Goal: Information Seeking & Learning: Find specific fact

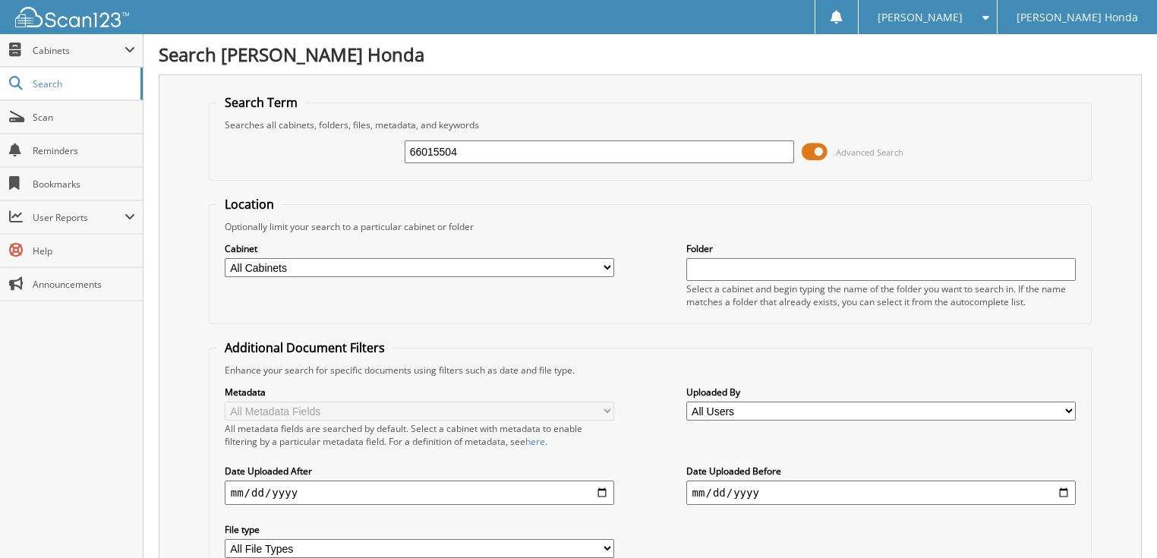
click at [809, 146] on span at bounding box center [815, 151] width 26 height 23
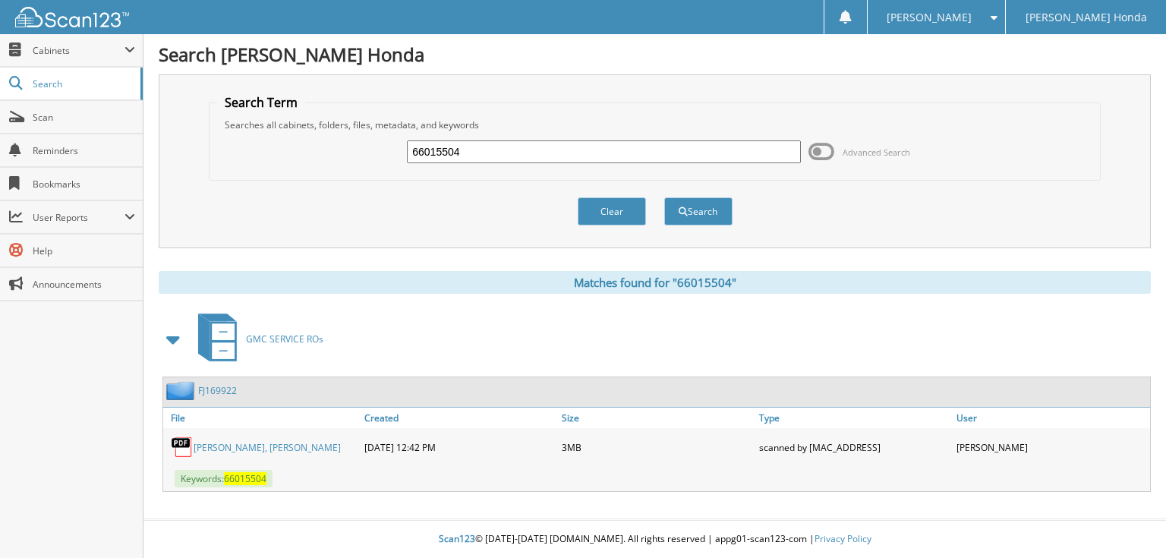
click at [636, 160] on input "66015504" at bounding box center [604, 151] width 394 height 23
type input "66015505"
click at [664, 197] on button "Search" at bounding box center [698, 211] width 68 height 28
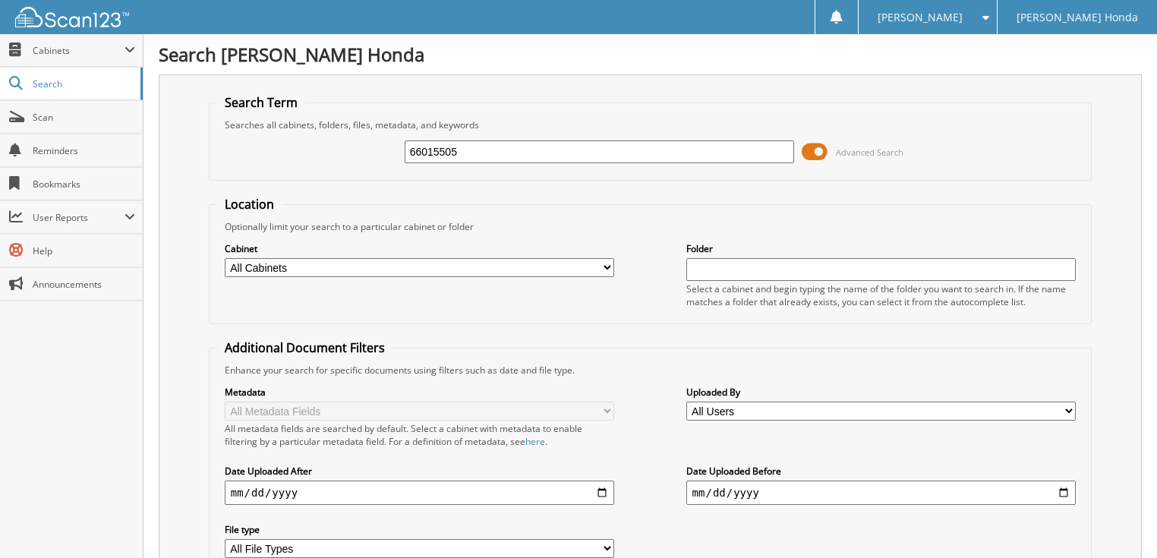
click at [805, 147] on span at bounding box center [815, 151] width 26 height 23
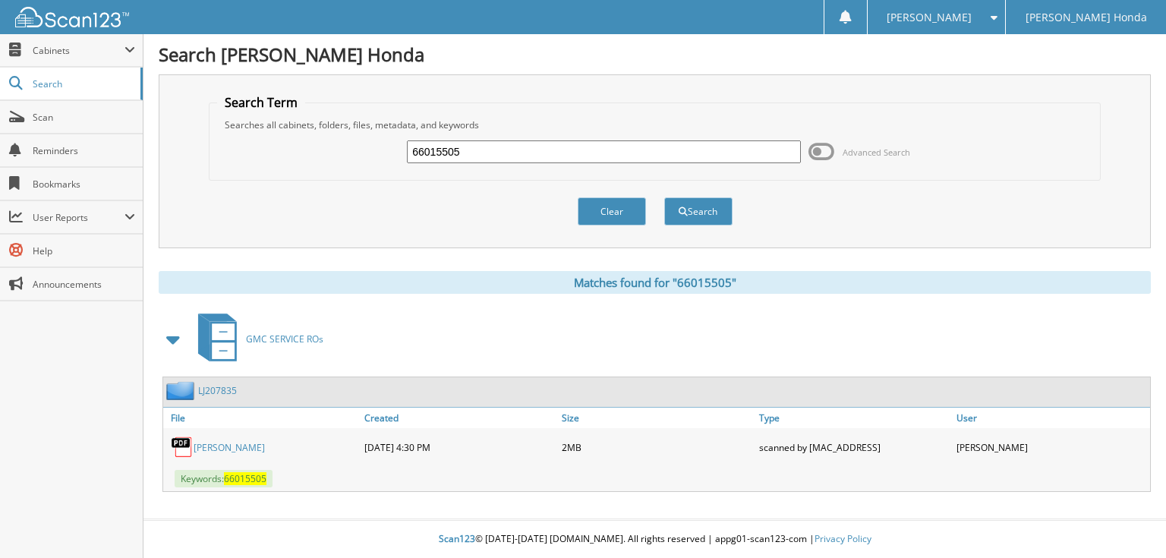
click at [653, 147] on input "66015505" at bounding box center [604, 151] width 394 height 23
type input "66015506"
click at [664, 197] on button "Search" at bounding box center [698, 211] width 68 height 28
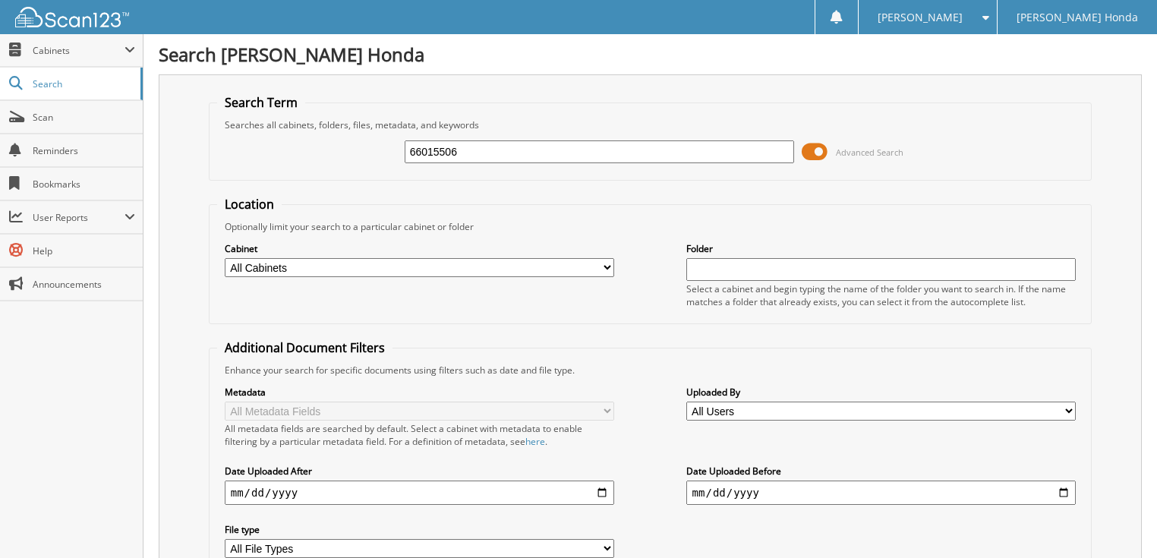
click at [798, 147] on div "66015506 Advanced Search" at bounding box center [650, 151] width 867 height 41
click at [803, 152] on span at bounding box center [815, 151] width 26 height 23
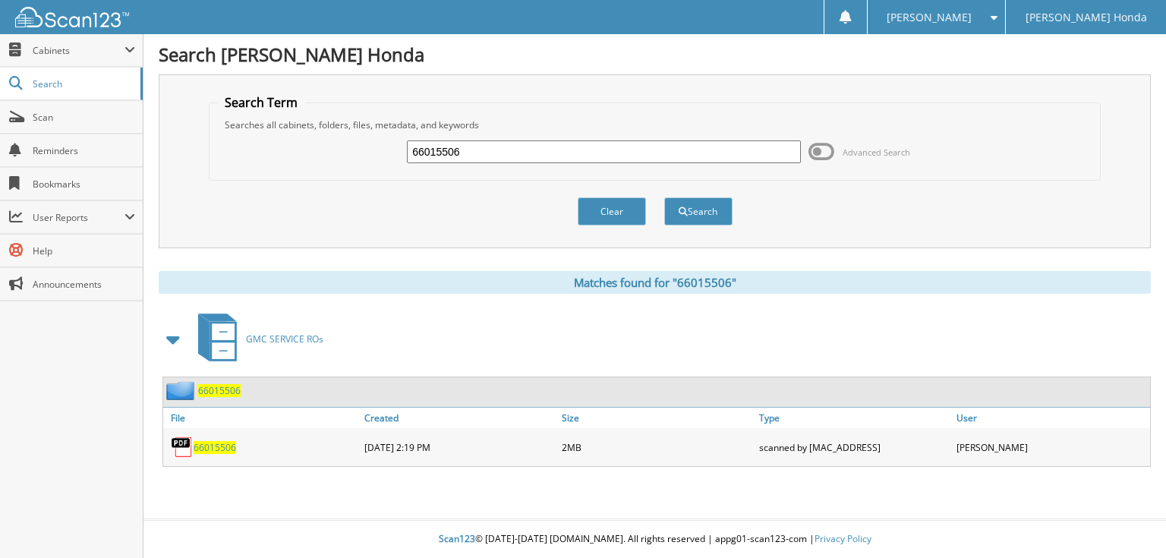
click at [703, 147] on input "66015506" at bounding box center [604, 151] width 394 height 23
type input "66015507"
click at [664, 197] on button "Search" at bounding box center [698, 211] width 68 height 28
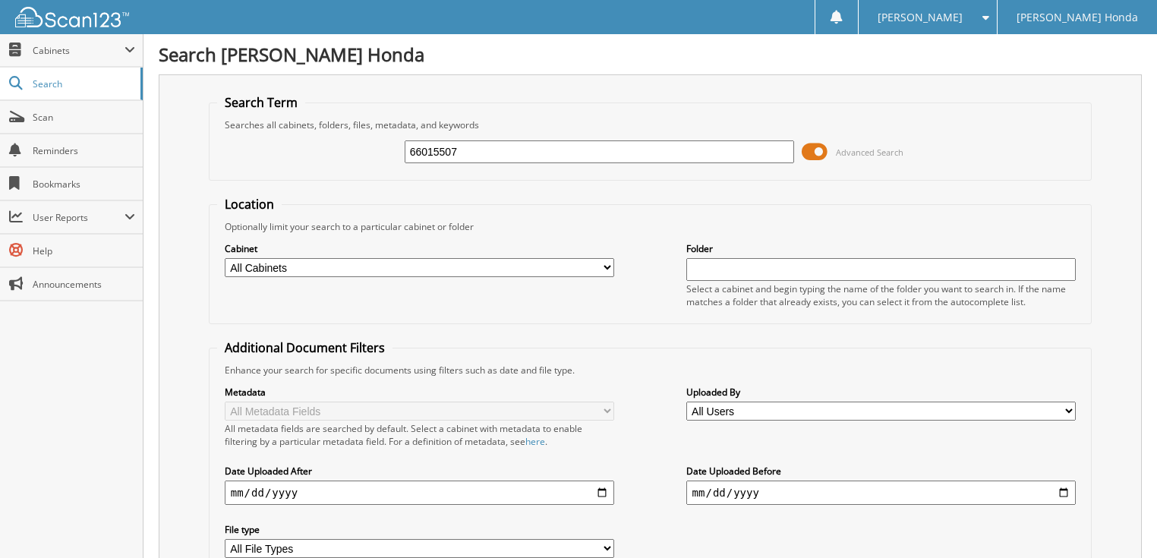
drag, startPoint x: 0, startPoint y: 0, endPoint x: 830, endPoint y: 154, distance: 844.2
click at [830, 154] on span "Advanced Search" at bounding box center [853, 151] width 102 height 23
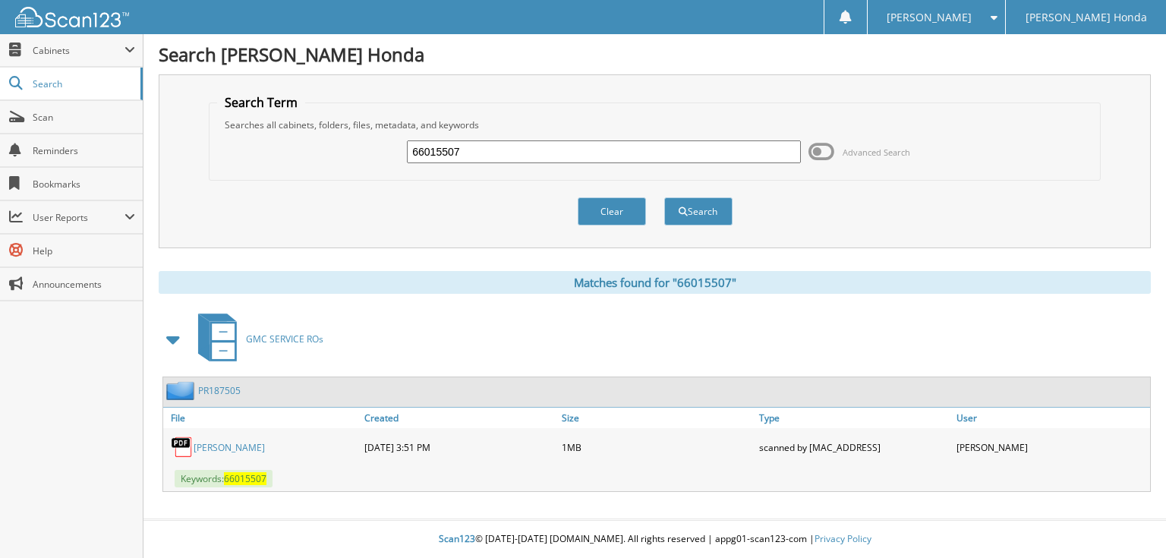
click at [691, 153] on input "66015507" at bounding box center [604, 151] width 394 height 23
type input "66015508"
click at [664, 197] on button "Search" at bounding box center [698, 211] width 68 height 28
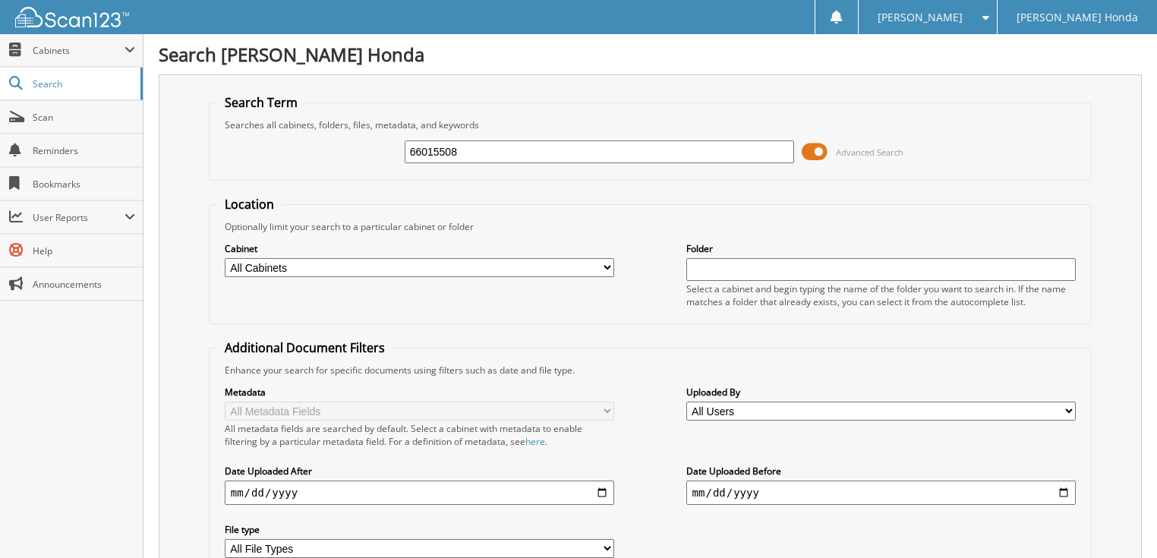
click at [813, 149] on span at bounding box center [815, 151] width 26 height 23
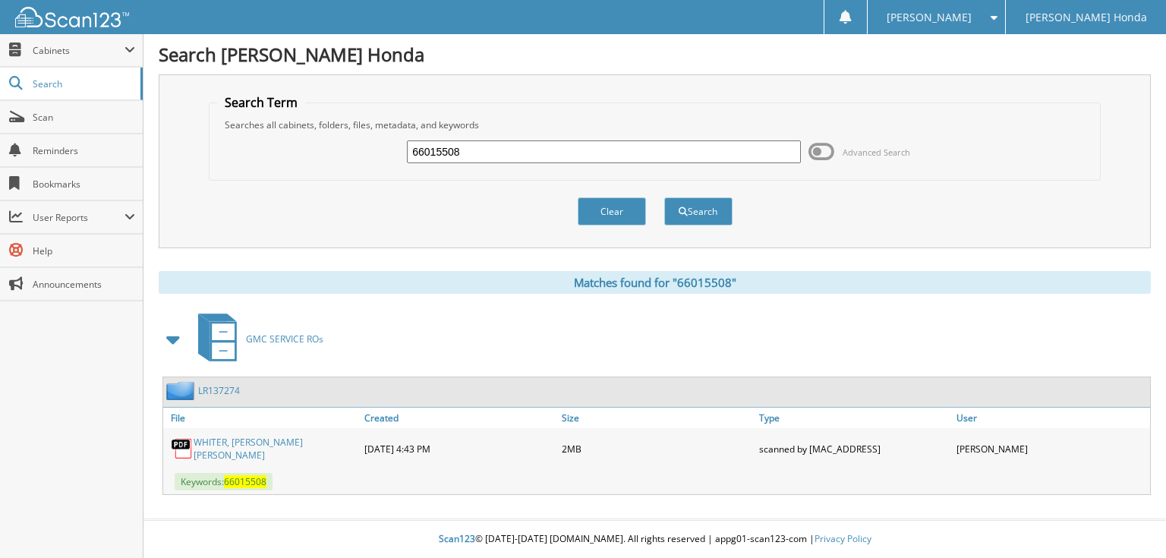
click at [489, 147] on input "66015508" at bounding box center [604, 151] width 394 height 23
type input "66015509"
click at [664, 197] on button "Search" at bounding box center [698, 211] width 68 height 28
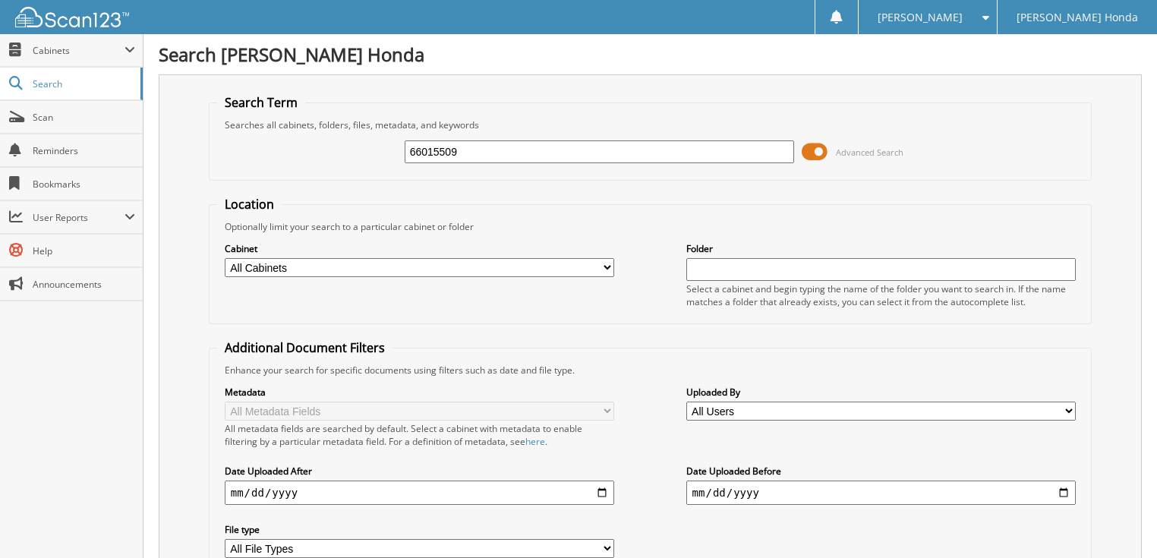
drag, startPoint x: 0, startPoint y: 0, endPoint x: 808, endPoint y: 150, distance: 821.9
click at [808, 150] on span at bounding box center [815, 151] width 26 height 23
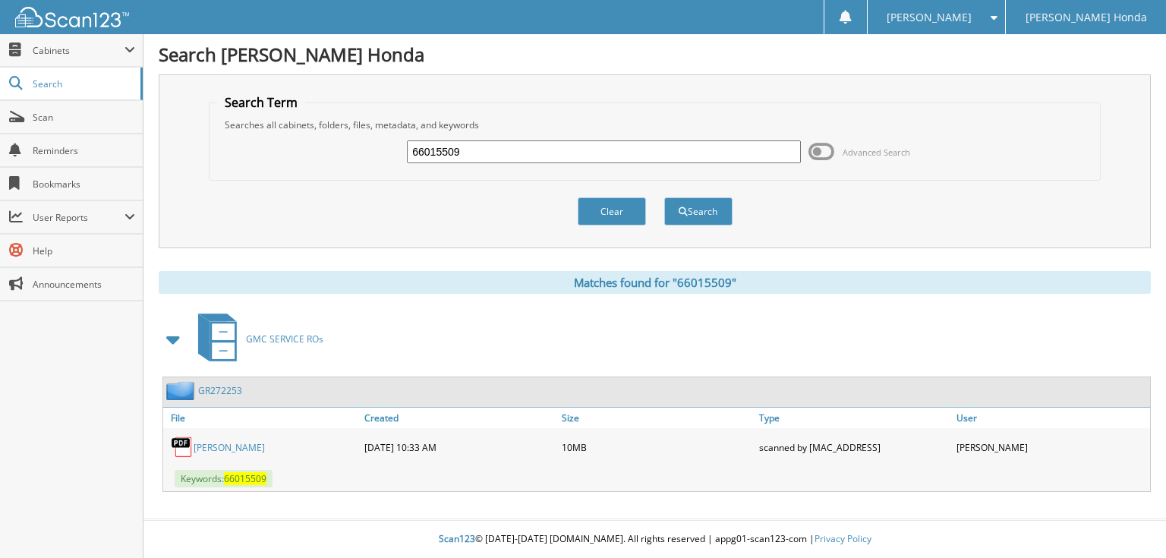
click at [726, 150] on input "66015509" at bounding box center [604, 151] width 394 height 23
type input "66015510"
click at [664, 197] on button "Search" at bounding box center [698, 211] width 68 height 28
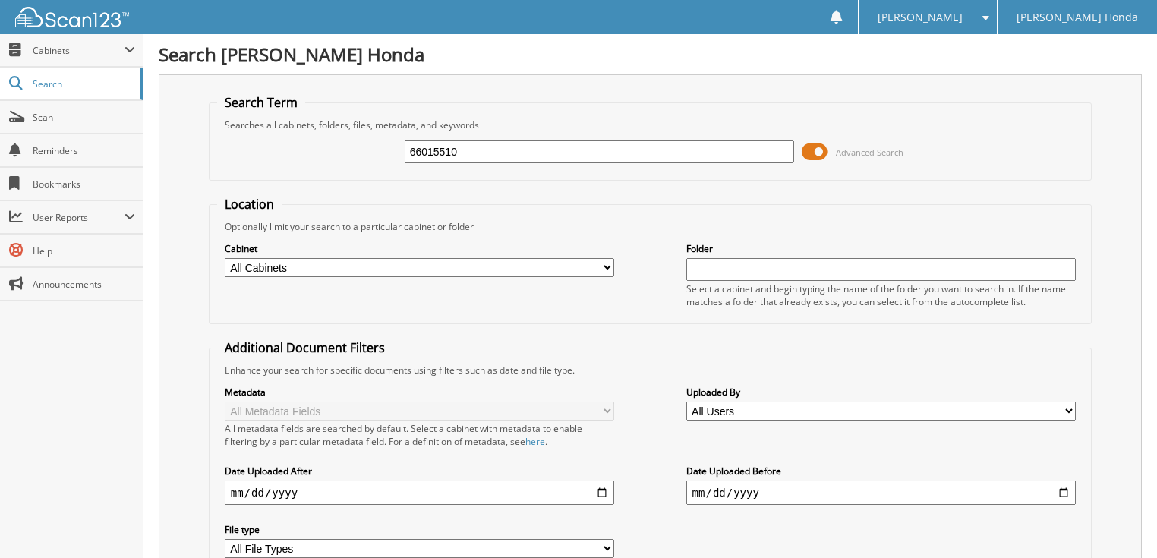
click at [829, 152] on span "Advanced Search" at bounding box center [853, 151] width 102 height 23
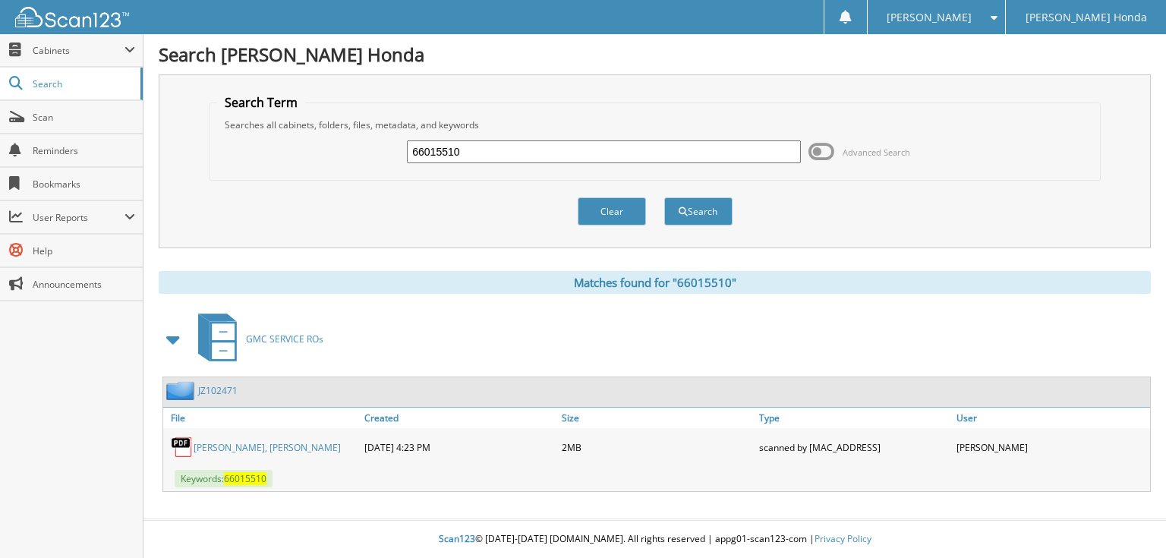
click at [630, 156] on input "66015510" at bounding box center [604, 151] width 394 height 23
type input "66015511"
click at [664, 197] on button "Search" at bounding box center [698, 211] width 68 height 28
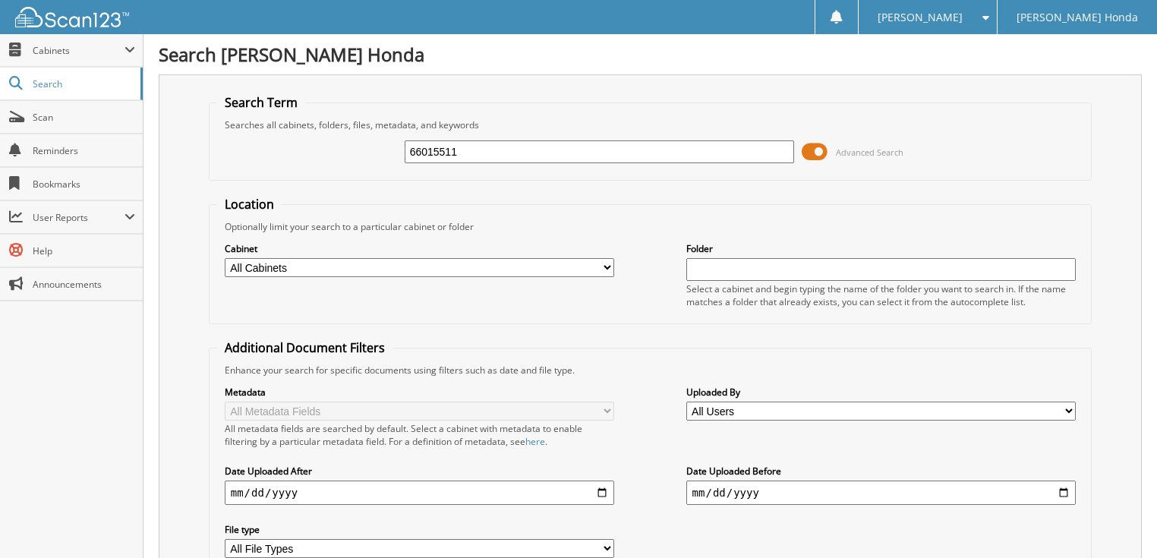
click at [819, 152] on span at bounding box center [815, 151] width 26 height 23
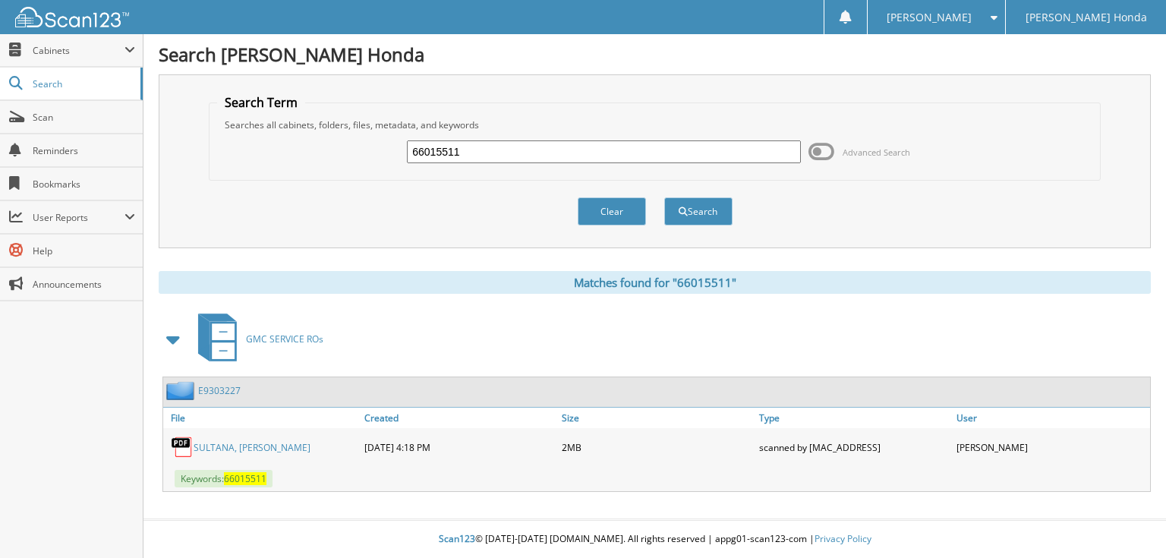
click at [606, 147] on input "66015511" at bounding box center [604, 151] width 394 height 23
type input "66015512"
click at [664, 197] on button "Search" at bounding box center [698, 211] width 68 height 28
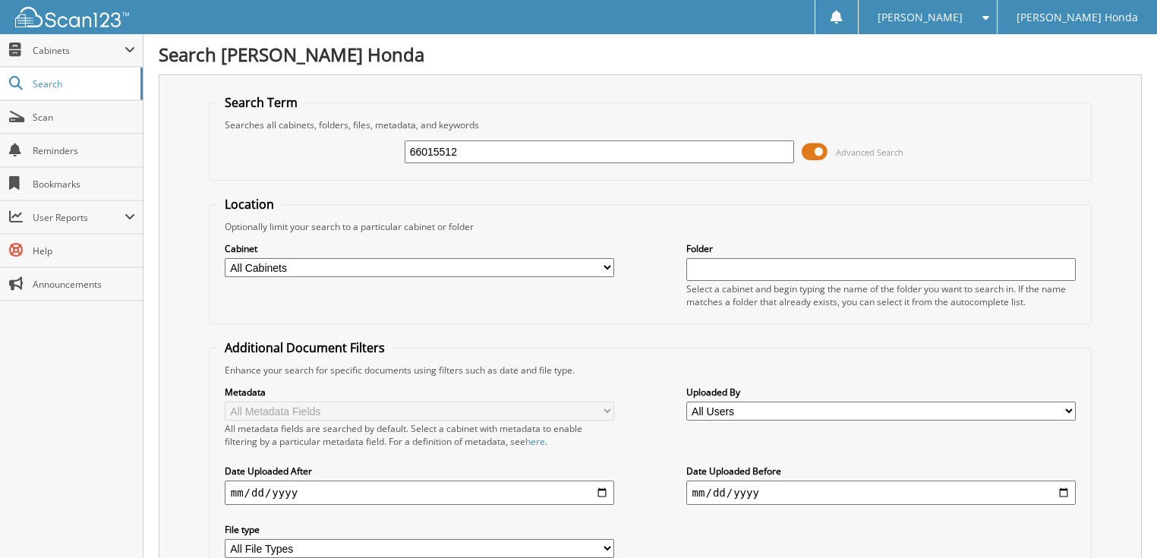
click at [805, 153] on span at bounding box center [815, 151] width 26 height 23
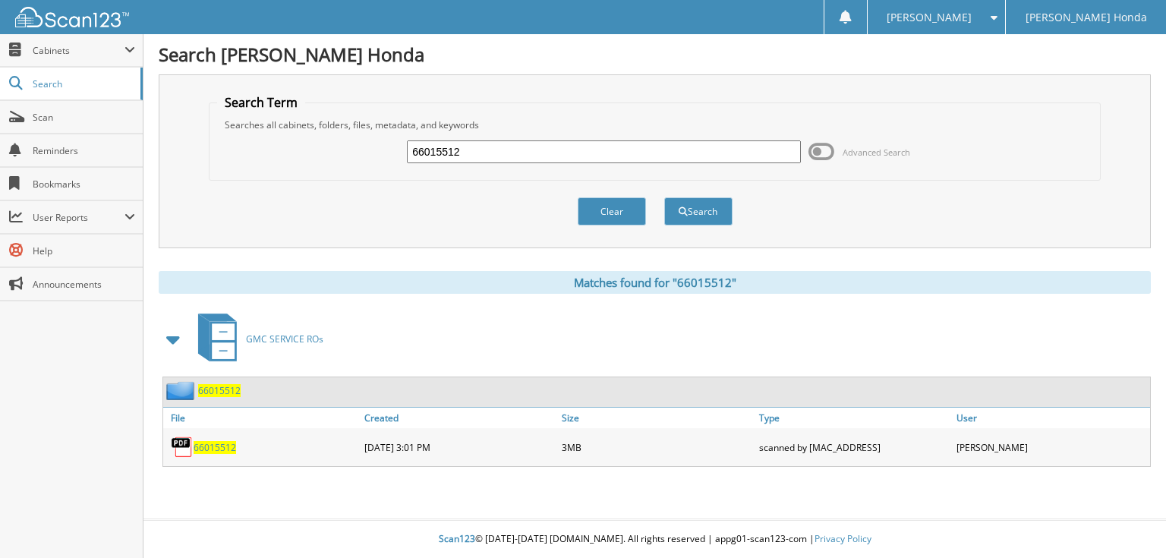
click at [630, 156] on input "66015512" at bounding box center [604, 151] width 394 height 23
type input "66015513"
click at [664, 197] on button "Search" at bounding box center [698, 211] width 68 height 28
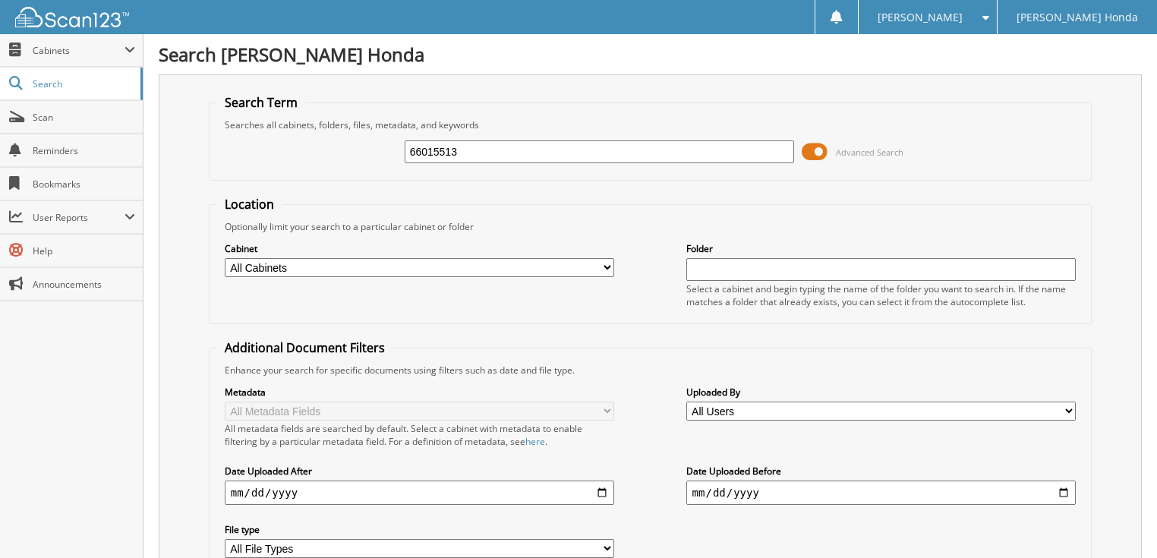
drag, startPoint x: 0, startPoint y: 0, endPoint x: 820, endPoint y: 154, distance: 834.5
click at [820, 154] on span at bounding box center [815, 151] width 26 height 23
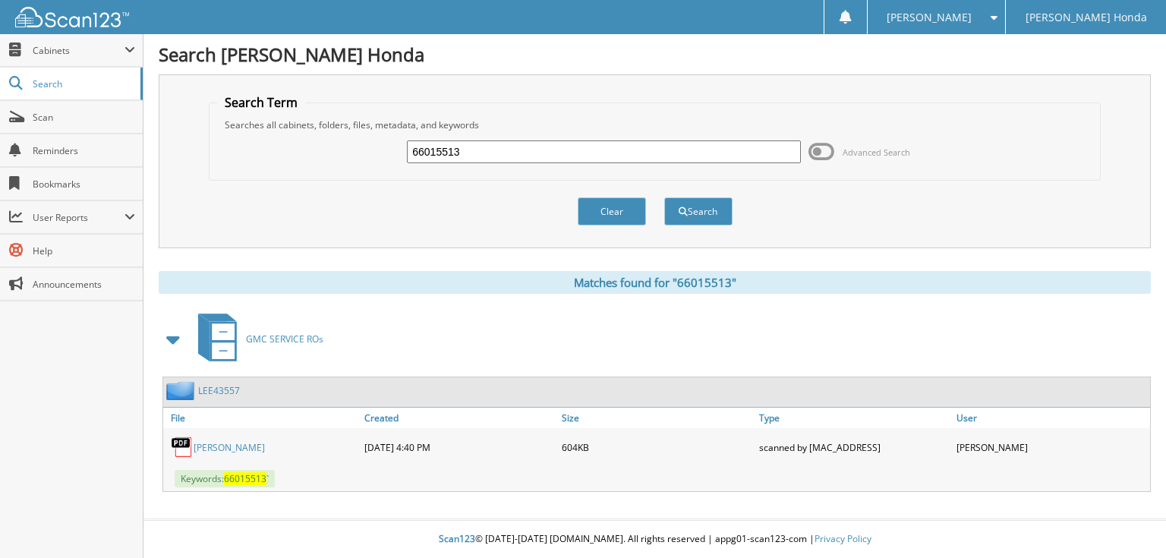
click at [226, 384] on link "LEE43557" at bounding box center [219, 390] width 42 height 13
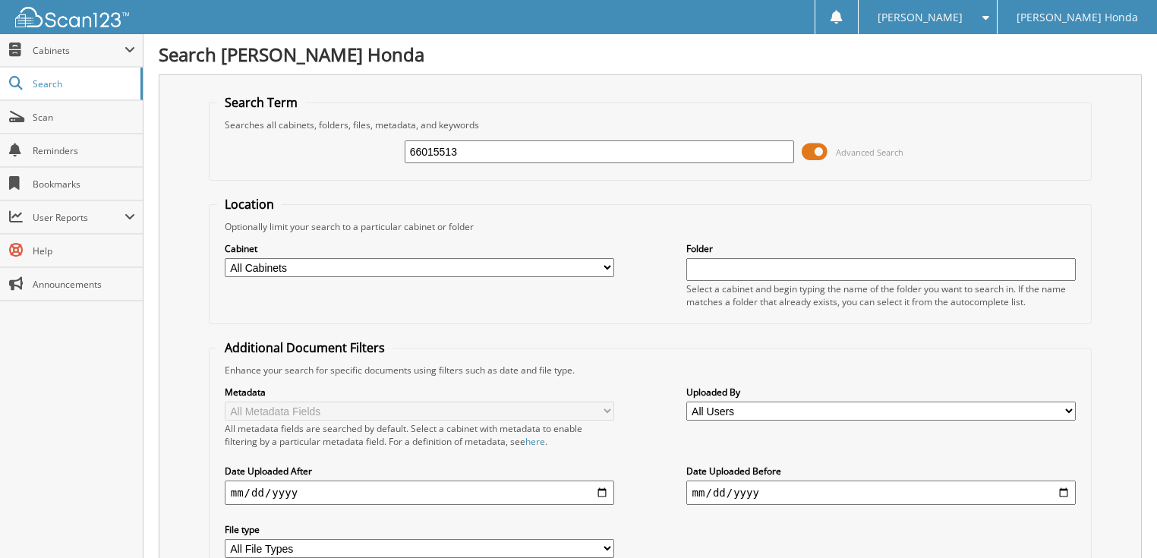
click at [465, 147] on input "66015513" at bounding box center [600, 151] width 390 height 23
type input "66015514"
click at [808, 147] on span at bounding box center [815, 151] width 26 height 23
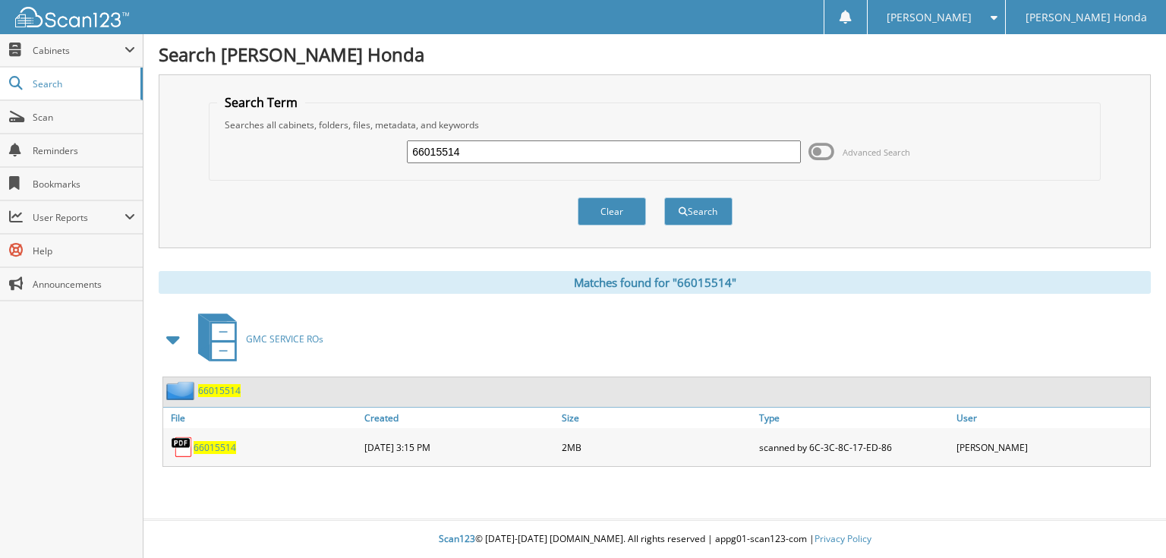
click at [610, 164] on div "66015514 Advanced Search" at bounding box center [654, 151] width 875 height 41
click at [574, 146] on input "66015514" at bounding box center [604, 151] width 394 height 23
type input "66015515"
click at [664, 197] on button "Search" at bounding box center [698, 211] width 68 height 28
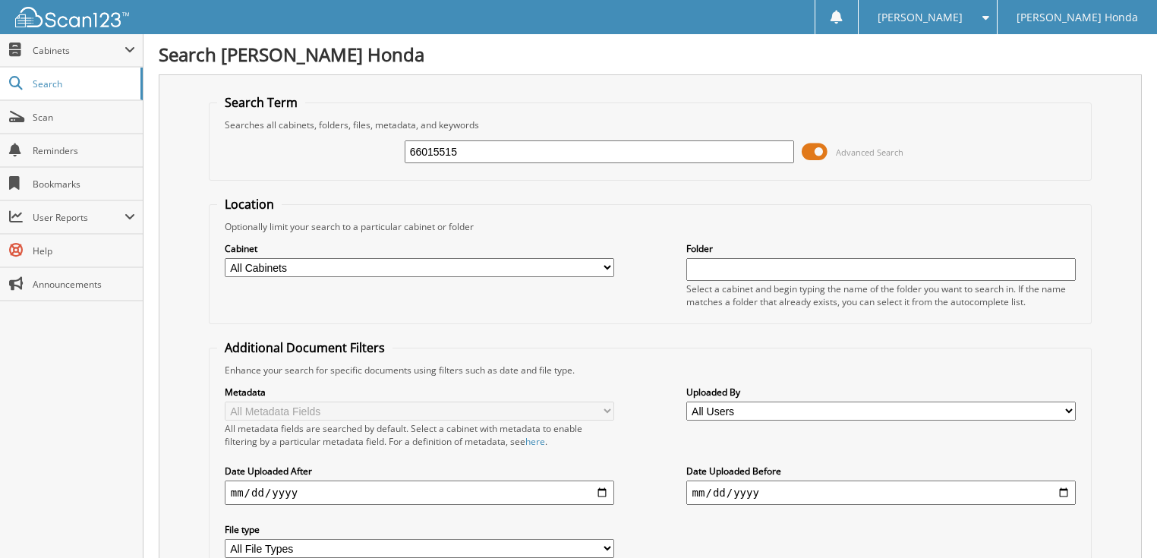
click at [810, 143] on span at bounding box center [815, 151] width 26 height 23
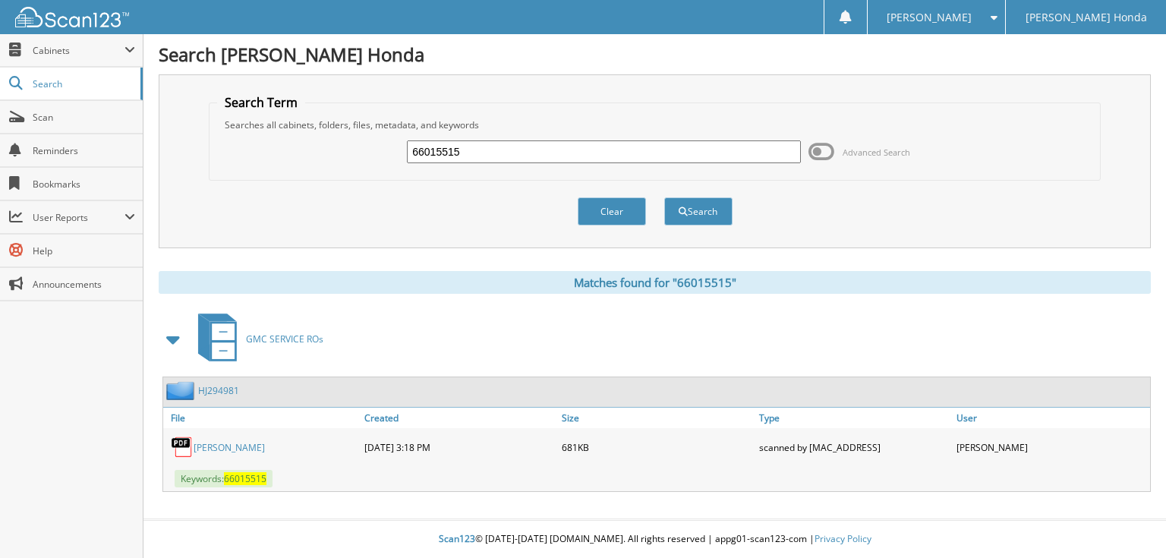
click at [618, 156] on input "66015515" at bounding box center [604, 151] width 394 height 23
type input "66015516"
click at [664, 197] on button "Search" at bounding box center [698, 211] width 68 height 28
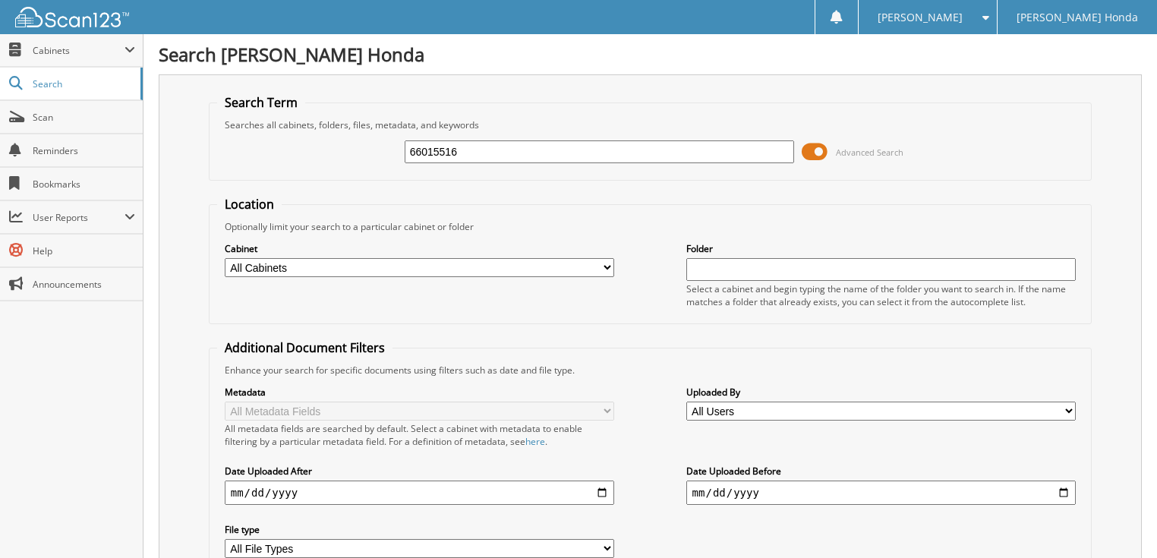
click at [814, 146] on span at bounding box center [815, 151] width 26 height 23
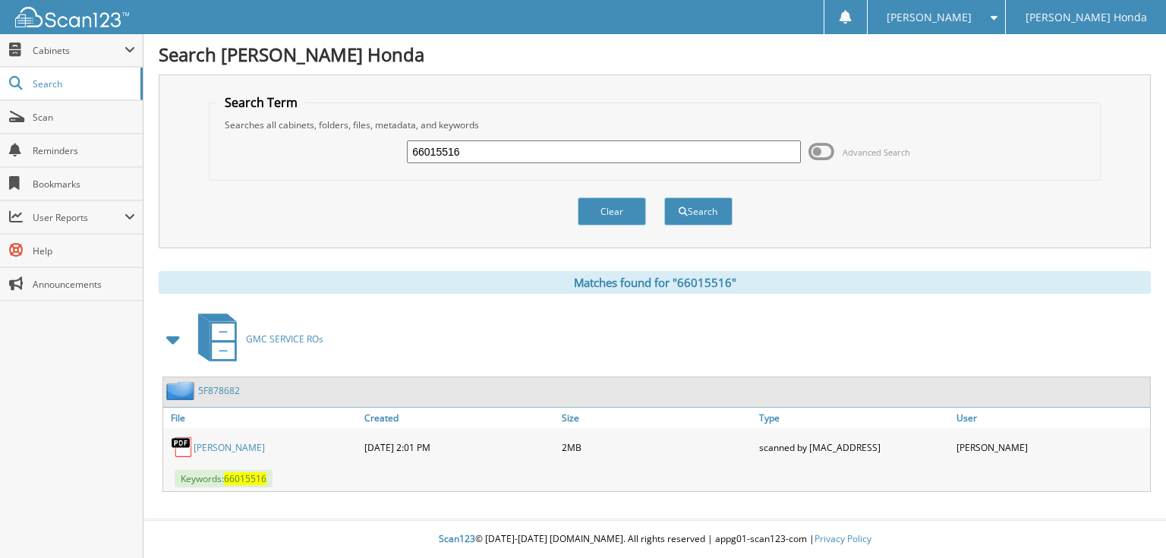
click at [678, 156] on input "66015516" at bounding box center [604, 151] width 394 height 23
type input "66015517"
click at [664, 197] on button "Search" at bounding box center [698, 211] width 68 height 28
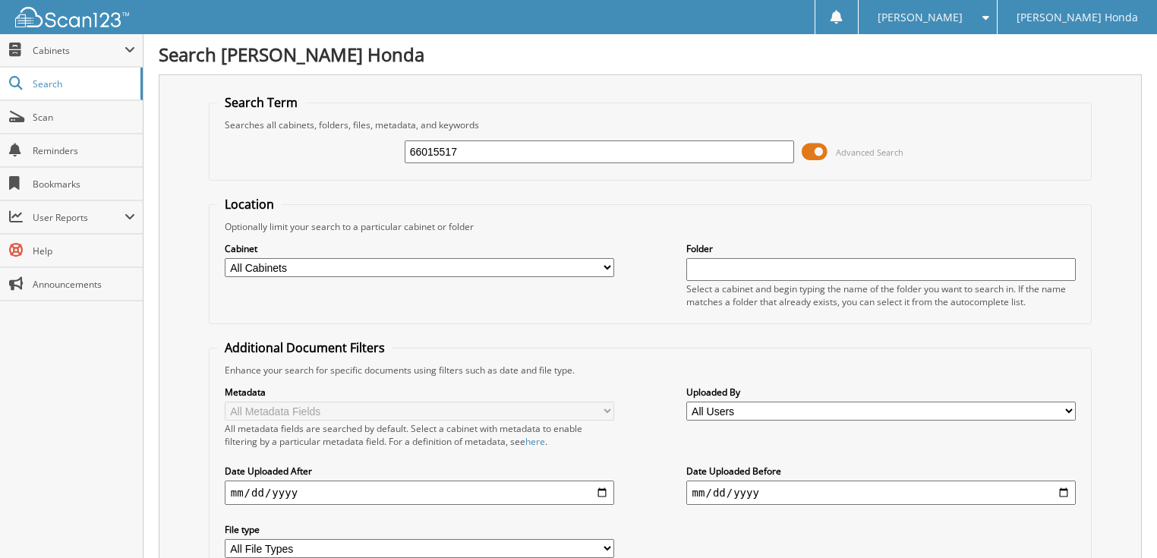
click at [815, 150] on span at bounding box center [815, 151] width 26 height 23
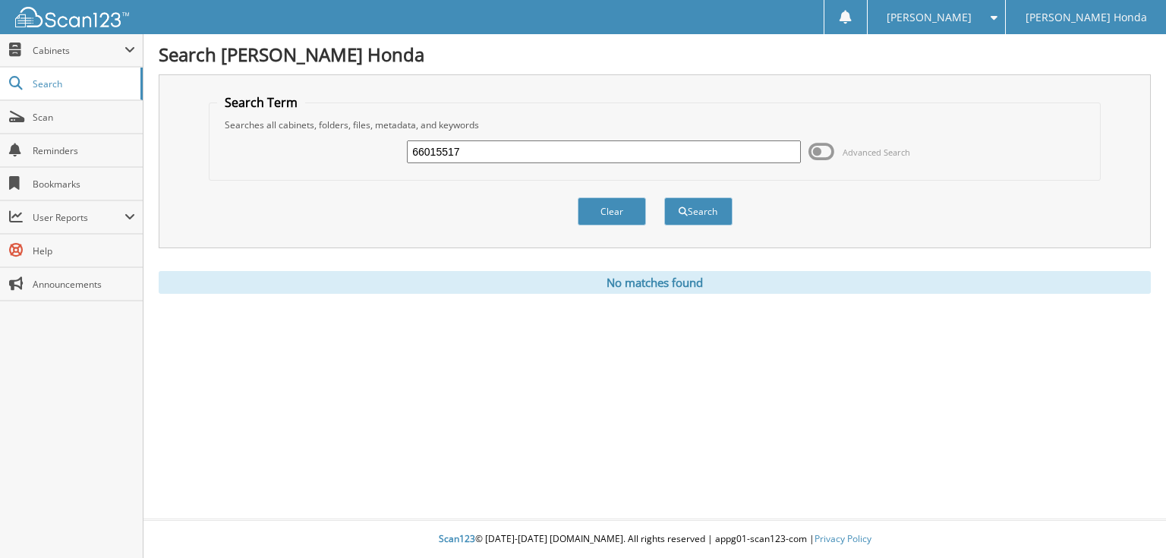
click at [508, 149] on input "66015517" at bounding box center [604, 151] width 394 height 23
type input "66015518"
click at [664, 197] on button "Search" at bounding box center [698, 211] width 68 height 28
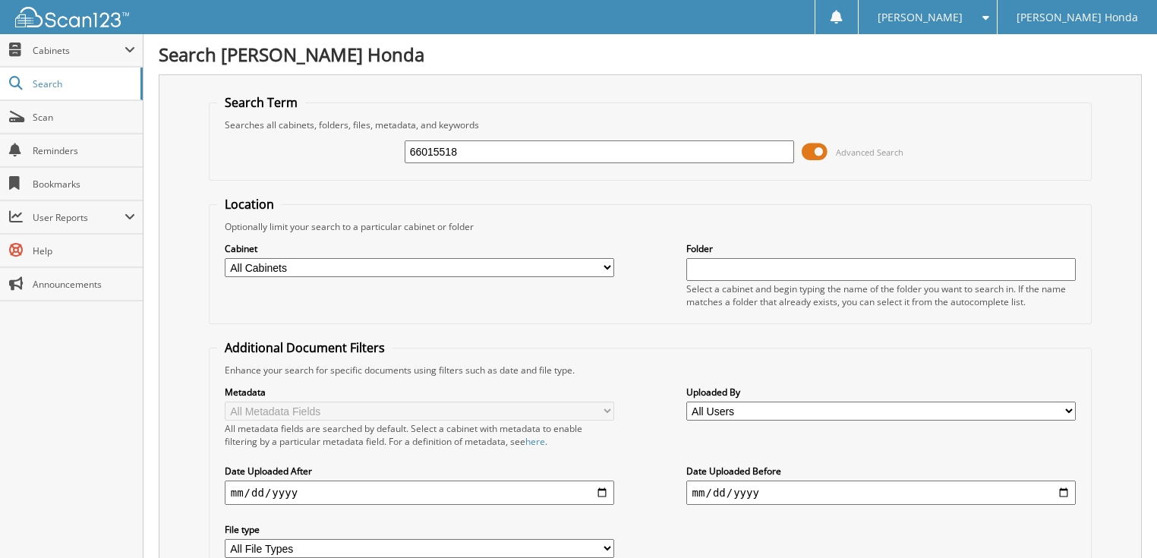
click at [822, 154] on span at bounding box center [815, 151] width 26 height 23
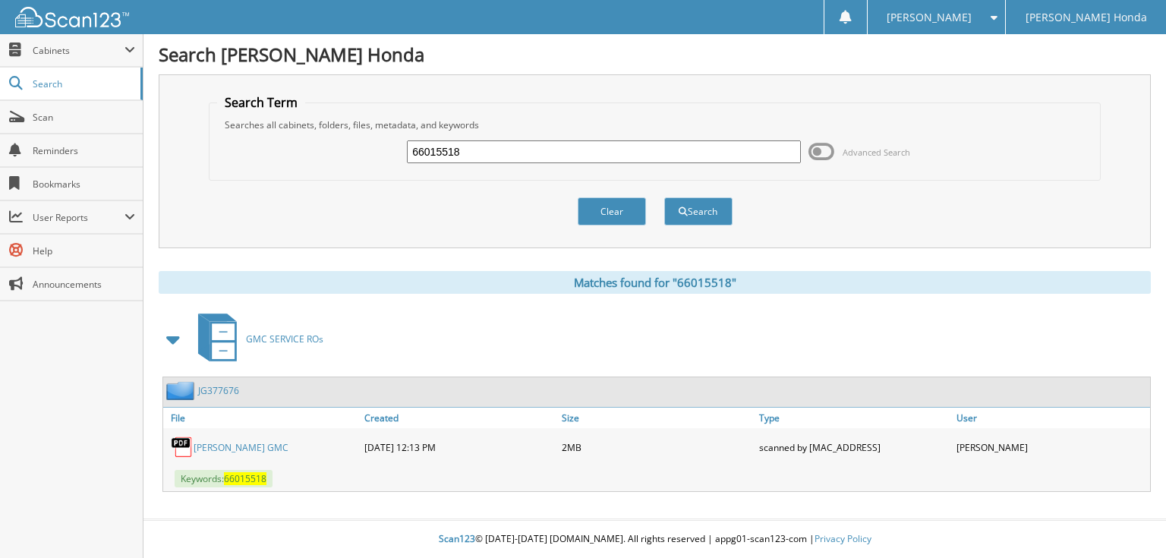
click at [535, 157] on input "66015518" at bounding box center [604, 151] width 394 height 23
type input "66015519"
click at [664, 197] on button "Search" at bounding box center [698, 211] width 68 height 28
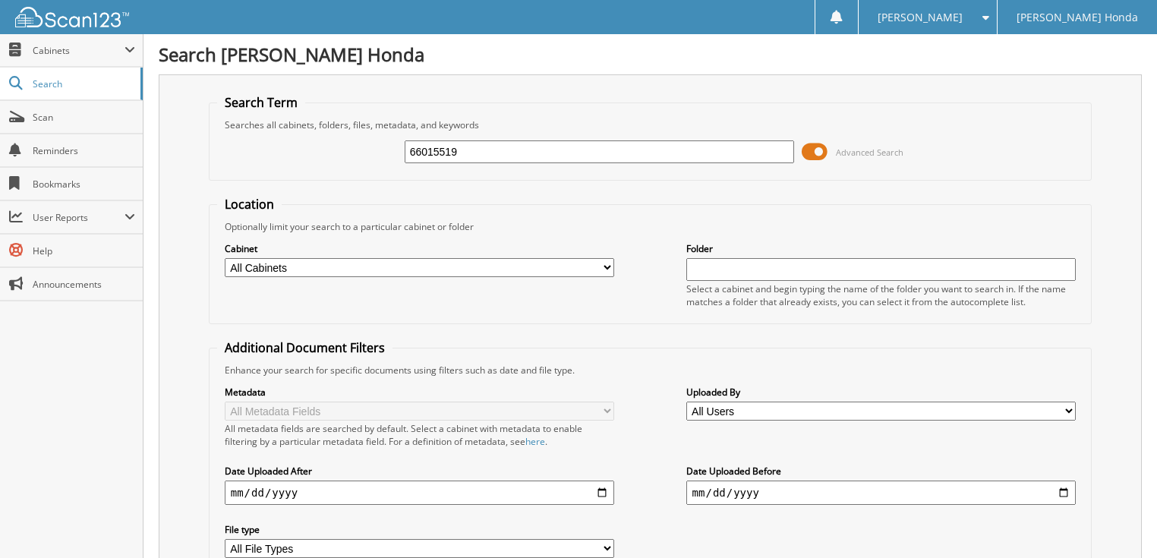
click at [819, 152] on span at bounding box center [815, 151] width 26 height 23
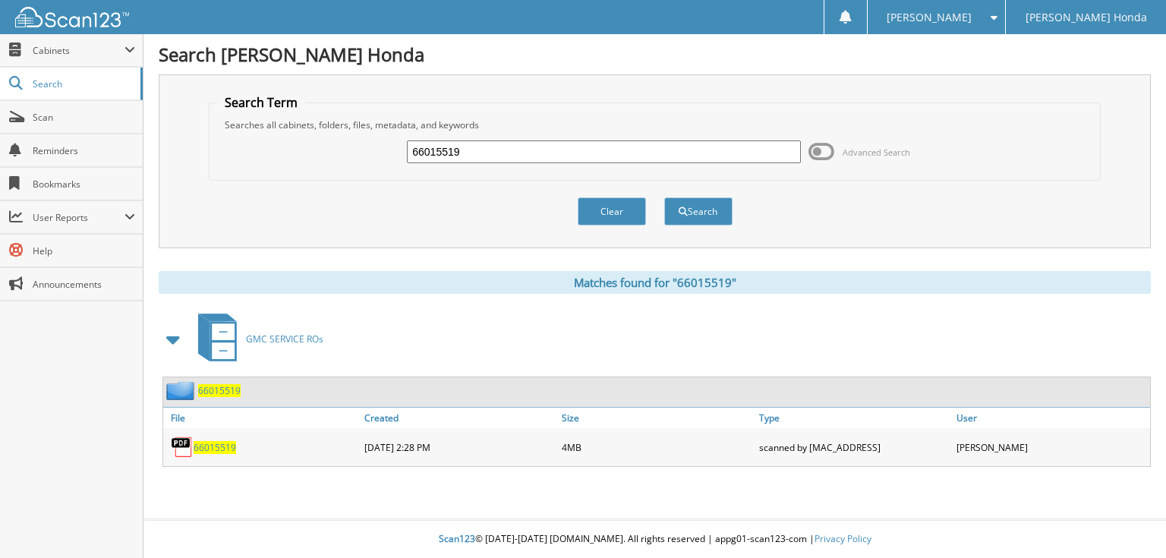
click at [513, 152] on input "66015519" at bounding box center [604, 151] width 394 height 23
click at [481, 147] on input "660155120" at bounding box center [604, 151] width 394 height 23
type input "66015520"
click at [664, 197] on button "Search" at bounding box center [698, 211] width 68 height 28
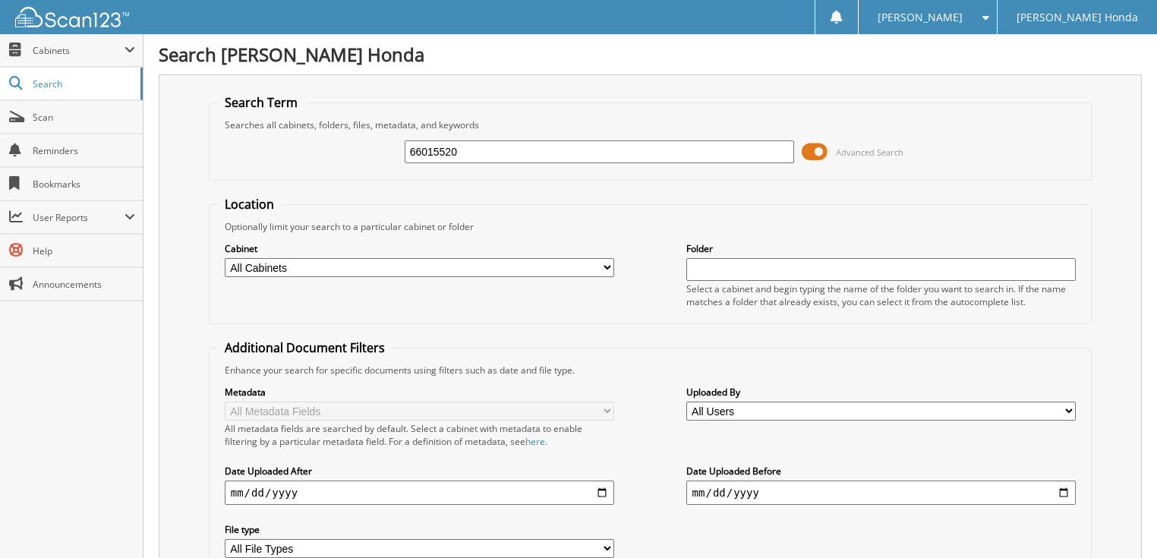
click at [817, 148] on span at bounding box center [815, 151] width 26 height 23
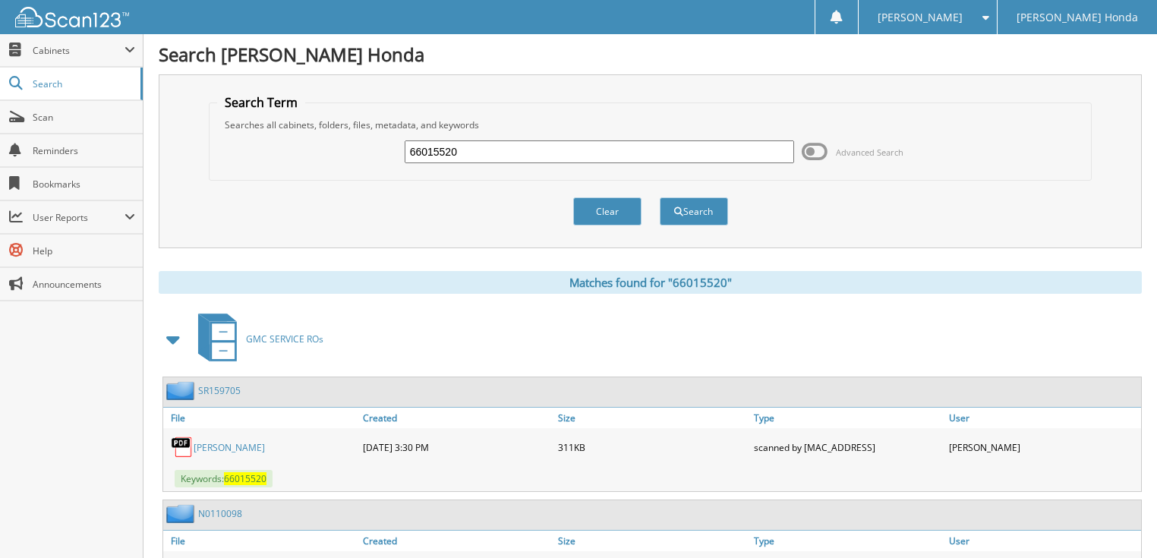
click at [557, 150] on input "66015520" at bounding box center [600, 151] width 390 height 23
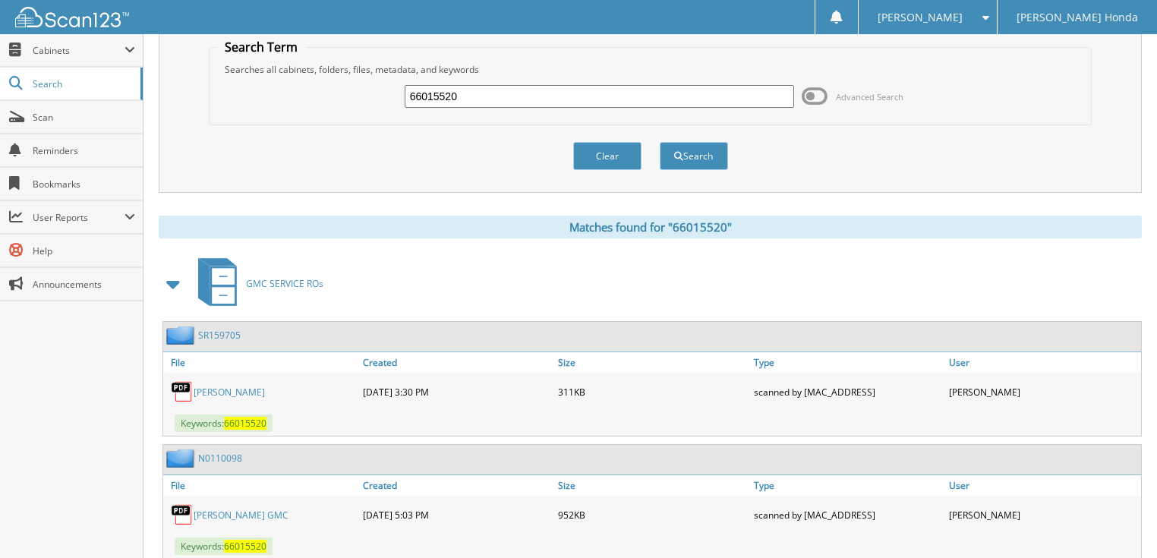
scroll to position [94, 0]
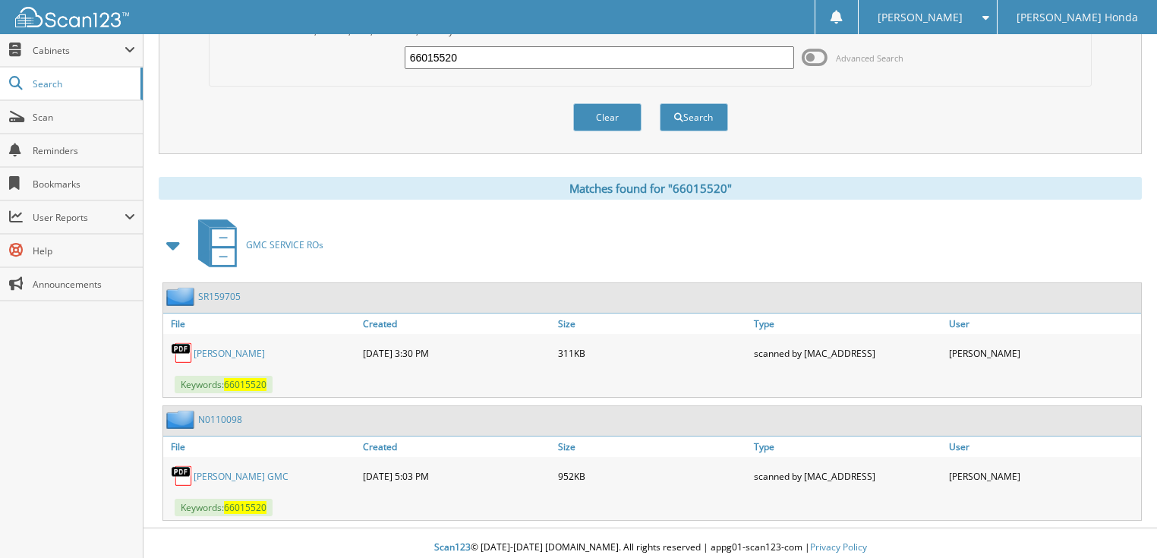
click at [244, 352] on link "STURKIE, LESLIE WINN" at bounding box center [229, 353] width 71 height 13
click at [248, 298] on div "SR159705" at bounding box center [652, 298] width 978 height 30
click at [235, 292] on link "SR159705" at bounding box center [219, 296] width 43 height 13
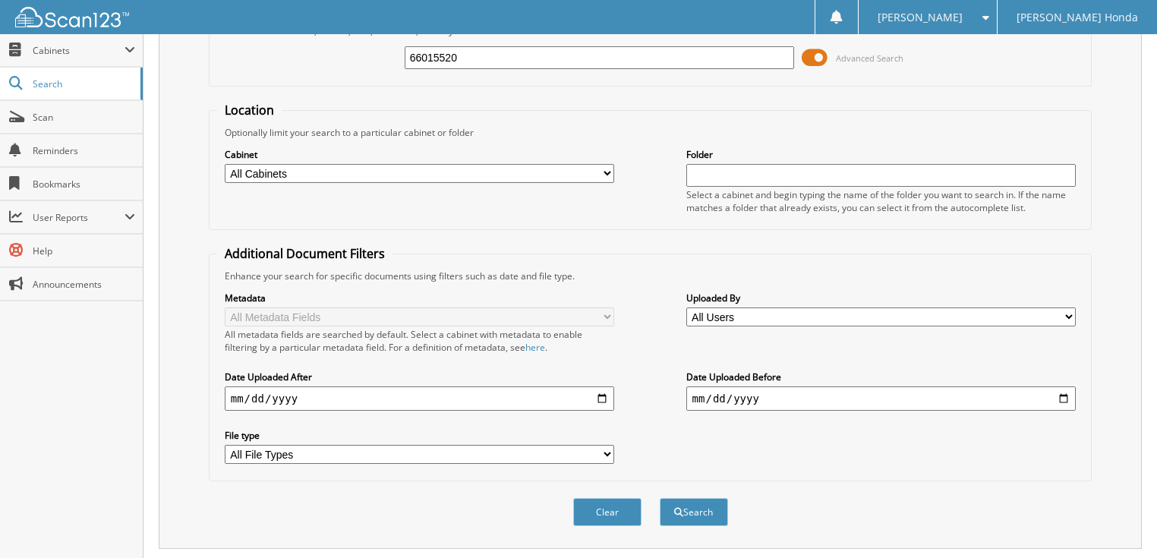
click at [816, 58] on span at bounding box center [815, 57] width 26 height 23
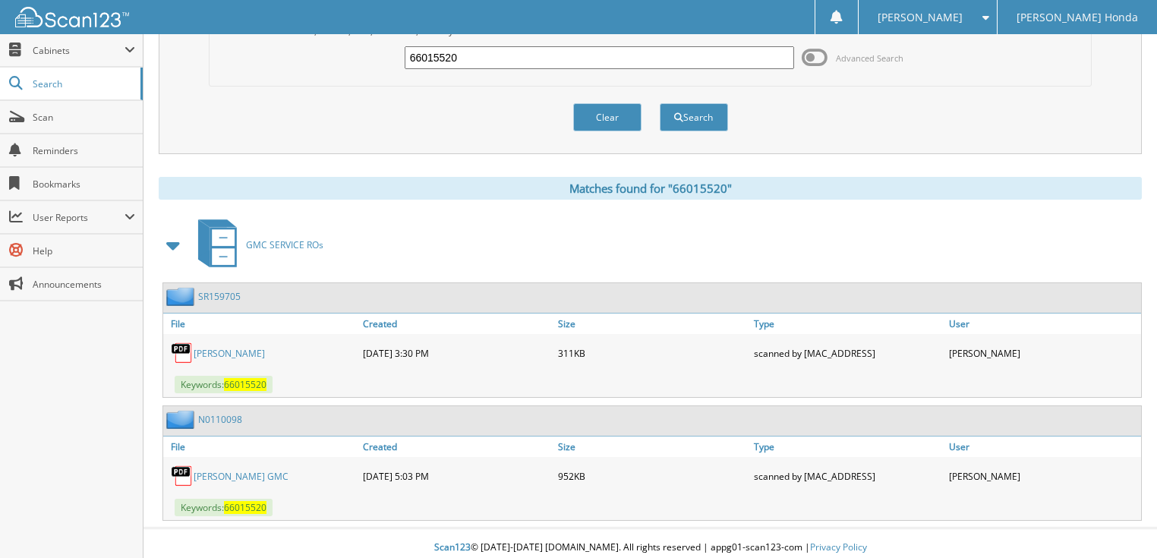
click at [265, 347] on link "[PERSON_NAME]" at bounding box center [229, 353] width 71 height 13
click at [216, 290] on link "SR159705" at bounding box center [219, 296] width 43 height 13
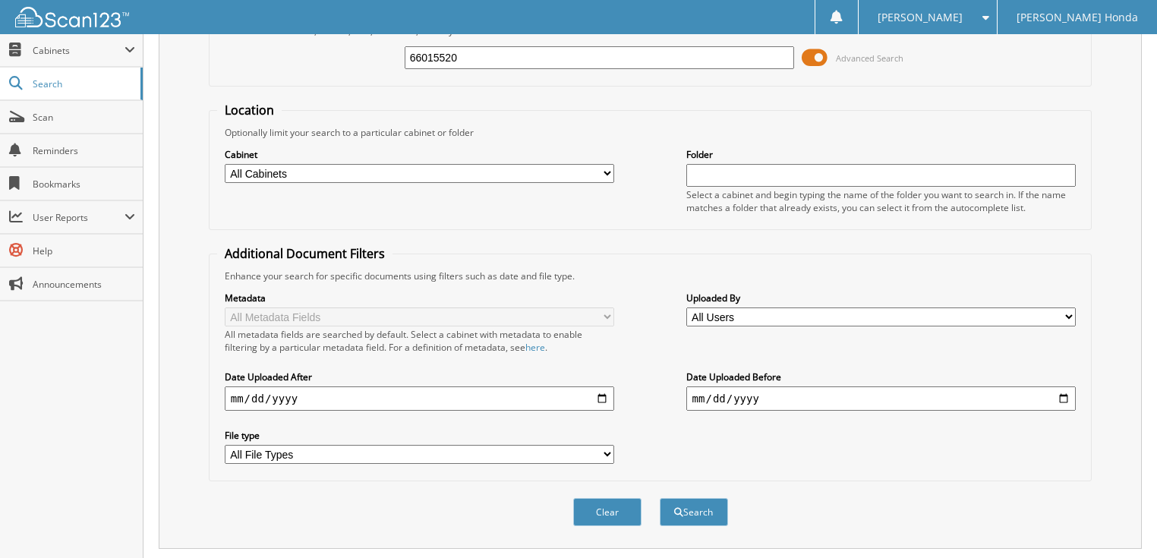
click at [471, 59] on input "66015520" at bounding box center [600, 57] width 390 height 23
type input "66015521"
click at [660, 498] on button "Search" at bounding box center [694, 512] width 68 height 28
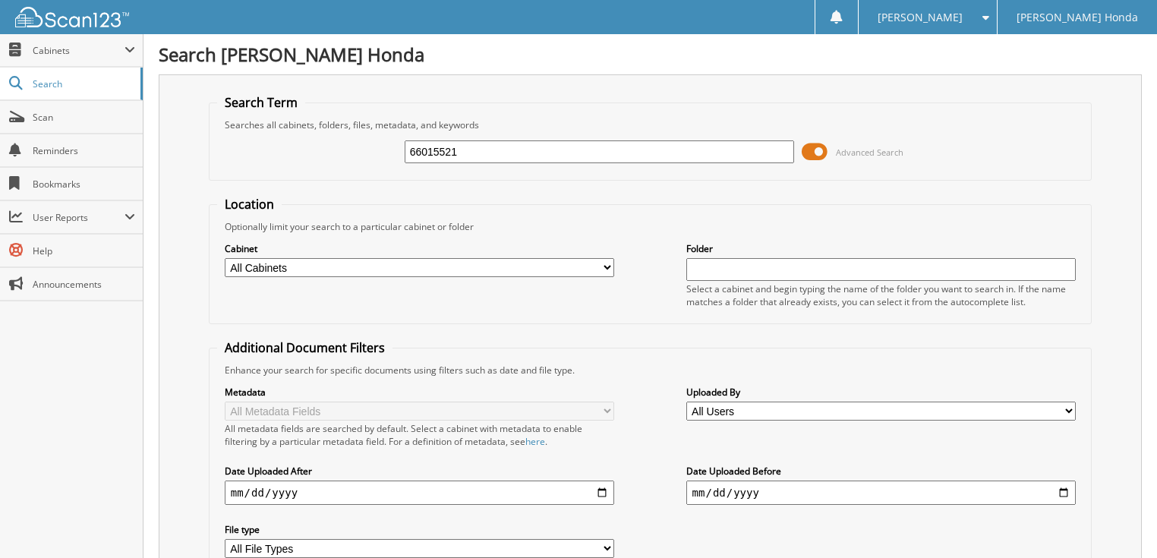
click at [810, 152] on span at bounding box center [815, 151] width 26 height 23
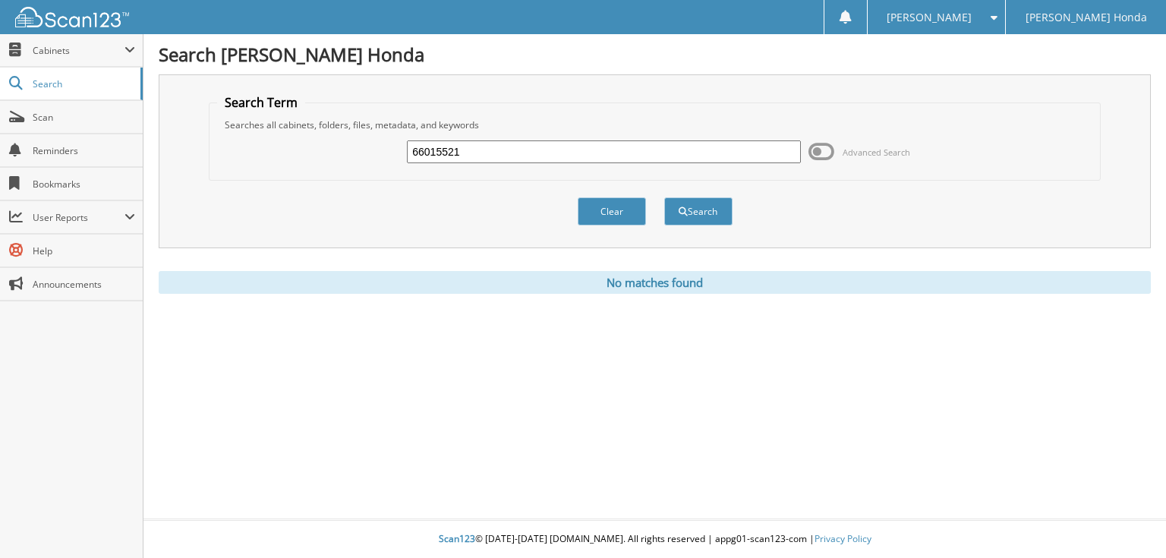
click at [582, 156] on input "66015521" at bounding box center [604, 151] width 394 height 23
type input "66015522"
click at [664, 197] on button "Search" at bounding box center [698, 211] width 68 height 28
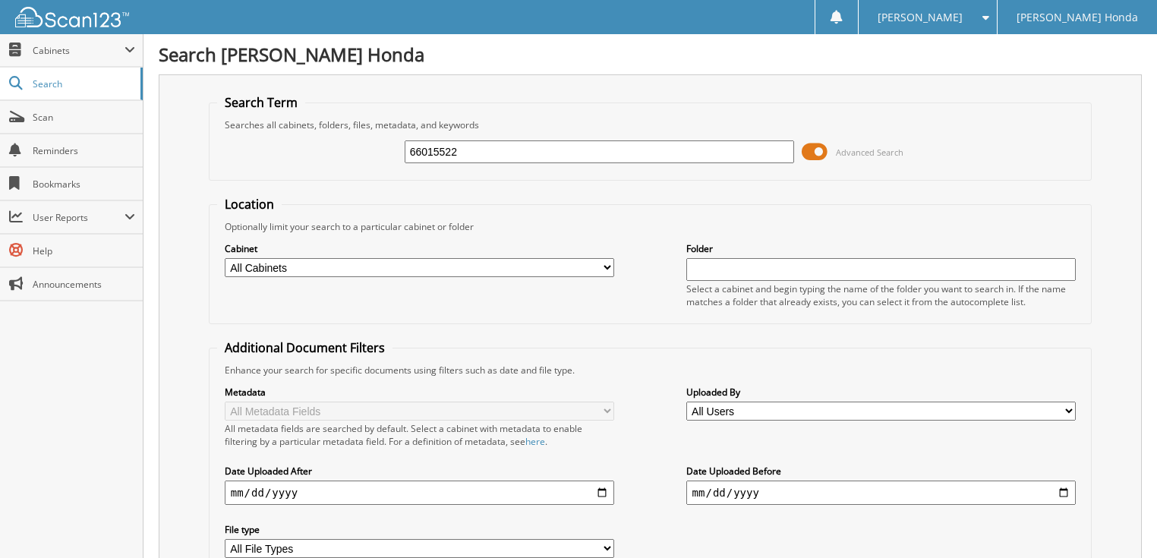
click at [810, 153] on span at bounding box center [815, 151] width 26 height 23
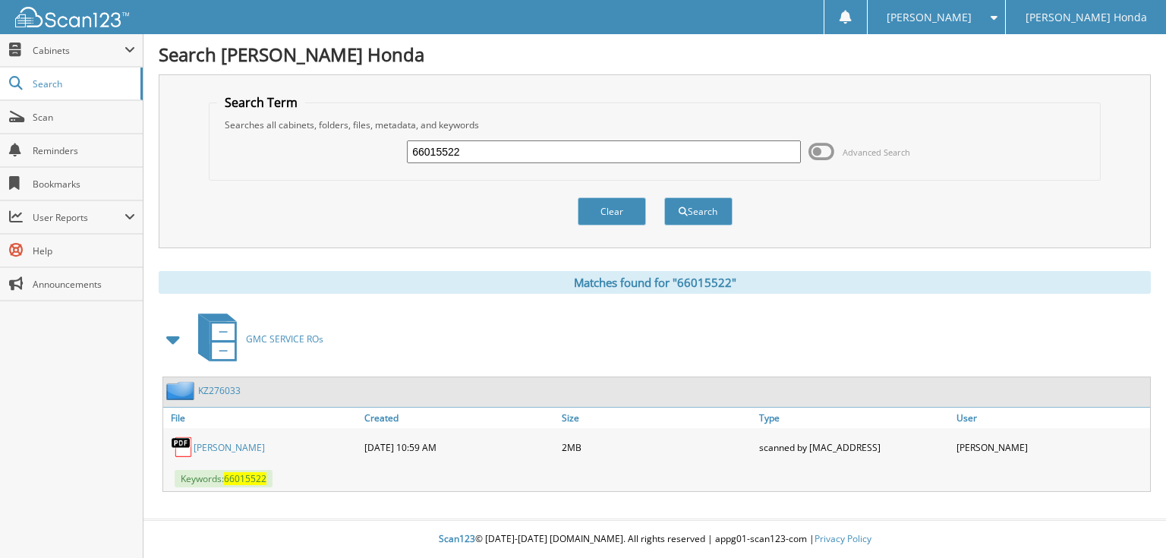
click at [528, 152] on input "66015522" at bounding box center [604, 151] width 394 height 23
type input "66015523"
click at [664, 197] on button "Search" at bounding box center [698, 211] width 68 height 28
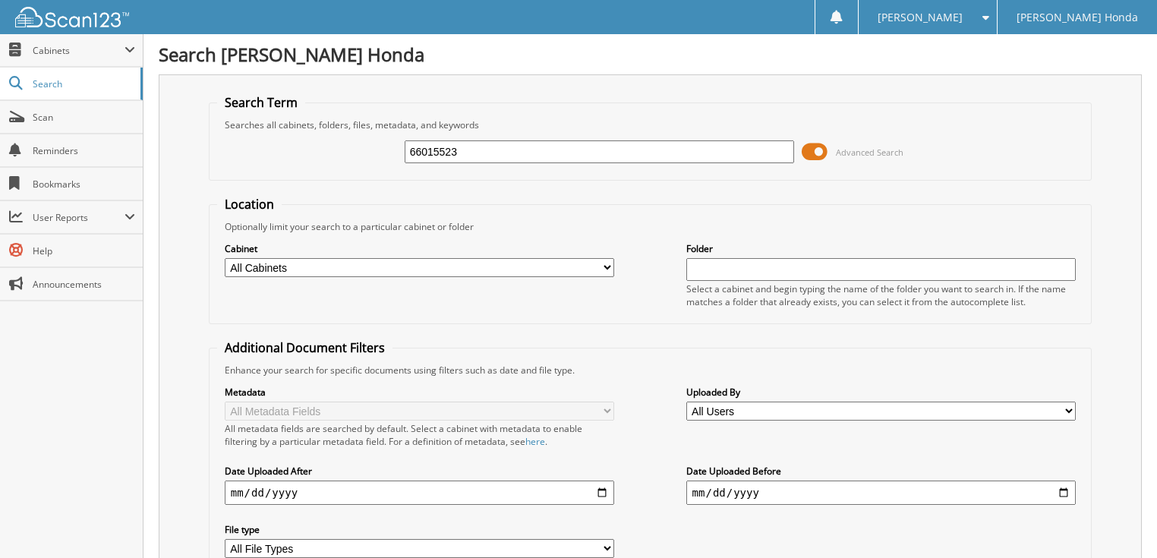
drag, startPoint x: 0, startPoint y: 0, endPoint x: 817, endPoint y: 152, distance: 831.1
click at [817, 152] on span at bounding box center [815, 151] width 26 height 23
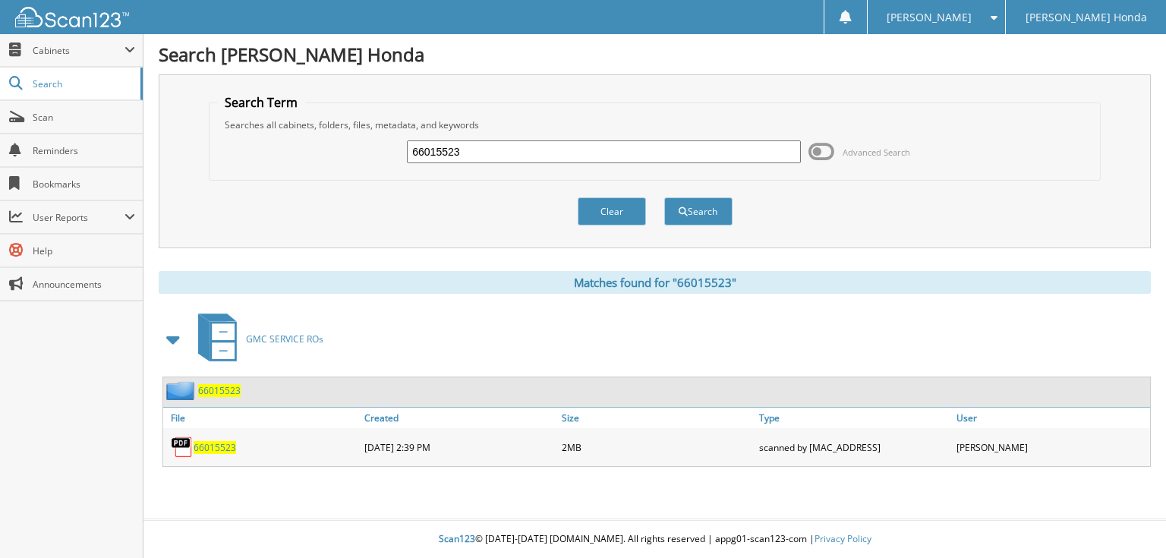
click at [547, 153] on input "66015523" at bounding box center [604, 151] width 394 height 23
type input "66015524"
click at [664, 197] on button "Search" at bounding box center [698, 211] width 68 height 28
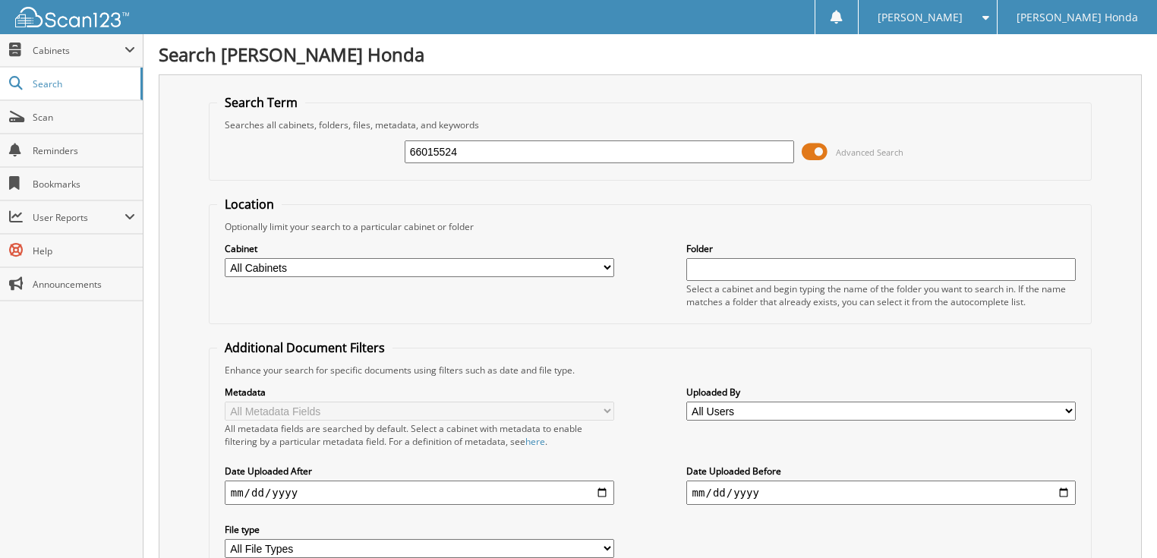
click at [817, 153] on span at bounding box center [815, 151] width 26 height 23
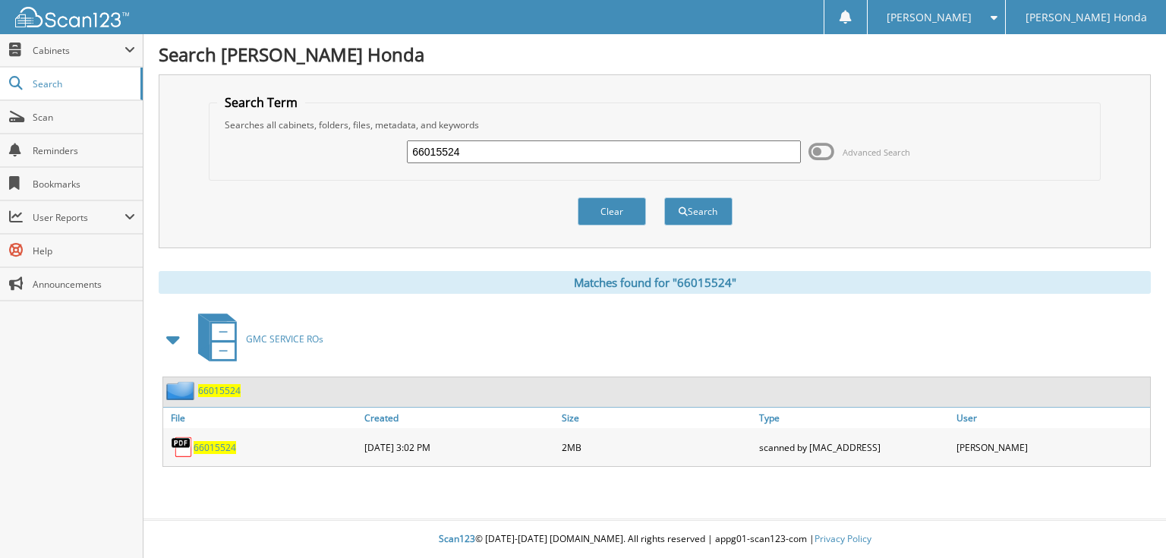
click at [501, 154] on input "66015524" at bounding box center [604, 151] width 394 height 23
type input "66015525"
click at [664, 197] on button "Search" at bounding box center [698, 211] width 68 height 28
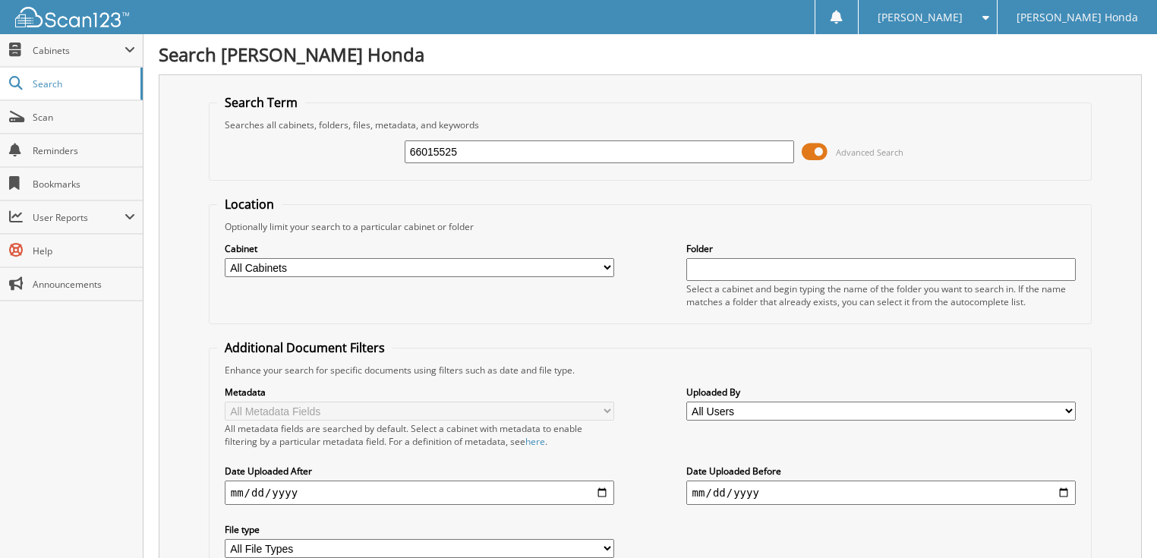
click at [825, 154] on span at bounding box center [815, 151] width 26 height 23
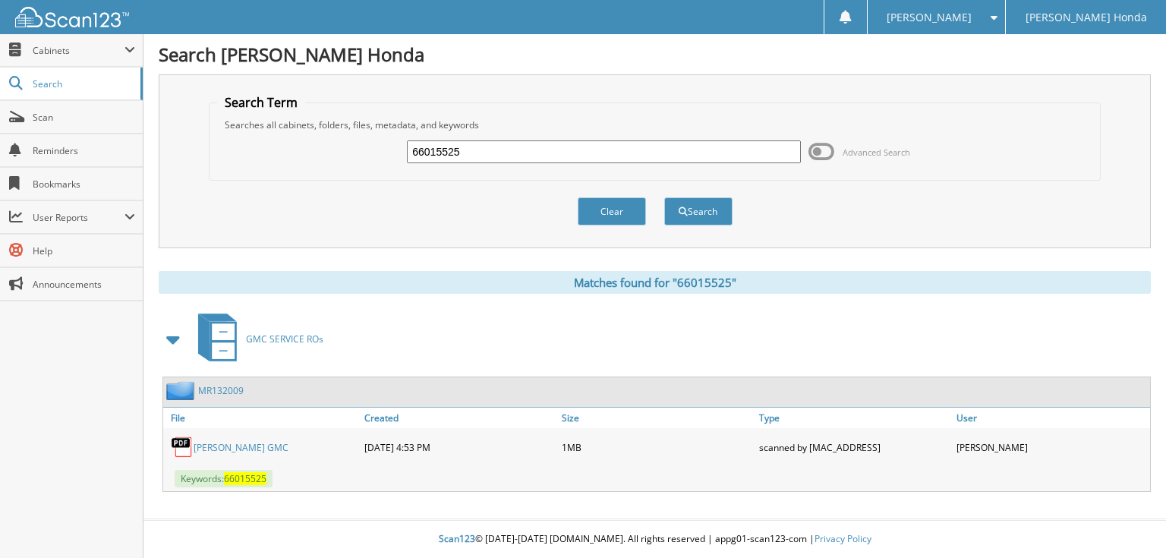
click at [656, 153] on input "66015525" at bounding box center [604, 151] width 394 height 23
type input "66015526"
click at [664, 197] on button "Search" at bounding box center [698, 211] width 68 height 28
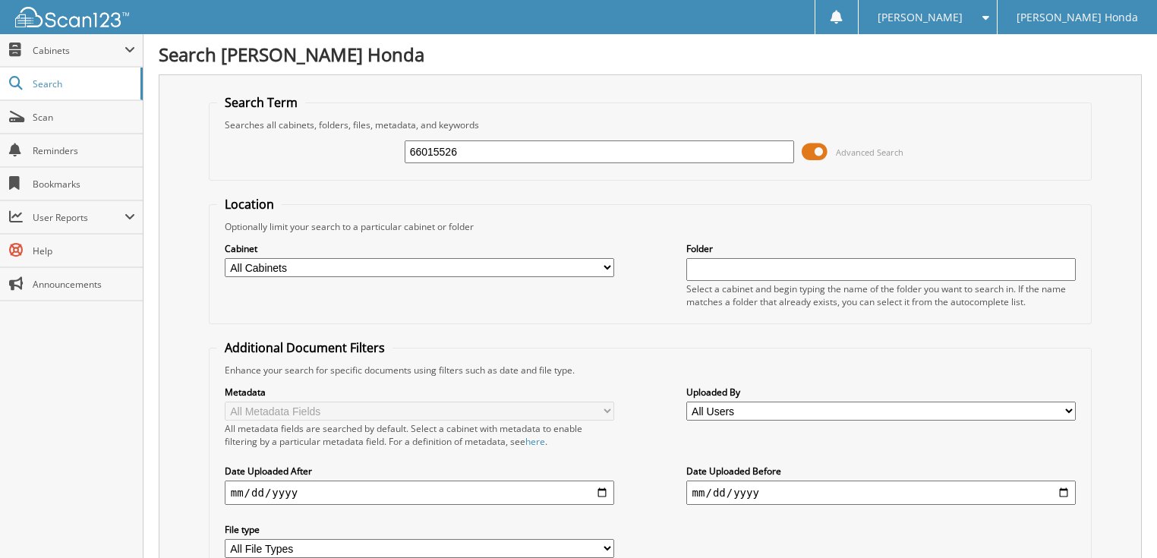
click at [486, 142] on input "66015526" at bounding box center [600, 151] width 390 height 23
type input "66015527"
click at [814, 149] on span at bounding box center [815, 151] width 26 height 23
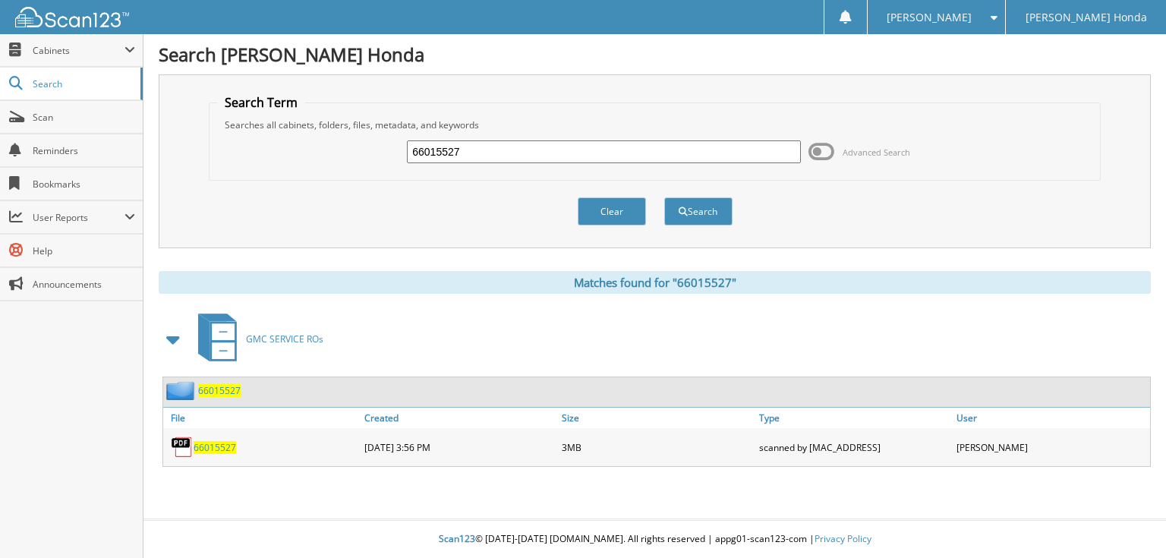
click at [566, 155] on input "66015527" at bounding box center [604, 151] width 394 height 23
type input "66015528"
click at [664, 197] on button "Search" at bounding box center [698, 211] width 68 height 28
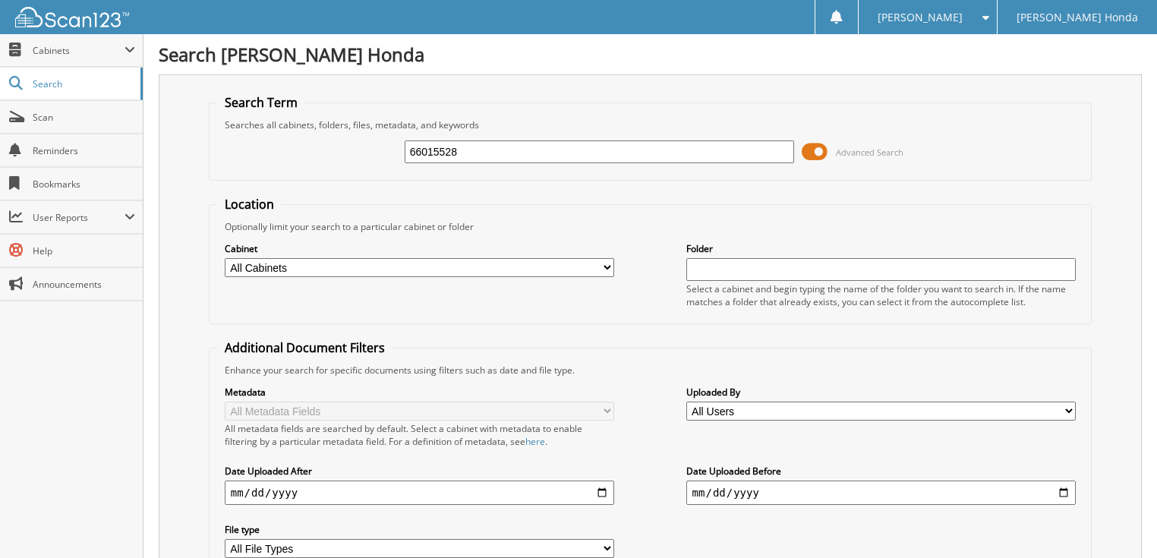
click at [816, 150] on span at bounding box center [815, 151] width 26 height 23
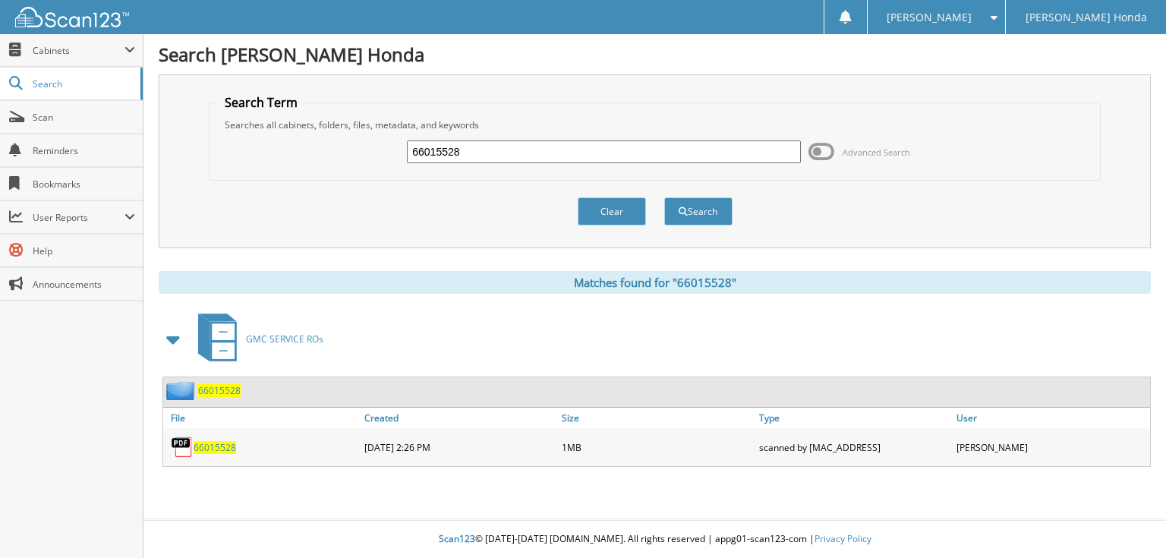
click at [641, 150] on input "66015528" at bounding box center [604, 151] width 394 height 23
type input "66015529"
click at [664, 197] on button "Search" at bounding box center [698, 211] width 68 height 28
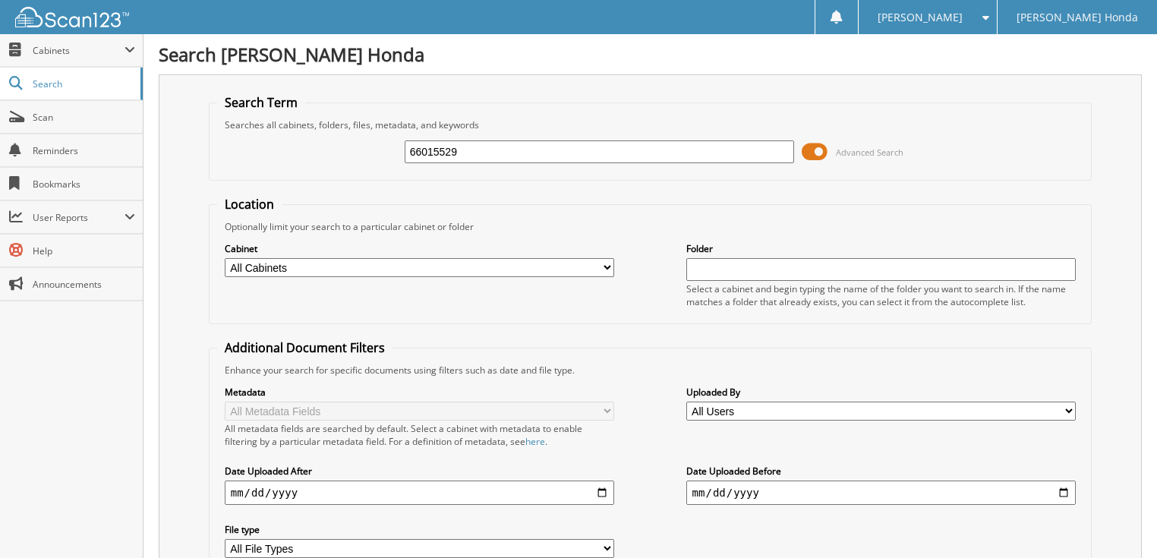
click at [819, 148] on span at bounding box center [815, 151] width 26 height 23
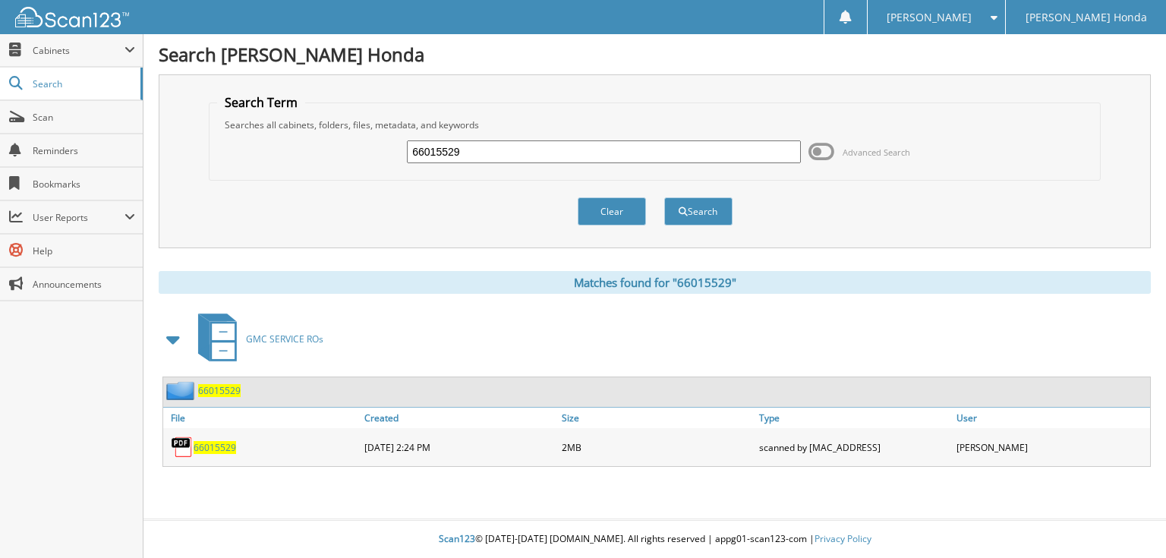
click at [589, 147] on input "66015529" at bounding box center [604, 151] width 394 height 23
type input "660155230"
click at [664, 197] on button "Search" at bounding box center [698, 211] width 68 height 28
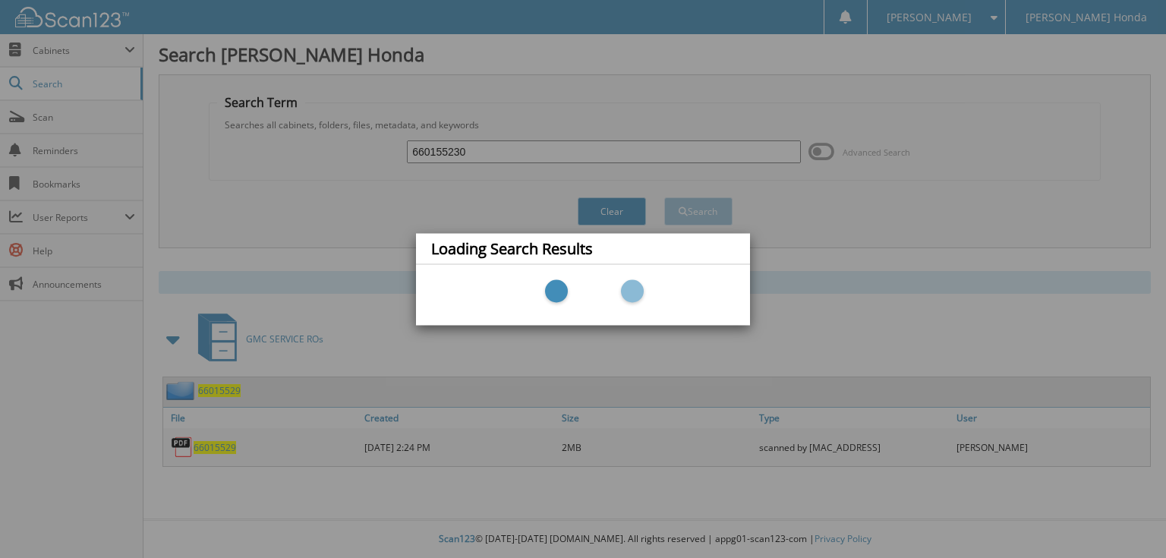
click at [549, 147] on div "Loading Search Results" at bounding box center [583, 279] width 1166 height 558
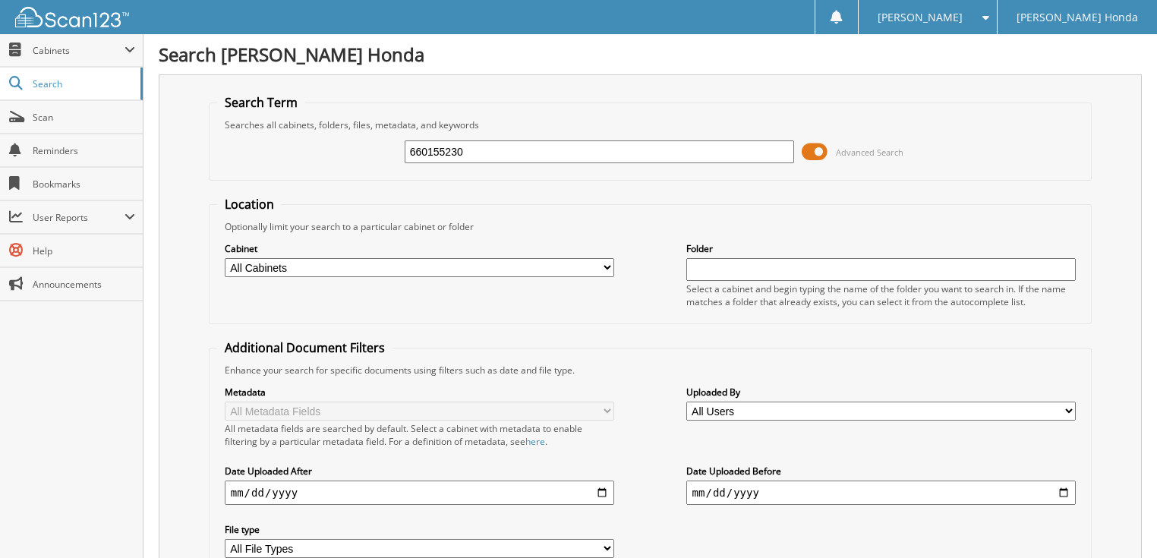
click at [549, 147] on input "660155230" at bounding box center [600, 151] width 390 height 23
type input "66015530"
click at [820, 152] on span at bounding box center [815, 151] width 26 height 23
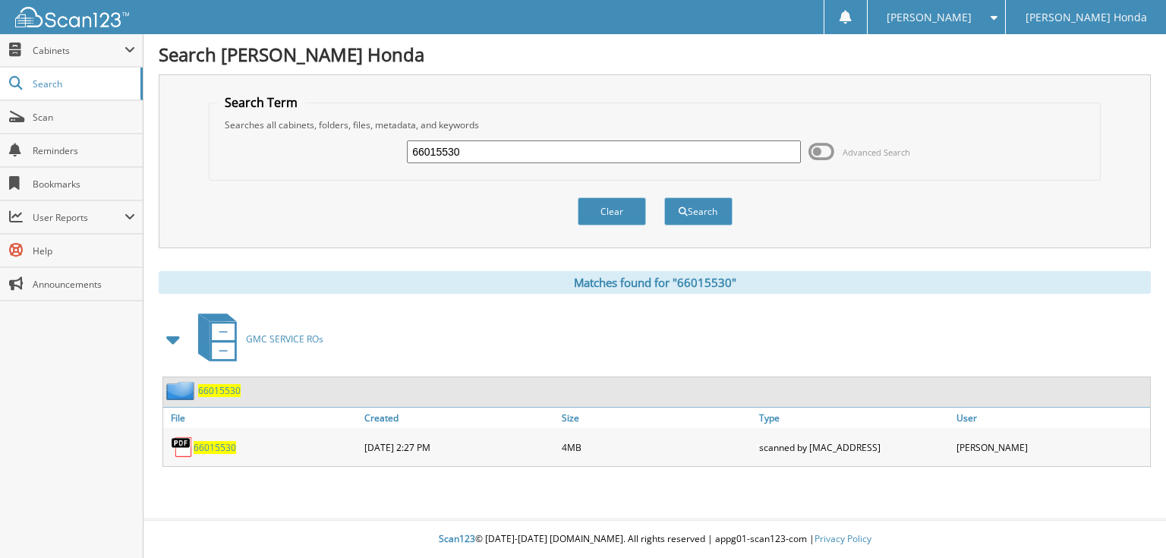
click at [666, 155] on input "66015530" at bounding box center [604, 151] width 394 height 23
type input "66015531"
click at [664, 197] on button "Search" at bounding box center [698, 211] width 68 height 28
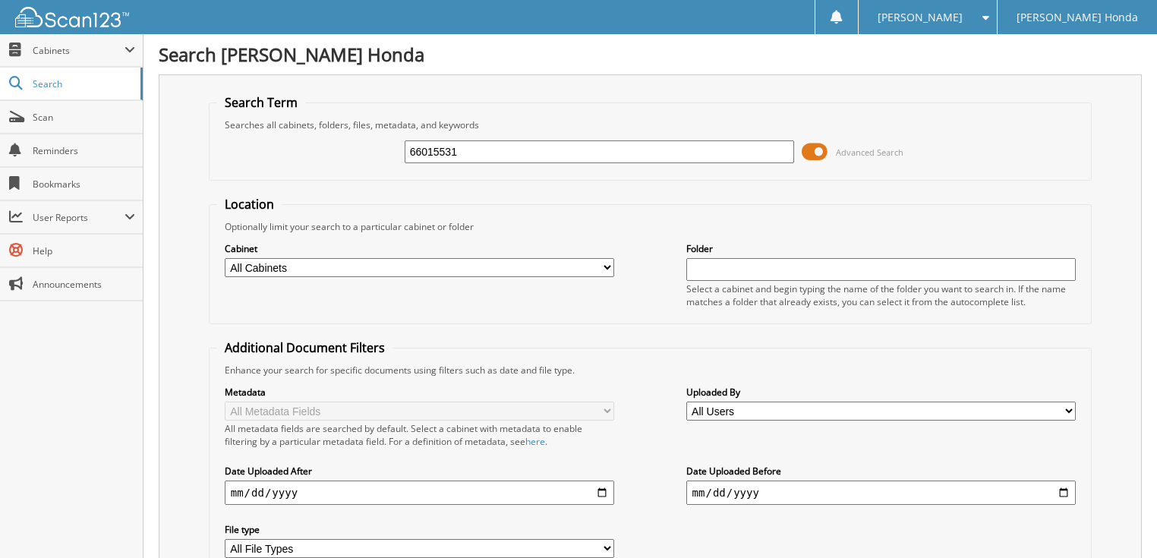
click at [822, 151] on span at bounding box center [815, 151] width 26 height 23
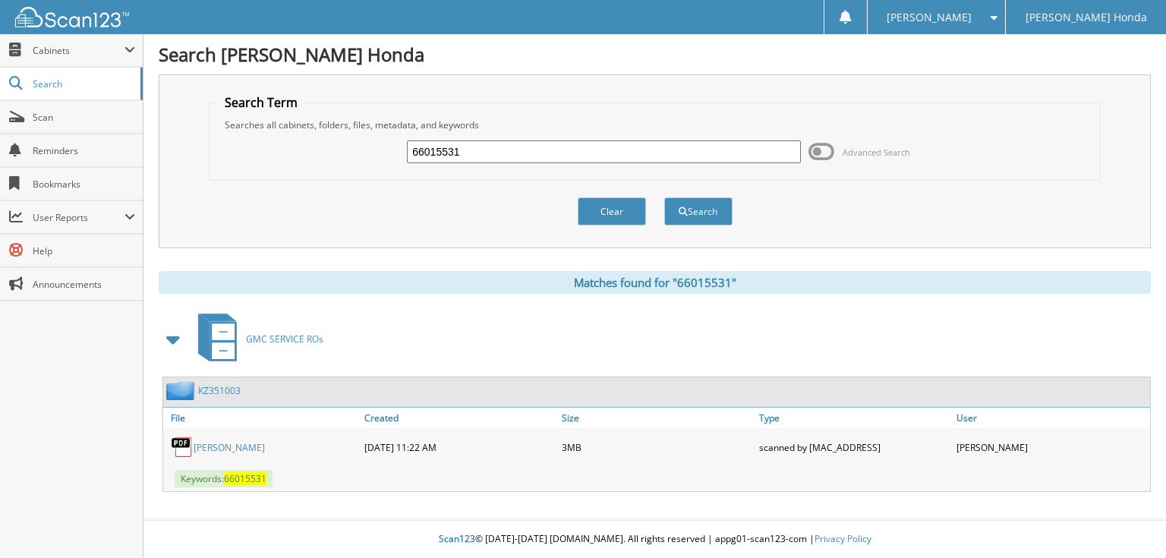
click at [565, 152] on input "66015531" at bounding box center [604, 151] width 394 height 23
type input "66015532"
click at [664, 197] on button "Search" at bounding box center [698, 211] width 68 height 28
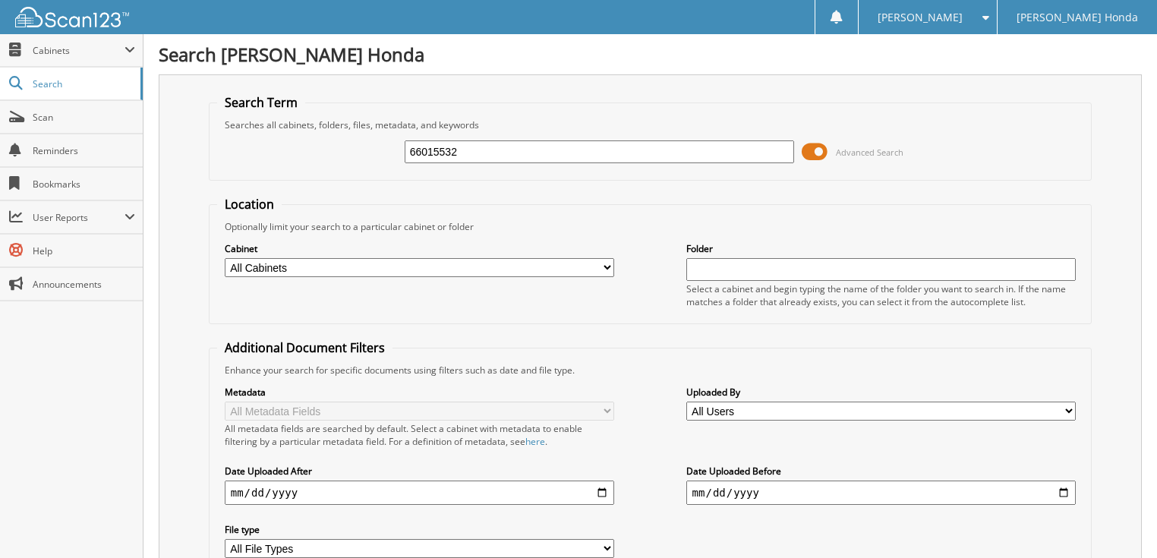
click at [813, 150] on span at bounding box center [815, 151] width 26 height 23
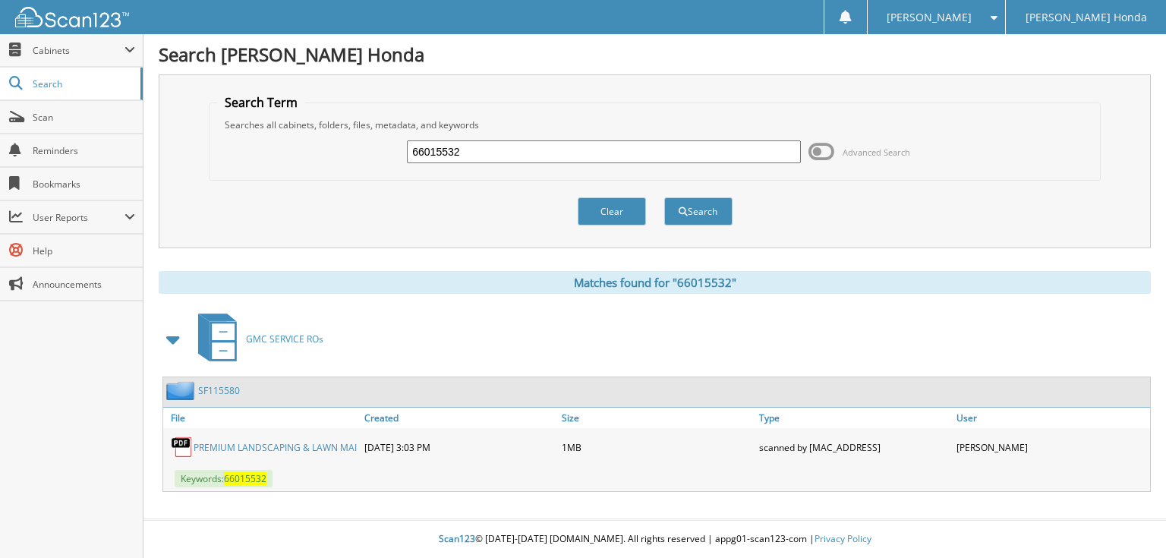
click at [536, 147] on input "66015532" at bounding box center [604, 151] width 394 height 23
type input "66015533"
click at [664, 197] on button "Search" at bounding box center [698, 211] width 68 height 28
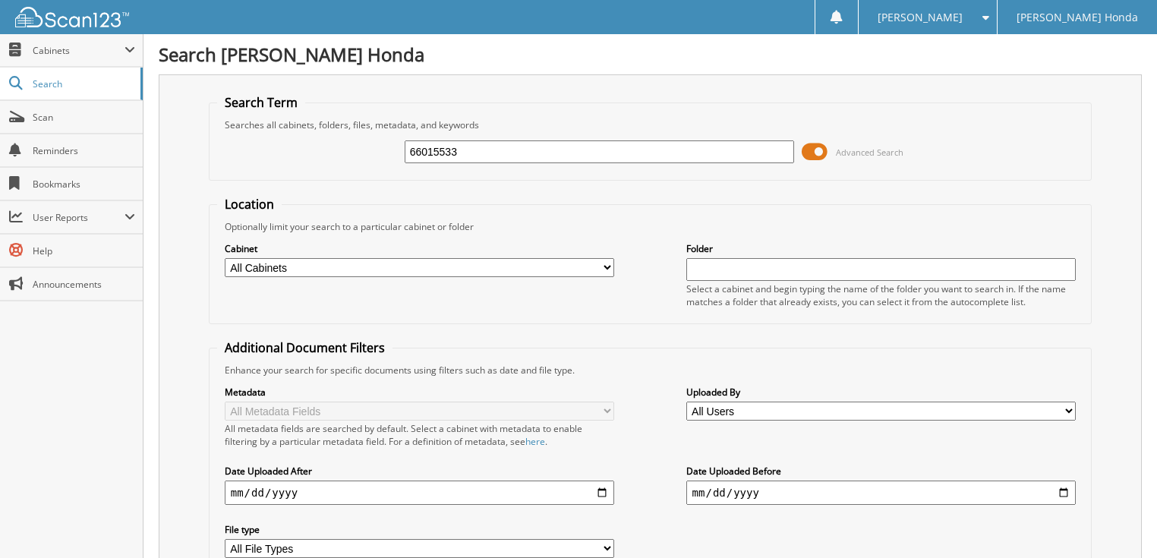
click at [830, 152] on span "Advanced Search" at bounding box center [853, 151] width 102 height 23
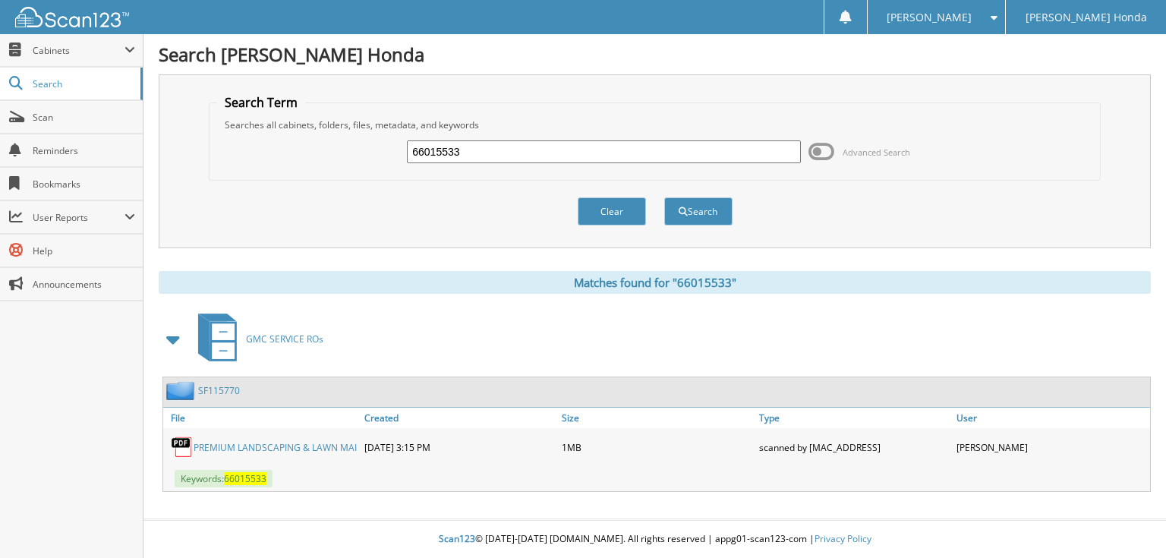
click at [582, 152] on input "66015533" at bounding box center [604, 151] width 394 height 23
type input "66015532"
click at [664, 197] on button "Search" at bounding box center [698, 211] width 68 height 28
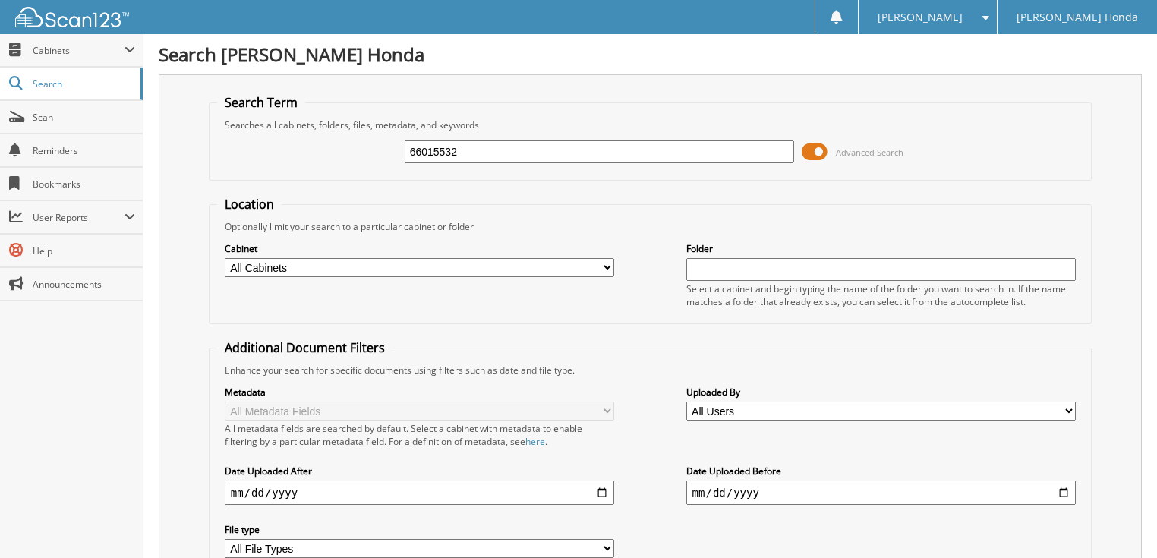
click at [641, 152] on input "66015532" at bounding box center [600, 151] width 390 height 23
click at [827, 153] on span at bounding box center [815, 151] width 26 height 23
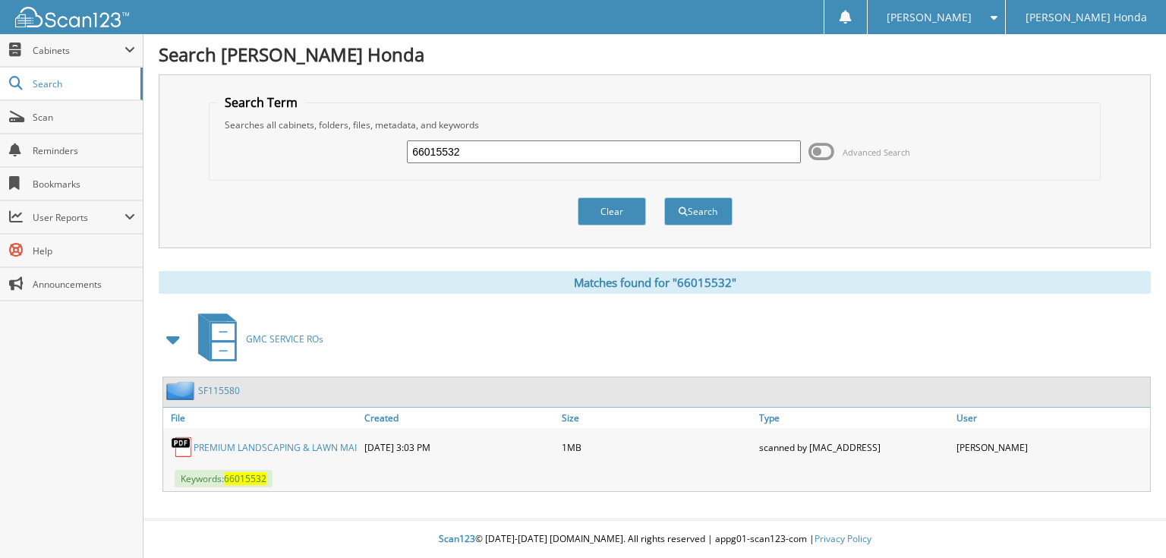
click at [547, 153] on input "66015532" at bounding box center [604, 151] width 394 height 23
type input "66015533"
click at [664, 197] on button "Search" at bounding box center [698, 211] width 68 height 28
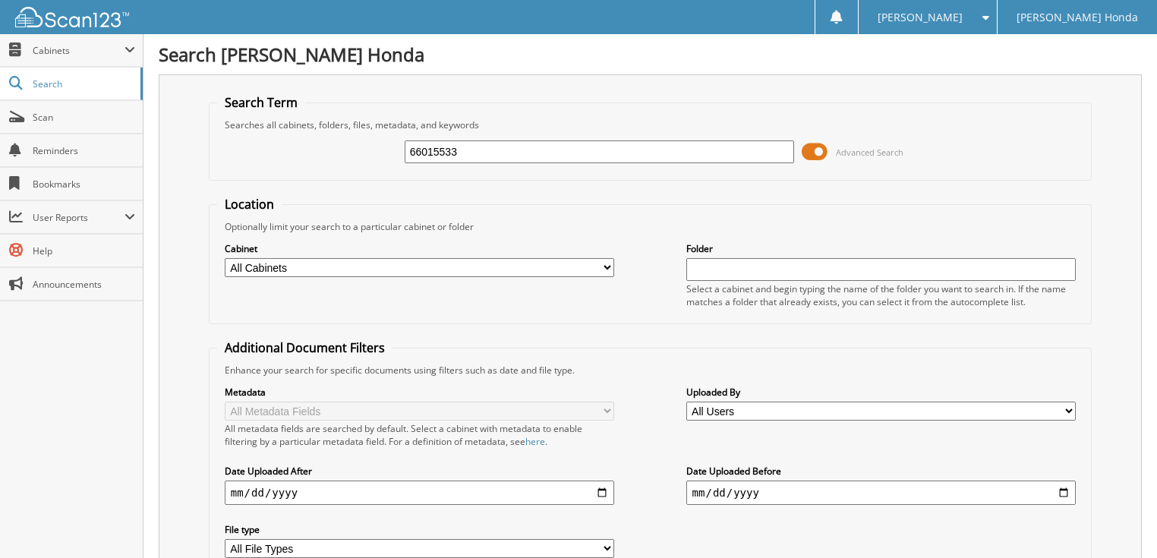
click at [820, 140] on span at bounding box center [815, 151] width 26 height 23
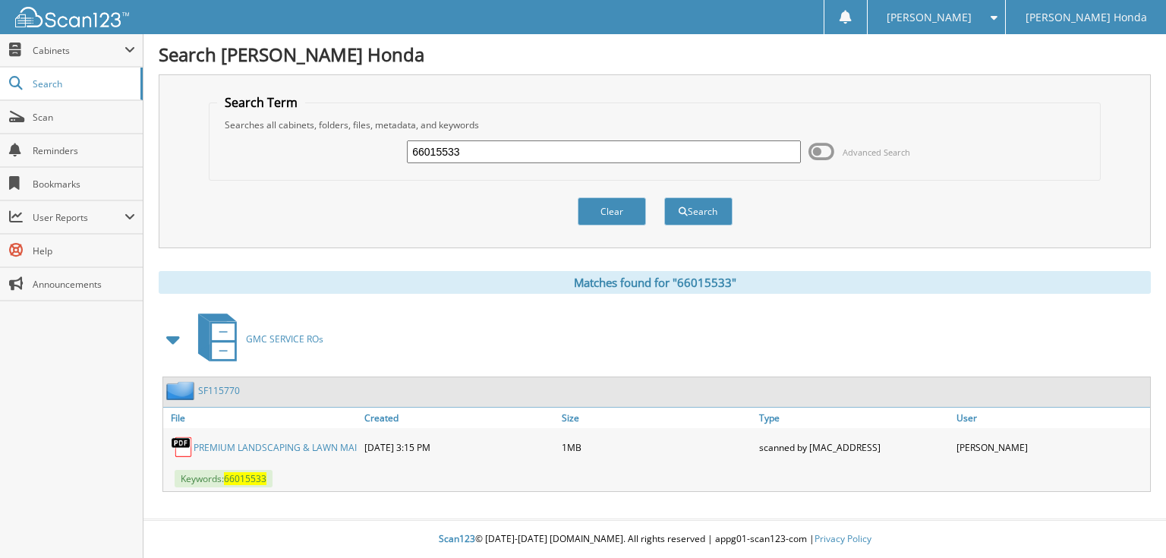
click at [484, 156] on input "66015533" at bounding box center [604, 151] width 394 height 23
type input "66015534"
click at [664, 197] on button "Search" at bounding box center [698, 211] width 68 height 28
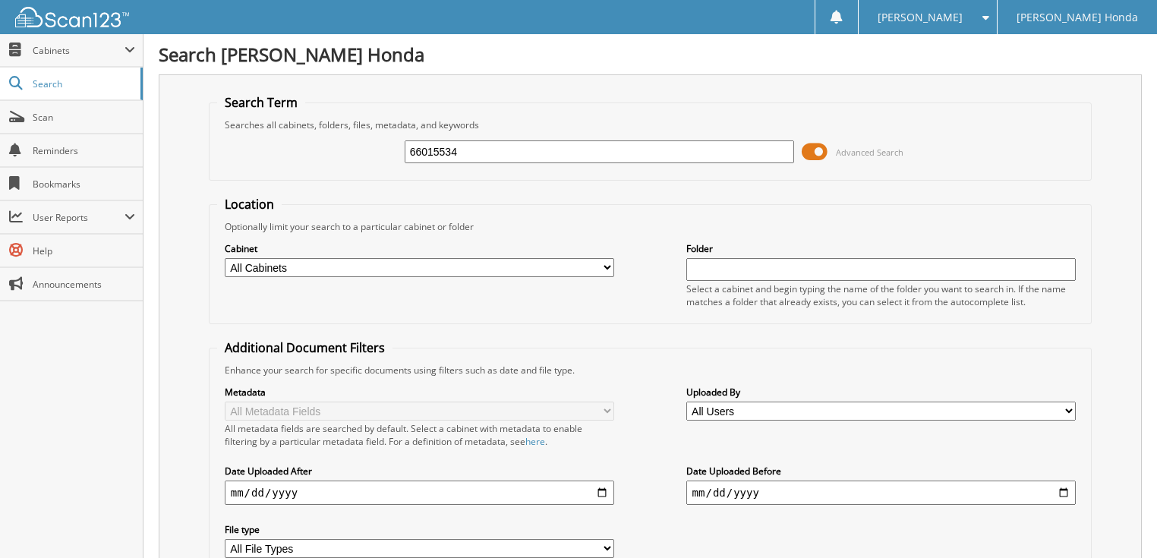
click at [810, 155] on span at bounding box center [815, 151] width 26 height 23
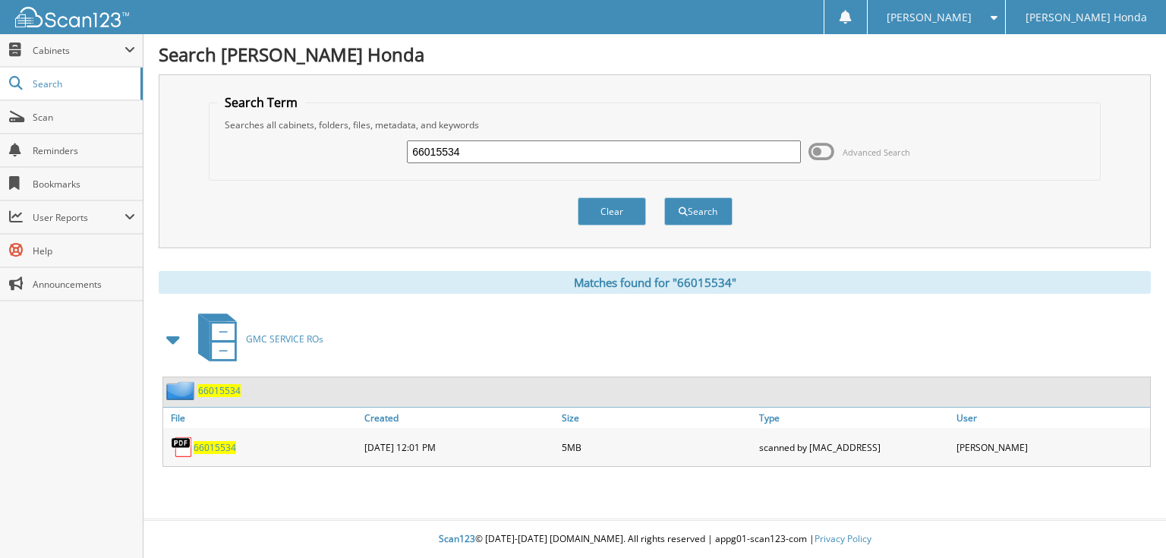
click at [545, 152] on input "66015534" at bounding box center [604, 151] width 394 height 23
type input "66015535"
click at [664, 197] on button "Search" at bounding box center [698, 211] width 68 height 28
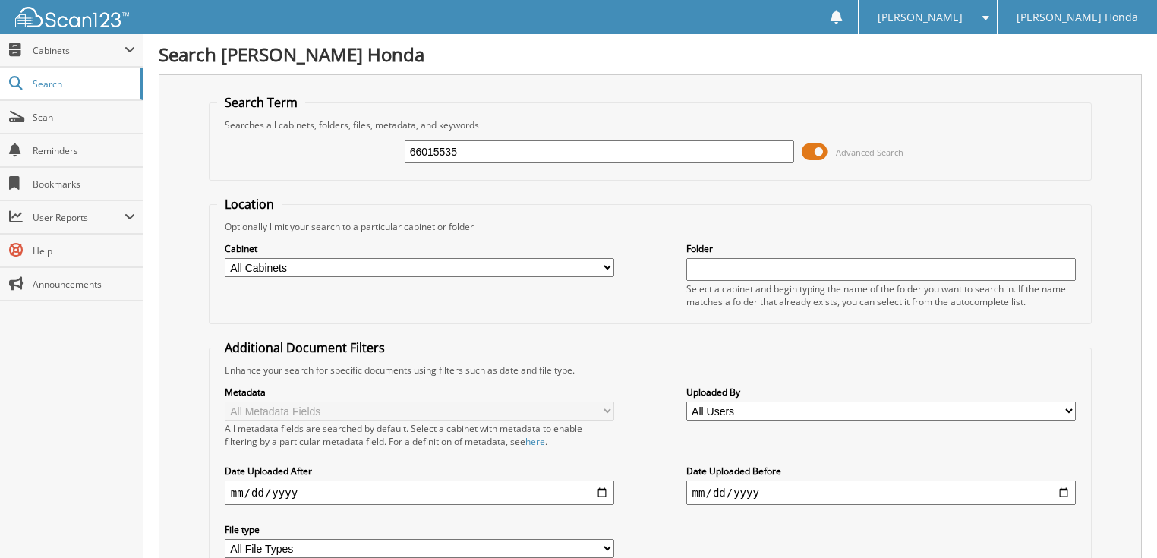
click at [817, 152] on span at bounding box center [815, 151] width 26 height 23
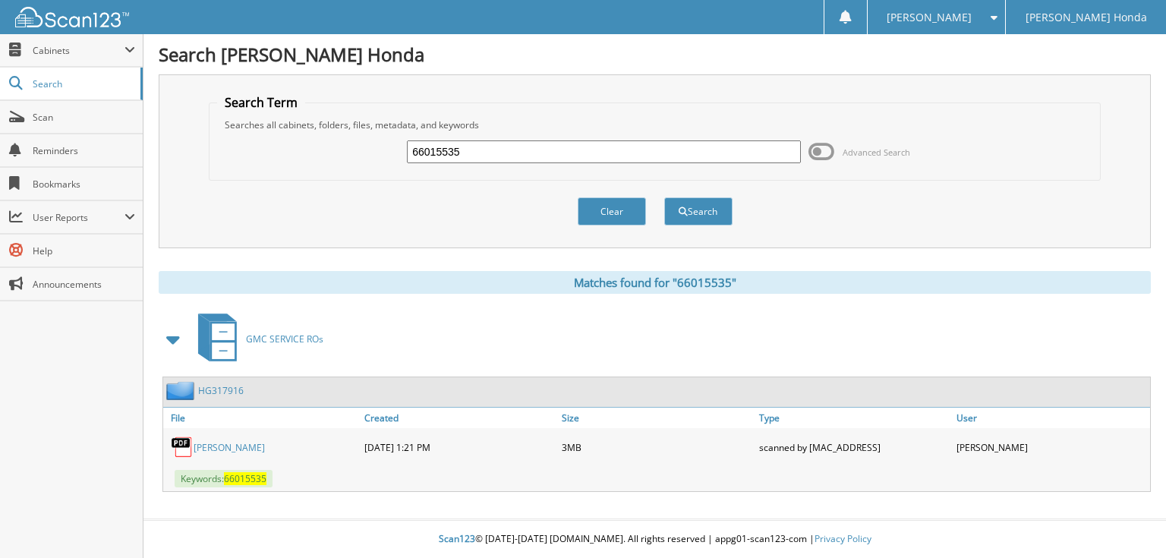
click at [675, 153] on input "66015535" at bounding box center [604, 151] width 394 height 23
type input "66015536"
click at [664, 197] on button "Search" at bounding box center [698, 211] width 68 height 28
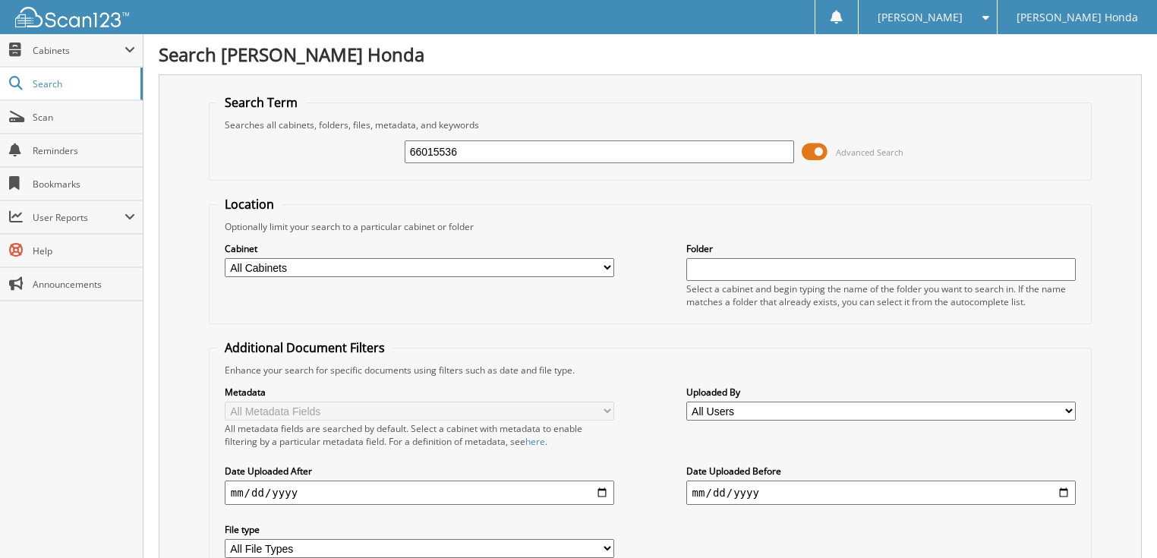
click at [802, 146] on span at bounding box center [815, 151] width 26 height 23
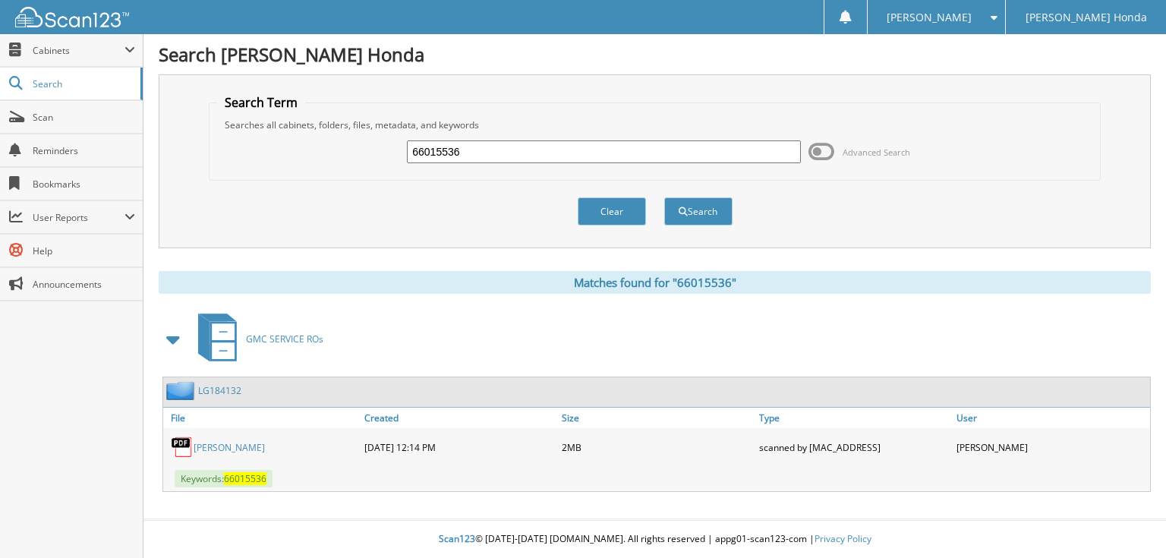
click at [818, 148] on span at bounding box center [822, 151] width 26 height 23
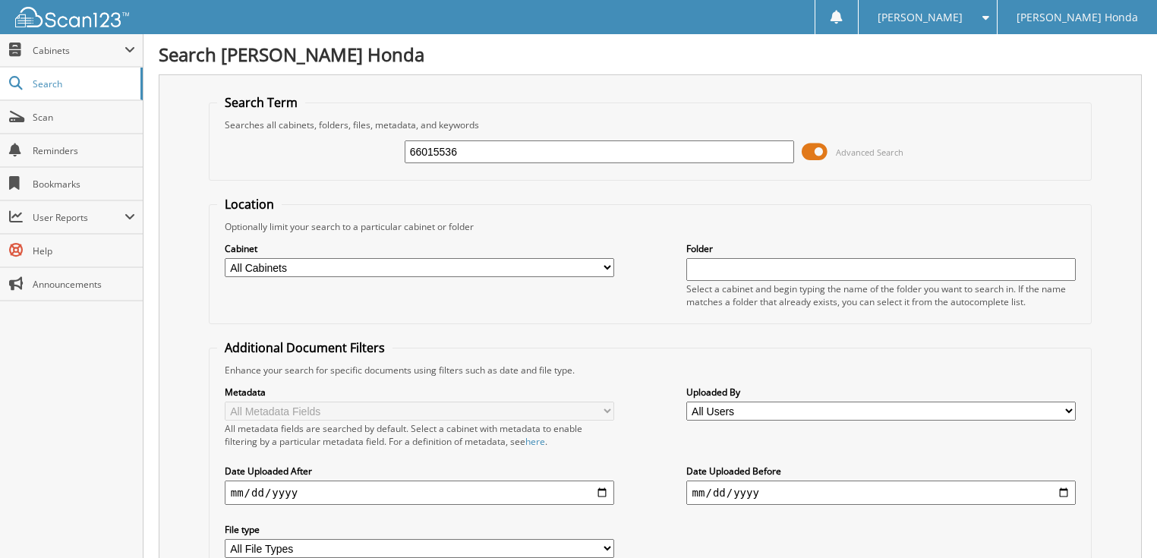
click at [536, 149] on input "66015536" at bounding box center [600, 151] width 390 height 23
type input "66015537"
click at [811, 150] on span at bounding box center [815, 151] width 26 height 23
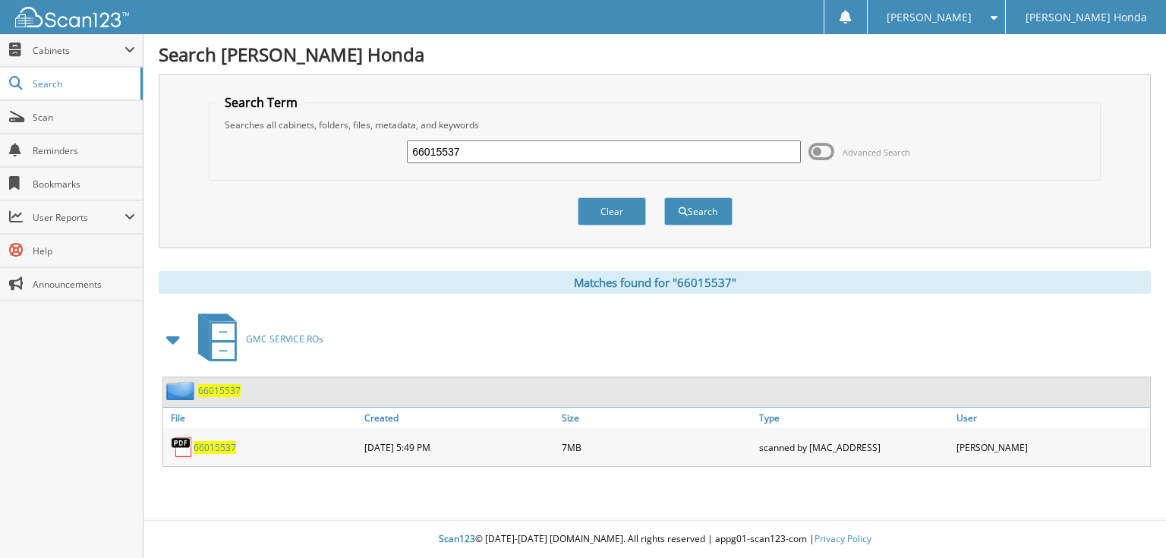
click at [601, 149] on input "66015537" at bounding box center [604, 151] width 394 height 23
click at [817, 150] on span at bounding box center [822, 151] width 26 height 23
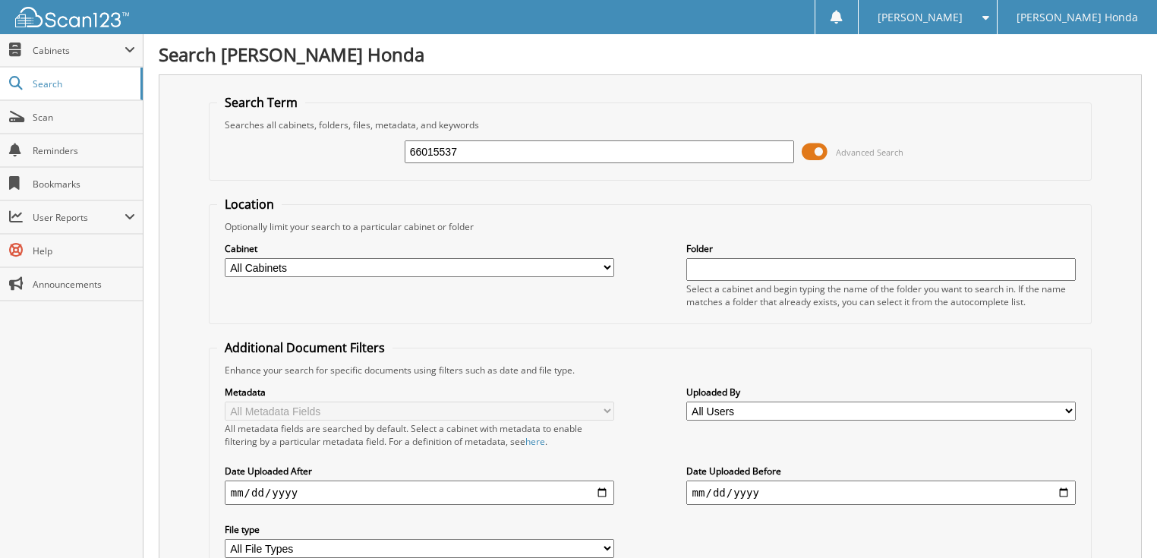
click at [817, 150] on span at bounding box center [815, 151] width 26 height 23
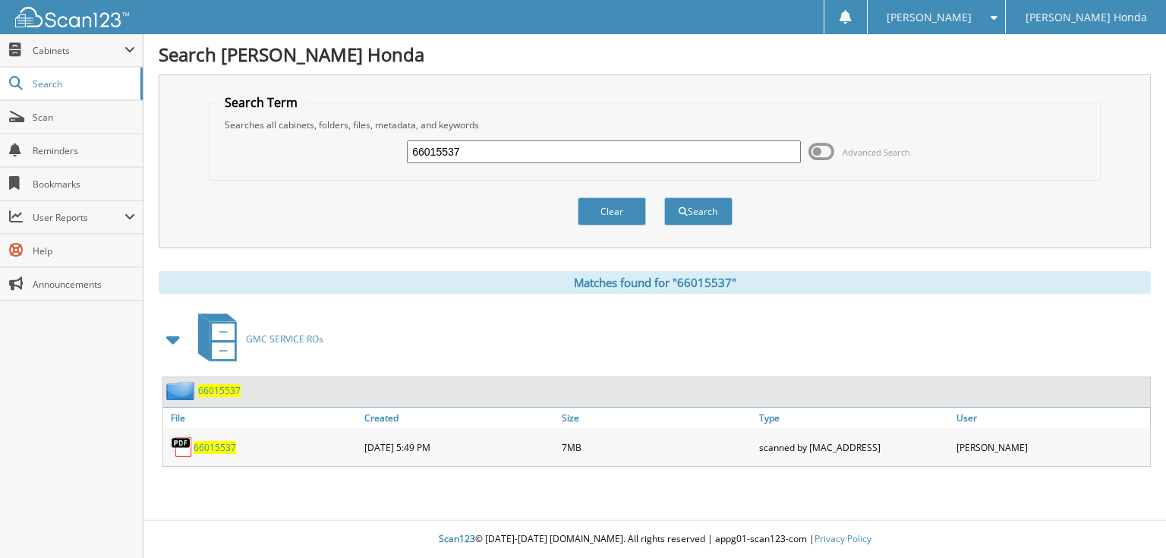
click at [583, 140] on input "66015537" at bounding box center [604, 151] width 394 height 23
type input "66015538"
click at [664, 197] on button "Search" at bounding box center [698, 211] width 68 height 28
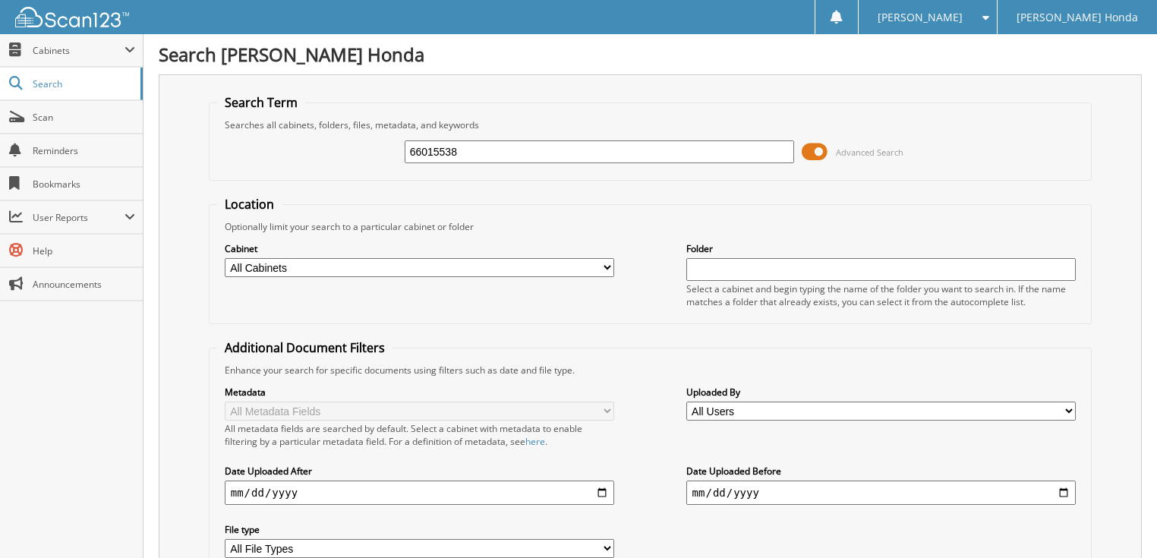
click at [826, 152] on span at bounding box center [815, 151] width 26 height 23
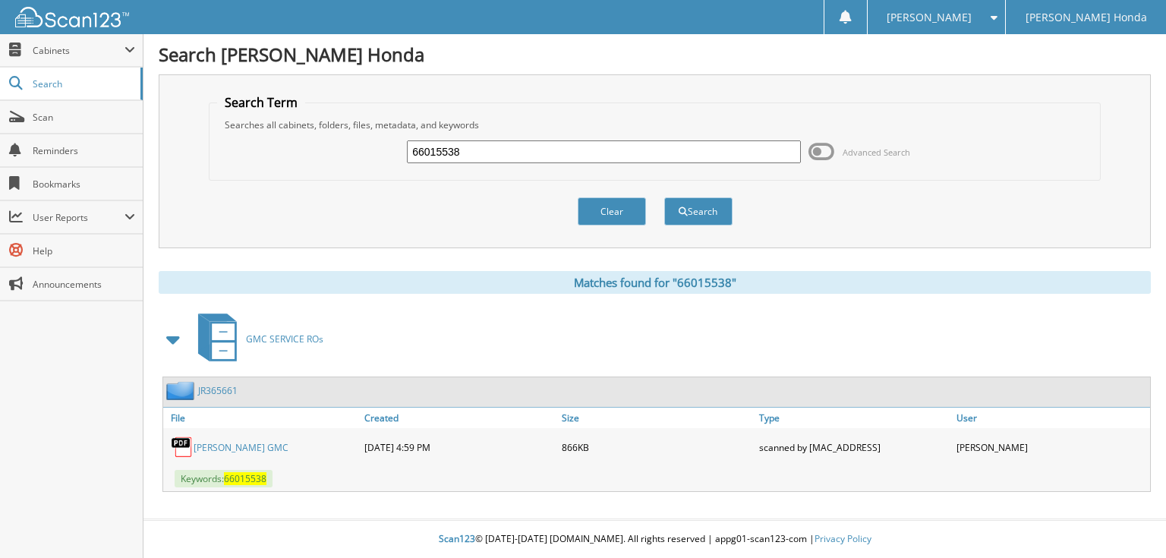
click at [504, 158] on input "66015538" at bounding box center [604, 151] width 394 height 23
type input "66015539"
click at [664, 197] on button "Search" at bounding box center [698, 211] width 68 height 28
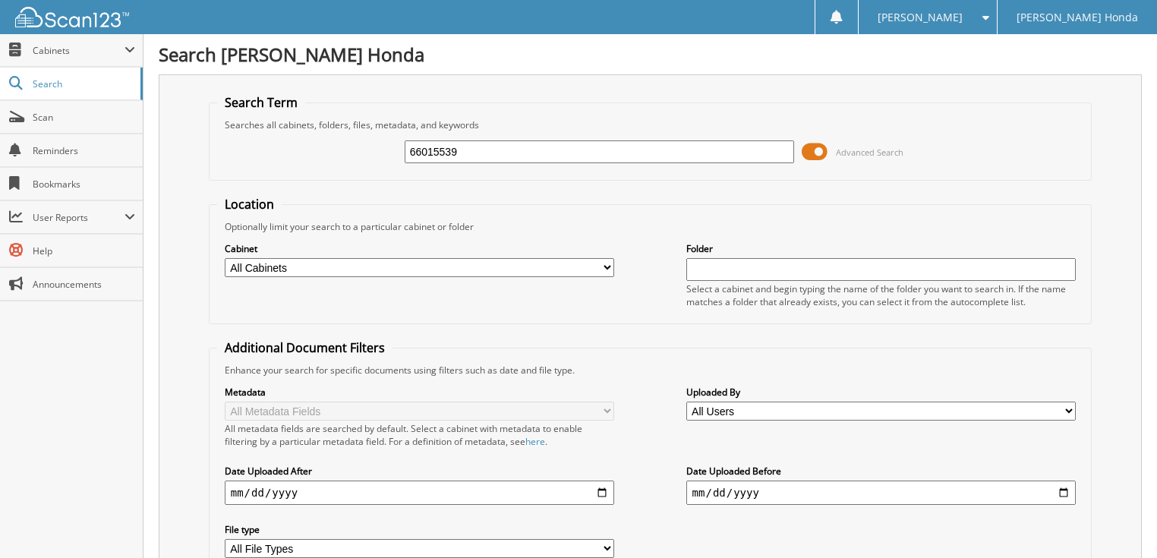
click at [813, 144] on span at bounding box center [815, 151] width 26 height 23
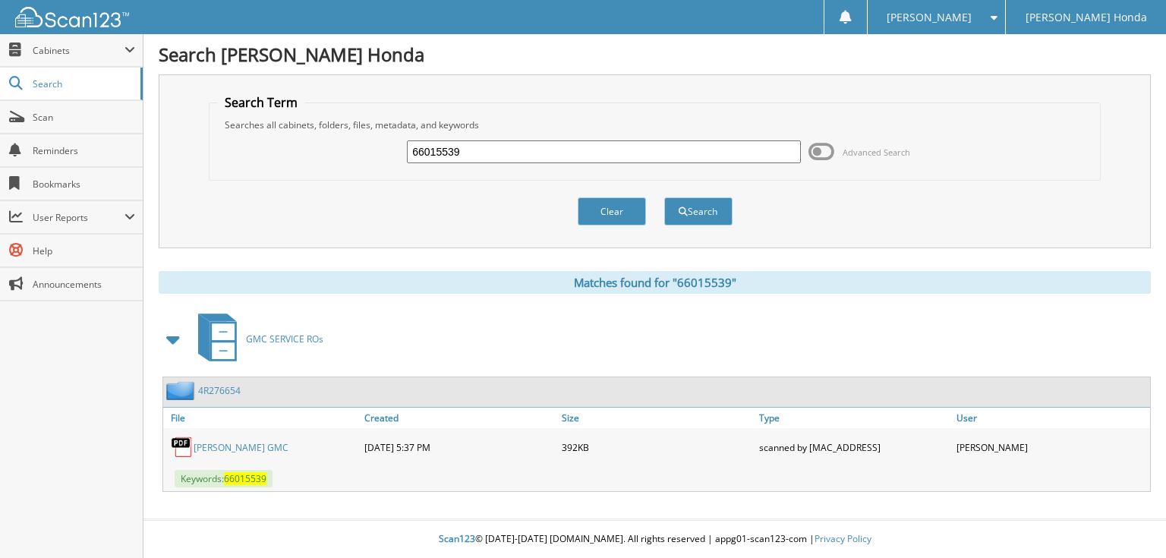
click at [635, 155] on input "66015539" at bounding box center [604, 151] width 394 height 23
type input "66015540"
click at [664, 197] on button "Search" at bounding box center [698, 211] width 68 height 28
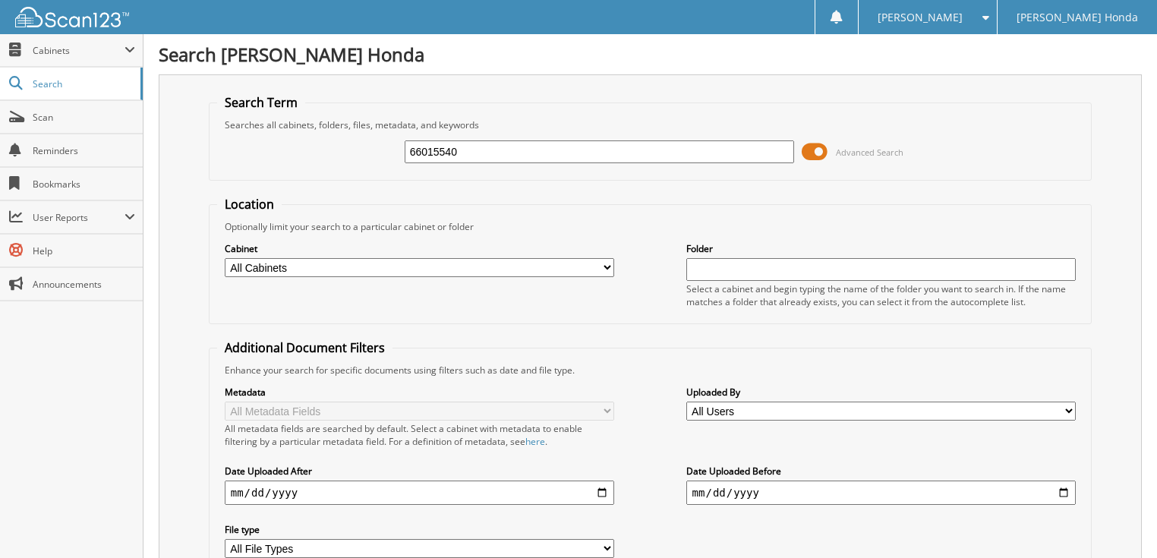
click at [814, 153] on span at bounding box center [815, 151] width 26 height 23
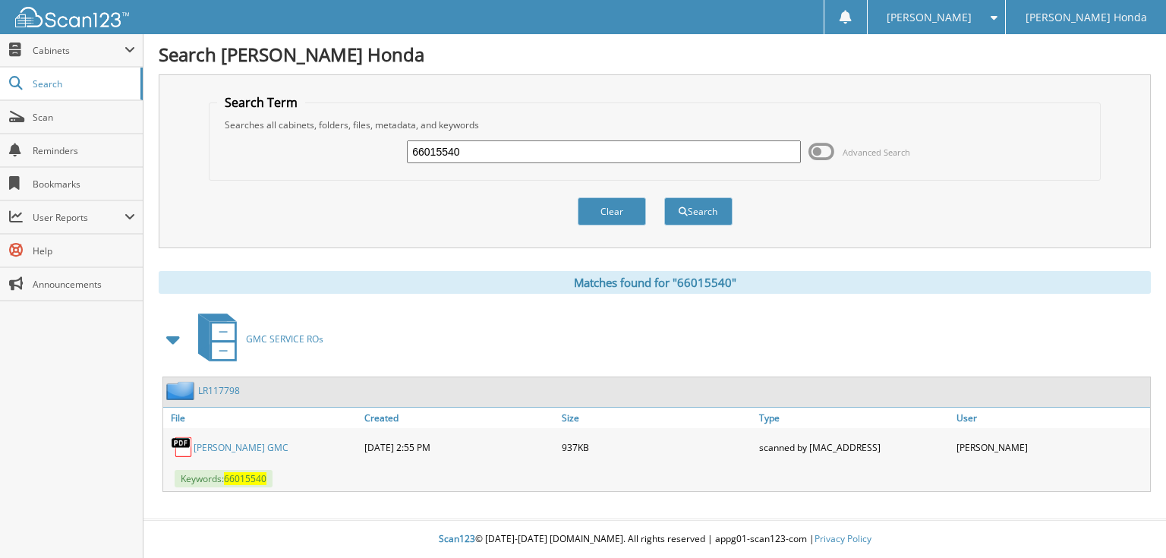
click at [533, 155] on input "66015540" at bounding box center [604, 151] width 394 height 23
type input "66015541"
click at [664, 197] on button "Search" at bounding box center [698, 211] width 68 height 28
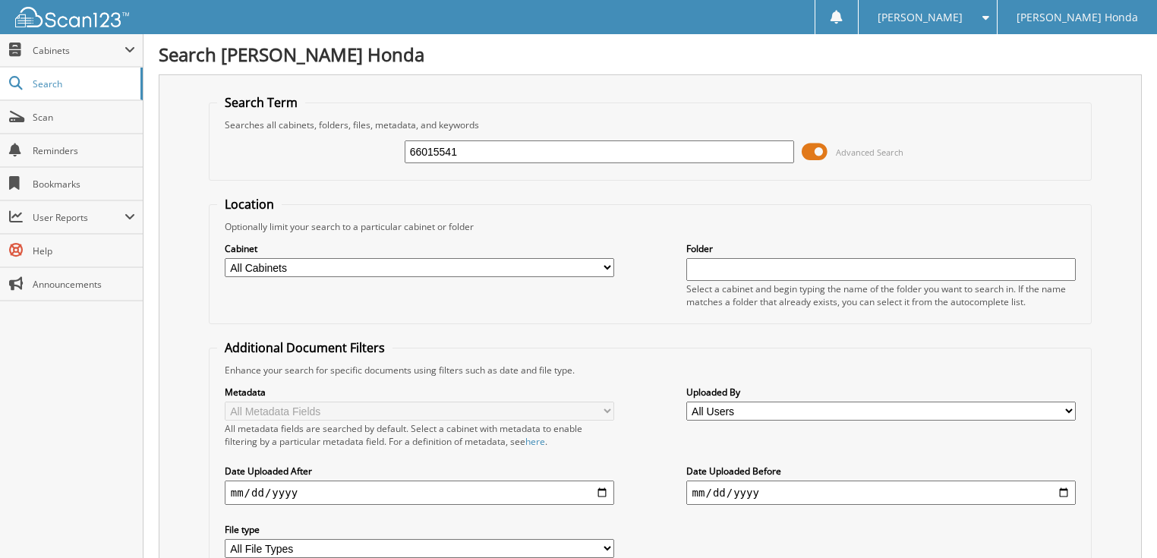
click at [811, 150] on span at bounding box center [815, 151] width 26 height 23
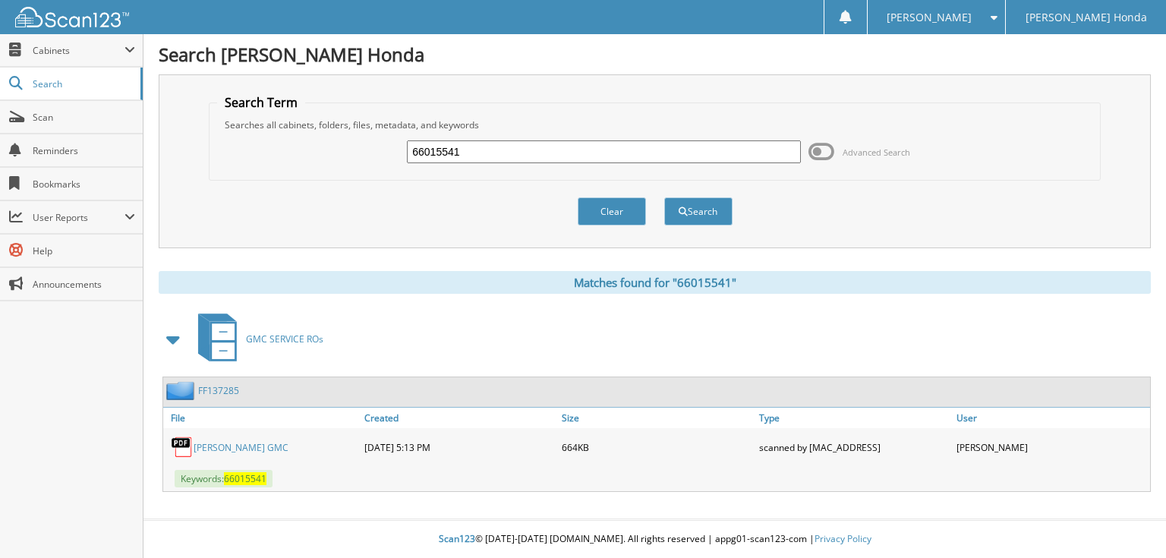
click at [617, 156] on input "66015541" at bounding box center [604, 151] width 394 height 23
type input "66015542"
click at [664, 197] on button "Search" at bounding box center [698, 211] width 68 height 28
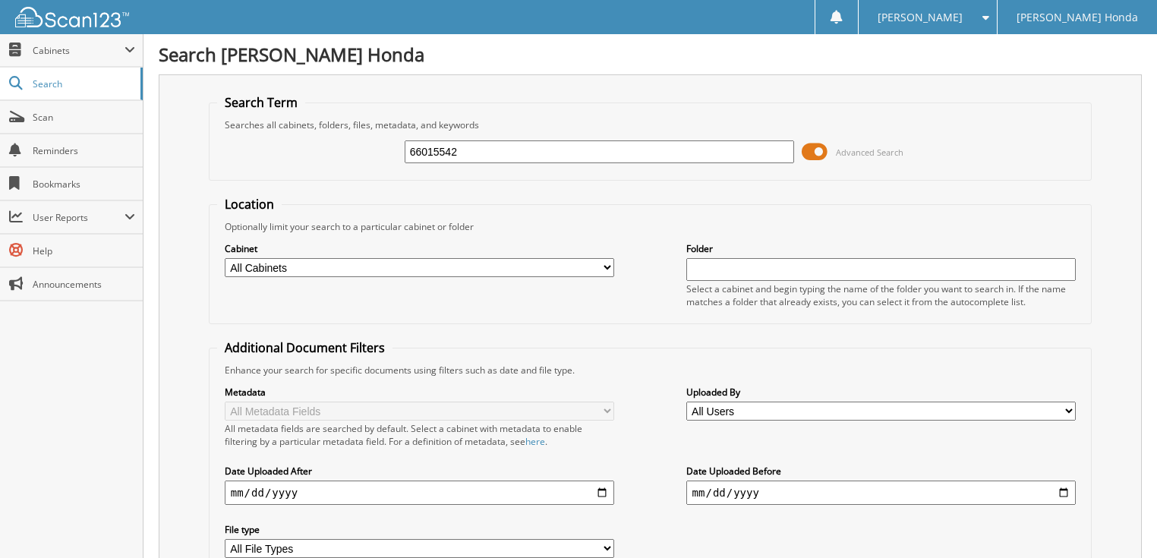
click at [816, 150] on span at bounding box center [815, 151] width 26 height 23
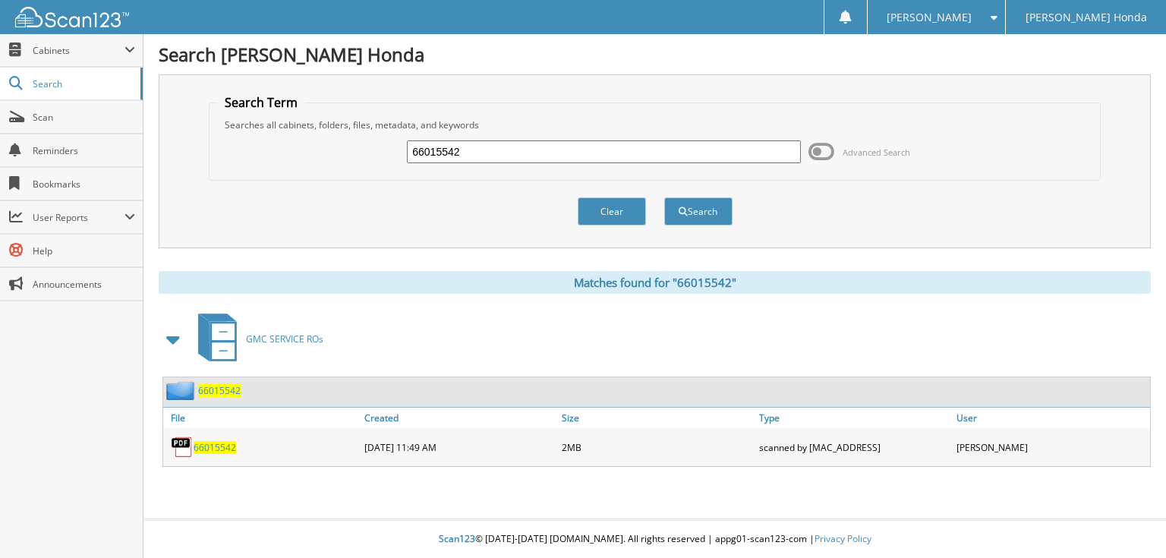
click at [634, 148] on input "66015542" at bounding box center [604, 151] width 394 height 23
type input "66015543"
click at [664, 197] on button "Search" at bounding box center [698, 211] width 68 height 28
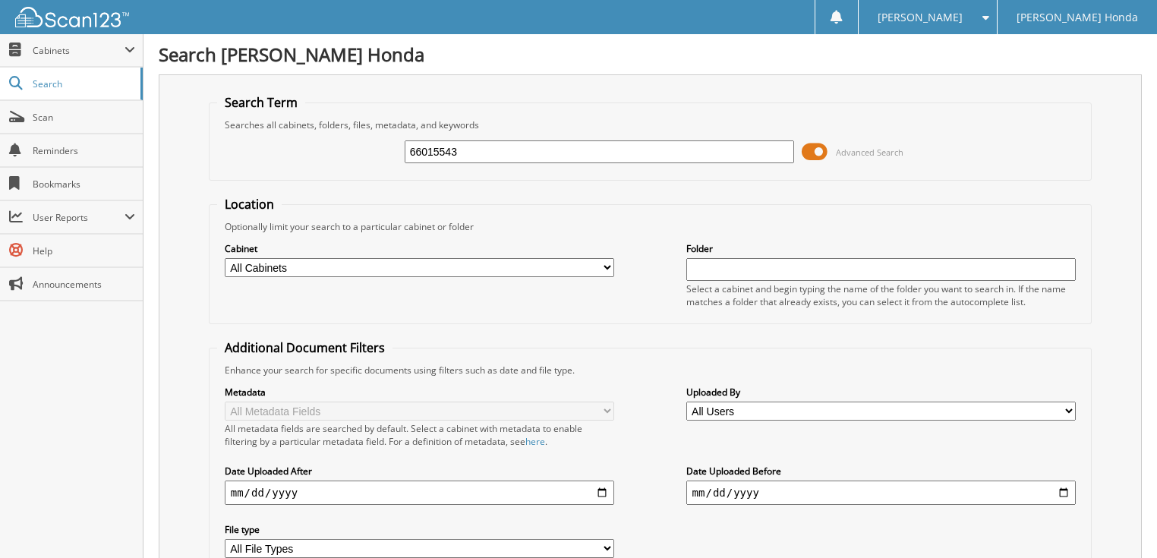
click at [820, 149] on span at bounding box center [815, 151] width 26 height 23
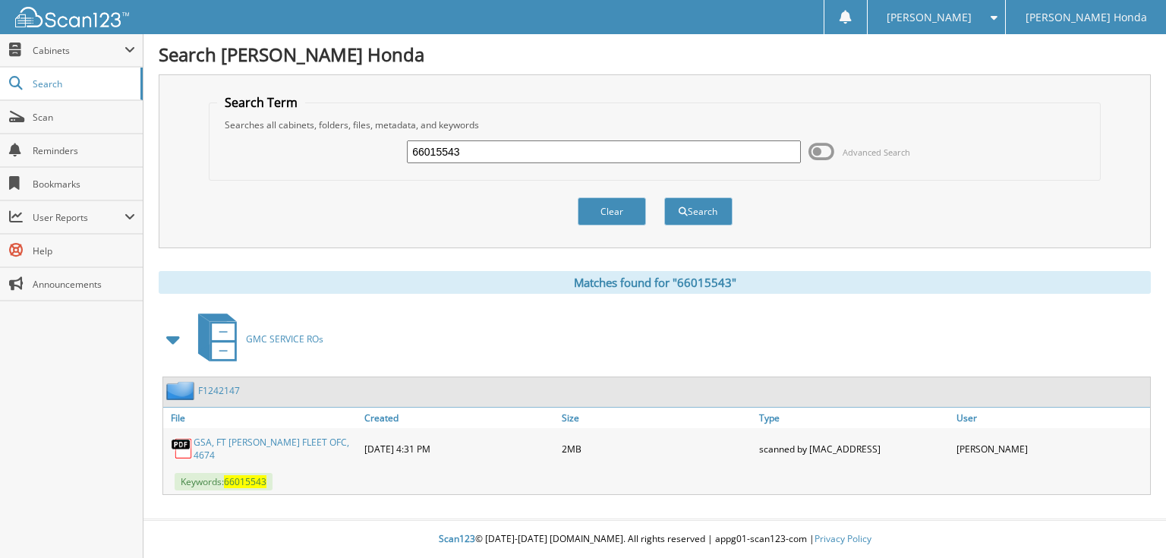
click at [632, 149] on input "66015543" at bounding box center [604, 151] width 394 height 23
type input "66015544"
click at [664, 197] on button "Search" at bounding box center [698, 211] width 68 height 28
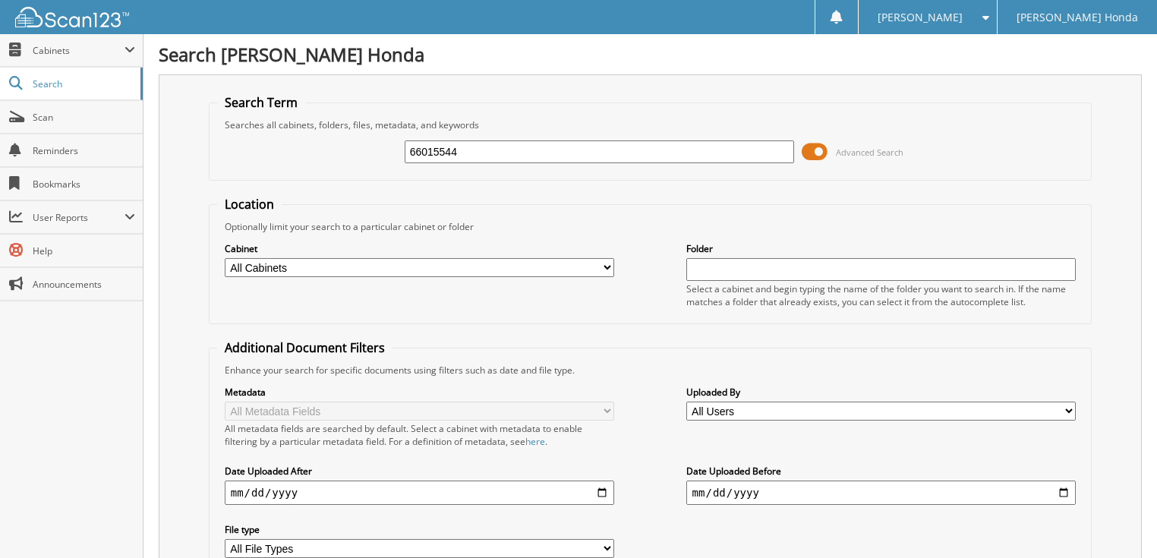
click at [822, 153] on span at bounding box center [815, 151] width 26 height 23
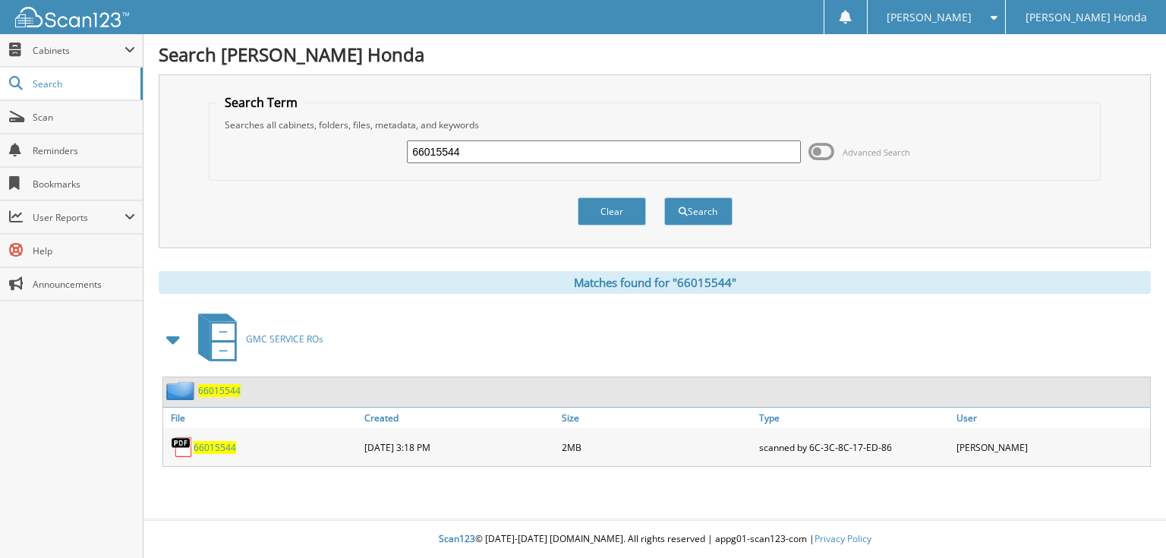
click at [680, 153] on input "66015544" at bounding box center [604, 151] width 394 height 23
type input "66015545"
click at [664, 197] on button "Search" at bounding box center [698, 211] width 68 height 28
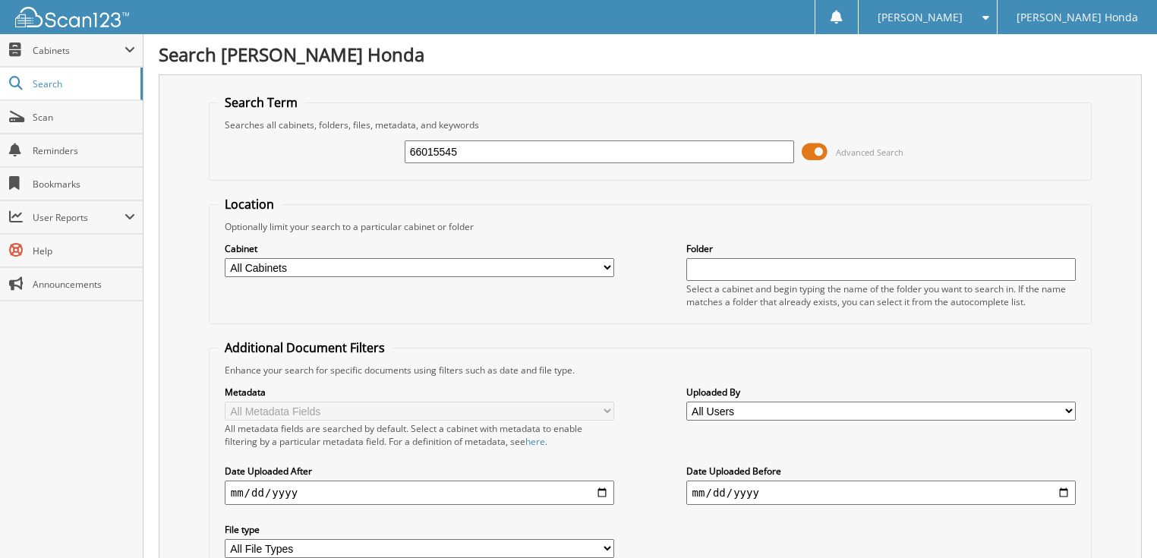
click at [813, 146] on span at bounding box center [815, 151] width 26 height 23
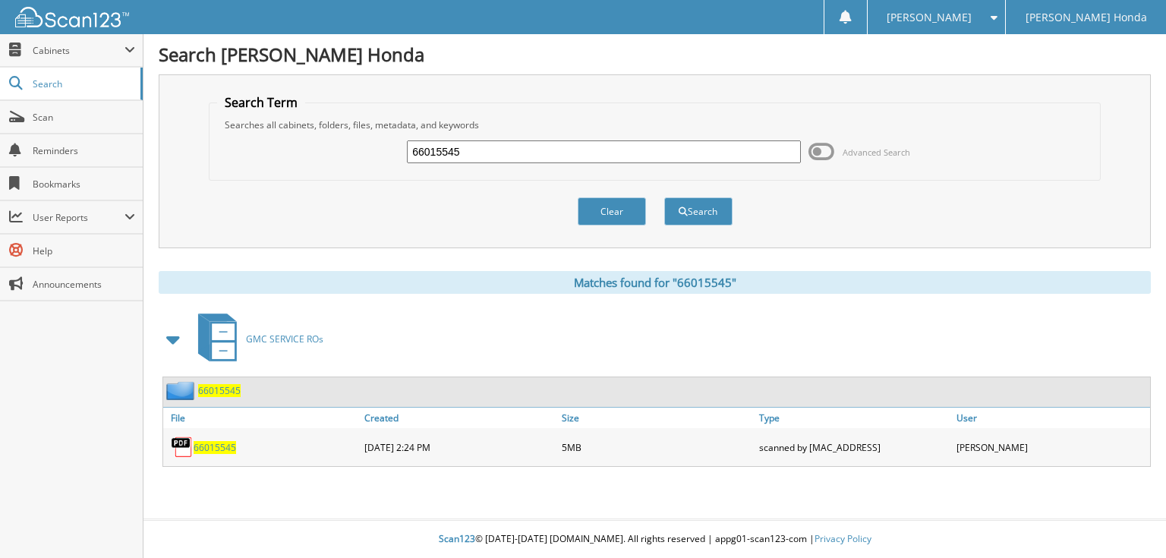
click at [678, 161] on input "66015545" at bounding box center [604, 151] width 394 height 23
type input "66015546"
click at [664, 197] on button "Search" at bounding box center [698, 211] width 68 height 28
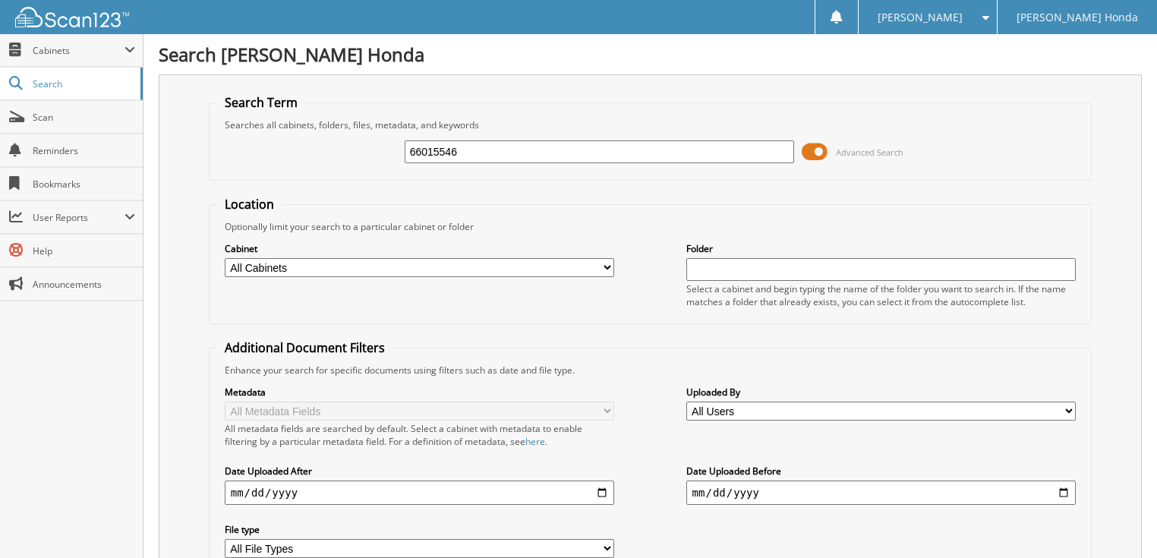
click at [816, 152] on span at bounding box center [815, 151] width 26 height 23
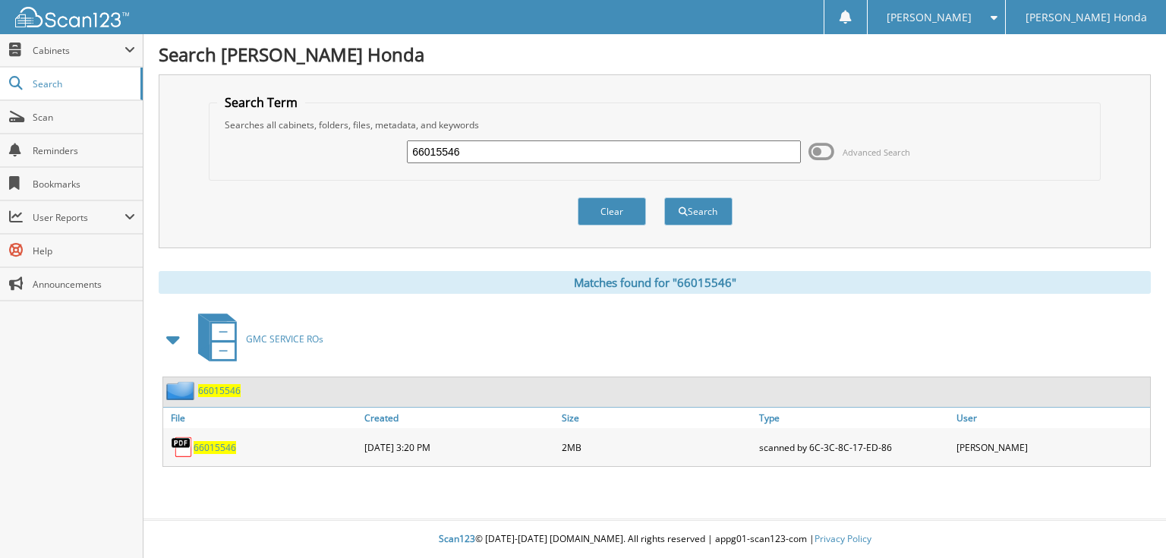
click at [714, 148] on input "66015546" at bounding box center [604, 151] width 394 height 23
type input "66015547"
click at [664, 197] on button "Search" at bounding box center [698, 211] width 68 height 28
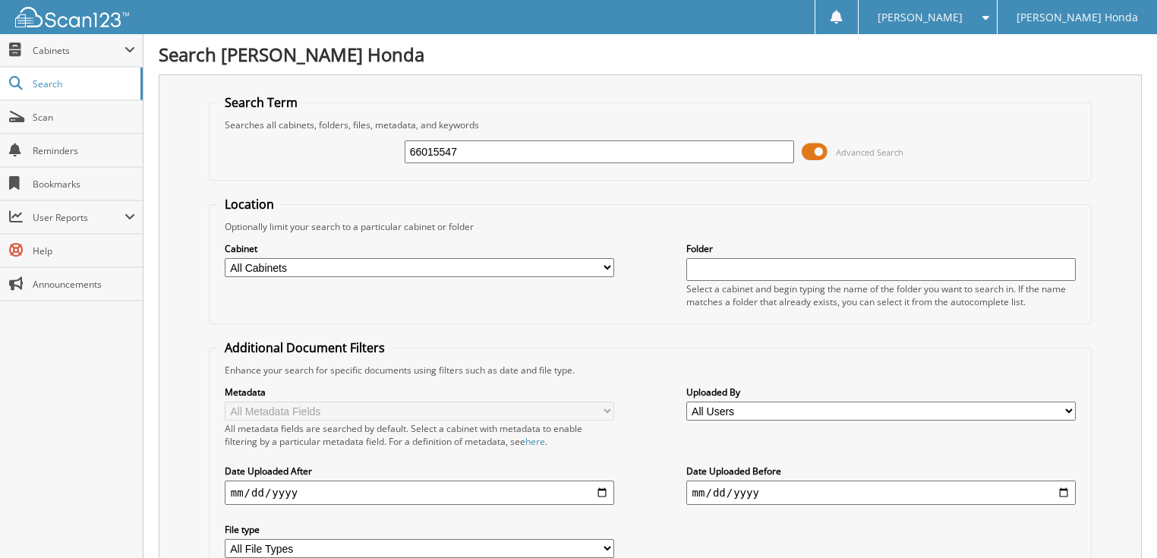
drag, startPoint x: 0, startPoint y: 0, endPoint x: 810, endPoint y: 149, distance: 823.8
click at [813, 149] on span at bounding box center [815, 151] width 26 height 23
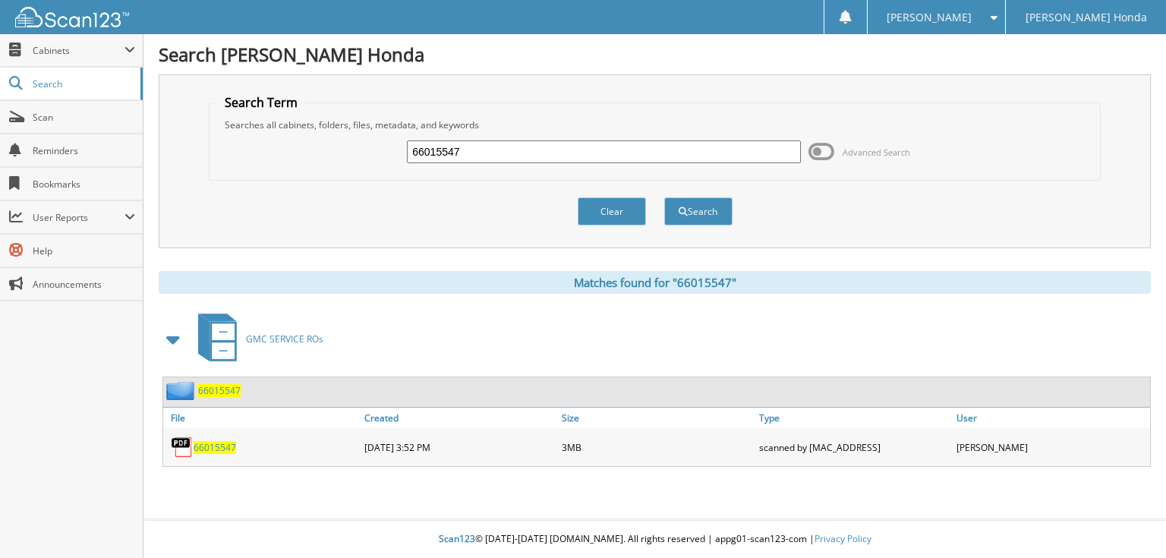
click at [691, 153] on input "66015547" at bounding box center [604, 151] width 394 height 23
type input "66015548"
click at [664, 197] on button "Search" at bounding box center [698, 211] width 68 height 28
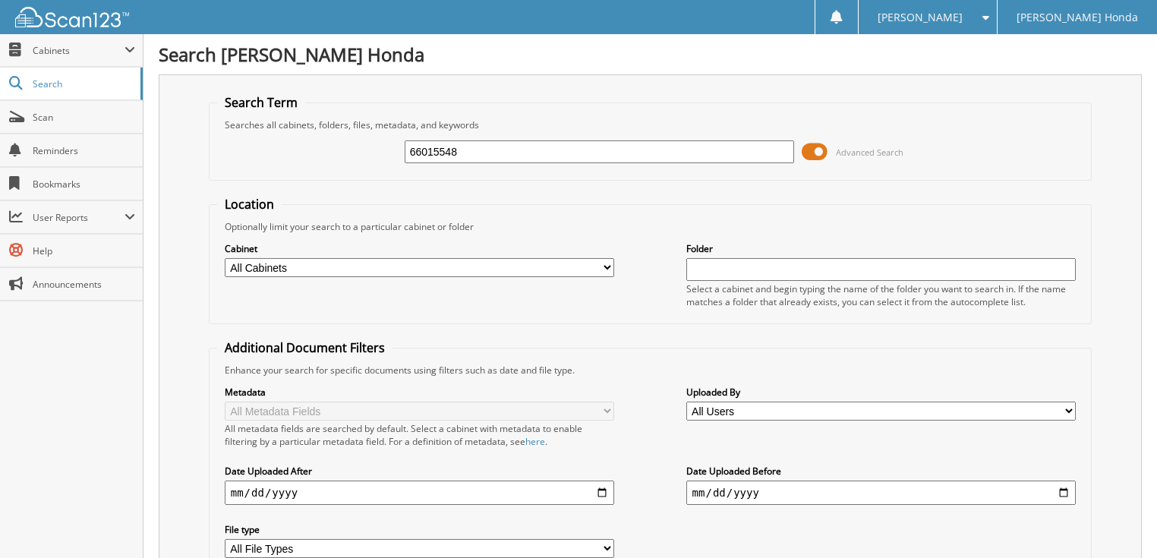
click at [819, 153] on span at bounding box center [815, 151] width 26 height 23
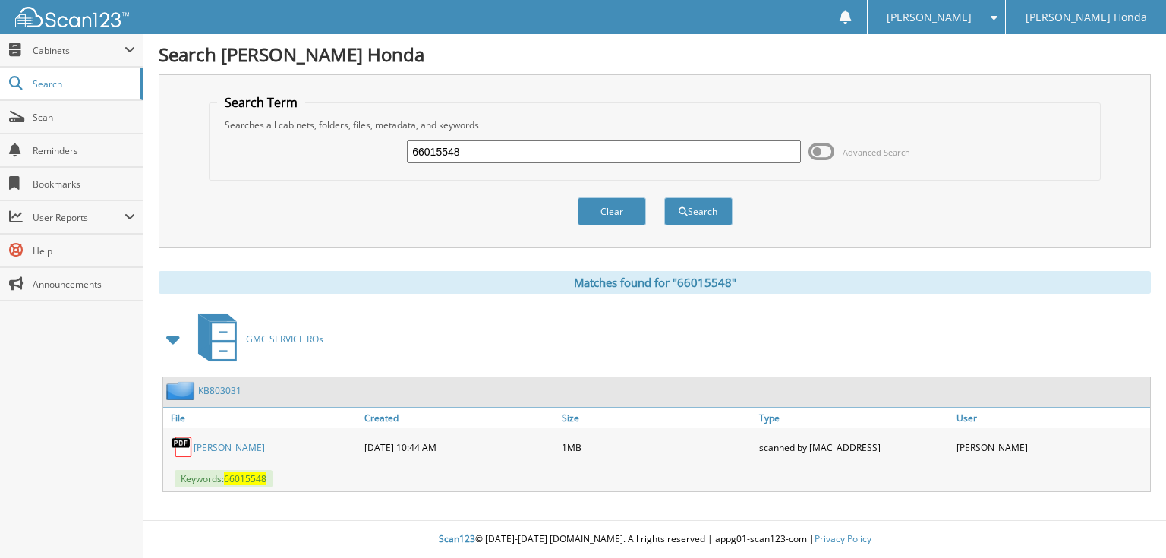
click at [629, 155] on input "66015548" at bounding box center [604, 151] width 394 height 23
type input "66015549"
click at [664, 197] on button "Search" at bounding box center [698, 211] width 68 height 28
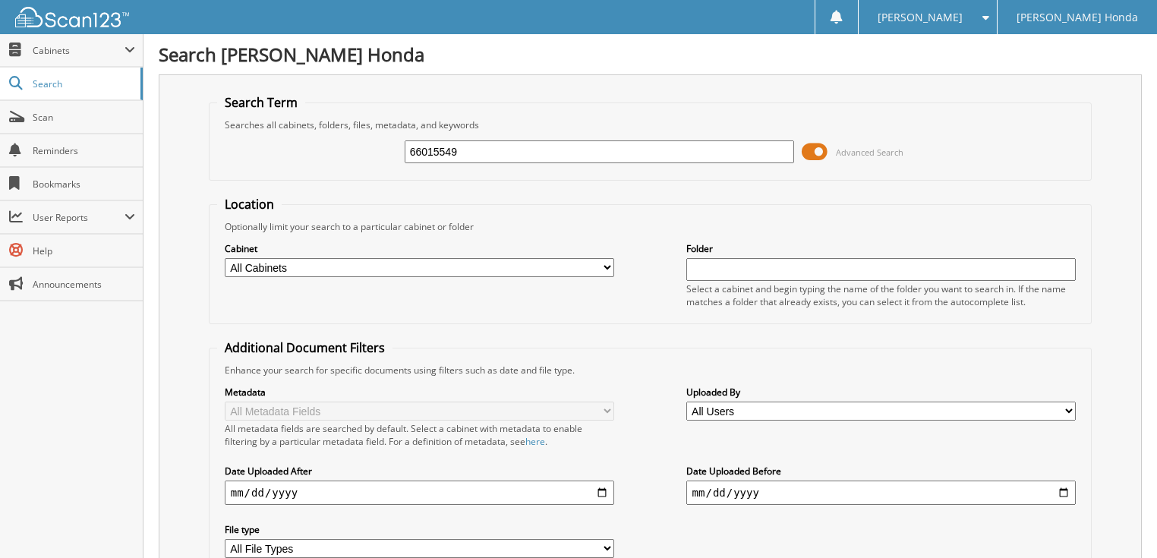
click at [816, 149] on span at bounding box center [815, 151] width 26 height 23
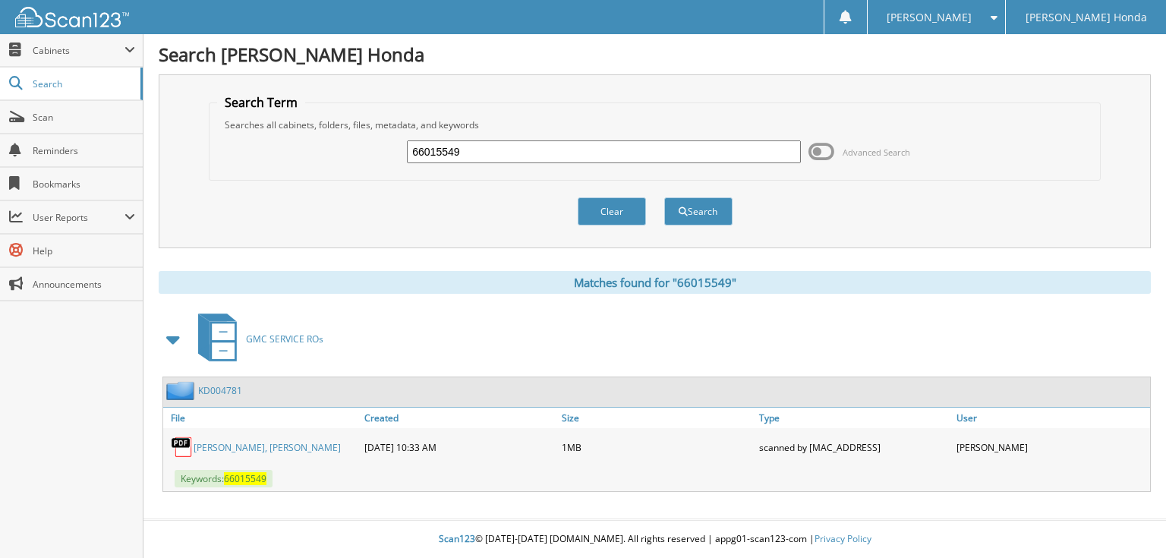
click at [593, 152] on input "66015549" at bounding box center [604, 151] width 394 height 23
type input "66015548"
click at [664, 197] on button "Search" at bounding box center [698, 211] width 68 height 28
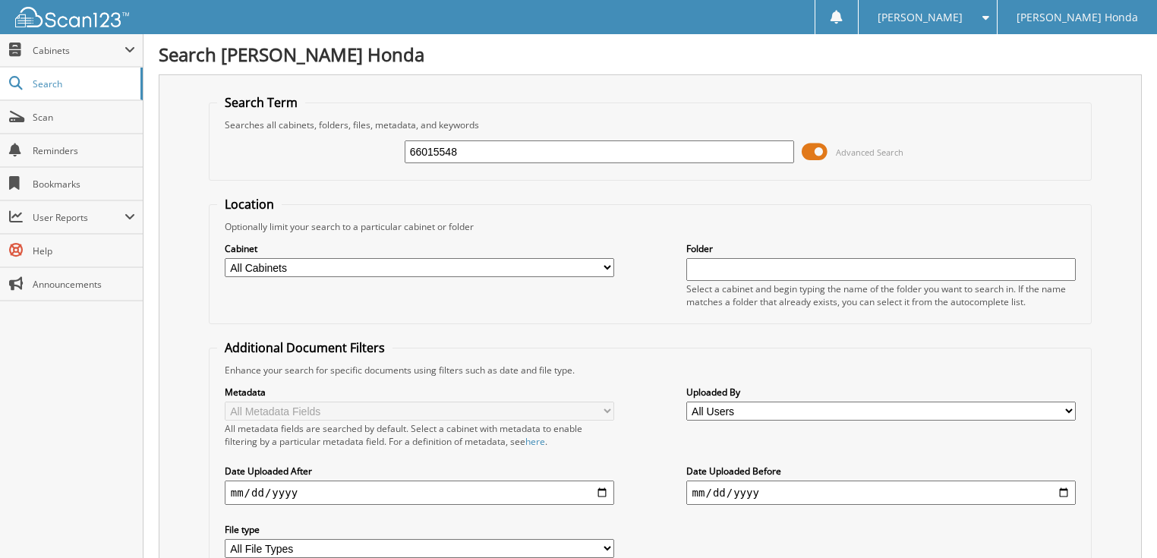
click at [825, 152] on span at bounding box center [815, 151] width 26 height 23
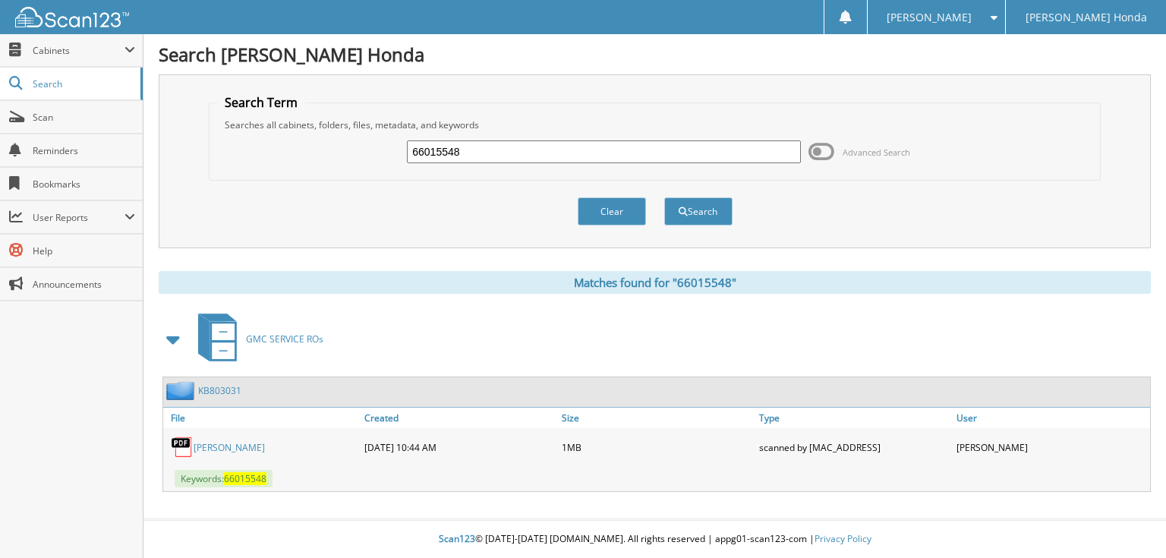
click at [225, 384] on link "KB803031" at bounding box center [219, 390] width 43 height 13
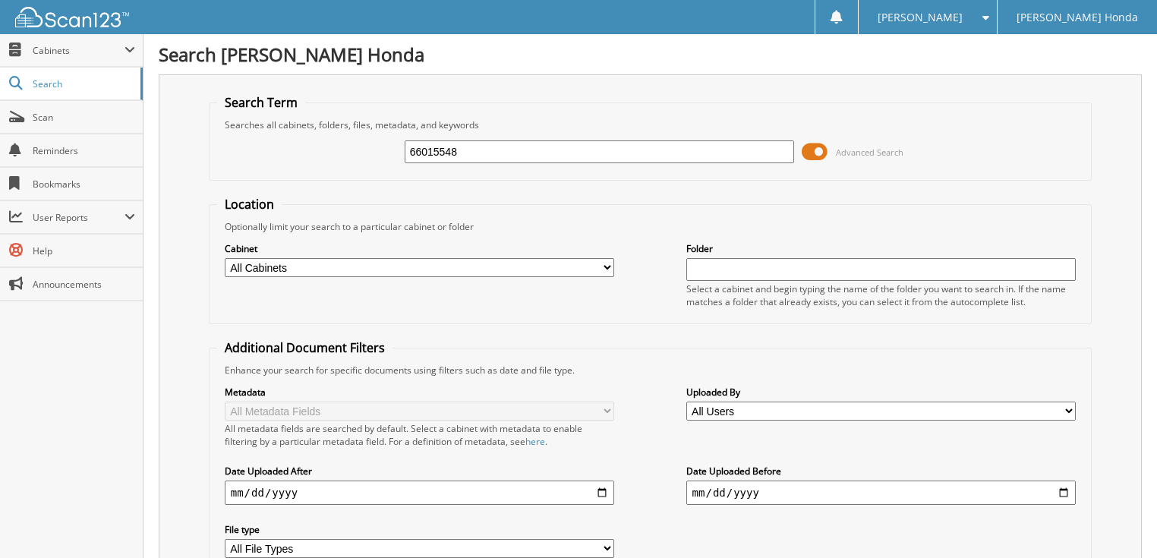
click at [823, 149] on span at bounding box center [815, 151] width 26 height 23
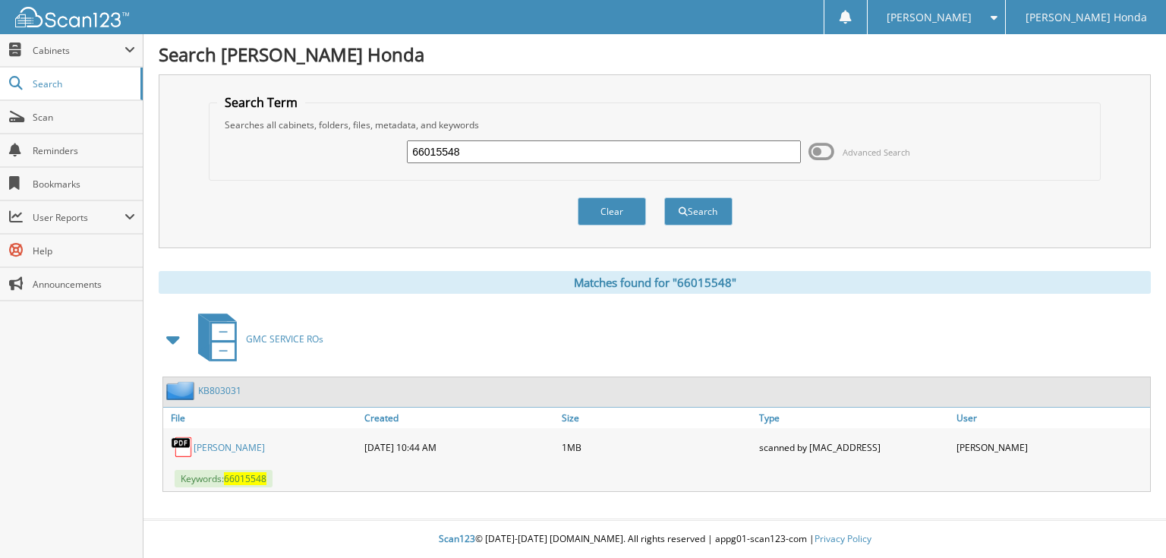
click at [503, 152] on input "66015548" at bounding box center [604, 151] width 394 height 23
type input "66015549"
click at [664, 197] on button "Search" at bounding box center [698, 211] width 68 height 28
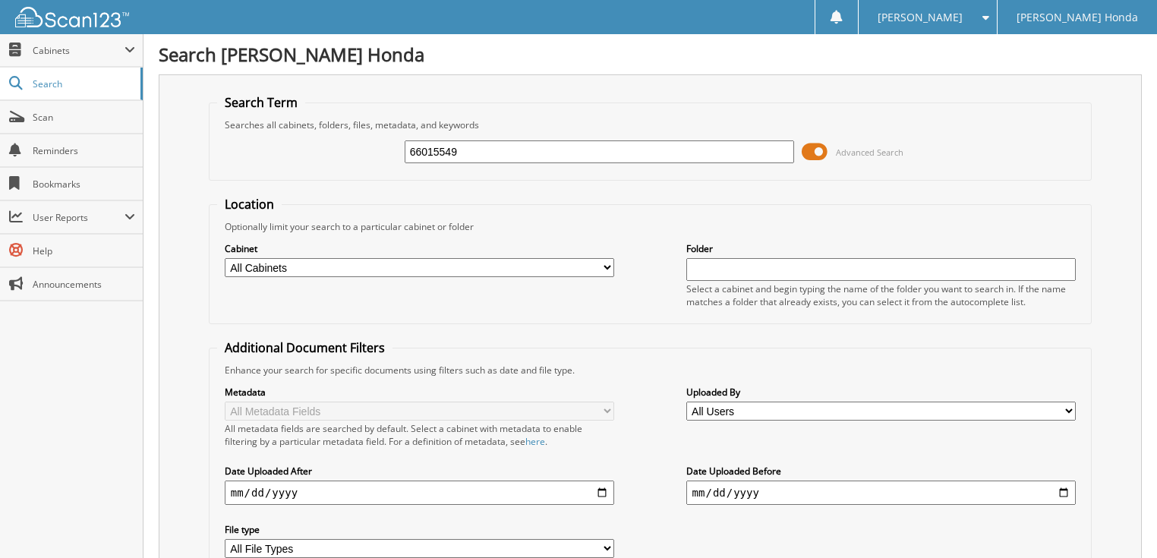
click at [810, 153] on span at bounding box center [815, 151] width 26 height 23
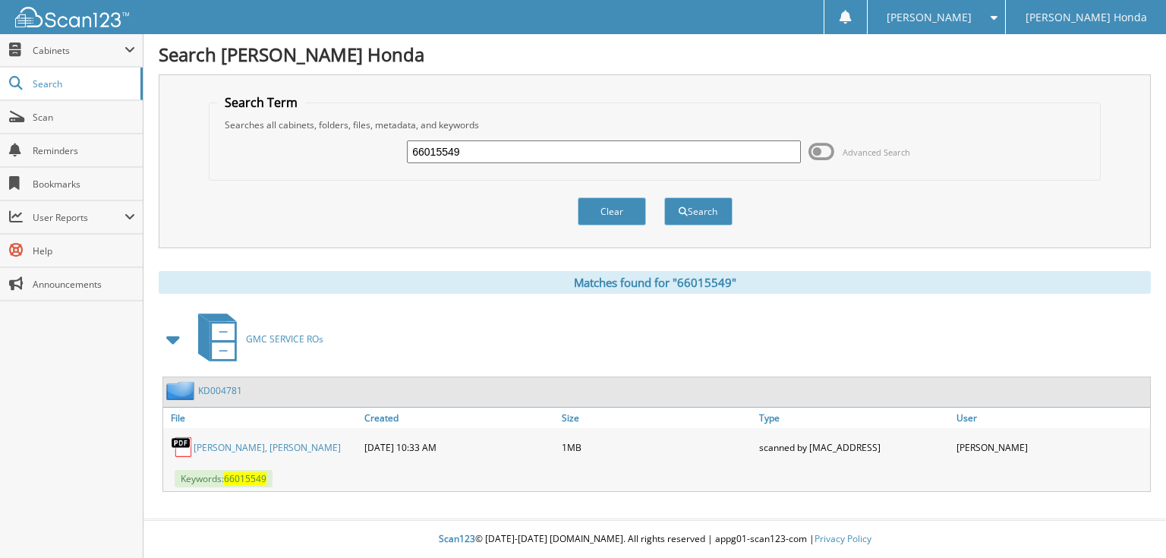
click at [468, 149] on input "66015549" at bounding box center [604, 151] width 394 height 23
type input "66015550"
click at [664, 197] on button "Search" at bounding box center [698, 211] width 68 height 28
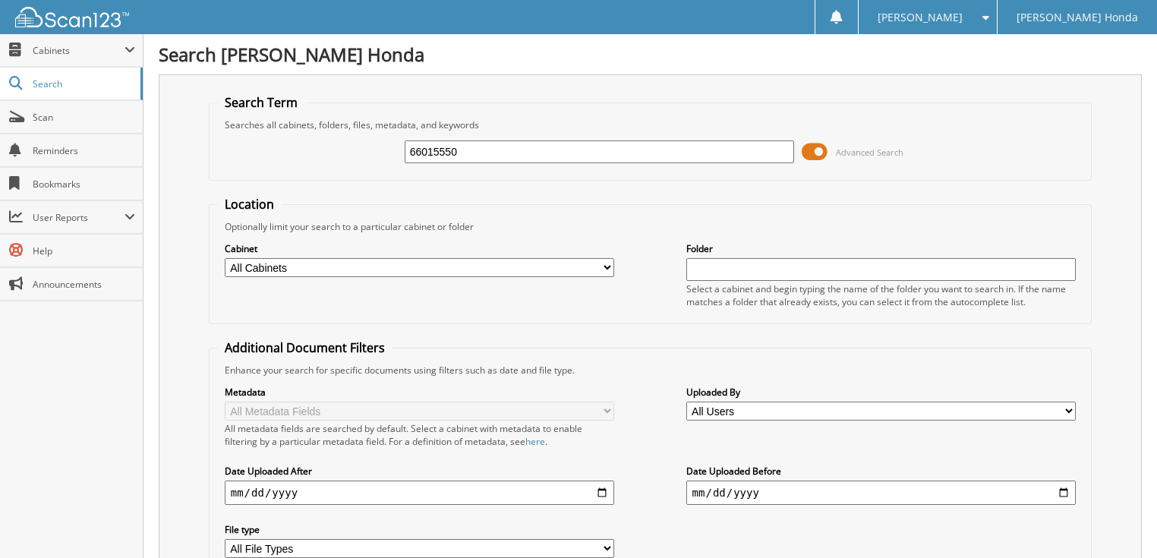
click at [814, 153] on span at bounding box center [815, 151] width 26 height 23
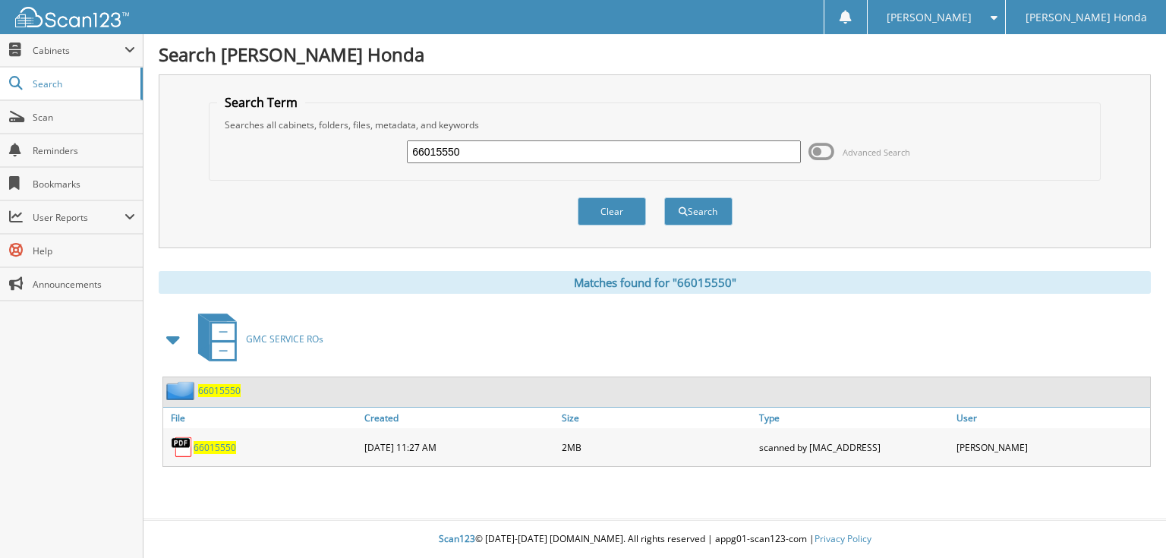
click at [655, 149] on input "66015550" at bounding box center [604, 151] width 394 height 23
type input "66015551"
click at [664, 197] on button "Search" at bounding box center [698, 211] width 68 height 28
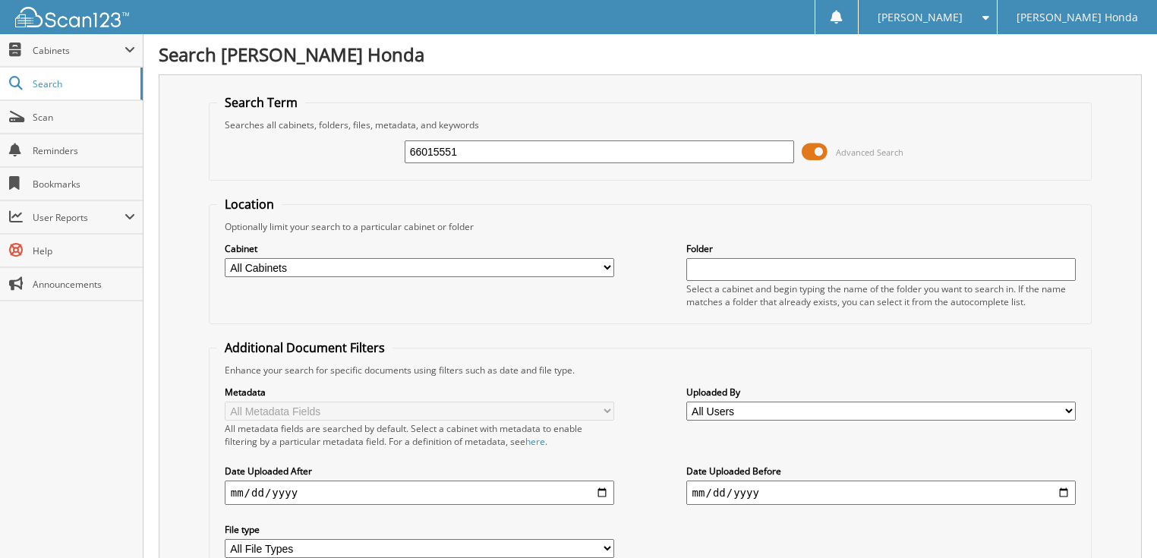
click at [812, 150] on span at bounding box center [815, 151] width 26 height 23
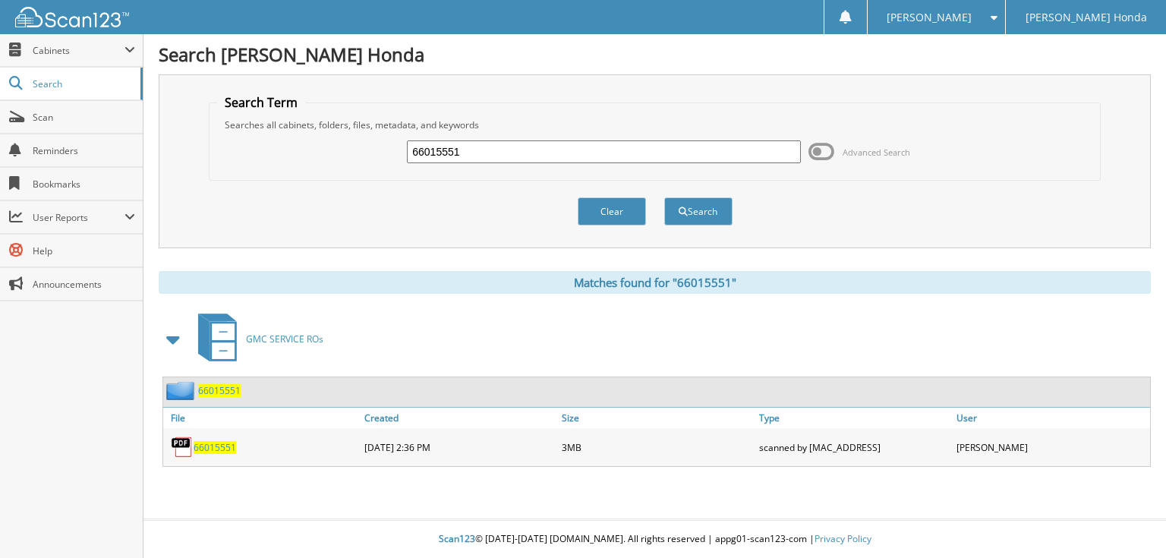
click at [655, 150] on input "66015551" at bounding box center [604, 151] width 394 height 23
type input "66015552"
click at [664, 197] on button "Search" at bounding box center [698, 211] width 68 height 28
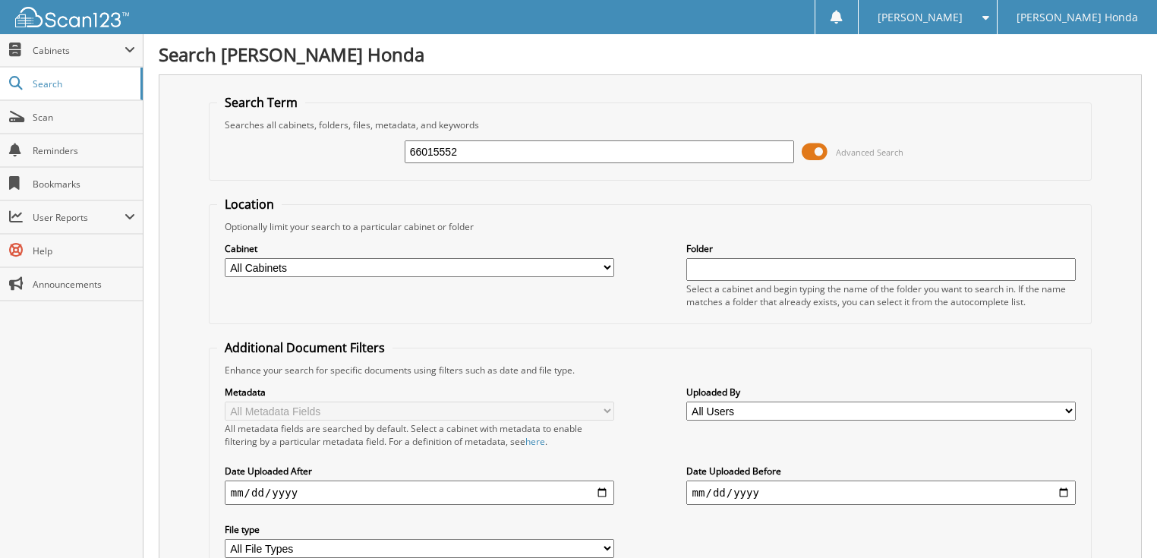
click at [811, 158] on span at bounding box center [815, 151] width 26 height 23
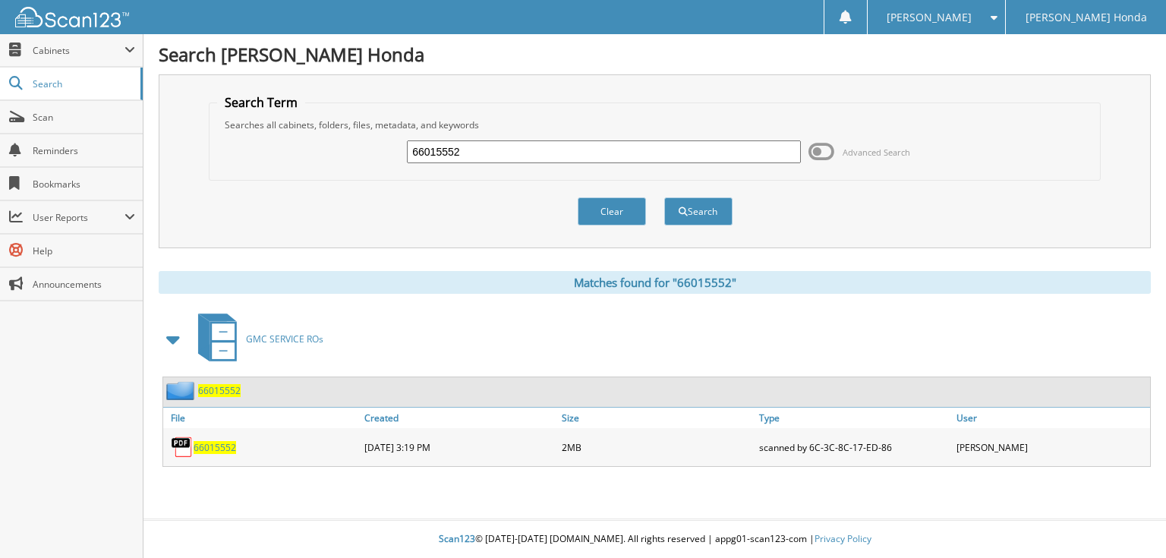
click at [645, 148] on input "66015552" at bounding box center [604, 151] width 394 height 23
type input "66015553"
click at [664, 197] on button "Search" at bounding box center [698, 211] width 68 height 28
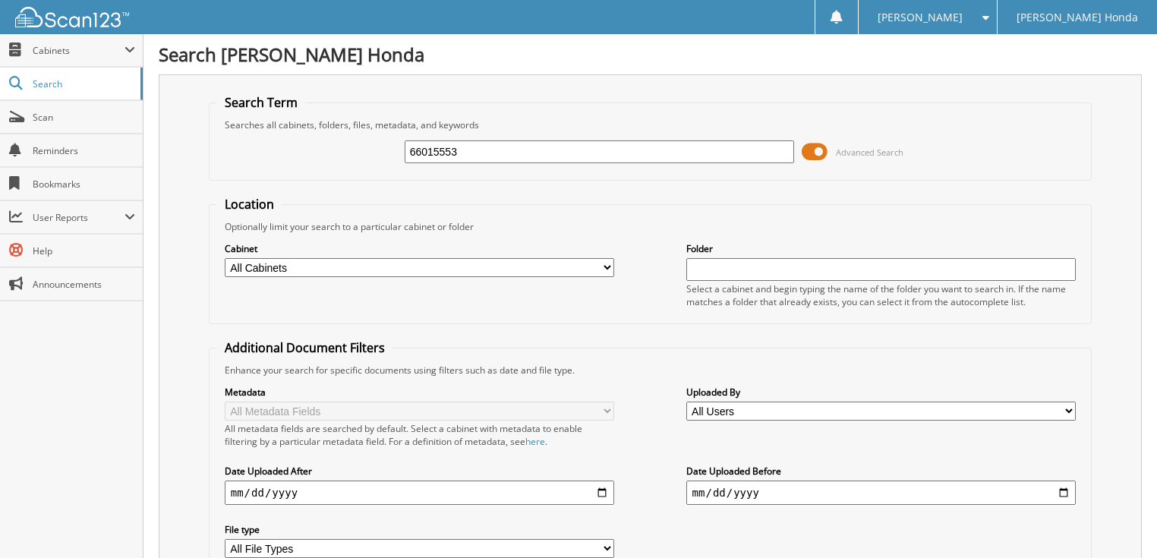
click at [820, 135] on div "66015553 Advanced Search" at bounding box center [650, 151] width 867 height 41
click at [818, 142] on span at bounding box center [815, 151] width 26 height 23
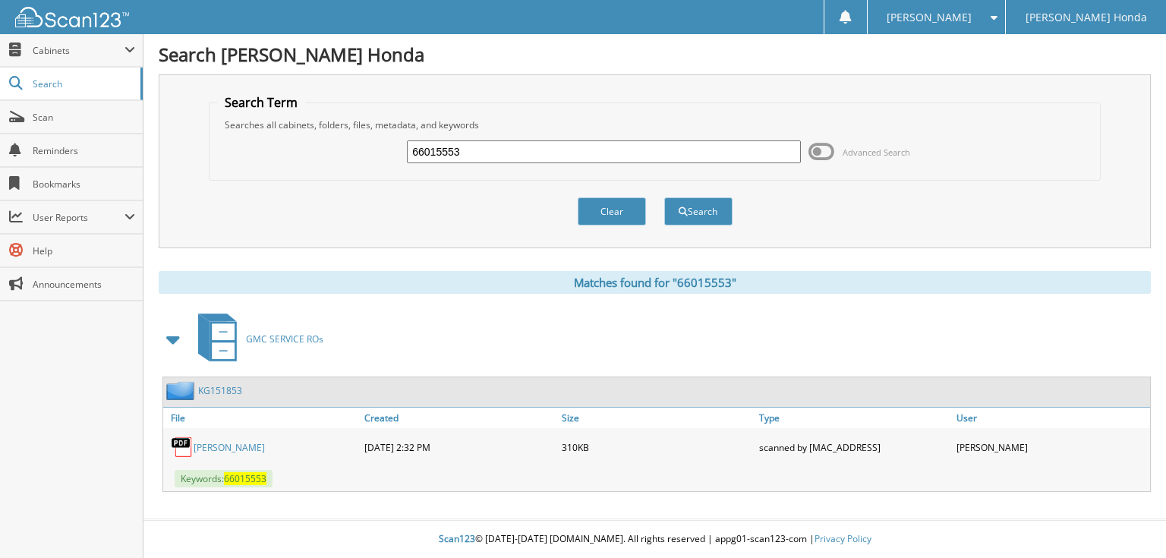
click at [540, 151] on input "66015553" at bounding box center [604, 151] width 394 height 23
type input "66015554"
click at [664, 197] on button "Search" at bounding box center [698, 211] width 68 height 28
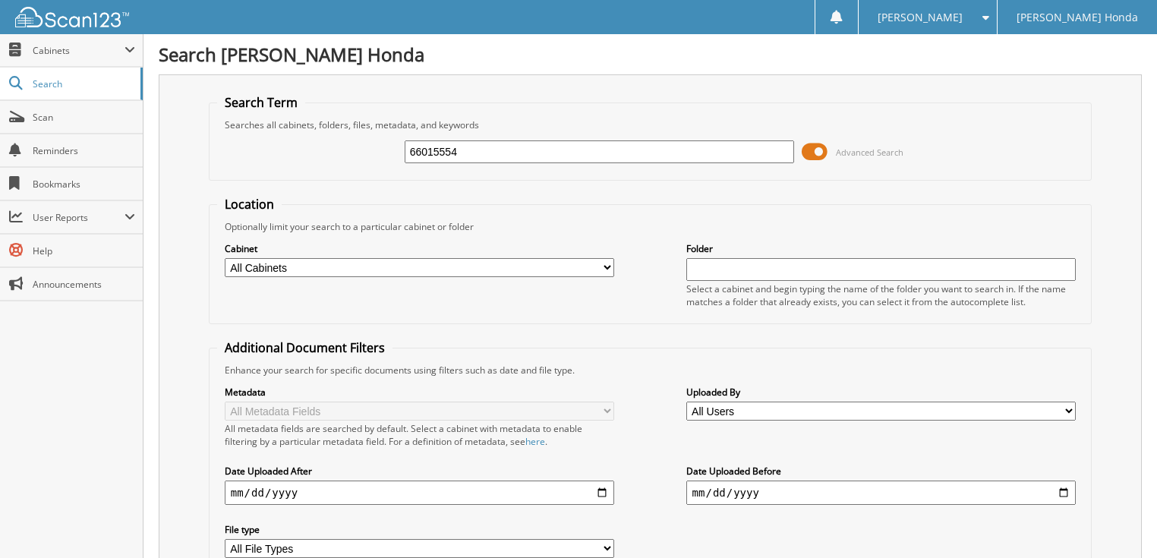
click at [816, 147] on span at bounding box center [815, 151] width 26 height 23
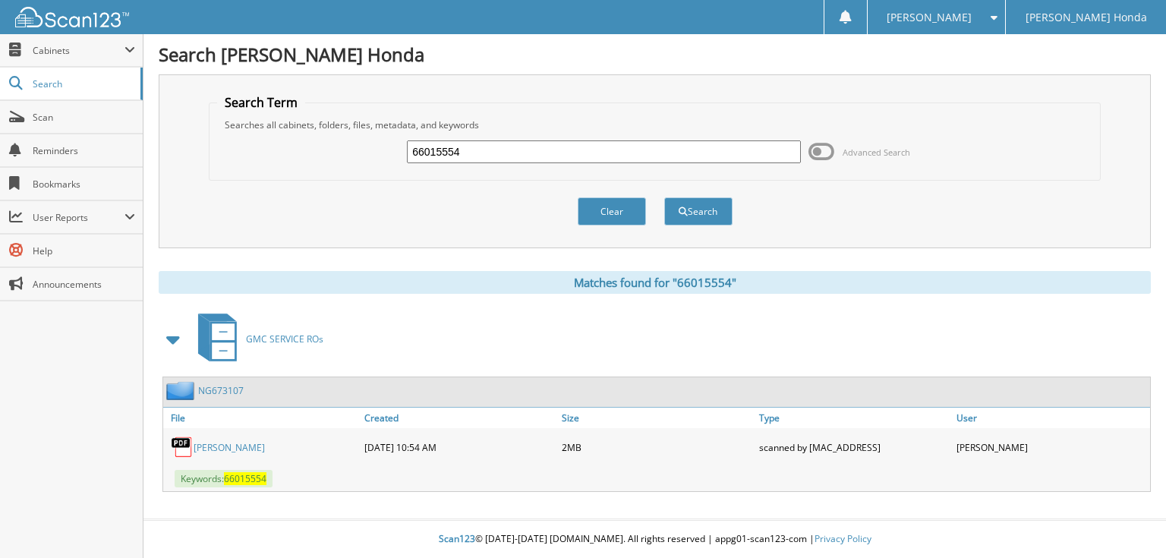
click at [709, 152] on input "66015554" at bounding box center [604, 151] width 394 height 23
type input "66015555"
click at [664, 197] on button "Search" at bounding box center [698, 211] width 68 height 28
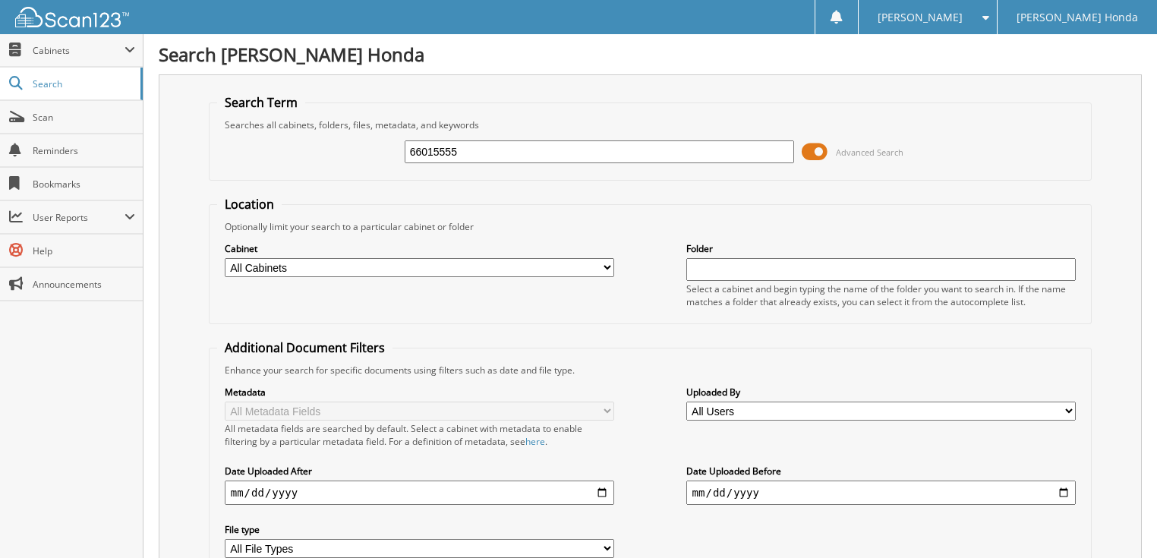
click at [826, 151] on span at bounding box center [815, 151] width 26 height 23
type input "66015556"
click at [812, 152] on span at bounding box center [815, 151] width 26 height 23
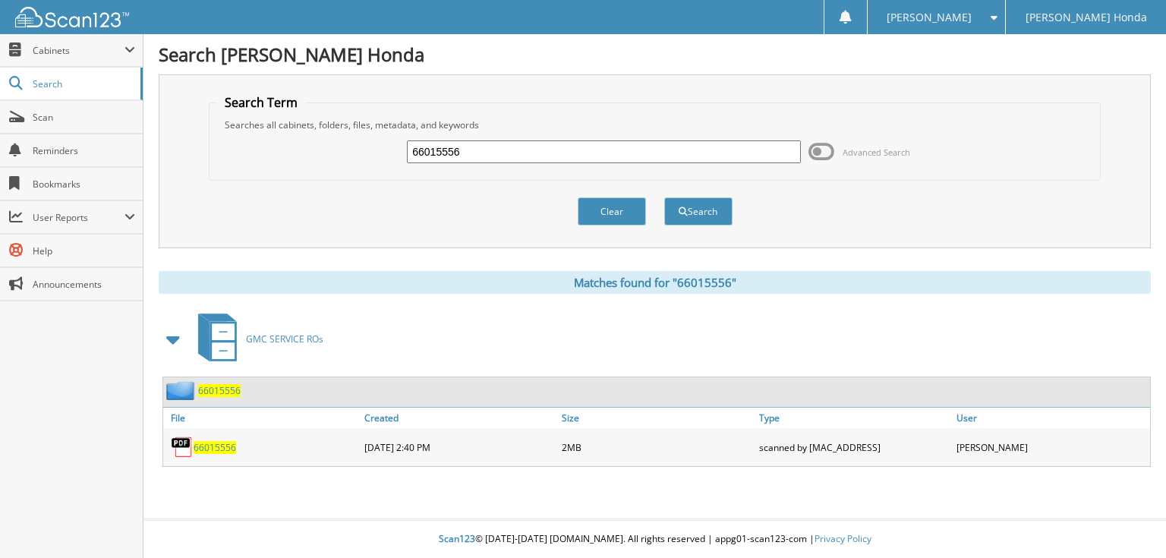
click at [485, 153] on input "66015556" at bounding box center [604, 151] width 394 height 23
type input "66015557"
click at [664, 197] on button "Search" at bounding box center [698, 211] width 68 height 28
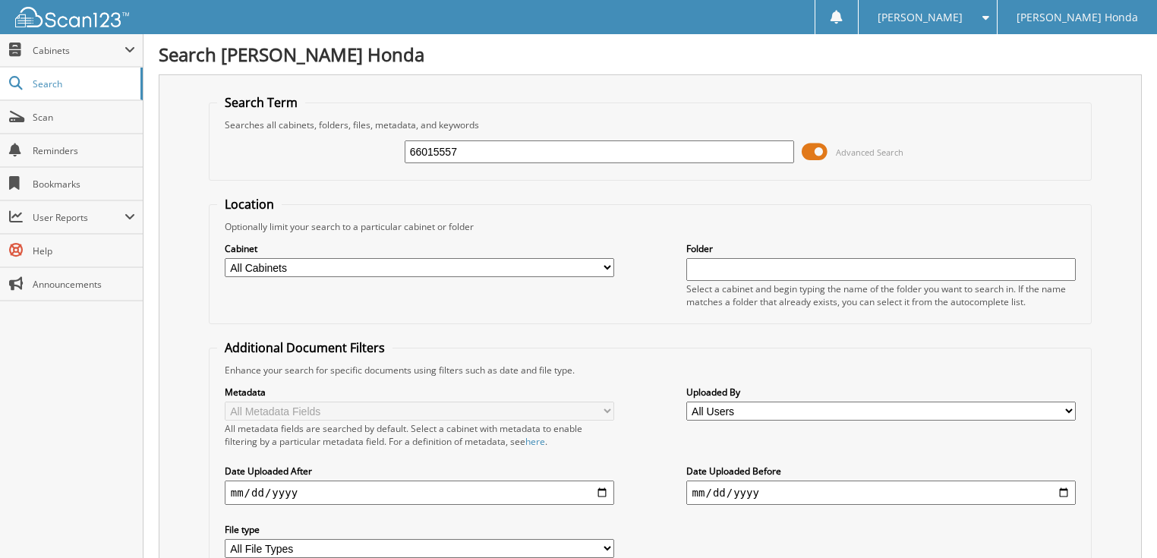
click at [808, 154] on span at bounding box center [815, 151] width 26 height 23
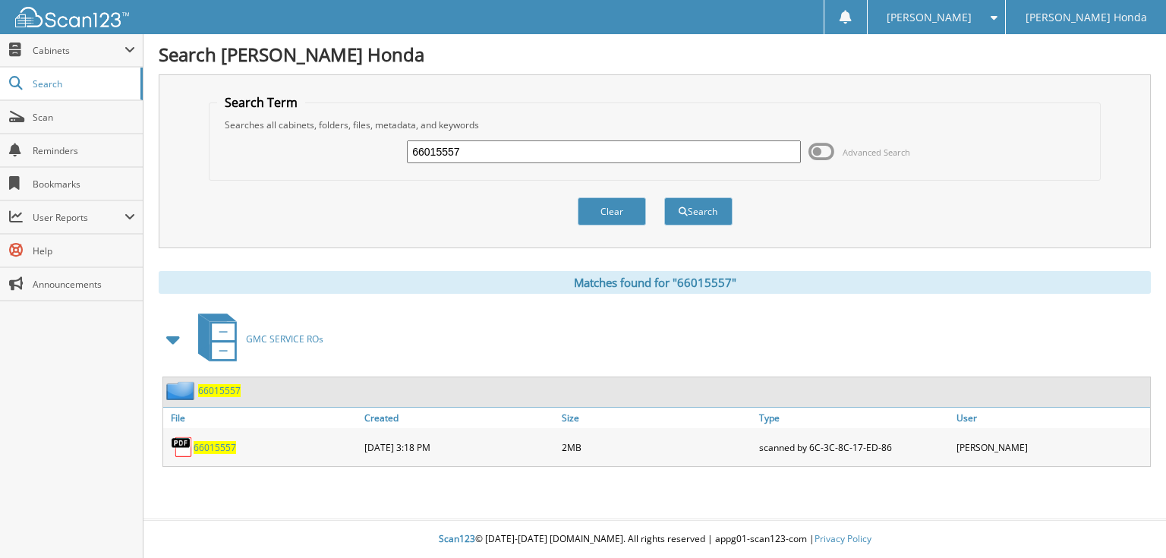
click at [818, 153] on span at bounding box center [822, 151] width 26 height 23
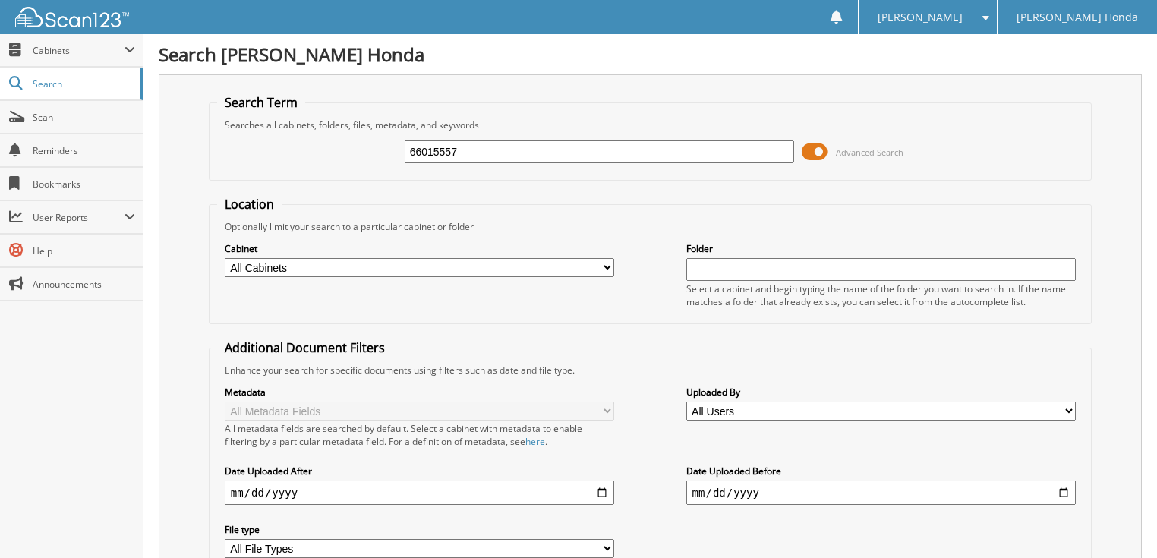
click at [672, 150] on input "66015557" at bounding box center [600, 151] width 390 height 23
click at [798, 150] on div "66015557 Advanced Search" at bounding box center [650, 151] width 867 height 41
click at [807, 150] on span at bounding box center [815, 151] width 26 height 23
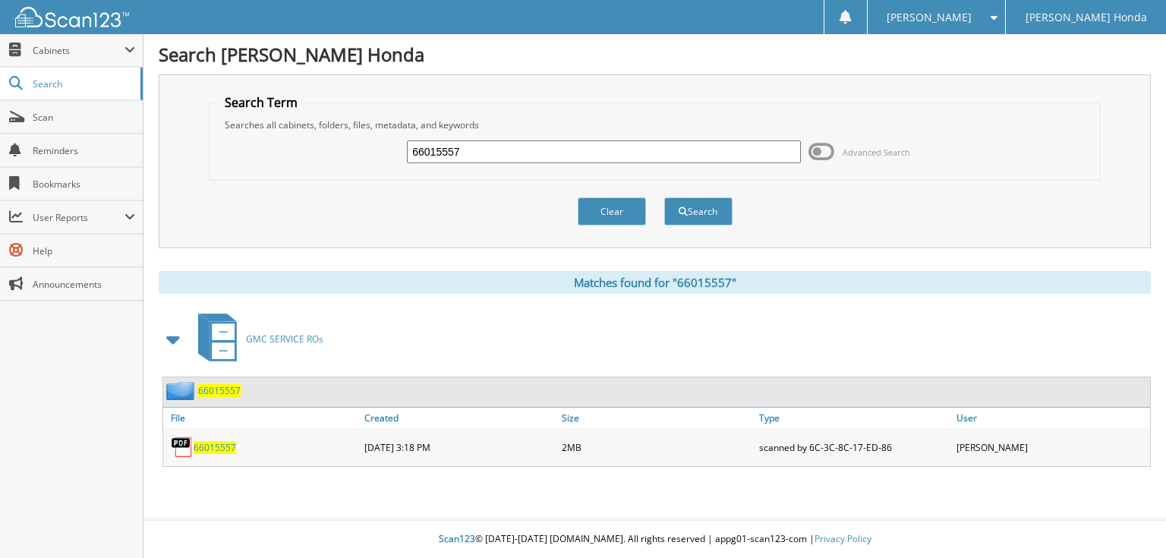
click at [649, 144] on input "66015557" at bounding box center [604, 151] width 394 height 23
type input "66015558"
click at [664, 197] on button "Search" at bounding box center [698, 211] width 68 height 28
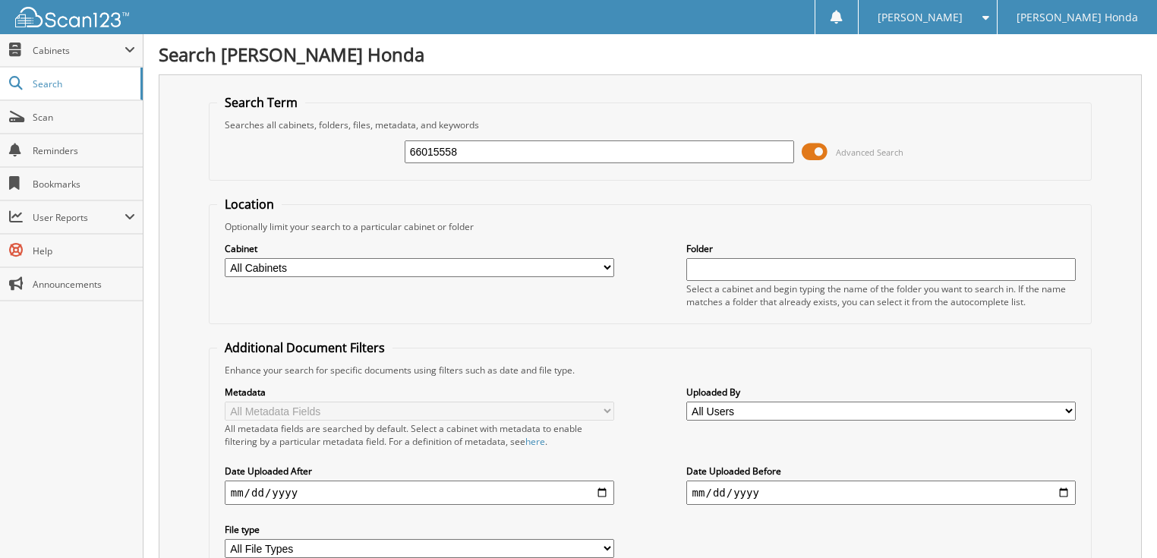
click at [630, 154] on input "66015558" at bounding box center [600, 151] width 390 height 23
type input "66015558"
click at [810, 149] on span at bounding box center [815, 151] width 26 height 23
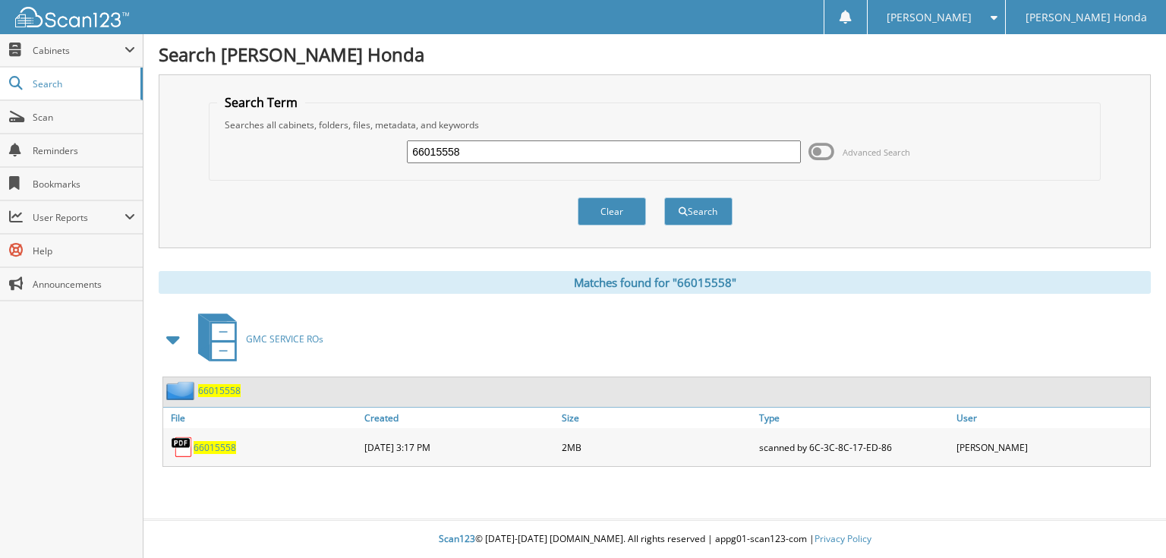
click at [598, 156] on input "66015558" at bounding box center [604, 151] width 394 height 23
type input "66015559"
click at [664, 197] on button "Search" at bounding box center [698, 211] width 68 height 28
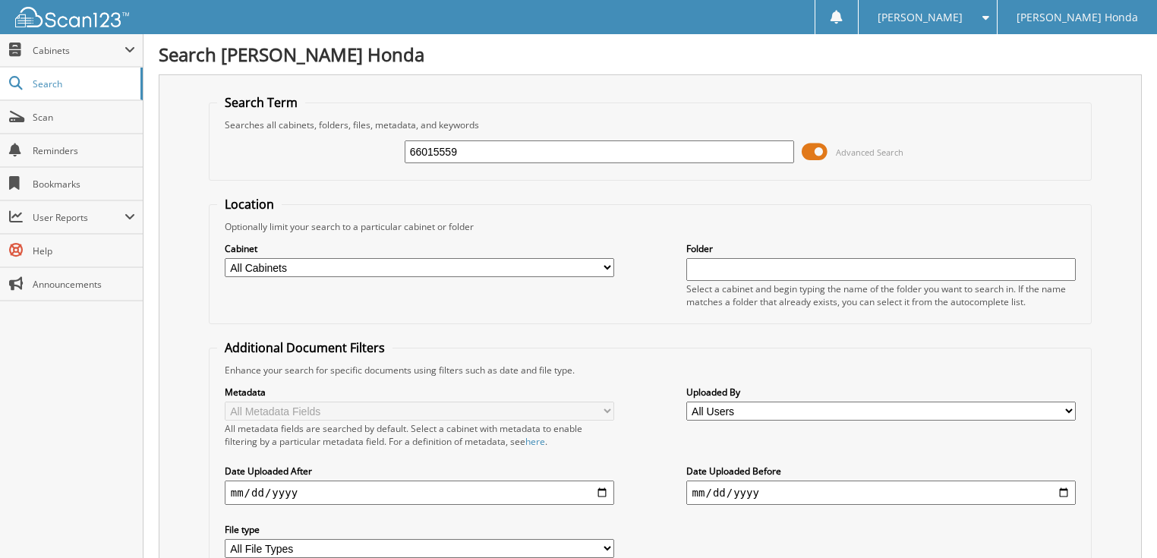
click at [818, 152] on span at bounding box center [815, 151] width 26 height 23
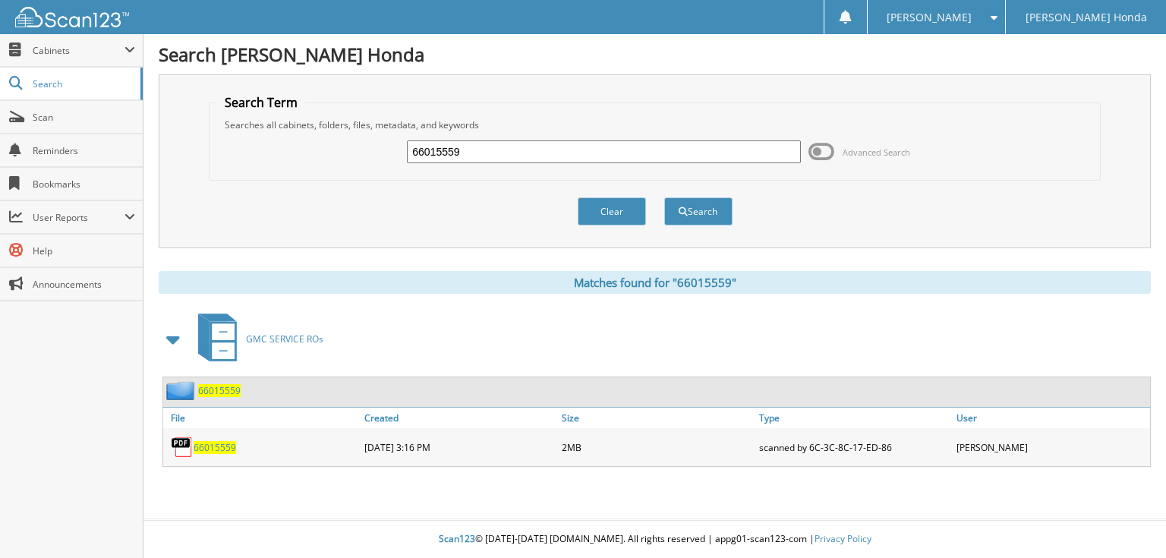
click at [581, 153] on input "66015559" at bounding box center [604, 151] width 394 height 23
type input "66015560"
click at [664, 197] on button "Search" at bounding box center [698, 211] width 68 height 28
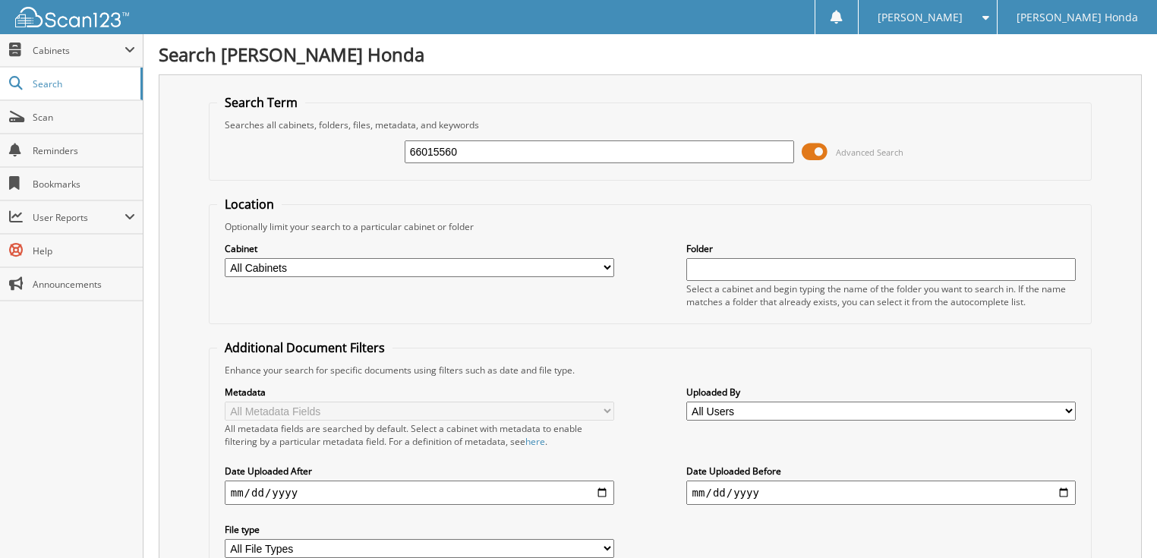
click at [813, 149] on span at bounding box center [815, 151] width 26 height 23
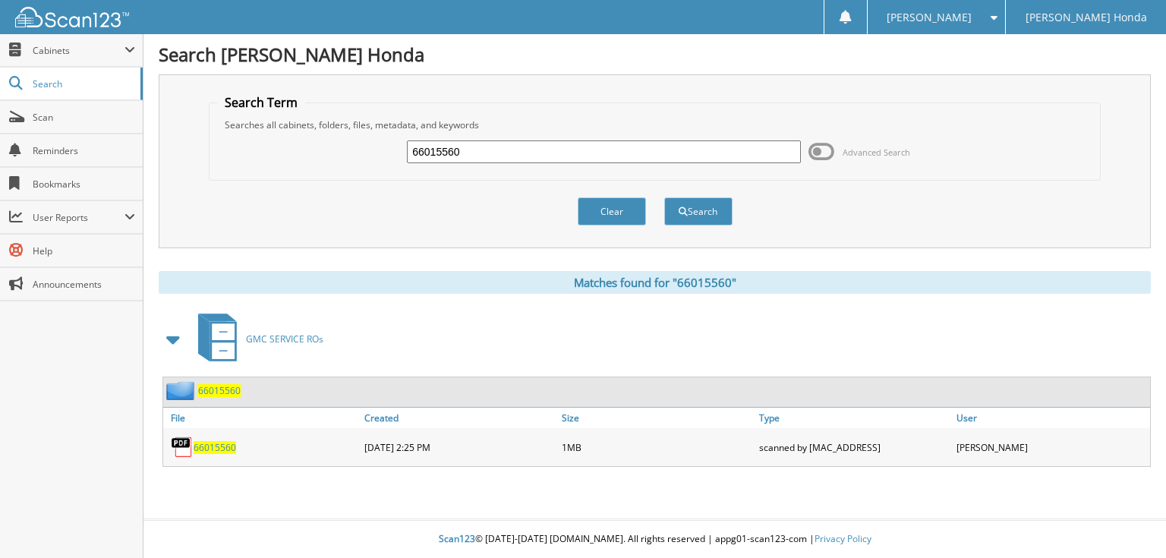
click at [668, 150] on input "66015560" at bounding box center [604, 151] width 394 height 23
type input "66015561"
click at [664, 197] on button "Search" at bounding box center [698, 211] width 68 height 28
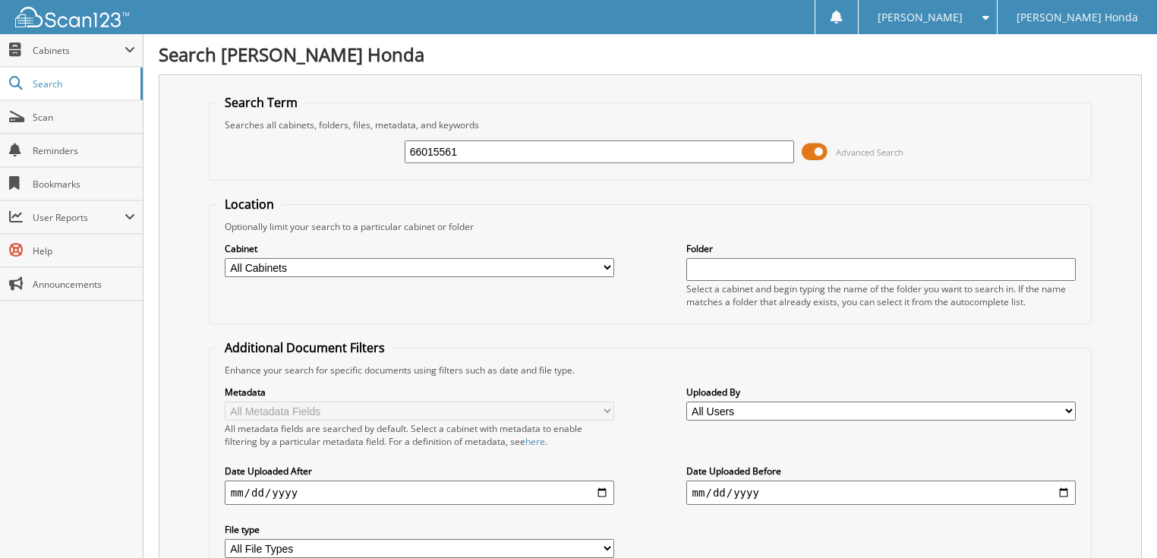
click at [823, 147] on span at bounding box center [815, 151] width 26 height 23
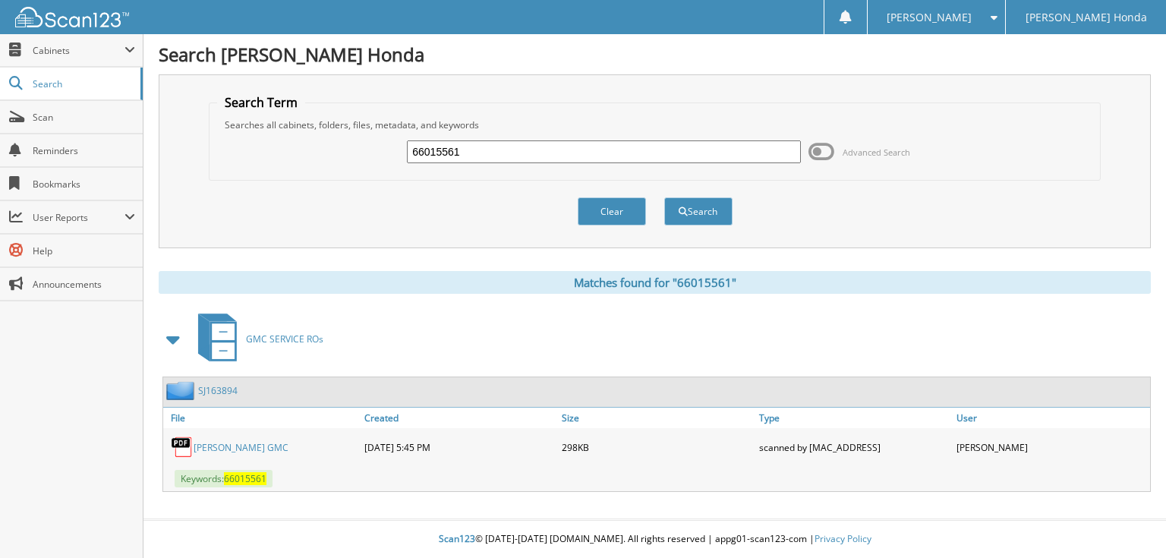
click at [590, 158] on input "66015561" at bounding box center [604, 151] width 394 height 23
type input "66015562"
click at [664, 197] on button "Search" at bounding box center [698, 211] width 68 height 28
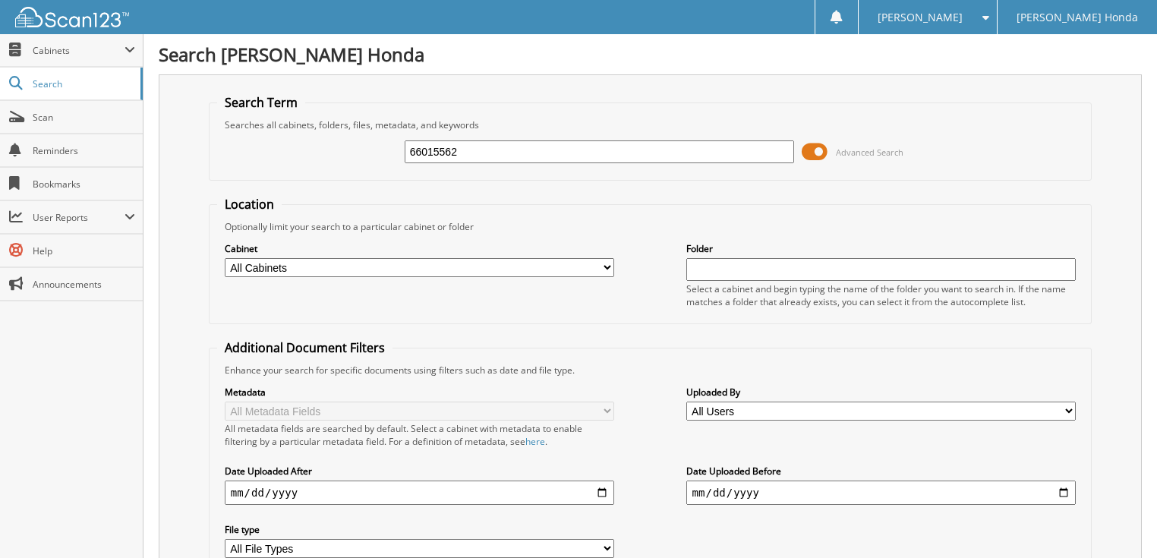
click at [815, 148] on span at bounding box center [815, 151] width 26 height 23
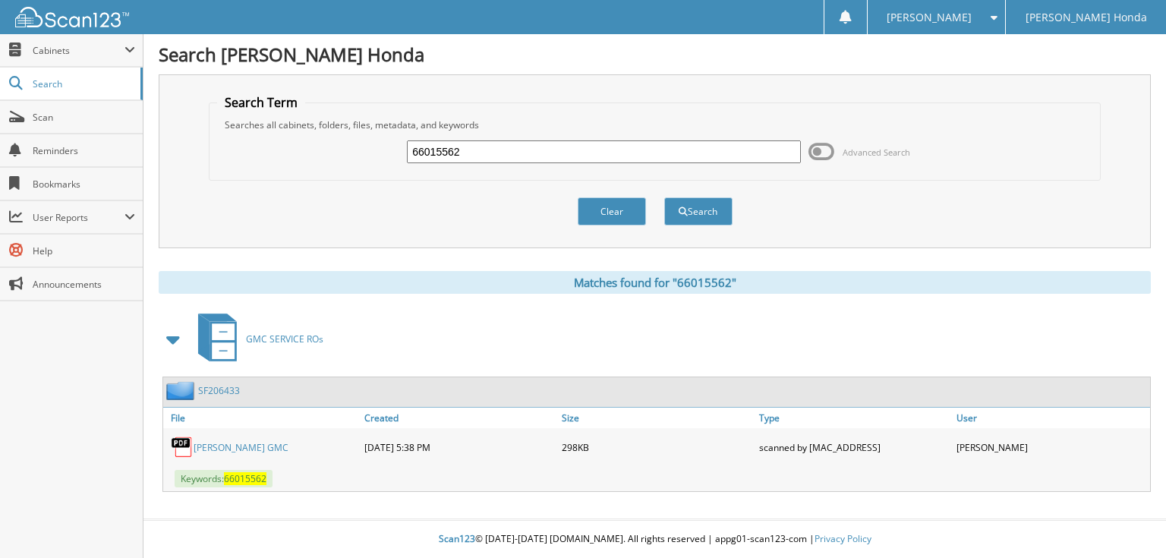
click at [616, 153] on input "66015562" at bounding box center [604, 151] width 394 height 23
type input "66015563"
click at [664, 197] on button "Search" at bounding box center [698, 211] width 68 height 28
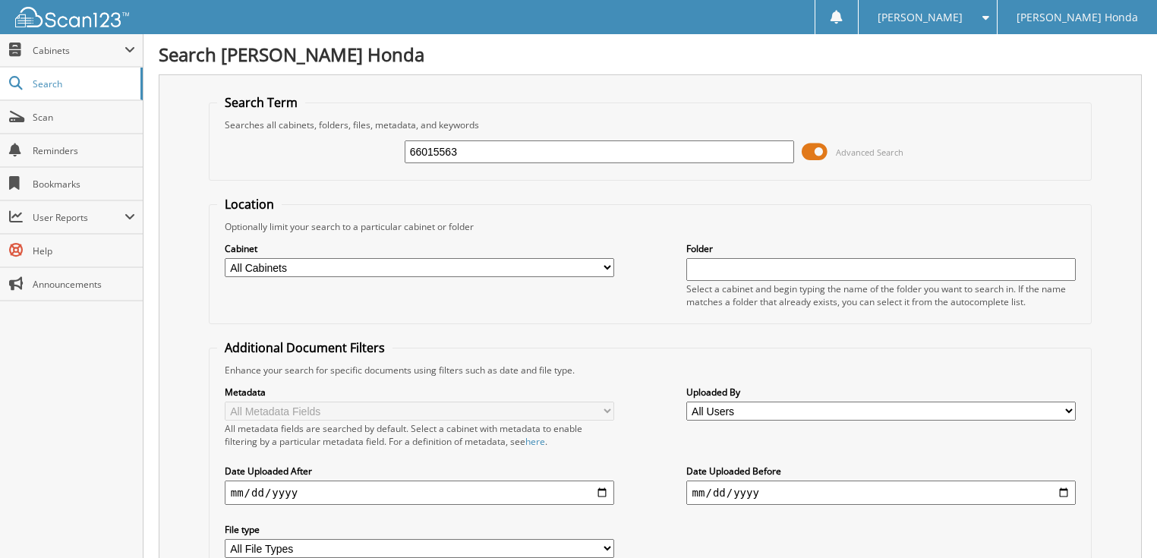
click at [817, 147] on span at bounding box center [815, 151] width 26 height 23
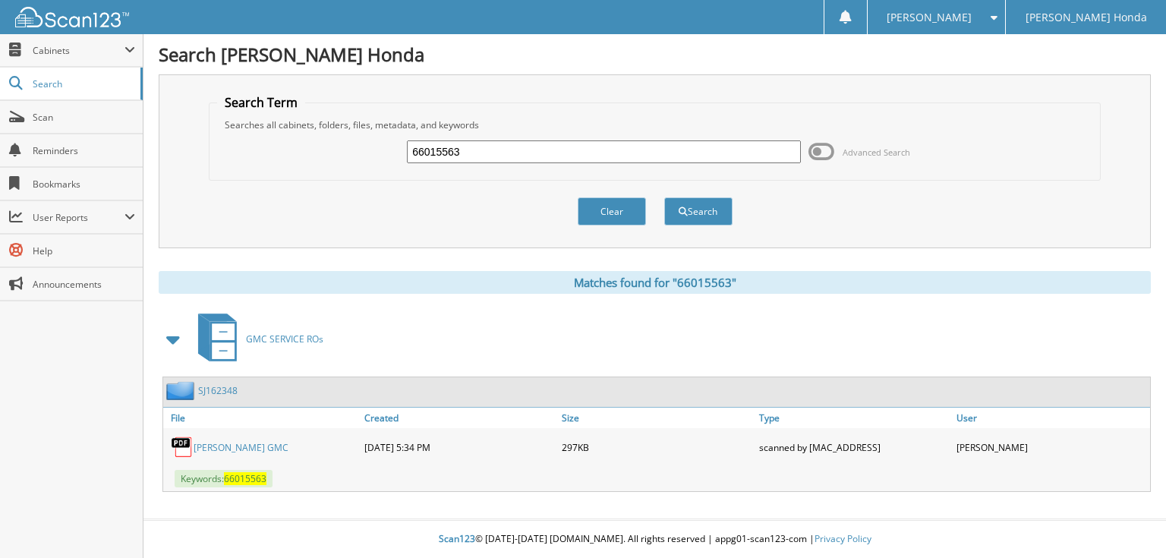
click at [652, 150] on input "66015563" at bounding box center [604, 151] width 394 height 23
type input "66015564"
click at [664, 197] on button "Search" at bounding box center [698, 211] width 68 height 28
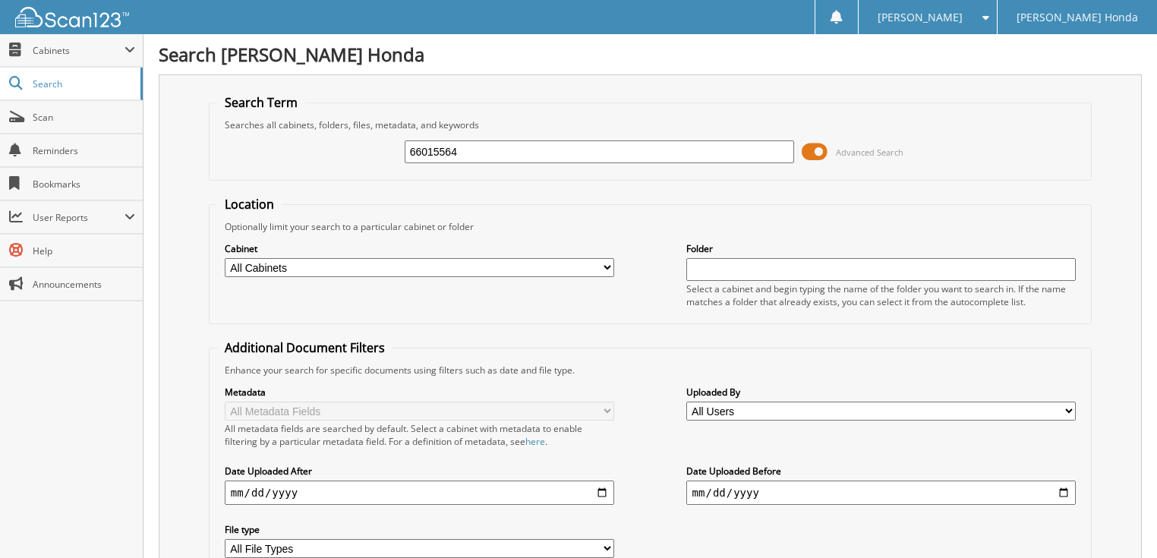
click at [818, 153] on span at bounding box center [815, 151] width 26 height 23
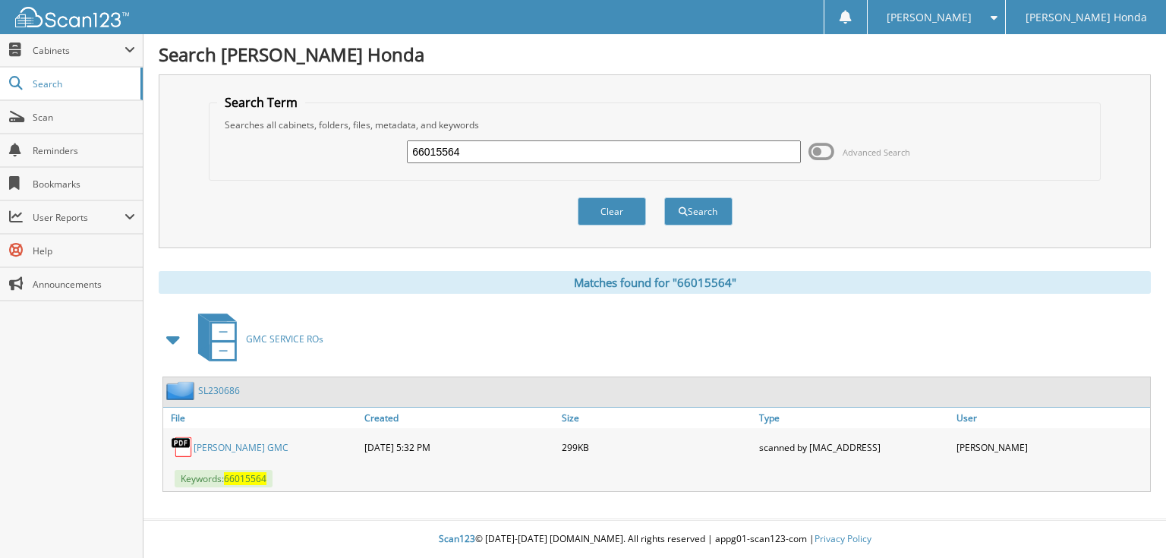
click at [597, 154] on input "66015564" at bounding box center [604, 151] width 394 height 23
type input "66015565"
click at [664, 197] on button "Search" at bounding box center [698, 211] width 68 height 28
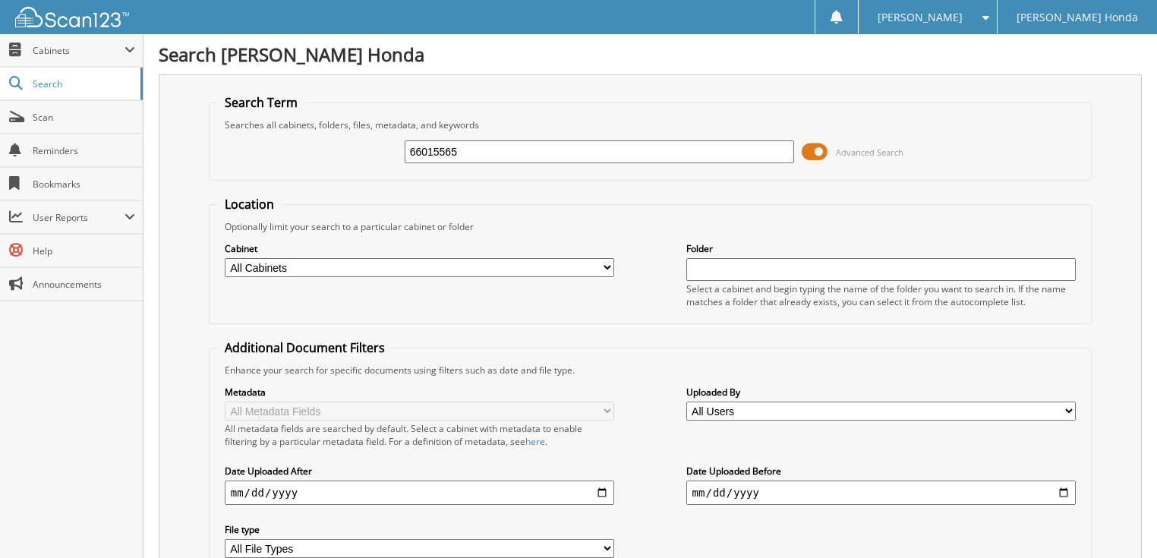
click at [814, 149] on span at bounding box center [815, 151] width 26 height 23
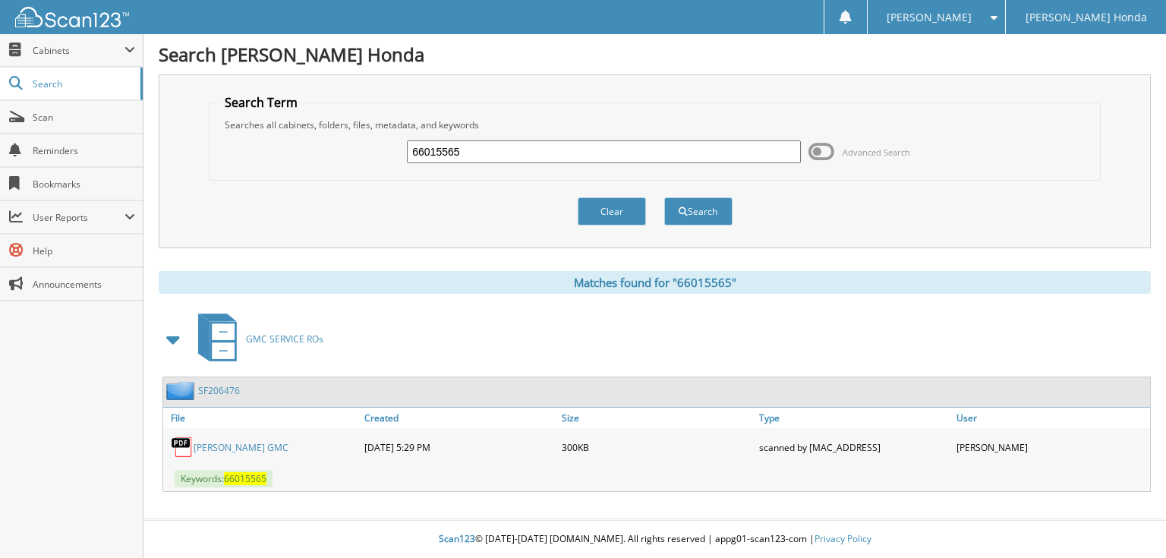
click at [607, 153] on input "66015565" at bounding box center [604, 151] width 394 height 23
type input "66015566"
click at [664, 197] on button "Search" at bounding box center [698, 211] width 68 height 28
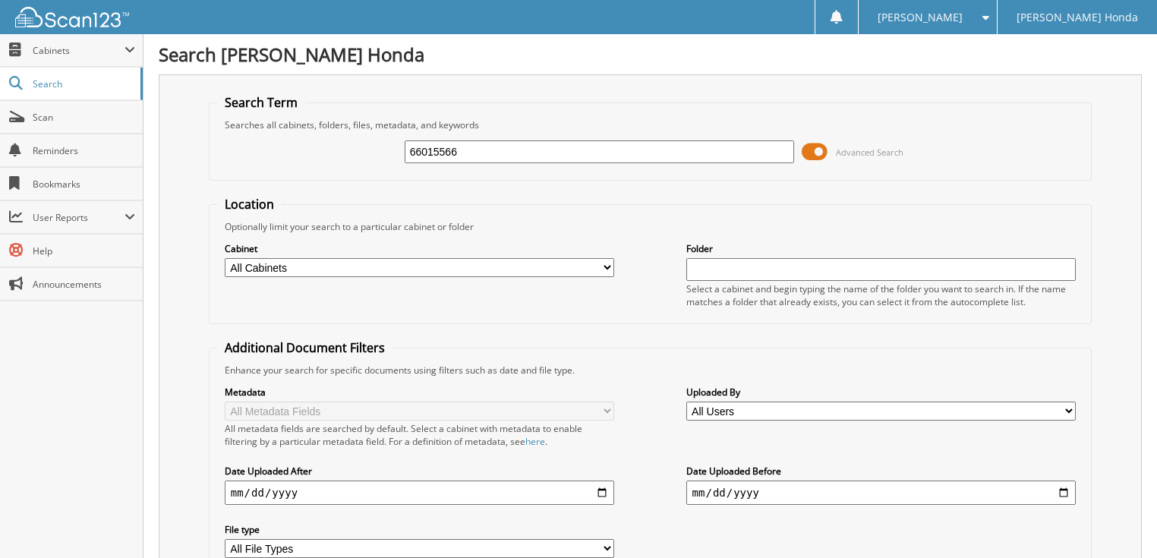
click at [808, 150] on span at bounding box center [815, 151] width 26 height 23
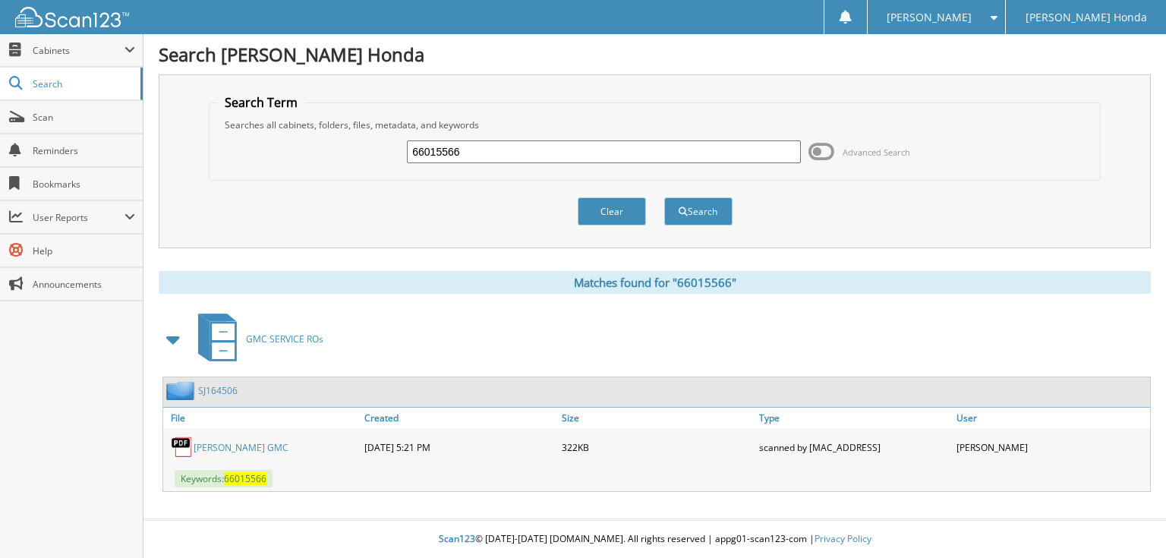
click at [625, 152] on input "66015566" at bounding box center [604, 151] width 394 height 23
type input "66015567"
click at [664, 197] on button "Search" at bounding box center [698, 211] width 68 height 28
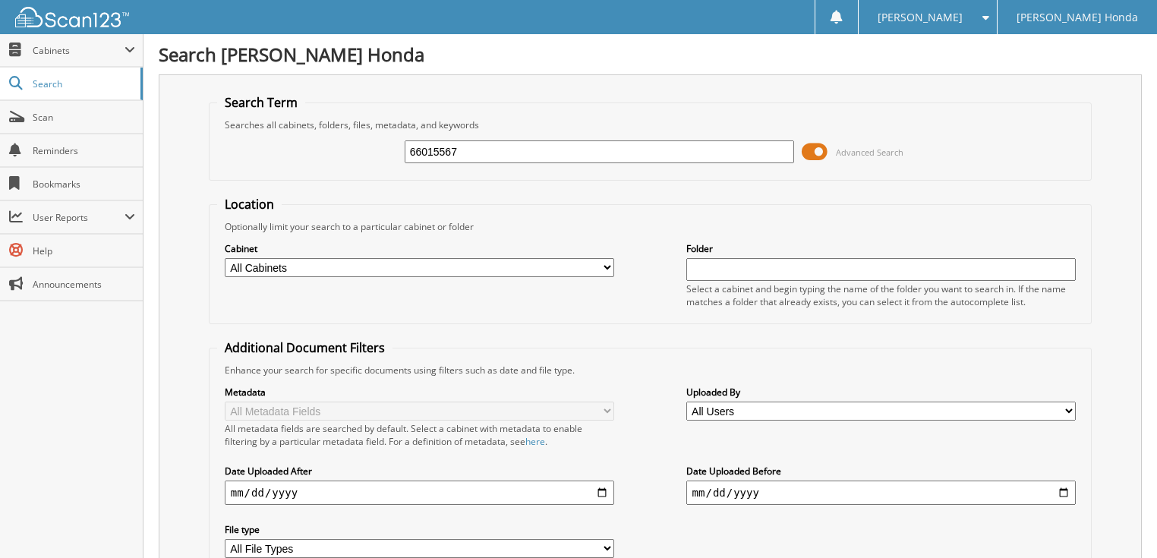
click at [808, 152] on span at bounding box center [815, 151] width 26 height 23
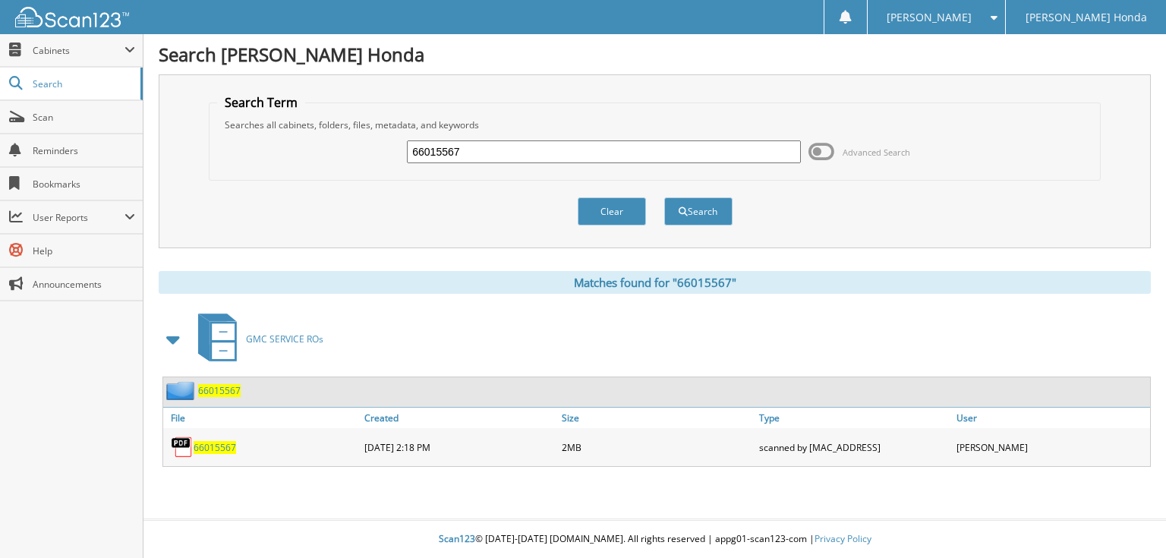
click at [585, 149] on input "66015567" at bounding box center [604, 151] width 394 height 23
type input "66015568"
click at [664, 197] on button "Search" at bounding box center [698, 211] width 68 height 28
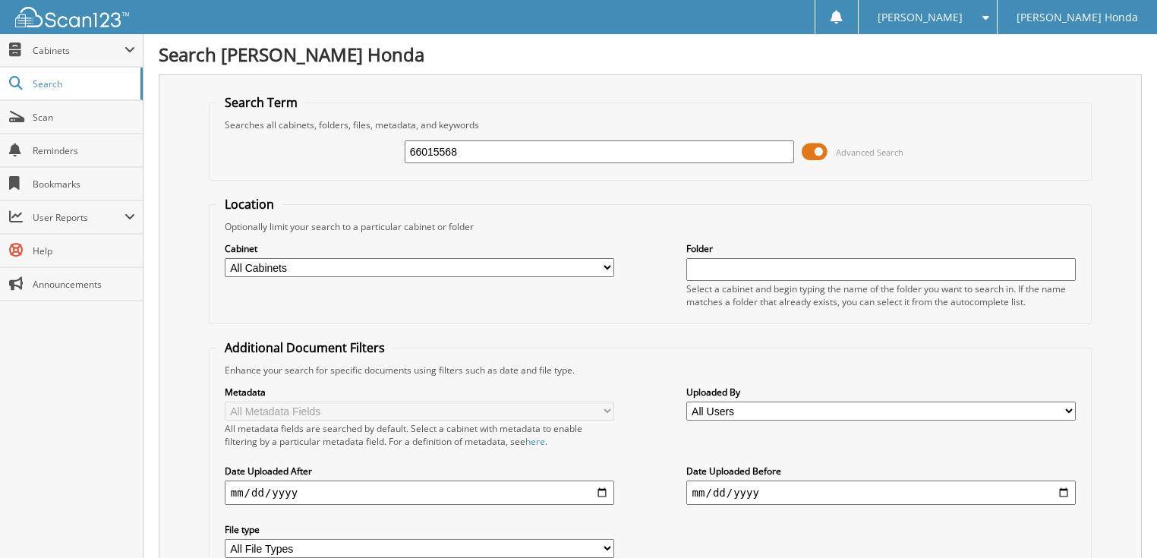
click at [816, 150] on span at bounding box center [815, 151] width 26 height 23
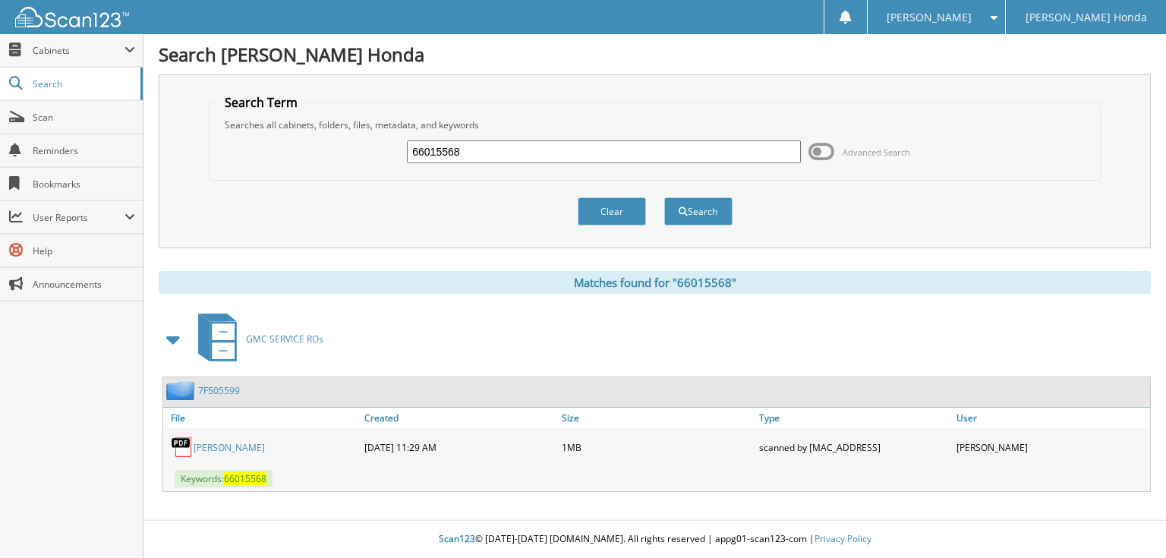
click at [650, 154] on input "66015568" at bounding box center [604, 151] width 394 height 23
type input "66015569"
click at [664, 197] on button "Search" at bounding box center [698, 211] width 68 height 28
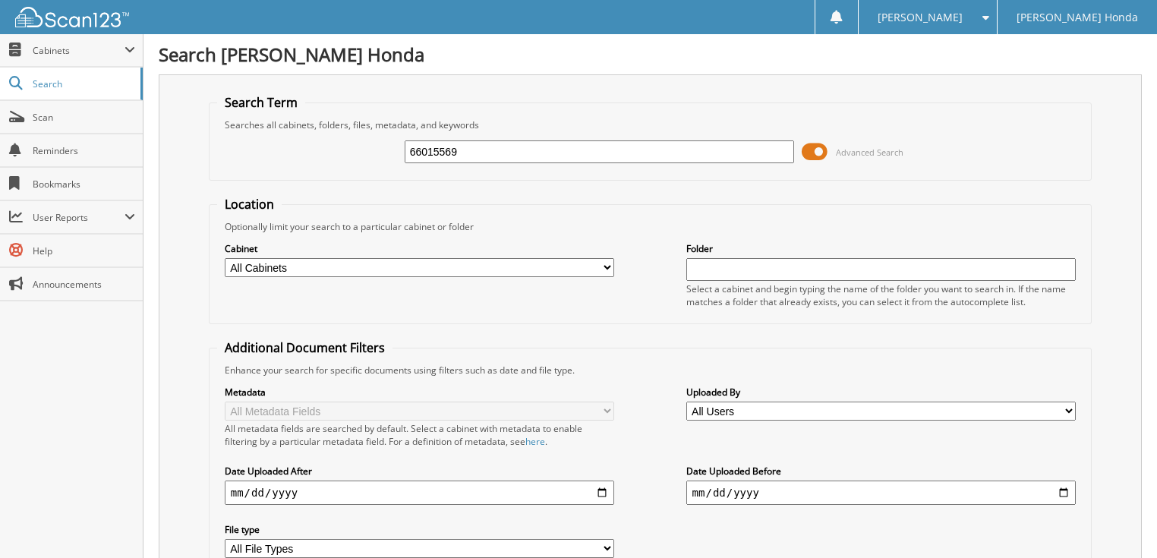
click at [823, 153] on span at bounding box center [815, 151] width 26 height 23
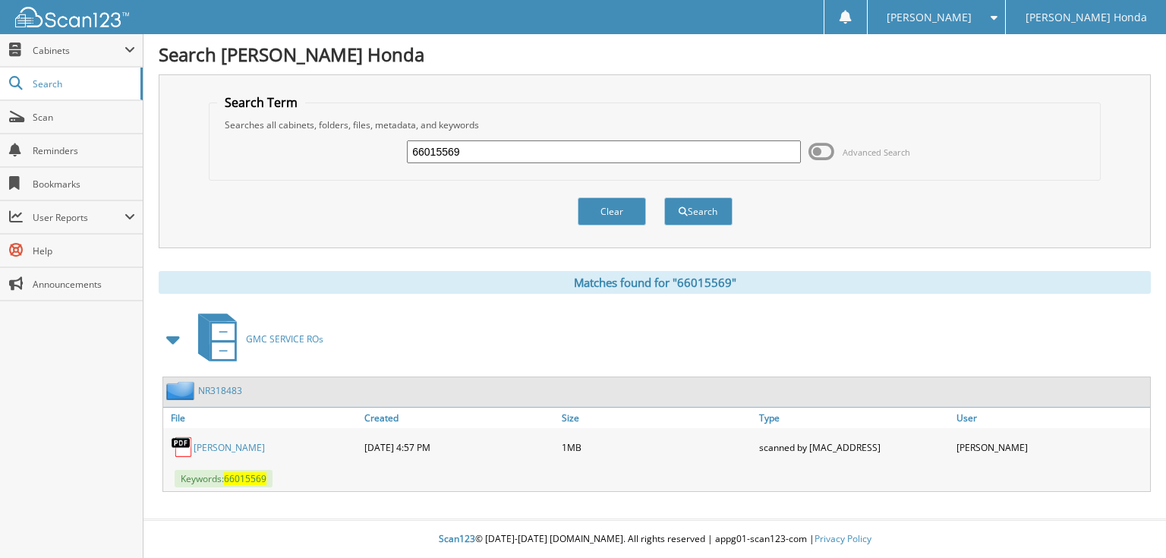
click at [559, 158] on input "66015569" at bounding box center [604, 151] width 394 height 23
type input "66015570"
click at [664, 197] on button "Search" at bounding box center [698, 211] width 68 height 28
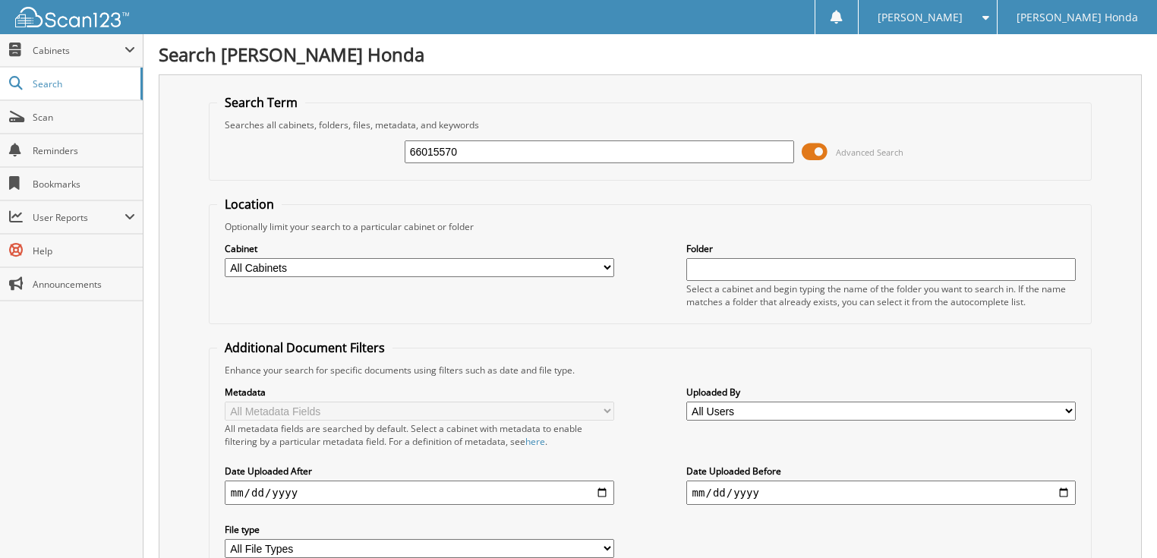
click at [816, 147] on span at bounding box center [815, 151] width 26 height 23
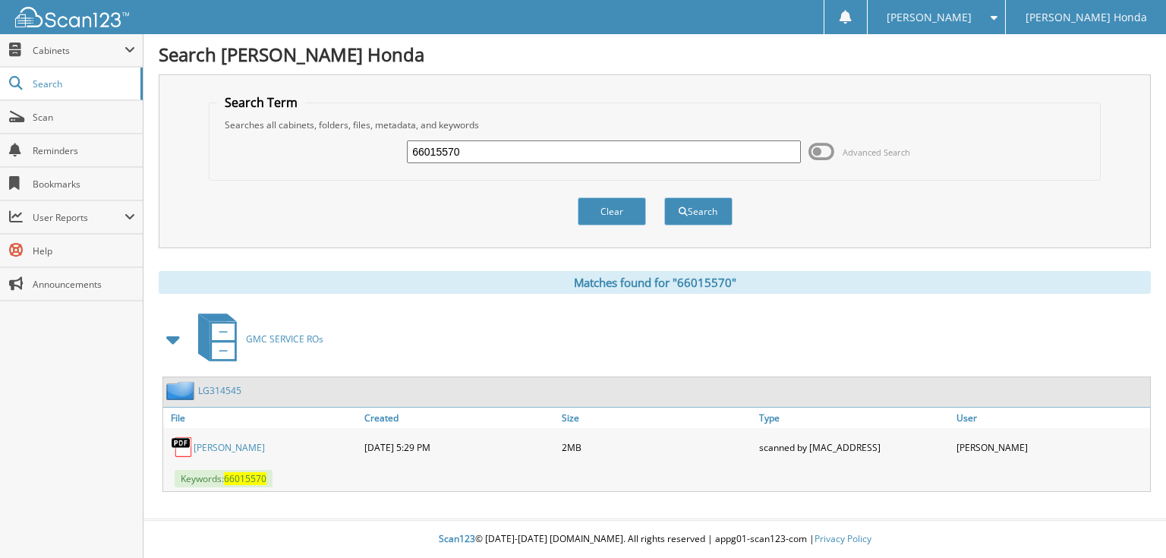
click at [599, 147] on input "66015570" at bounding box center [604, 151] width 394 height 23
type input "66015571"
click at [664, 197] on button "Search" at bounding box center [698, 211] width 68 height 28
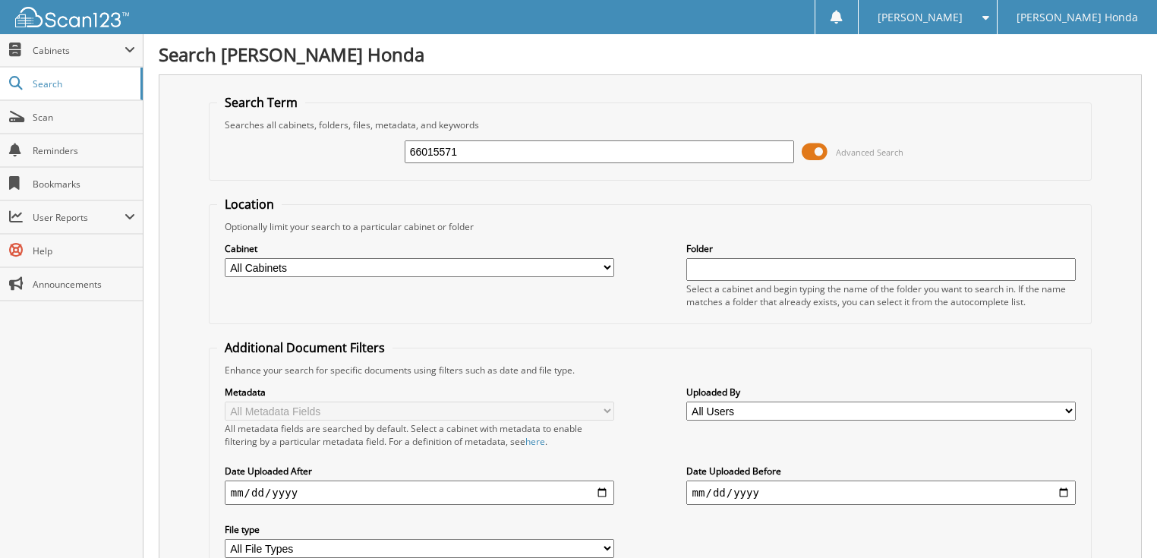
click at [819, 144] on span at bounding box center [815, 151] width 26 height 23
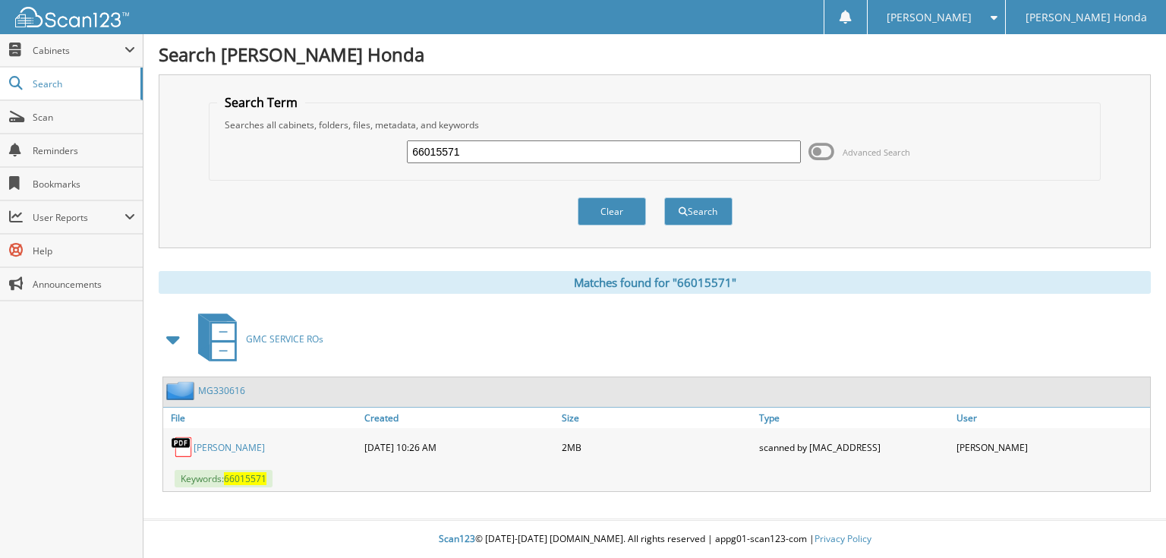
click at [544, 140] on input "66015571" at bounding box center [604, 151] width 394 height 23
click at [825, 152] on span at bounding box center [822, 151] width 26 height 23
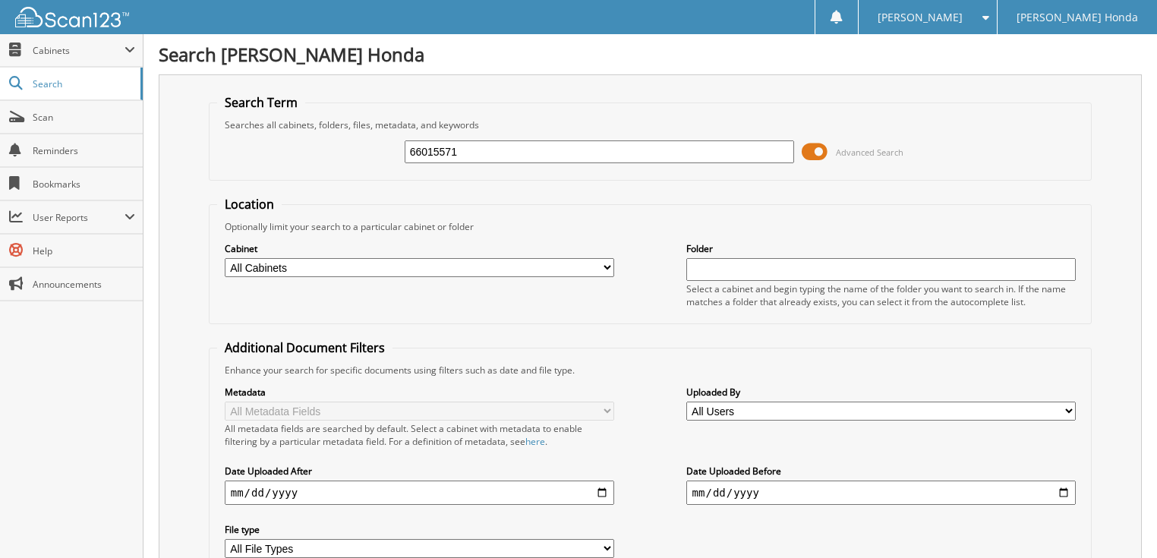
click at [547, 149] on input "66015571" at bounding box center [600, 151] width 390 height 23
type input "66015572"
click at [813, 150] on span at bounding box center [815, 151] width 26 height 23
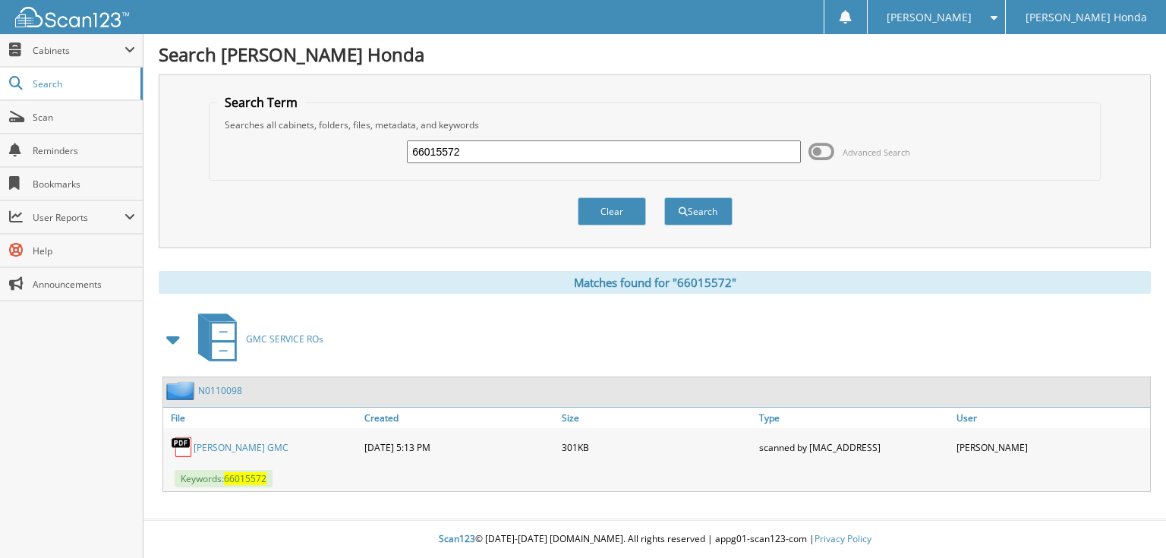
click at [505, 152] on input "66015572" at bounding box center [604, 151] width 394 height 23
type input "66015573"
click at [664, 197] on button "Search" at bounding box center [698, 211] width 68 height 28
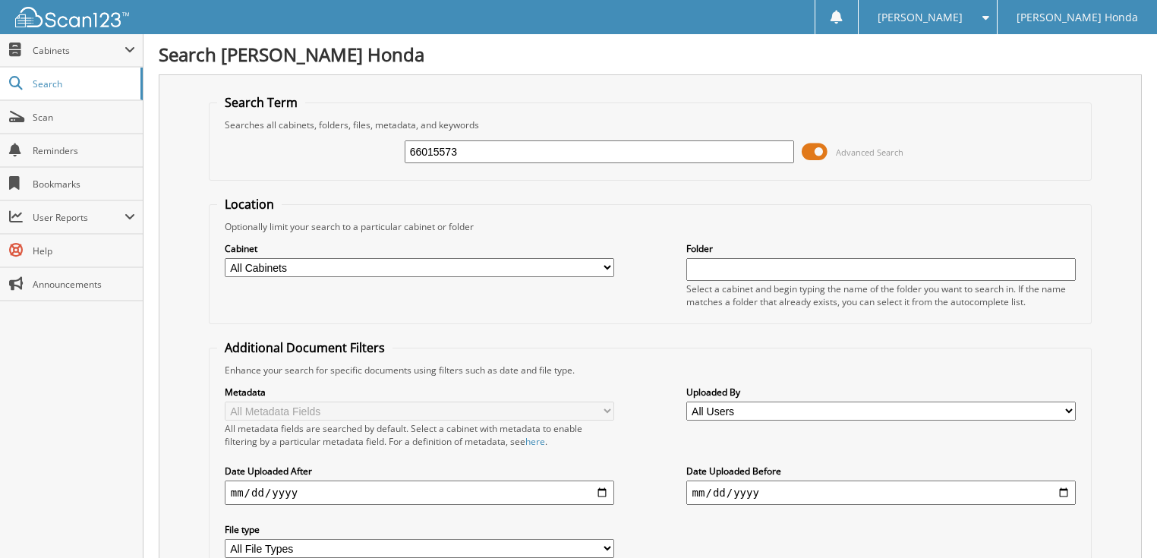
click at [813, 152] on span at bounding box center [815, 151] width 26 height 23
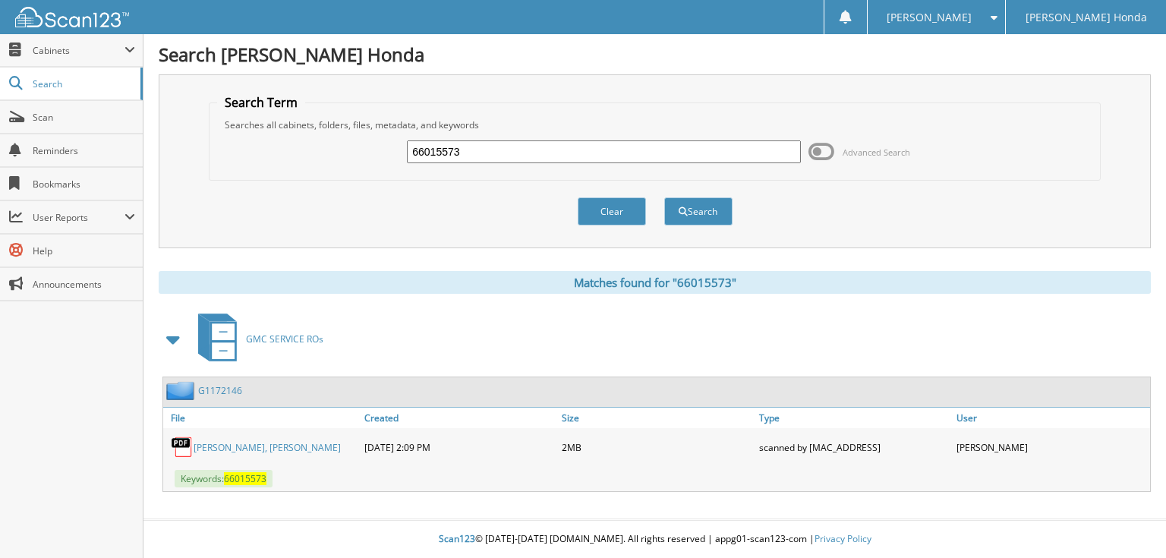
click at [825, 152] on span at bounding box center [822, 151] width 26 height 23
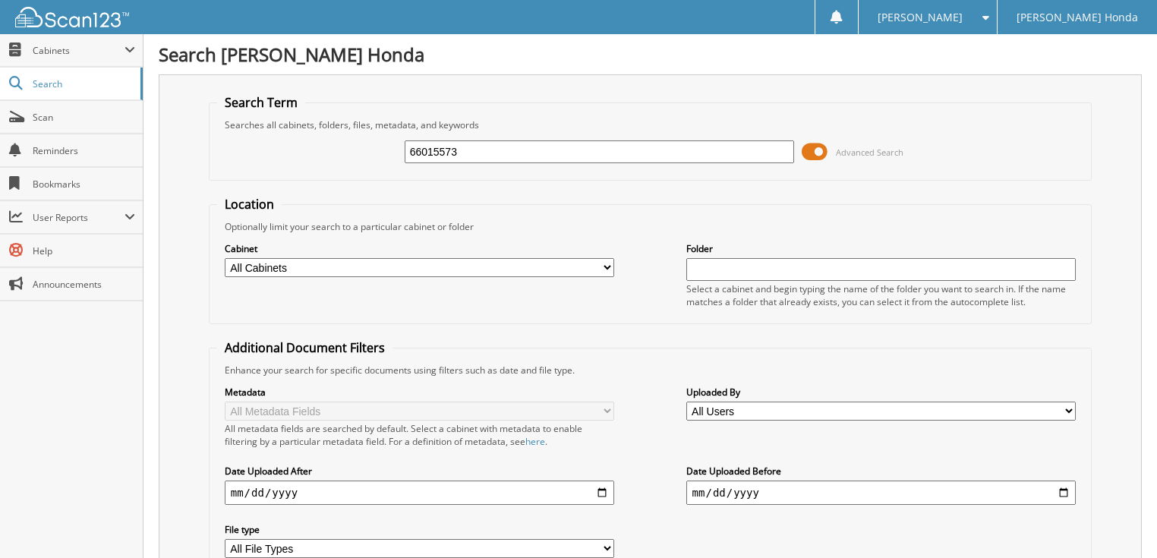
click at [629, 153] on input "66015573" at bounding box center [600, 151] width 390 height 23
type input "6601557"
click at [470, 161] on input "66015573" at bounding box center [600, 151] width 390 height 23
type input "66015574"
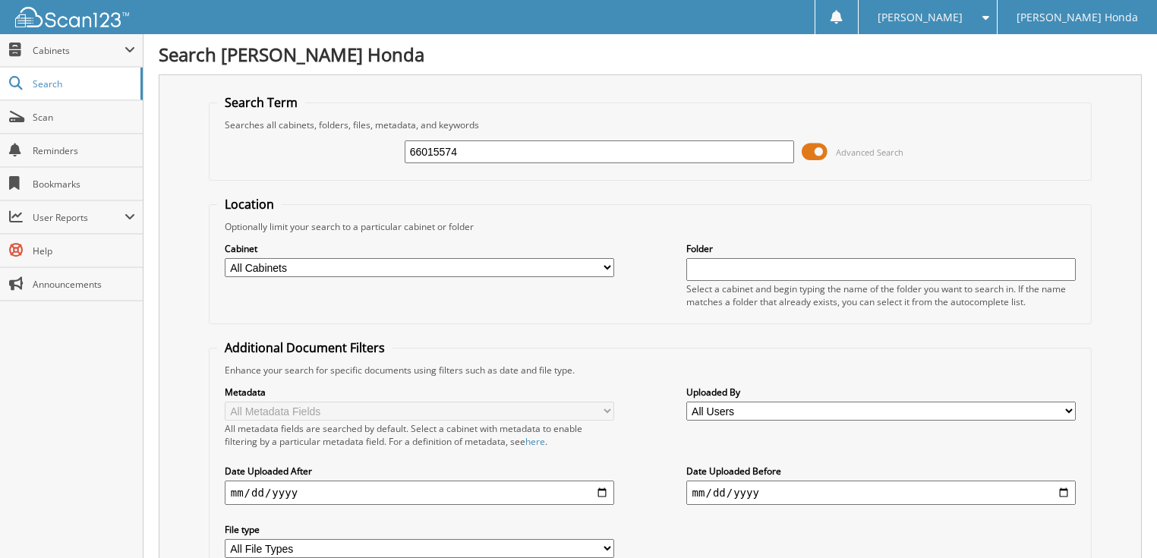
click at [819, 152] on span at bounding box center [815, 151] width 26 height 23
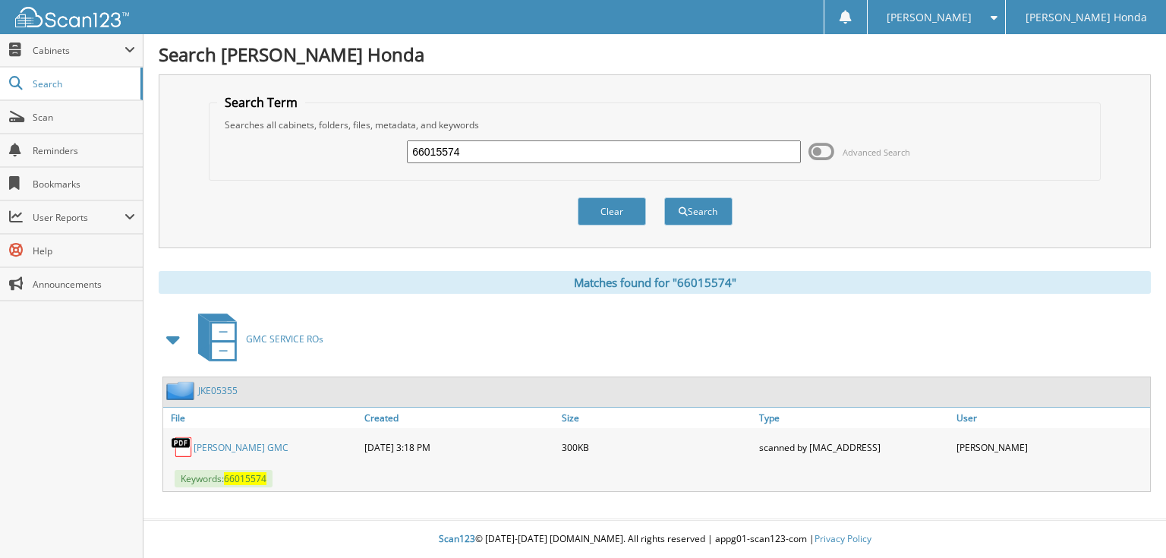
click at [476, 151] on input "66015574" at bounding box center [604, 151] width 394 height 23
type input "66015575"
click at [664, 197] on button "Search" at bounding box center [698, 211] width 68 height 28
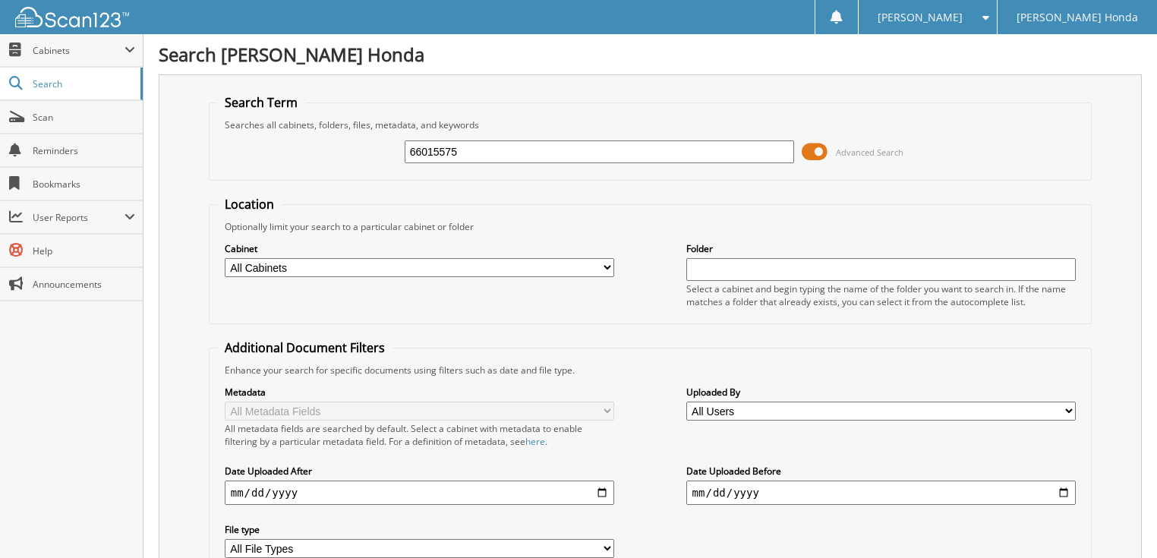
click at [817, 153] on span at bounding box center [815, 151] width 26 height 23
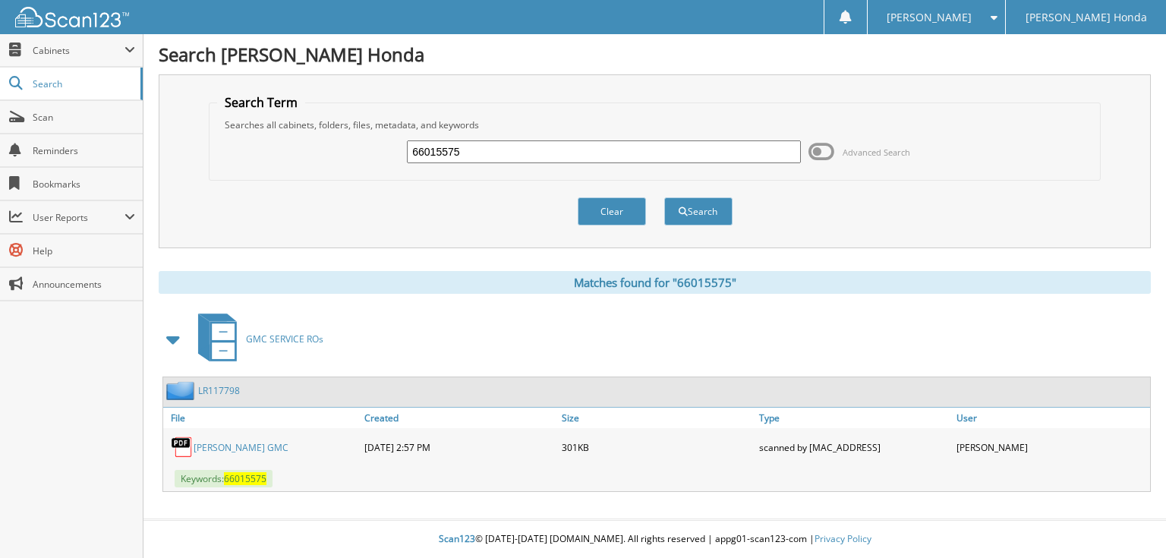
click at [614, 153] on input "66015575" at bounding box center [604, 151] width 394 height 23
type input "66015576"
click at [664, 197] on button "Search" at bounding box center [698, 211] width 68 height 28
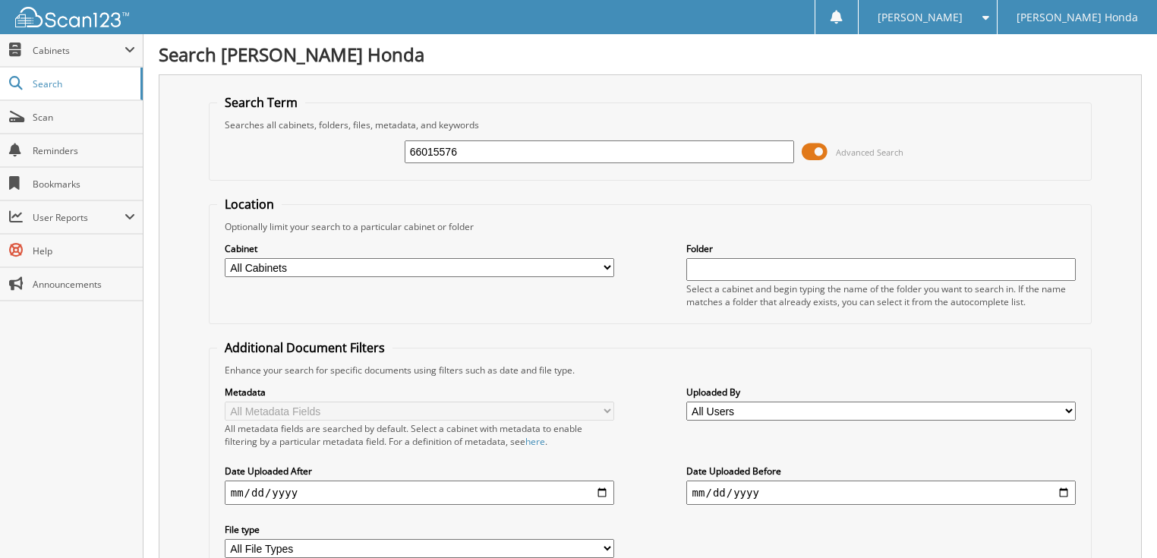
click at [811, 148] on span at bounding box center [815, 151] width 26 height 23
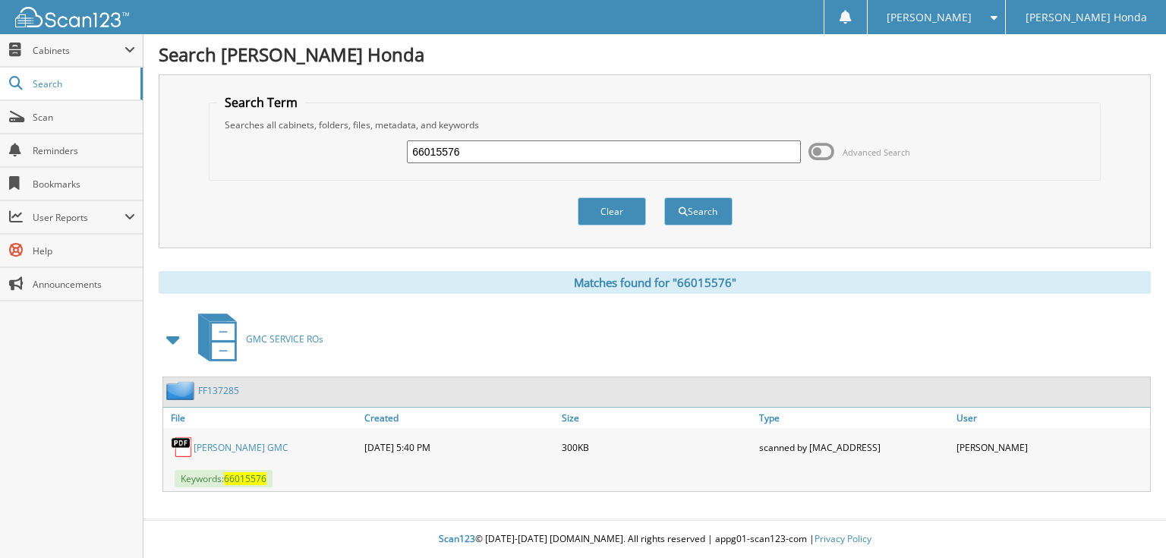
click at [554, 153] on input "66015576" at bounding box center [604, 151] width 394 height 23
type input "66015577"
click at [664, 197] on button "Search" at bounding box center [698, 211] width 68 height 28
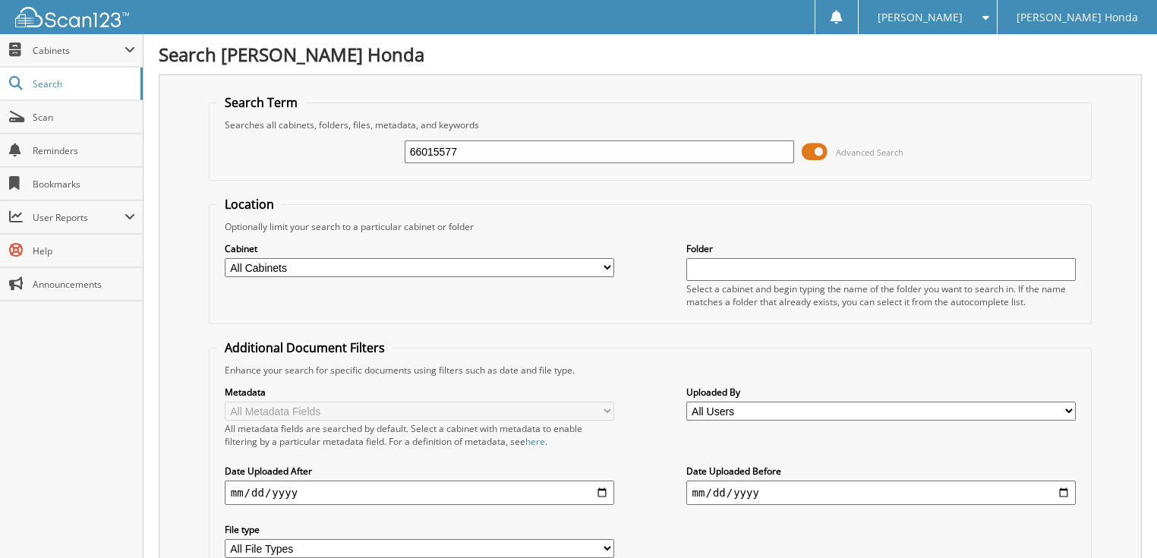
click at [817, 152] on span at bounding box center [815, 151] width 26 height 23
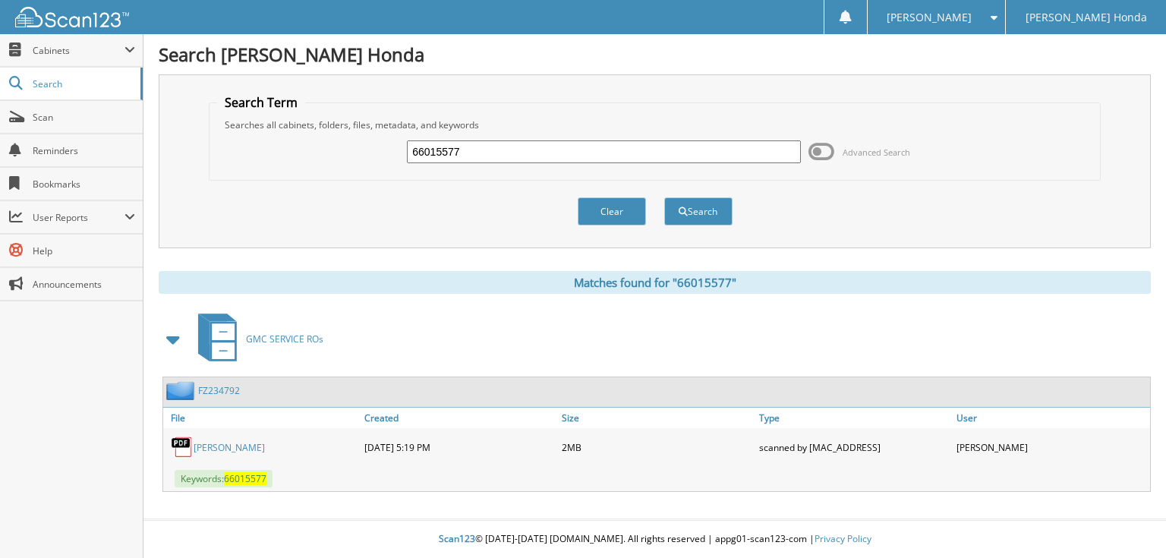
click at [649, 154] on input "66015577" at bounding box center [604, 151] width 394 height 23
type input "66015578"
click at [664, 197] on button "Search" at bounding box center [698, 211] width 68 height 28
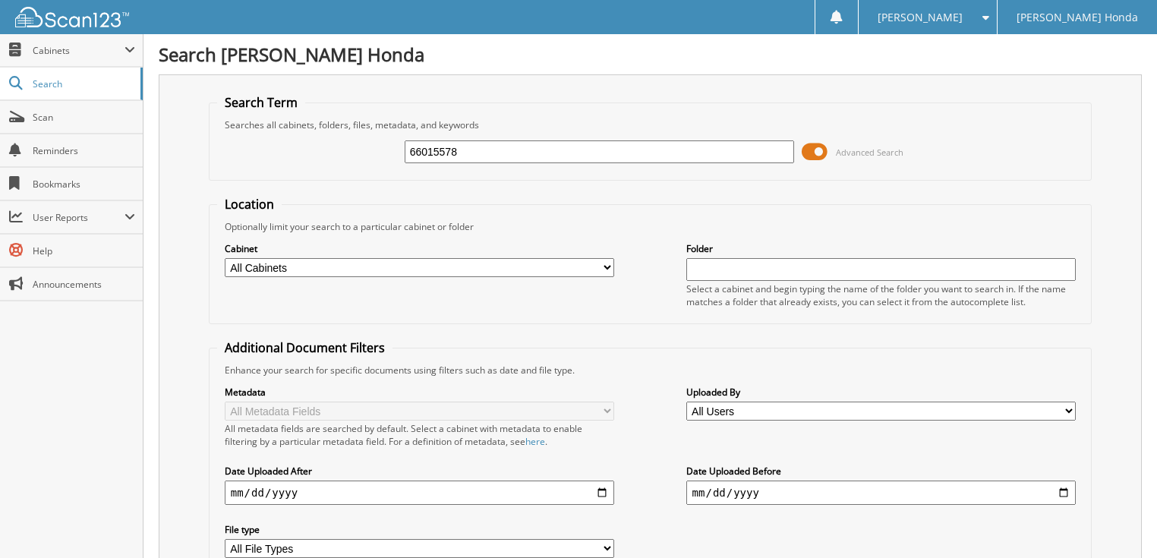
click at [826, 147] on span at bounding box center [815, 151] width 26 height 23
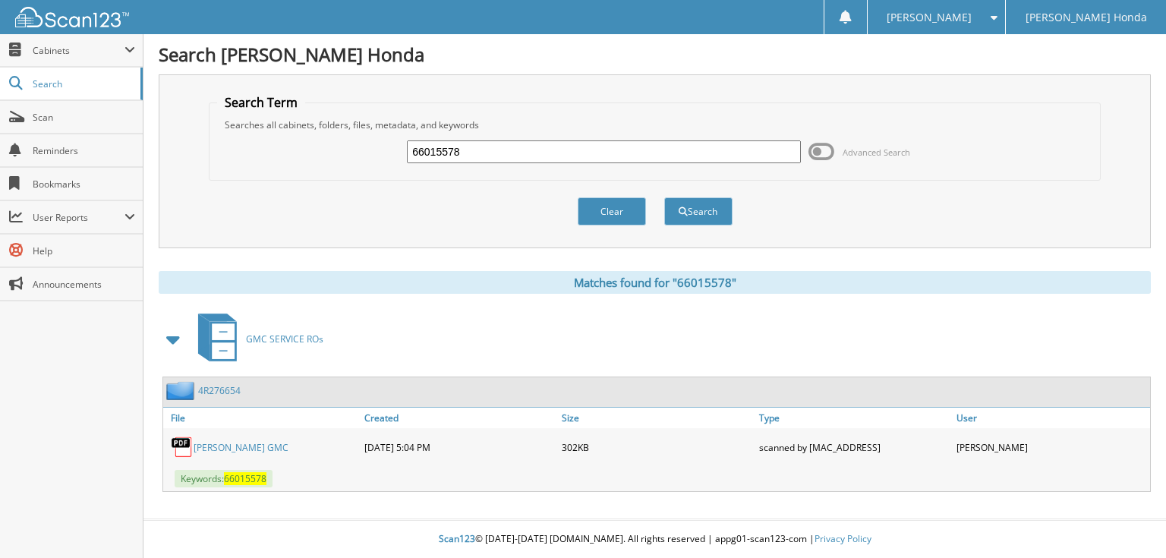
click at [644, 156] on input "66015578" at bounding box center [604, 151] width 394 height 23
type input "66015579"
click at [664, 197] on button "Search" at bounding box center [698, 211] width 68 height 28
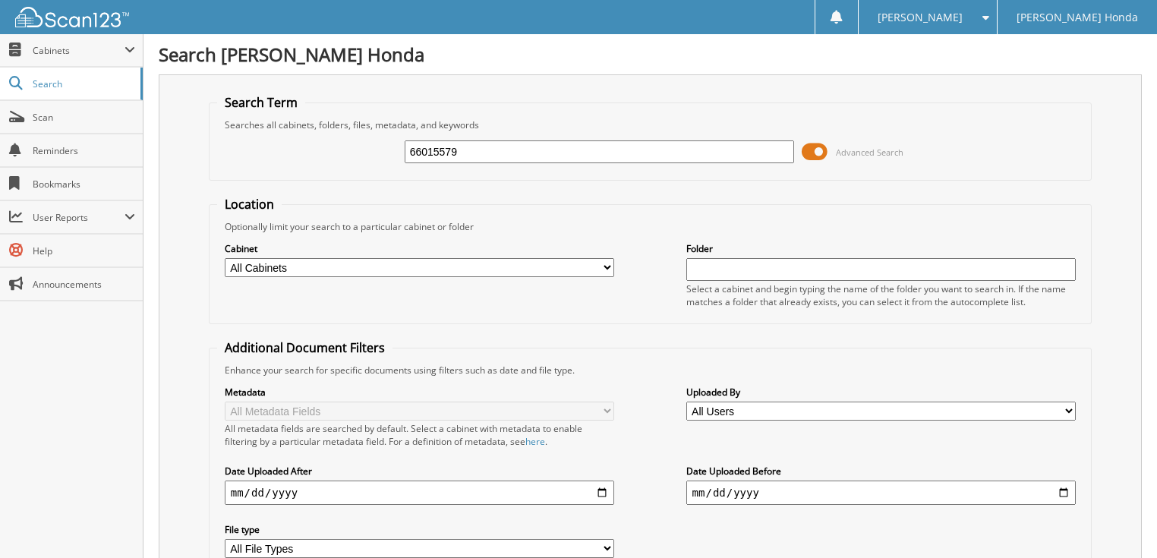
click at [816, 153] on span at bounding box center [815, 151] width 26 height 23
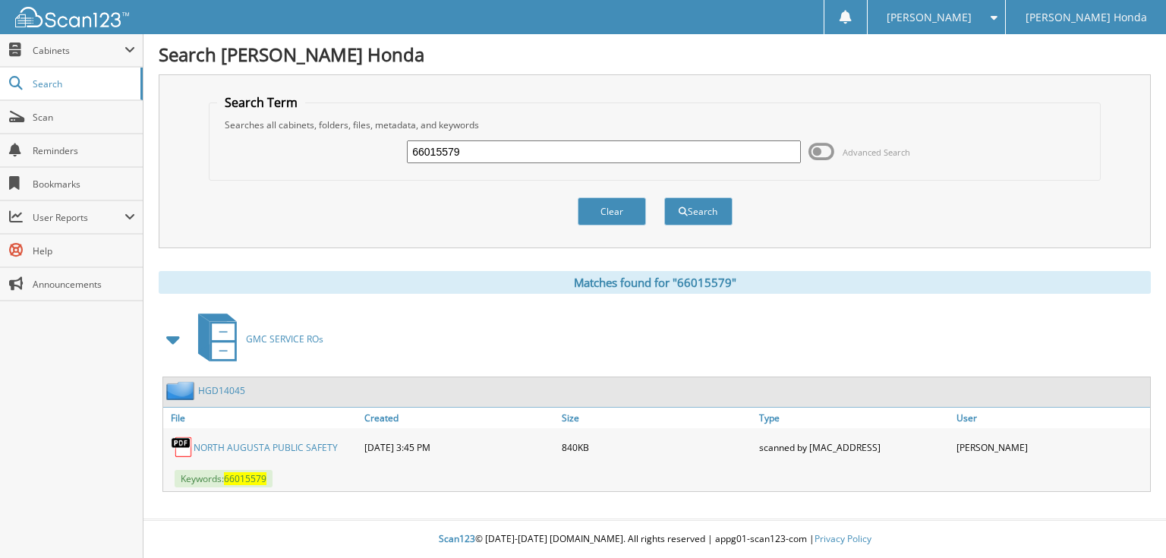
click at [624, 149] on input "66015579" at bounding box center [604, 151] width 394 height 23
type input "66015580"
click at [664, 197] on button "Search" at bounding box center [698, 211] width 68 height 28
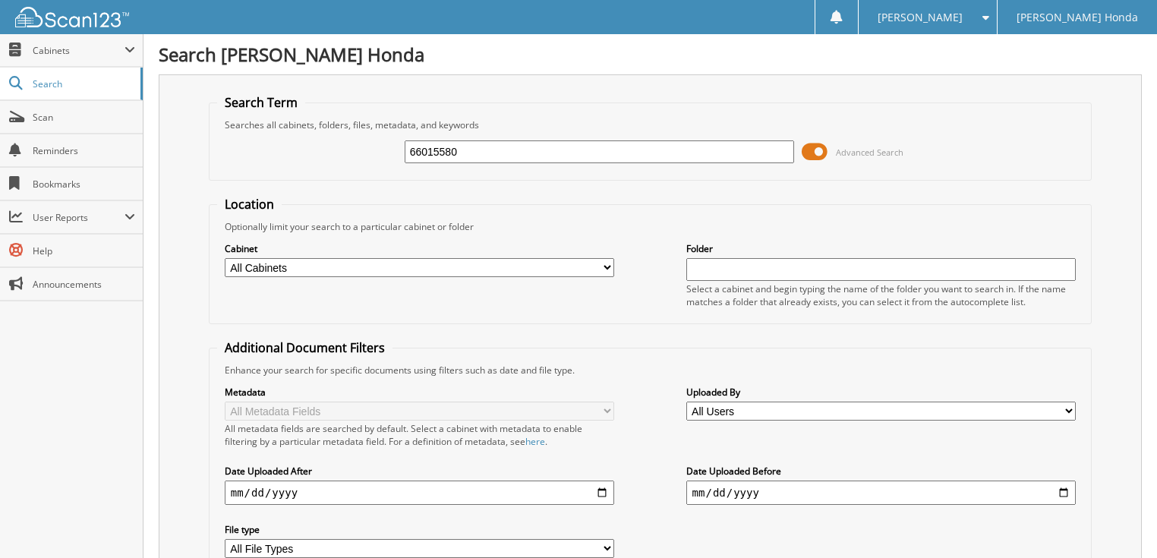
click at [826, 146] on span at bounding box center [815, 151] width 26 height 23
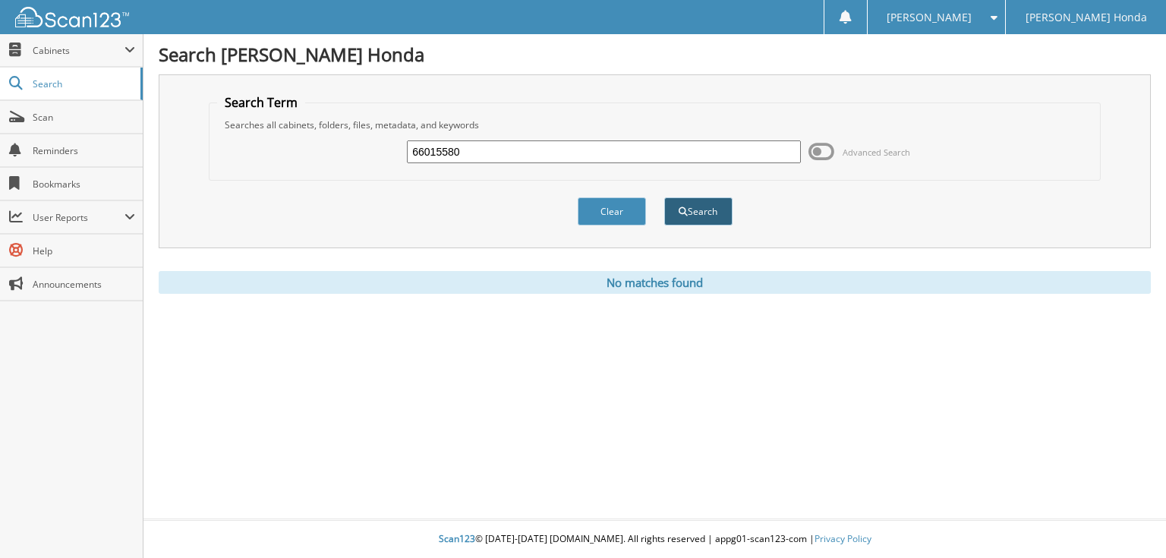
click at [696, 211] on button "Search" at bounding box center [698, 211] width 68 height 28
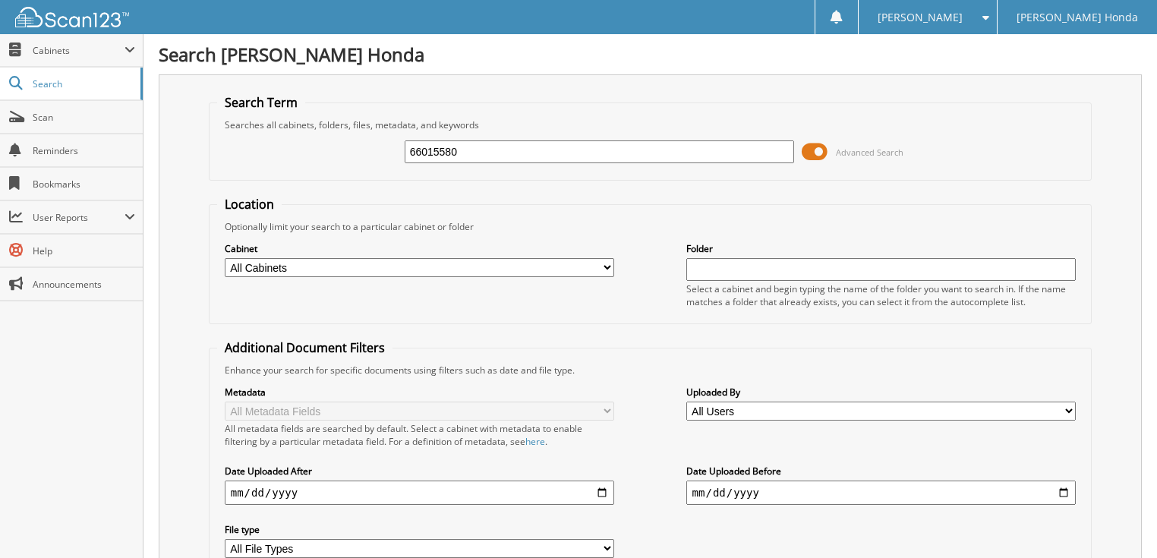
click at [832, 150] on span "Advanced Search" at bounding box center [853, 151] width 102 height 23
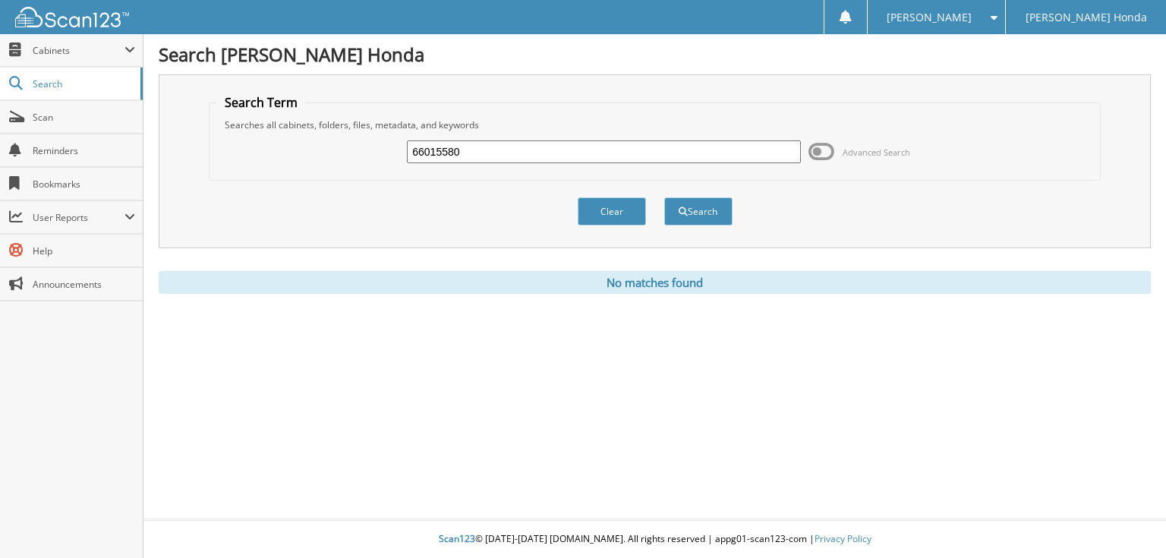
click at [601, 155] on input "66015580" at bounding box center [604, 151] width 394 height 23
type input "66015581"
click at [664, 197] on button "Search" at bounding box center [698, 211] width 68 height 28
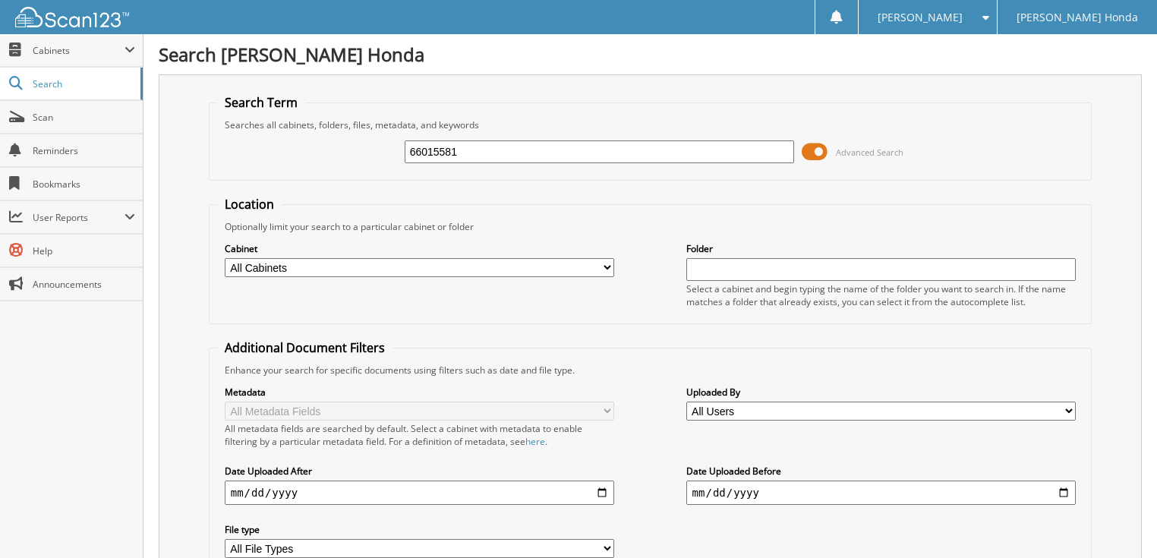
click at [820, 154] on span at bounding box center [815, 151] width 26 height 23
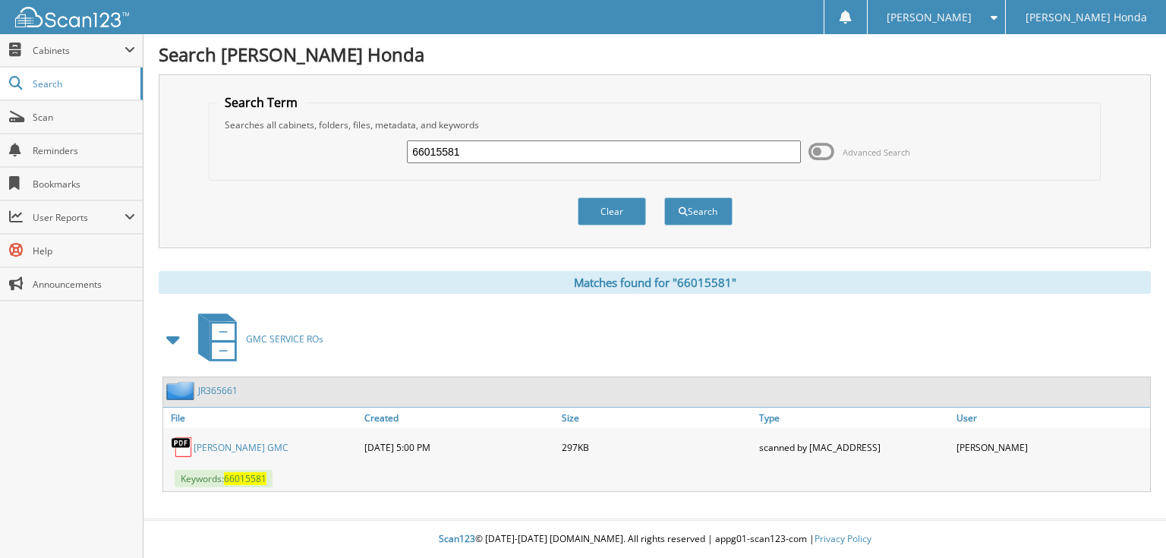
click at [622, 153] on input "66015581" at bounding box center [604, 151] width 394 height 23
type input "660155812"
click at [664, 197] on button "Search" at bounding box center [698, 211] width 68 height 28
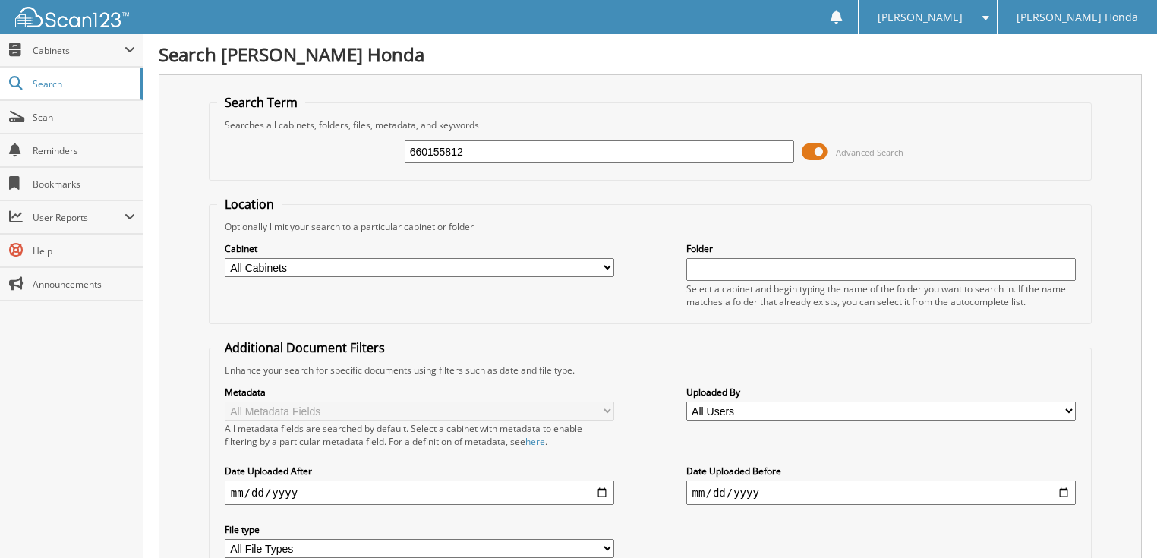
click at [622, 153] on input "660155812" at bounding box center [600, 151] width 390 height 23
type input "66015582"
click at [823, 148] on span at bounding box center [815, 151] width 26 height 23
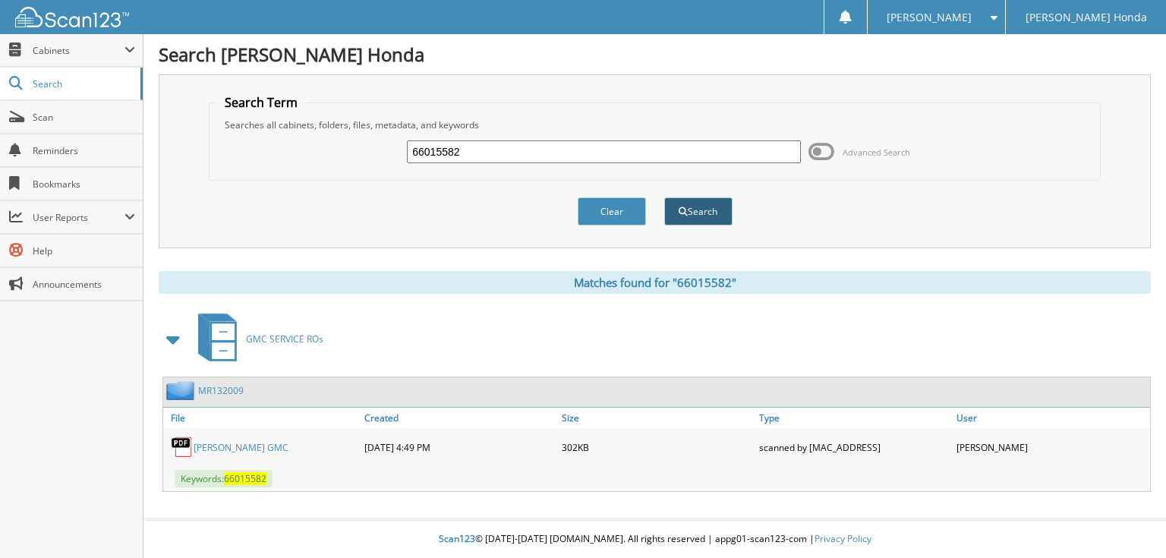
click at [694, 210] on button "Search" at bounding box center [698, 211] width 68 height 28
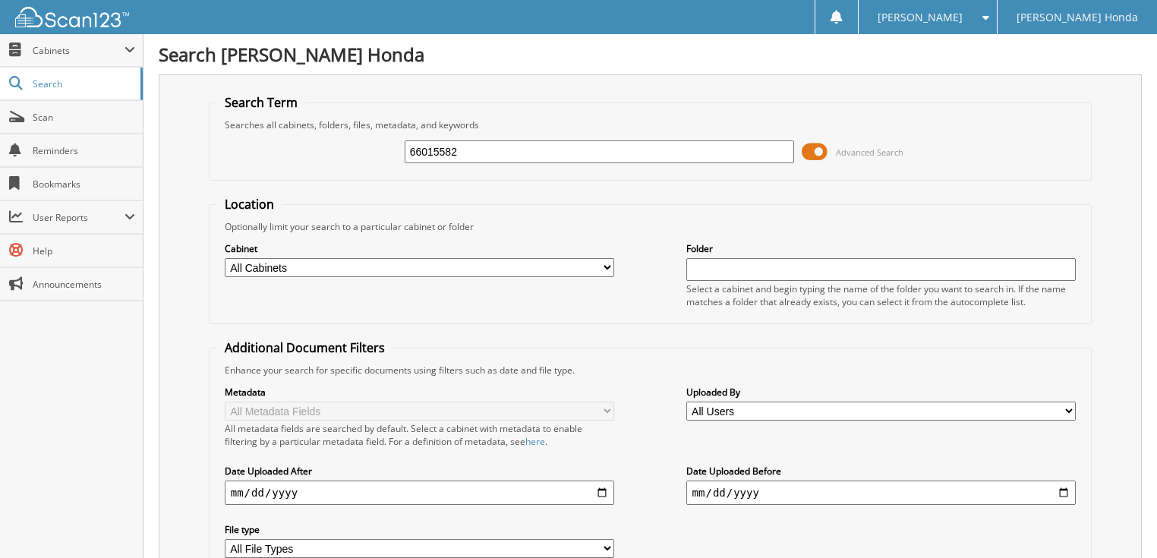
click at [659, 147] on input "66015582" at bounding box center [600, 151] width 390 height 23
type input "66015583"
drag, startPoint x: 0, startPoint y: 0, endPoint x: 576, endPoint y: 150, distance: 594.9
click at [847, 147] on span "Advanced Search" at bounding box center [870, 152] width 68 height 11
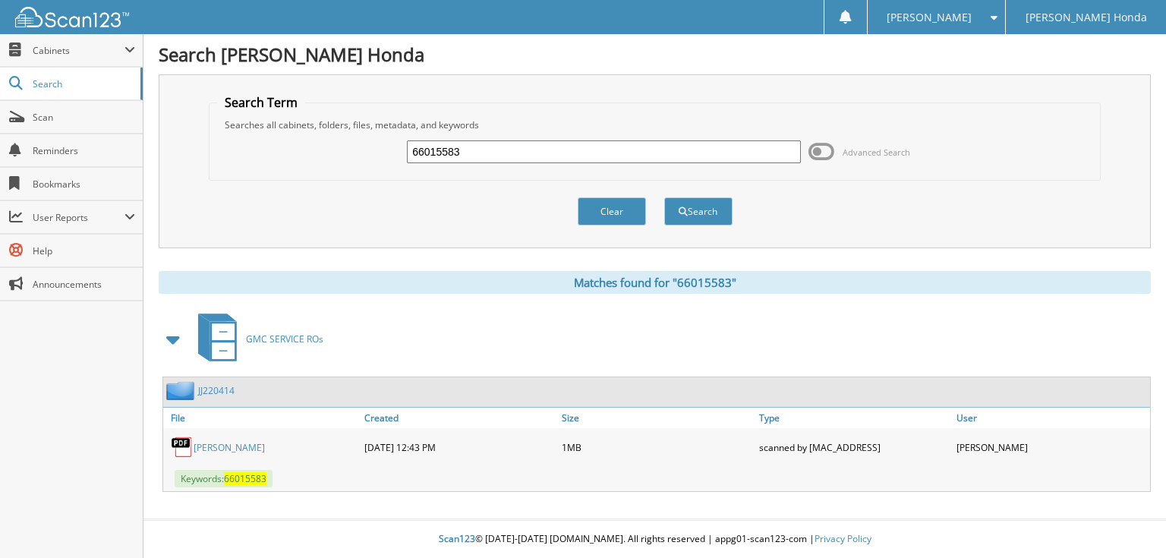
click at [567, 150] on input "66015583" at bounding box center [604, 151] width 394 height 23
type input "66015584"
click at [664, 197] on button "Search" at bounding box center [698, 211] width 68 height 28
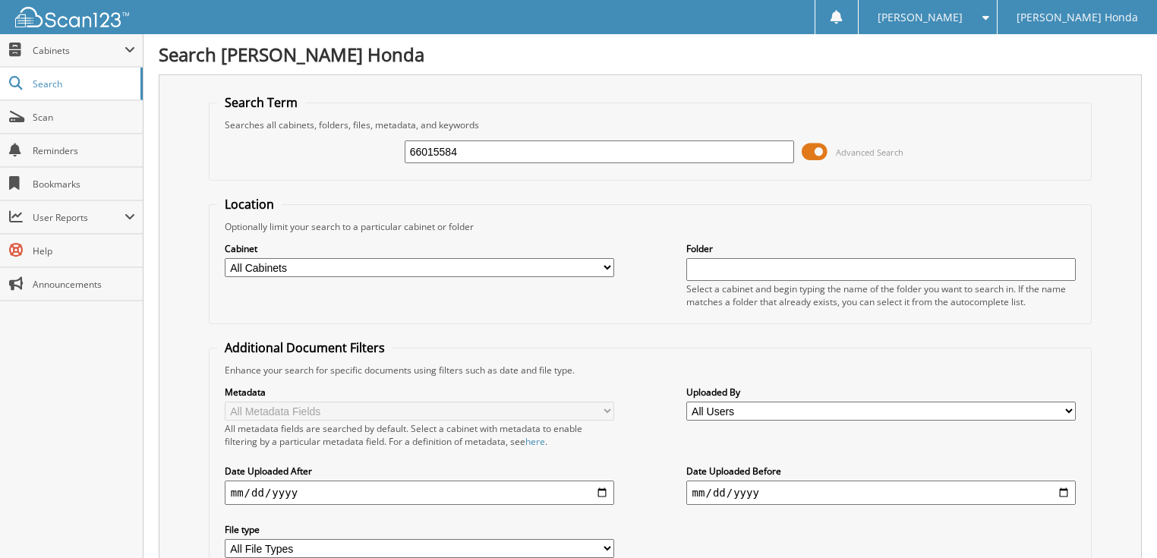
click at [822, 147] on span at bounding box center [815, 151] width 26 height 23
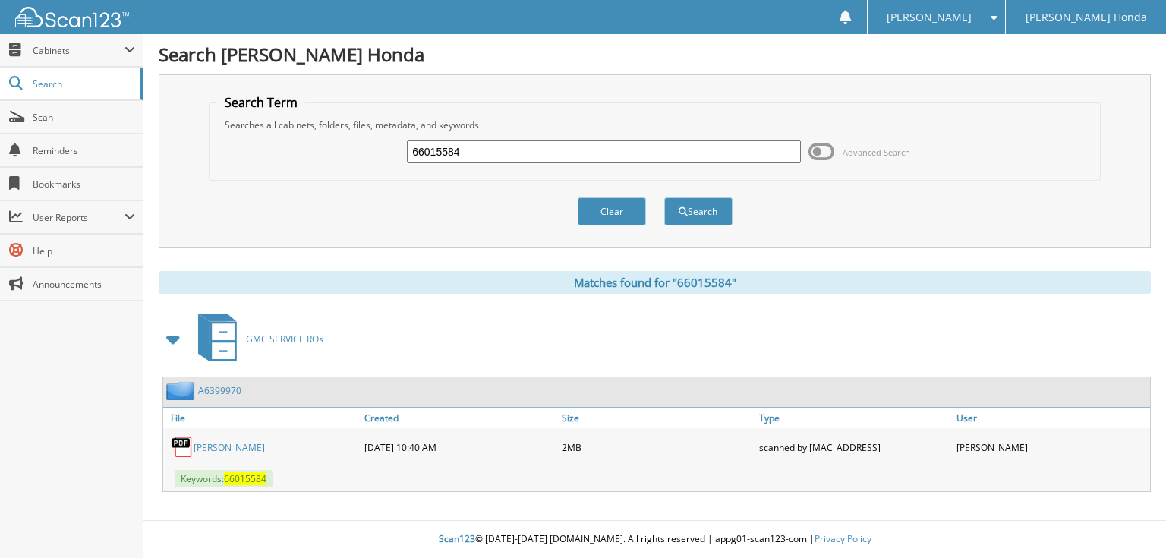
click at [625, 149] on input "66015584" at bounding box center [604, 151] width 394 height 23
type input "66015585"
click at [664, 197] on button "Search" at bounding box center [698, 211] width 68 height 28
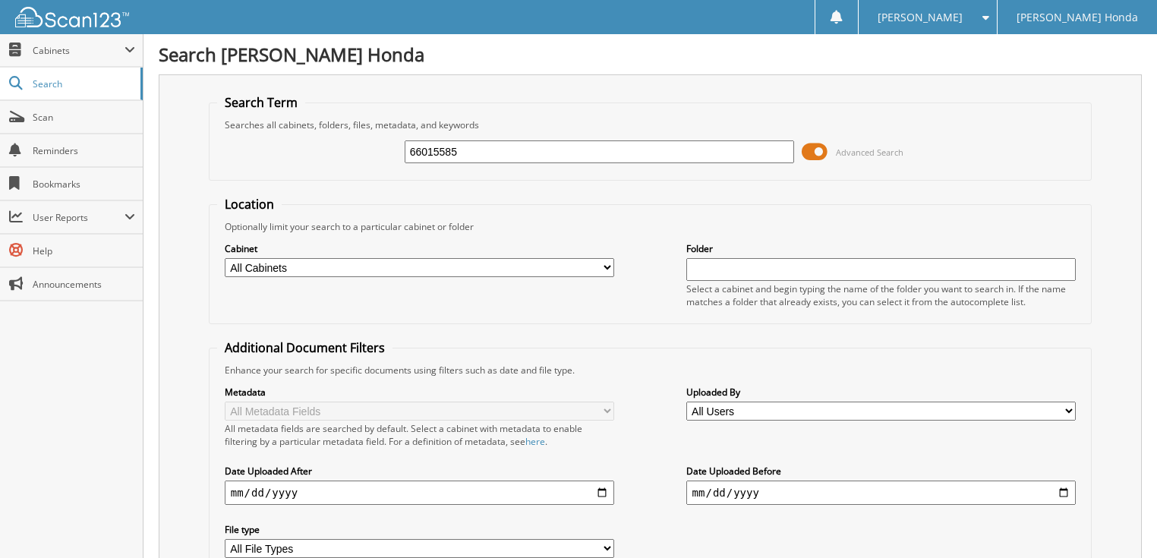
click at [814, 149] on span at bounding box center [815, 151] width 26 height 23
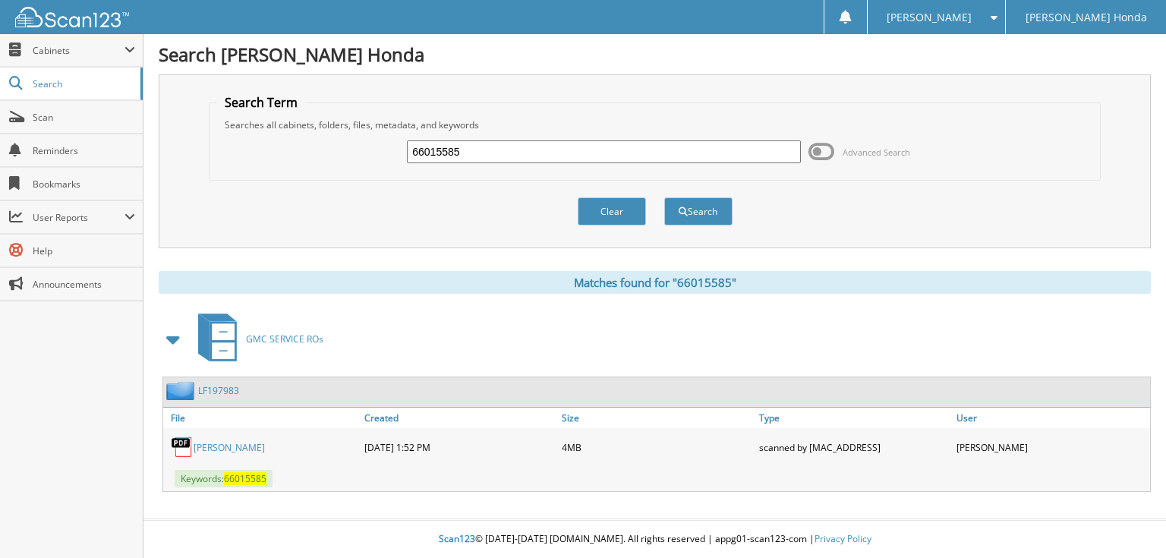
click at [618, 147] on input "66015585" at bounding box center [604, 151] width 394 height 23
type input "66015586"
click at [664, 197] on button "Search" at bounding box center [698, 211] width 68 height 28
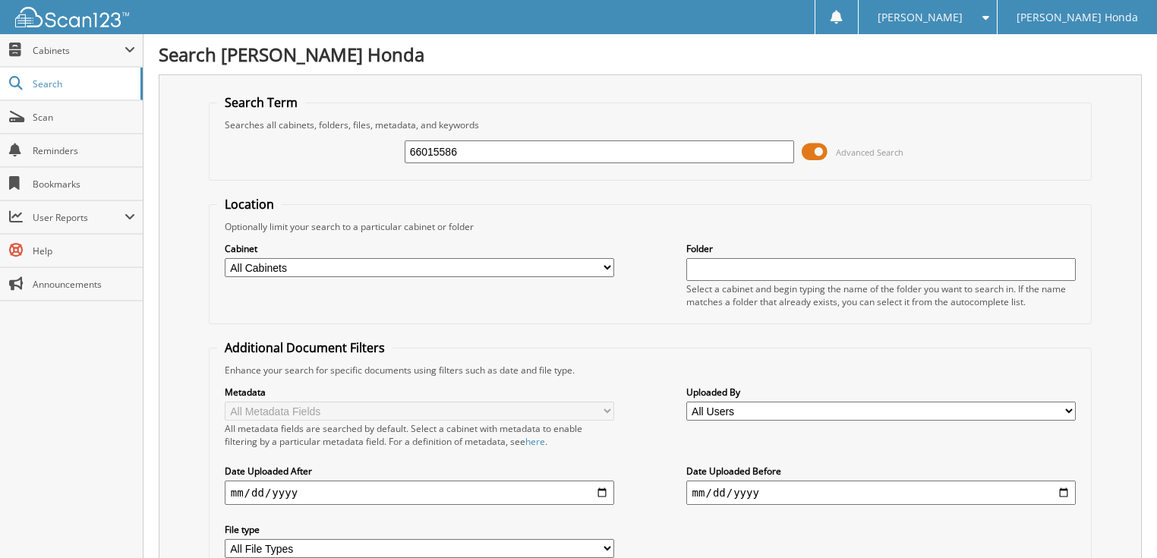
click at [820, 146] on span at bounding box center [815, 151] width 26 height 23
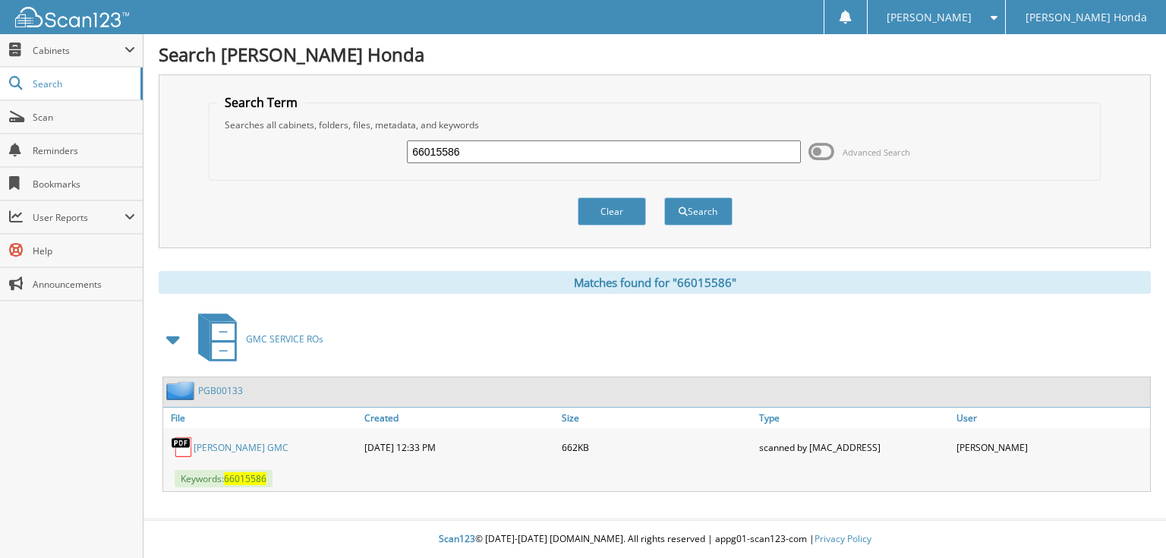
click at [725, 150] on input "66015586" at bounding box center [604, 151] width 394 height 23
type input "66015587"
click at [664, 197] on button "Search" at bounding box center [698, 211] width 68 height 28
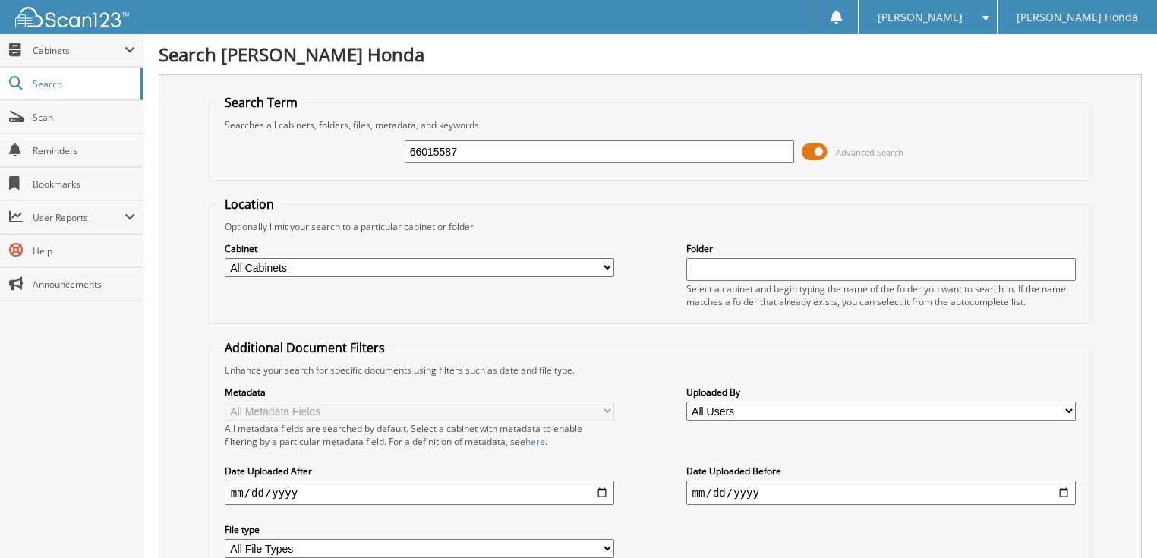
click at [816, 158] on span at bounding box center [815, 151] width 26 height 23
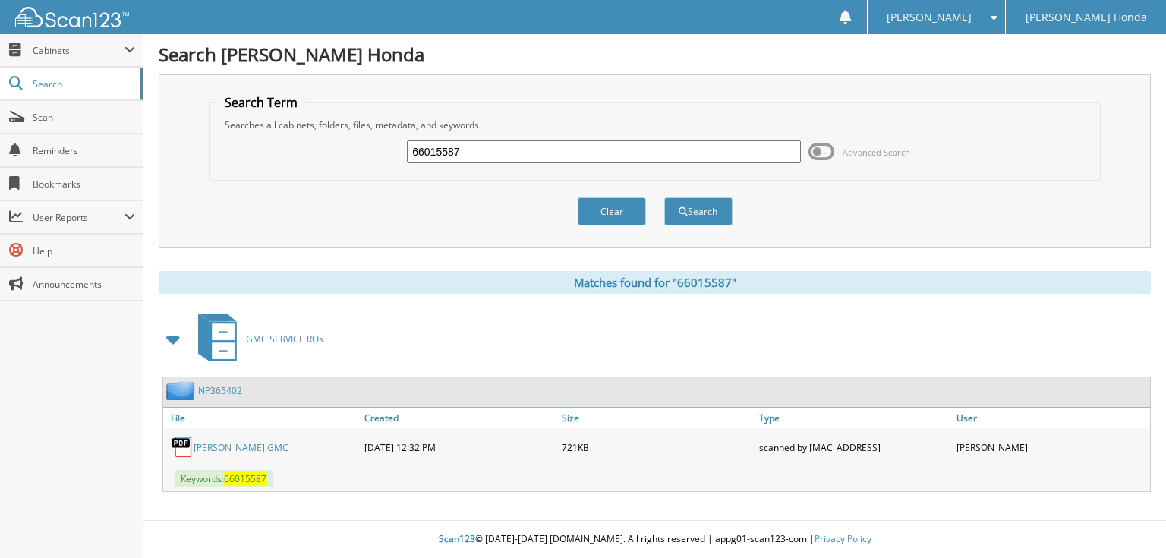
click at [626, 152] on input "66015587" at bounding box center [604, 151] width 394 height 23
type input "66015588"
click at [664, 197] on button "Search" at bounding box center [698, 211] width 68 height 28
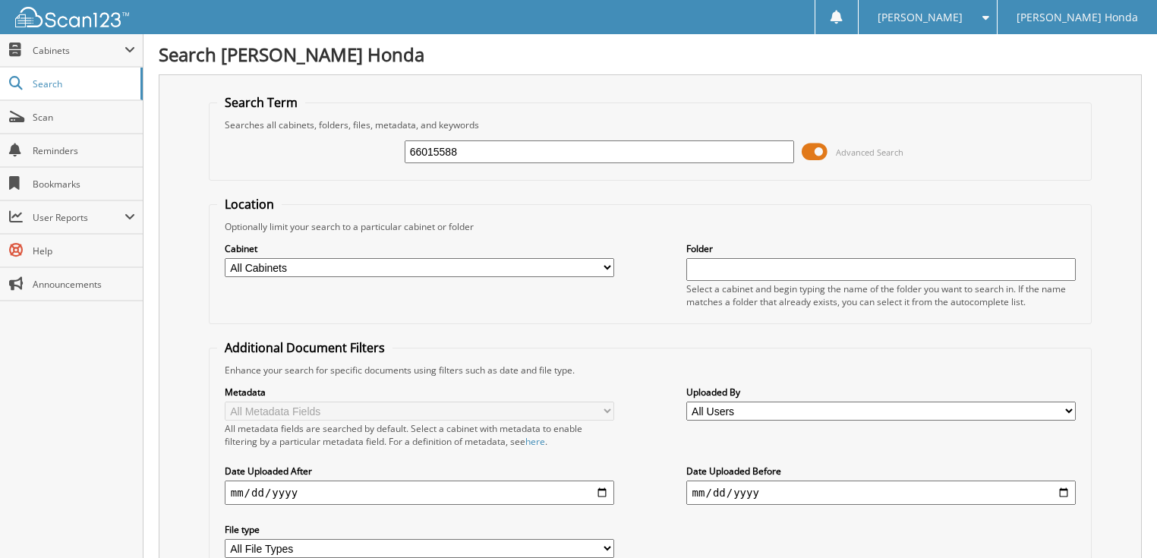
click at [816, 156] on span at bounding box center [815, 151] width 26 height 23
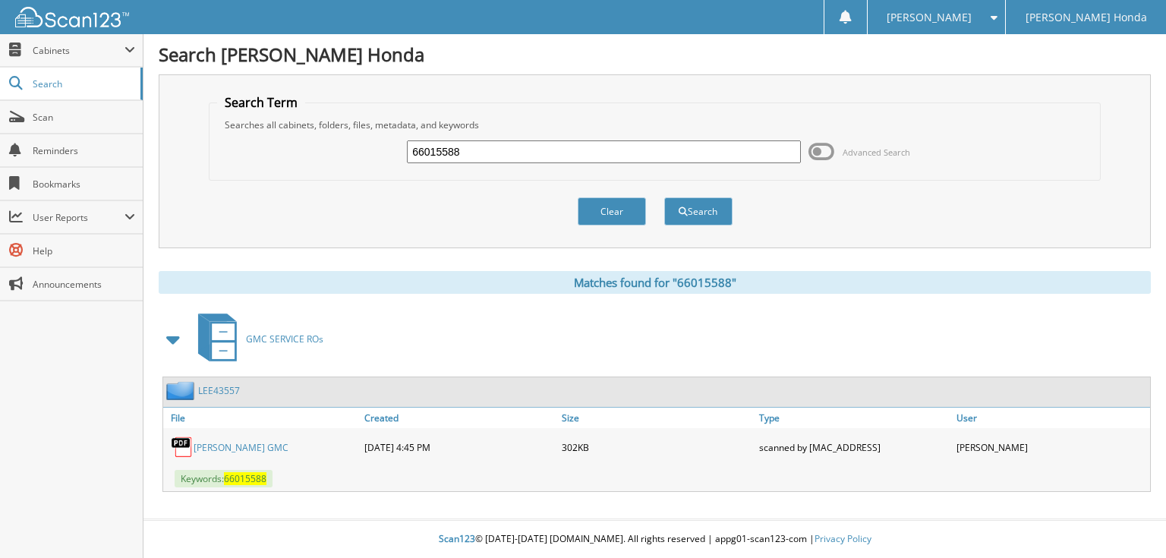
click at [543, 159] on input "66015588" at bounding box center [604, 151] width 394 height 23
type input "66015589"
click at [664, 197] on button "Search" at bounding box center [698, 211] width 68 height 28
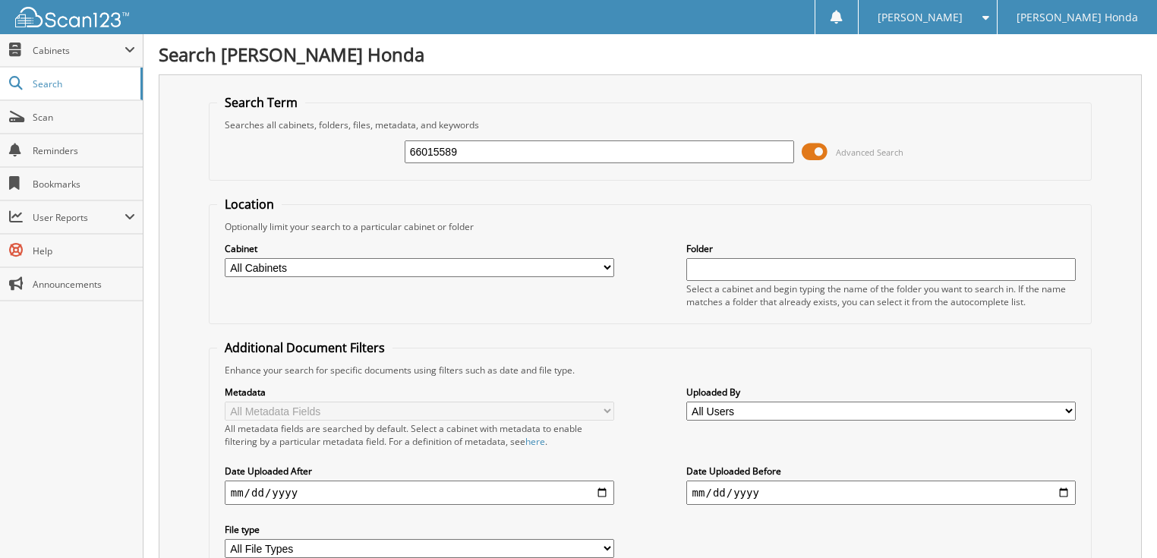
drag, startPoint x: 0, startPoint y: 0, endPoint x: 664, endPoint y: 153, distance: 681.8
click at [815, 152] on span at bounding box center [815, 151] width 26 height 23
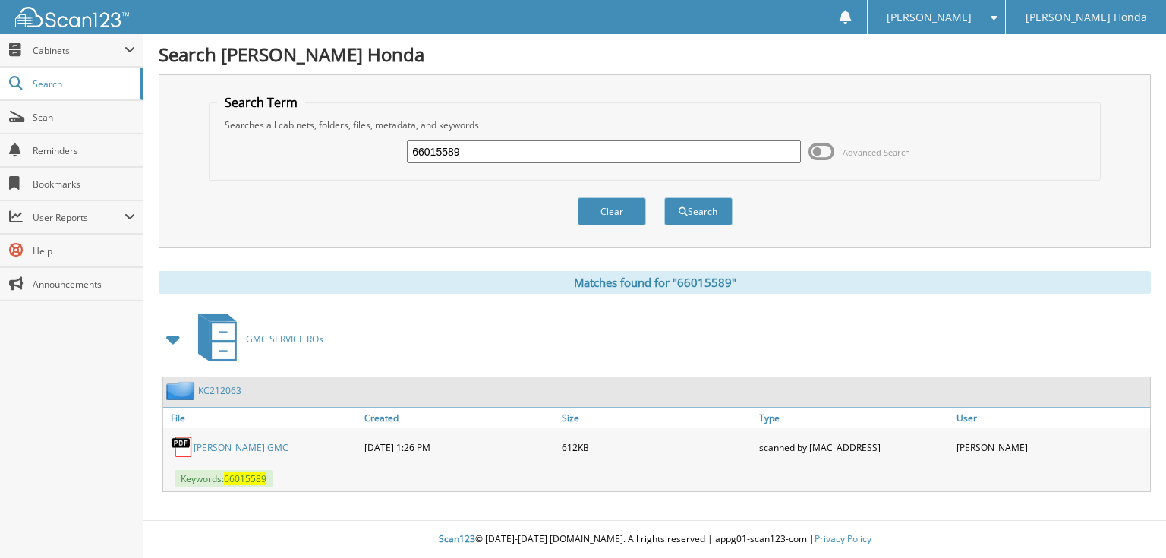
click at [650, 153] on input "66015589" at bounding box center [604, 151] width 394 height 23
type input "66015590"
click at [664, 197] on button "Search" at bounding box center [698, 211] width 68 height 28
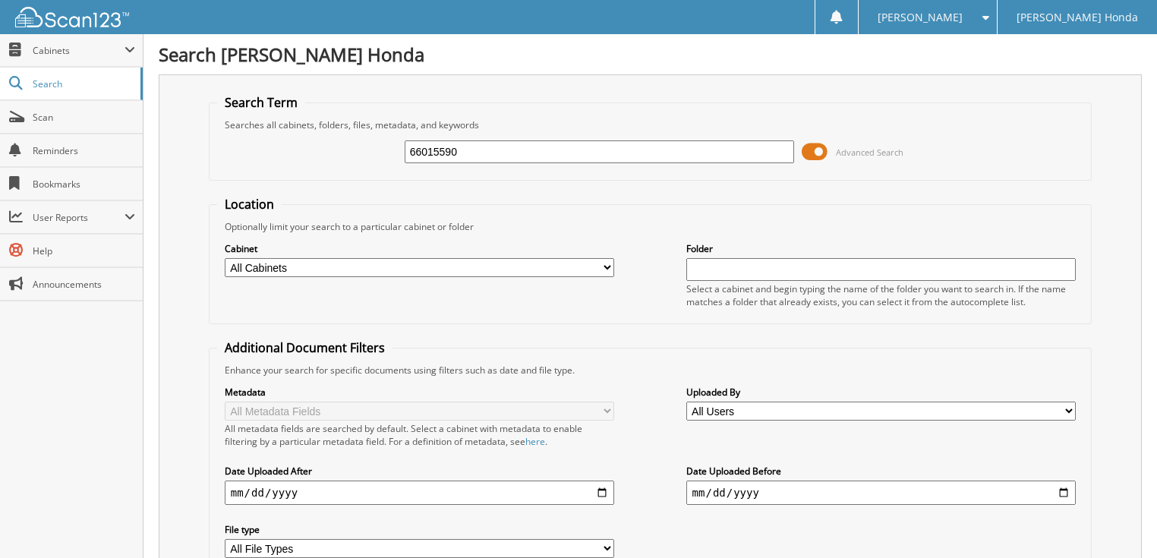
drag, startPoint x: 0, startPoint y: 0, endPoint x: 821, endPoint y: 149, distance: 834.3
click at [821, 149] on span at bounding box center [815, 151] width 26 height 23
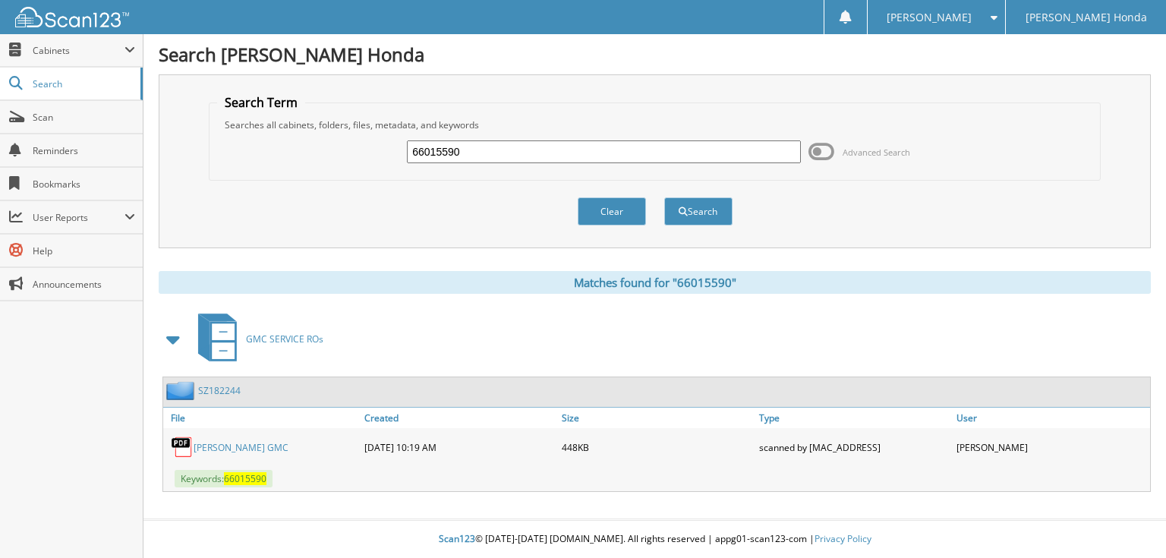
click at [630, 160] on input "66015590" at bounding box center [604, 151] width 394 height 23
type input "66015591"
click at [664, 197] on button "Search" at bounding box center [698, 211] width 68 height 28
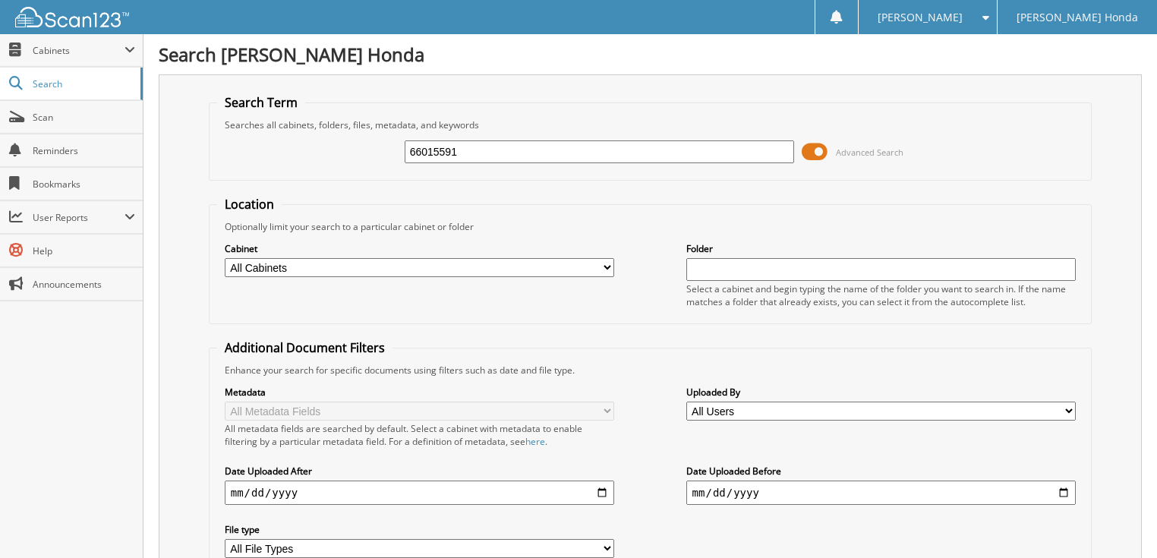
click at [812, 152] on span at bounding box center [815, 151] width 26 height 23
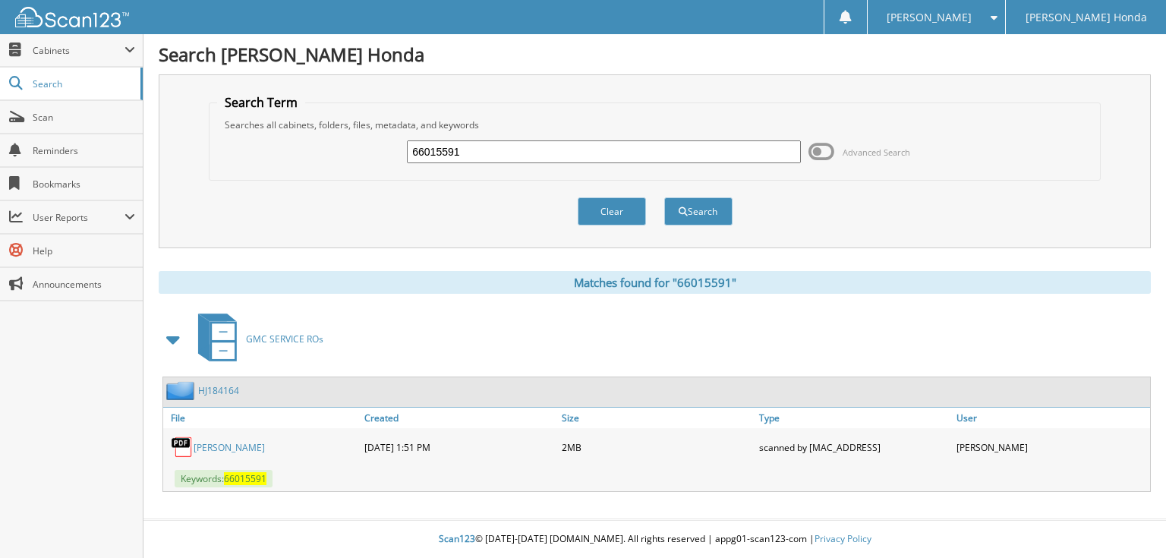
click at [593, 157] on input "66015591" at bounding box center [604, 151] width 394 height 23
type input "66015592"
click at [664, 197] on button "Search" at bounding box center [698, 211] width 68 height 28
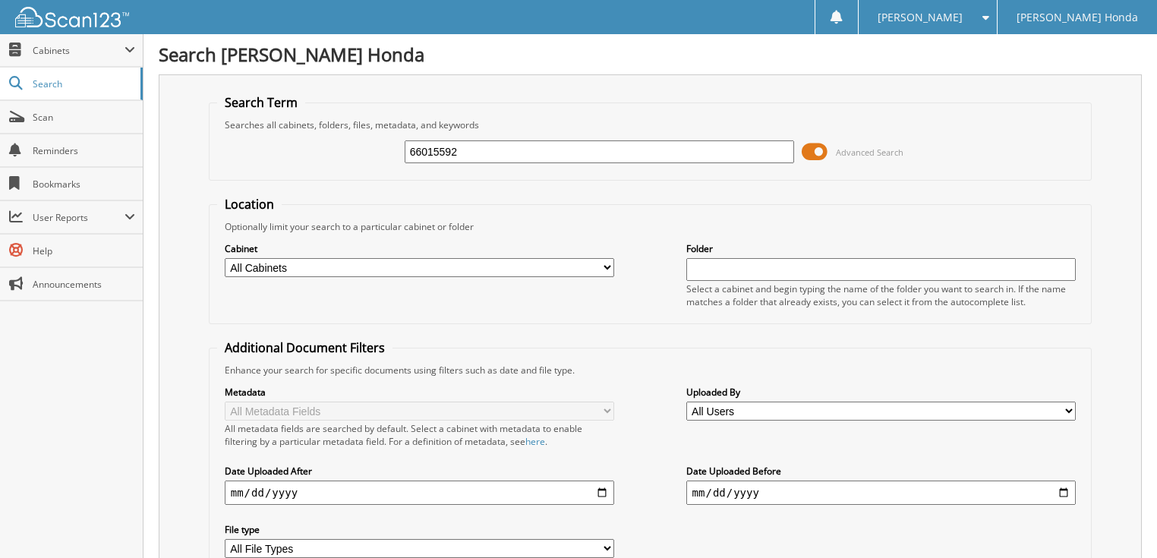
click at [816, 143] on span at bounding box center [815, 151] width 26 height 23
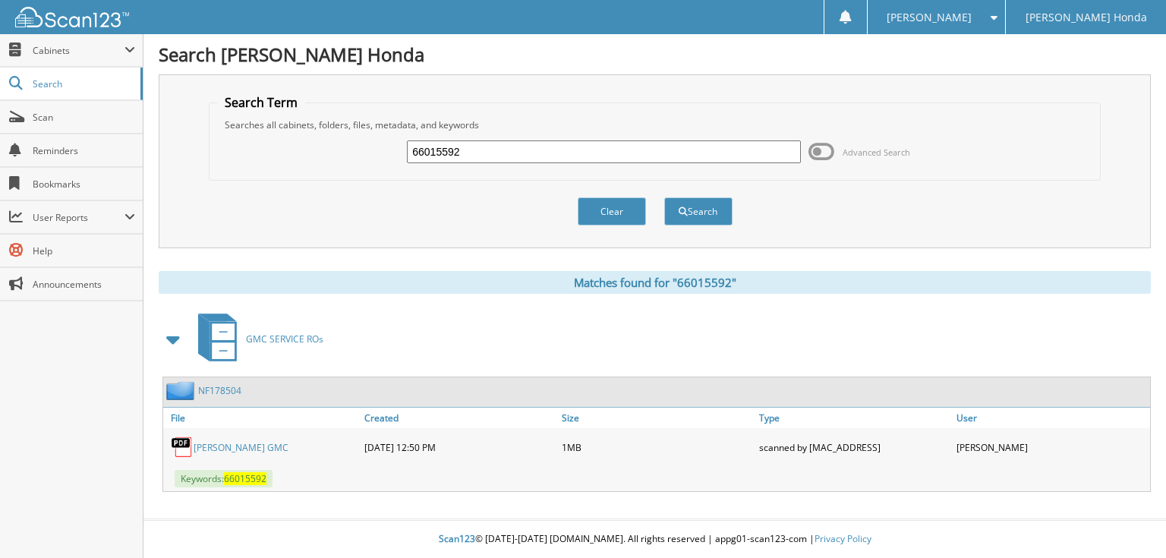
click at [662, 146] on input "66015592" at bounding box center [604, 151] width 394 height 23
type input "66015593"
click at [664, 197] on button "Search" at bounding box center [698, 211] width 68 height 28
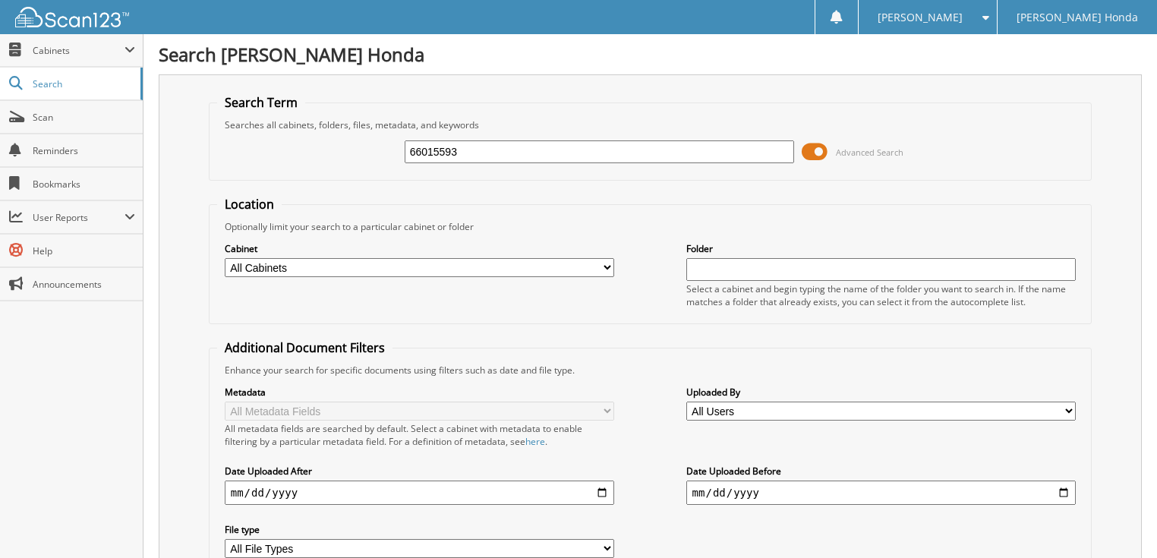
click at [822, 153] on span at bounding box center [815, 151] width 26 height 23
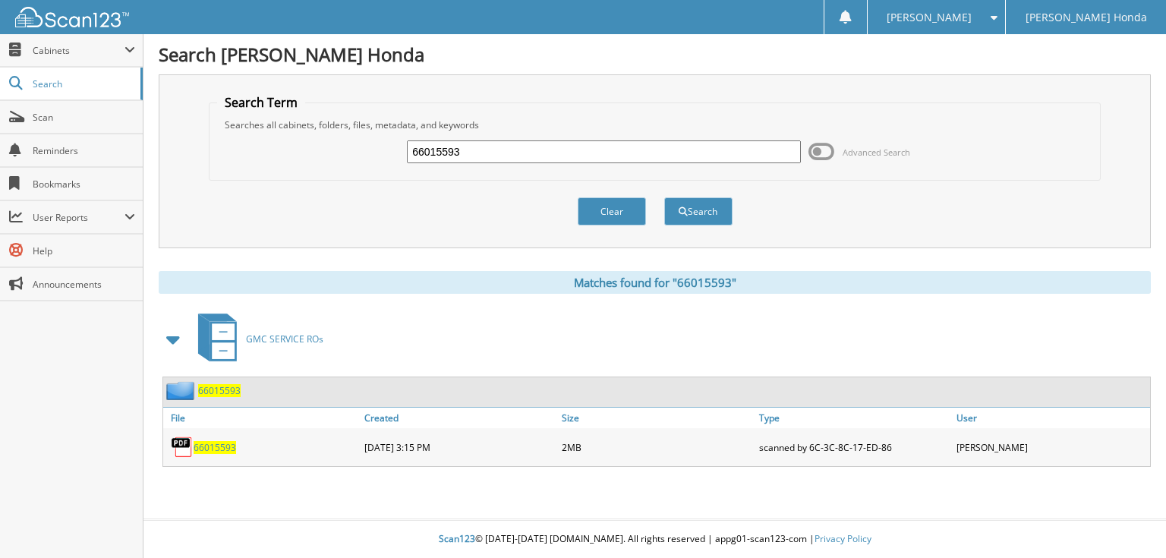
click at [608, 163] on div "66015593" at bounding box center [604, 152] width 394 height 26
click at [558, 149] on input "66015593" at bounding box center [604, 151] width 394 height 23
type input "66015594"
click at [664, 197] on button "Search" at bounding box center [698, 211] width 68 height 28
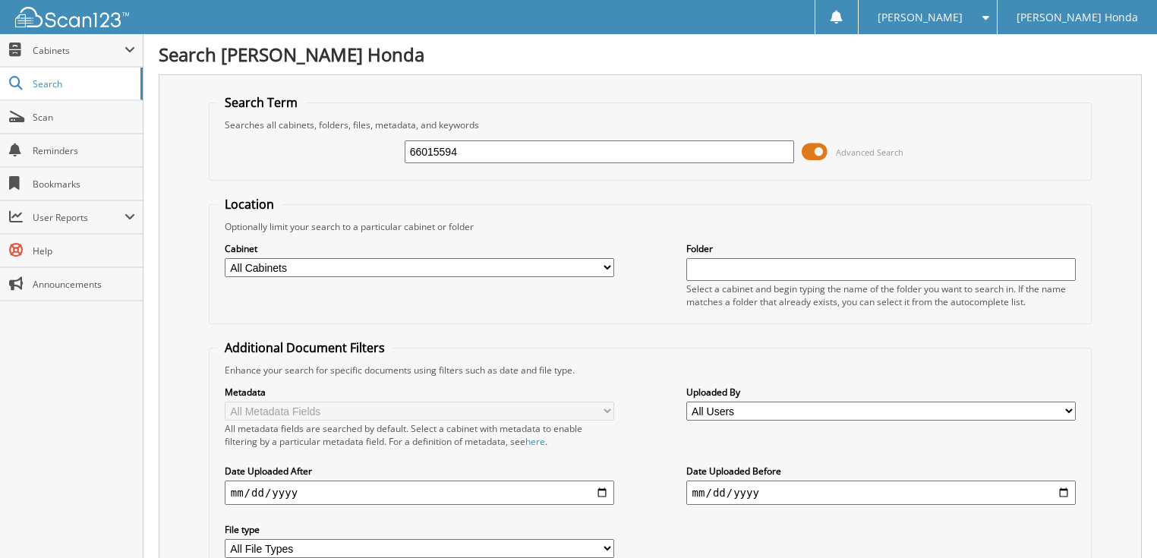
click at [826, 149] on span at bounding box center [815, 151] width 26 height 23
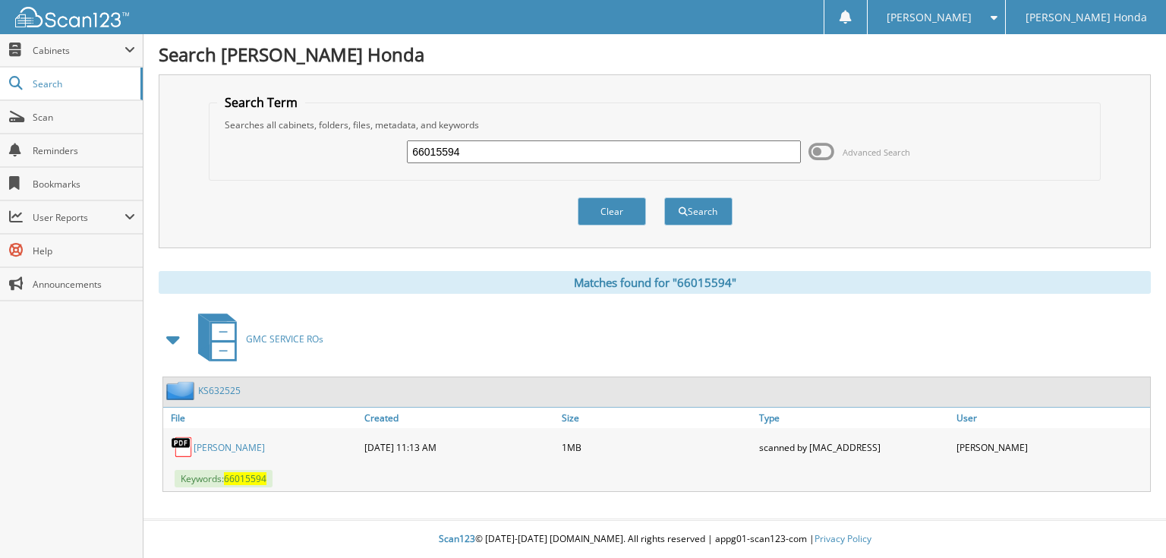
click at [677, 151] on input "66015594" at bounding box center [604, 151] width 394 height 23
type input "66015595"
click at [664, 197] on button "Search" at bounding box center [698, 211] width 68 height 28
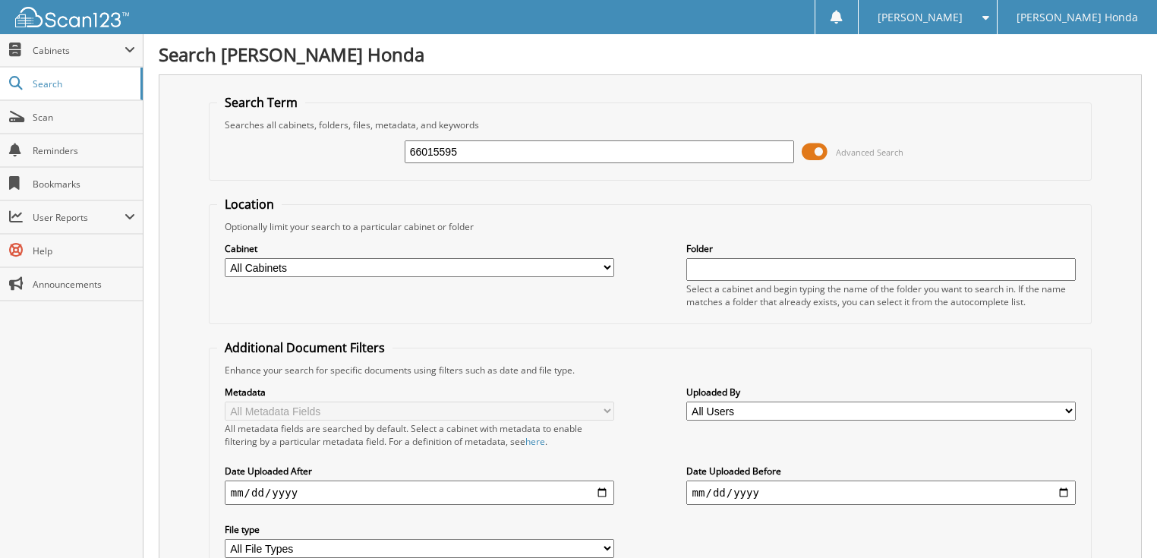
click at [824, 147] on span at bounding box center [815, 151] width 26 height 23
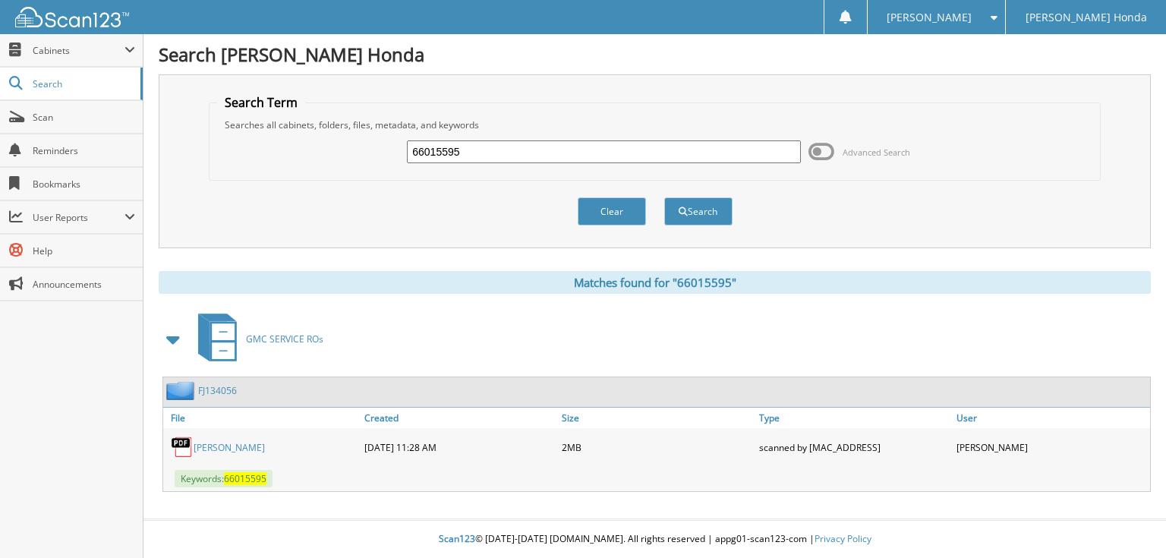
click at [584, 144] on input "66015595" at bounding box center [604, 151] width 394 height 23
type input "66015596"
click at [664, 197] on button "Search" at bounding box center [698, 211] width 68 height 28
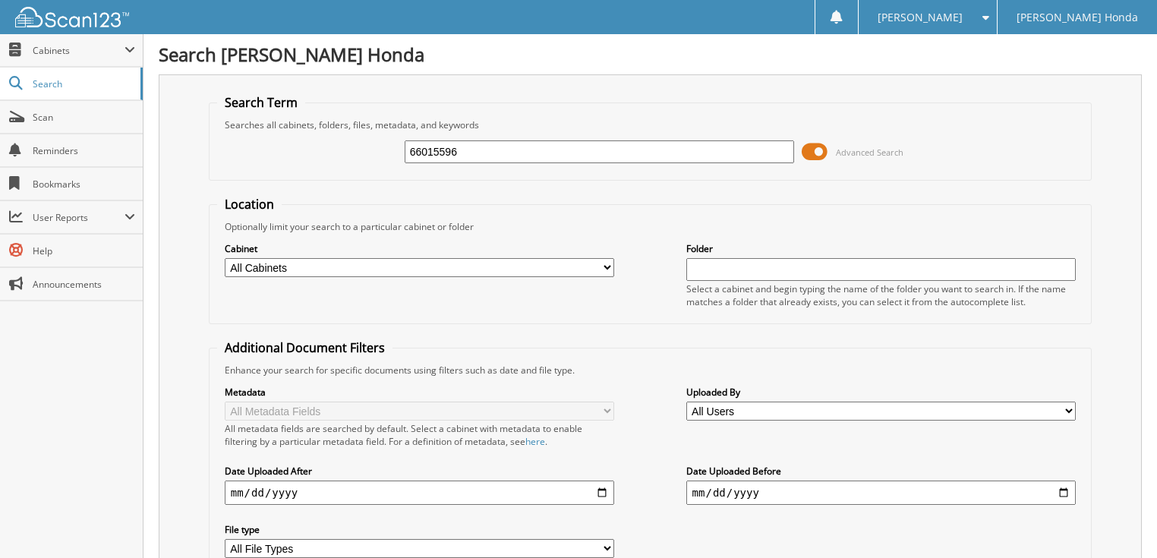
click at [820, 150] on span at bounding box center [815, 151] width 26 height 23
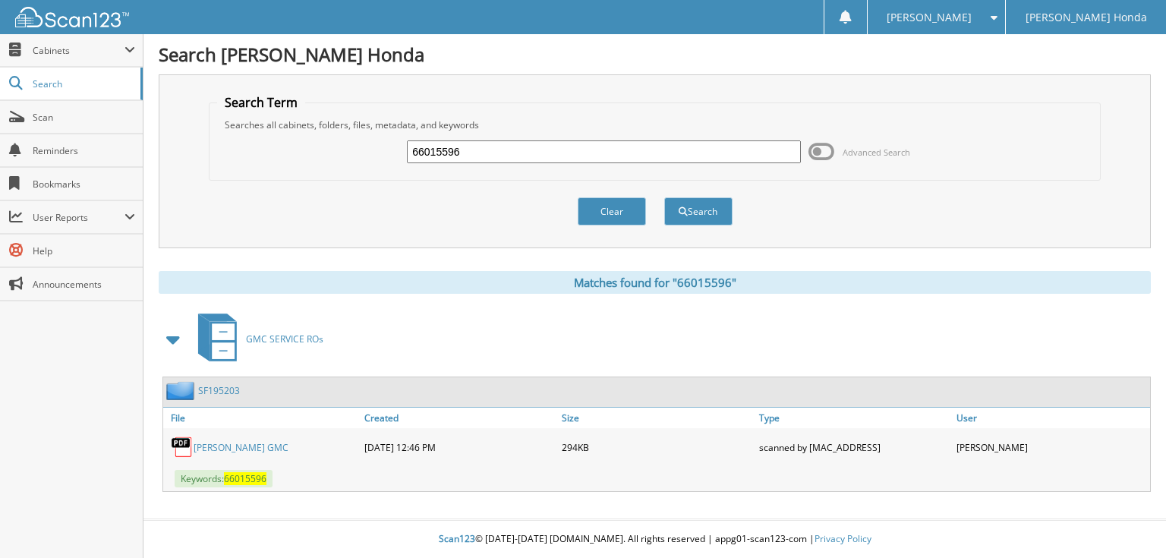
click at [669, 149] on input "66015596" at bounding box center [604, 151] width 394 height 23
type input "66015597"
click at [664, 197] on button "Search" at bounding box center [698, 211] width 68 height 28
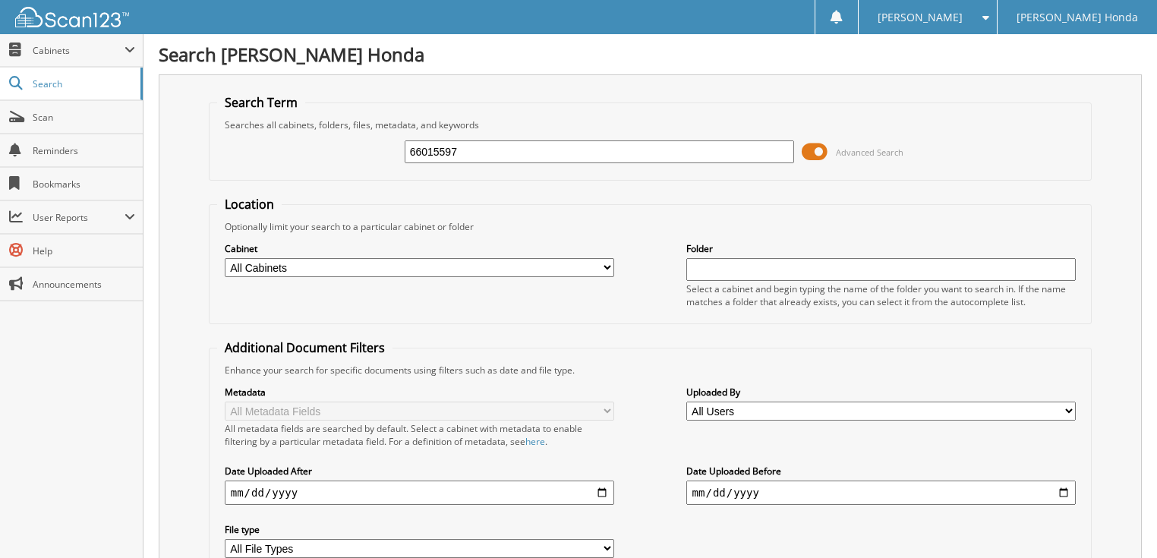
click at [827, 149] on span at bounding box center [815, 151] width 26 height 23
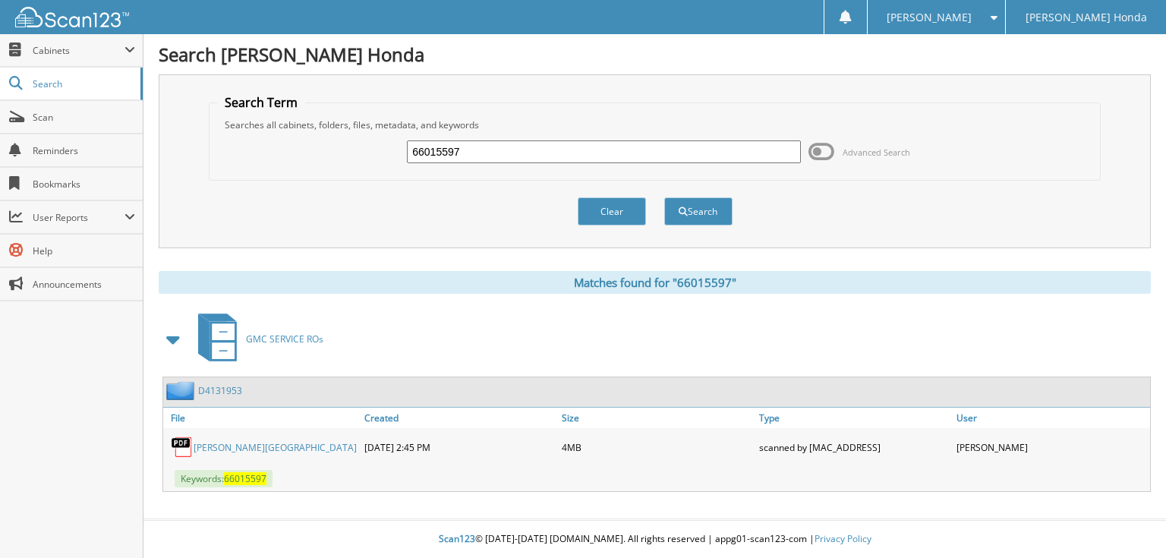
click at [465, 145] on input "66015597" at bounding box center [604, 151] width 394 height 23
type input "660155978"
click at [664, 197] on button "Search" at bounding box center [698, 211] width 68 height 28
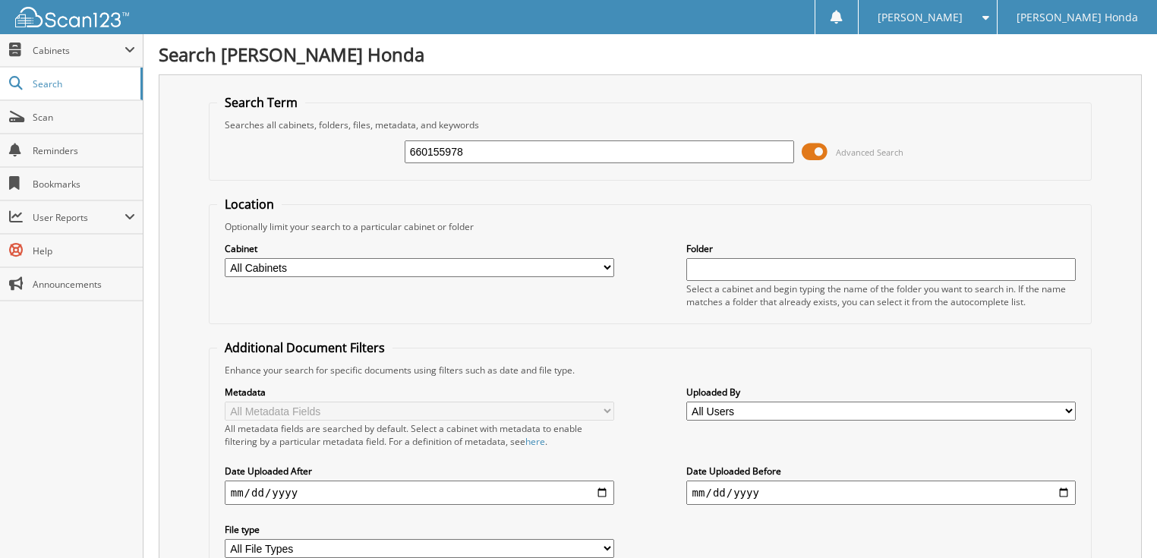
click at [508, 154] on input "660155978" at bounding box center [600, 151] width 390 height 23
type input "66015598"
click at [819, 149] on span at bounding box center [815, 151] width 26 height 23
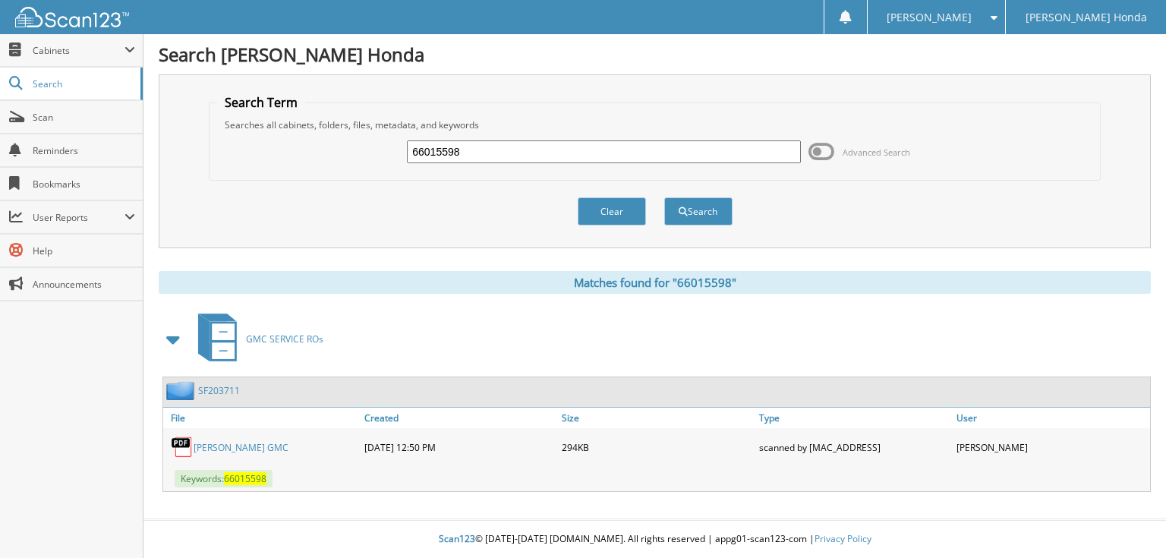
click at [648, 154] on input "66015598" at bounding box center [604, 151] width 394 height 23
type input "66015599"
click at [664, 197] on button "Search" at bounding box center [698, 211] width 68 height 28
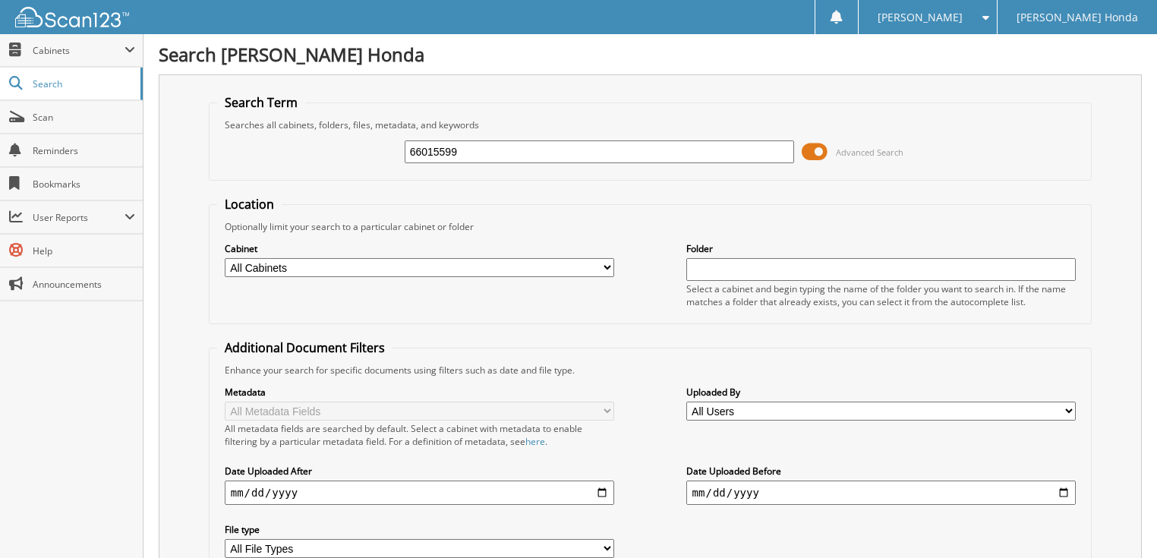
click at [823, 153] on span at bounding box center [815, 151] width 26 height 23
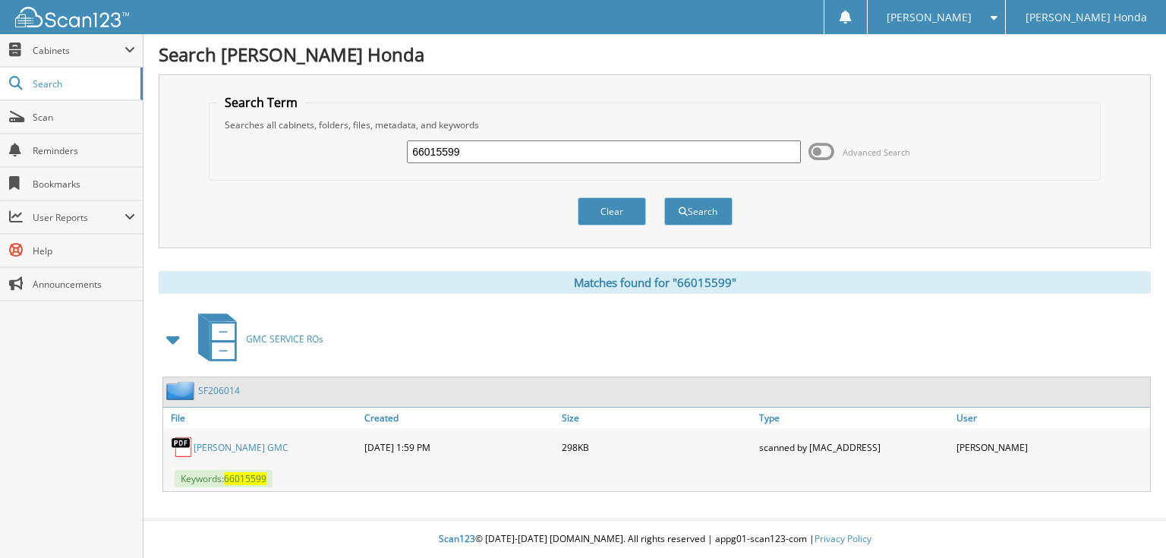
click at [563, 150] on input "66015599" at bounding box center [604, 151] width 394 height 23
type input "66015600"
click at [664, 197] on button "Search" at bounding box center [698, 211] width 68 height 28
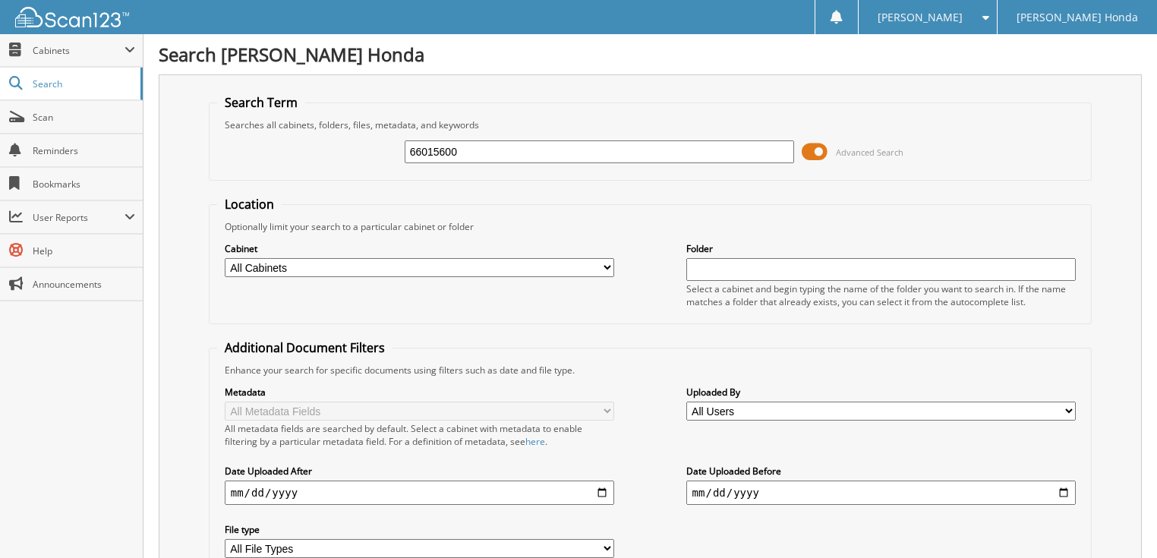
click at [814, 154] on span at bounding box center [815, 151] width 26 height 23
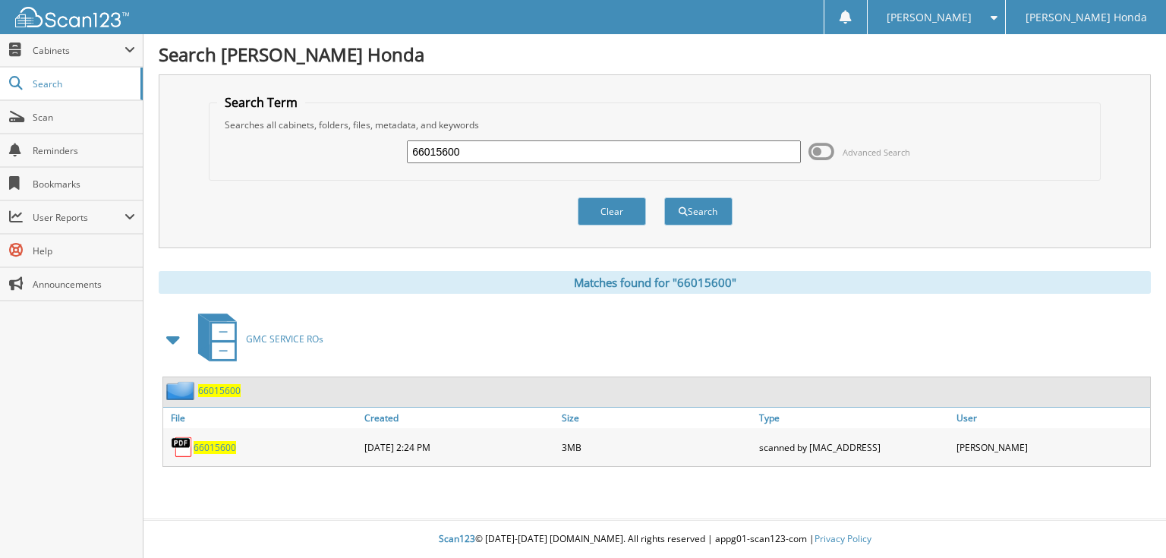
click at [655, 149] on input "66015600" at bounding box center [604, 151] width 394 height 23
type input "66015601"
click at [664, 197] on button "Search" at bounding box center [698, 211] width 68 height 28
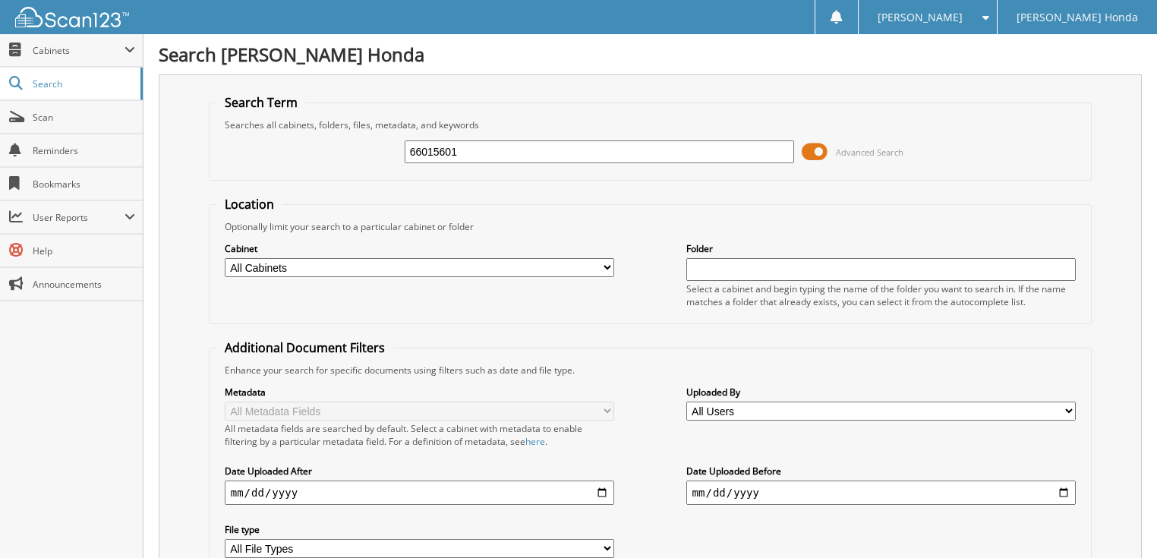
click at [810, 149] on span at bounding box center [815, 151] width 26 height 23
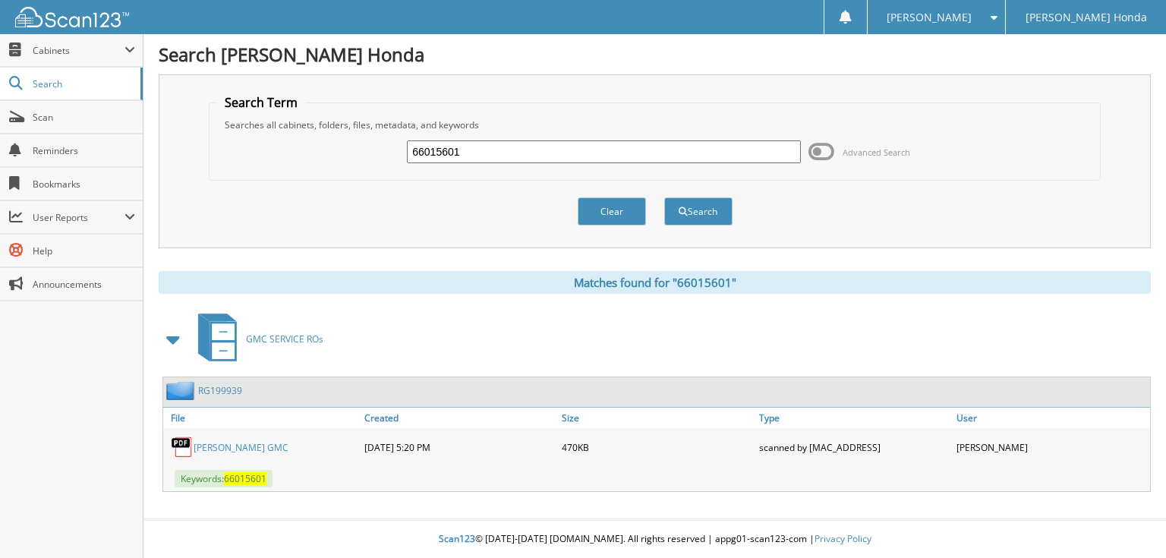
click at [590, 152] on input "66015601" at bounding box center [604, 151] width 394 height 23
type input "66015602"
click at [664, 197] on button "Search" at bounding box center [698, 211] width 68 height 28
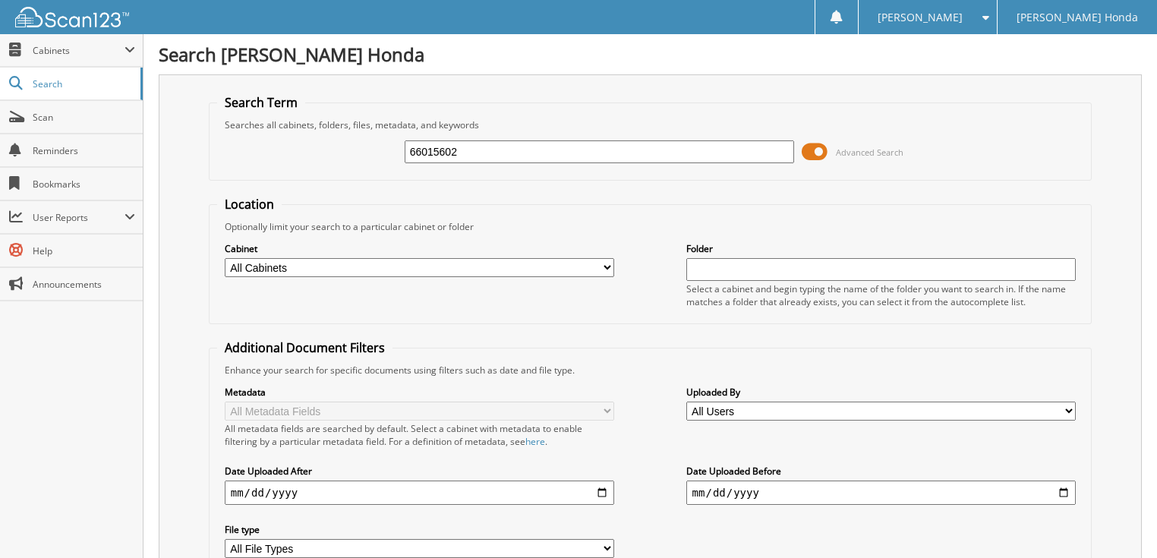
click at [823, 153] on span at bounding box center [815, 151] width 26 height 23
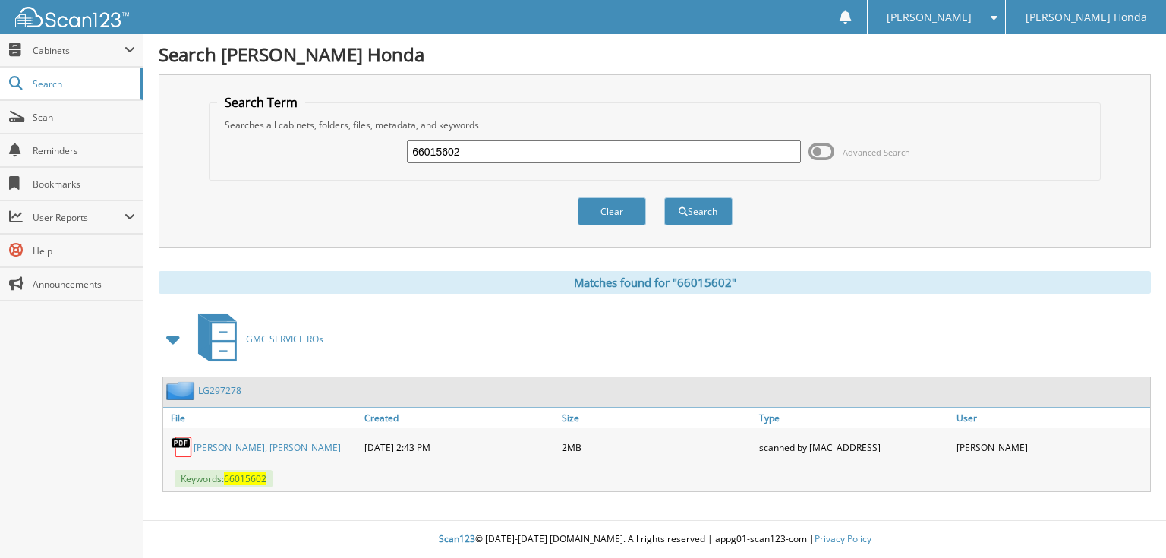
click at [608, 156] on input "66015602" at bounding box center [604, 151] width 394 height 23
type input "66015603"
click at [664, 197] on button "Search" at bounding box center [698, 211] width 68 height 28
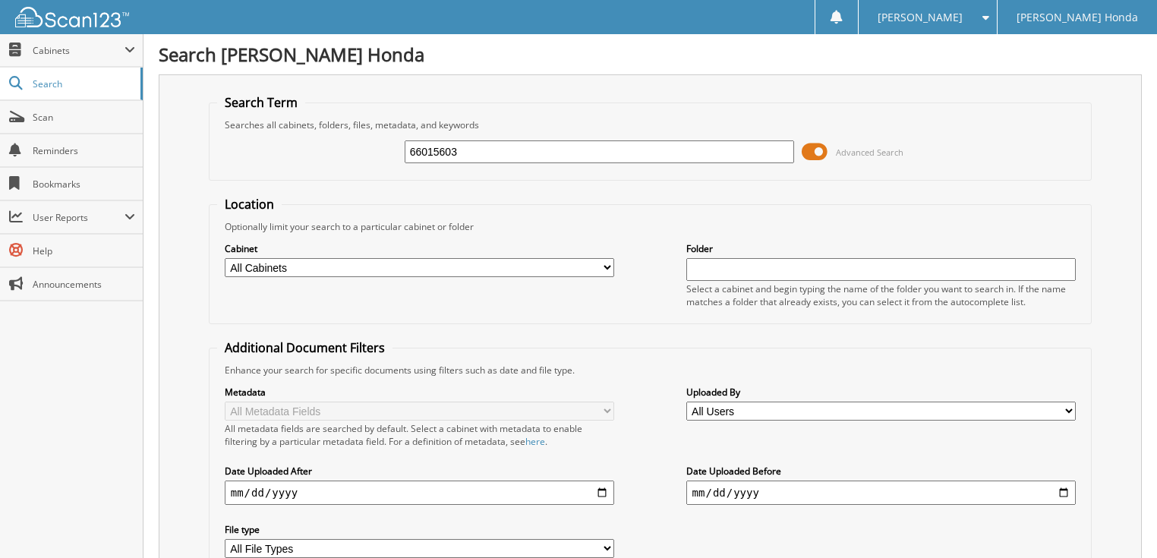
click at [827, 152] on span at bounding box center [815, 151] width 26 height 23
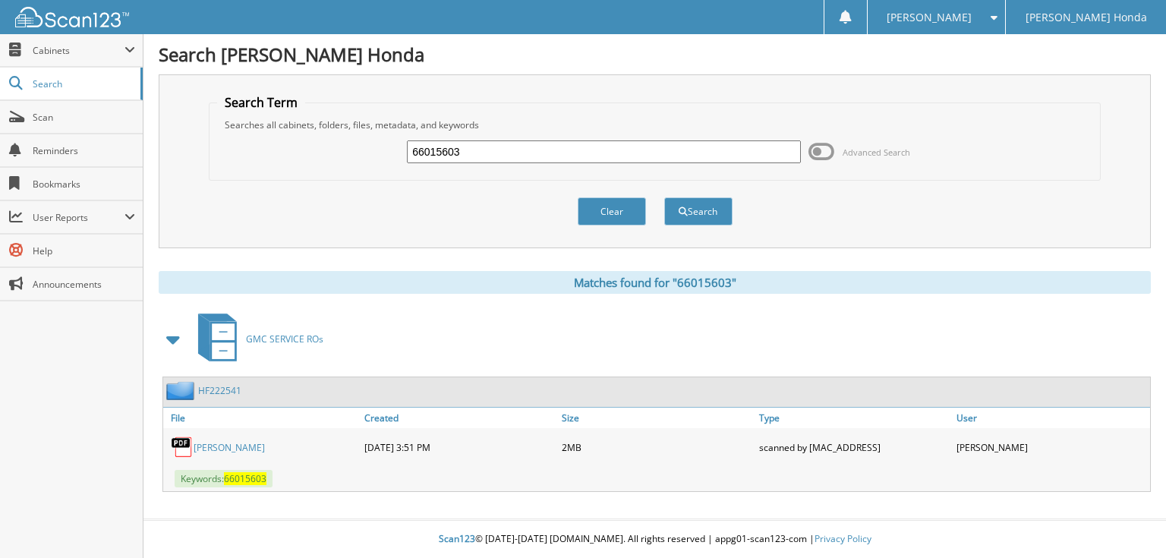
click at [584, 153] on input "66015603" at bounding box center [604, 151] width 394 height 23
type input "66015604"
click at [664, 197] on button "Search" at bounding box center [698, 211] width 68 height 28
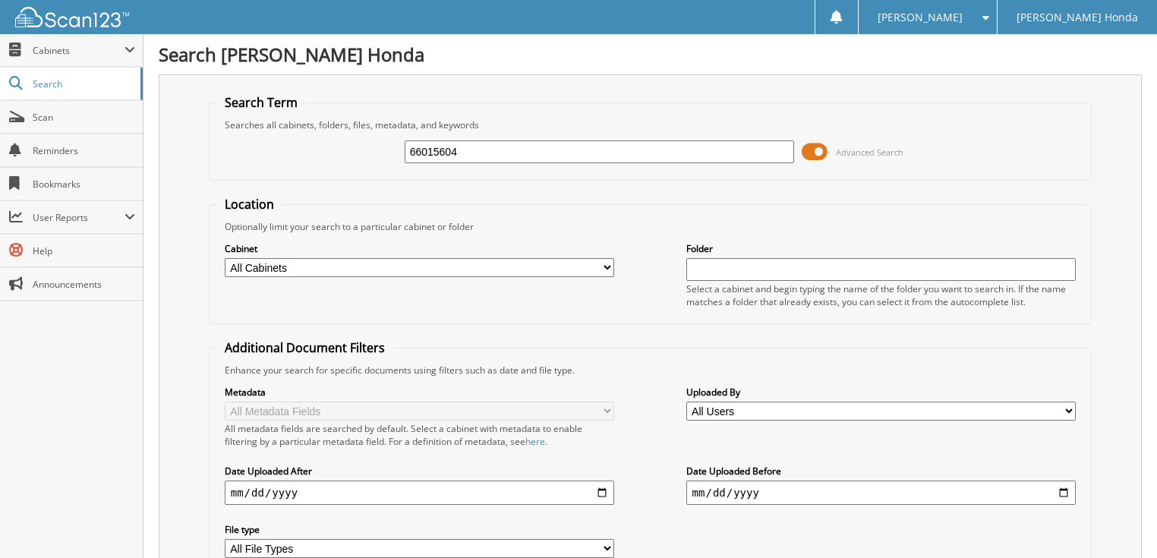
click at [811, 146] on span at bounding box center [815, 151] width 26 height 23
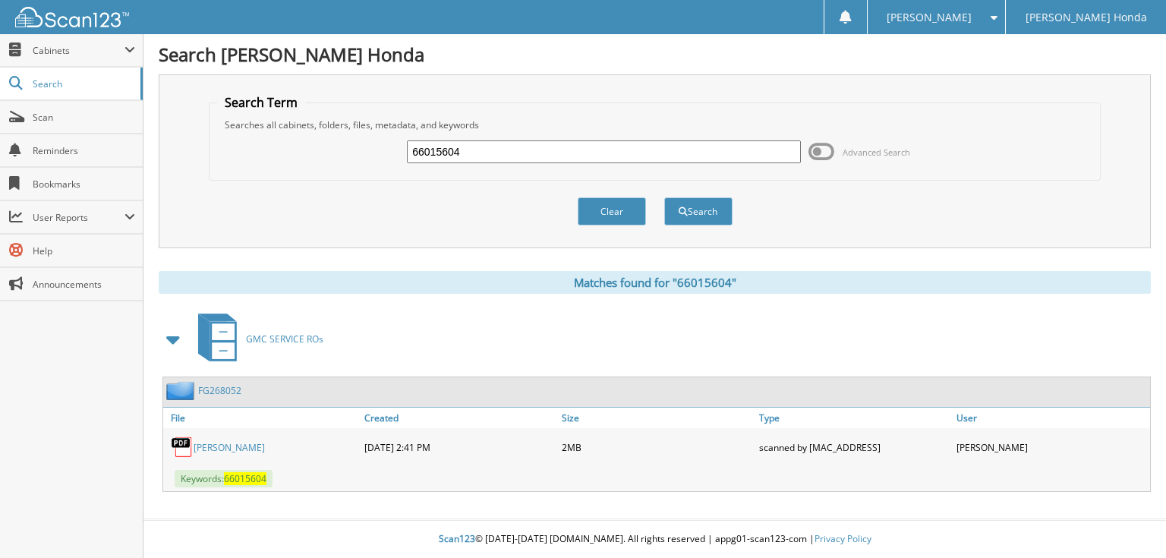
click at [682, 152] on input "66015604" at bounding box center [604, 151] width 394 height 23
type input "66015605"
click at [664, 197] on button "Search" at bounding box center [698, 211] width 68 height 28
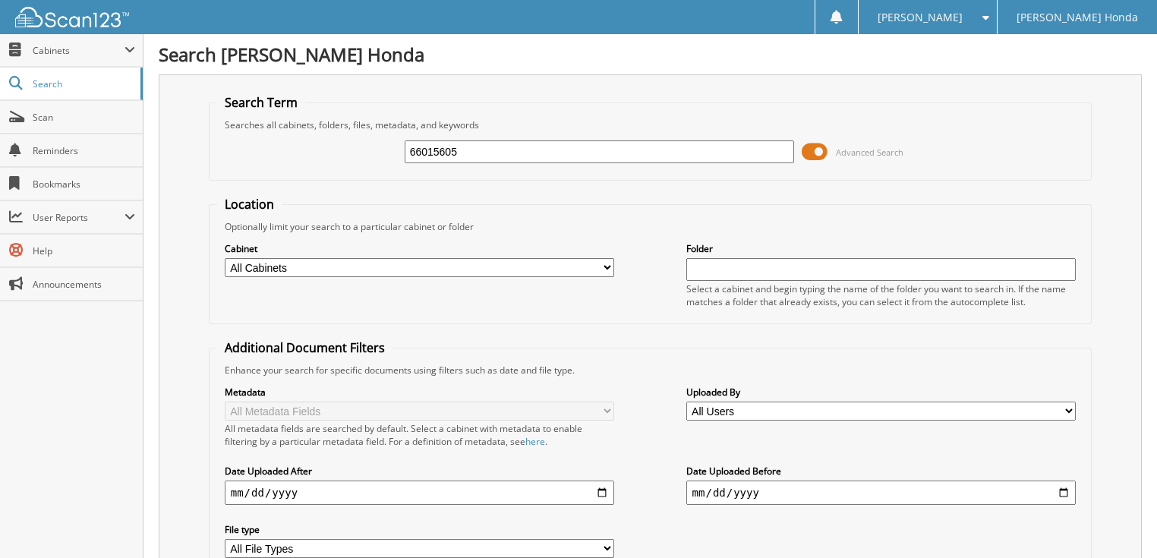
click at [824, 149] on span at bounding box center [815, 151] width 26 height 23
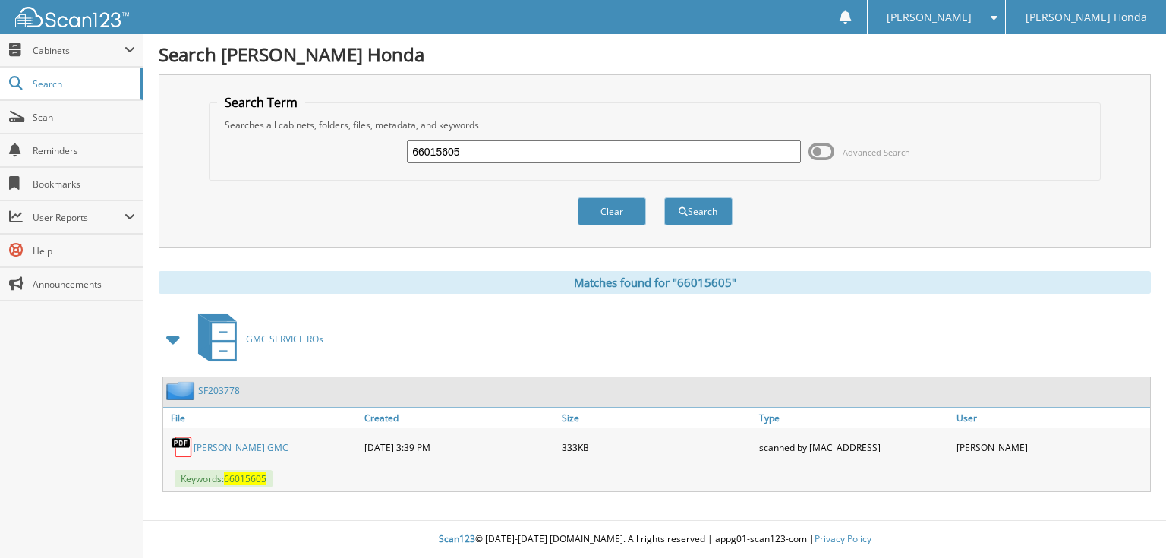
click at [538, 147] on input "66015605" at bounding box center [604, 151] width 394 height 23
type input "66015606"
click at [664, 197] on button "Search" at bounding box center [698, 211] width 68 height 28
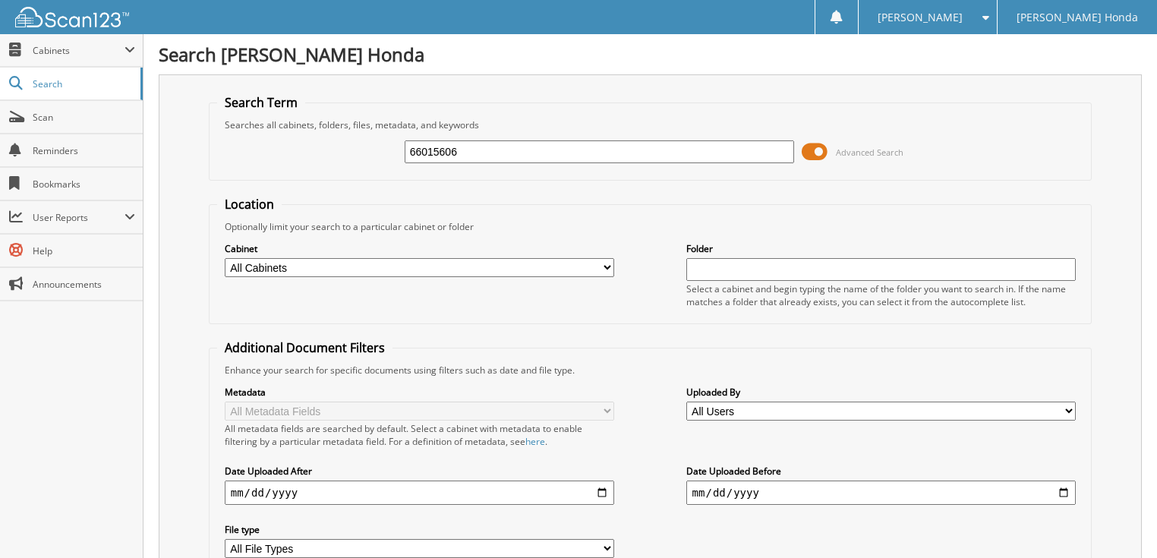
click at [805, 149] on span at bounding box center [815, 151] width 26 height 23
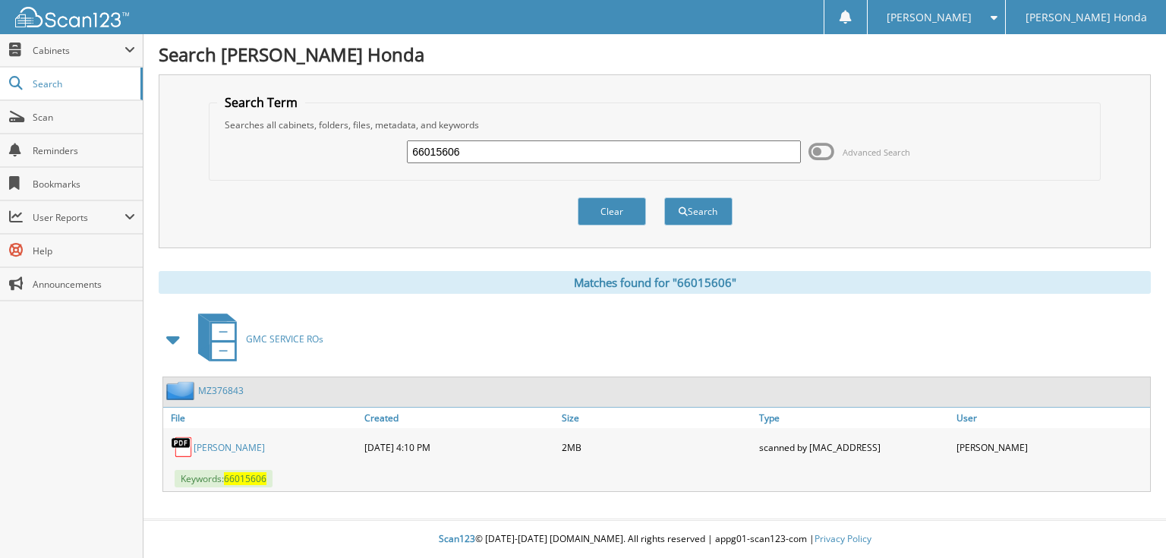
click at [510, 147] on input "66015606" at bounding box center [604, 151] width 394 height 23
type input "66015607"
click at [664, 197] on button "Search" at bounding box center [698, 211] width 68 height 28
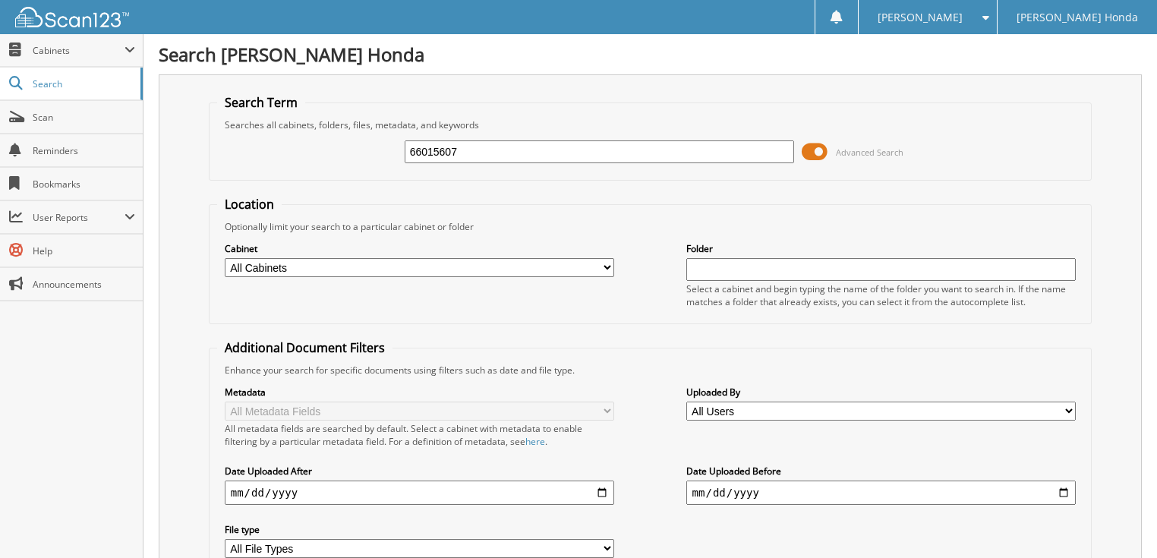
click at [821, 147] on span at bounding box center [815, 151] width 26 height 23
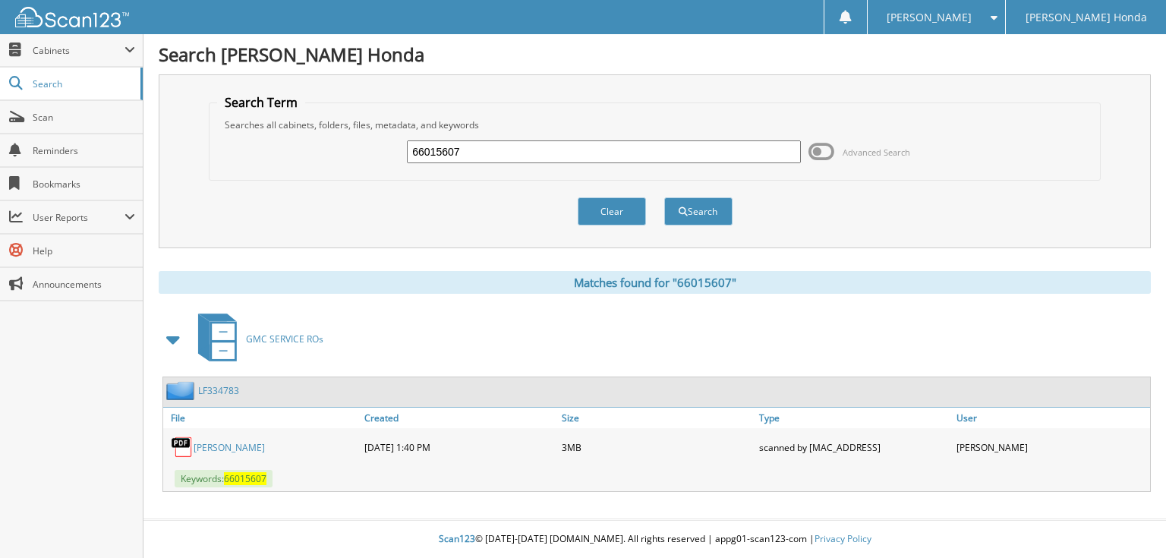
click at [614, 162] on div "66015607" at bounding box center [604, 152] width 394 height 26
click at [567, 161] on input "66015607" at bounding box center [604, 151] width 394 height 23
type input "66015608"
click at [664, 197] on button "Search" at bounding box center [698, 211] width 68 height 28
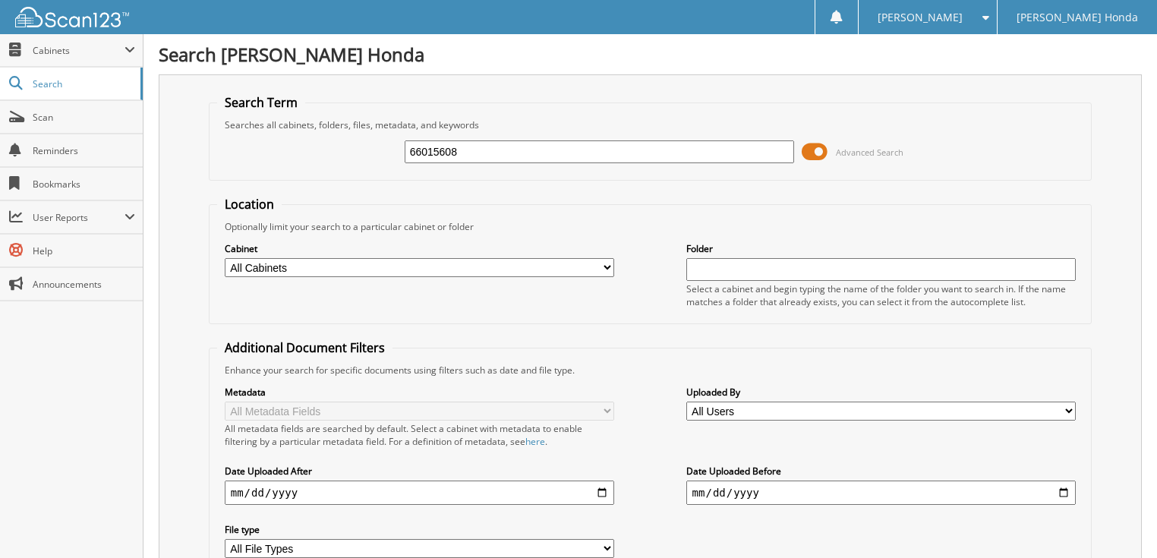
click at [811, 156] on span at bounding box center [815, 151] width 26 height 23
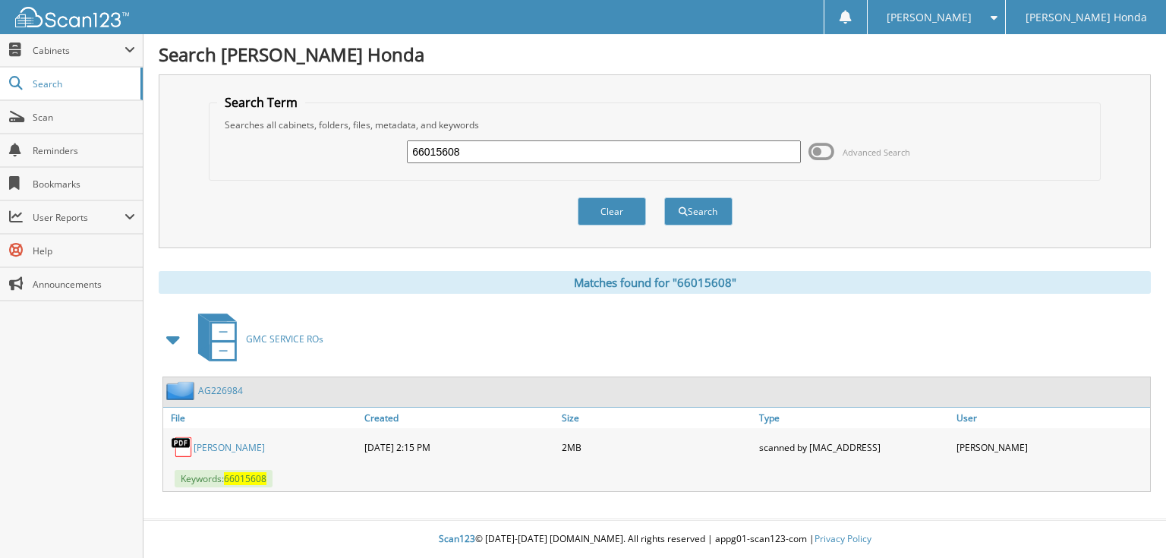
click at [671, 149] on input "66015608" at bounding box center [604, 151] width 394 height 23
type input "66015609"
click at [664, 197] on button "Search" at bounding box center [698, 211] width 68 height 28
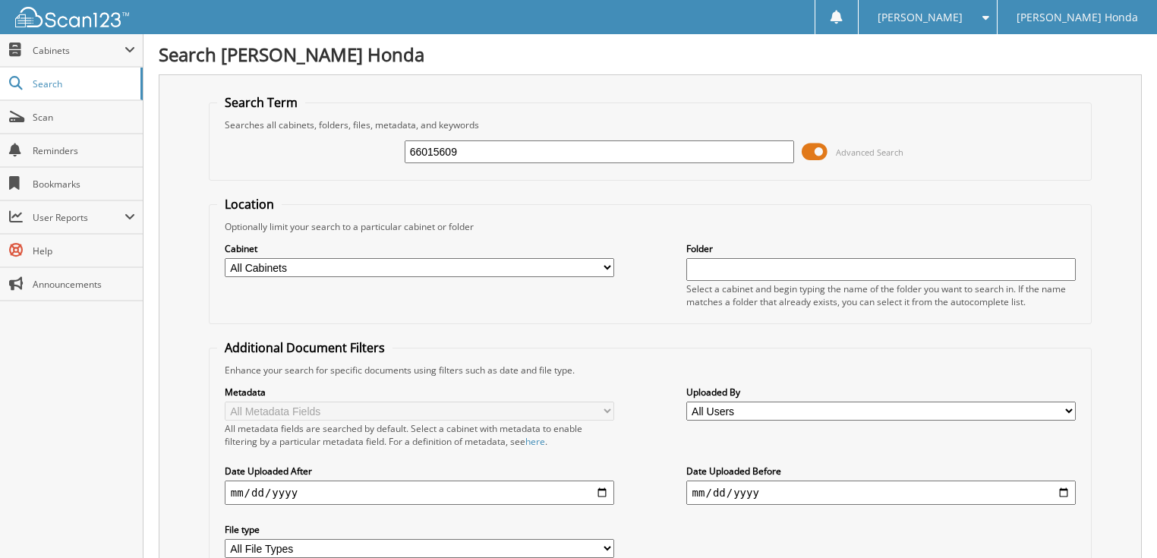
click at [823, 149] on span at bounding box center [815, 151] width 26 height 23
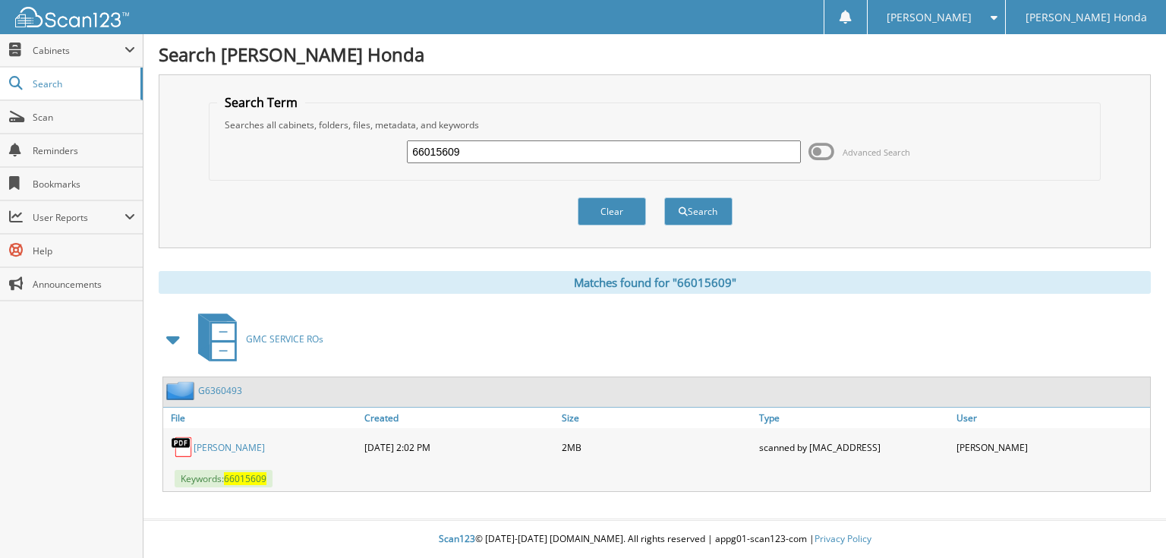
click at [601, 149] on input "66015609" at bounding box center [604, 151] width 394 height 23
type input "66015610"
click at [664, 197] on button "Search" at bounding box center [698, 211] width 68 height 28
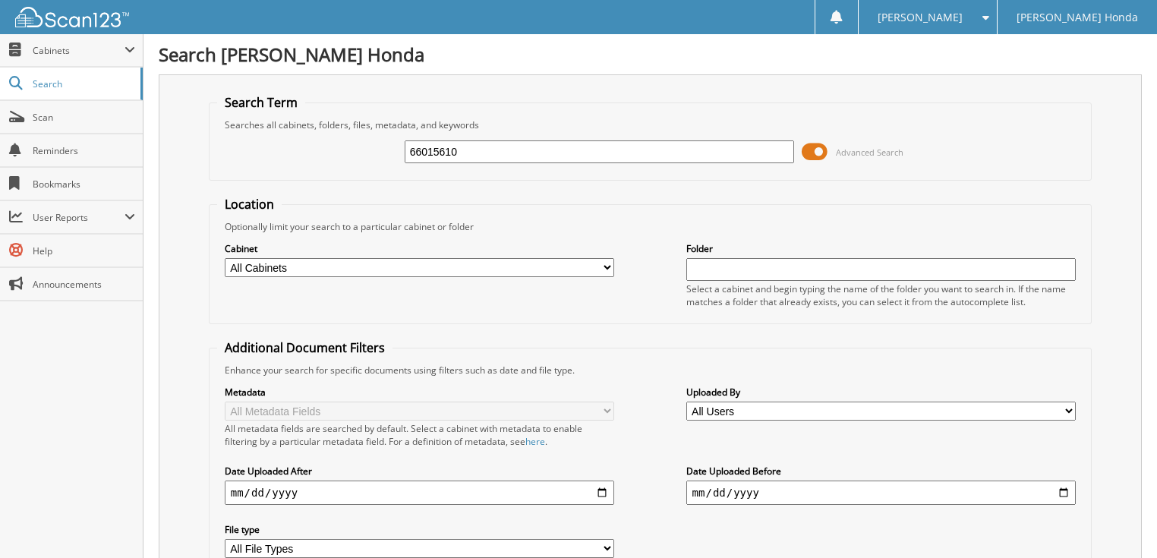
drag, startPoint x: 813, startPoint y: 151, endPoint x: 696, endPoint y: 151, distance: 116.9
click at [813, 150] on span at bounding box center [815, 151] width 26 height 23
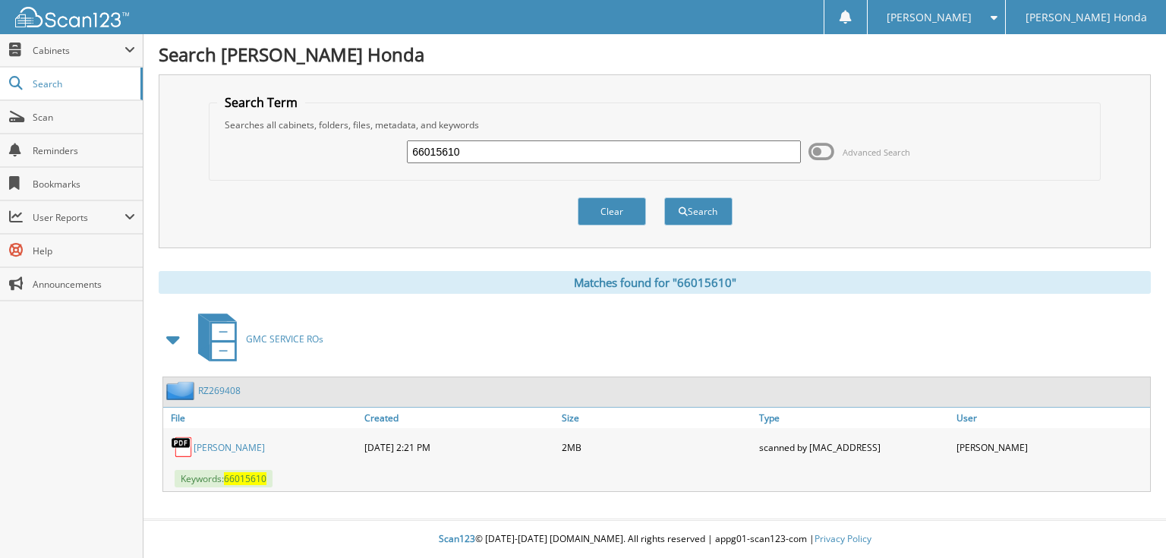
click at [587, 151] on input "66015610" at bounding box center [604, 151] width 394 height 23
type input "66015611"
click at [664, 197] on button "Search" at bounding box center [698, 211] width 68 height 28
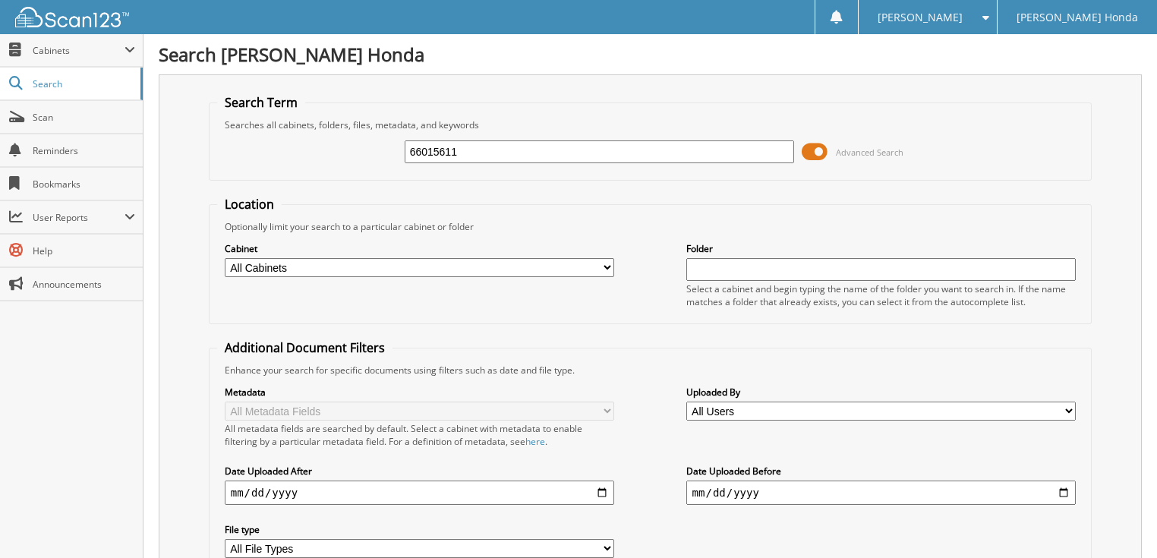
click at [822, 147] on span at bounding box center [815, 151] width 26 height 23
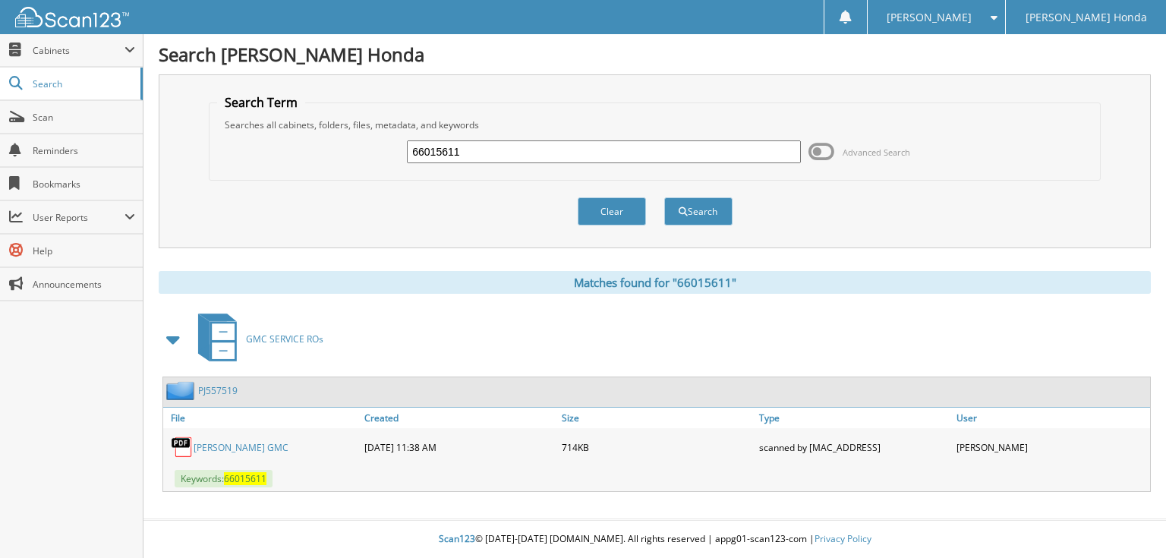
click at [600, 148] on input "66015611" at bounding box center [604, 151] width 394 height 23
type input "66015612"
click at [664, 197] on button "Search" at bounding box center [698, 211] width 68 height 28
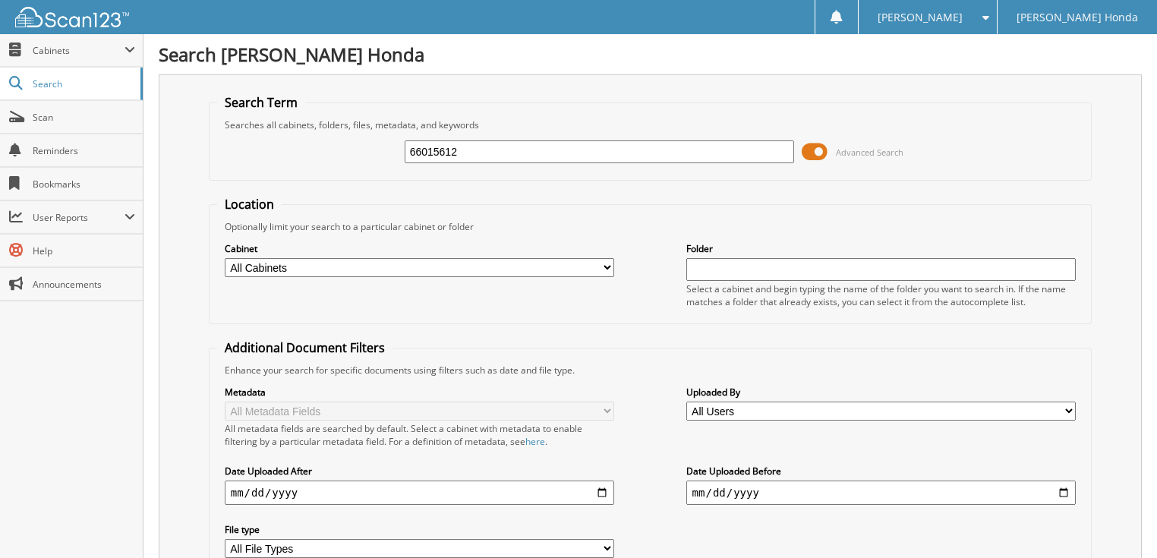
click at [822, 151] on span at bounding box center [815, 151] width 26 height 23
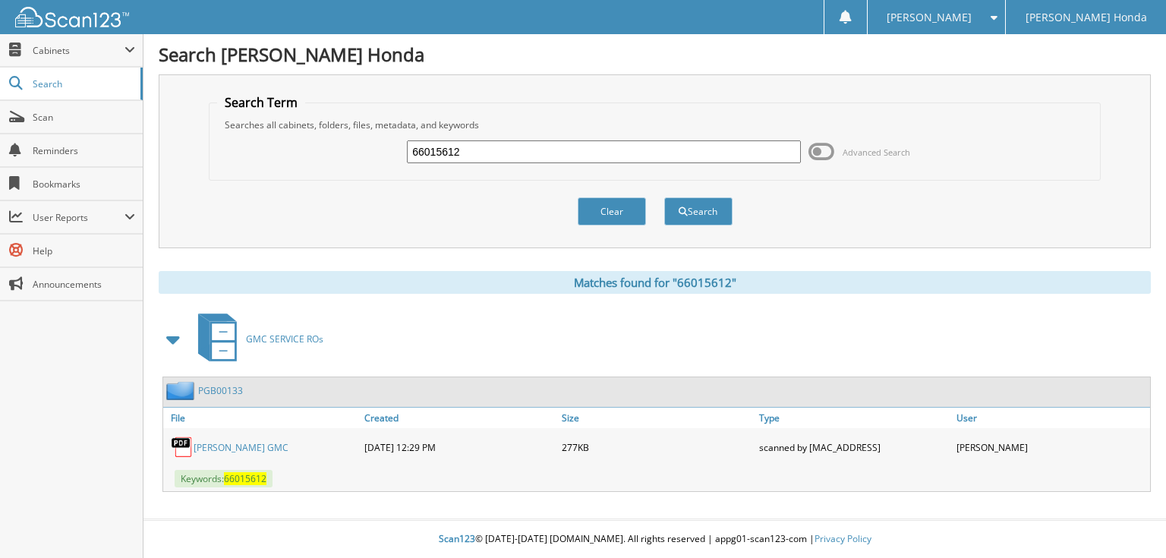
click at [649, 156] on input "66015612" at bounding box center [604, 151] width 394 height 23
type input "66015613"
click at [664, 197] on button "Search" at bounding box center [698, 211] width 68 height 28
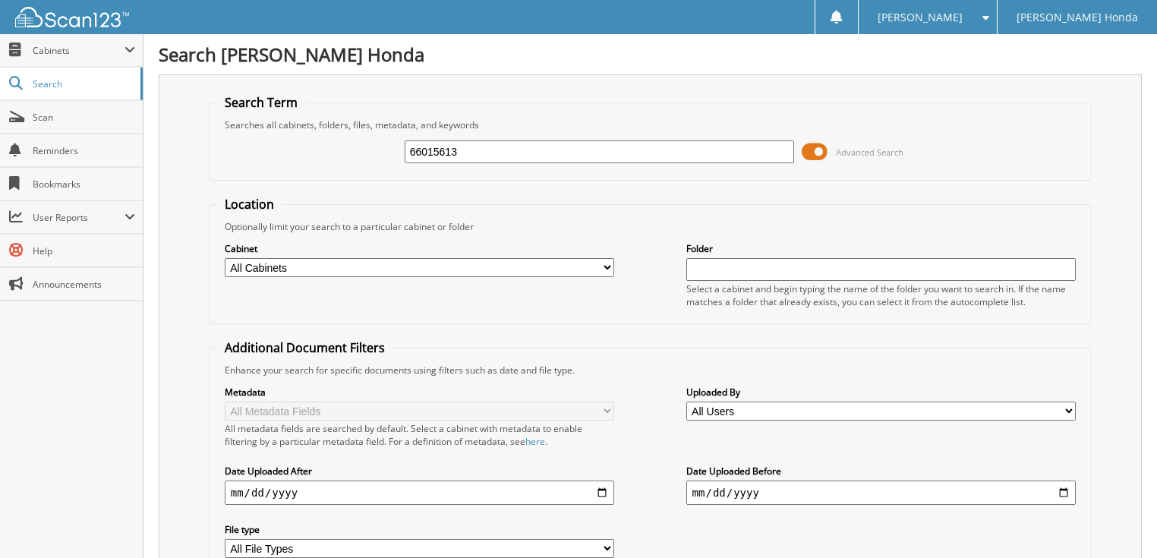
click at [835, 147] on span "Advanced Search" at bounding box center [853, 151] width 102 height 23
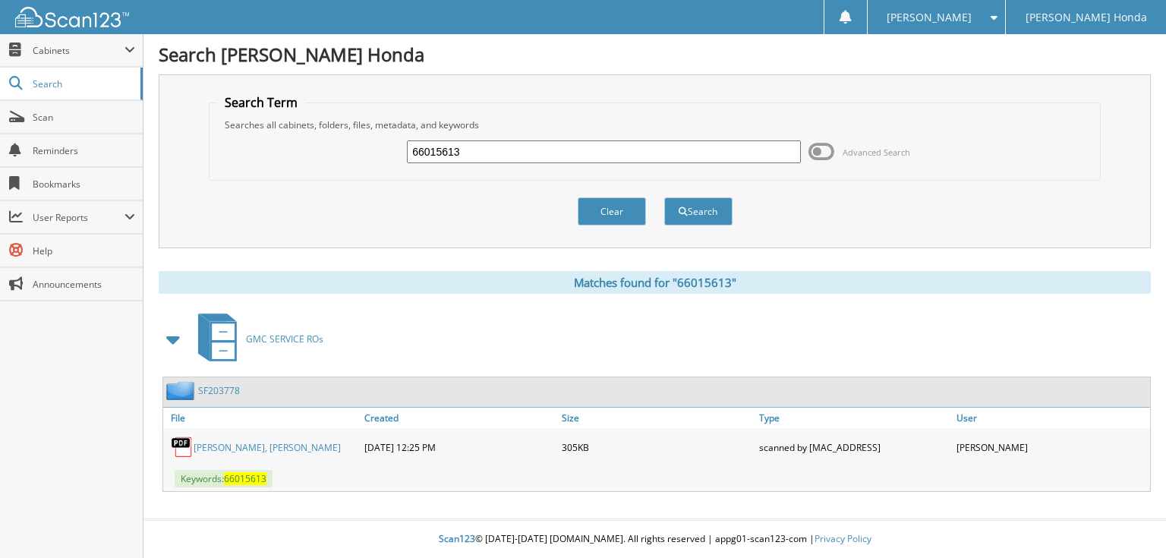
click at [652, 161] on input "66015613" at bounding box center [604, 151] width 394 height 23
type input "66015614"
click at [664, 197] on button "Search" at bounding box center [698, 211] width 68 height 28
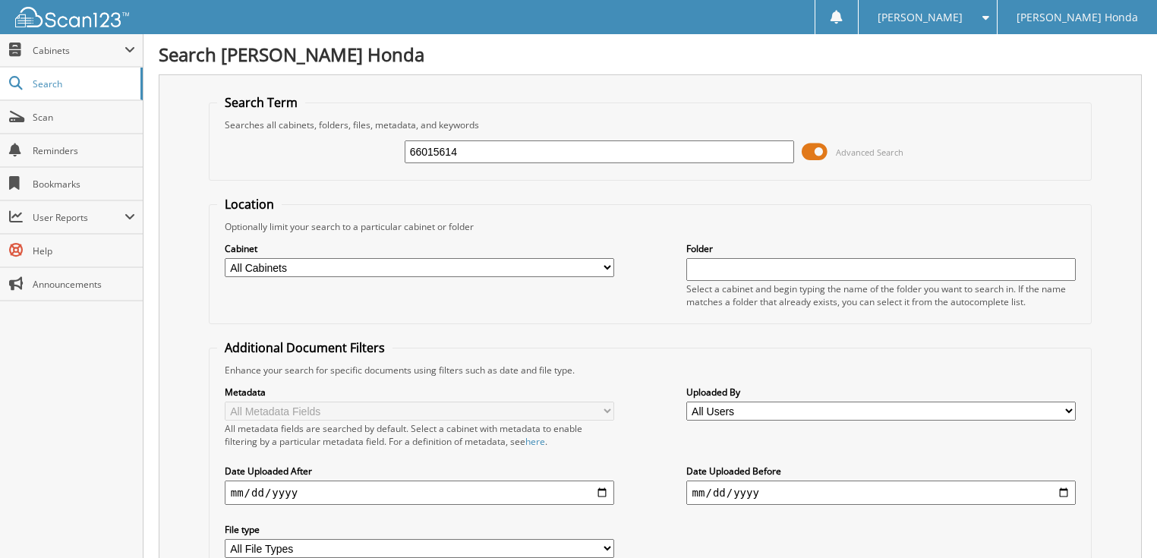
click at [821, 151] on span at bounding box center [815, 151] width 26 height 23
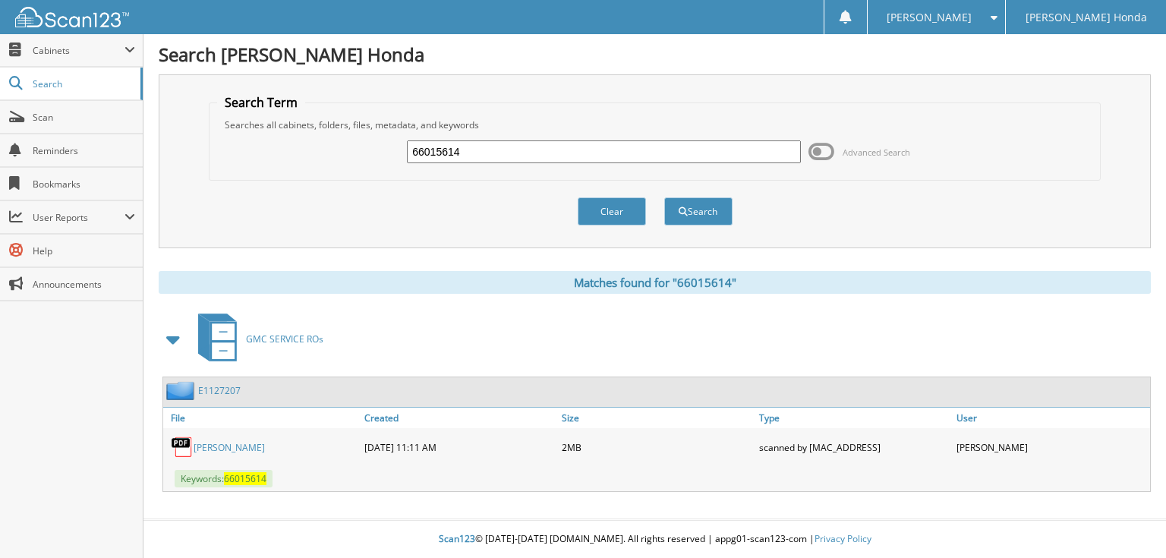
click at [463, 150] on input "66015614" at bounding box center [604, 151] width 394 height 23
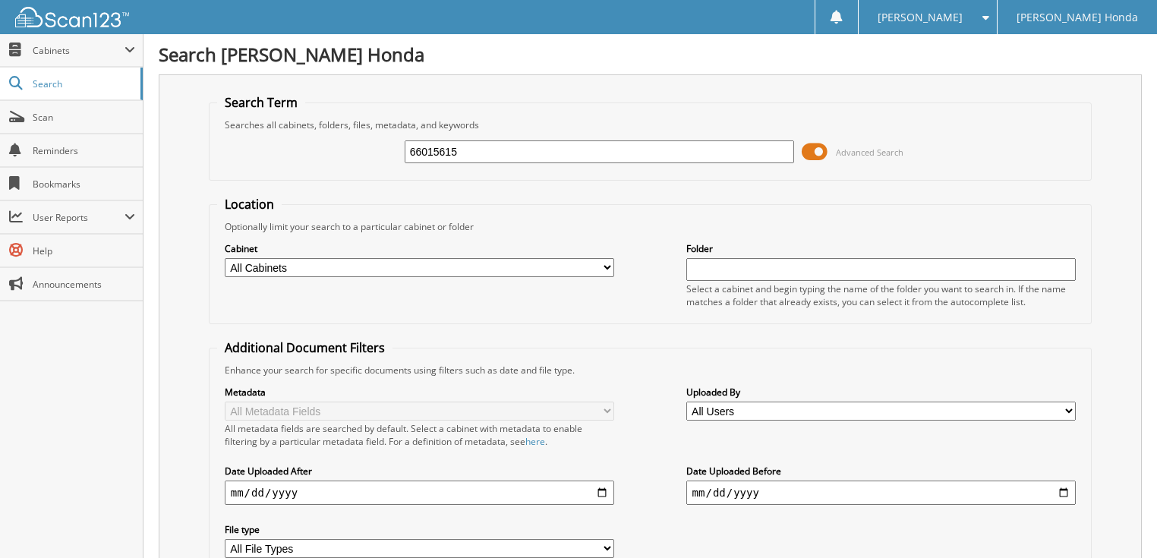
click at [484, 151] on input "66015615" at bounding box center [600, 151] width 390 height 23
type input "66015616"
click at [510, 142] on input "66015614" at bounding box center [600, 151] width 390 height 23
type input "66015616"
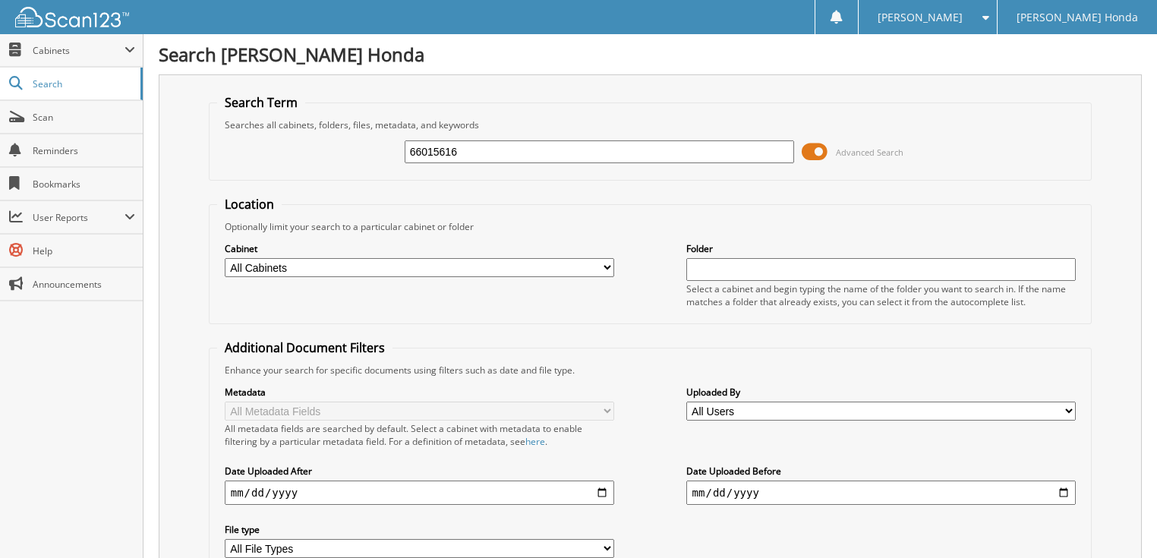
click at [809, 153] on span at bounding box center [815, 151] width 26 height 23
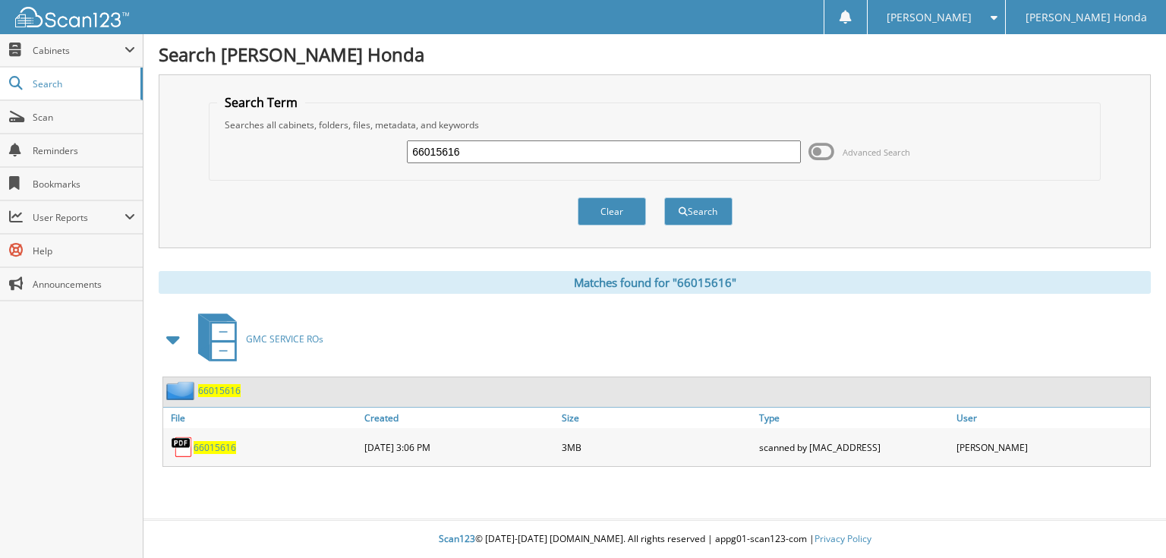
click at [519, 143] on input "66015616" at bounding box center [604, 151] width 394 height 23
click at [520, 150] on input "66015616" at bounding box center [604, 151] width 394 height 23
type input "66015617"
click at [664, 197] on button "Search" at bounding box center [698, 211] width 68 height 28
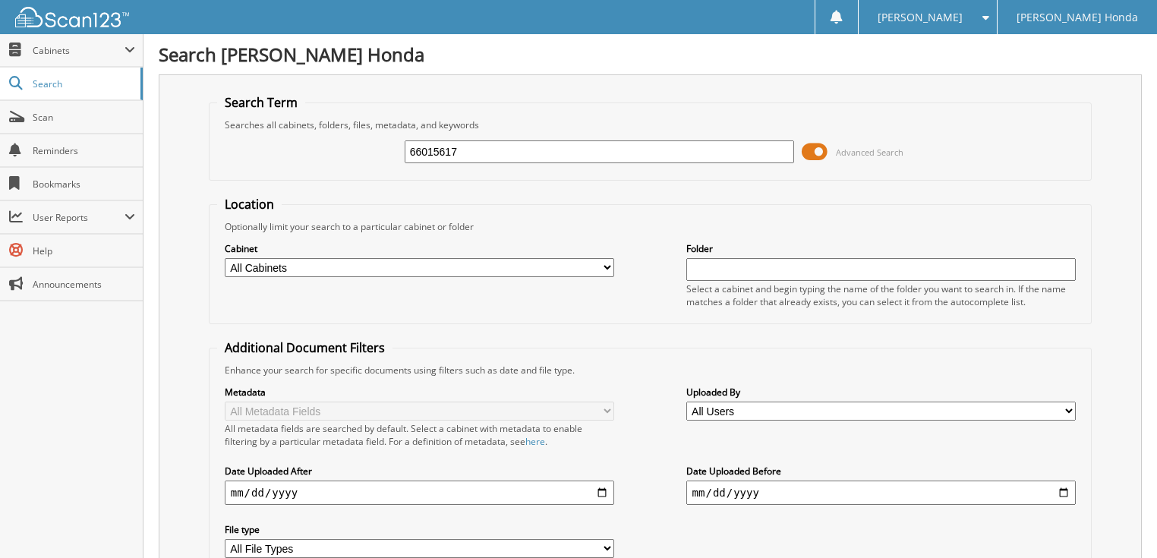
click at [816, 152] on span at bounding box center [815, 151] width 26 height 23
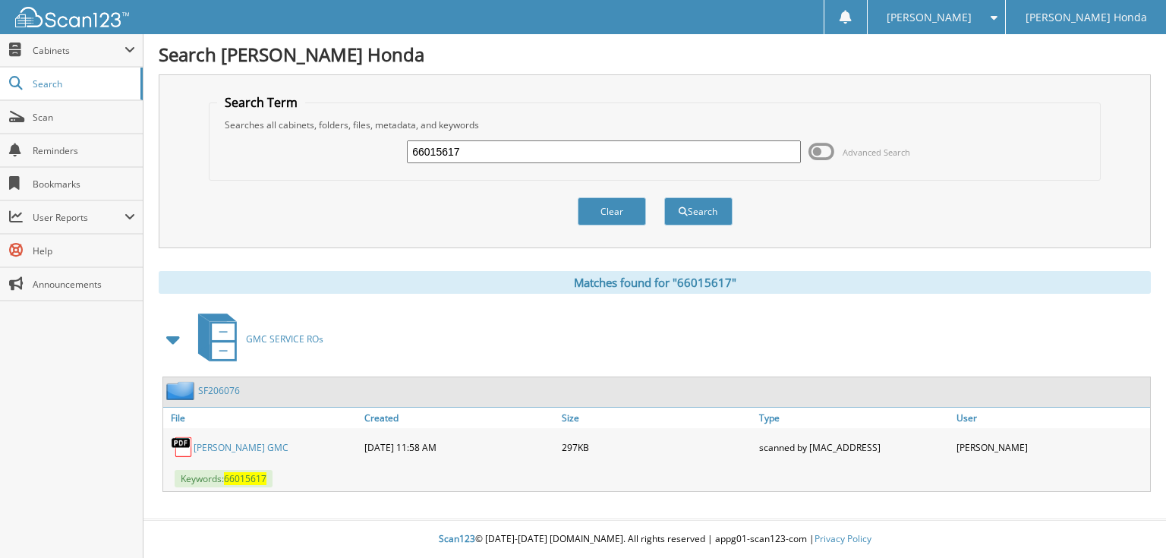
click at [591, 141] on input "66015617" at bounding box center [604, 151] width 394 height 23
type input "66015618"
click at [664, 197] on button "Search" at bounding box center [698, 211] width 68 height 28
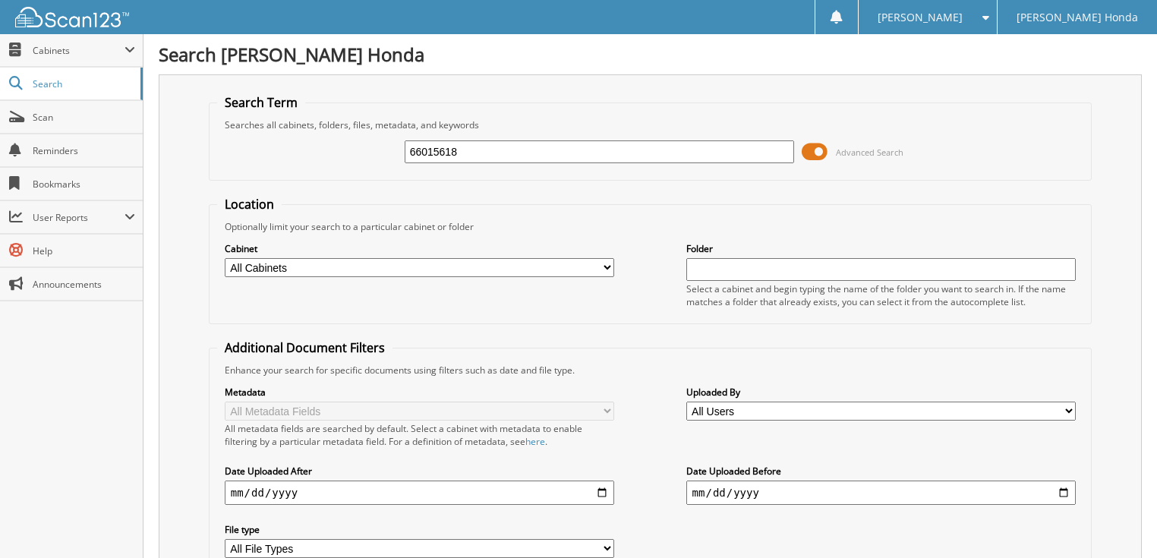
click at [822, 149] on span at bounding box center [815, 151] width 26 height 23
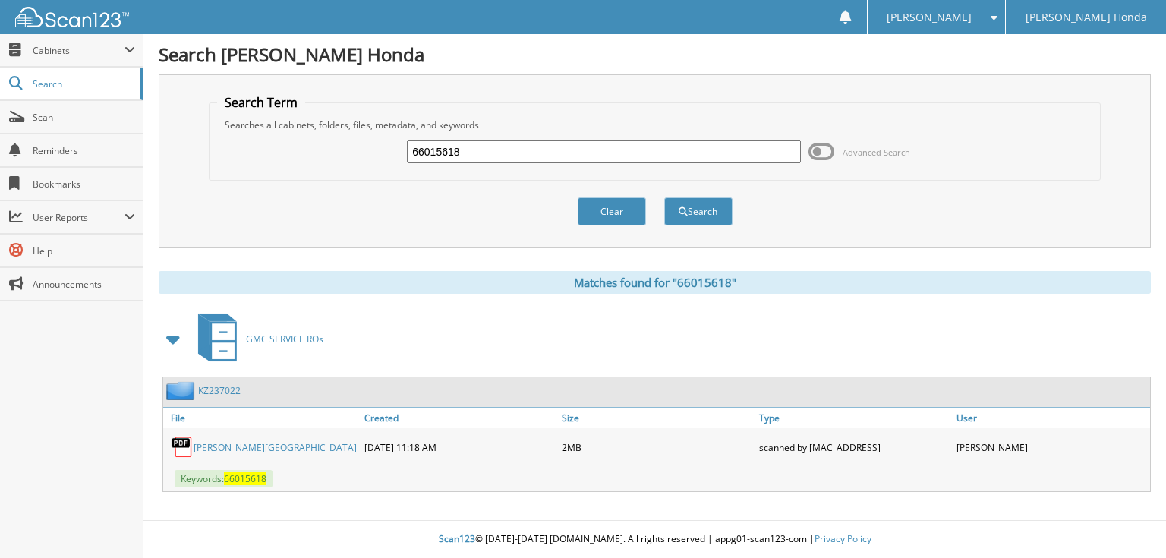
click at [598, 155] on input "66015618" at bounding box center [604, 151] width 394 height 23
type input "66015619"
click at [664, 197] on button "Search" at bounding box center [698, 211] width 68 height 28
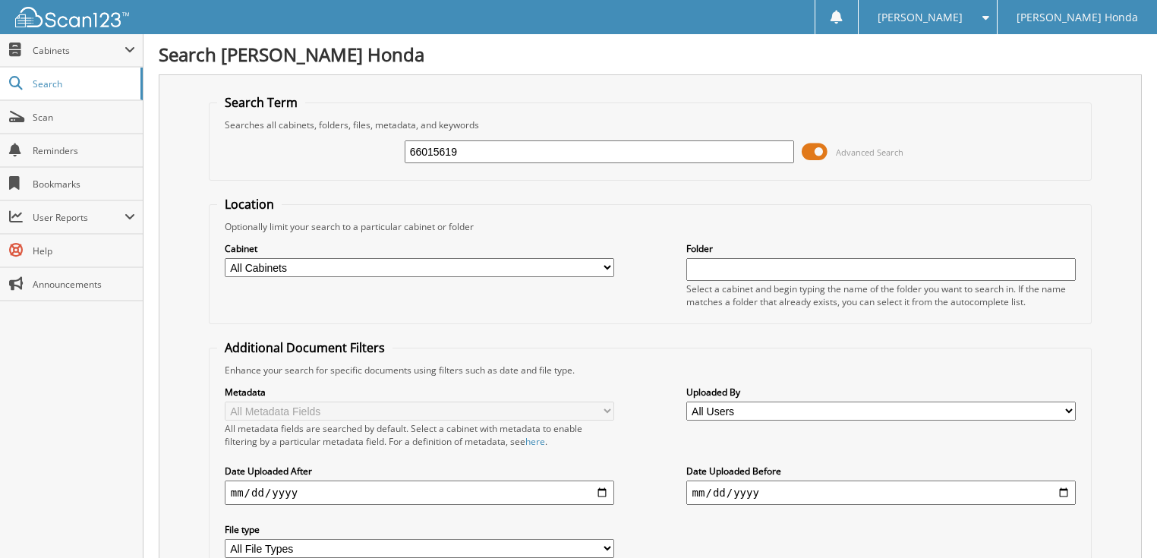
click at [806, 152] on span at bounding box center [815, 151] width 26 height 23
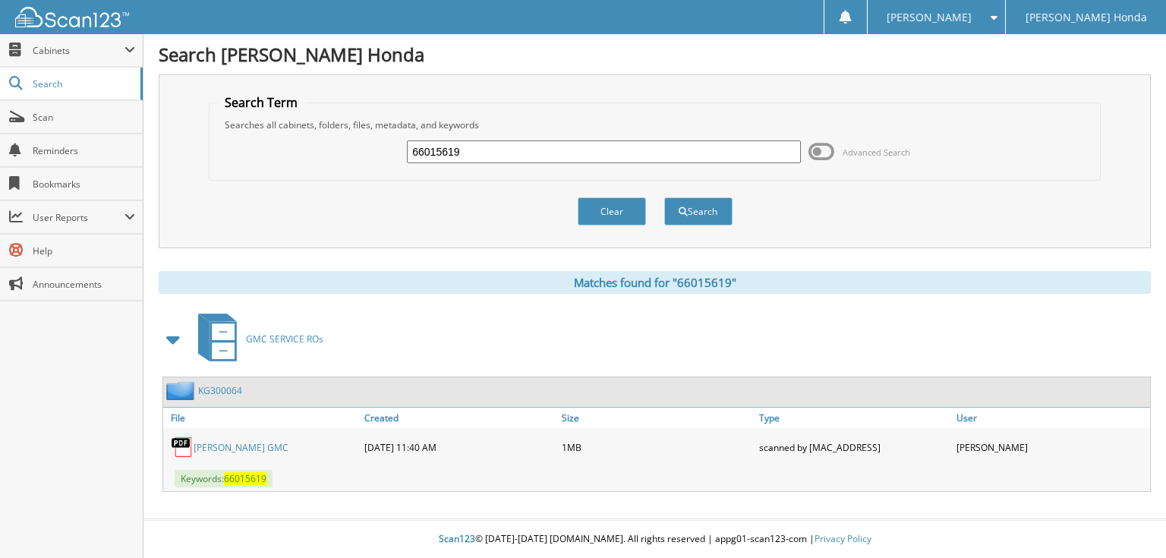
click at [620, 146] on input "66015619" at bounding box center [604, 151] width 394 height 23
type input "66015620"
click at [664, 197] on button "Search" at bounding box center [698, 211] width 68 height 28
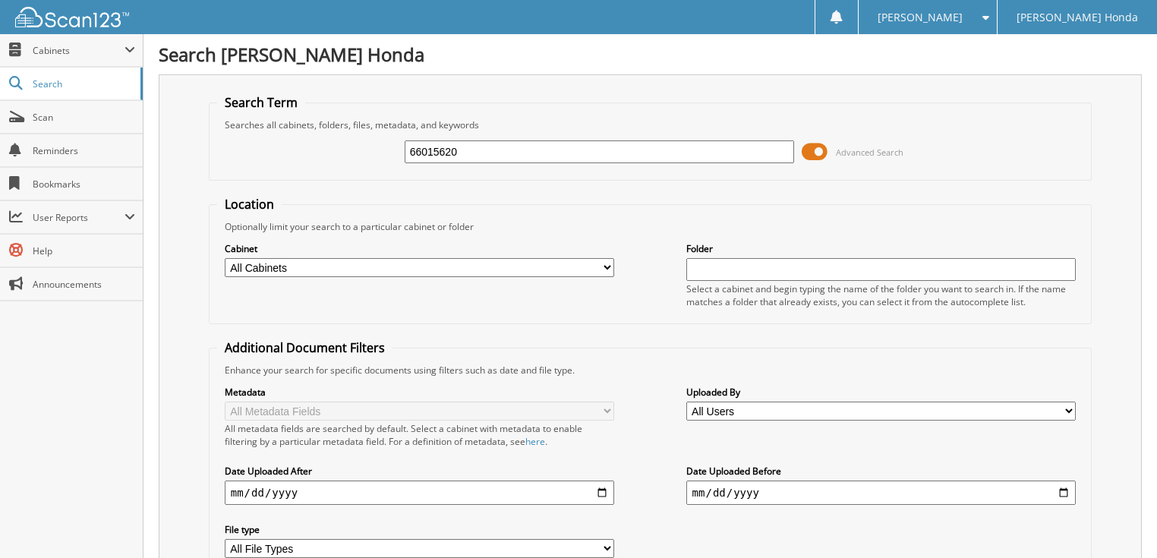
click at [828, 149] on span at bounding box center [815, 151] width 26 height 23
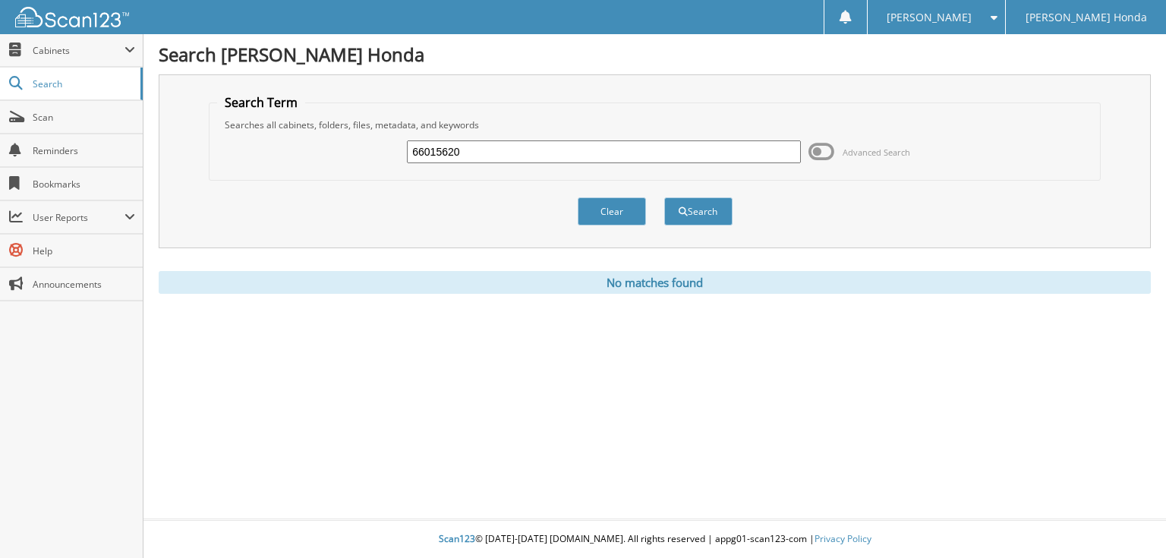
click at [608, 149] on input "66015620" at bounding box center [604, 151] width 394 height 23
type input "66015621"
click at [664, 197] on button "Search" at bounding box center [698, 211] width 68 height 28
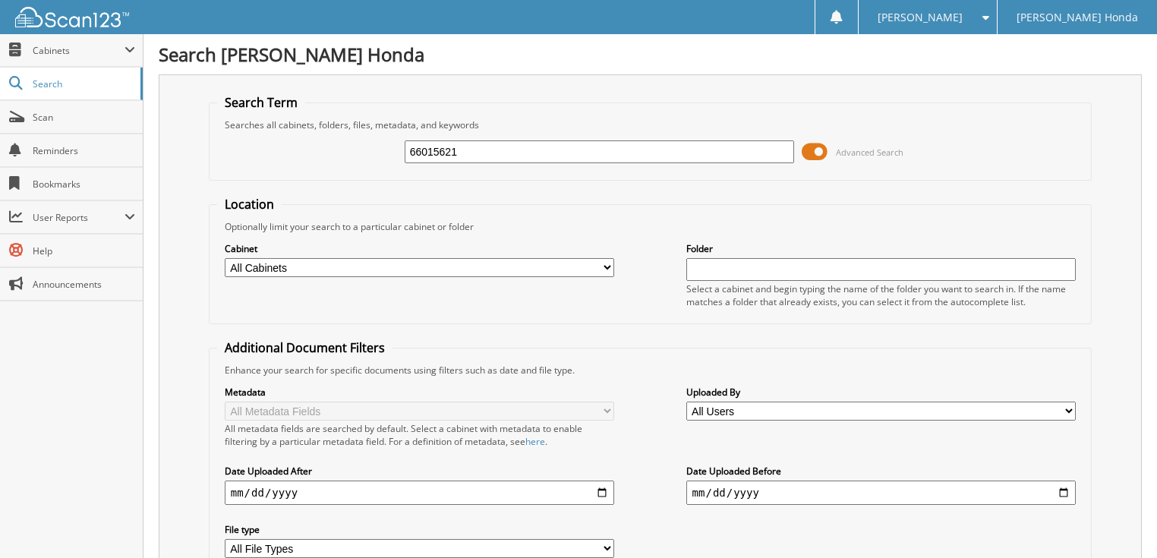
click at [816, 147] on span at bounding box center [815, 151] width 26 height 23
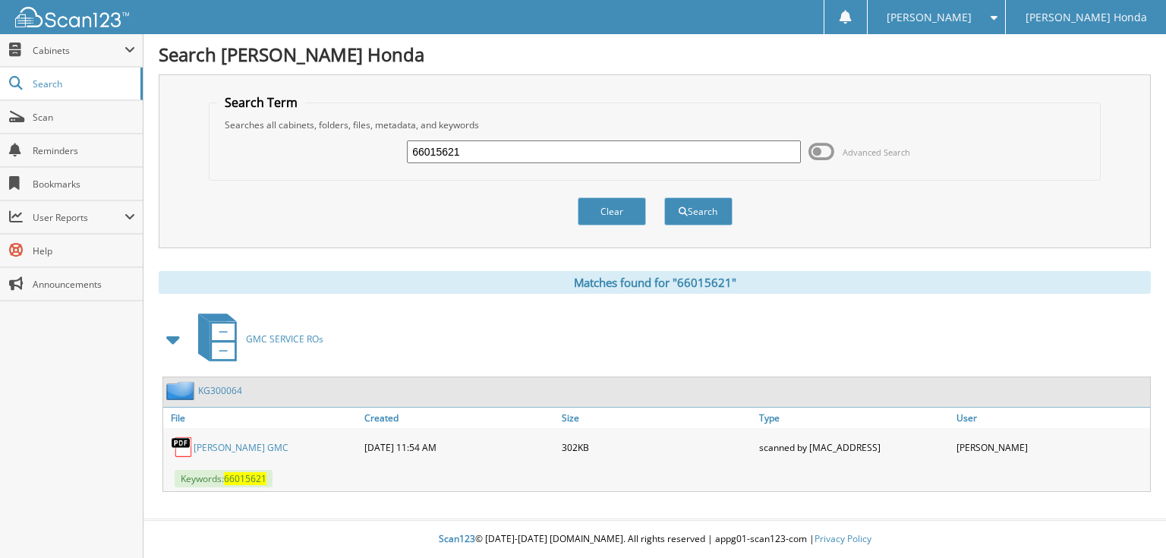
click at [643, 146] on input "66015621" at bounding box center [604, 151] width 394 height 23
type input "66015622"
click at [664, 197] on button "Search" at bounding box center [698, 211] width 68 height 28
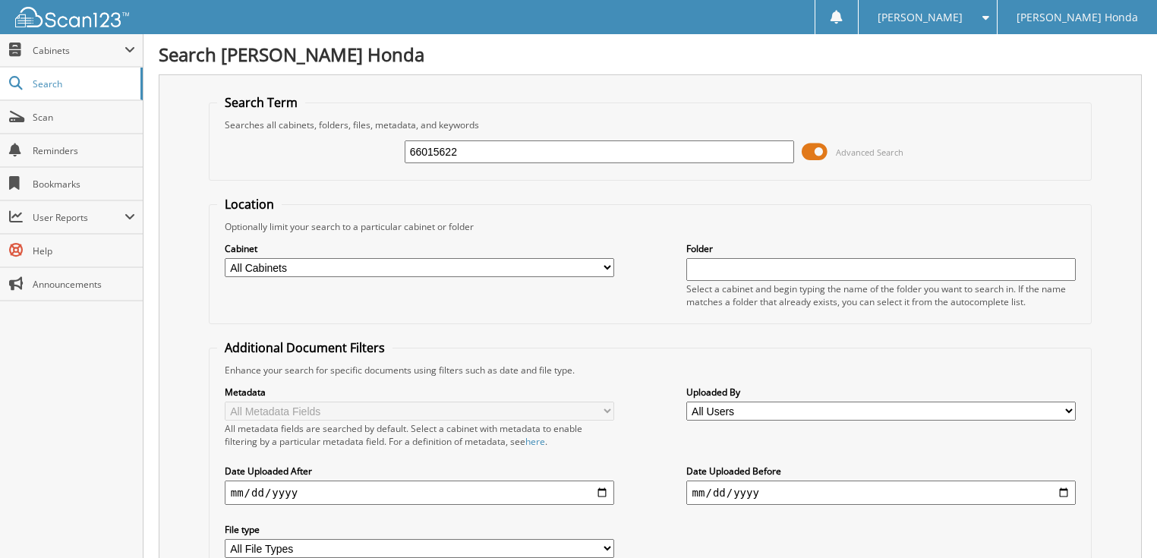
click at [820, 150] on span at bounding box center [815, 151] width 26 height 23
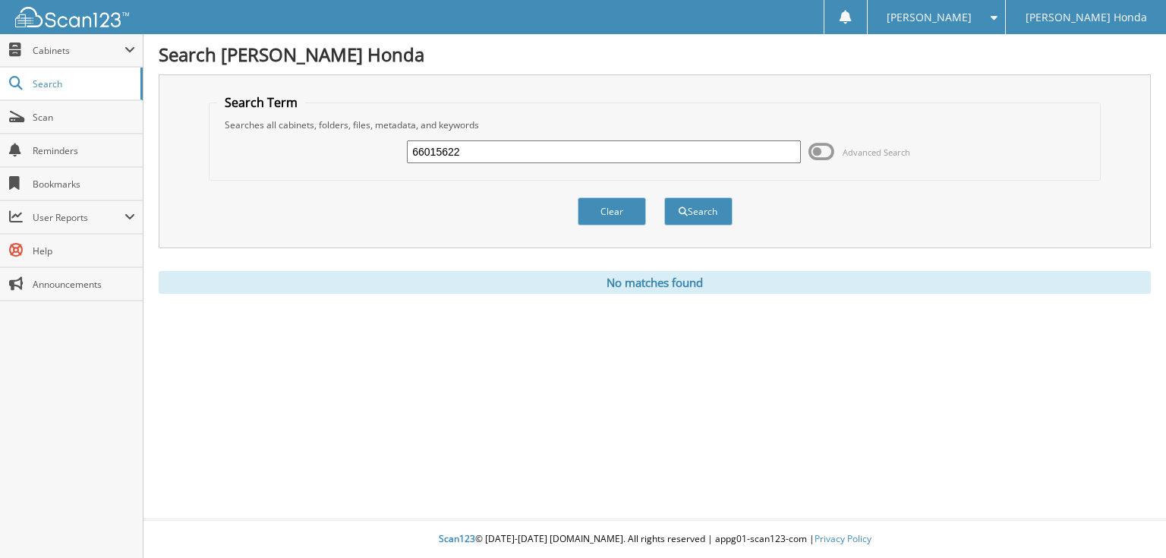
click at [507, 147] on input "66015622" at bounding box center [604, 151] width 394 height 23
click at [817, 147] on span at bounding box center [822, 151] width 26 height 23
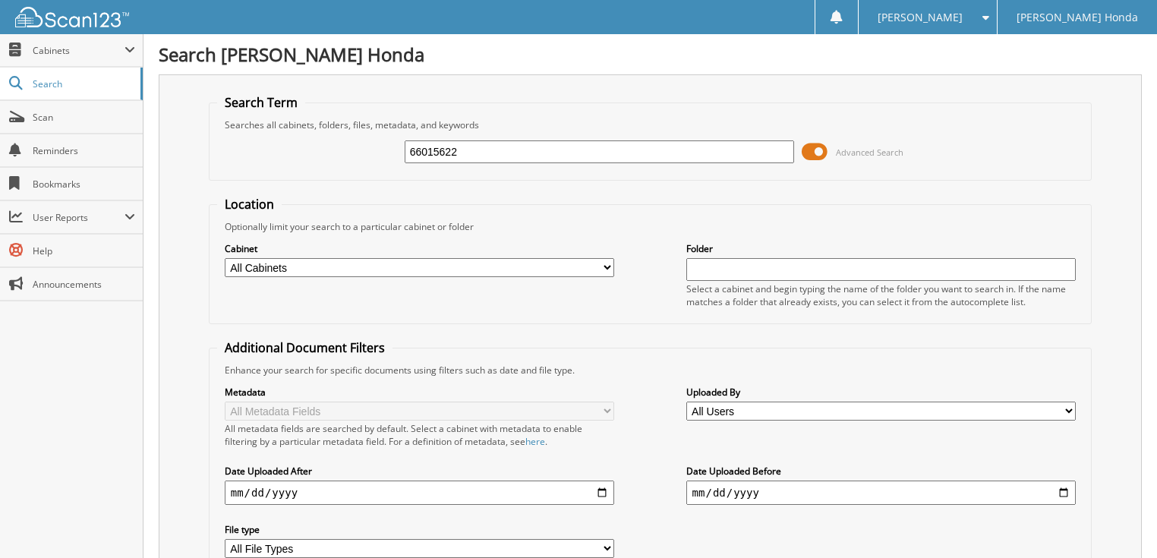
click at [576, 151] on input "66015622" at bounding box center [600, 151] width 390 height 23
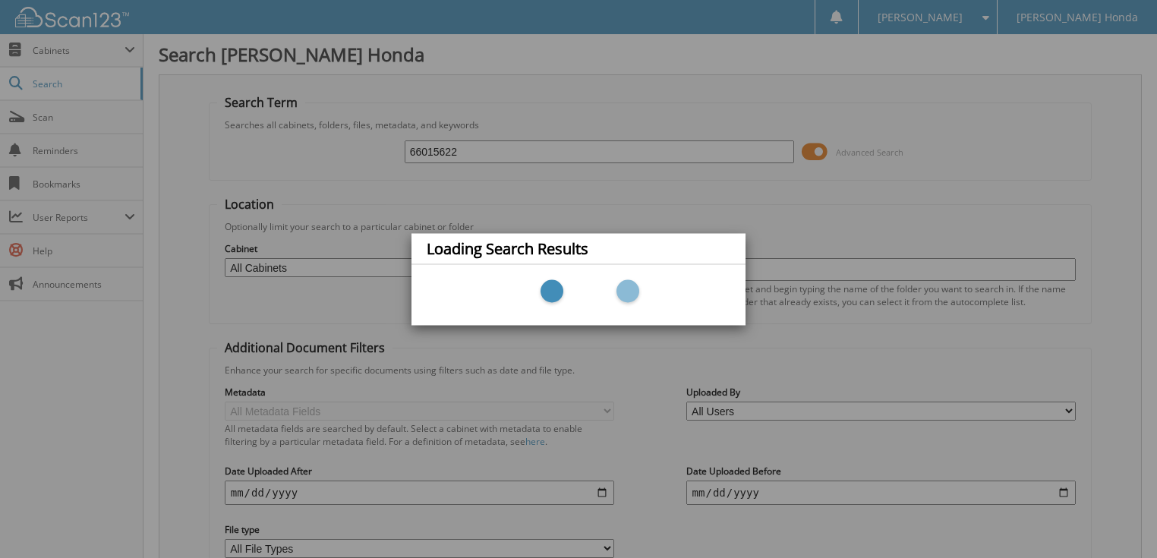
click at [814, 148] on div "Loading Search Results" at bounding box center [578, 279] width 1157 height 558
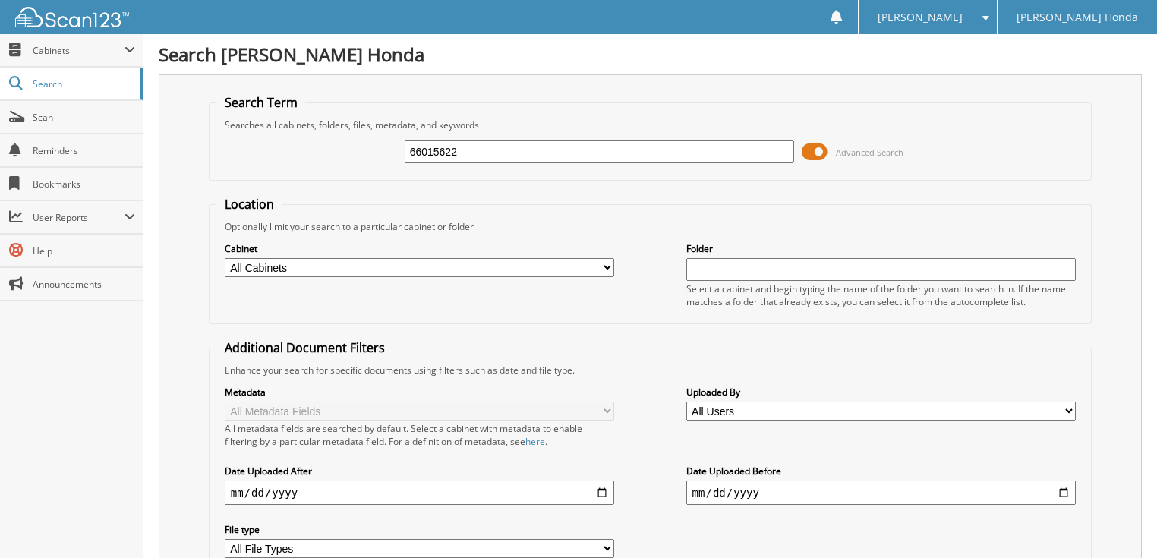
click at [531, 149] on input "66015622" at bounding box center [600, 151] width 390 height 23
type input "66015623"
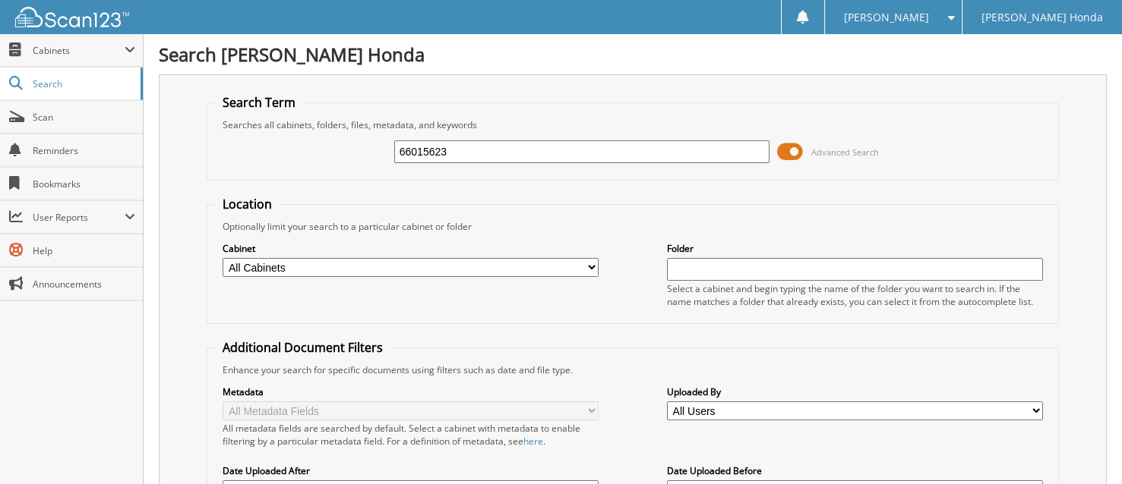
click at [453, 144] on input "66015623" at bounding box center [582, 151] width 376 height 23
click at [453, 148] on input "6601562" at bounding box center [582, 151] width 376 height 23
type input "66015624"
click at [778, 148] on span at bounding box center [790, 151] width 26 height 23
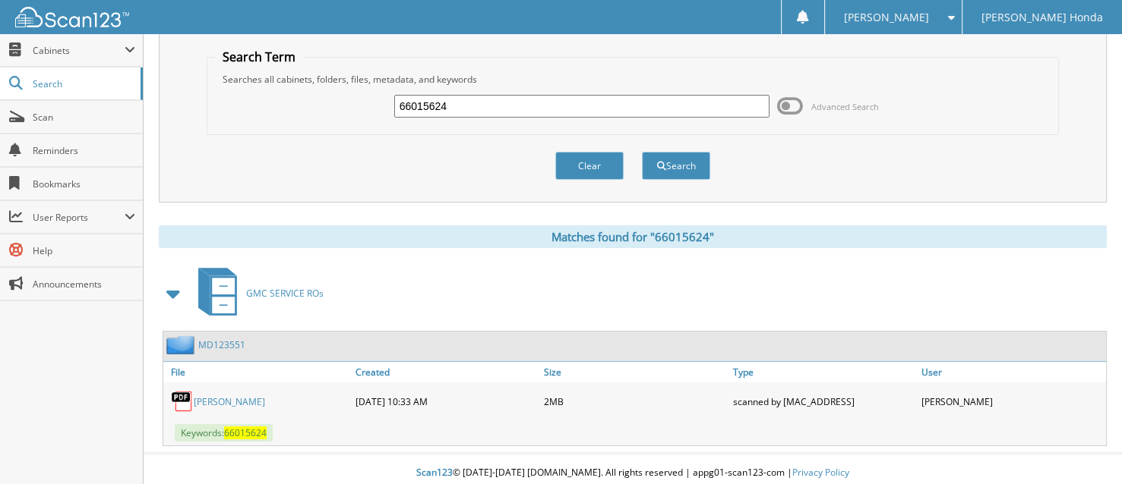
scroll to position [46, 0]
click at [453, 106] on input "66015624" at bounding box center [582, 105] width 376 height 23
type input "66015625"
click at [642, 151] on button "Search" at bounding box center [676, 165] width 68 height 28
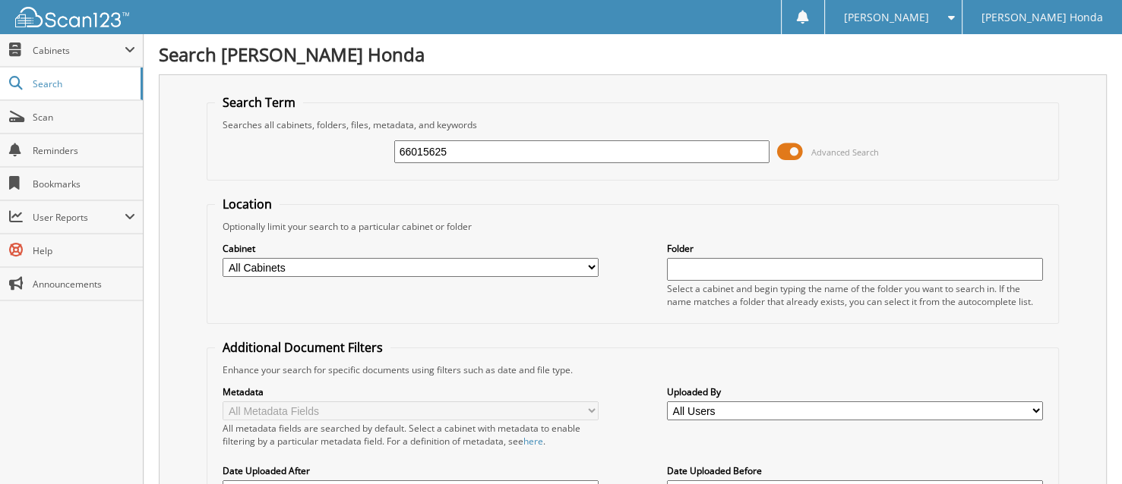
click at [784, 160] on span at bounding box center [790, 151] width 26 height 23
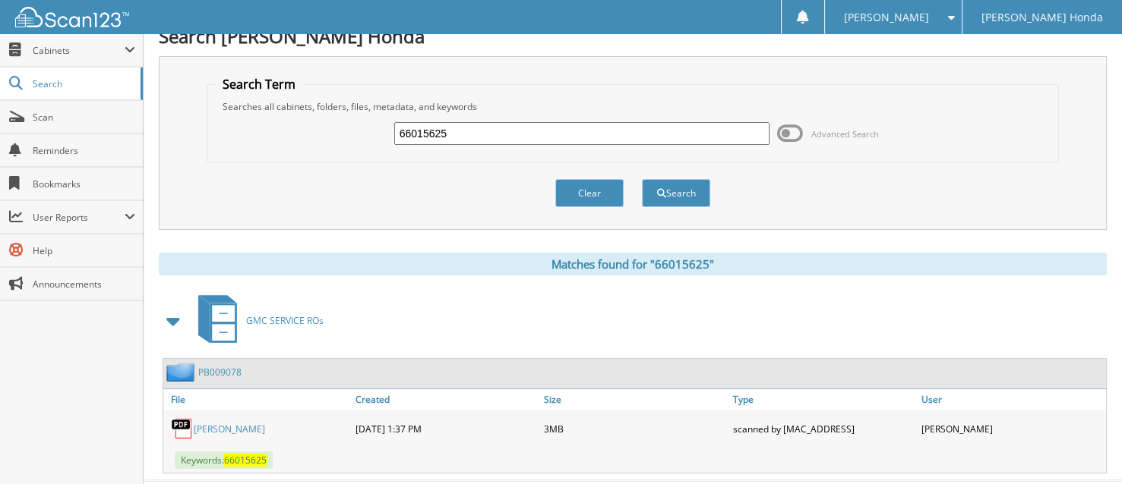
scroll to position [46, 0]
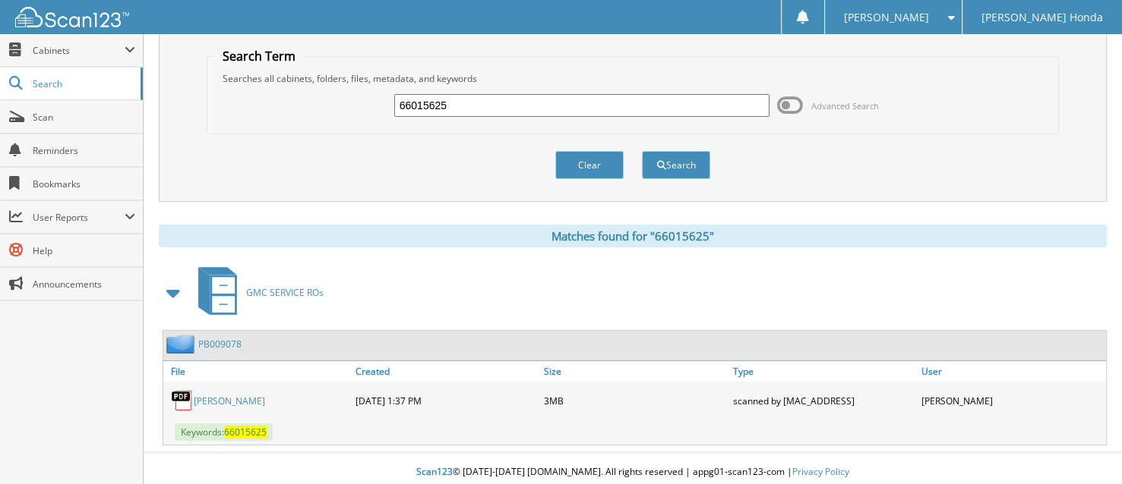
click at [462, 102] on input "66015625" at bounding box center [582, 105] width 376 height 23
type input "66015626"
click at [642, 151] on button "Search" at bounding box center [676, 165] width 68 height 28
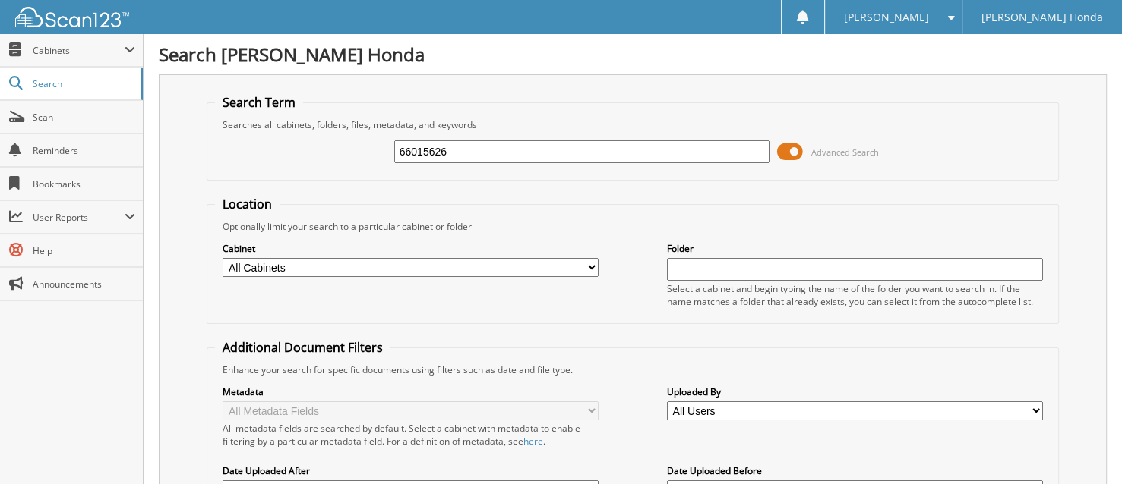
click at [799, 149] on span at bounding box center [790, 151] width 26 height 23
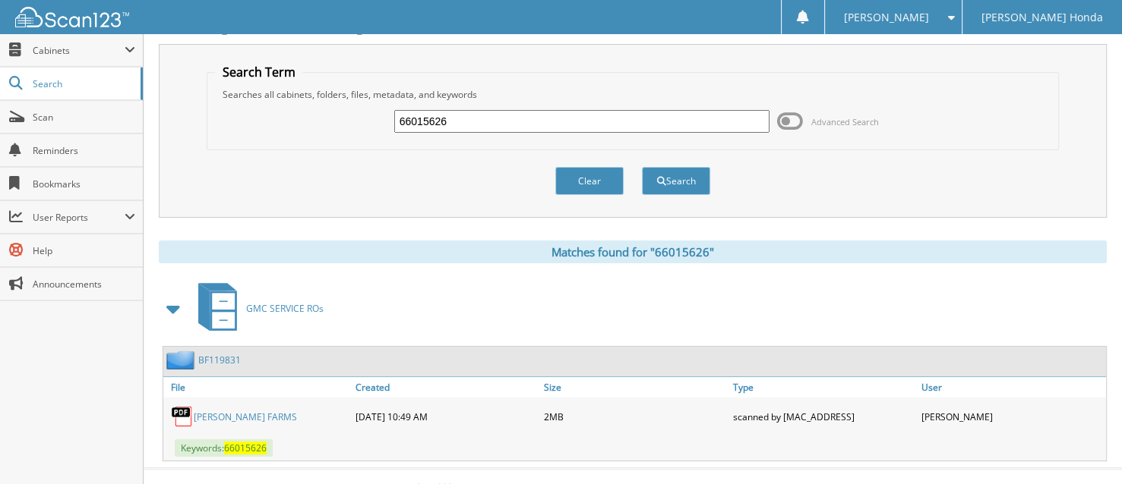
scroll to position [46, 0]
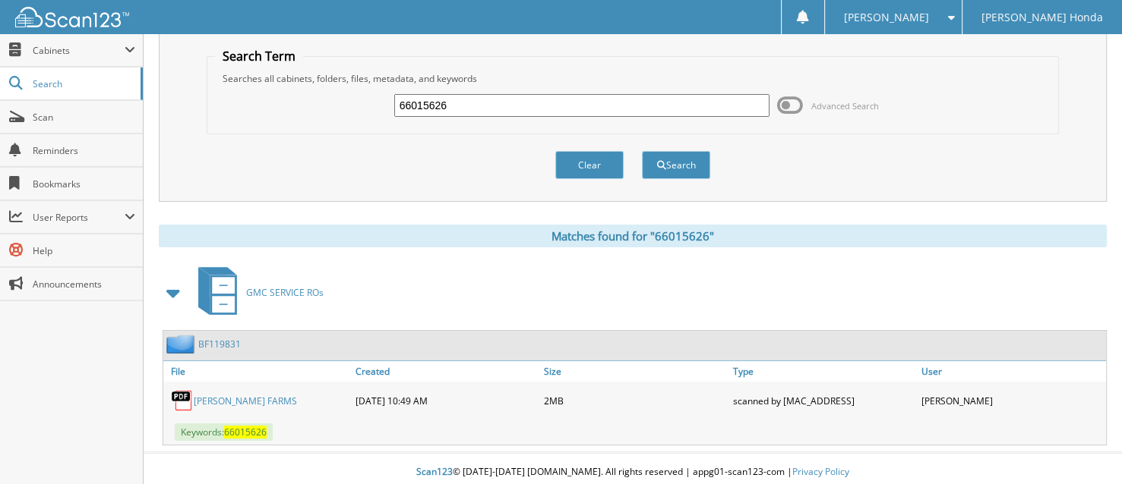
click at [452, 103] on input "66015626" at bounding box center [582, 105] width 376 height 23
type input "66015627"
click at [642, 151] on button "Search" at bounding box center [676, 165] width 68 height 28
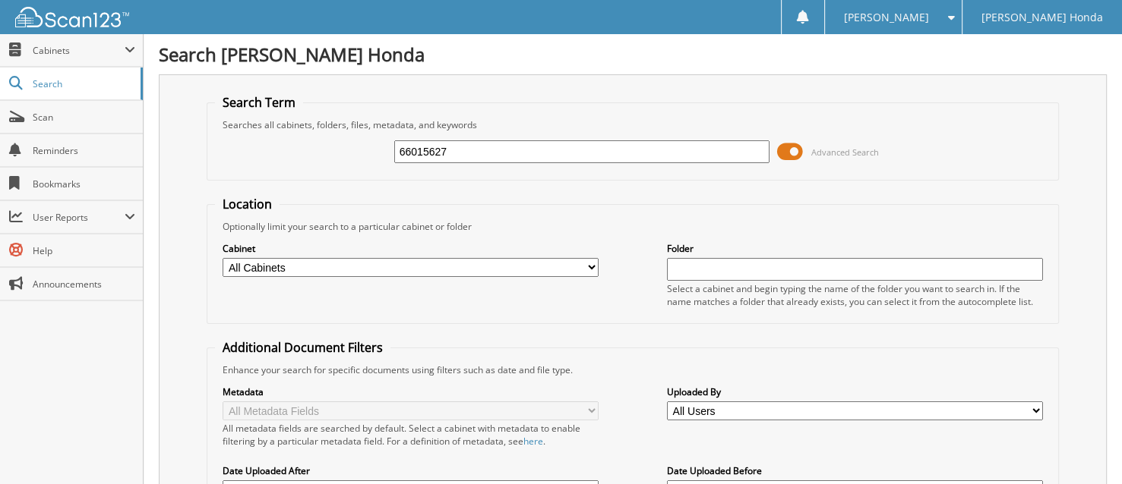
click at [789, 149] on span at bounding box center [790, 151] width 26 height 23
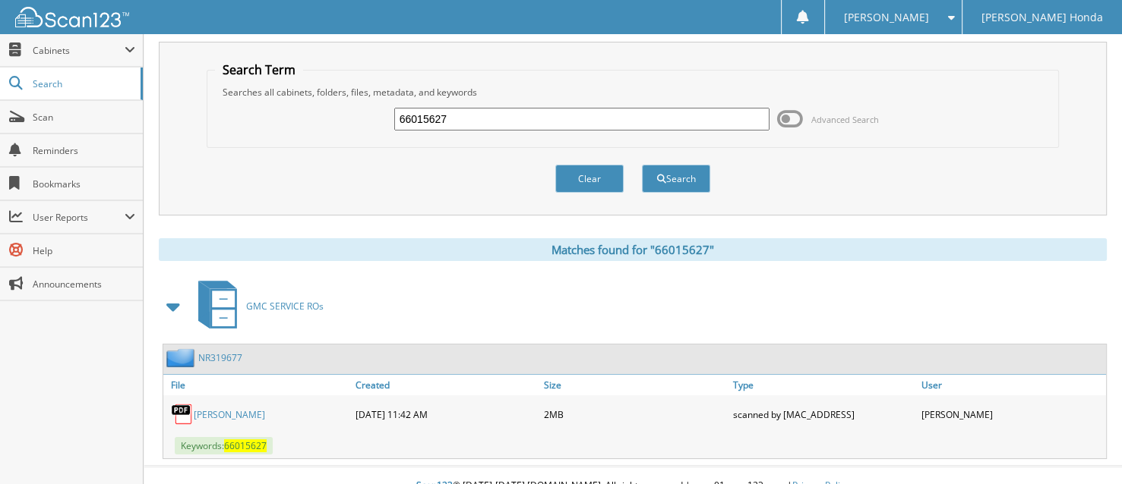
scroll to position [46, 0]
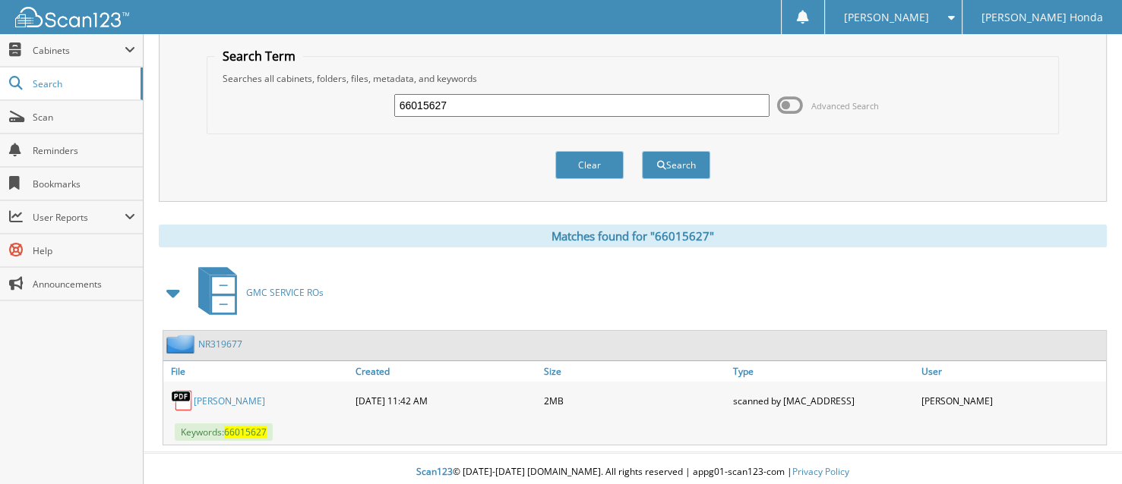
click at [451, 100] on input "66015627" at bounding box center [582, 105] width 376 height 23
type input "66015628"
click at [642, 151] on button "Search" at bounding box center [676, 165] width 68 height 28
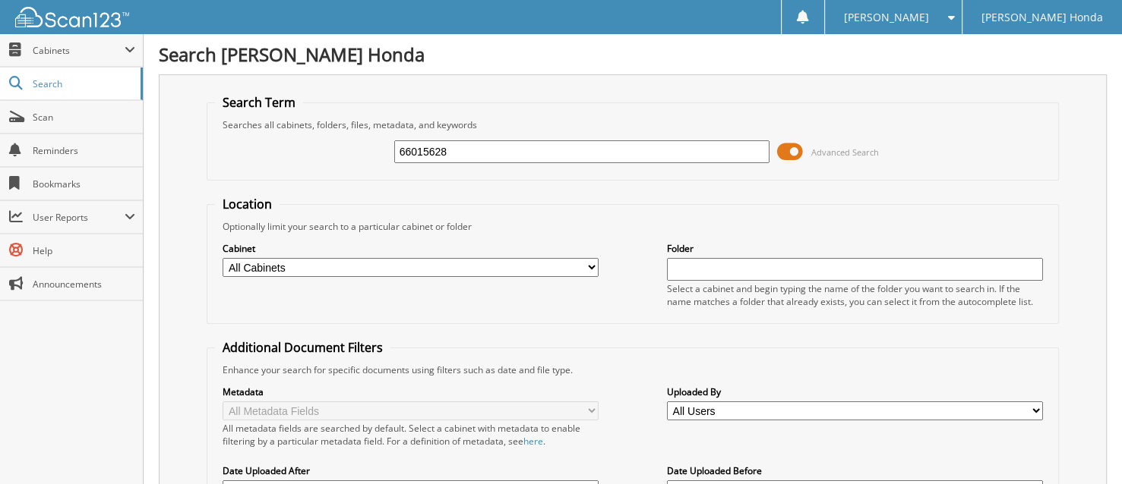
click at [789, 153] on span at bounding box center [790, 151] width 26 height 23
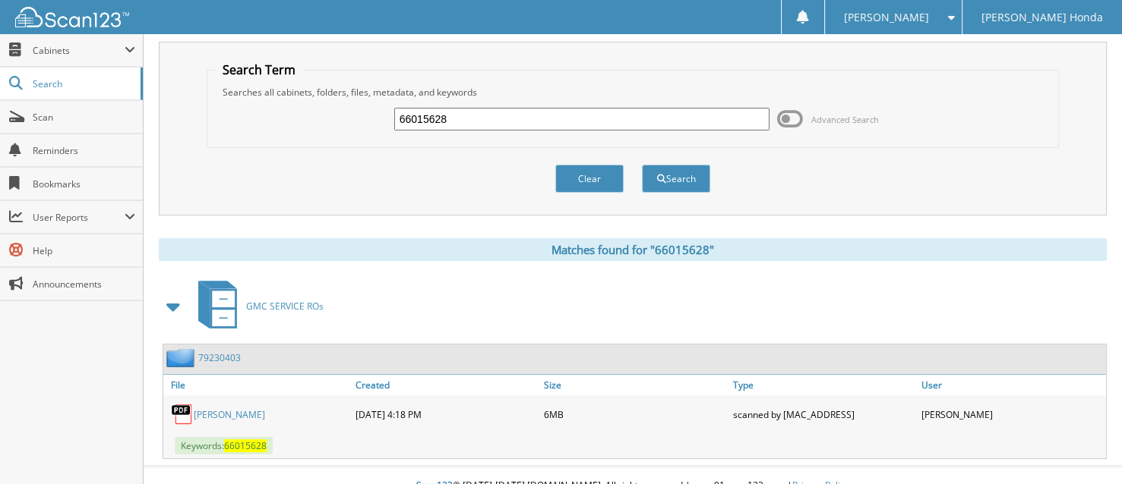
scroll to position [46, 0]
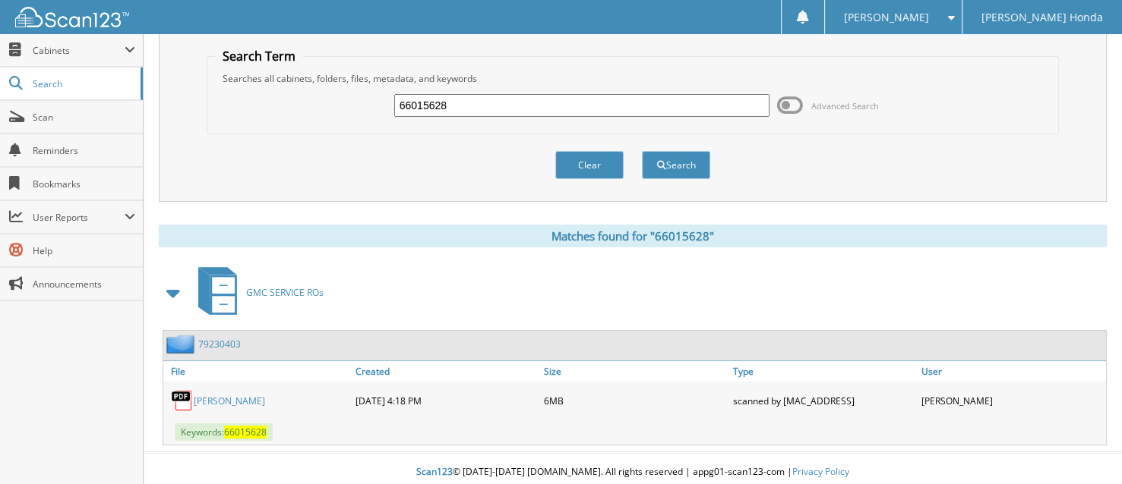
click at [452, 96] on input "66015628" at bounding box center [582, 105] width 376 height 23
type input "66015629"
click at [642, 151] on button "Search" at bounding box center [676, 165] width 68 height 28
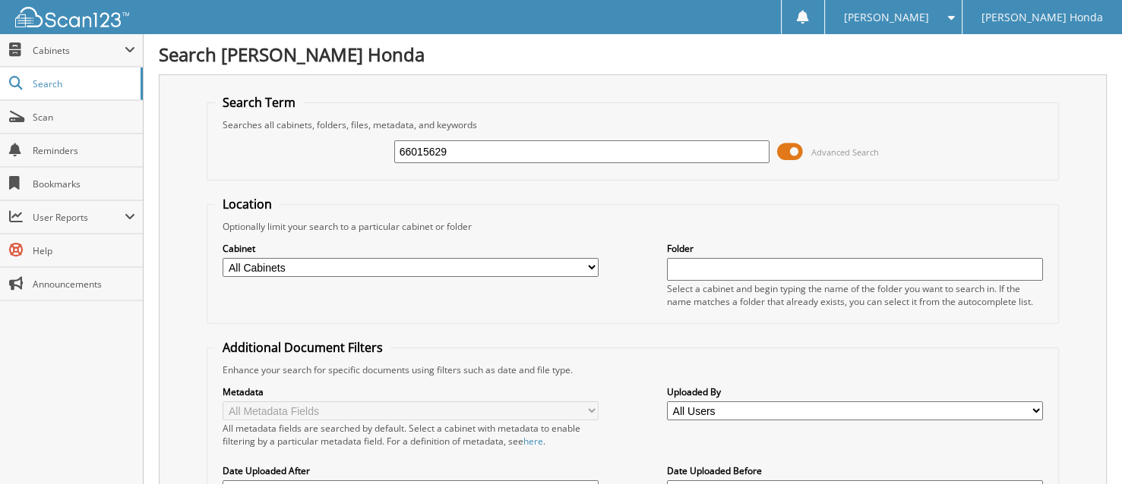
click at [791, 147] on span at bounding box center [790, 151] width 26 height 23
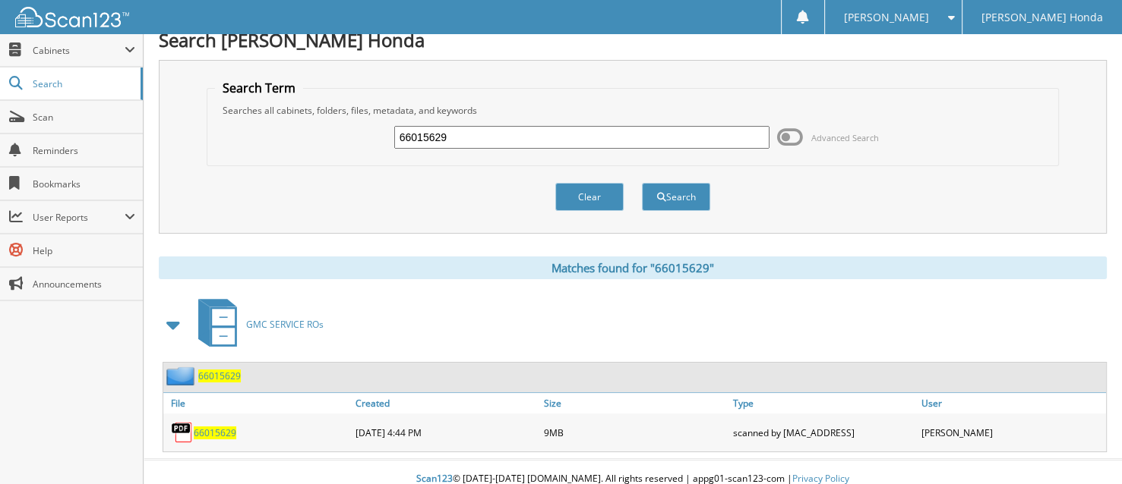
scroll to position [22, 0]
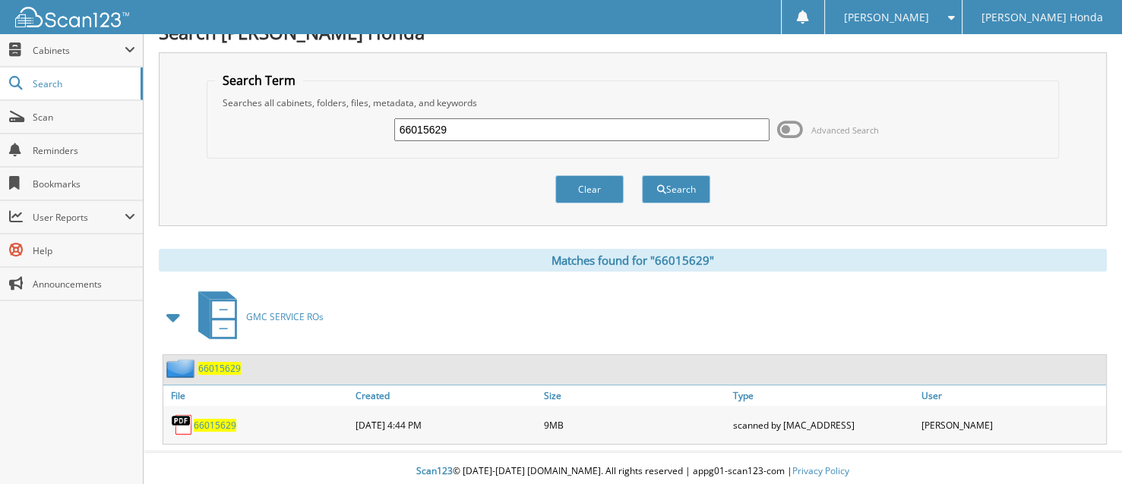
click at [456, 129] on input "66015629" at bounding box center [582, 129] width 376 height 23
type input "66015630"
click at [642, 175] on button "Search" at bounding box center [676, 189] width 68 height 28
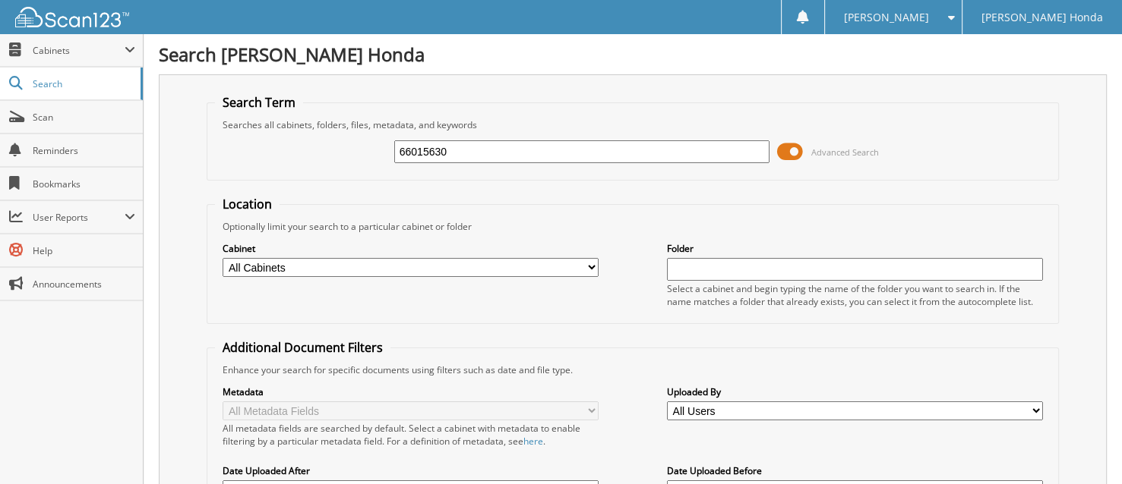
click at [790, 151] on span at bounding box center [790, 151] width 26 height 23
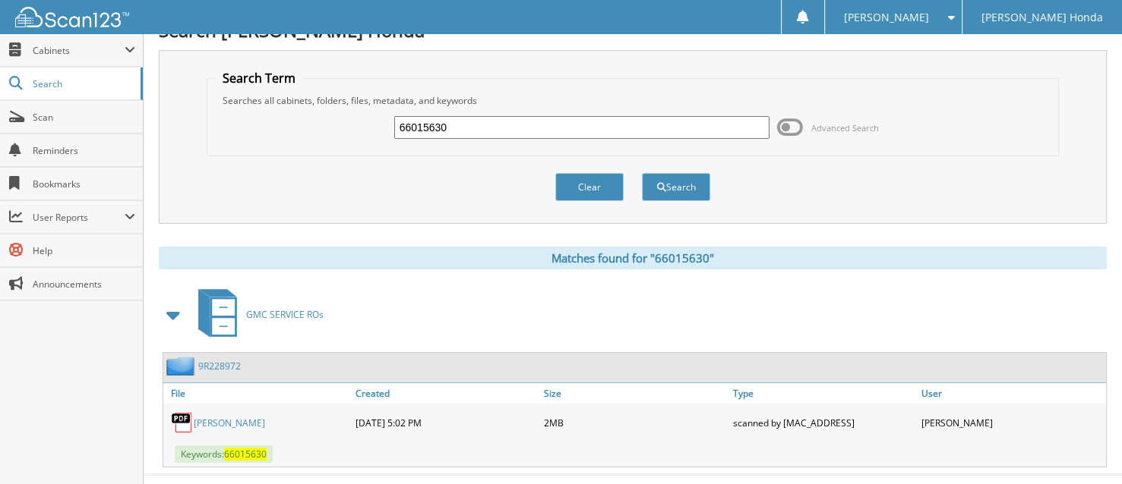
scroll to position [46, 0]
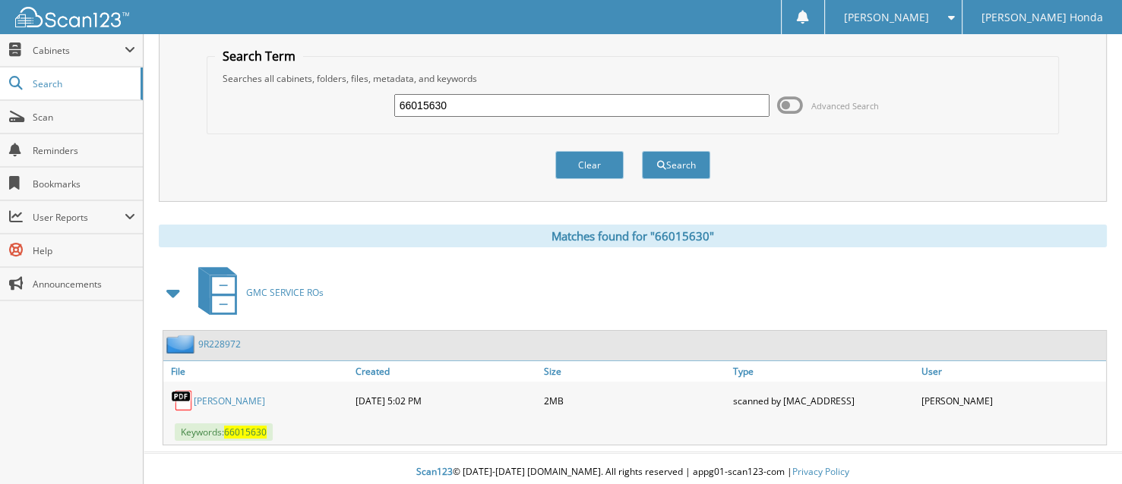
click at [449, 106] on input "66015630" at bounding box center [582, 105] width 376 height 23
type input "66015631"
click at [642, 151] on button "Search" at bounding box center [676, 165] width 68 height 28
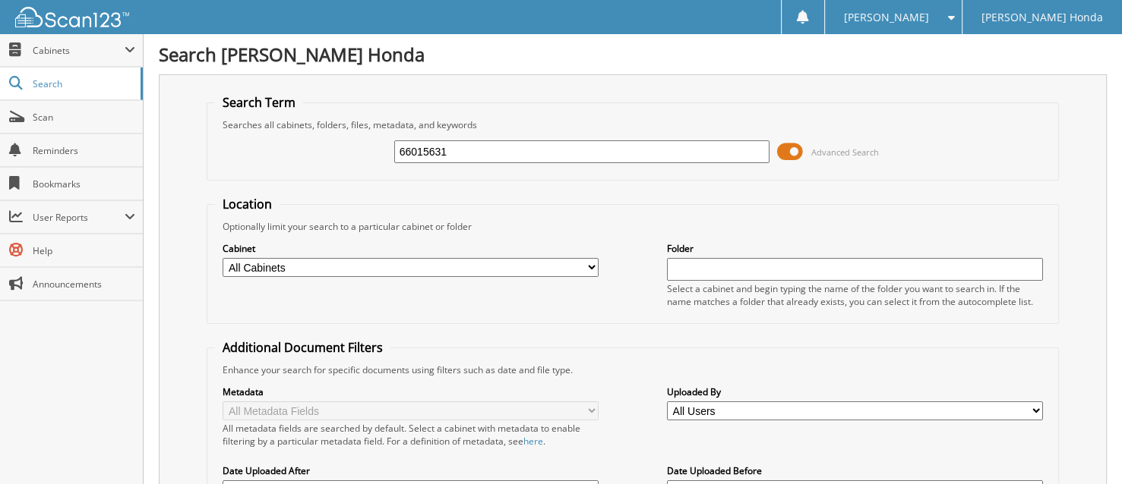
click at [795, 150] on span at bounding box center [790, 151] width 26 height 23
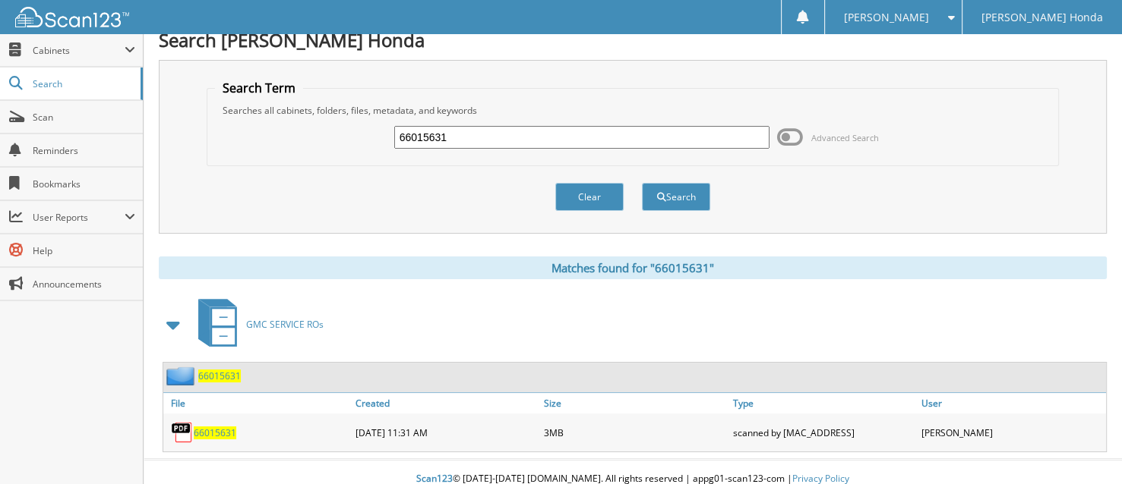
scroll to position [22, 0]
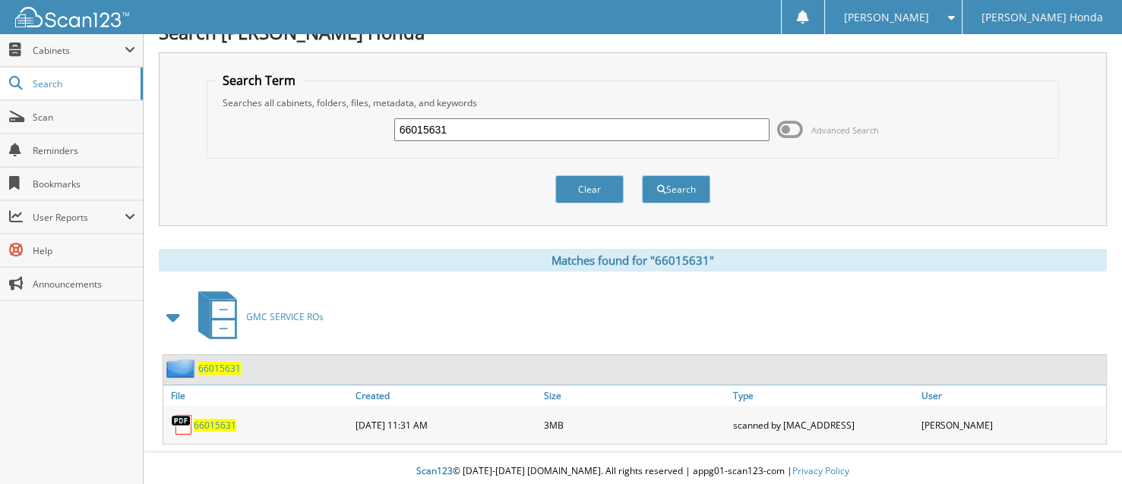
click at [539, 135] on input "66015631" at bounding box center [582, 129] width 376 height 23
type input "66015632"
click at [642, 175] on button "Search" at bounding box center [676, 189] width 68 height 28
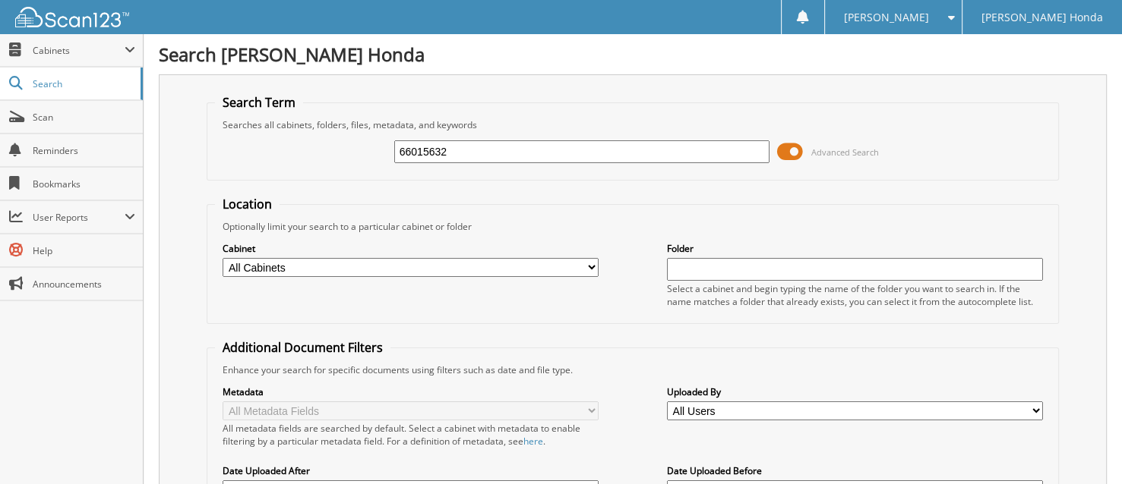
click at [787, 148] on span at bounding box center [790, 151] width 26 height 23
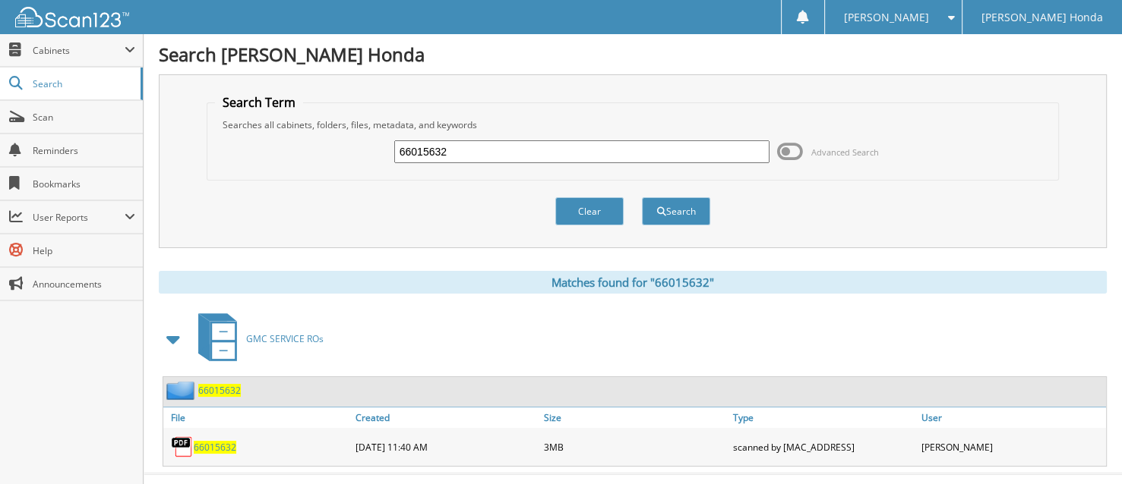
scroll to position [22, 0]
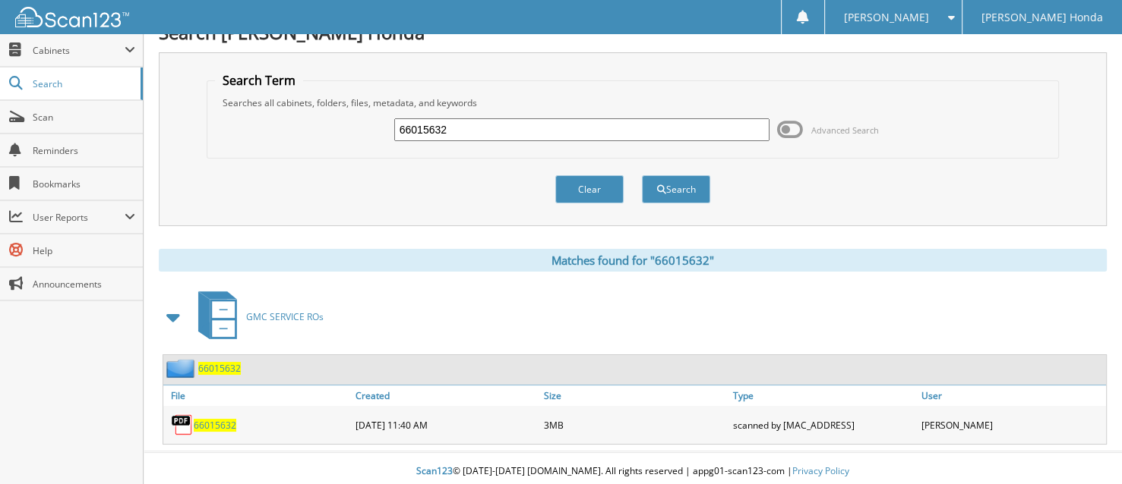
click at [451, 125] on input "66015632" at bounding box center [582, 129] width 376 height 23
type input "66015633"
click at [642, 175] on button "Search" at bounding box center [676, 189] width 68 height 28
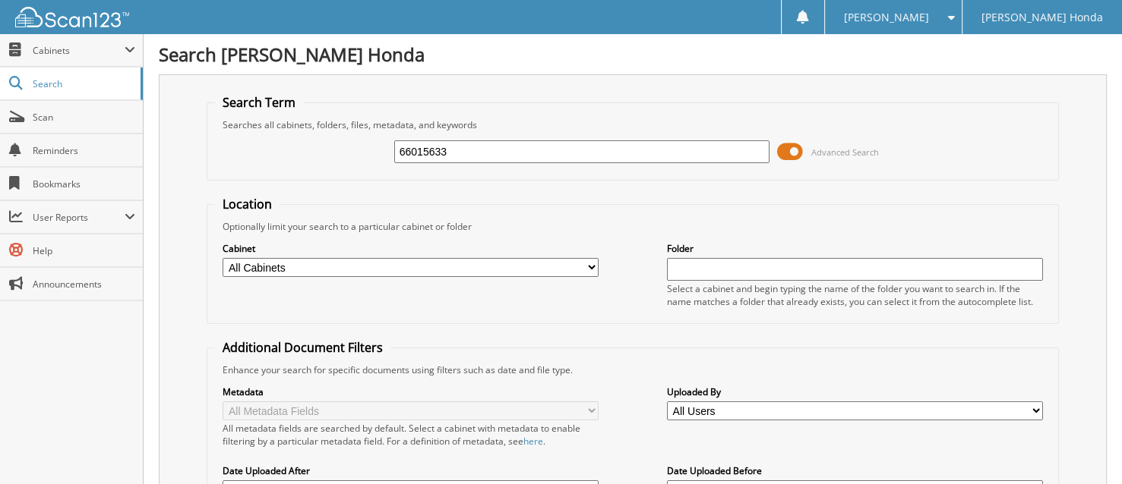
click at [781, 152] on span at bounding box center [790, 151] width 26 height 23
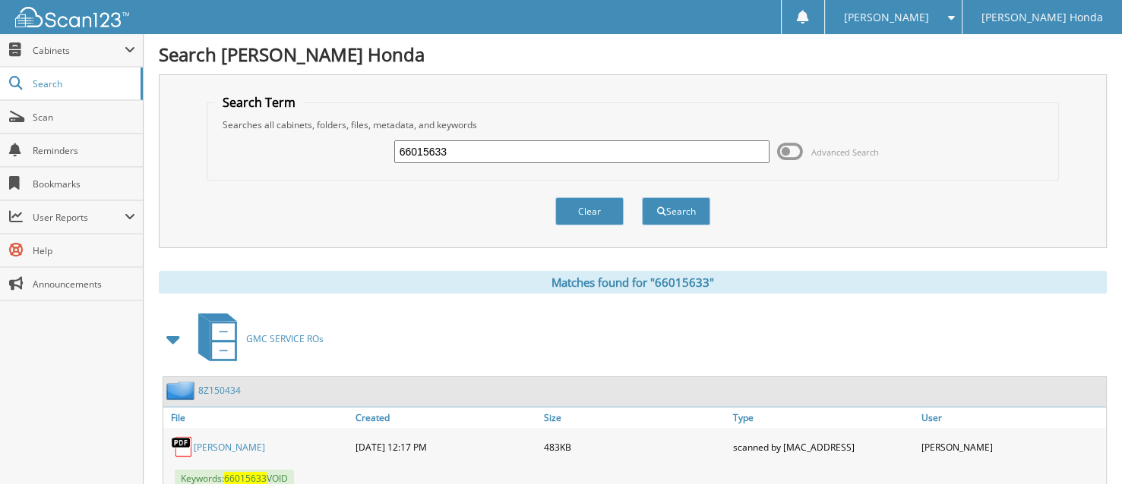
click at [449, 157] on input "66015633" at bounding box center [582, 151] width 376 height 23
type input "66015634"
click at [642, 197] on button "Search" at bounding box center [676, 211] width 68 height 28
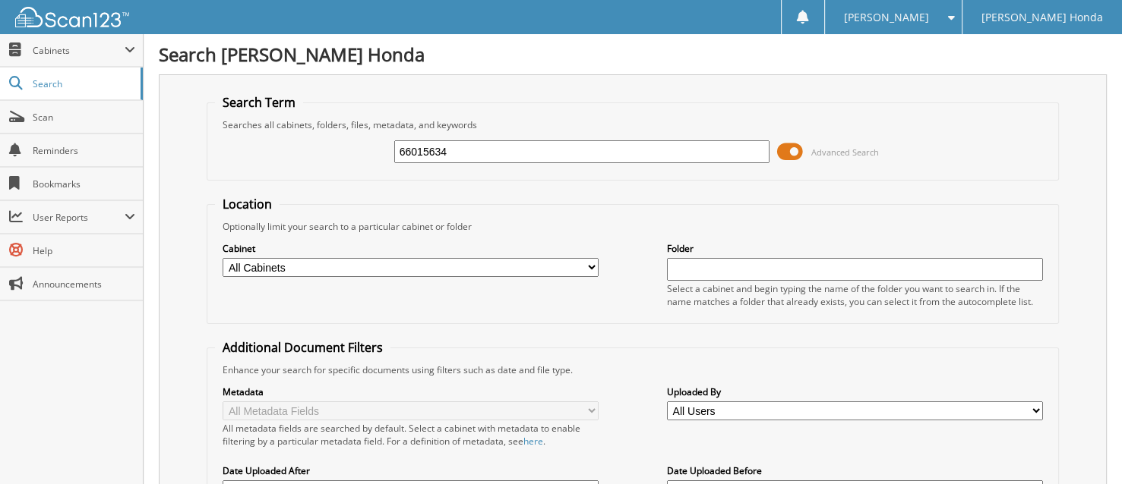
click at [787, 155] on span at bounding box center [790, 151] width 26 height 23
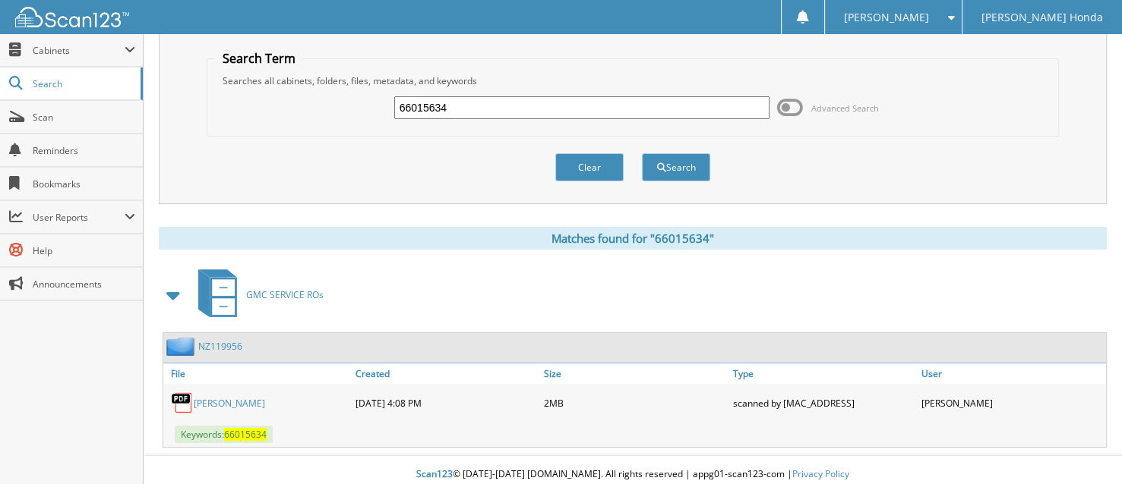
scroll to position [46, 0]
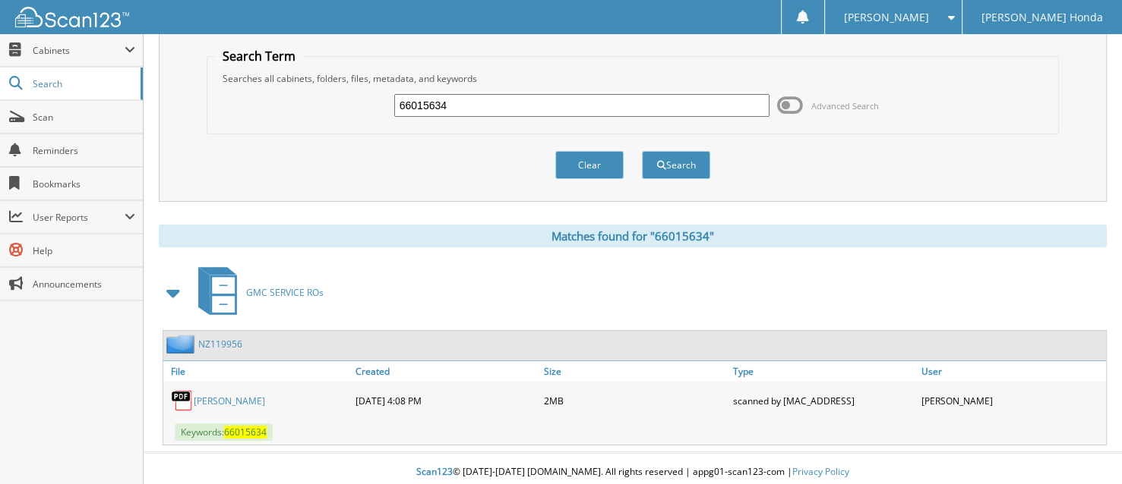
click at [462, 102] on input "66015634" at bounding box center [582, 105] width 376 height 23
type input "66015635"
click at [642, 151] on button "Search" at bounding box center [676, 165] width 68 height 28
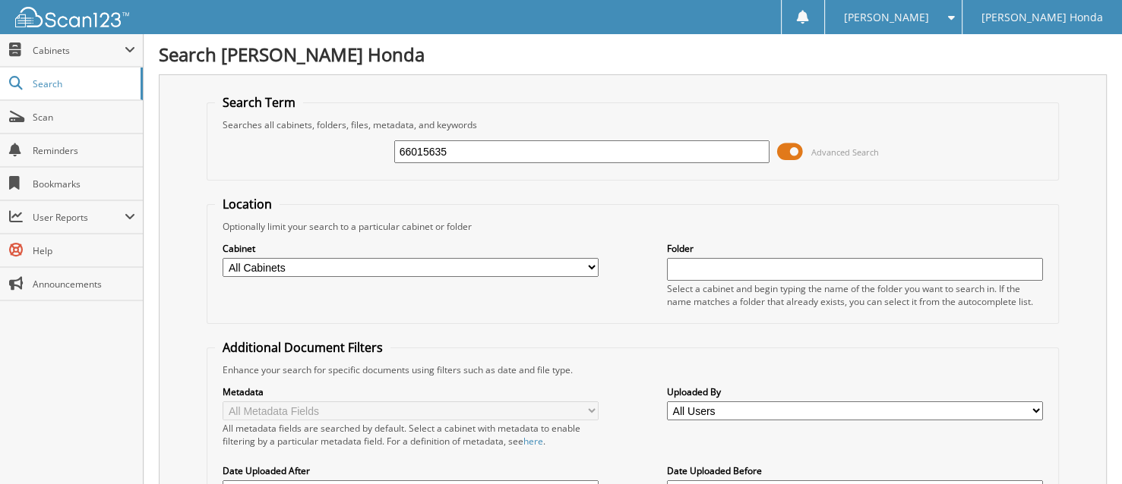
click at [778, 155] on span at bounding box center [790, 151] width 26 height 23
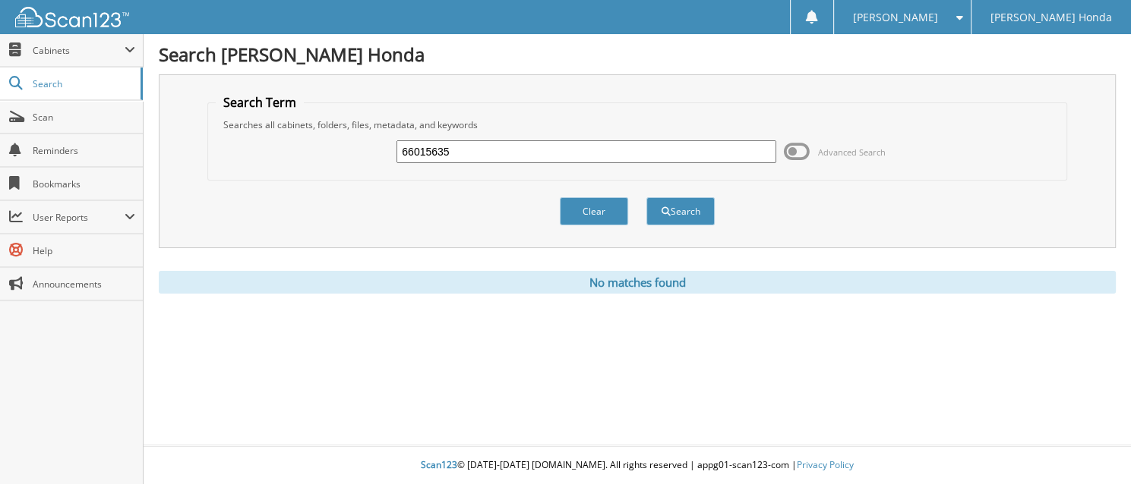
click at [462, 152] on input "66015635" at bounding box center [586, 151] width 380 height 23
type input "66015636"
click at [646, 197] on button "Search" at bounding box center [680, 211] width 68 height 28
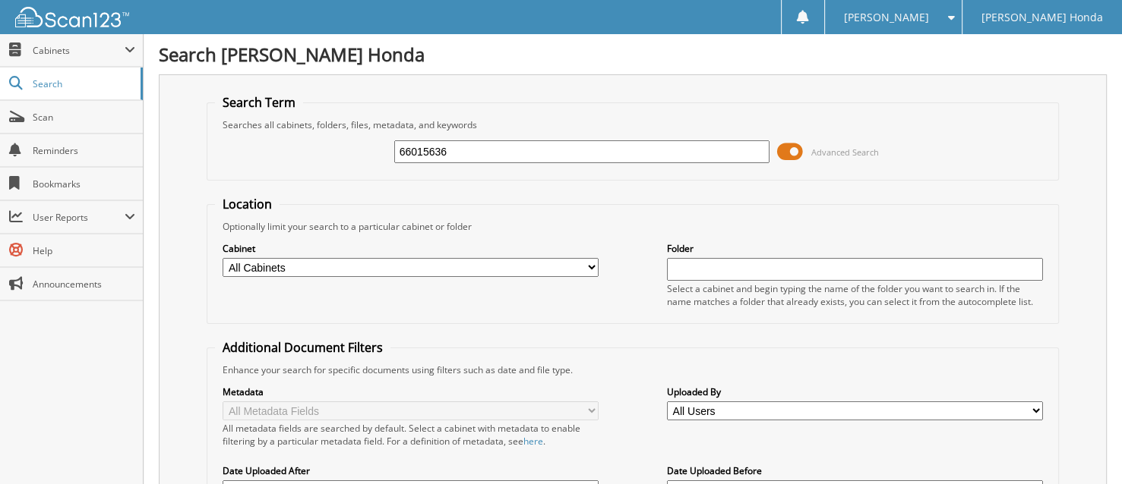
click at [795, 150] on span at bounding box center [790, 151] width 26 height 23
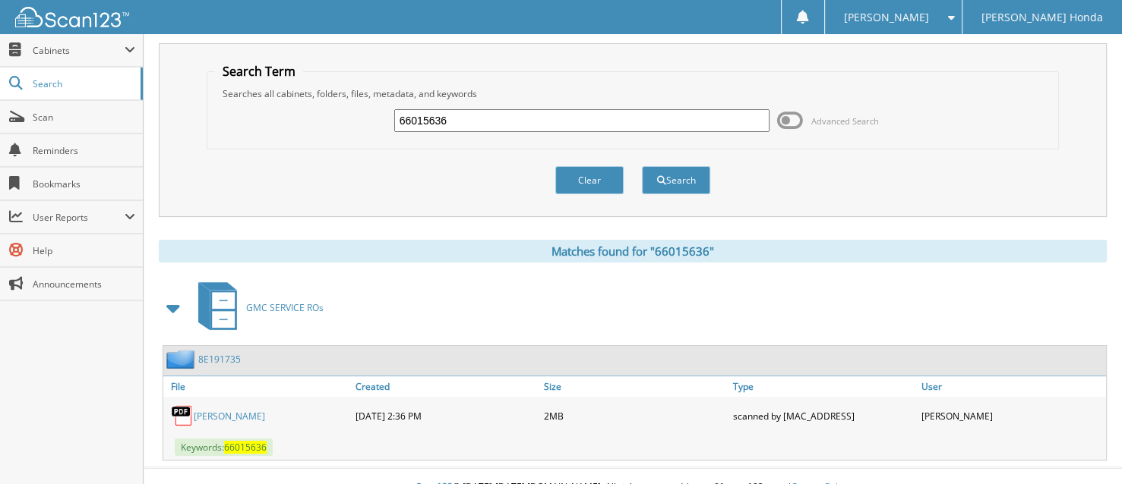
scroll to position [46, 0]
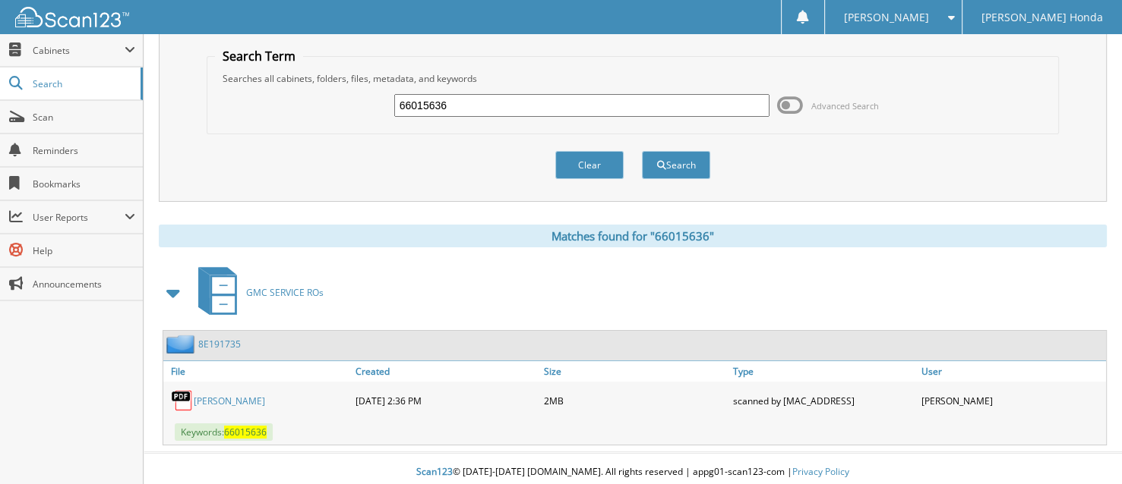
click at [456, 103] on input "66015636" at bounding box center [582, 105] width 376 height 23
type input "66015637"
click at [642, 151] on button "Search" at bounding box center [676, 165] width 68 height 28
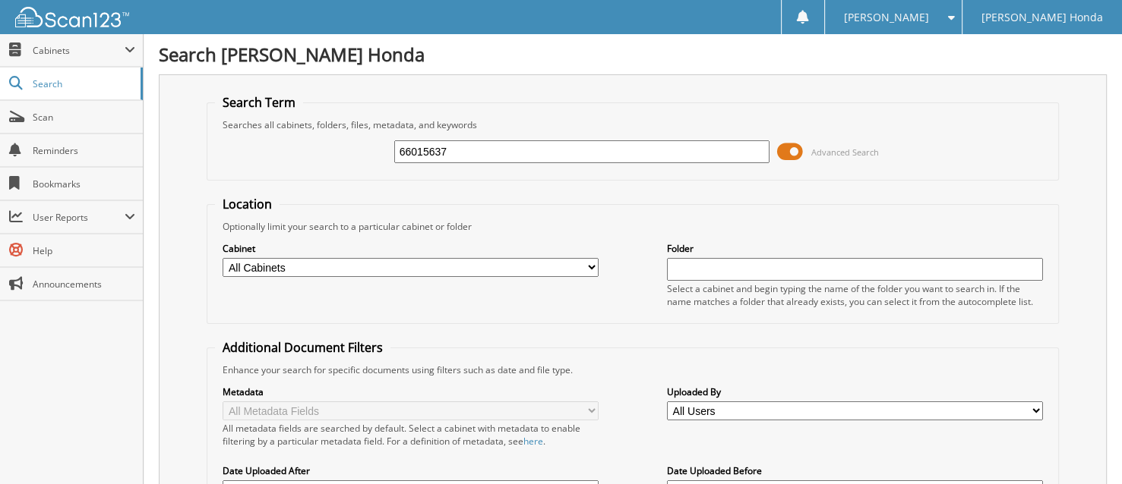
click at [453, 150] on input "66015637" at bounding box center [582, 151] width 376 height 23
click at [796, 146] on span at bounding box center [790, 151] width 26 height 23
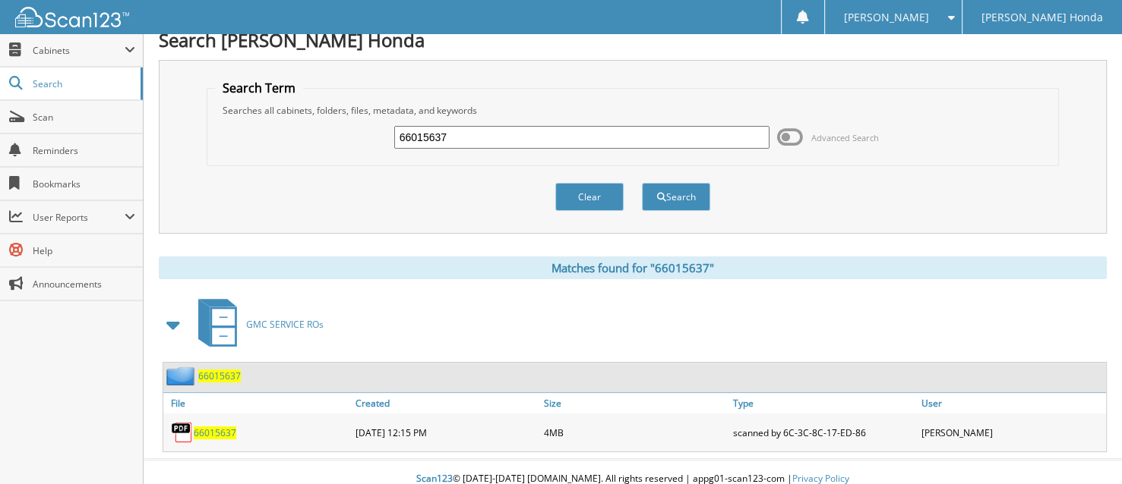
scroll to position [22, 0]
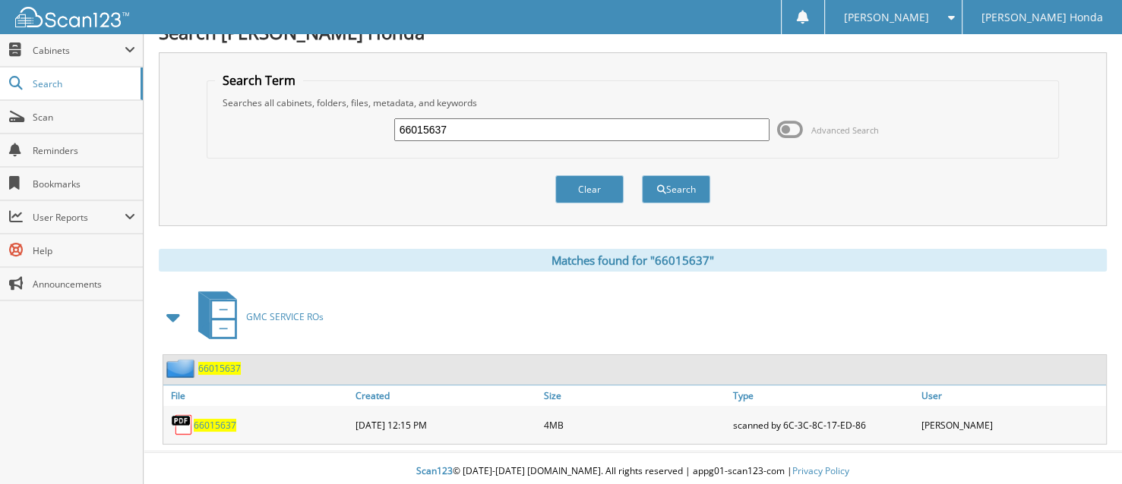
click at [458, 132] on input "66015637" at bounding box center [582, 129] width 376 height 23
type input "66015638"
click at [642, 175] on button "Search" at bounding box center [676, 189] width 68 height 28
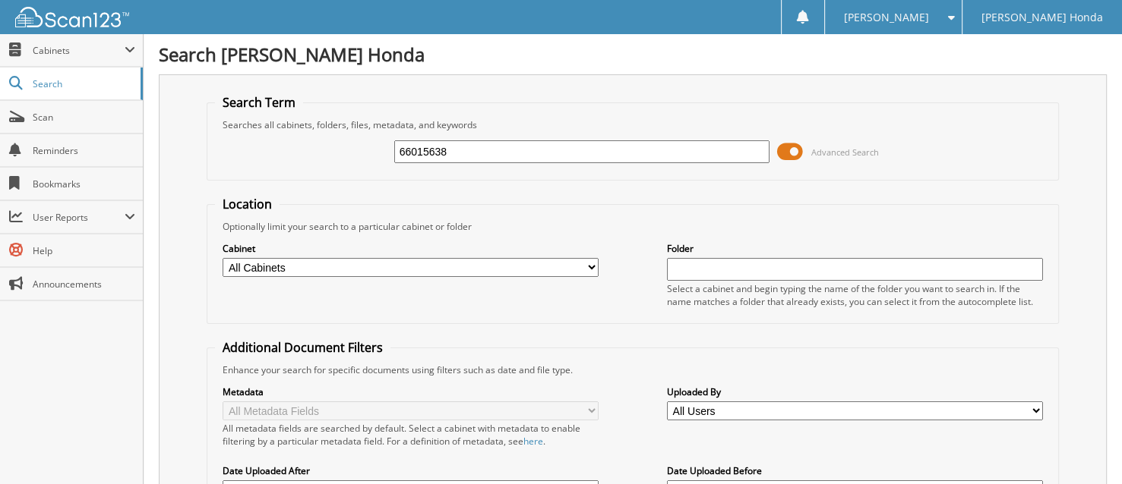
click at [791, 152] on span at bounding box center [790, 151] width 26 height 23
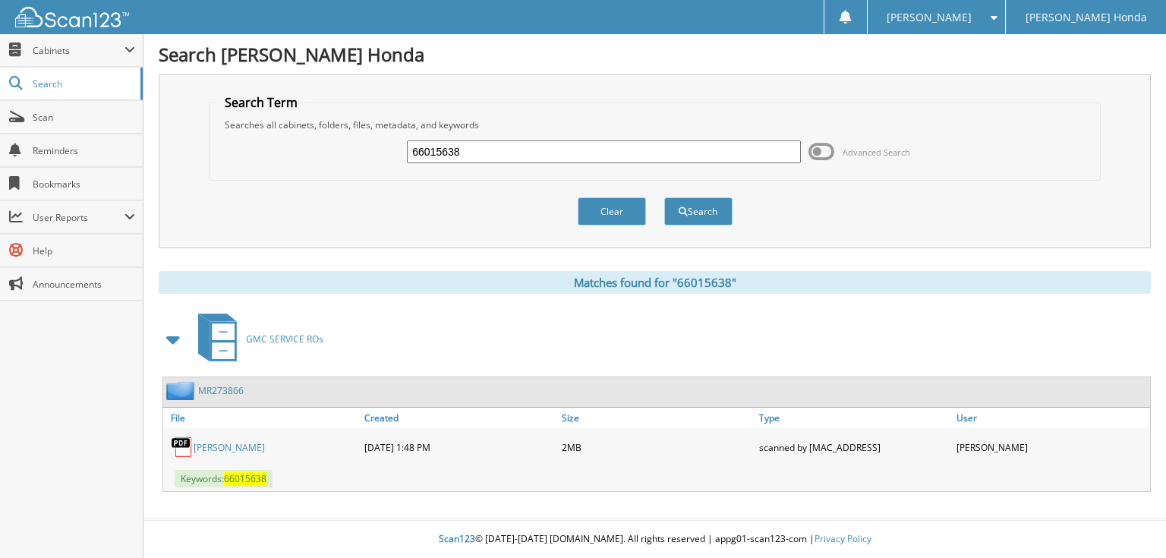
click at [639, 158] on input "66015638" at bounding box center [604, 151] width 394 height 23
type input "66015639"
click at [664, 197] on button "Search" at bounding box center [698, 211] width 68 height 28
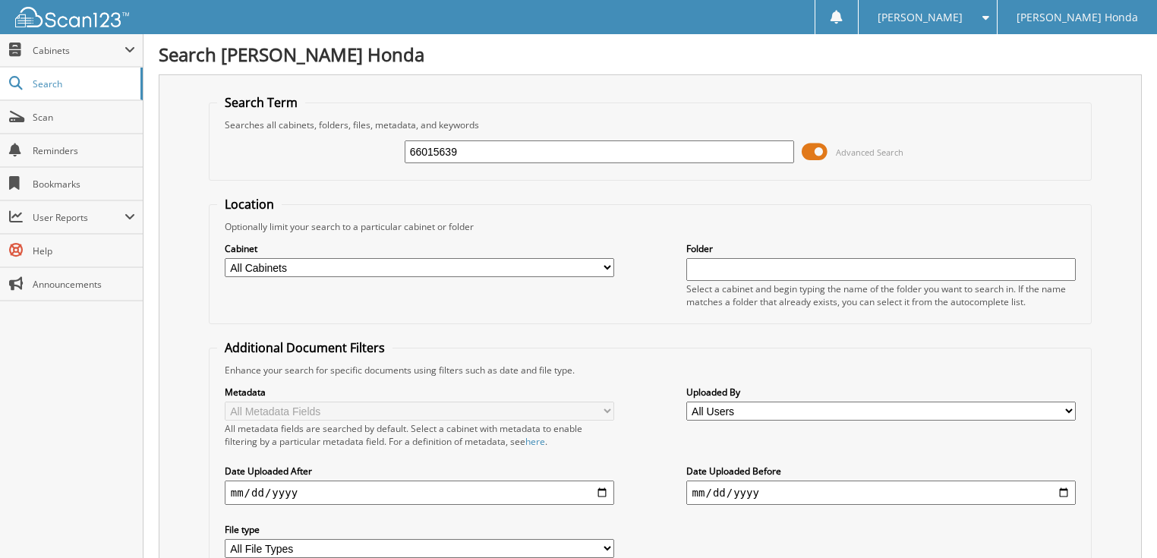
click at [820, 153] on span at bounding box center [815, 151] width 26 height 23
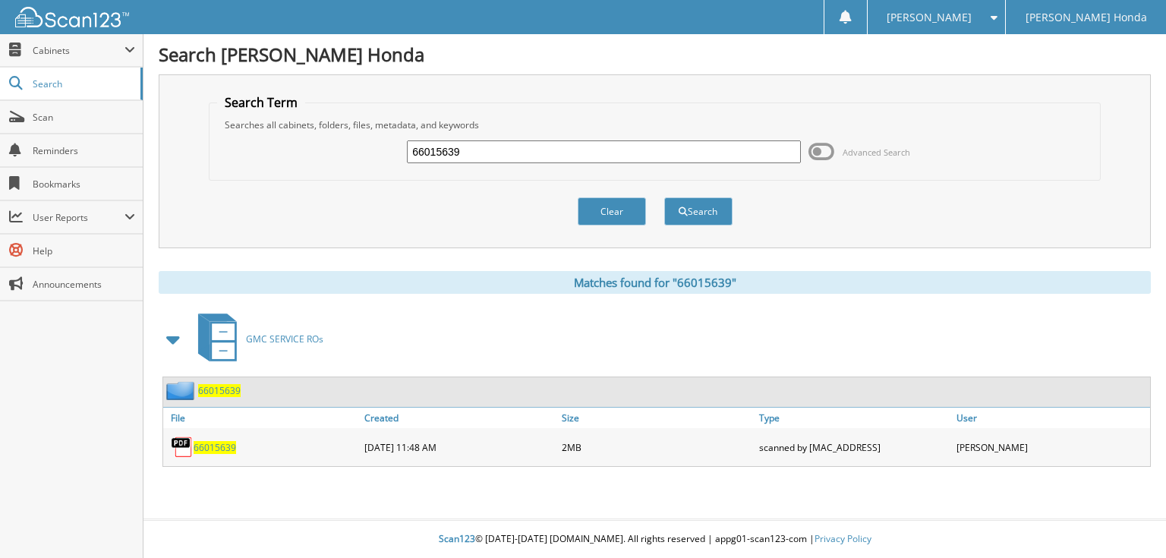
click at [478, 146] on input "66015639" at bounding box center [604, 151] width 394 height 23
type input "66015640"
click at [664, 197] on button "Search" at bounding box center [698, 211] width 68 height 28
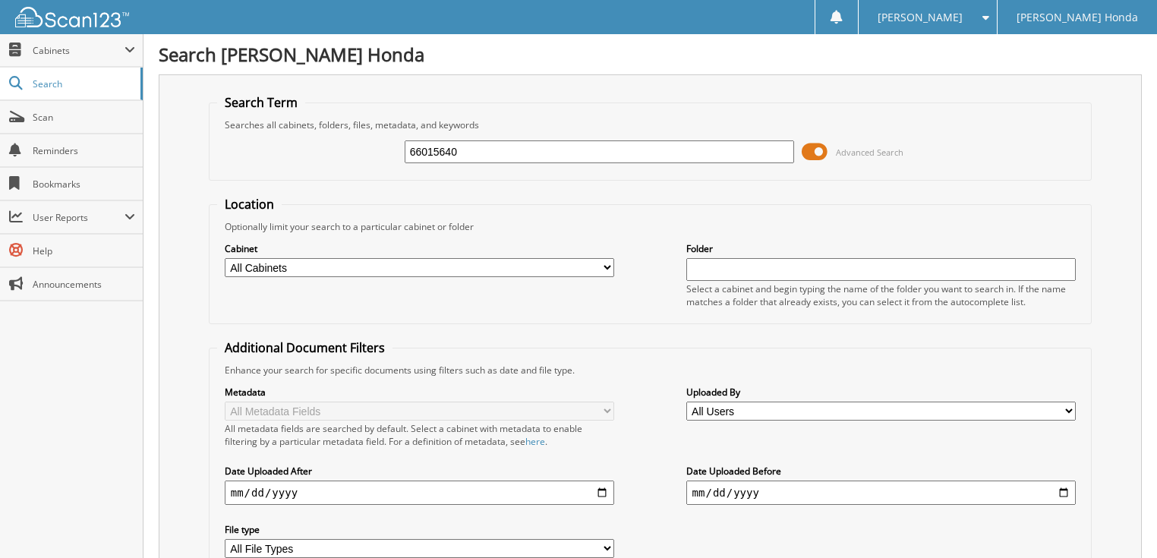
click at [808, 147] on span at bounding box center [815, 151] width 26 height 23
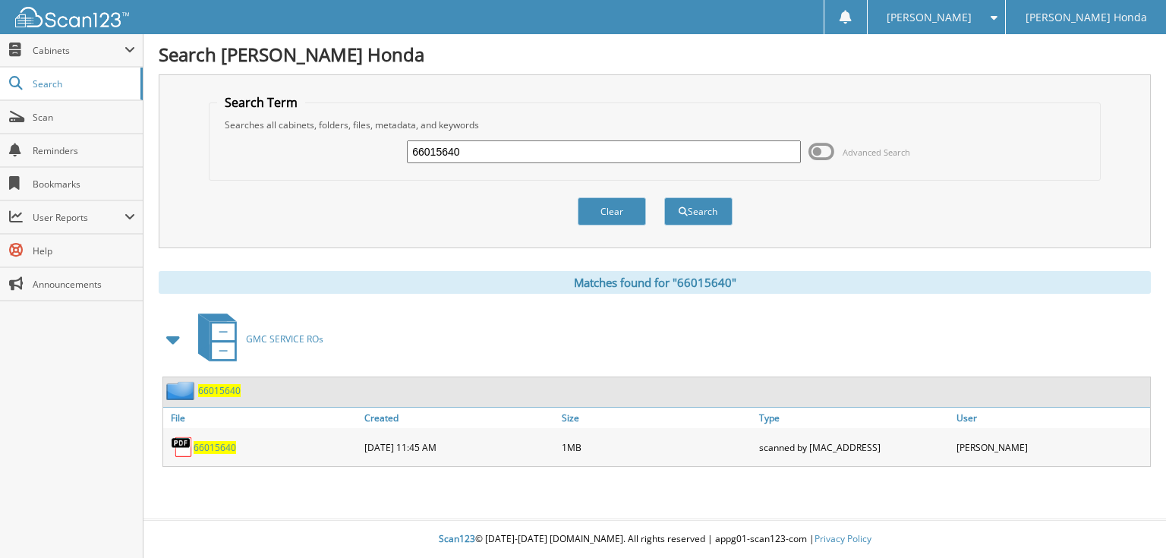
click at [466, 148] on input "66015640" at bounding box center [604, 151] width 394 height 23
type input "66015641"
click at [664, 197] on button "Search" at bounding box center [698, 211] width 68 height 28
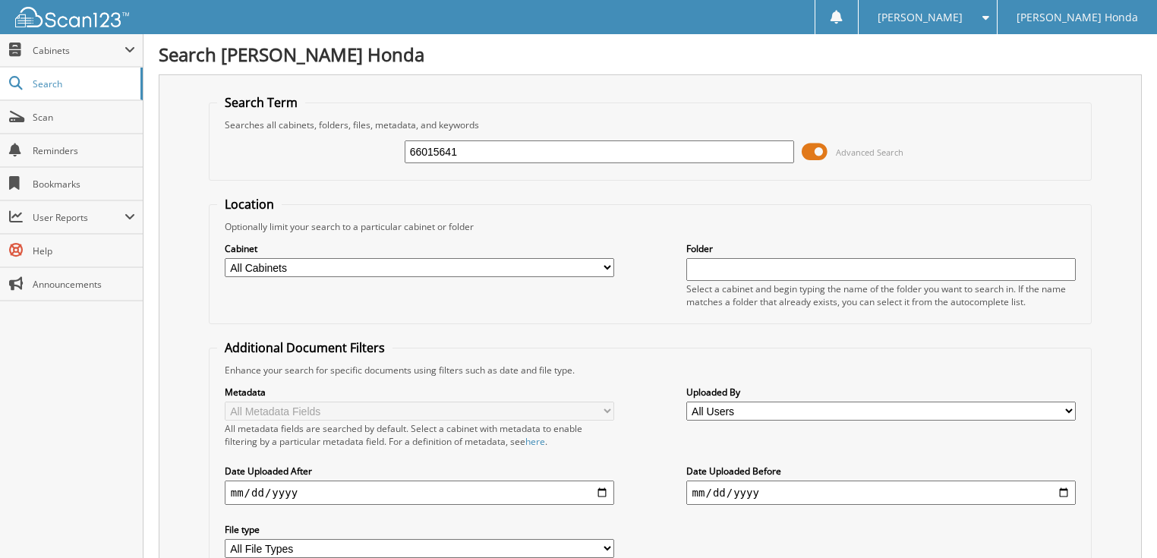
click at [820, 150] on span at bounding box center [815, 151] width 26 height 23
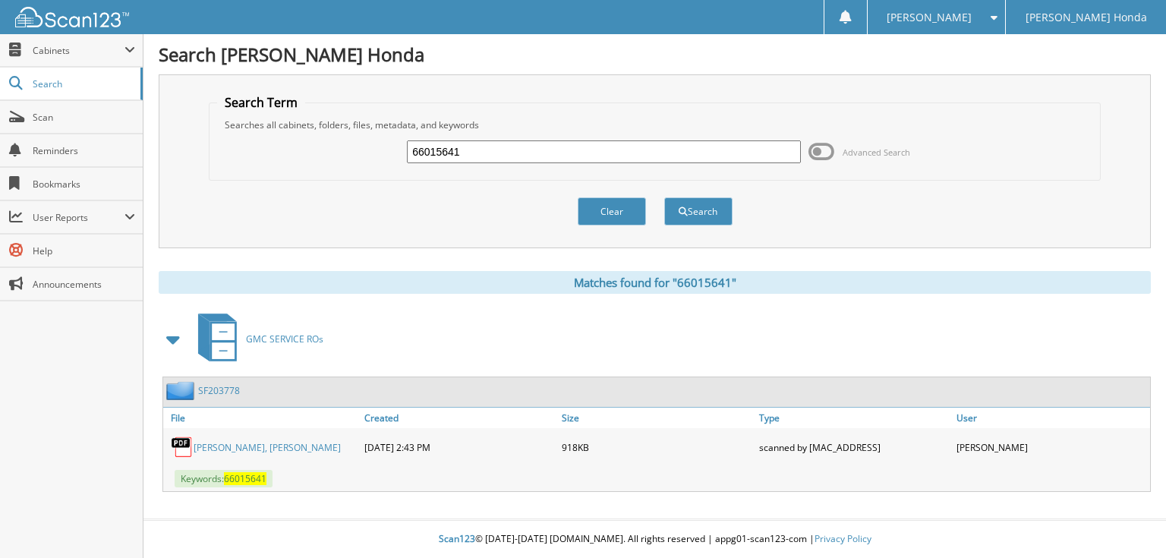
click at [468, 147] on input "66015641" at bounding box center [604, 151] width 394 height 23
type input "66015642"
click at [664, 197] on button "Search" at bounding box center [698, 211] width 68 height 28
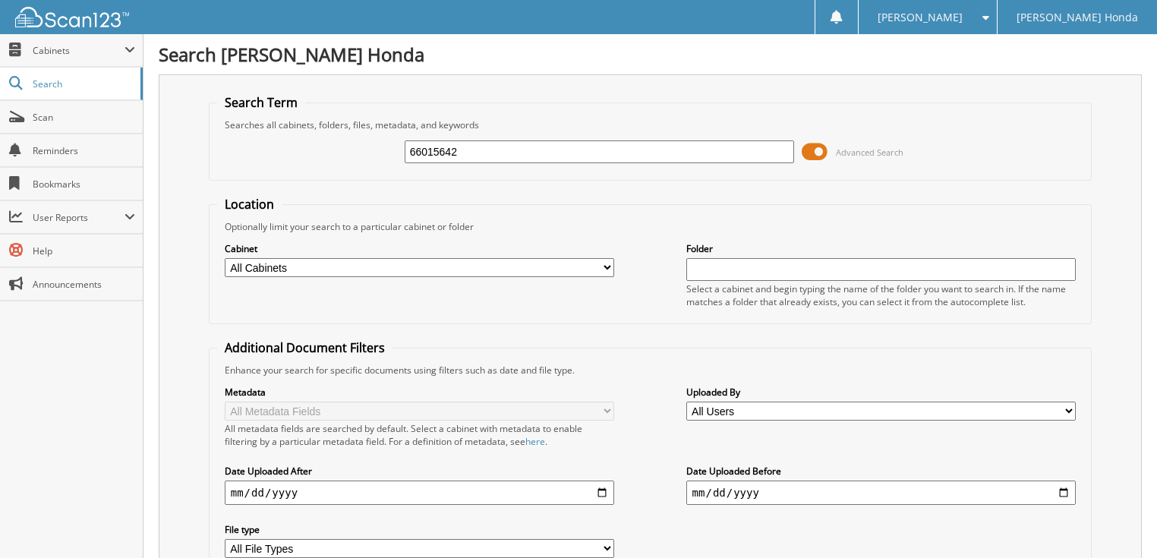
click at [805, 152] on span at bounding box center [815, 151] width 26 height 23
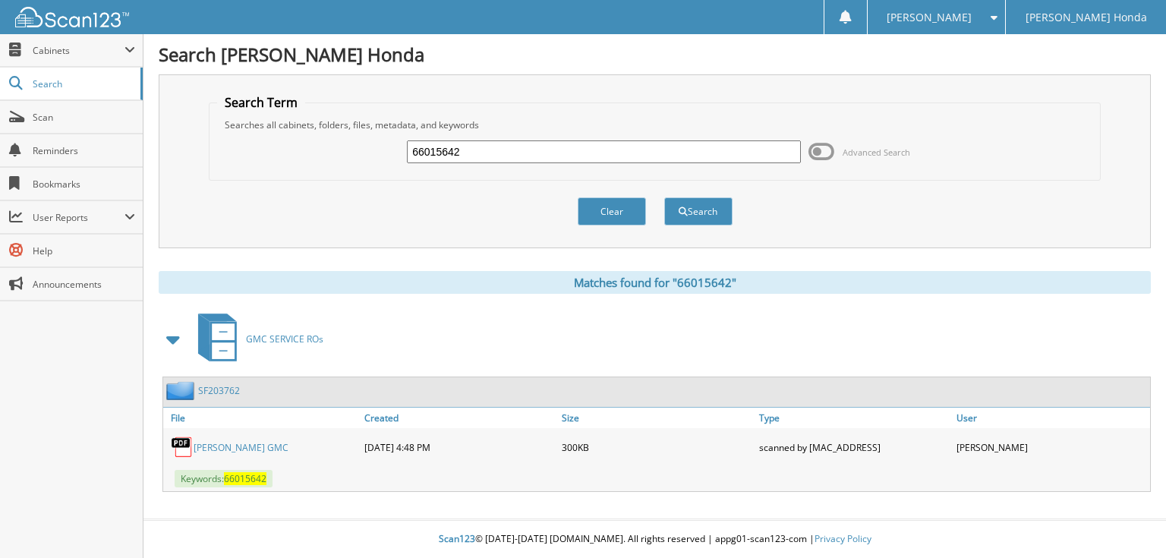
click at [579, 144] on input "66015642" at bounding box center [604, 151] width 394 height 23
type input "66015643"
click at [664, 197] on button "Search" at bounding box center [698, 211] width 68 height 28
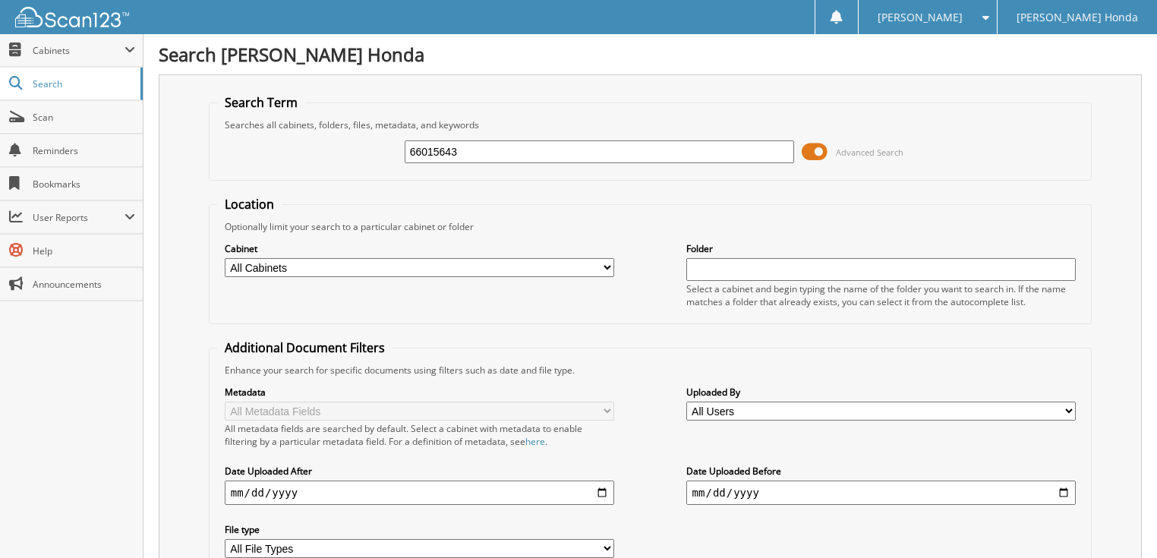
click at [470, 144] on input "66015643" at bounding box center [600, 151] width 390 height 23
type input "66015644"
click at [802, 153] on div "66015644 Advanced Search" at bounding box center [650, 151] width 867 height 41
click at [810, 149] on span at bounding box center [815, 151] width 26 height 23
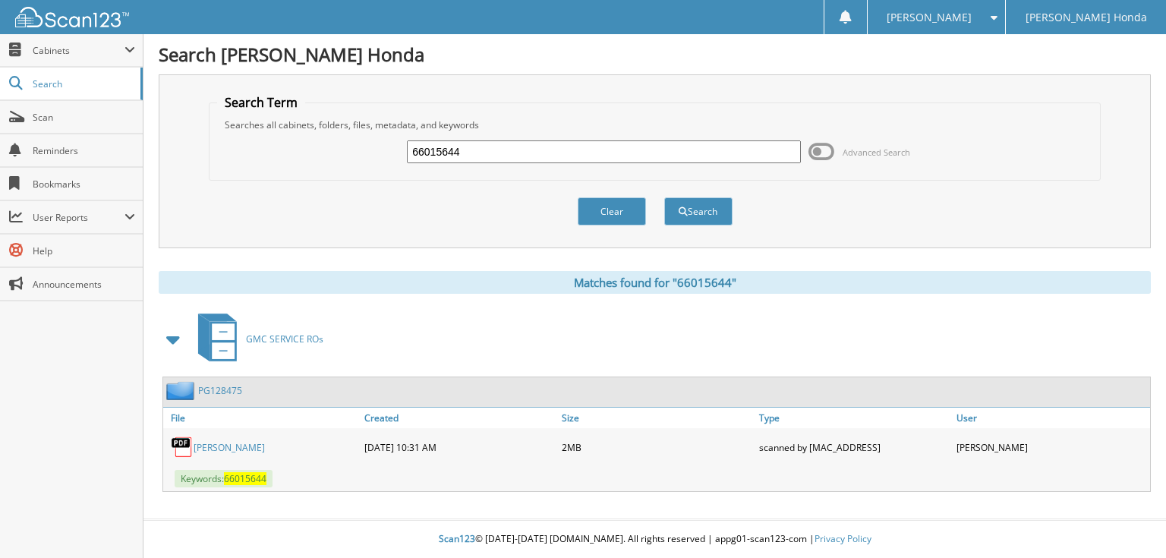
click at [489, 150] on input "66015644" at bounding box center [604, 151] width 394 height 23
type input "66015645"
click at [664, 197] on button "Search" at bounding box center [698, 211] width 68 height 28
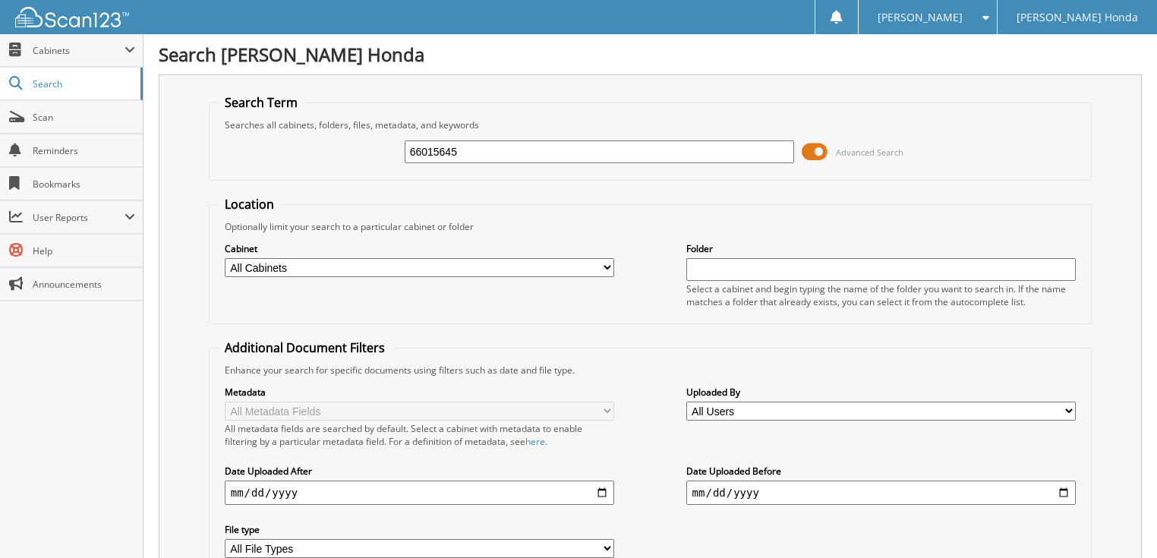
click at [809, 156] on span at bounding box center [815, 151] width 26 height 23
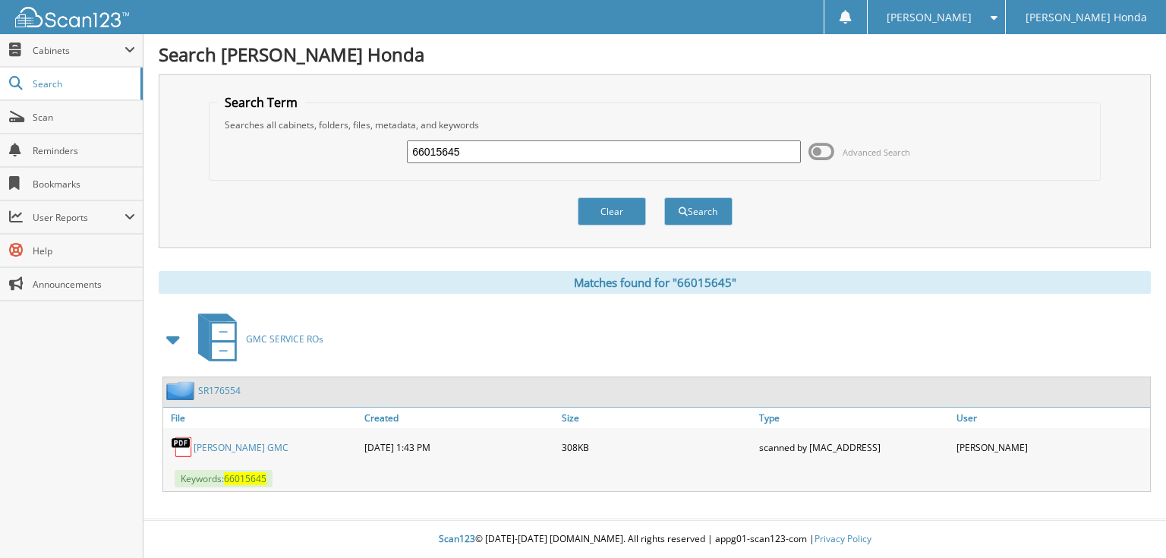
click at [467, 150] on input "66015645" at bounding box center [604, 151] width 394 height 23
click at [810, 153] on span at bounding box center [822, 151] width 26 height 23
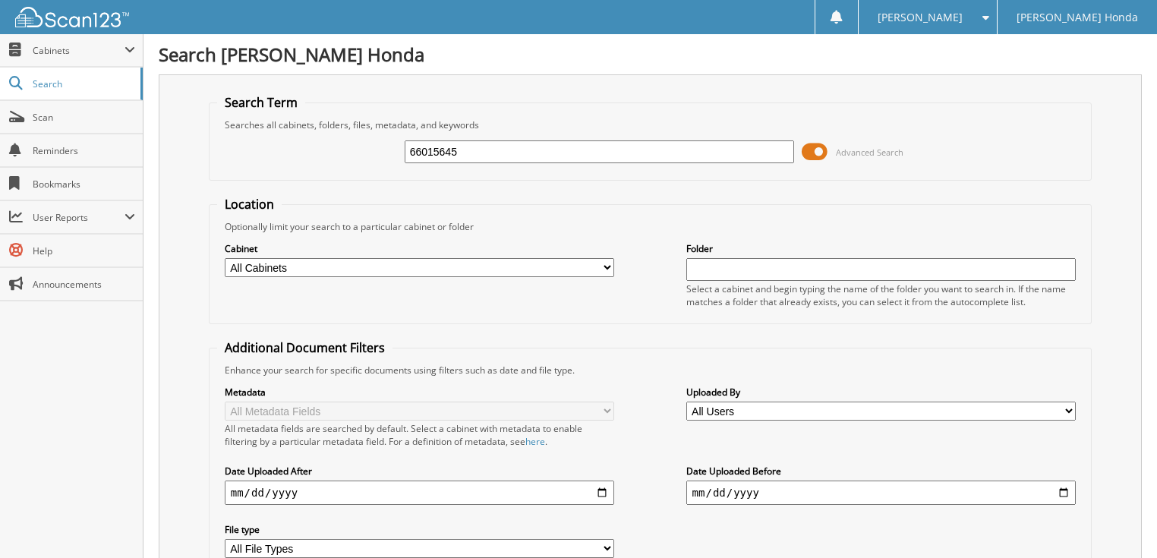
click at [828, 150] on span at bounding box center [815, 151] width 26 height 23
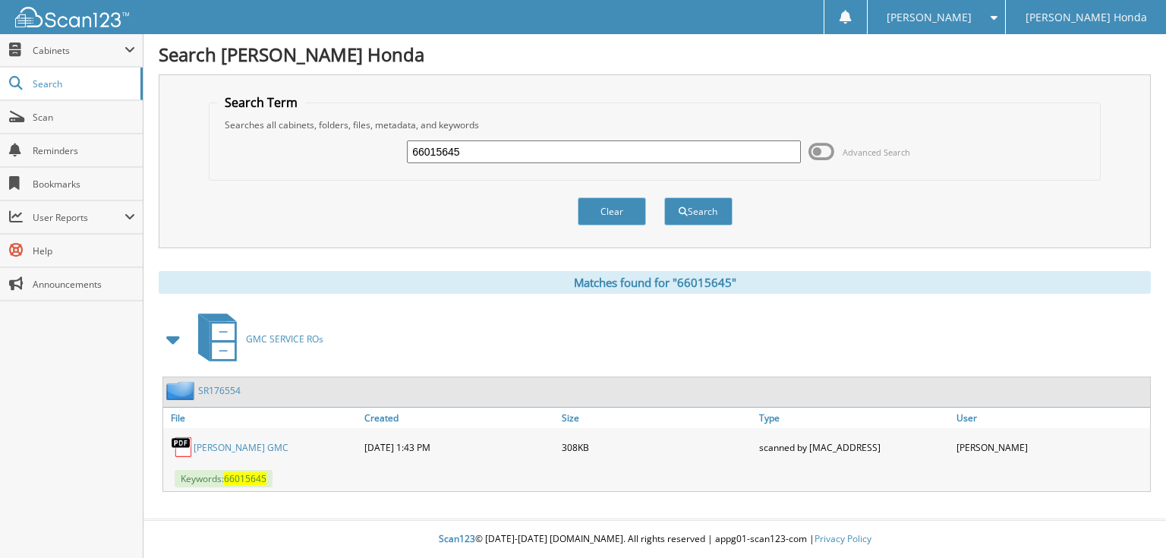
click at [635, 158] on input "66015645" at bounding box center [604, 151] width 394 height 23
drag, startPoint x: 670, startPoint y: 90, endPoint x: 690, endPoint y: 97, distance: 20.9
click at [690, 97] on fieldset "Search Term Searches all cabinets, folders, files, metadata, and keywords 66015…" at bounding box center [655, 137] width 892 height 87
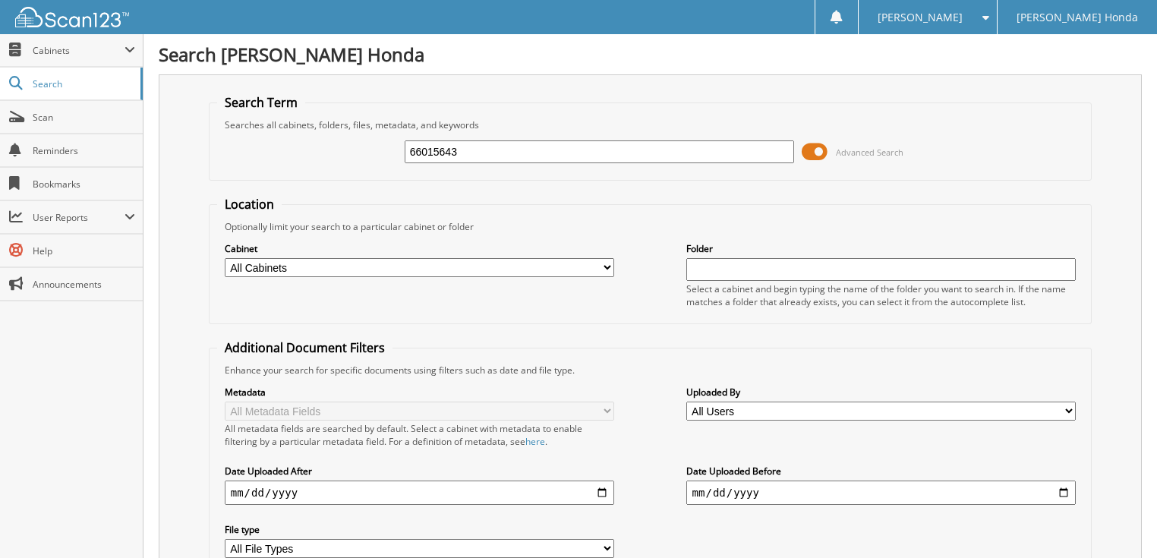
click at [585, 150] on input "66015643" at bounding box center [600, 151] width 390 height 23
type input "66015645"
click at [844, 149] on span "Advanced Search" at bounding box center [870, 152] width 68 height 11
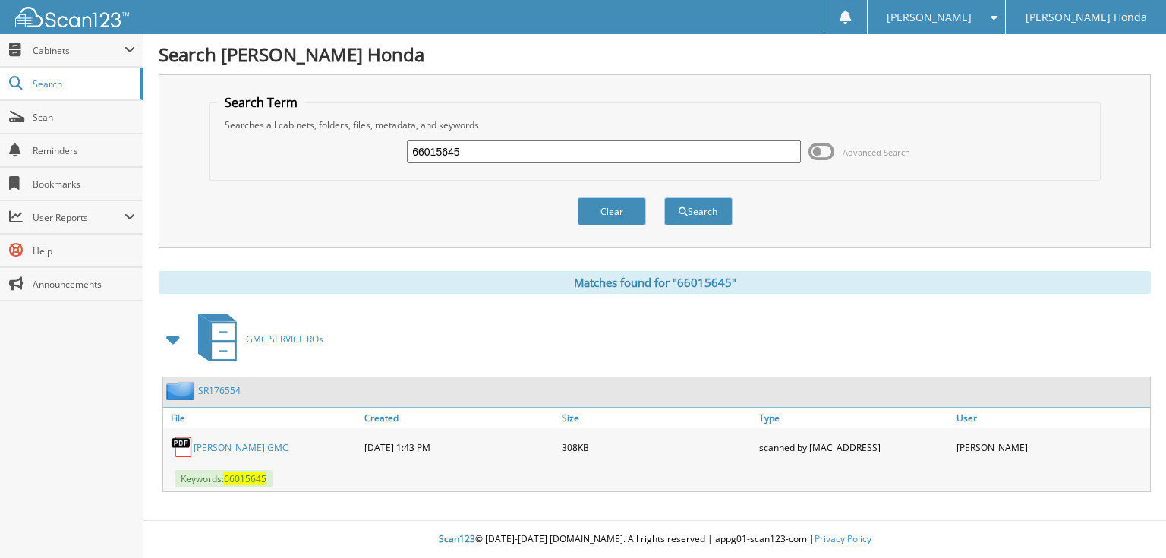
click at [579, 156] on input "66015645" at bounding box center [604, 151] width 394 height 23
type input "66015646"
click at [664, 197] on button "Search" at bounding box center [698, 211] width 68 height 28
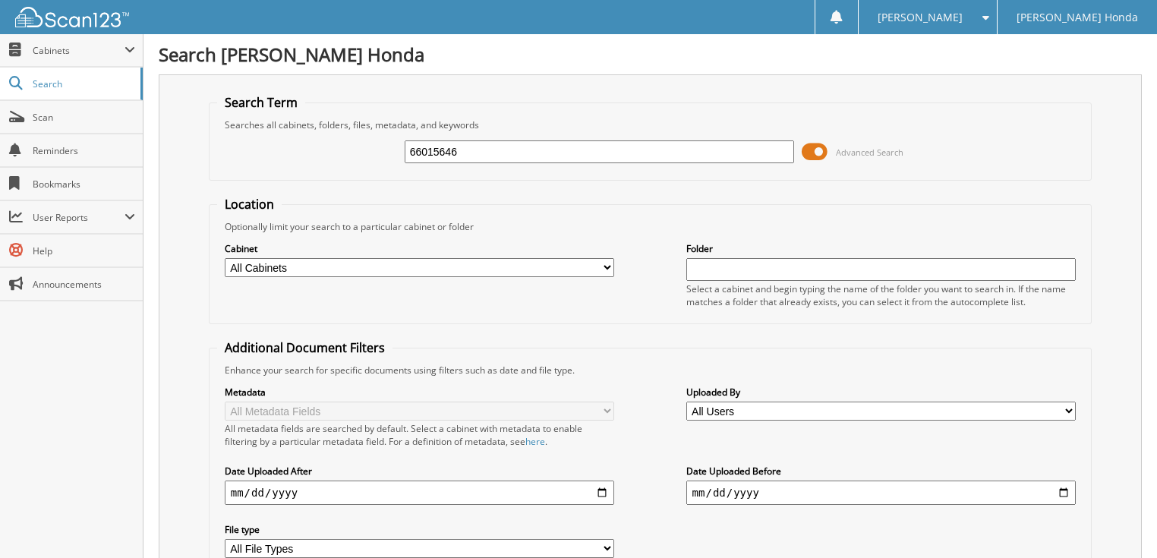
click at [803, 147] on span at bounding box center [815, 151] width 26 height 23
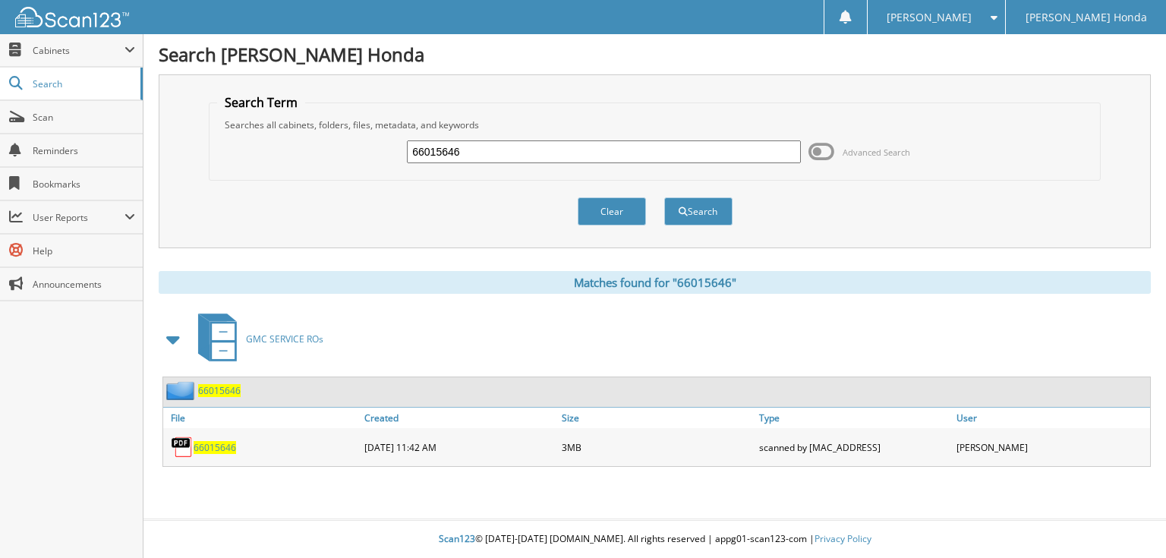
click at [671, 147] on input "66015646" at bounding box center [604, 151] width 394 height 23
type input "66015647"
click at [664, 197] on button "Search" at bounding box center [698, 211] width 68 height 28
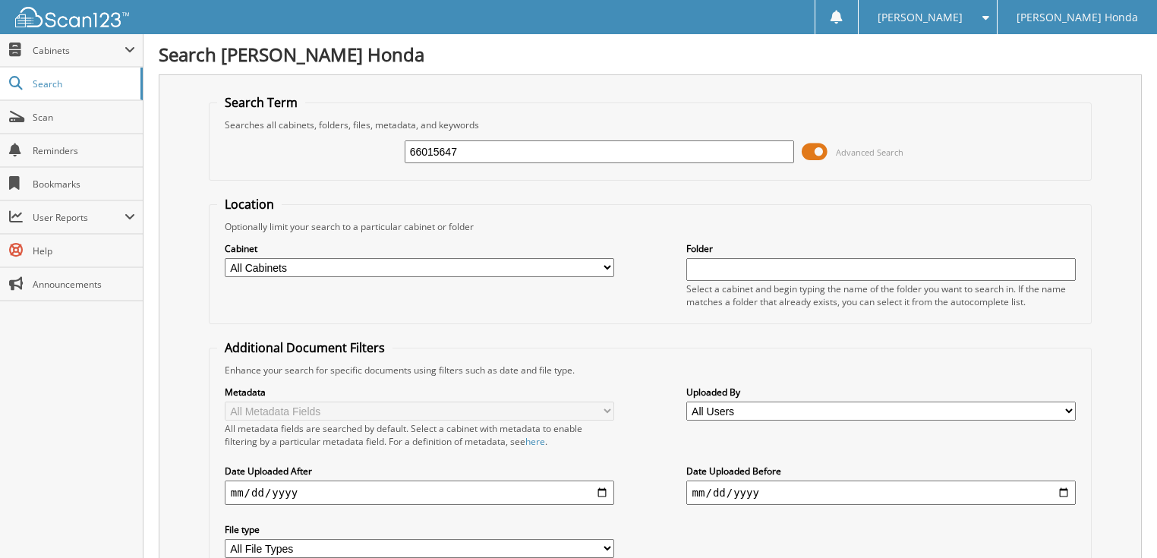
click at [819, 150] on span at bounding box center [815, 151] width 26 height 23
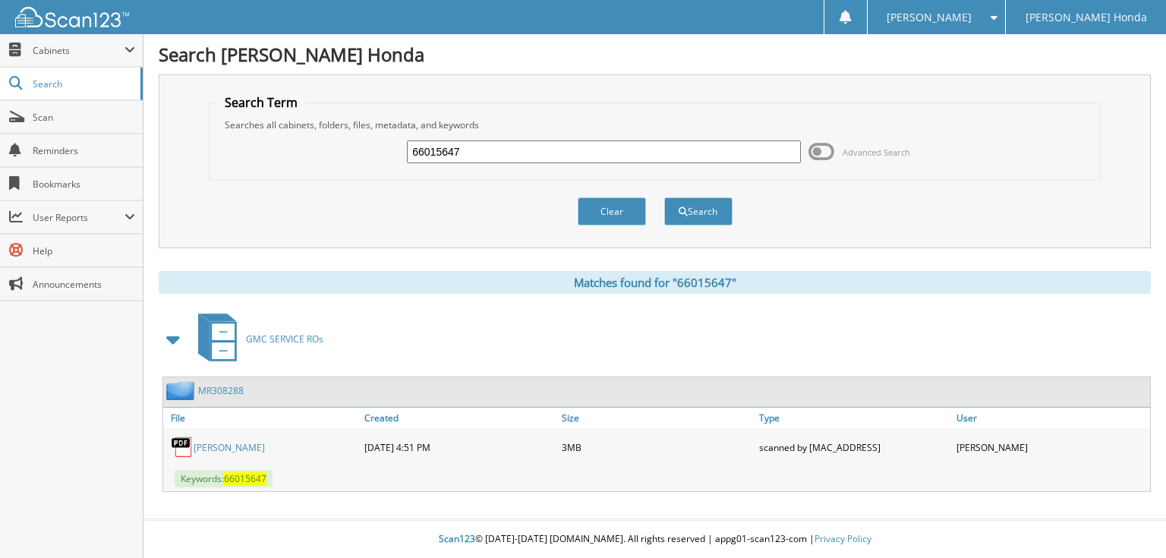
click at [636, 145] on input "66015647" at bounding box center [604, 151] width 394 height 23
type input "66015648"
click at [664, 197] on button "Search" at bounding box center [698, 211] width 68 height 28
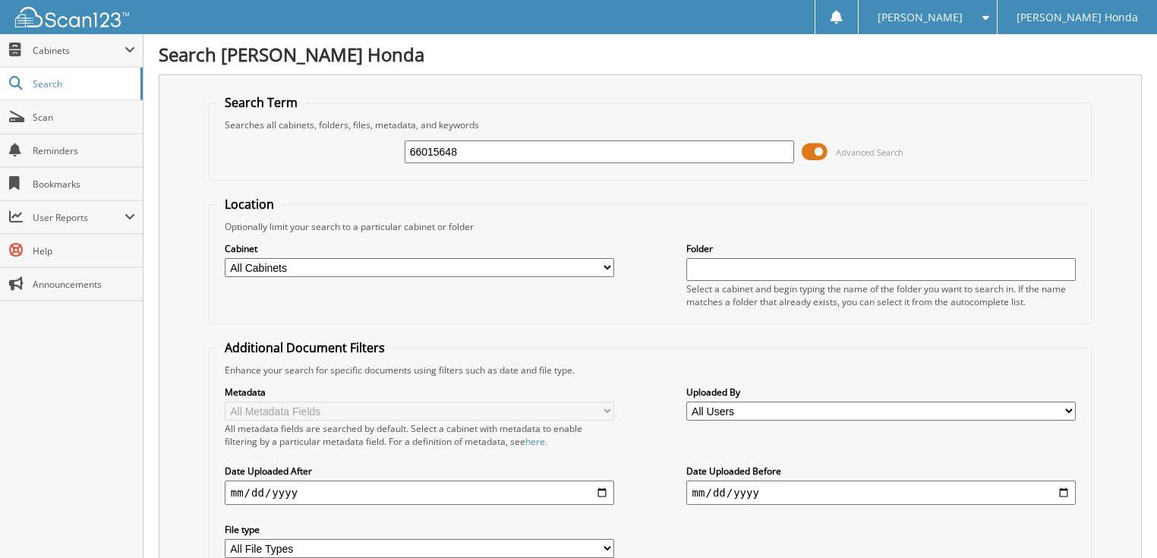
click at [806, 146] on span at bounding box center [815, 151] width 26 height 23
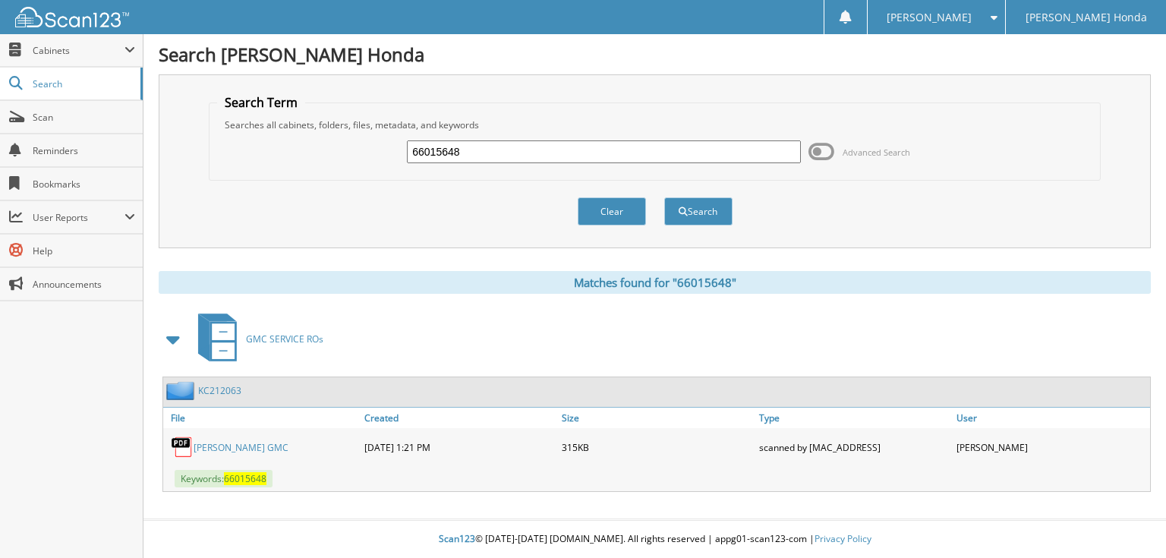
click at [679, 161] on input "66015648" at bounding box center [604, 151] width 394 height 23
type input "66015649"
click at [664, 197] on button "Search" at bounding box center [698, 211] width 68 height 28
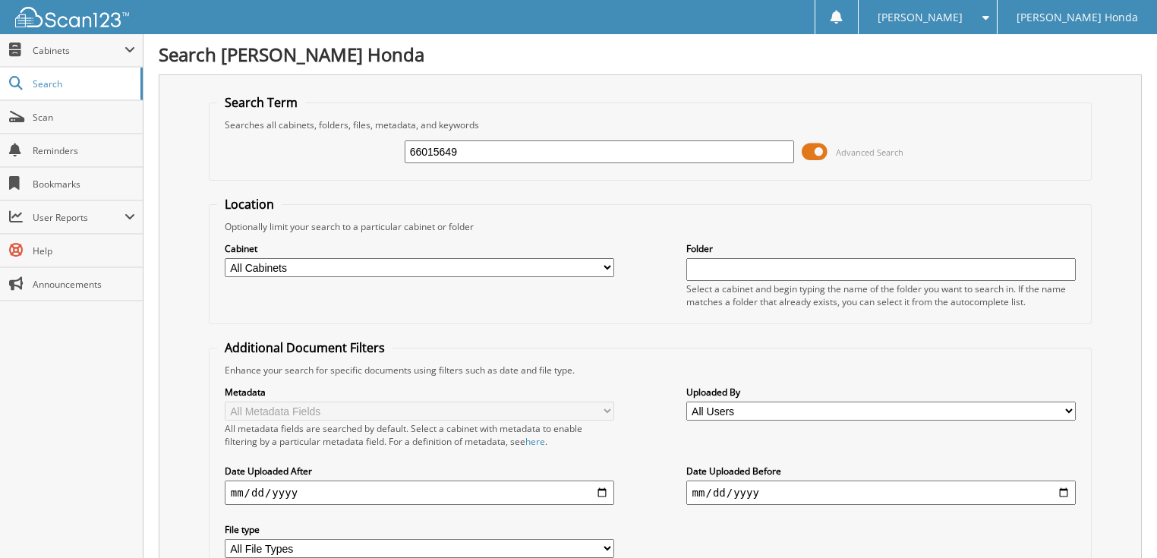
click at [825, 150] on span at bounding box center [815, 151] width 26 height 23
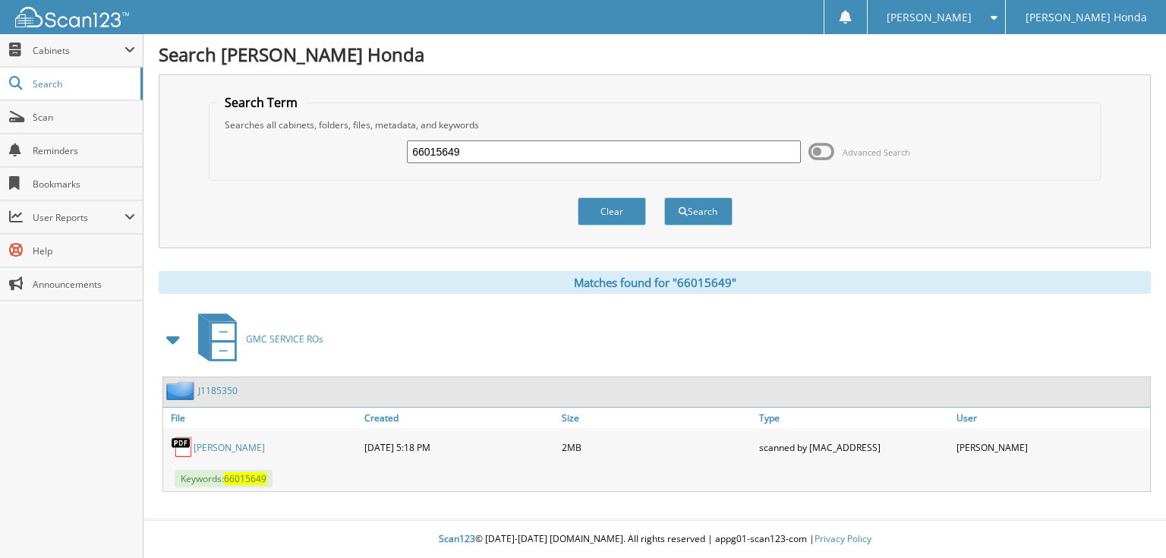
click at [488, 144] on input "66015649" at bounding box center [604, 151] width 394 height 23
type input "660156450"
click at [664, 197] on button "Search" at bounding box center [698, 211] width 68 height 28
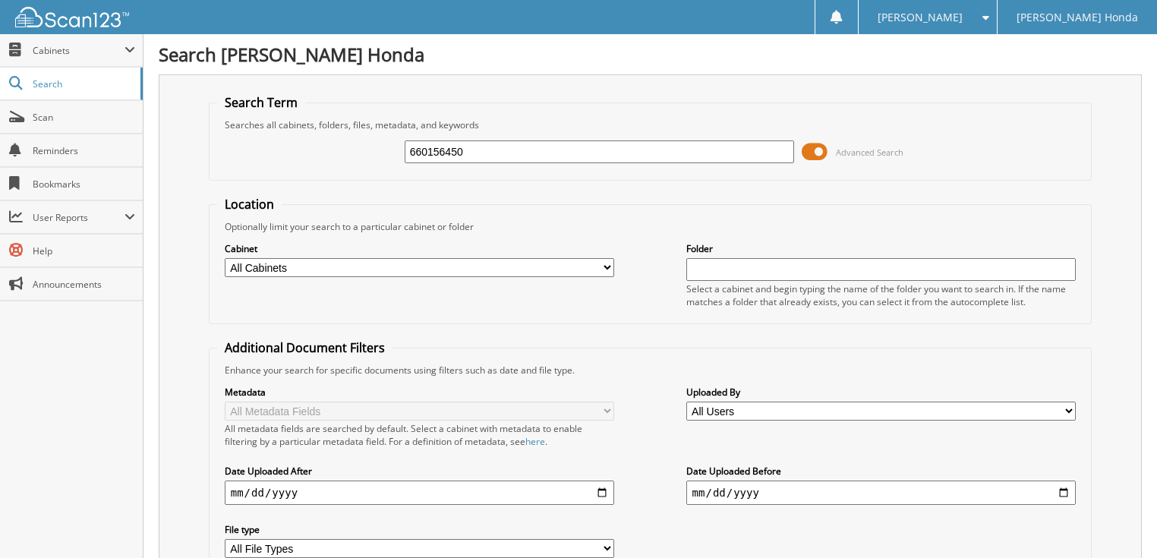
click at [488, 144] on input "660156450" at bounding box center [600, 151] width 390 height 23
click at [467, 149] on input "66015649" at bounding box center [600, 151] width 390 height 23
type input "66015650"
click at [822, 149] on span at bounding box center [815, 151] width 26 height 23
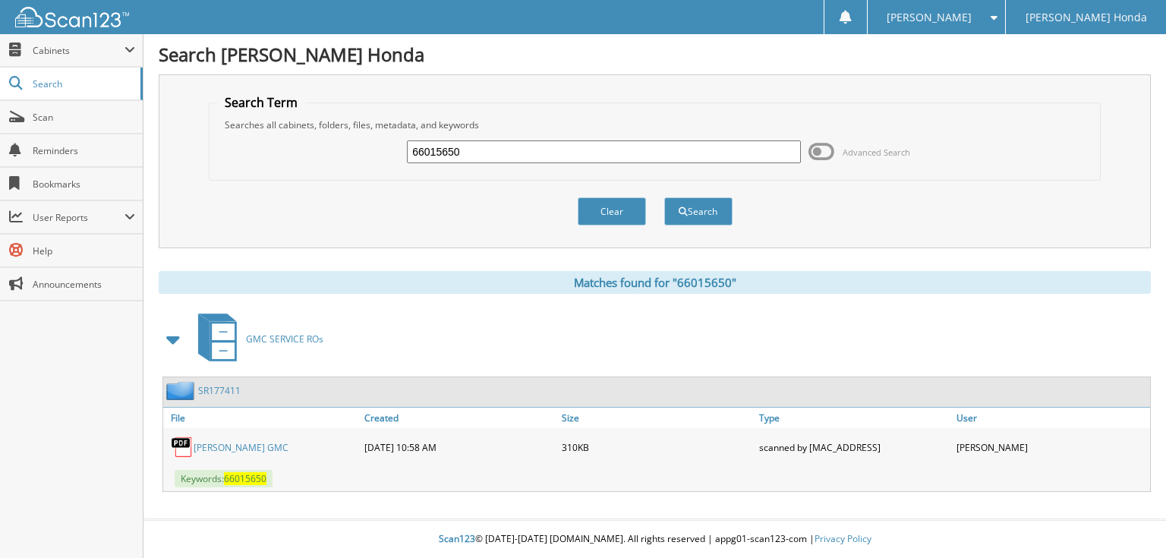
click at [536, 152] on input "66015650" at bounding box center [604, 151] width 394 height 23
type input "66015651"
click at [664, 197] on button "Search" at bounding box center [698, 211] width 68 height 28
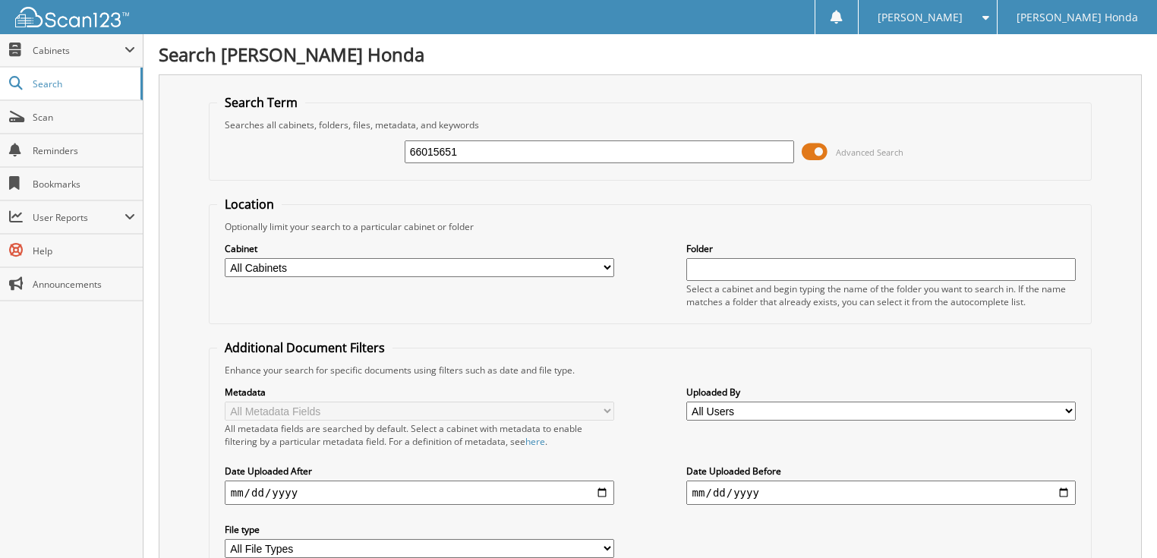
click at [809, 141] on span at bounding box center [815, 151] width 26 height 23
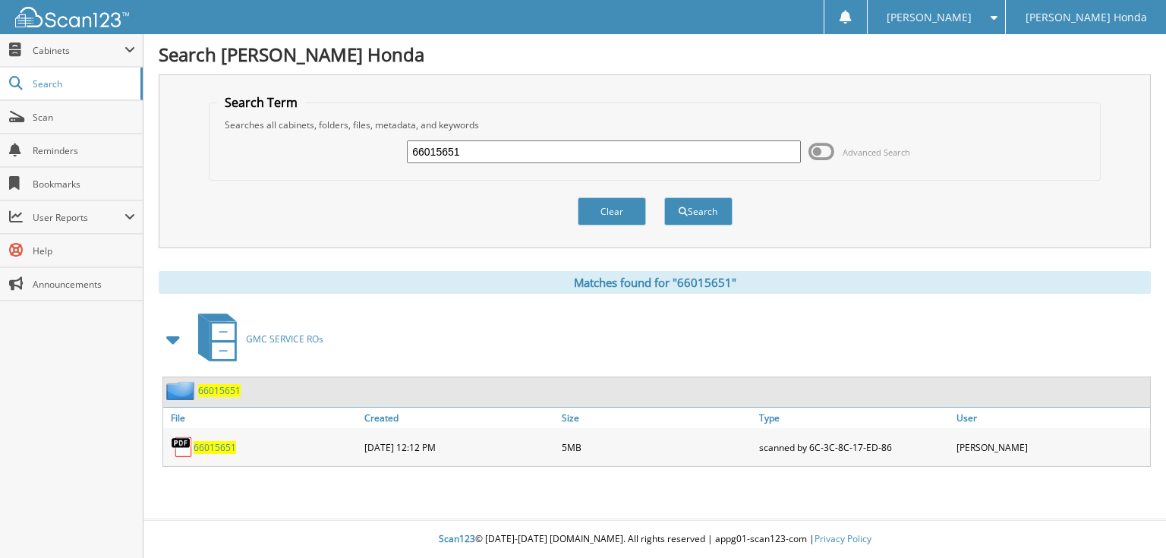
click at [534, 146] on input "66015651" at bounding box center [604, 151] width 394 height 23
type input "66015652"
click at [664, 197] on button "Search" at bounding box center [698, 211] width 68 height 28
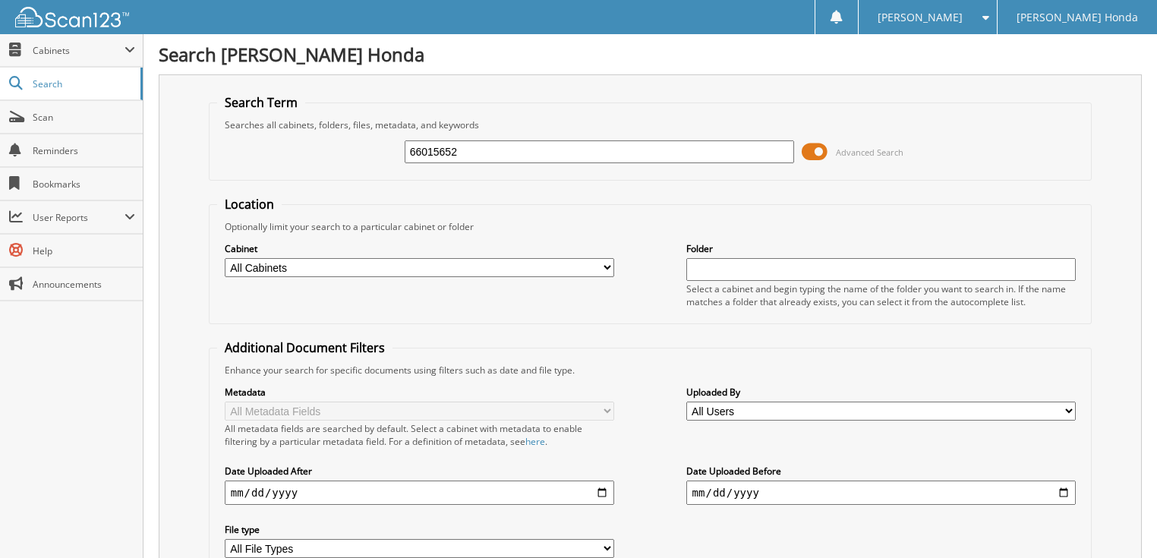
click at [820, 147] on span at bounding box center [815, 151] width 26 height 23
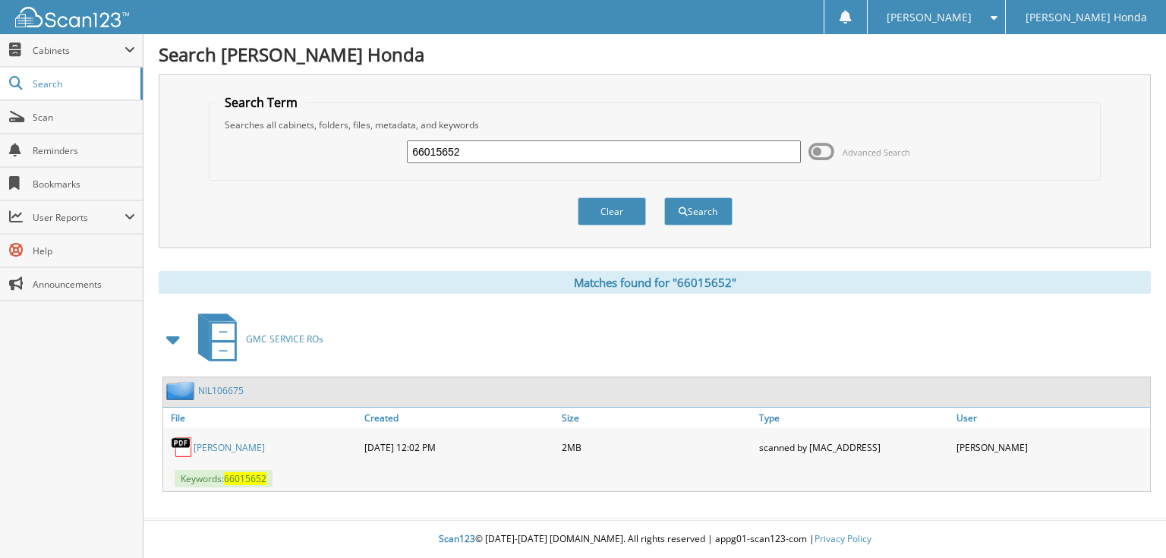
click at [568, 147] on input "66015652" at bounding box center [604, 151] width 394 height 23
type input "66015653"
click at [664, 197] on button "Search" at bounding box center [698, 211] width 68 height 28
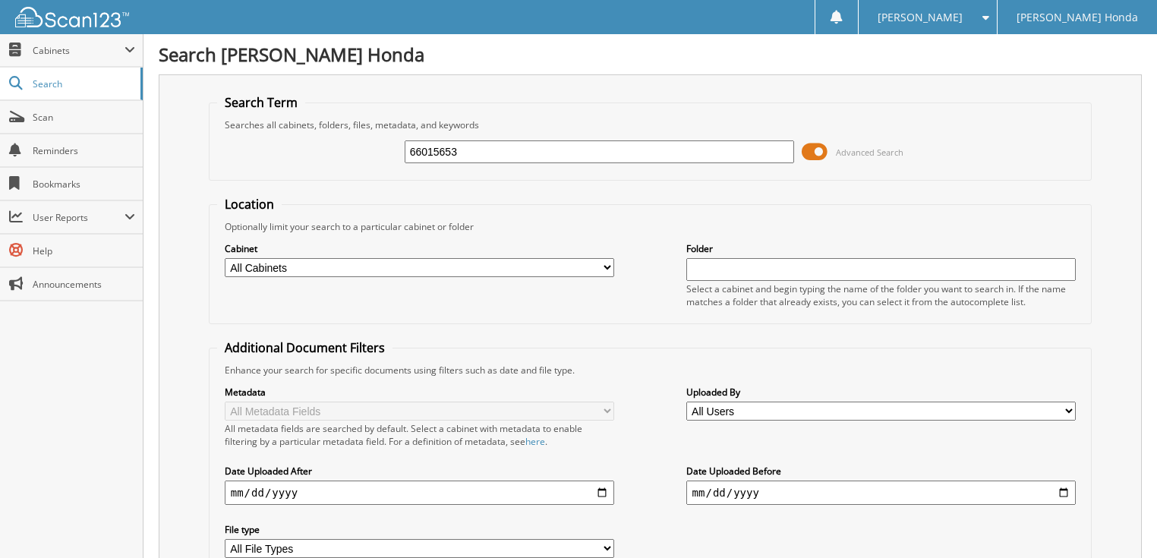
click at [814, 155] on span at bounding box center [815, 151] width 26 height 23
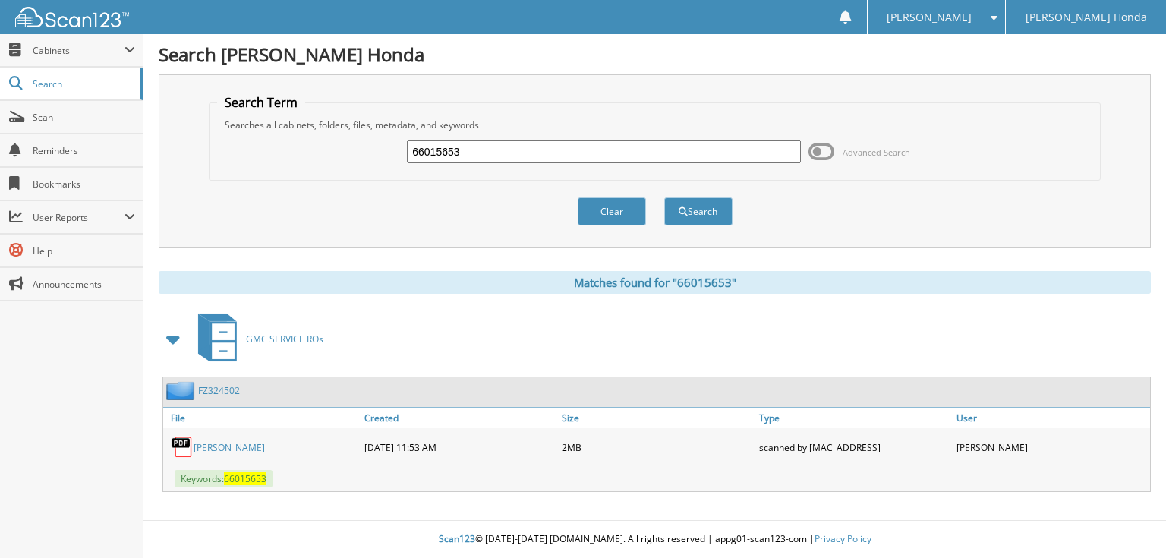
click at [548, 150] on input "66015653" at bounding box center [604, 151] width 394 height 23
type input "66015654"
click at [664, 197] on button "Search" at bounding box center [698, 211] width 68 height 28
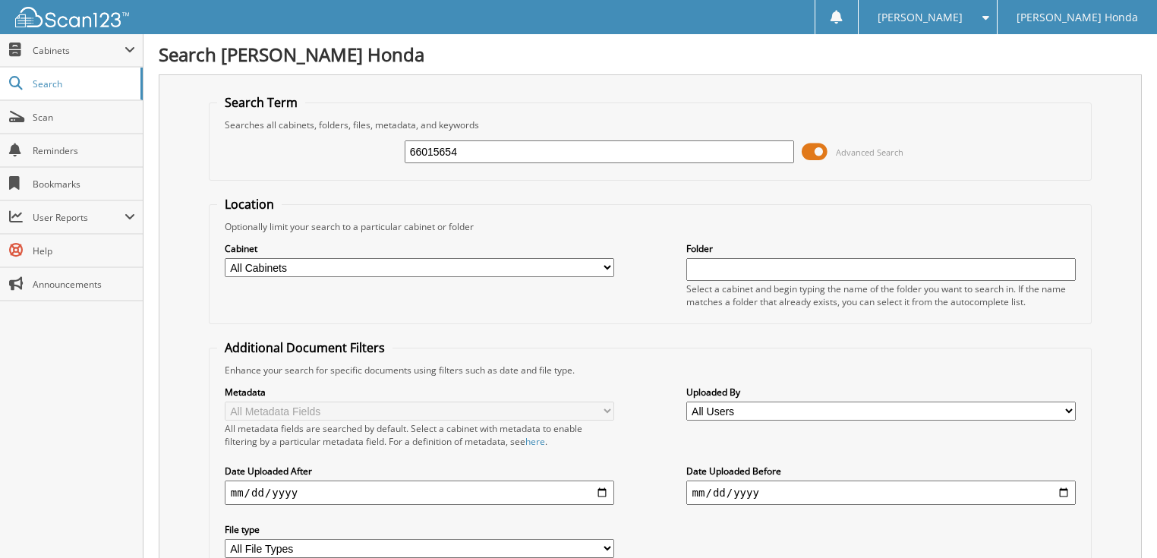
click at [820, 154] on span at bounding box center [815, 151] width 26 height 23
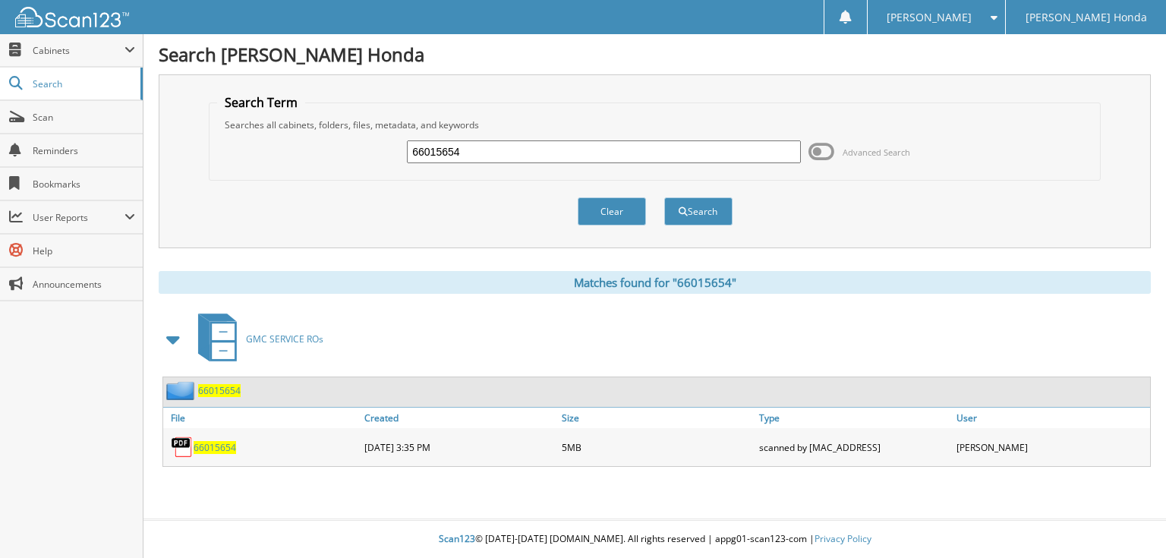
click at [511, 153] on input "66015654" at bounding box center [604, 151] width 394 height 23
type input "66015655"
click at [664, 197] on button "Search" at bounding box center [698, 211] width 68 height 28
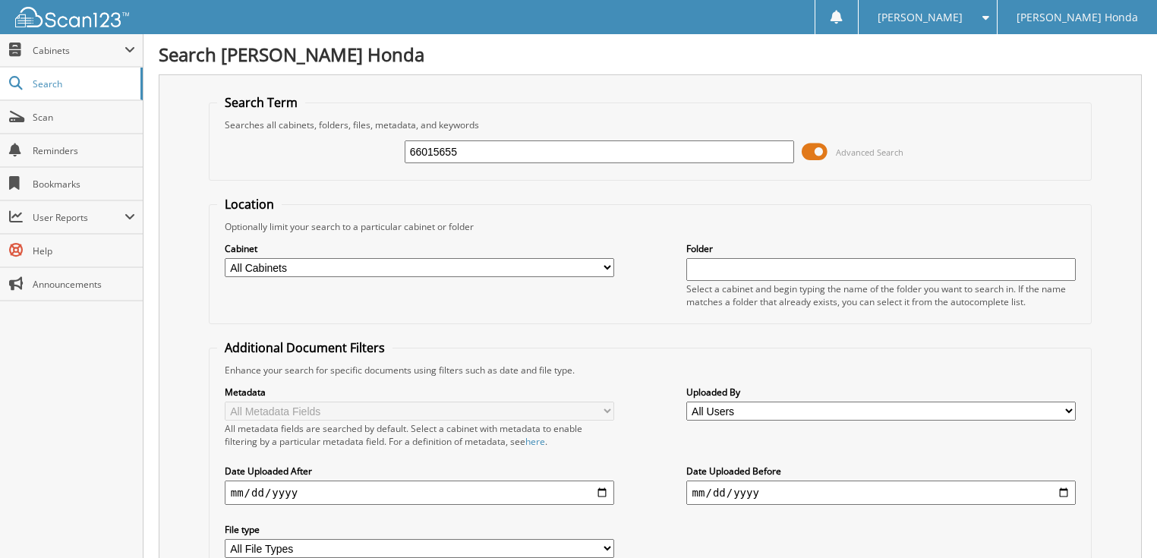
click at [819, 151] on span at bounding box center [815, 151] width 26 height 23
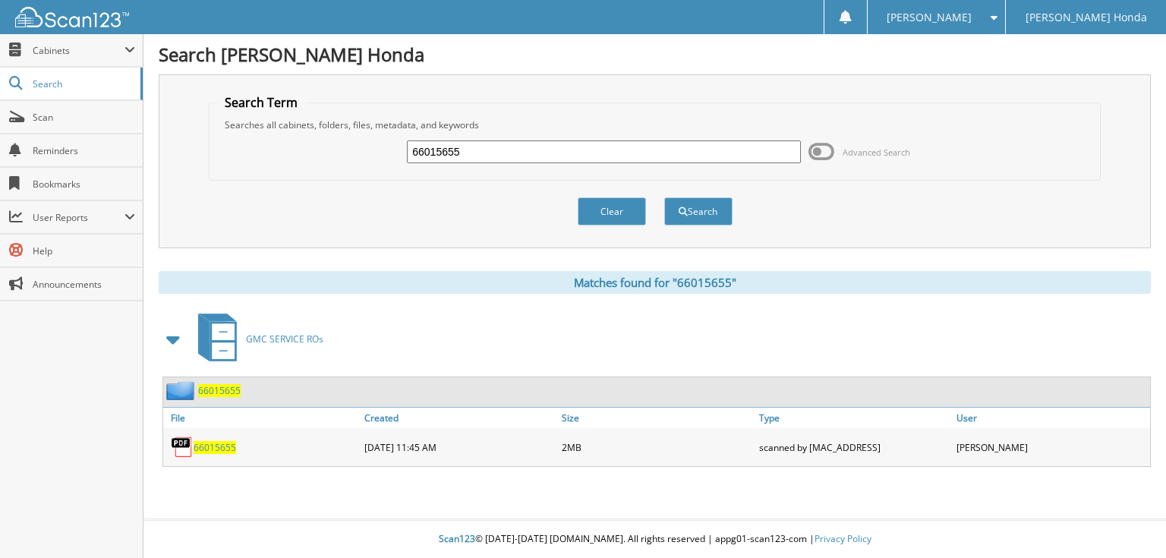
click at [612, 148] on input "66015655" at bounding box center [604, 151] width 394 height 23
type input "66015656"
click at [664, 197] on button "Search" at bounding box center [698, 211] width 68 height 28
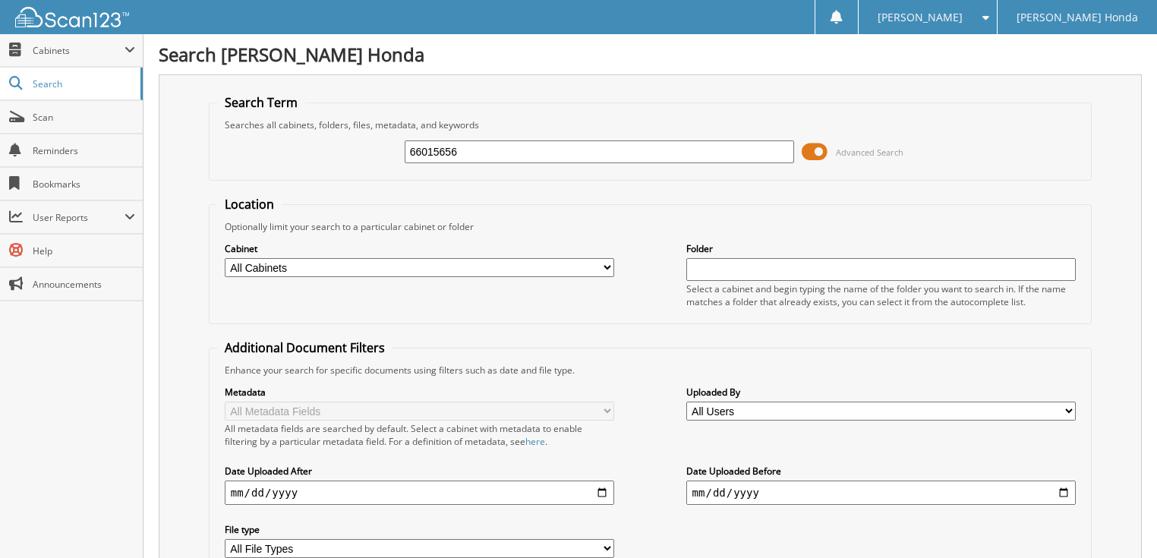
click at [824, 153] on span at bounding box center [815, 151] width 26 height 23
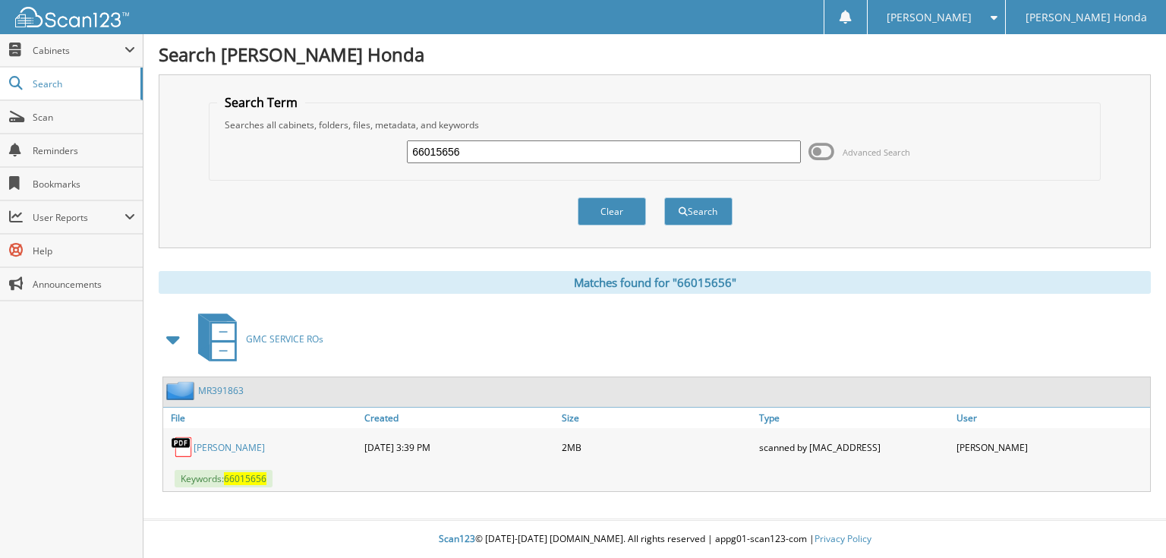
click at [550, 140] on input "66015656" at bounding box center [604, 151] width 394 height 23
type input "66015657"
click at [664, 197] on button "Search" at bounding box center [698, 211] width 68 height 28
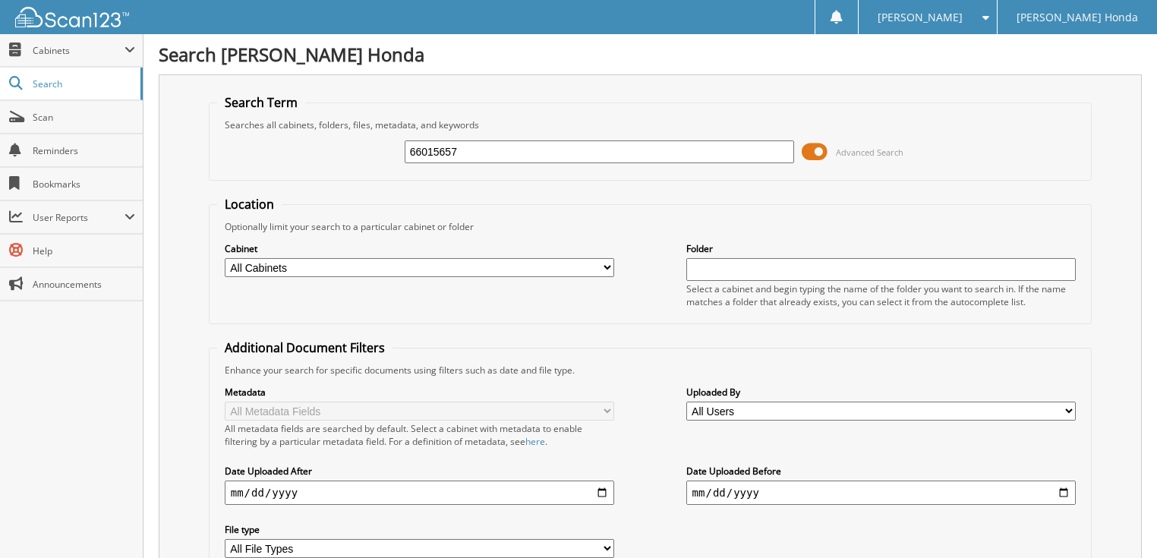
click at [820, 150] on span at bounding box center [815, 151] width 26 height 23
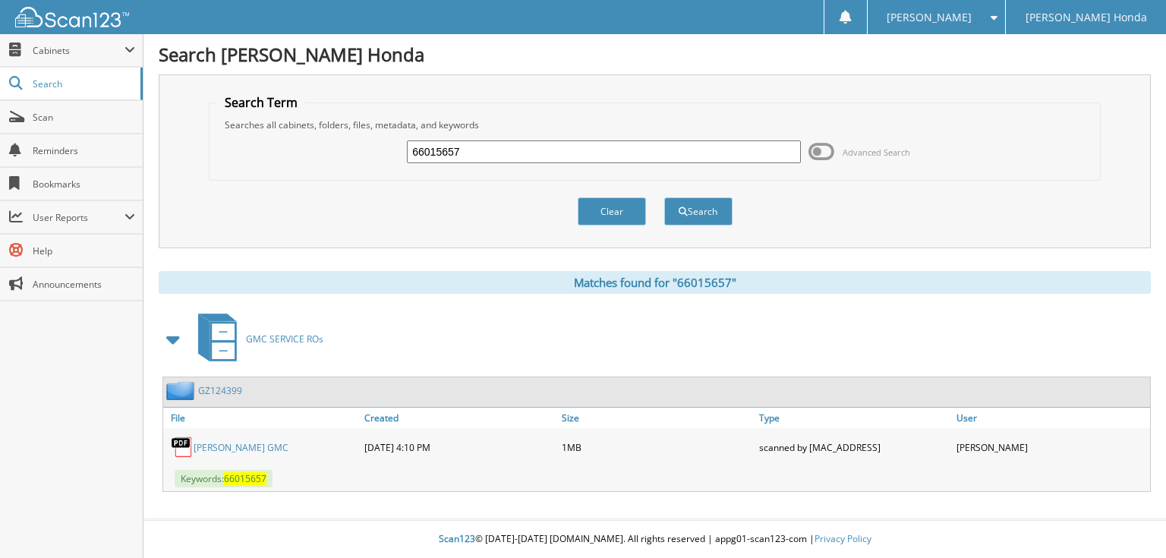
click at [589, 152] on input "66015657" at bounding box center [604, 151] width 394 height 23
type input "66015658"
click at [664, 197] on button "Search" at bounding box center [698, 211] width 68 height 28
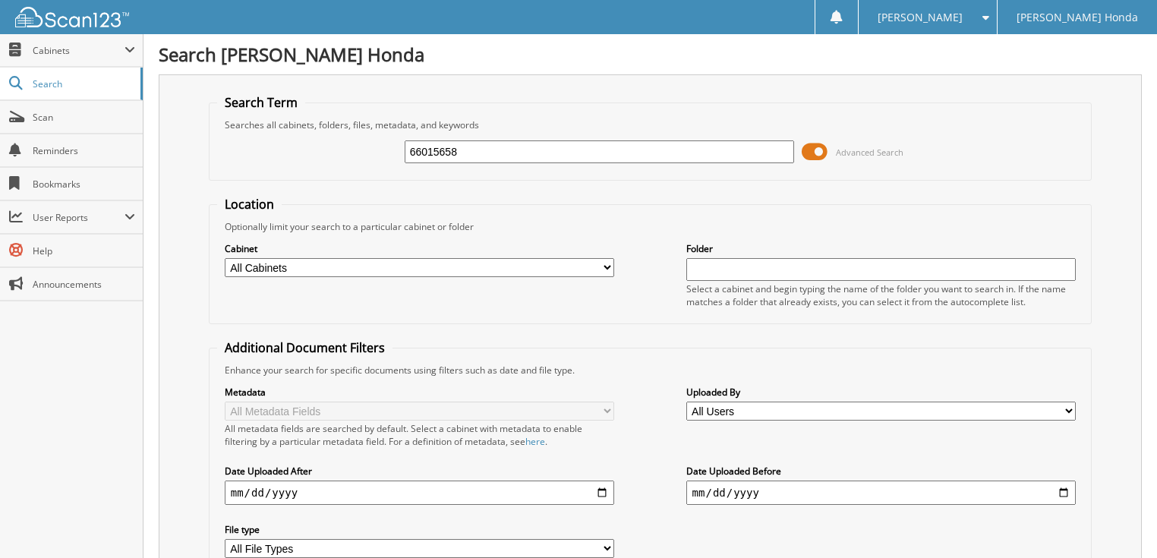
click at [811, 151] on span at bounding box center [815, 151] width 26 height 23
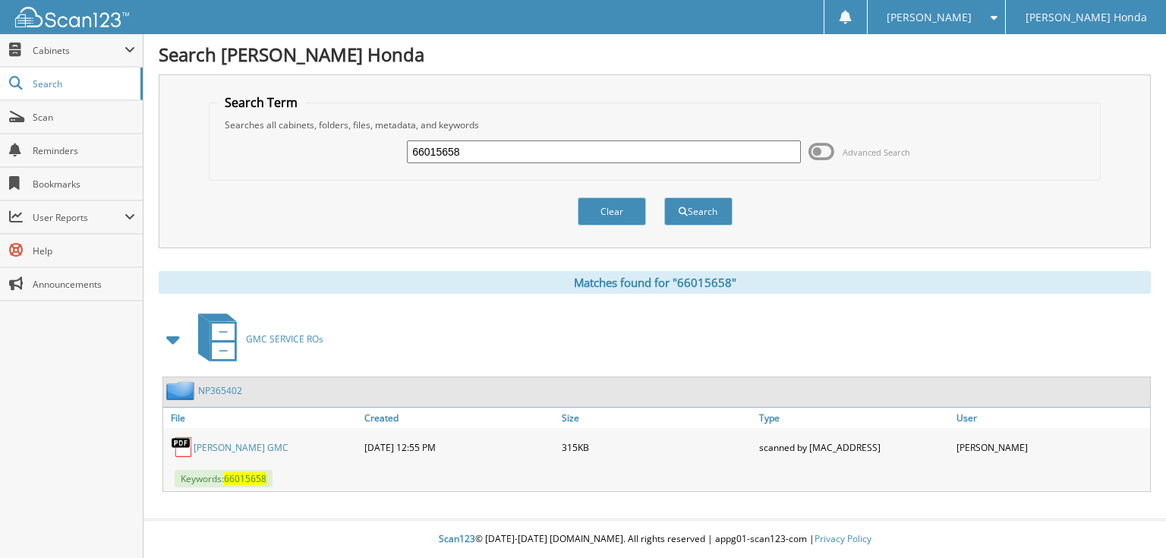
click at [595, 147] on input "66015658" at bounding box center [604, 151] width 394 height 23
type input "66015659"
click at [664, 197] on button "Search" at bounding box center [698, 211] width 68 height 28
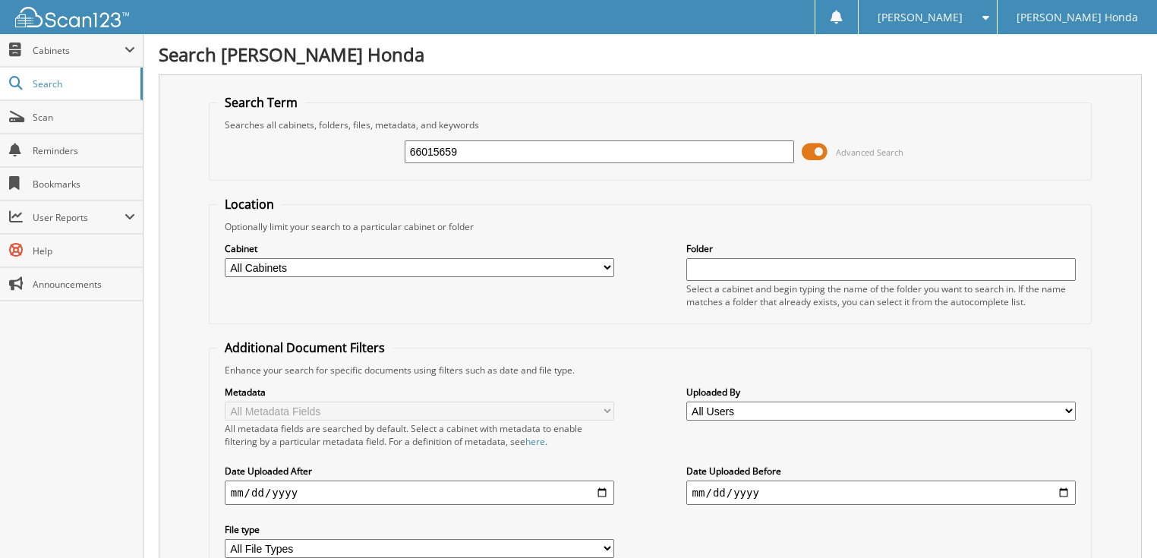
click at [816, 148] on span at bounding box center [815, 151] width 26 height 23
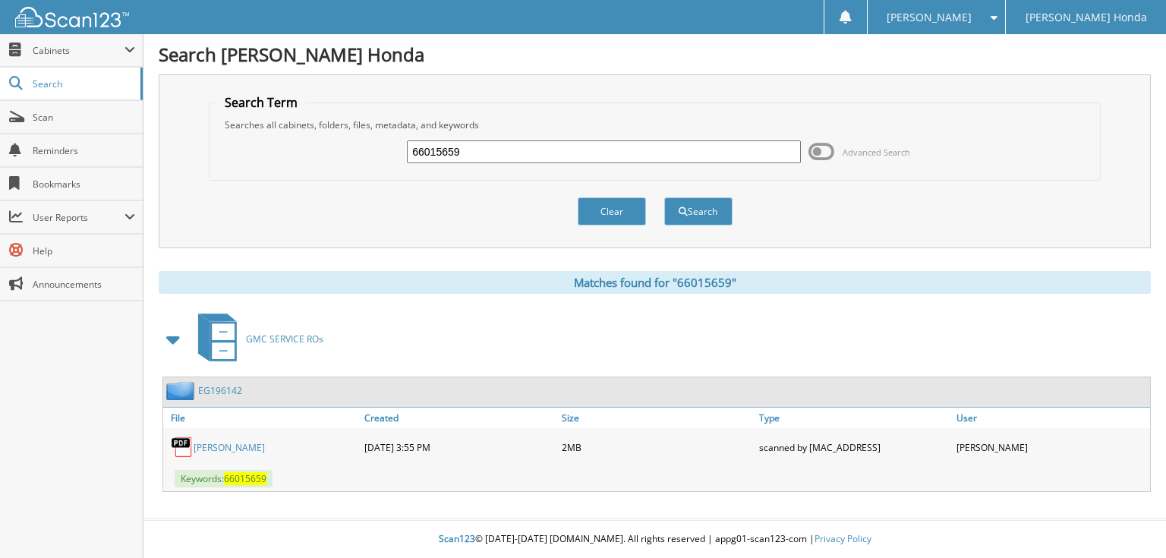
click at [633, 144] on input "66015659" at bounding box center [604, 151] width 394 height 23
type input "66015660"
click at [664, 197] on button "Search" at bounding box center [698, 211] width 68 height 28
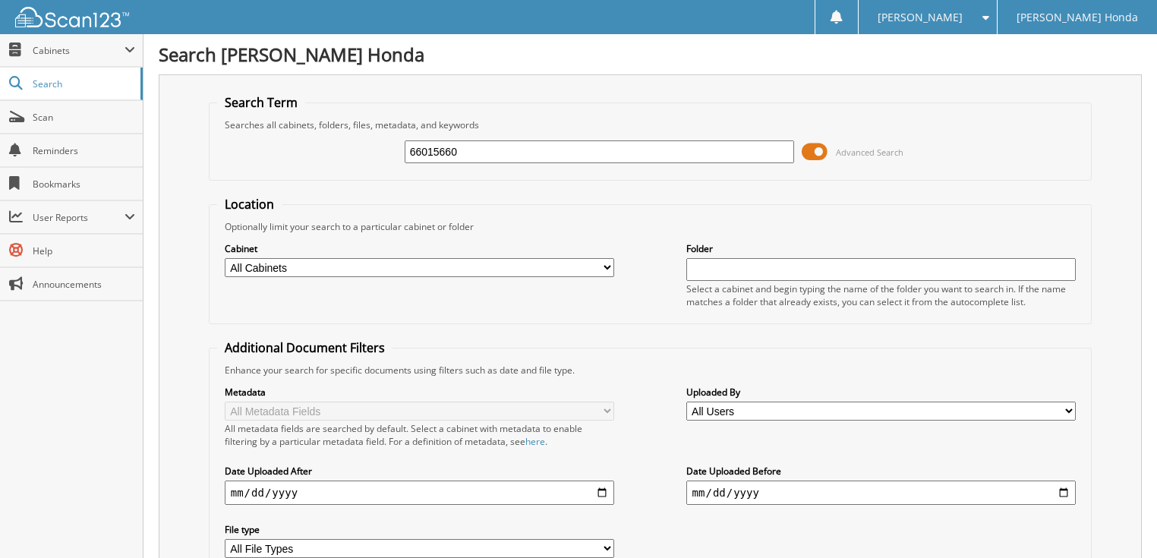
click at [815, 151] on span at bounding box center [815, 151] width 26 height 23
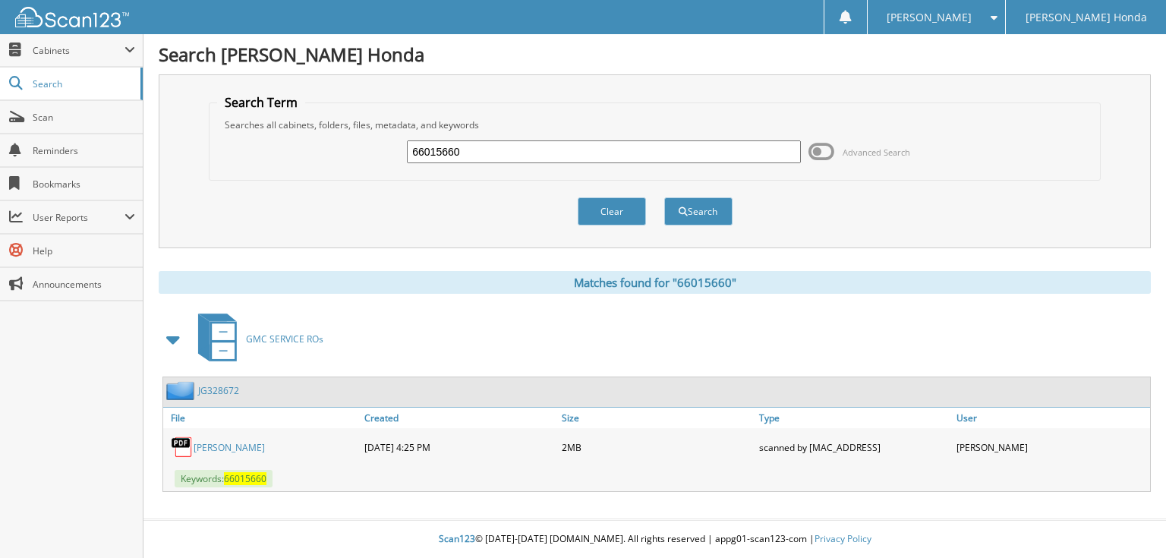
click at [667, 149] on input "66015660" at bounding box center [604, 151] width 394 height 23
type input "66015661"
click at [664, 197] on button "Search" at bounding box center [698, 211] width 68 height 28
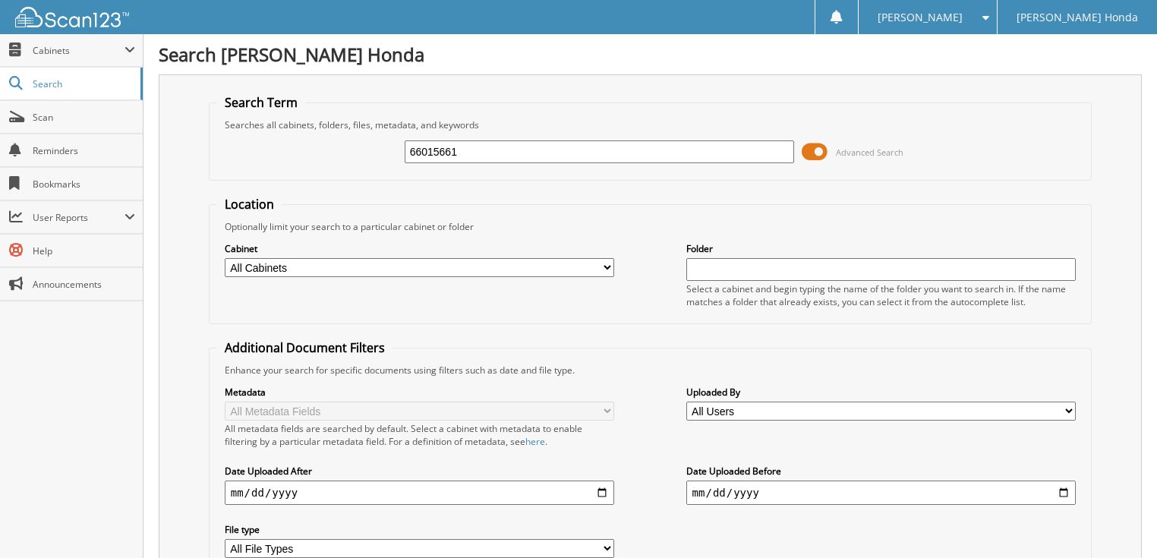
click at [818, 152] on span at bounding box center [815, 151] width 26 height 23
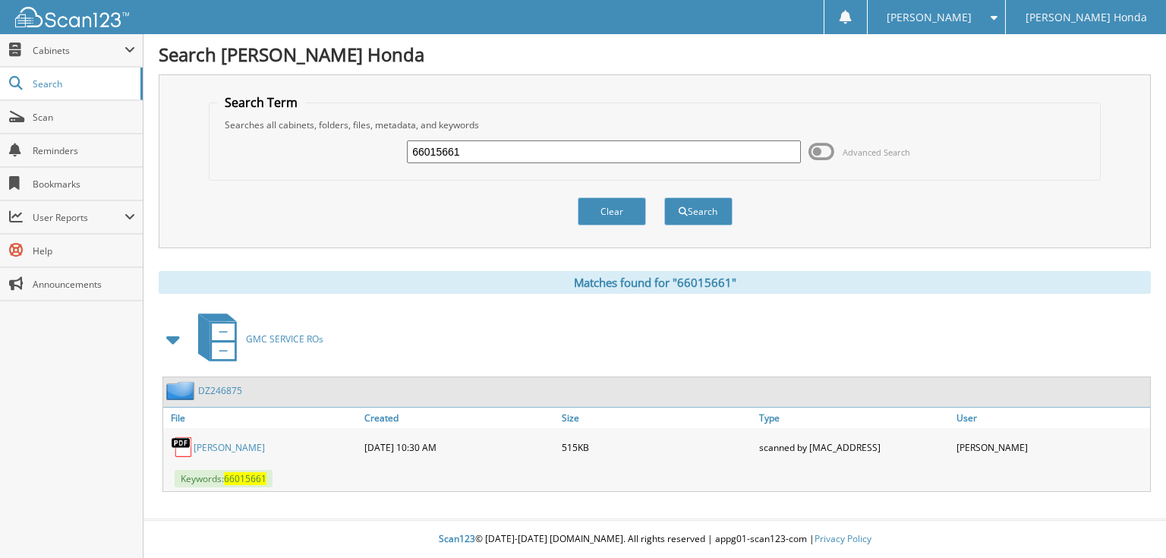
click at [651, 143] on input "66015661" at bounding box center [604, 151] width 394 height 23
type input "66015662"
click at [664, 197] on button "Search" at bounding box center [698, 211] width 68 height 28
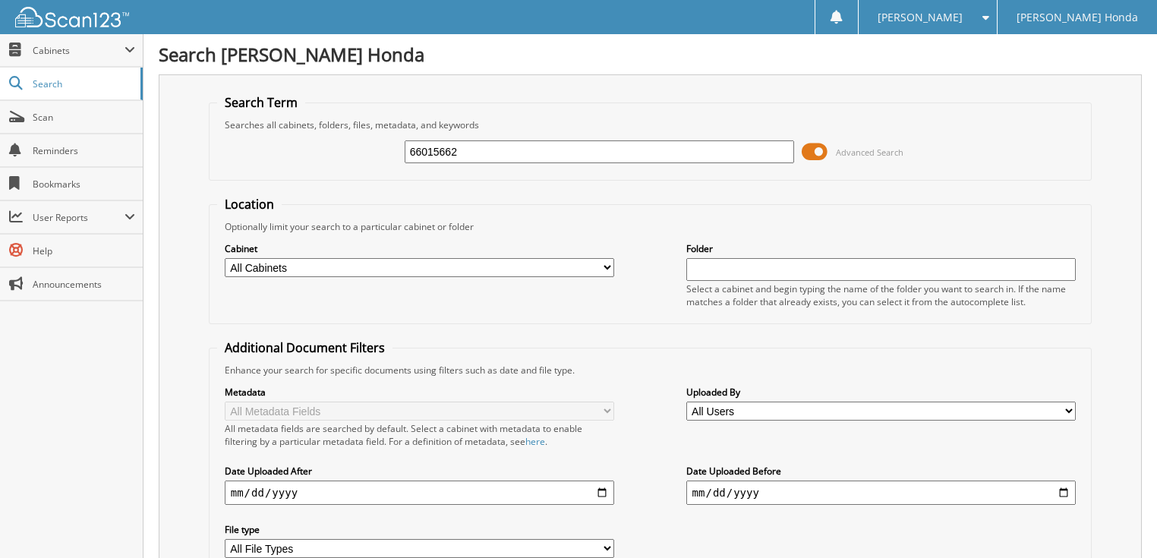
click at [817, 151] on span at bounding box center [815, 151] width 26 height 23
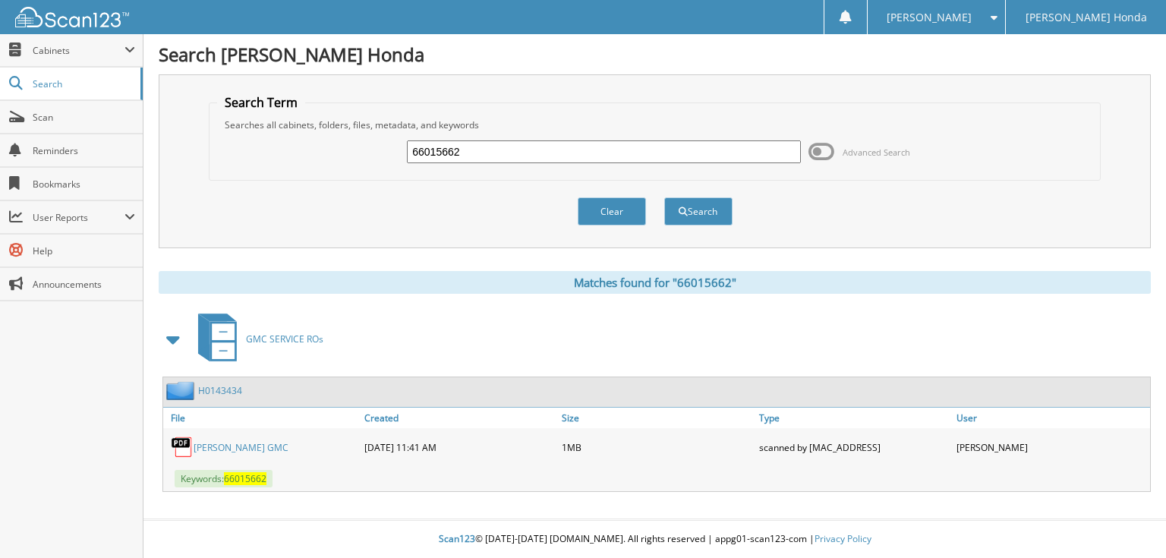
click at [611, 155] on input "66015662" at bounding box center [604, 151] width 394 height 23
type input "66015663"
click at [664, 197] on button "Search" at bounding box center [698, 211] width 68 height 28
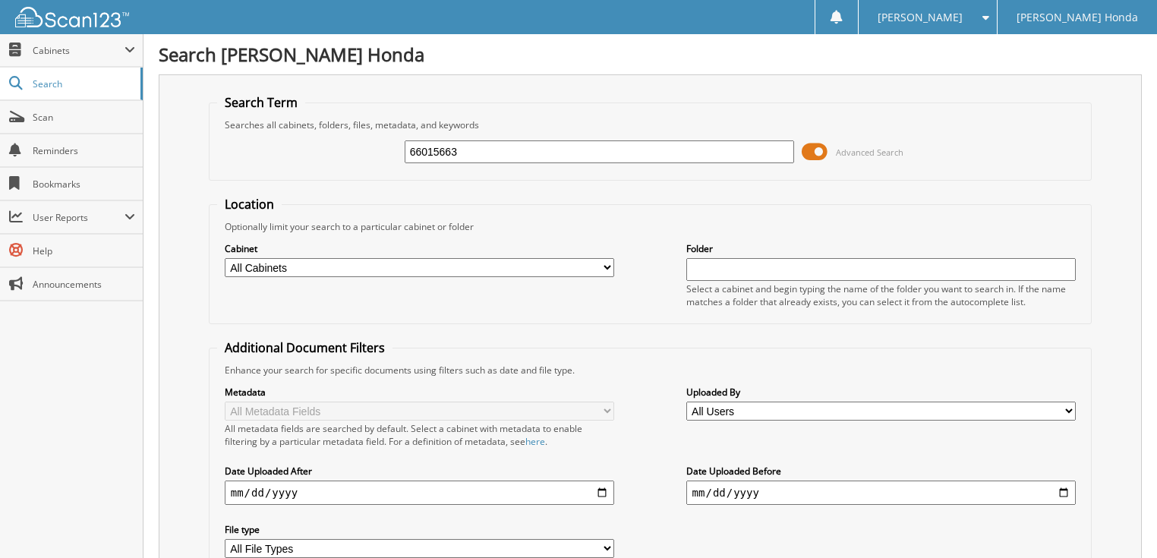
click at [578, 140] on input "66015663" at bounding box center [600, 151] width 390 height 23
click at [563, 150] on input "66015663" at bounding box center [600, 151] width 390 height 23
click at [803, 149] on div "66015663 Advanced Search" at bounding box center [650, 151] width 867 height 41
click at [806, 148] on span at bounding box center [815, 151] width 26 height 23
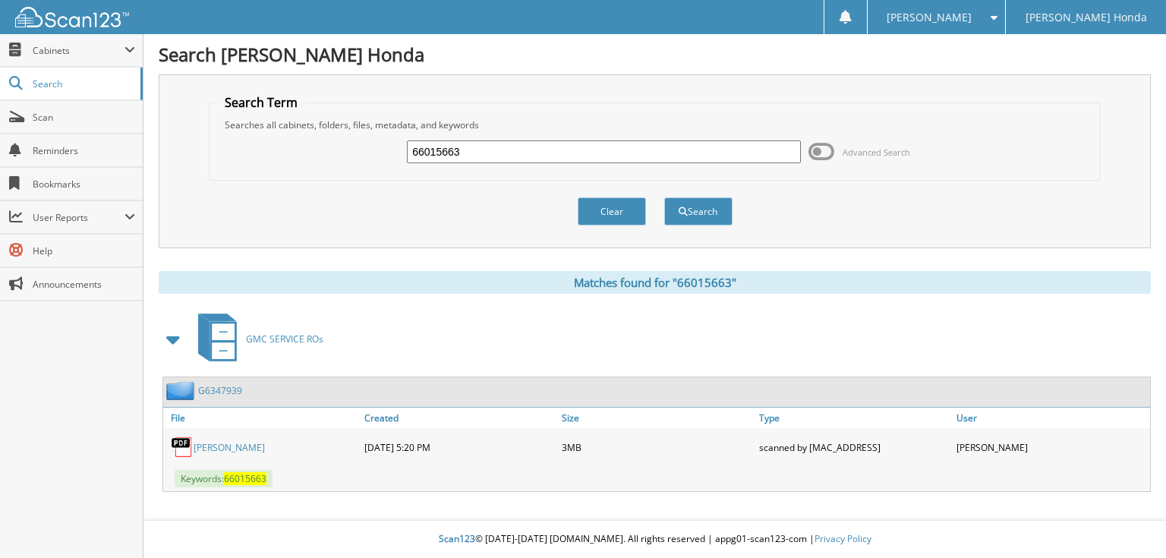
click at [671, 153] on input "66015663" at bounding box center [604, 151] width 394 height 23
type input "660156647"
click at [664, 197] on button "Search" at bounding box center [698, 211] width 68 height 28
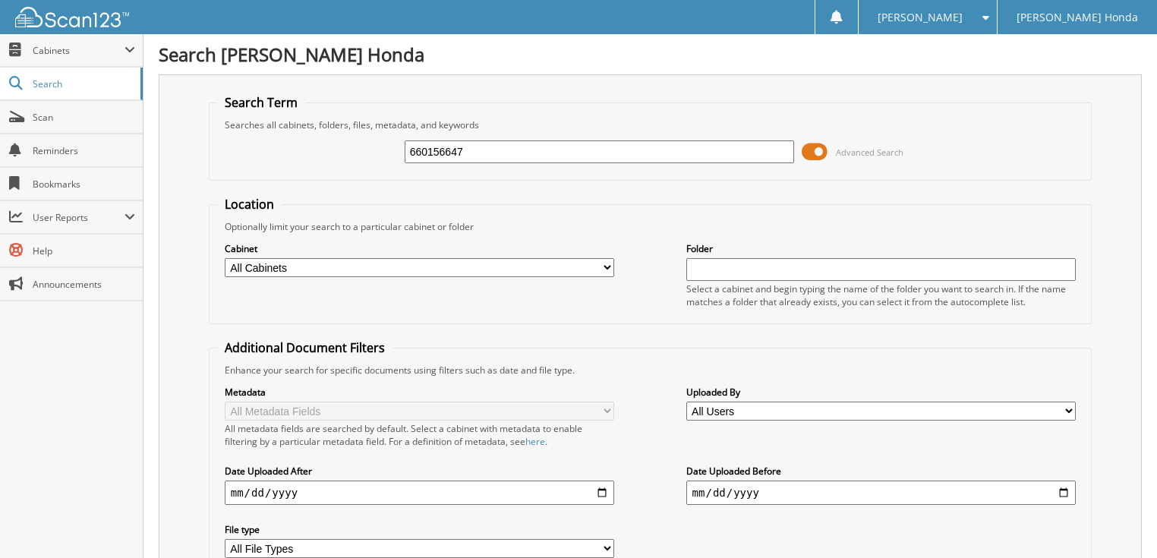
click at [531, 145] on input "660156647" at bounding box center [600, 151] width 390 height 23
type input "66015664"
click at [822, 145] on span at bounding box center [815, 151] width 26 height 23
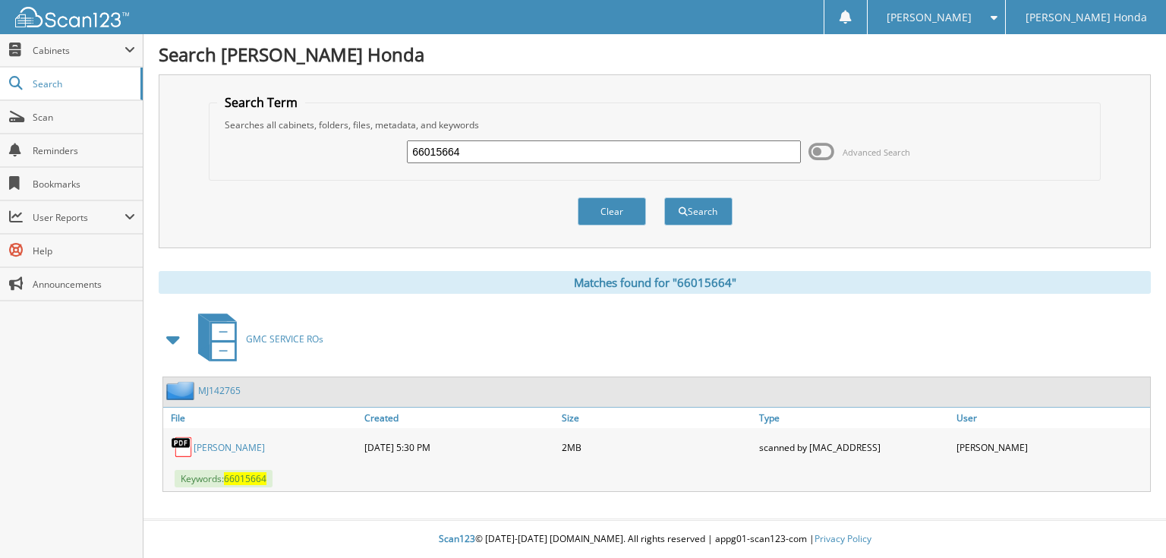
click at [471, 147] on input "66015664" at bounding box center [604, 151] width 394 height 23
type input "66015663"
click at [664, 197] on button "Search" at bounding box center [698, 211] width 68 height 28
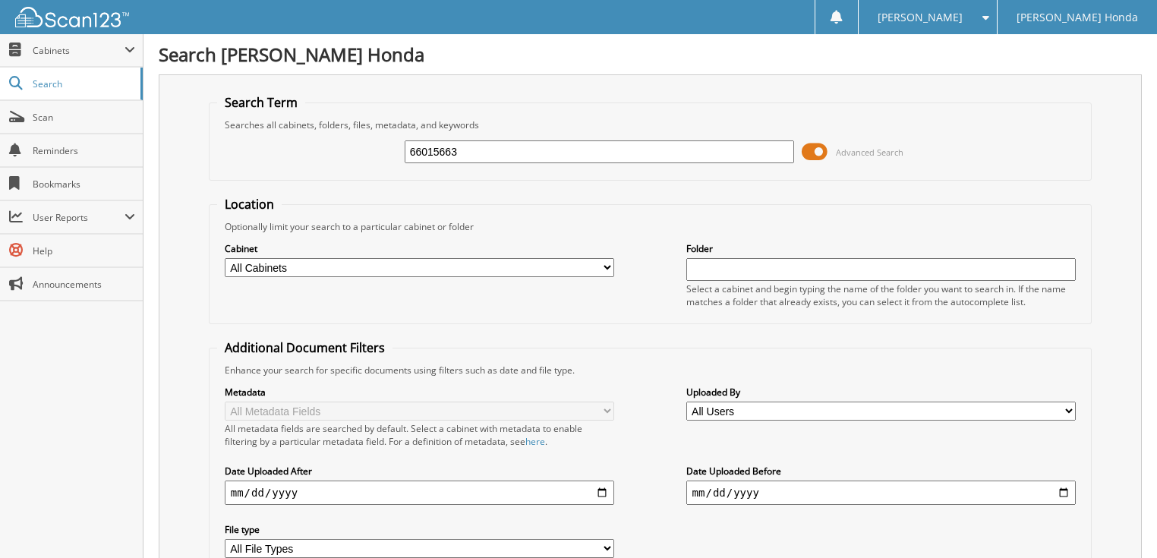
click at [820, 147] on span at bounding box center [815, 151] width 26 height 23
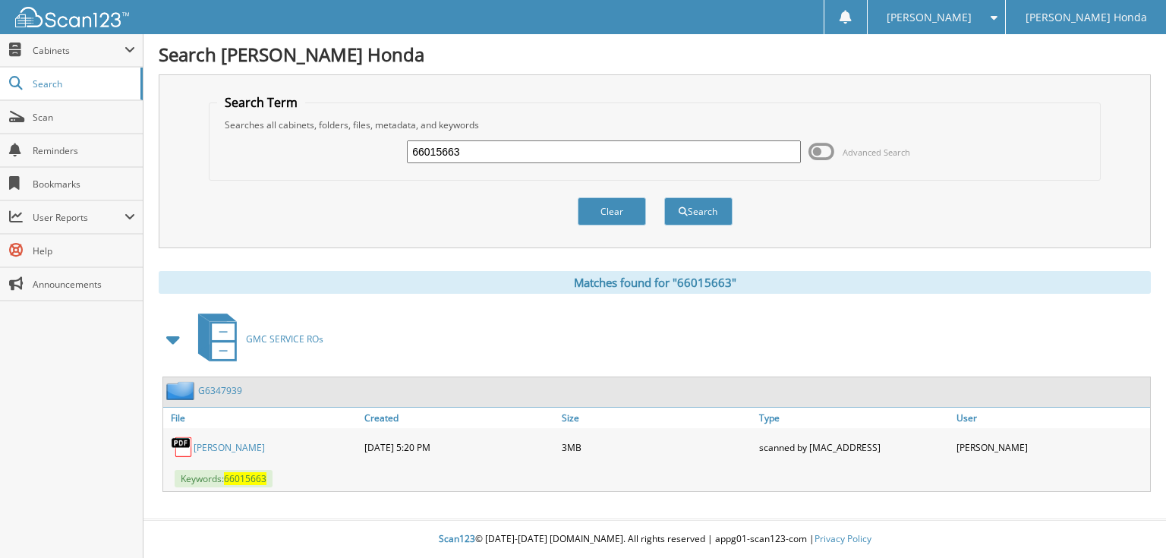
click at [462, 152] on input "66015663" at bounding box center [604, 151] width 394 height 23
type input "66015662"
click at [664, 197] on button "Search" at bounding box center [698, 211] width 68 height 28
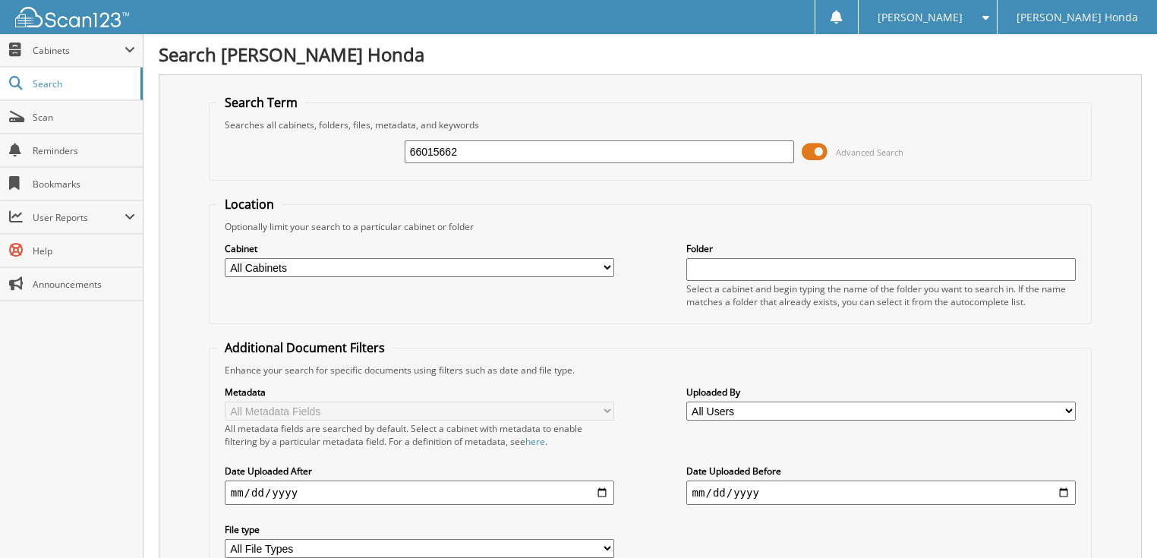
click at [811, 150] on span at bounding box center [815, 151] width 26 height 23
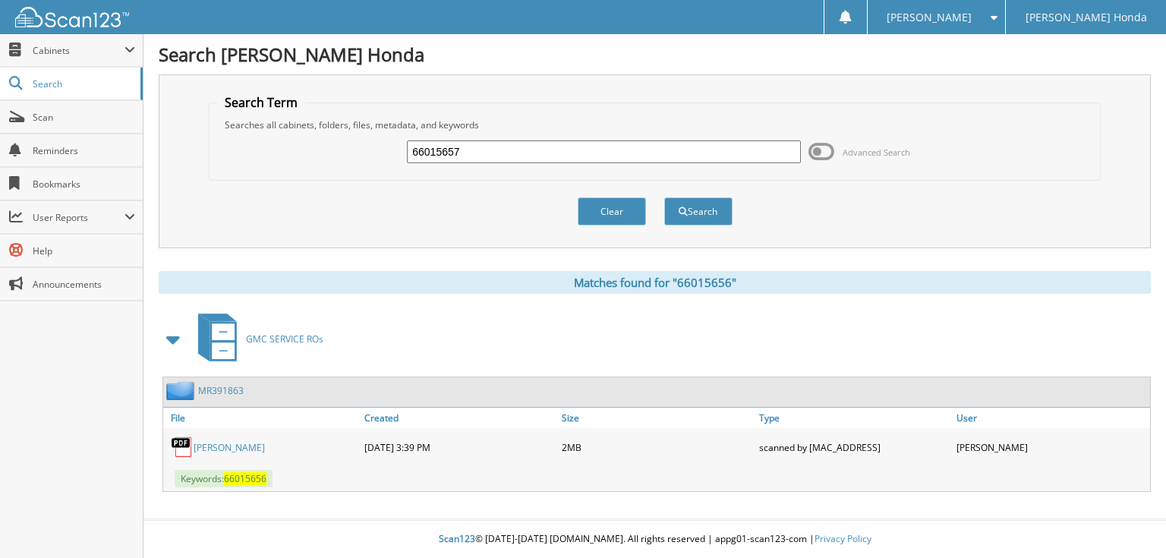
click at [526, 152] on input "66015657" at bounding box center [604, 151] width 394 height 23
type input "66015658"
click at [664, 197] on button "Search" at bounding box center [698, 211] width 68 height 28
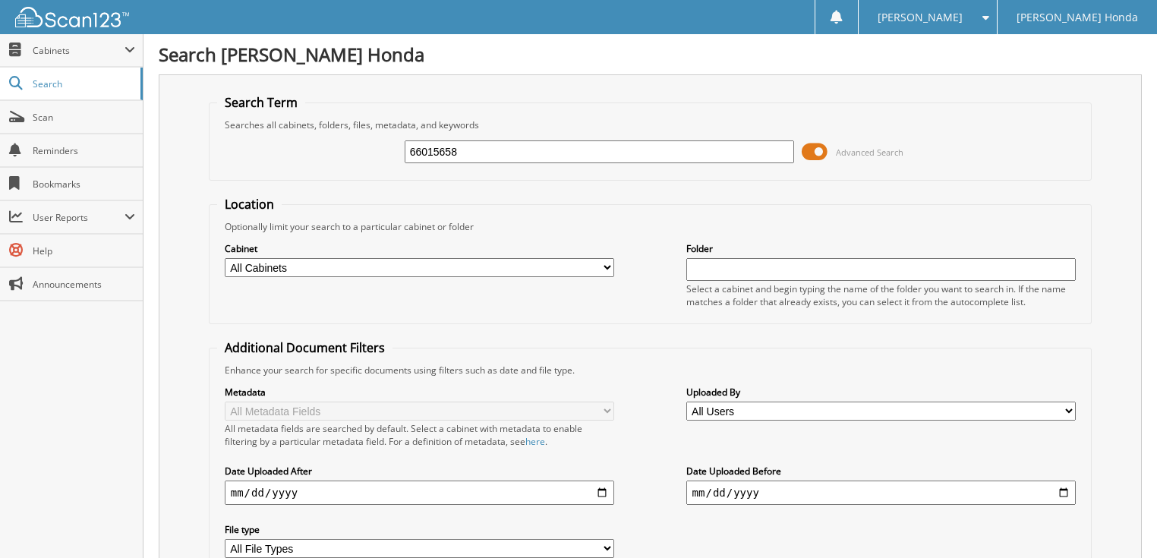
click at [814, 157] on span at bounding box center [815, 151] width 26 height 23
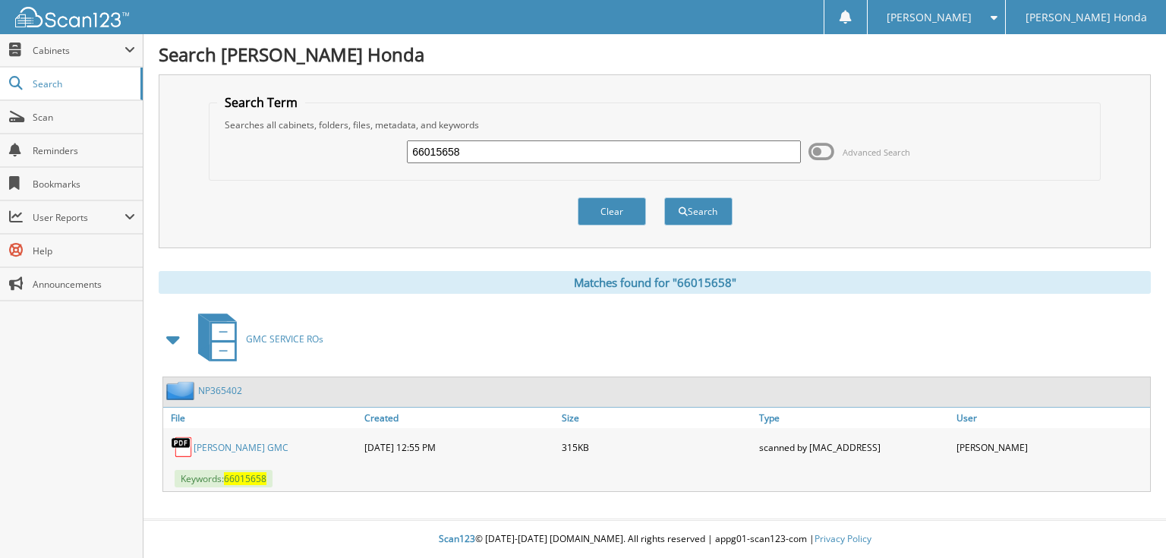
click at [673, 144] on input "66015658" at bounding box center [604, 151] width 394 height 23
type input "66015659"
click at [664, 197] on button "Search" at bounding box center [698, 211] width 68 height 28
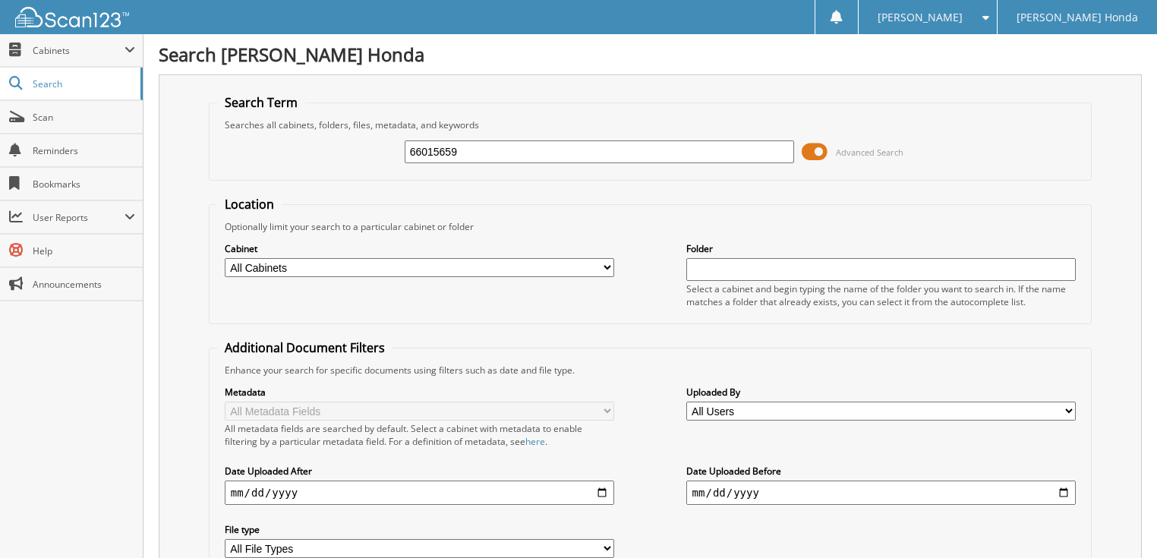
click at [821, 152] on span at bounding box center [815, 151] width 26 height 23
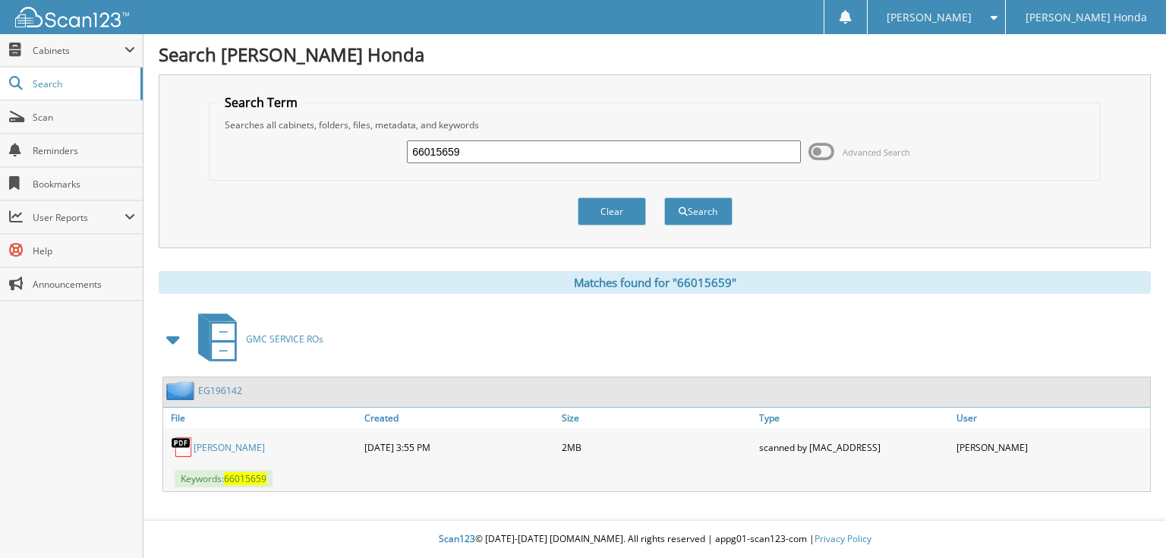
click at [526, 155] on input "66015659" at bounding box center [604, 151] width 394 height 23
type input "66015660"
click at [664, 197] on button "Search" at bounding box center [698, 211] width 68 height 28
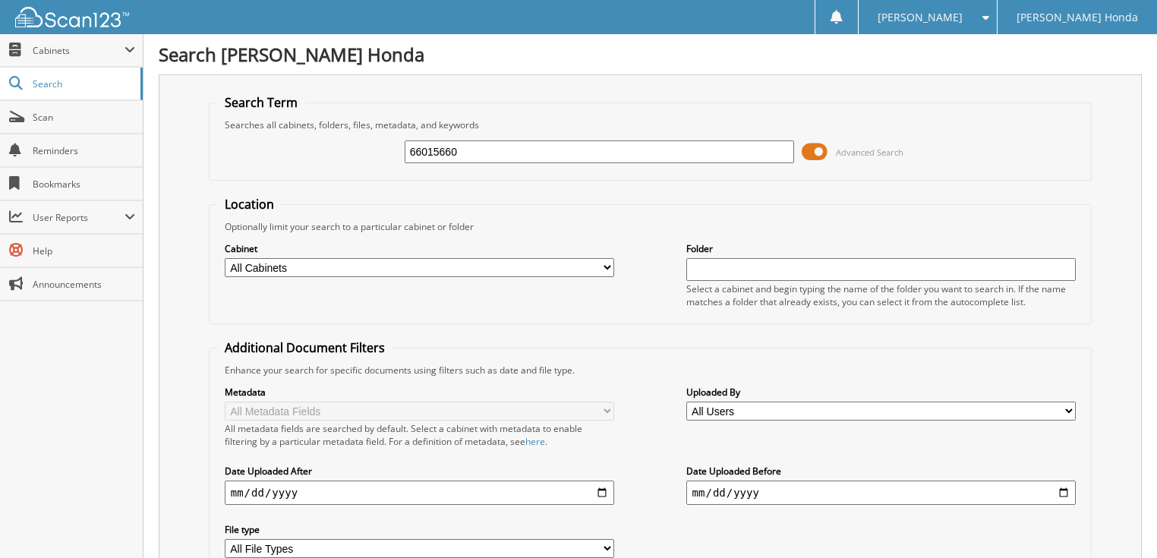
click at [817, 145] on span at bounding box center [815, 151] width 26 height 23
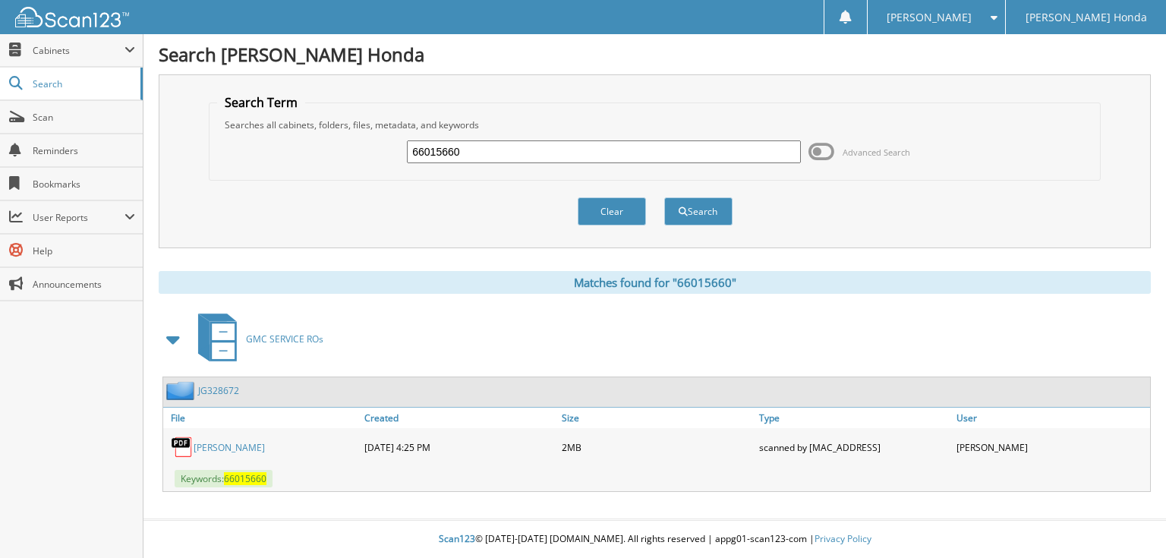
click at [499, 152] on input "66015660" at bounding box center [604, 151] width 394 height 23
type input "66015661"
click at [664, 197] on button "Search" at bounding box center [698, 211] width 68 height 28
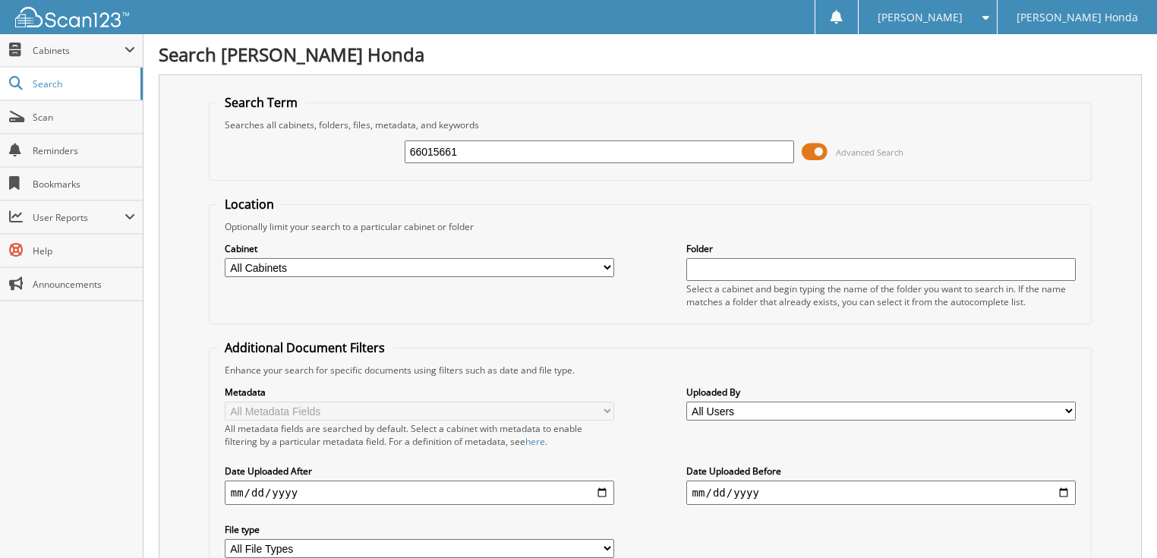
click at [812, 150] on span at bounding box center [815, 151] width 26 height 23
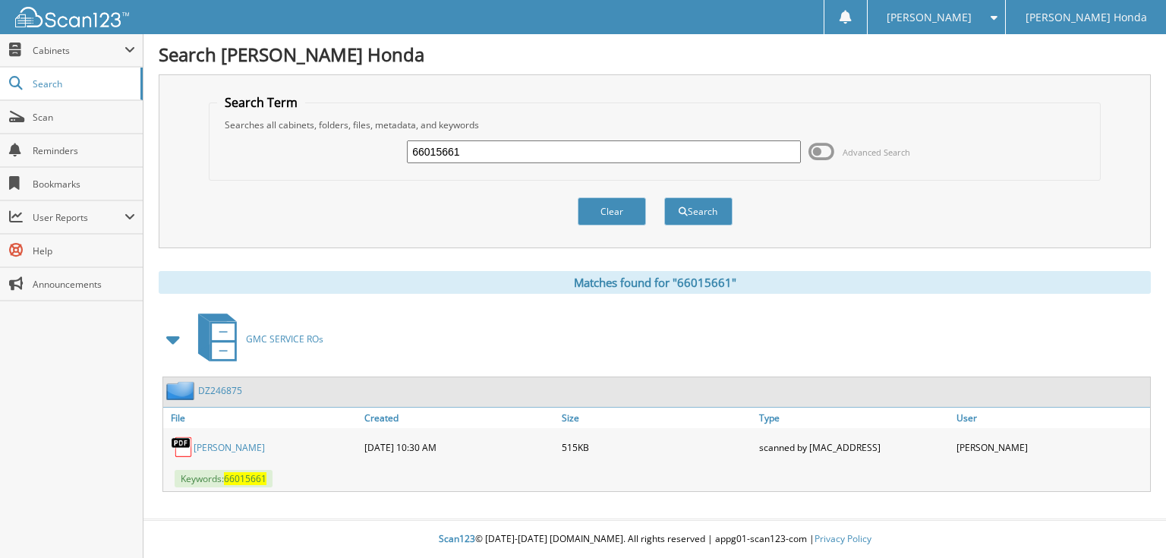
click at [627, 162] on div "66015661" at bounding box center [604, 152] width 394 height 26
click at [534, 153] on input "66015661" at bounding box center [604, 151] width 394 height 23
type input "66015662"
click at [664, 197] on button "Search" at bounding box center [698, 211] width 68 height 28
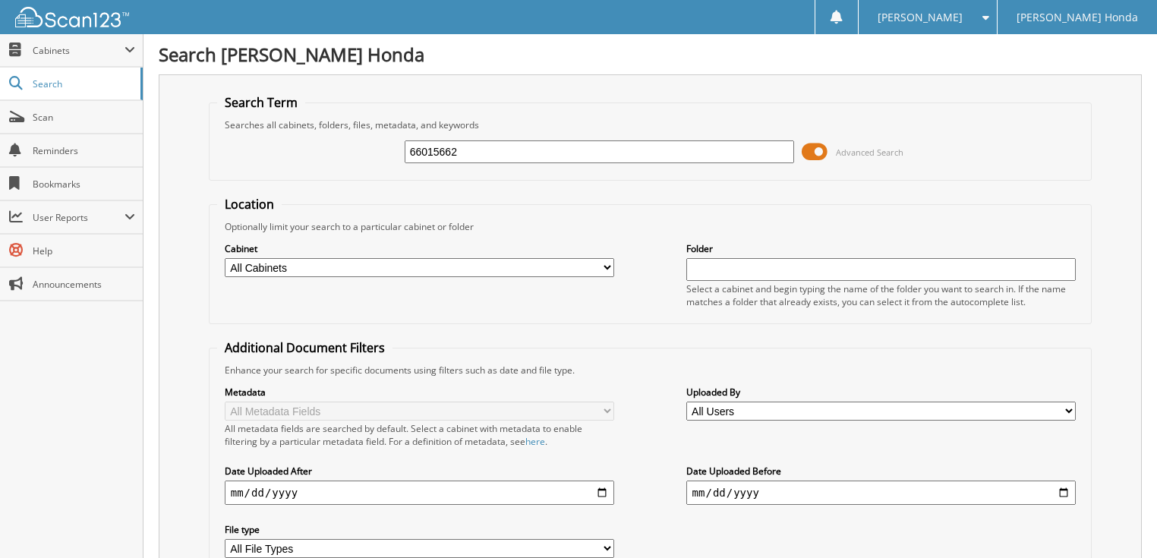
click at [819, 153] on span at bounding box center [815, 151] width 26 height 23
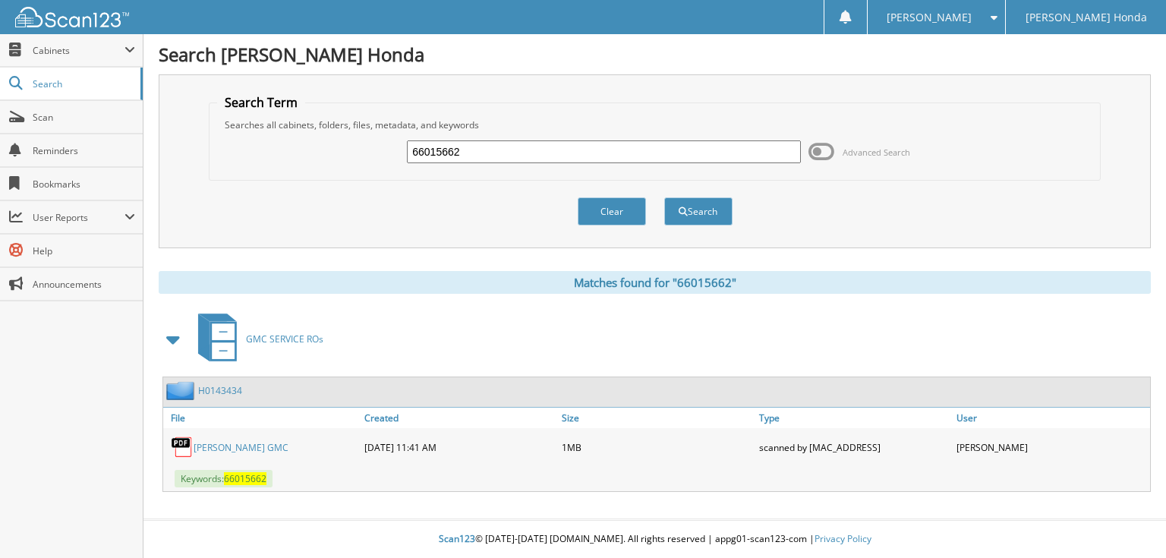
click at [629, 153] on input "66015662" at bounding box center [604, 151] width 394 height 23
type input "66015663"
click at [664, 197] on button "Search" at bounding box center [698, 211] width 68 height 28
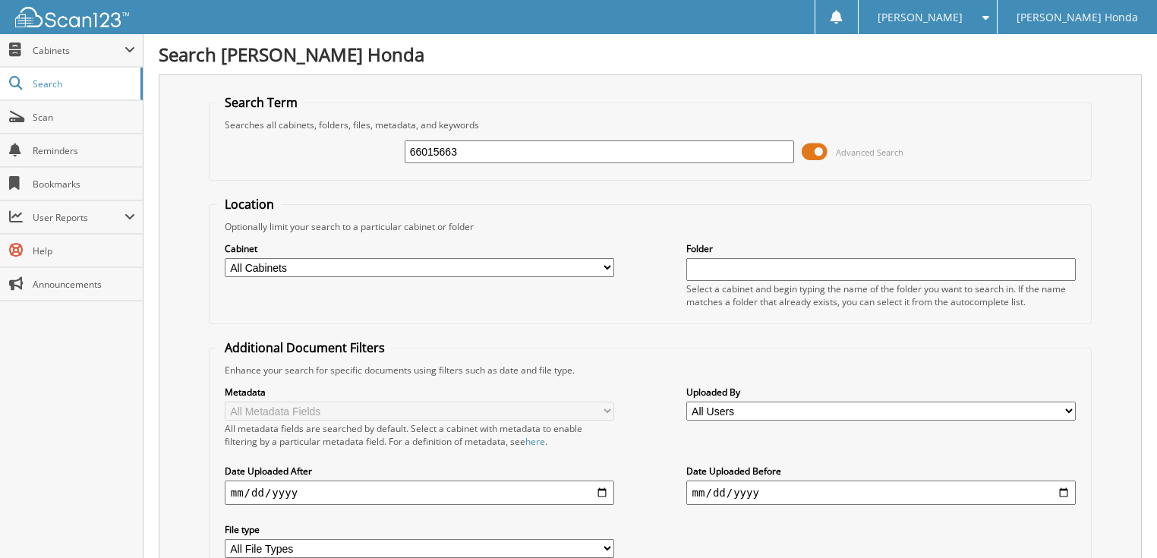
click at [810, 144] on span at bounding box center [815, 151] width 26 height 23
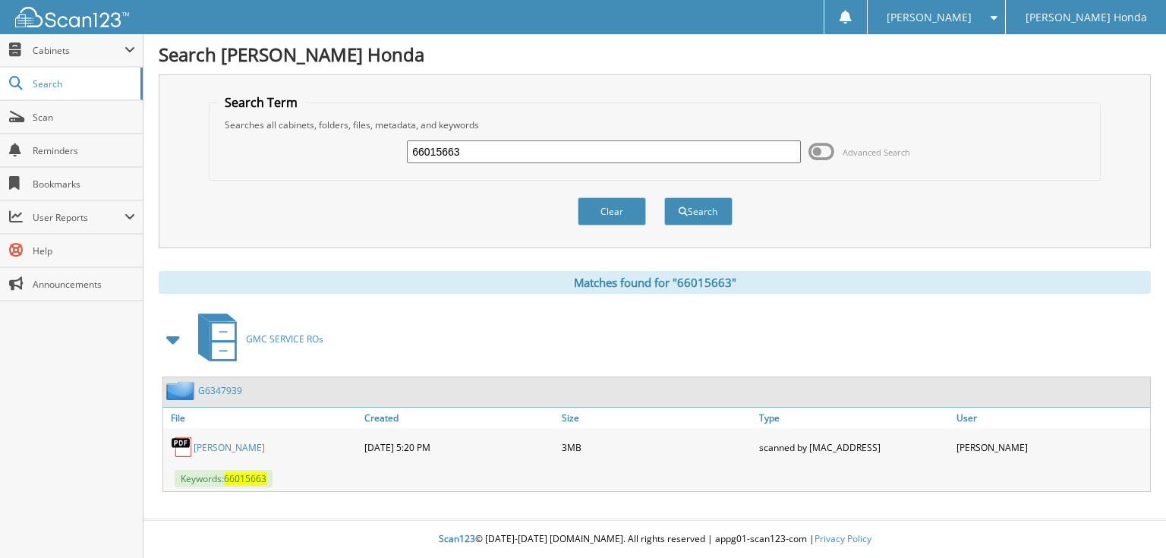
click at [612, 144] on input "66015663" at bounding box center [604, 151] width 394 height 23
type input "66015664"
click at [664, 197] on button "Search" at bounding box center [698, 211] width 68 height 28
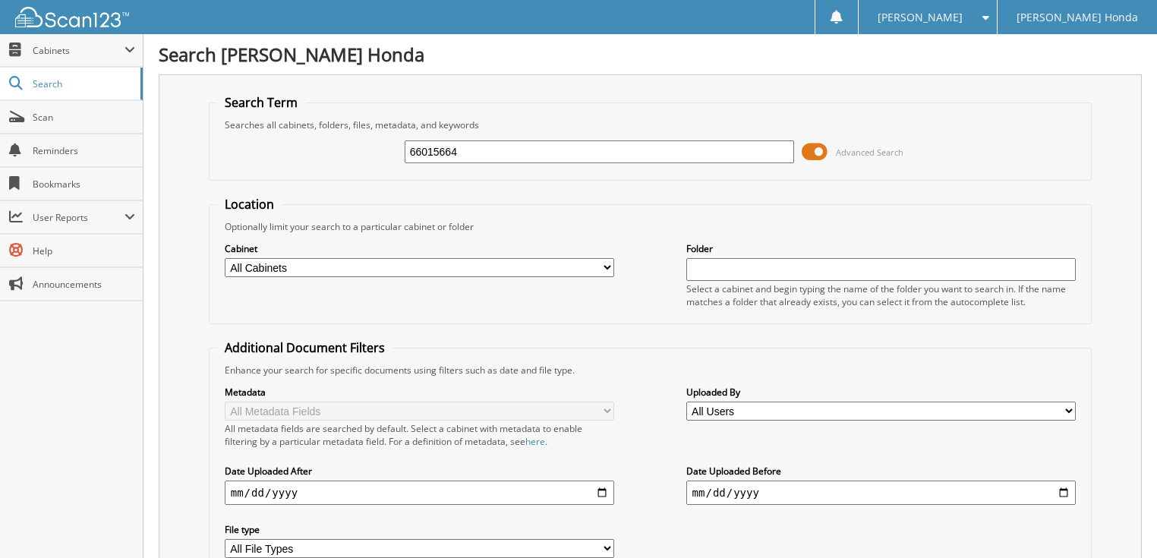
click at [816, 150] on span at bounding box center [815, 151] width 26 height 23
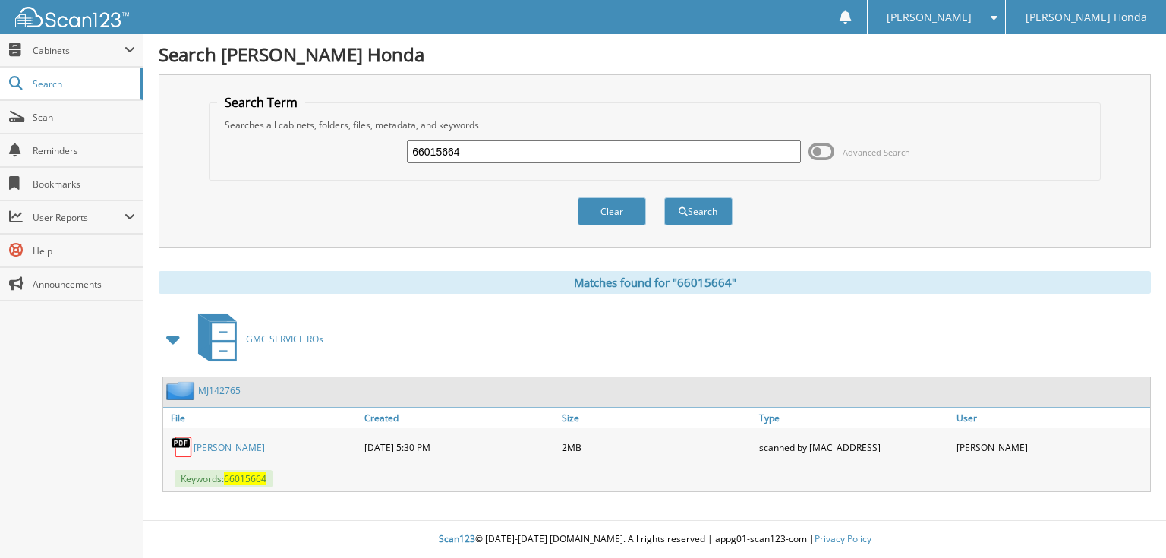
click at [533, 144] on input "66015664" at bounding box center [604, 151] width 394 height 23
type input "66015665"
click at [664, 197] on button "Search" at bounding box center [698, 211] width 68 height 28
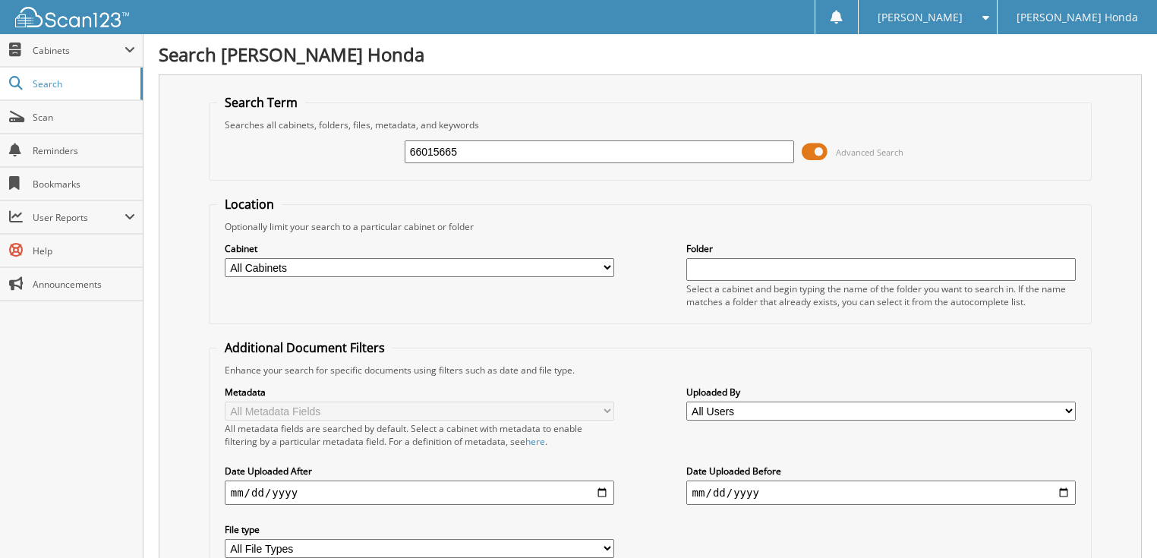
click at [813, 156] on span at bounding box center [815, 151] width 26 height 23
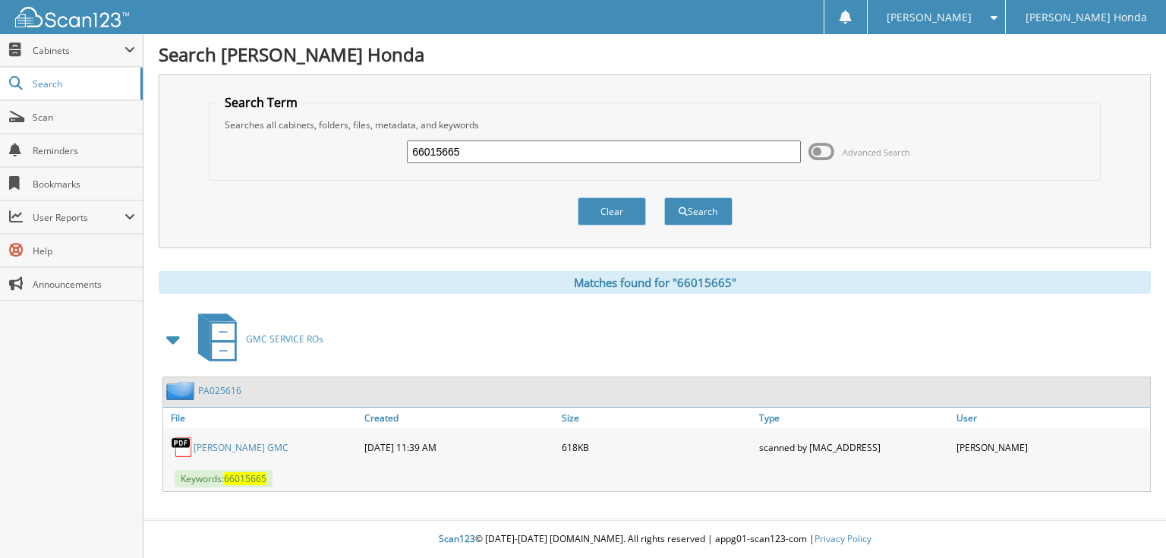
click at [611, 153] on input "66015665" at bounding box center [604, 151] width 394 height 23
type input "66015666"
click at [664, 197] on button "Search" at bounding box center [698, 211] width 68 height 28
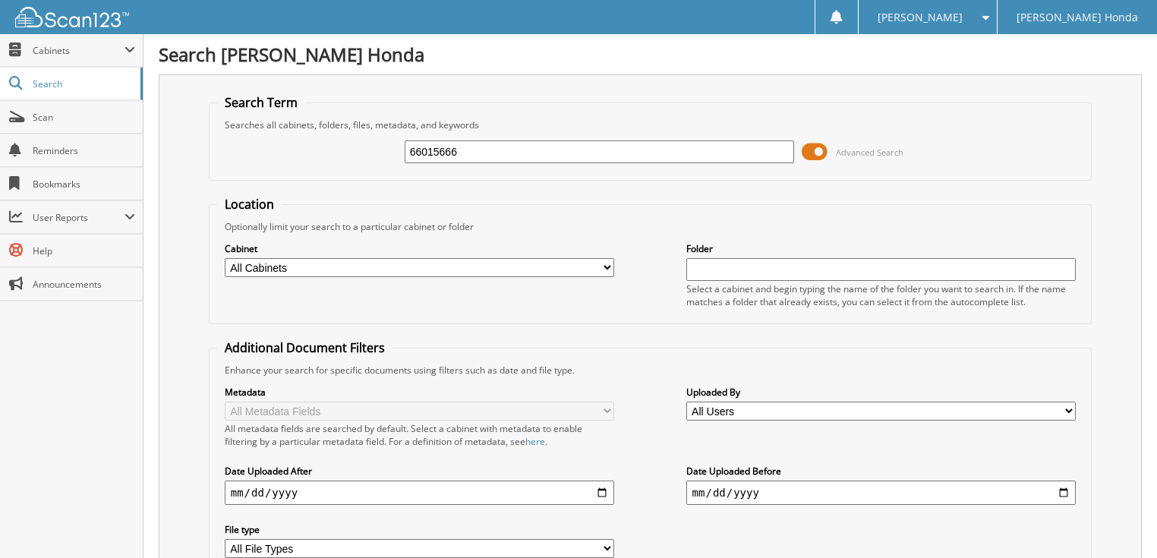
click at [816, 150] on span at bounding box center [815, 151] width 26 height 23
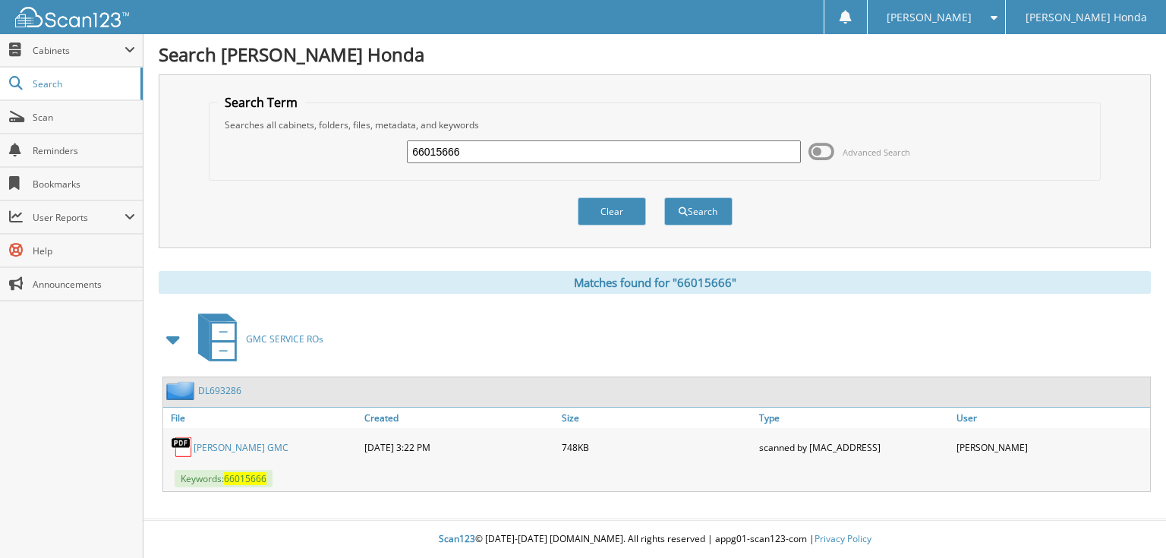
click at [544, 150] on input "66015666" at bounding box center [604, 151] width 394 height 23
type input "66015667"
click at [664, 197] on button "Search" at bounding box center [698, 211] width 68 height 28
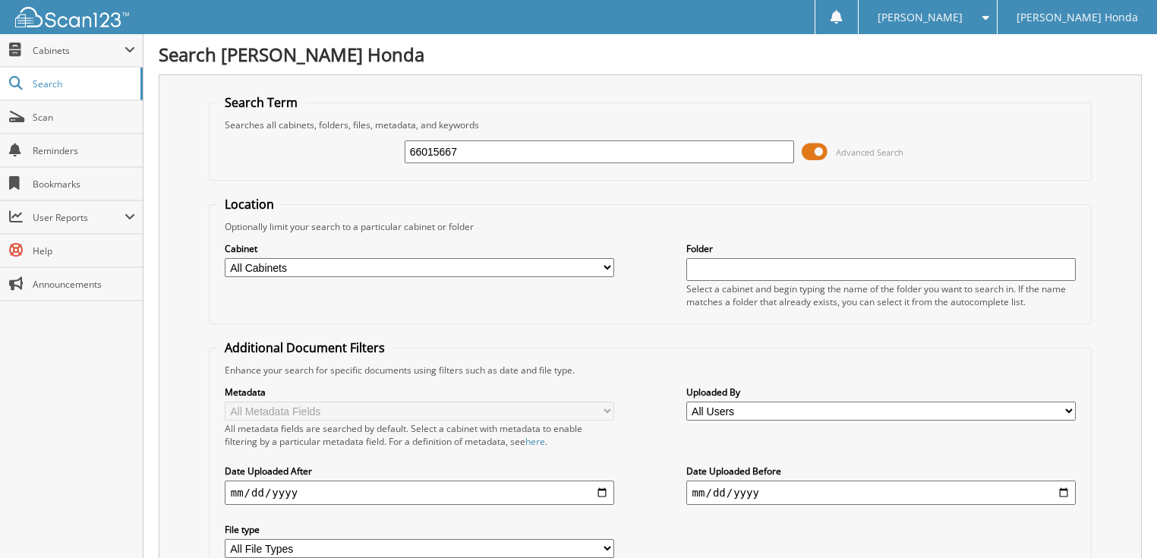
click at [811, 146] on span at bounding box center [815, 151] width 26 height 23
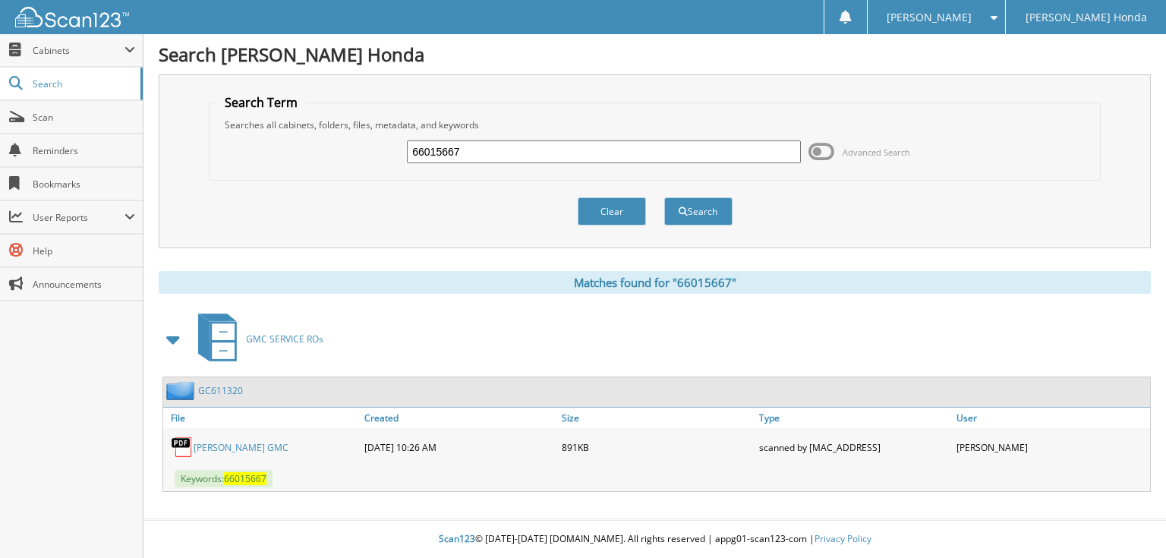
click at [550, 149] on input "66015667" at bounding box center [604, 151] width 394 height 23
type input "66015667"
click at [664, 197] on button "Search" at bounding box center [698, 211] width 68 height 28
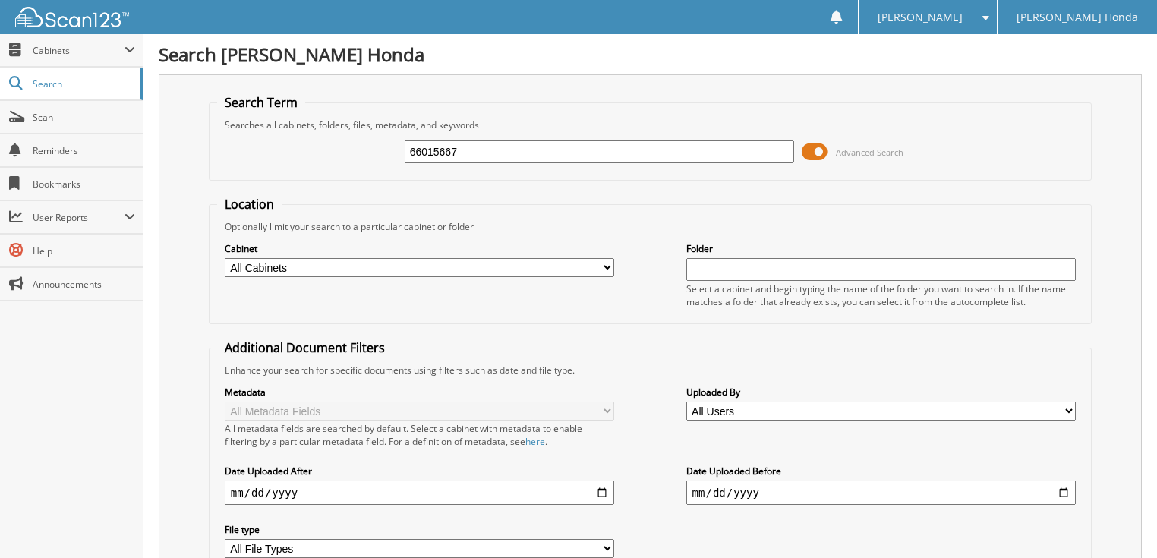
click at [814, 150] on span at bounding box center [815, 151] width 26 height 23
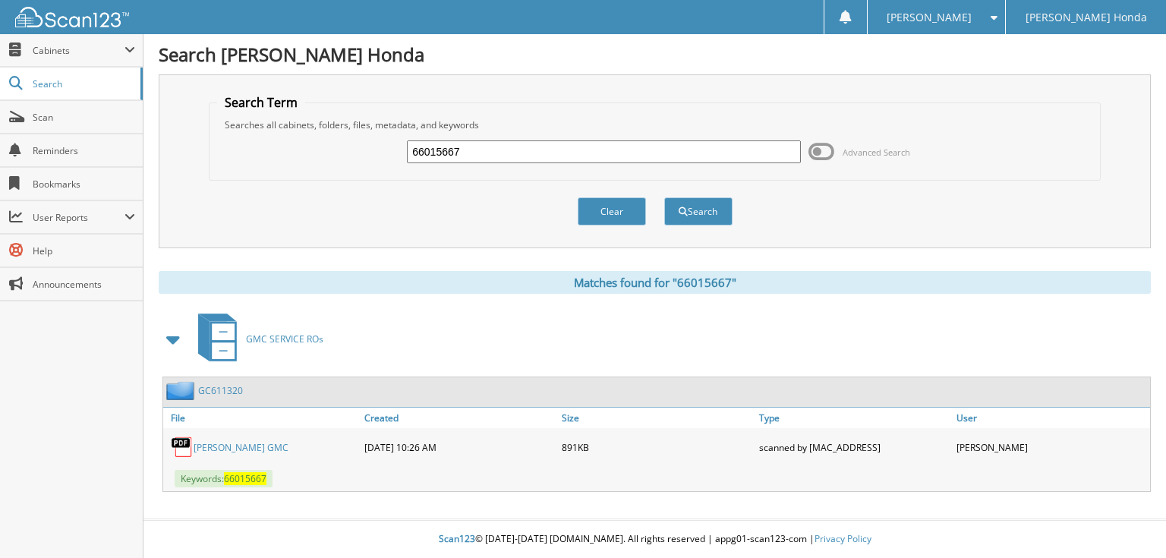
drag, startPoint x: 570, startPoint y: 154, endPoint x: 460, endPoint y: 154, distance: 109.4
click at [568, 154] on input "66015667" at bounding box center [604, 151] width 394 height 23
type input "66015668"
click at [664, 197] on button "Search" at bounding box center [698, 211] width 68 height 28
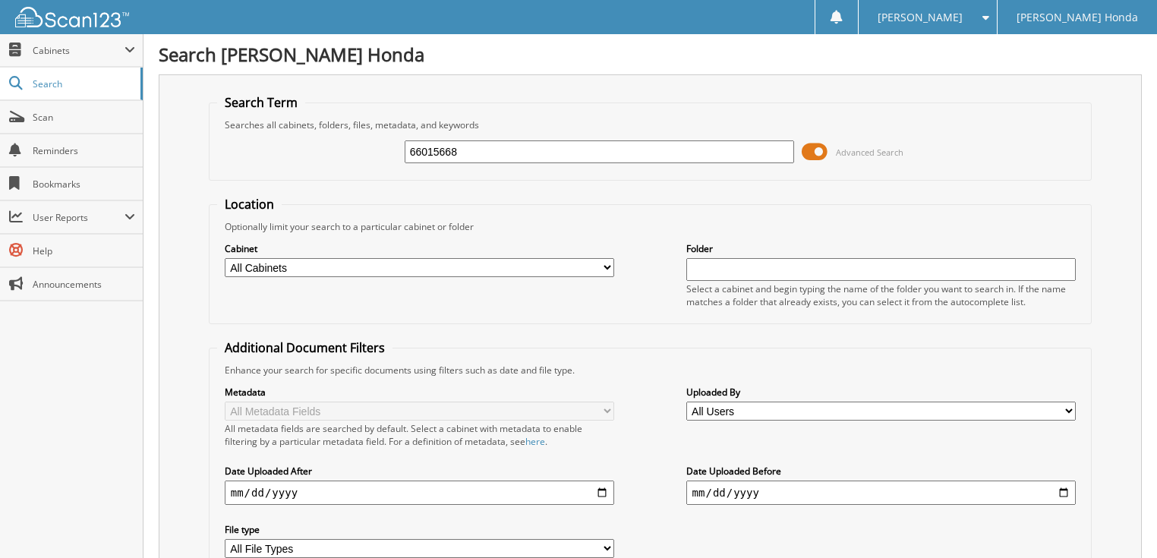
click at [810, 148] on span at bounding box center [815, 151] width 26 height 23
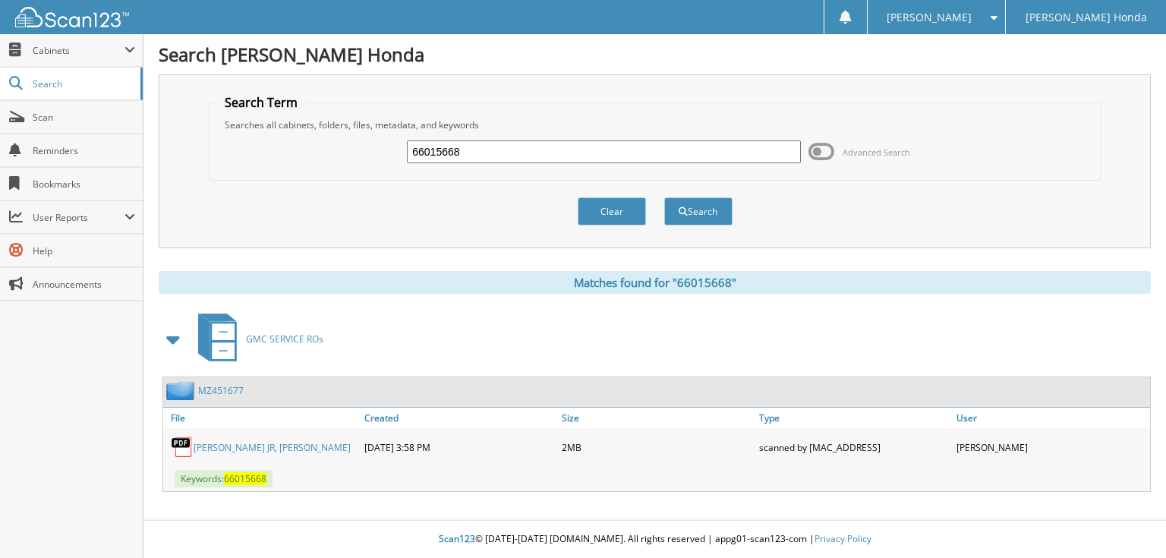
click at [519, 152] on input "66015668" at bounding box center [604, 151] width 394 height 23
type input "66015669"
click at [664, 197] on button "Search" at bounding box center [698, 211] width 68 height 28
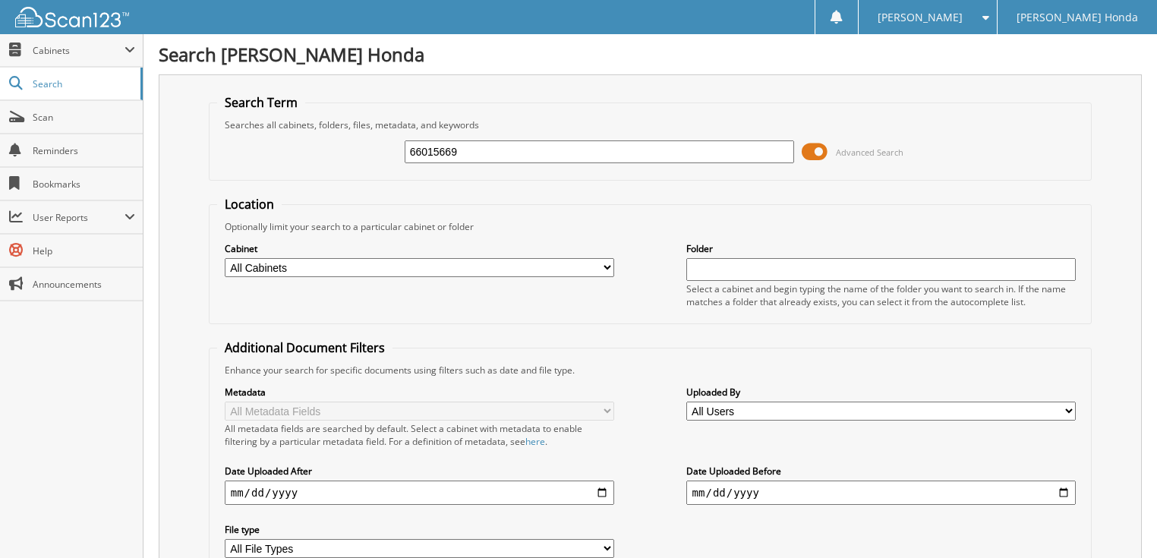
click at [807, 153] on span at bounding box center [815, 151] width 26 height 23
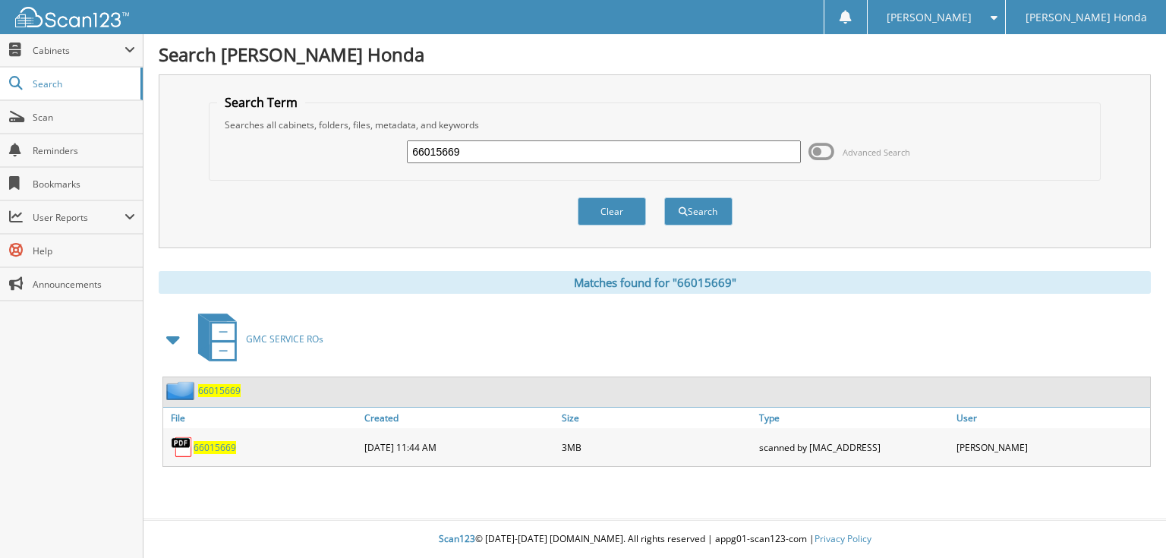
click at [474, 148] on input "66015669" at bounding box center [604, 151] width 394 height 23
type input "66015670"
click at [664, 197] on button "Search" at bounding box center [698, 211] width 68 height 28
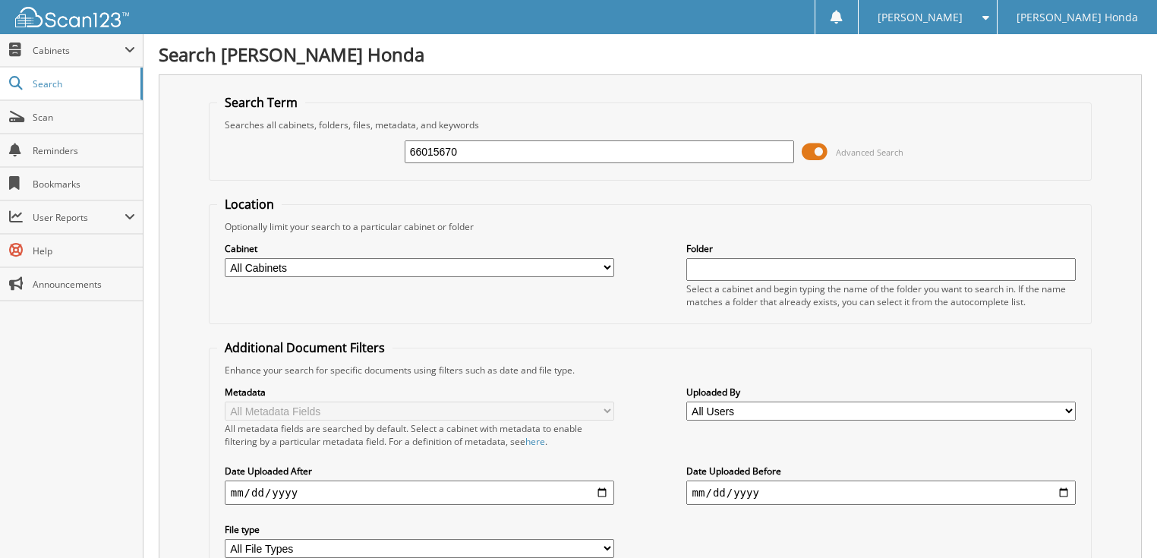
click at [802, 150] on span at bounding box center [815, 151] width 26 height 23
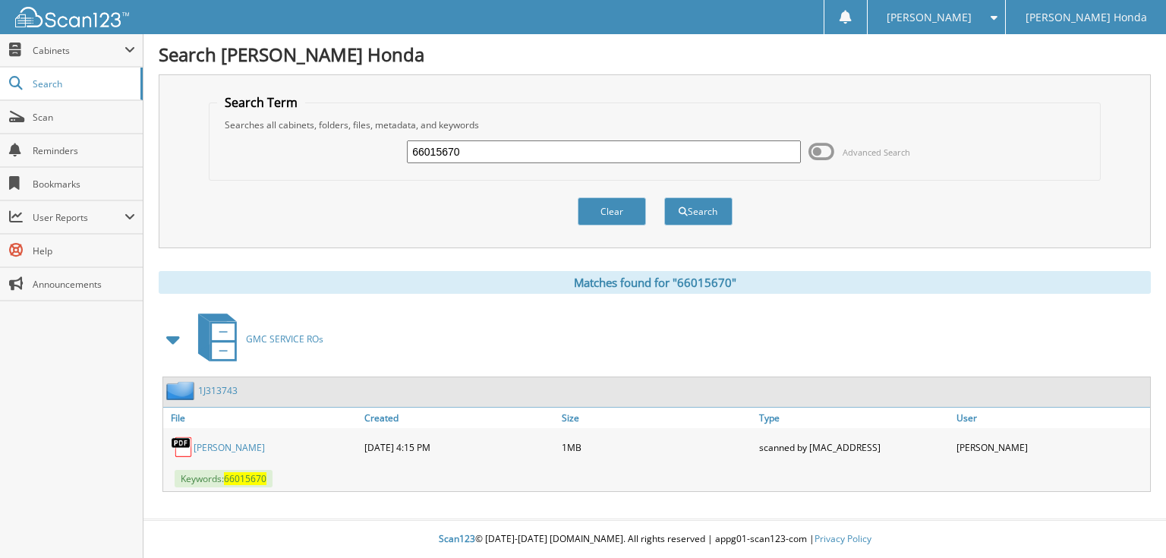
click at [490, 149] on input "66015670" at bounding box center [604, 151] width 394 height 23
type input "66015671"
click at [664, 197] on button "Search" at bounding box center [698, 211] width 68 height 28
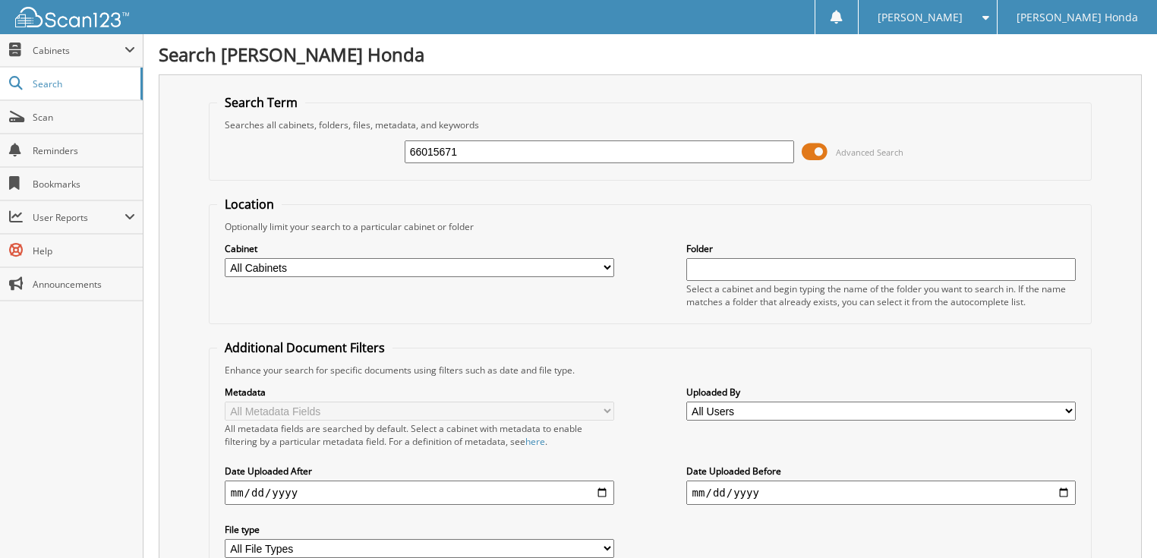
click at [808, 150] on span at bounding box center [815, 151] width 26 height 23
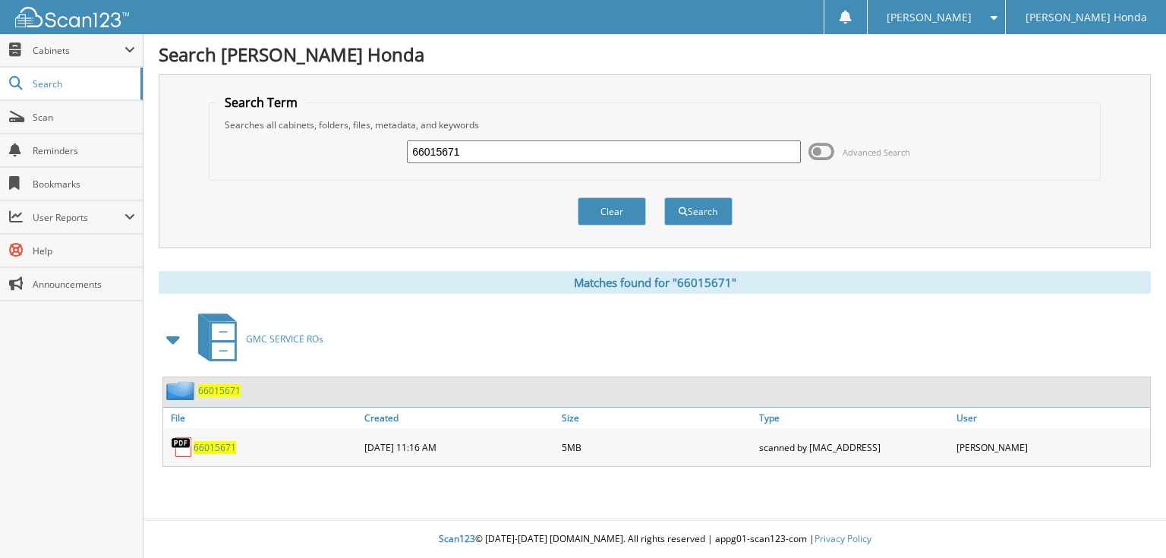
click at [595, 153] on input "66015671" at bounding box center [604, 151] width 394 height 23
type input "66015672"
click at [664, 197] on button "Search" at bounding box center [698, 211] width 68 height 28
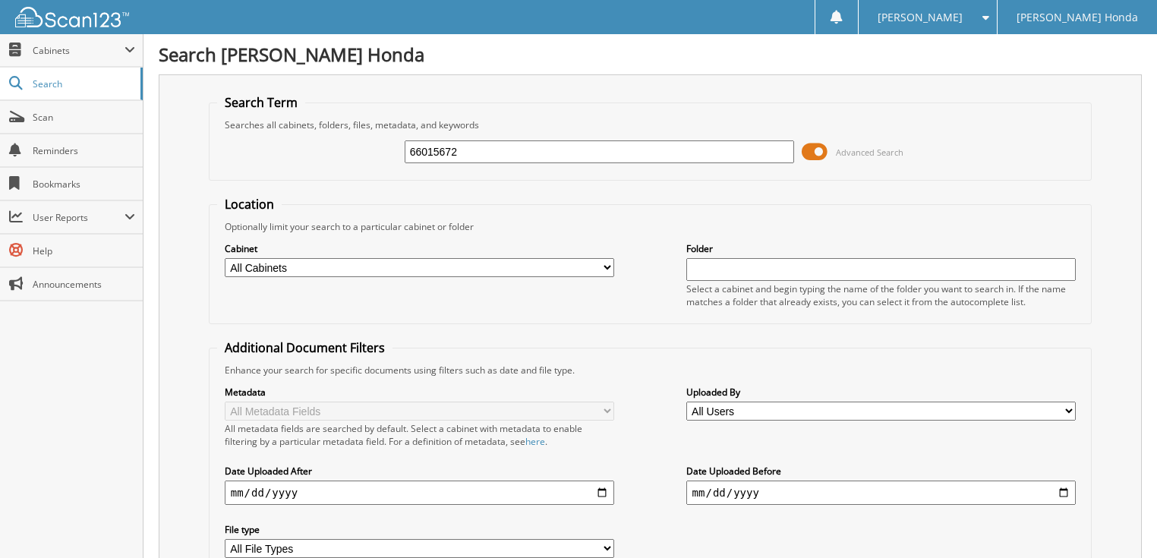
click at [837, 151] on span "Advanced Search" at bounding box center [870, 152] width 68 height 11
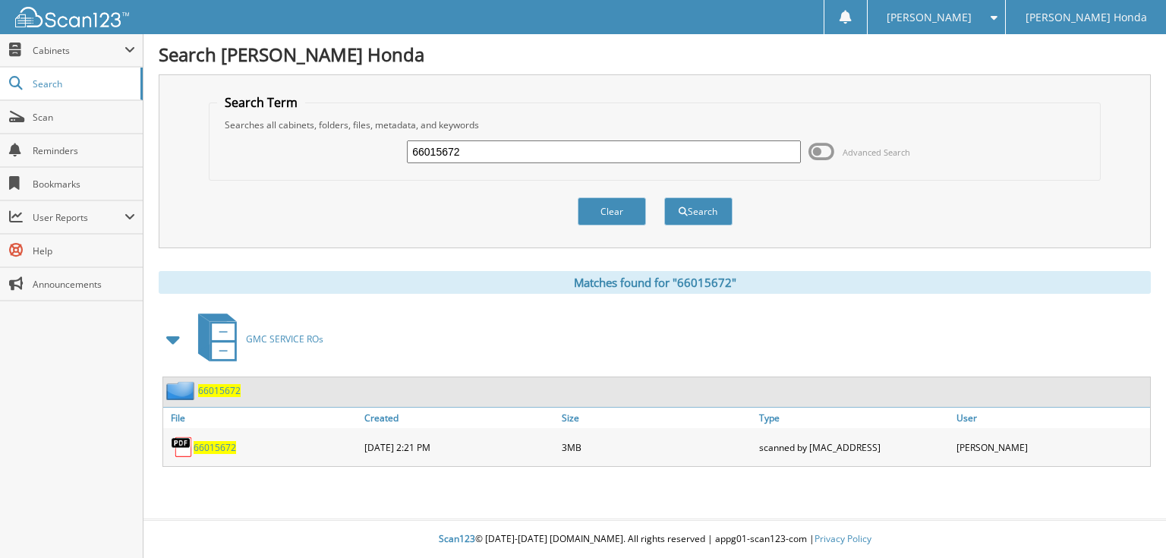
click at [601, 149] on input "66015672" at bounding box center [604, 151] width 394 height 23
type input "66015673"
click at [664, 197] on button "Search" at bounding box center [698, 211] width 68 height 28
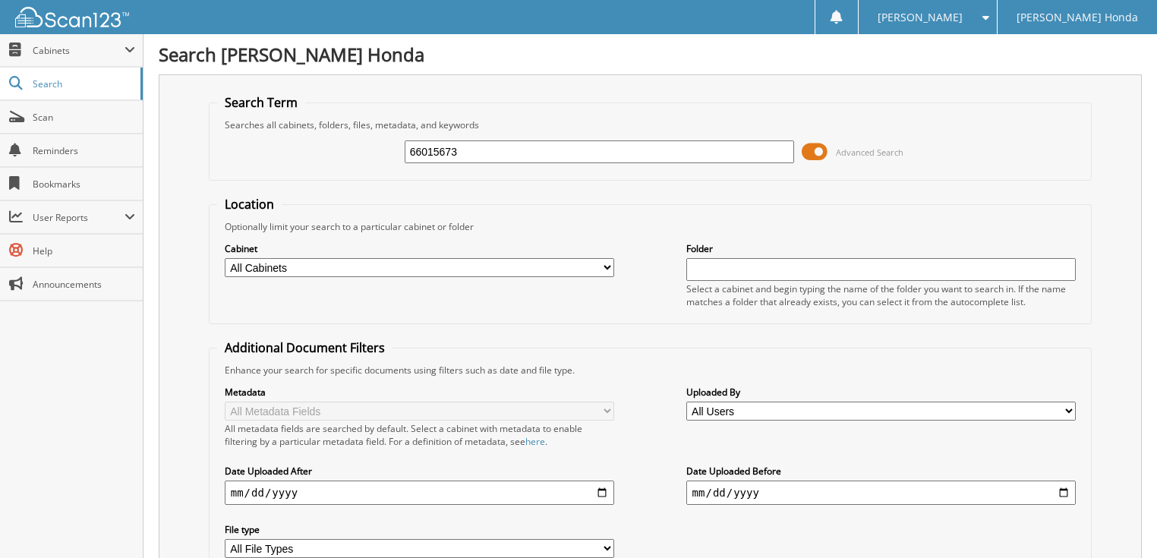
click at [808, 149] on span at bounding box center [815, 151] width 26 height 23
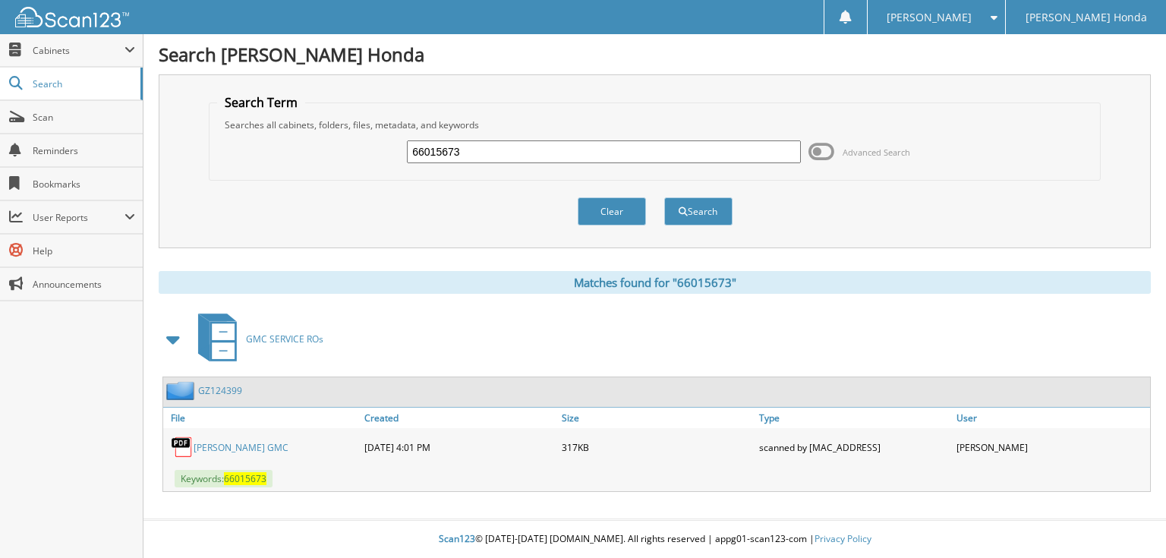
click at [553, 157] on input "66015673" at bounding box center [604, 151] width 394 height 23
type input "66015674"
click at [664, 197] on button "Search" at bounding box center [698, 211] width 68 height 28
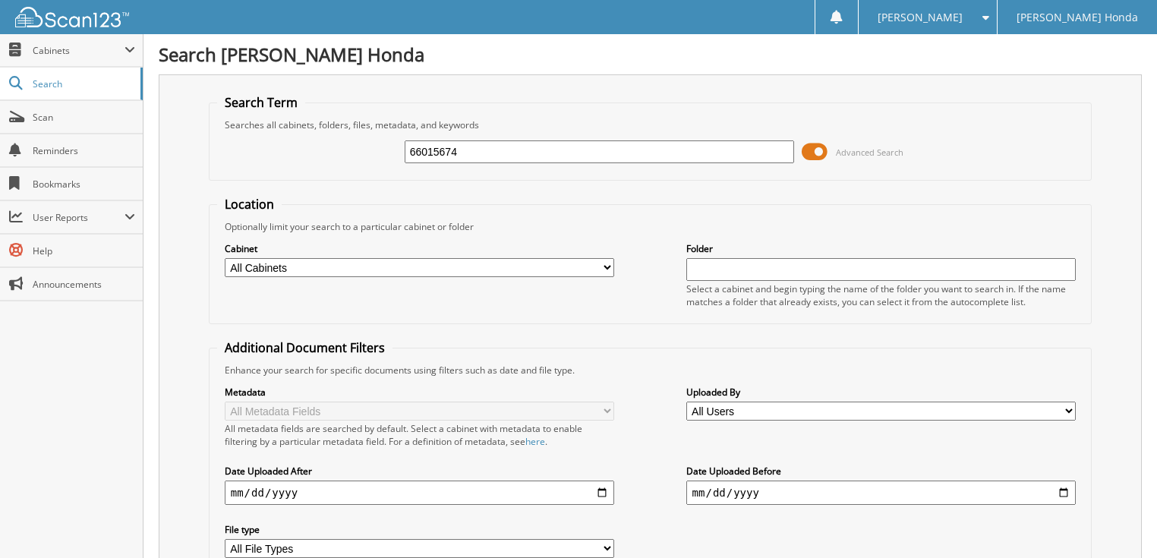
click at [816, 156] on span at bounding box center [815, 151] width 26 height 23
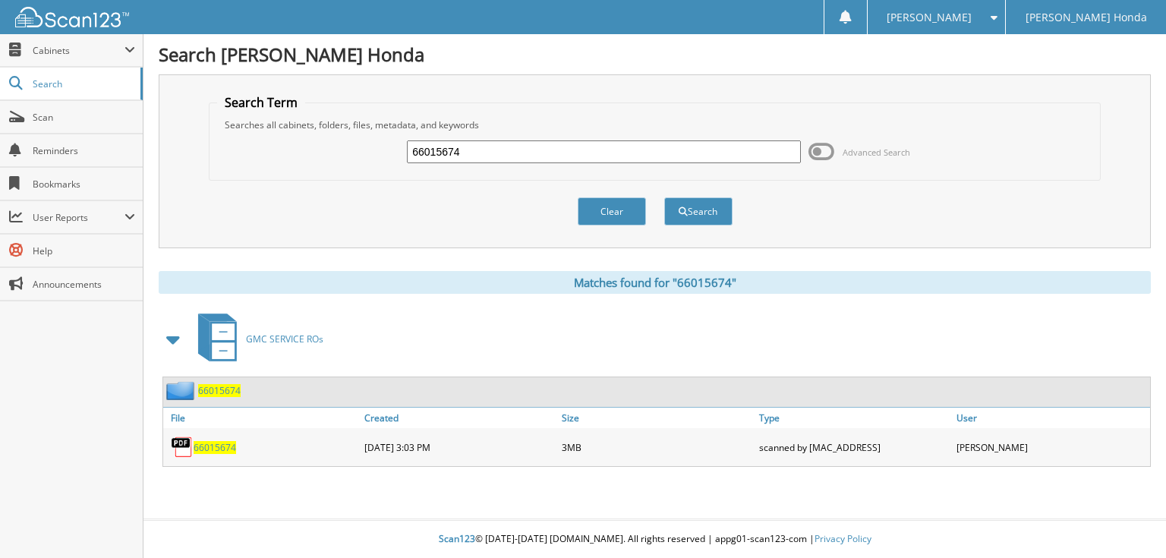
click at [557, 155] on input "66015674" at bounding box center [604, 151] width 394 height 23
type input "66015675"
click at [664, 197] on button "Search" at bounding box center [698, 211] width 68 height 28
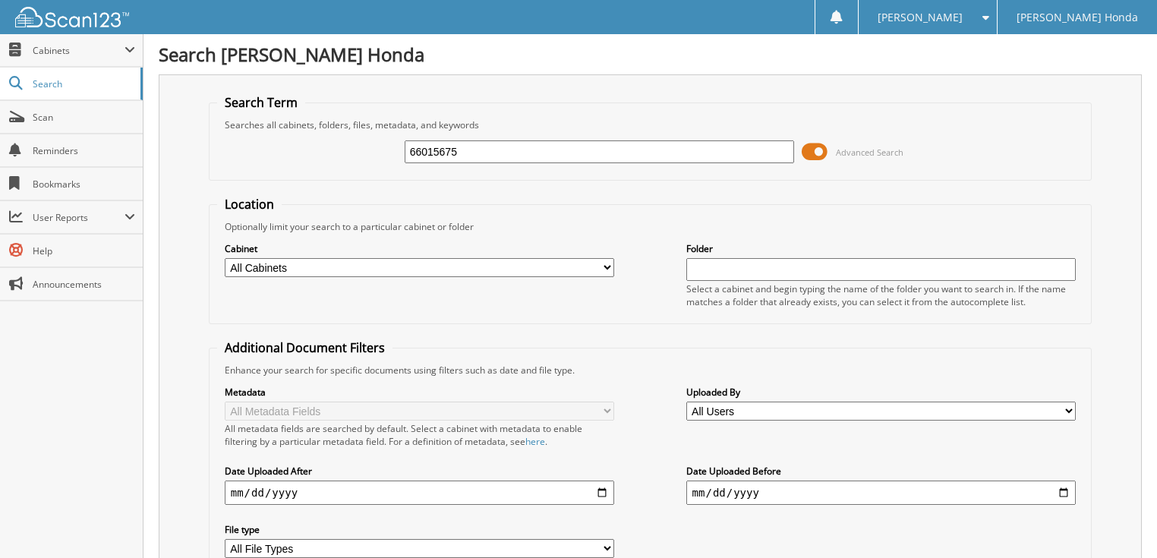
click at [818, 157] on span at bounding box center [815, 151] width 26 height 23
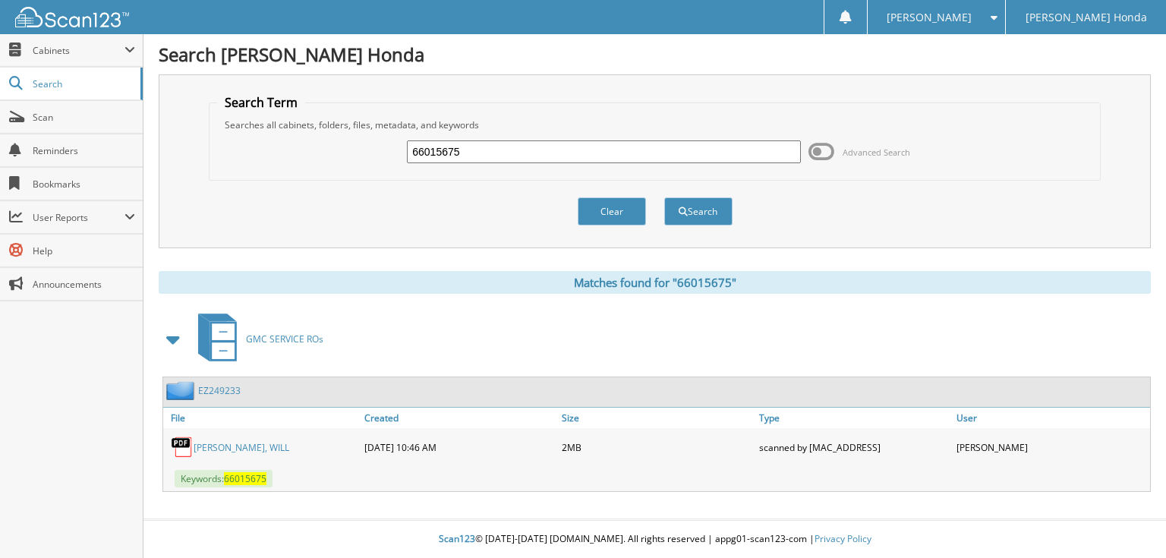
click at [538, 154] on input "66015675" at bounding box center [604, 151] width 394 height 23
type input "66015676"
click at [664, 197] on button "Search" at bounding box center [698, 211] width 68 height 28
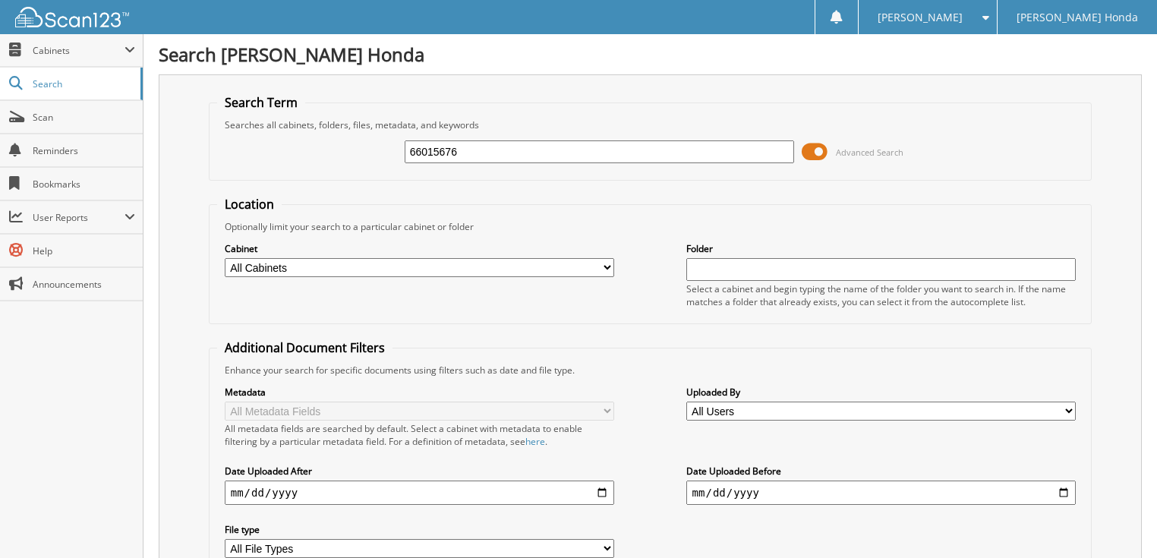
drag, startPoint x: 812, startPoint y: 150, endPoint x: 794, endPoint y: 150, distance: 18.2
click at [813, 149] on span at bounding box center [815, 151] width 26 height 23
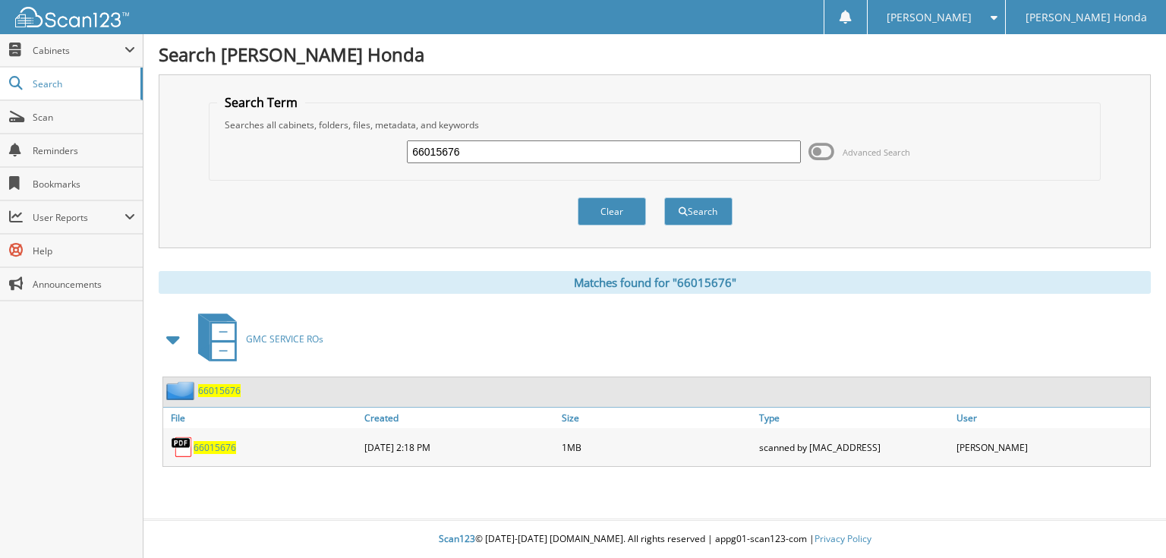
click at [504, 152] on input "66015676" at bounding box center [604, 151] width 394 height 23
type input "66015677"
click at [664, 197] on button "Search" at bounding box center [698, 211] width 68 height 28
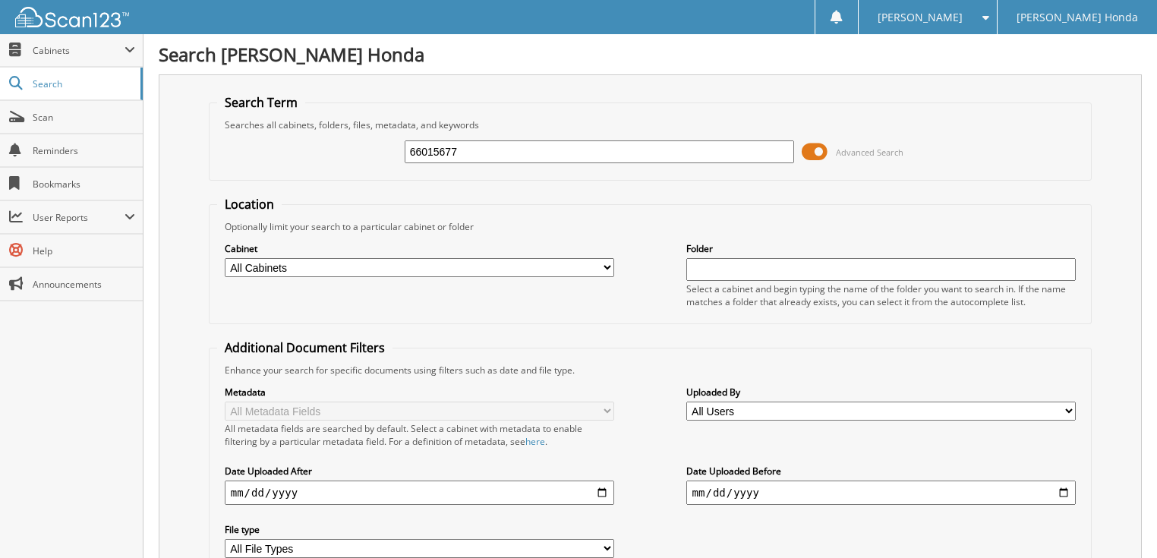
click at [813, 155] on span at bounding box center [815, 151] width 26 height 23
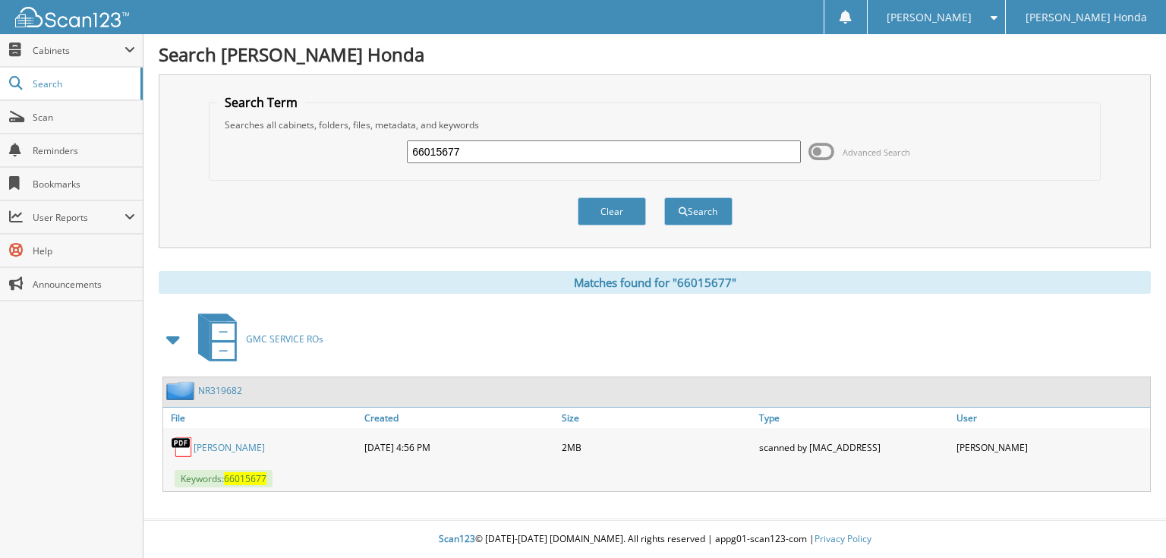
click at [538, 153] on input "66015677" at bounding box center [604, 151] width 394 height 23
type input "66015678"
click at [664, 197] on button "Search" at bounding box center [698, 211] width 68 height 28
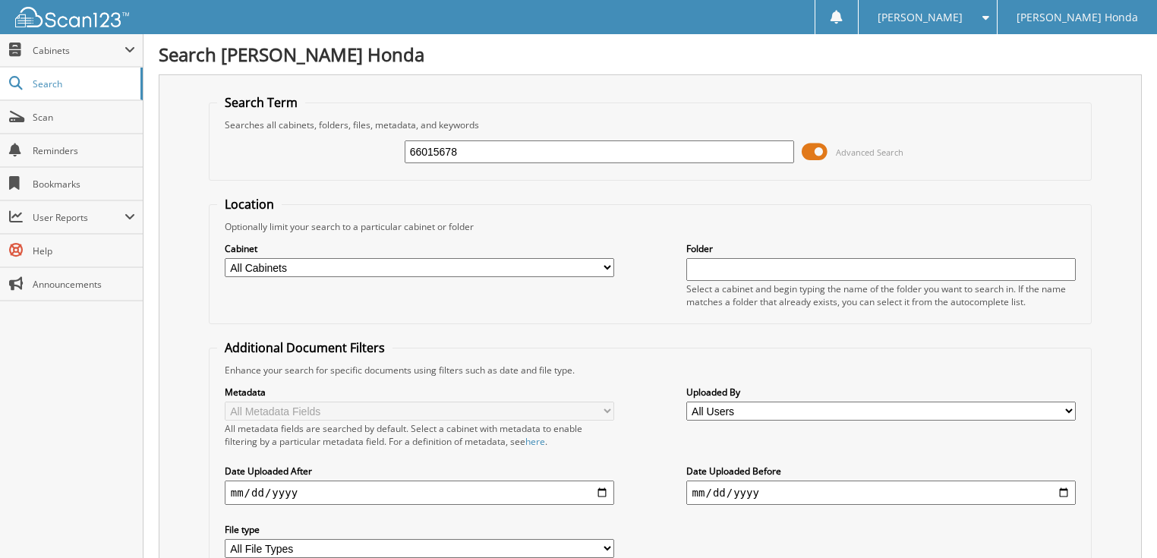
click at [851, 142] on span "Advanced Search" at bounding box center [853, 151] width 102 height 23
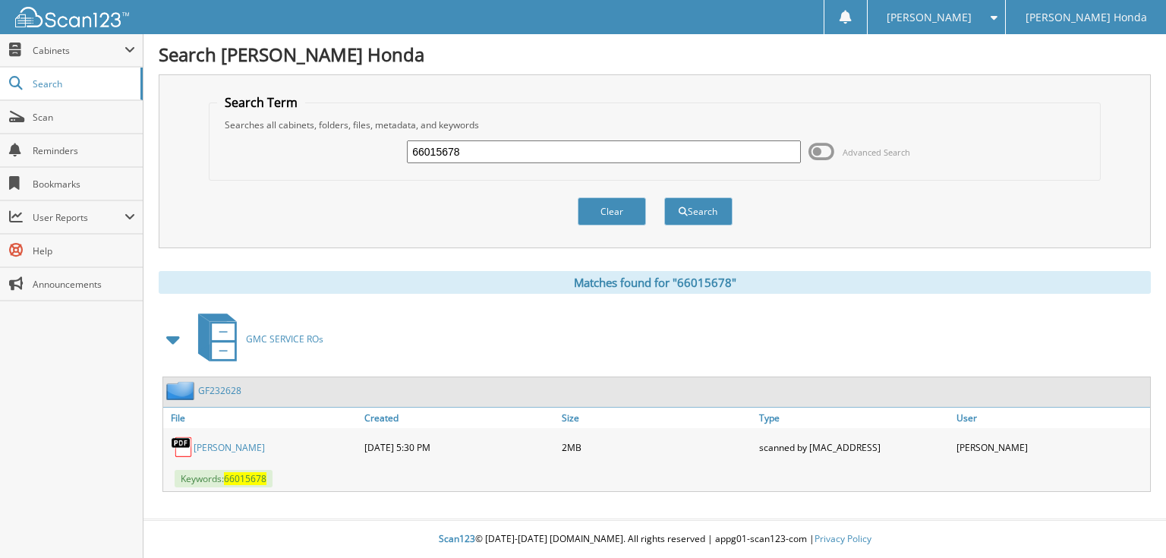
click at [476, 154] on input "66015678" at bounding box center [604, 151] width 394 height 23
type input "66015678"
click at [664, 197] on button "Search" at bounding box center [698, 211] width 68 height 28
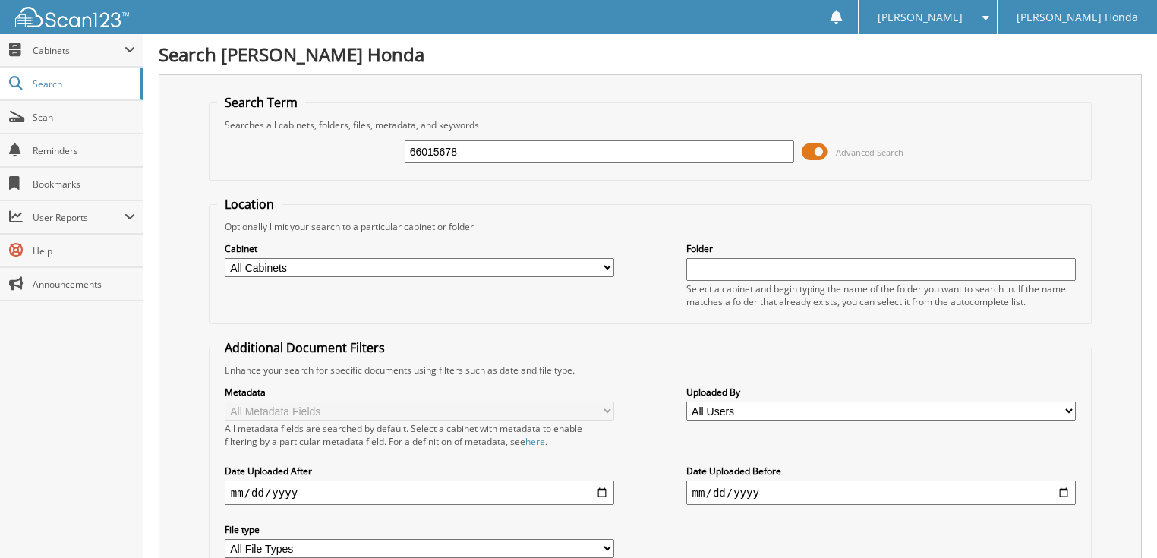
click at [814, 150] on span at bounding box center [815, 151] width 26 height 23
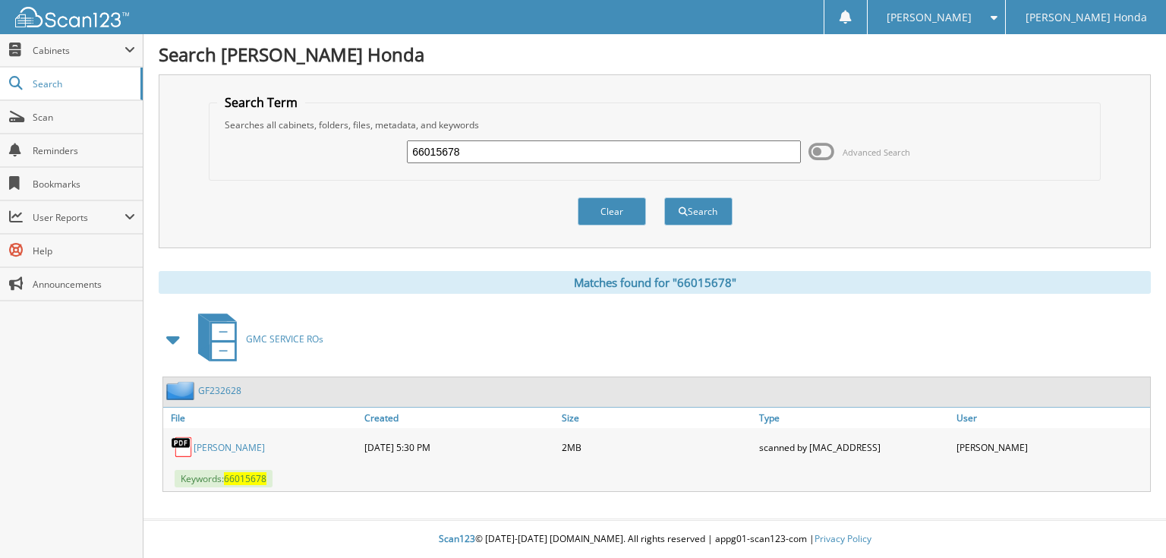
click at [511, 150] on input "66015678" at bounding box center [604, 151] width 394 height 23
type input "66015679"
click at [664, 197] on button "Search" at bounding box center [698, 211] width 68 height 28
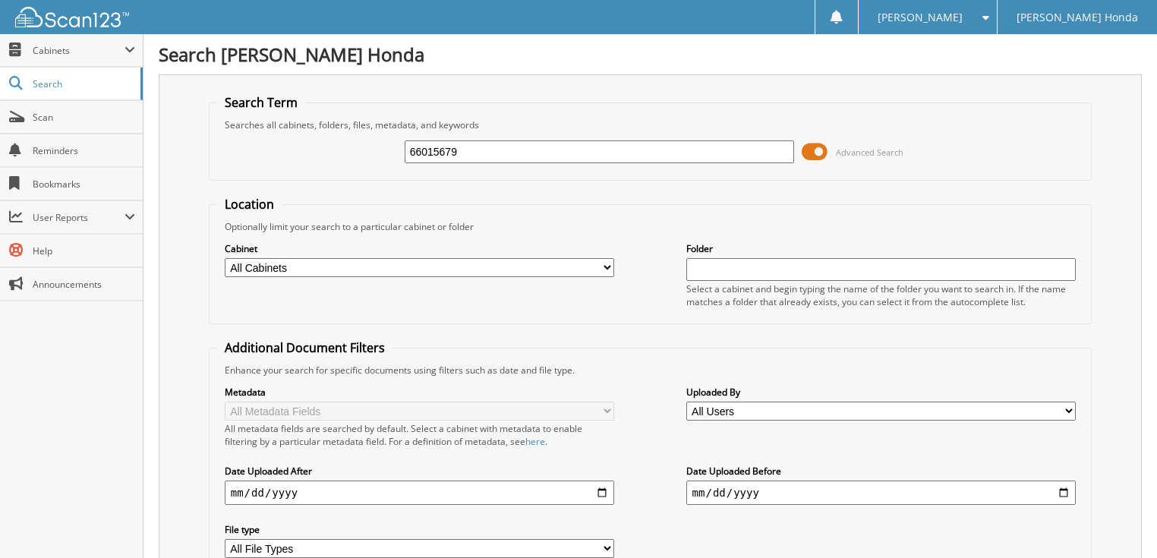
click at [810, 151] on span at bounding box center [815, 151] width 26 height 23
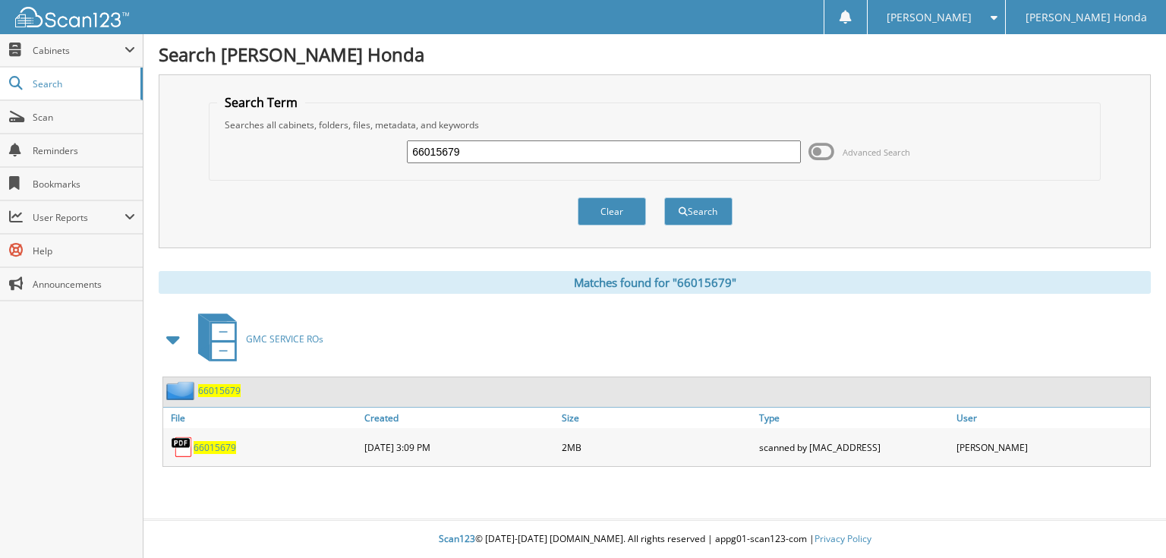
click at [529, 151] on input "66015679" at bounding box center [604, 151] width 394 height 23
type input "66015680"
click at [664, 197] on button "Search" at bounding box center [698, 211] width 68 height 28
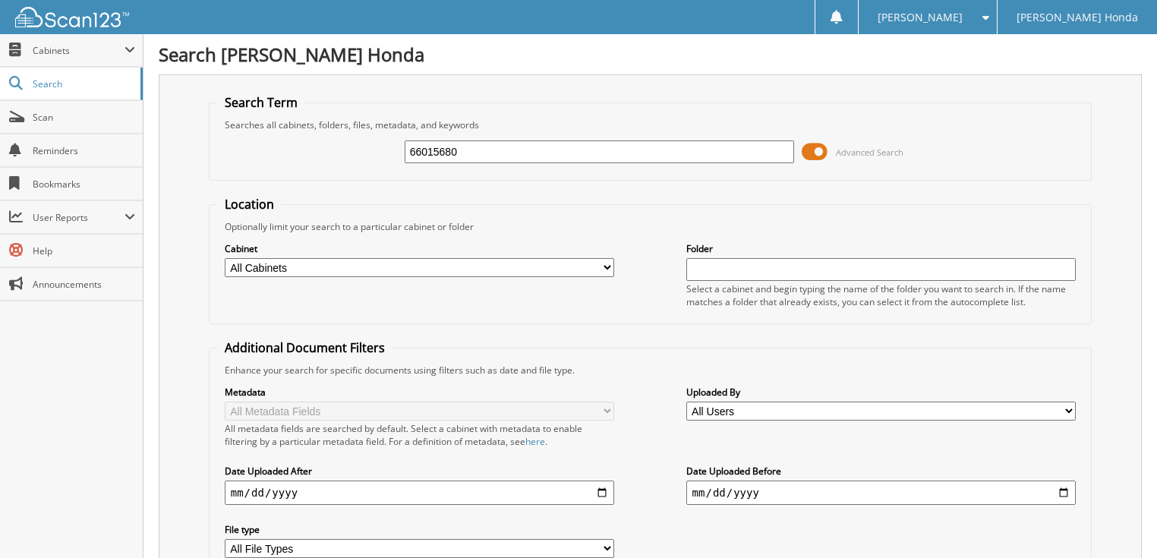
click at [820, 151] on span at bounding box center [815, 151] width 26 height 23
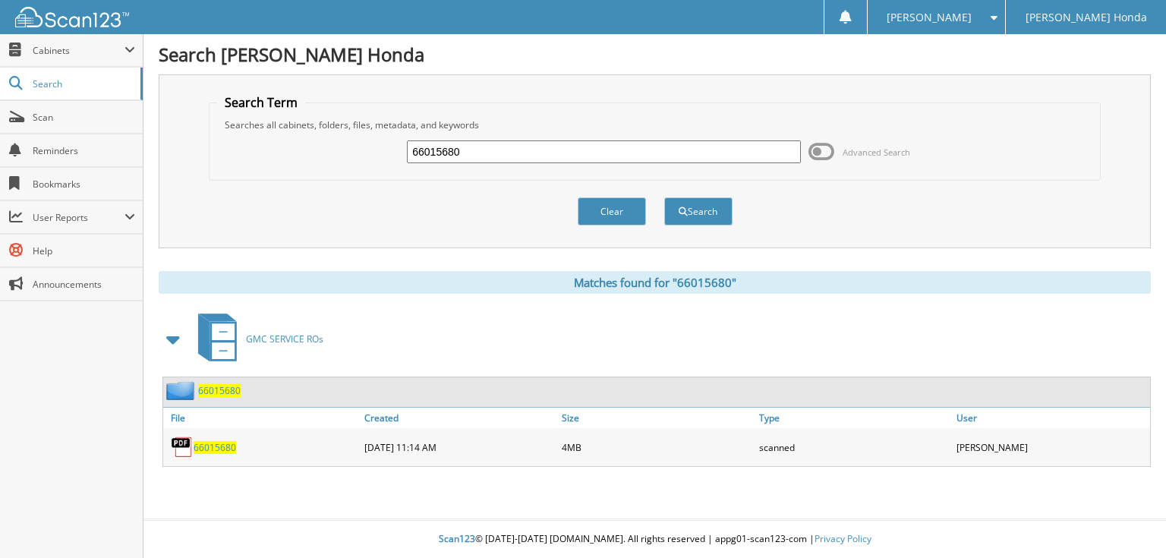
click at [668, 153] on input "66015680" at bounding box center [604, 151] width 394 height 23
type input "66015681"
click at [664, 197] on button "Search" at bounding box center [698, 211] width 68 height 28
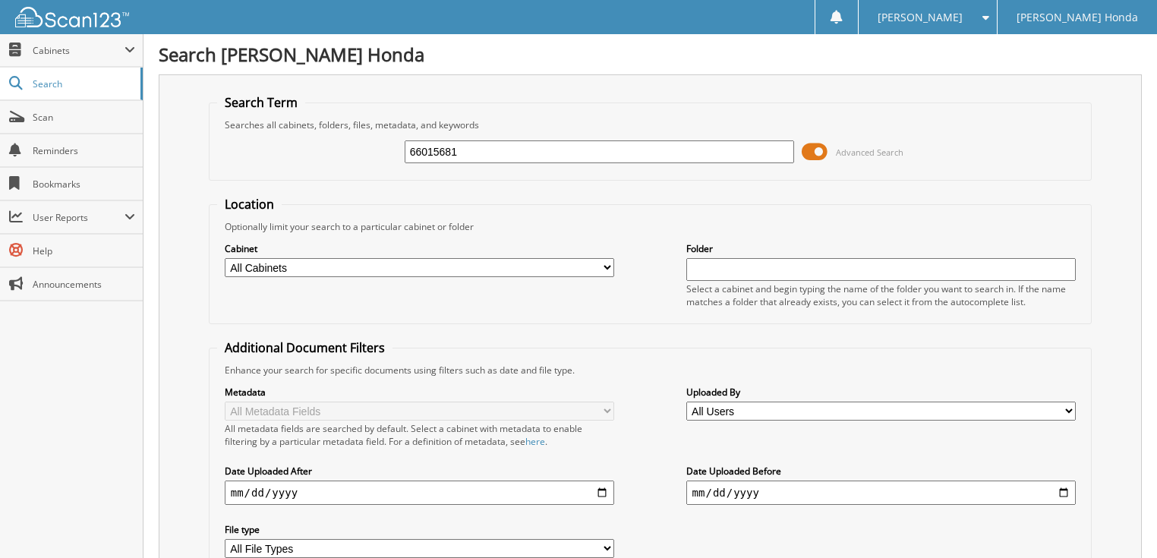
click at [817, 153] on span at bounding box center [815, 151] width 26 height 23
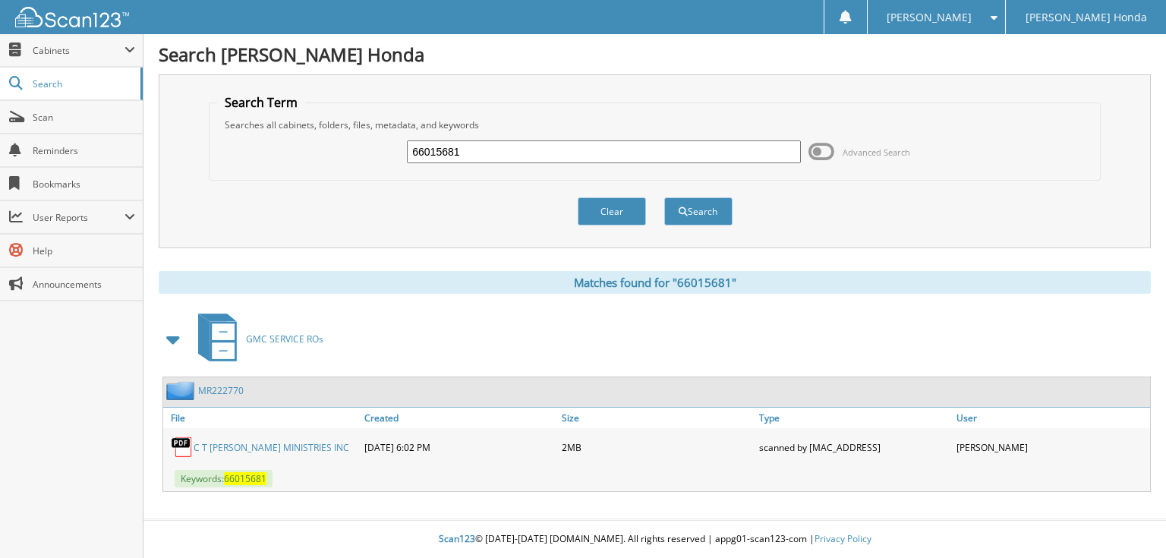
click at [525, 150] on input "66015681" at bounding box center [604, 151] width 394 height 23
type input "66015682"
click at [664, 197] on button "Search" at bounding box center [698, 211] width 68 height 28
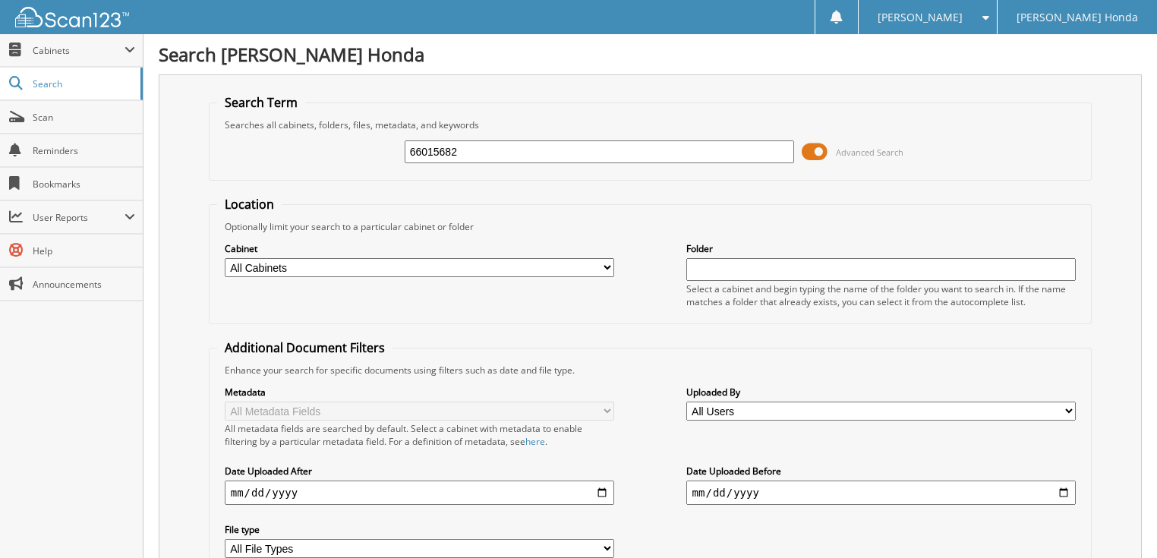
click at [814, 153] on span at bounding box center [815, 151] width 26 height 23
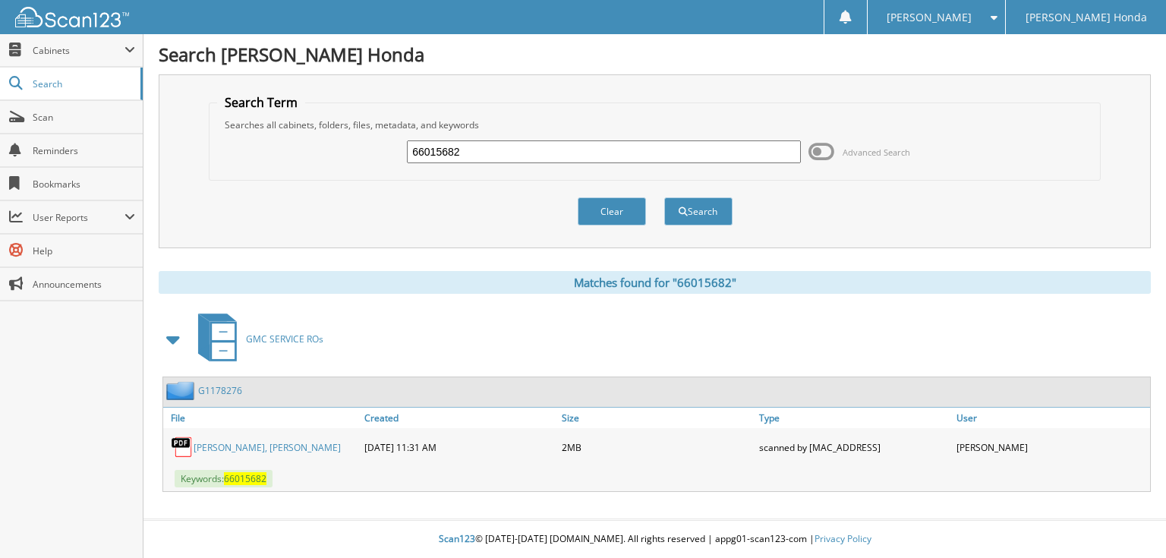
click at [604, 147] on input "66015682" at bounding box center [604, 151] width 394 height 23
type input "66015683"
click at [664, 197] on button "Search" at bounding box center [698, 211] width 68 height 28
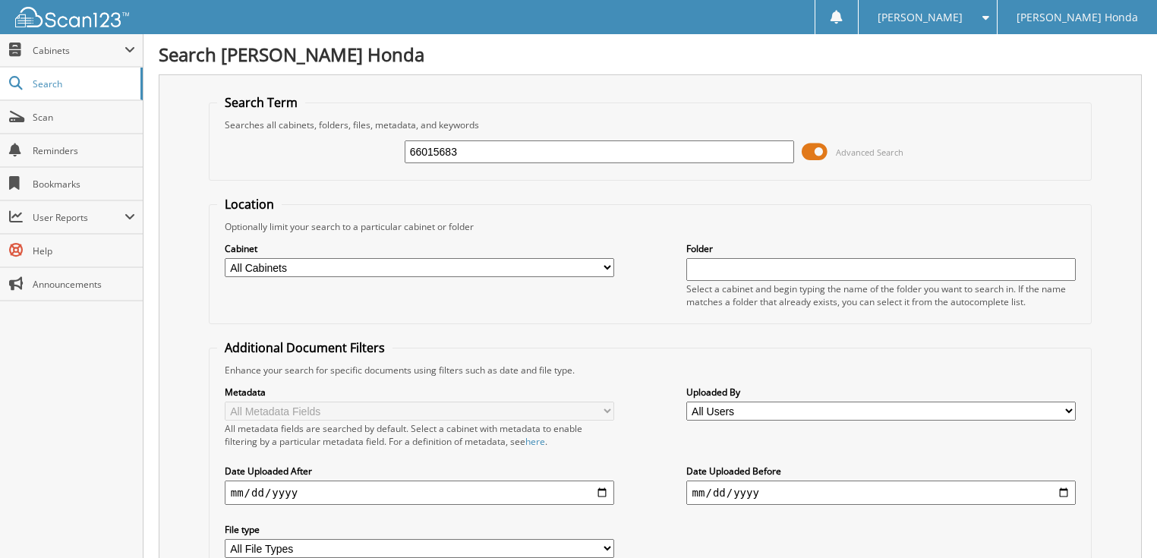
click at [811, 150] on span at bounding box center [815, 151] width 26 height 23
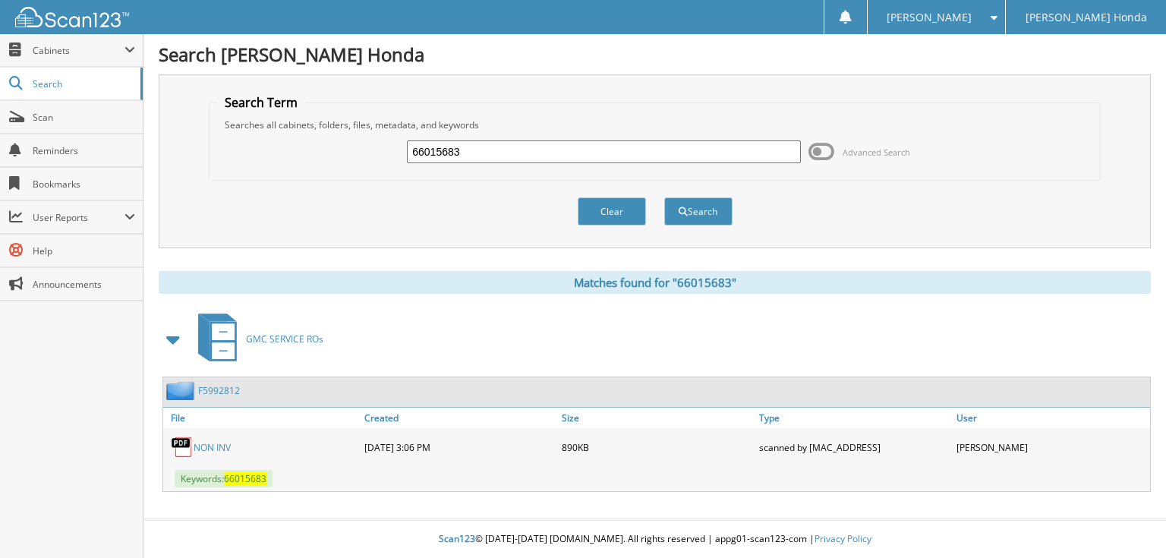
click at [579, 151] on input "66015683" at bounding box center [604, 151] width 394 height 23
type input "66015684"
click at [664, 197] on button "Search" at bounding box center [698, 211] width 68 height 28
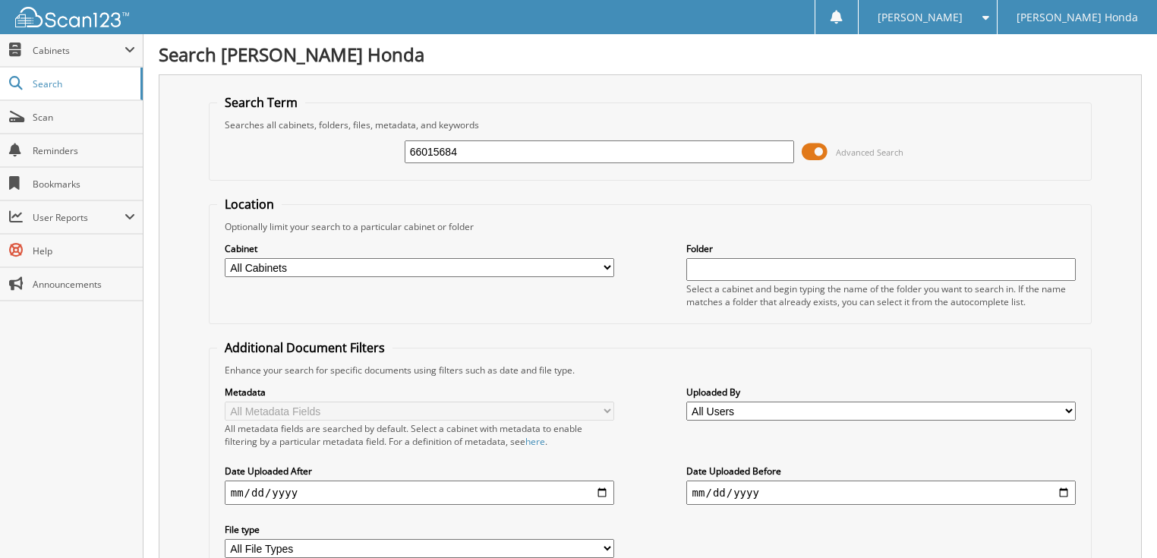
click at [822, 149] on span at bounding box center [815, 151] width 26 height 23
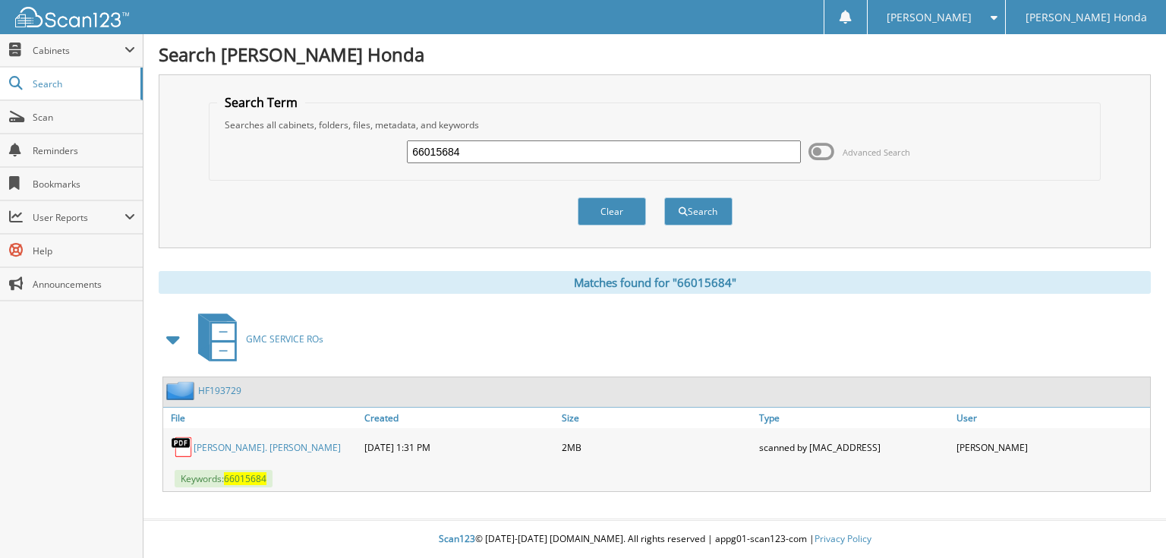
click at [525, 153] on input "66015684" at bounding box center [604, 151] width 394 height 23
type input "66015685"
click at [664, 197] on button "Search" at bounding box center [698, 211] width 68 height 28
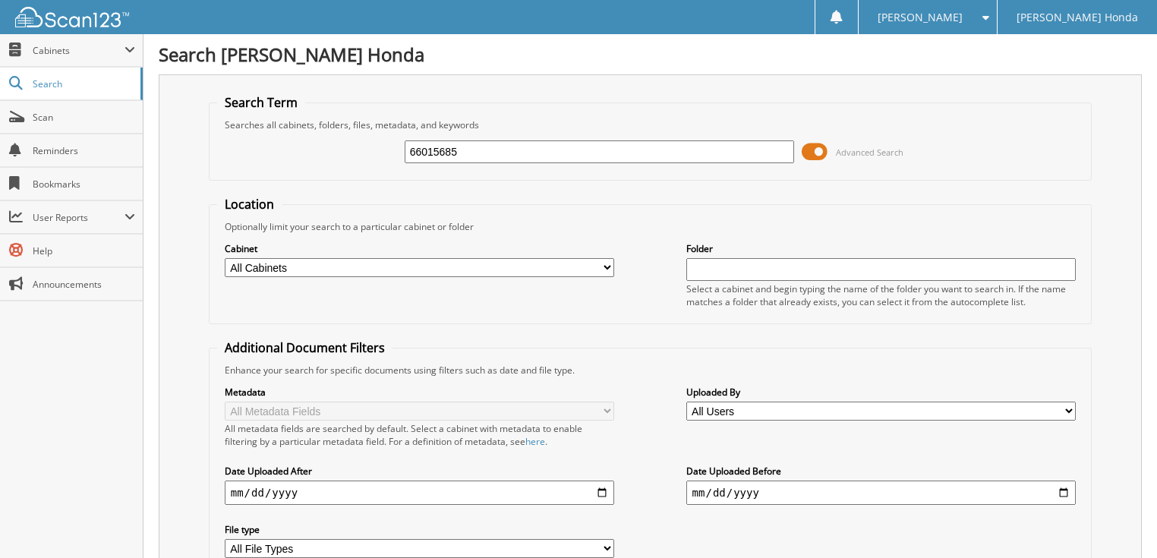
click at [819, 153] on span at bounding box center [815, 151] width 26 height 23
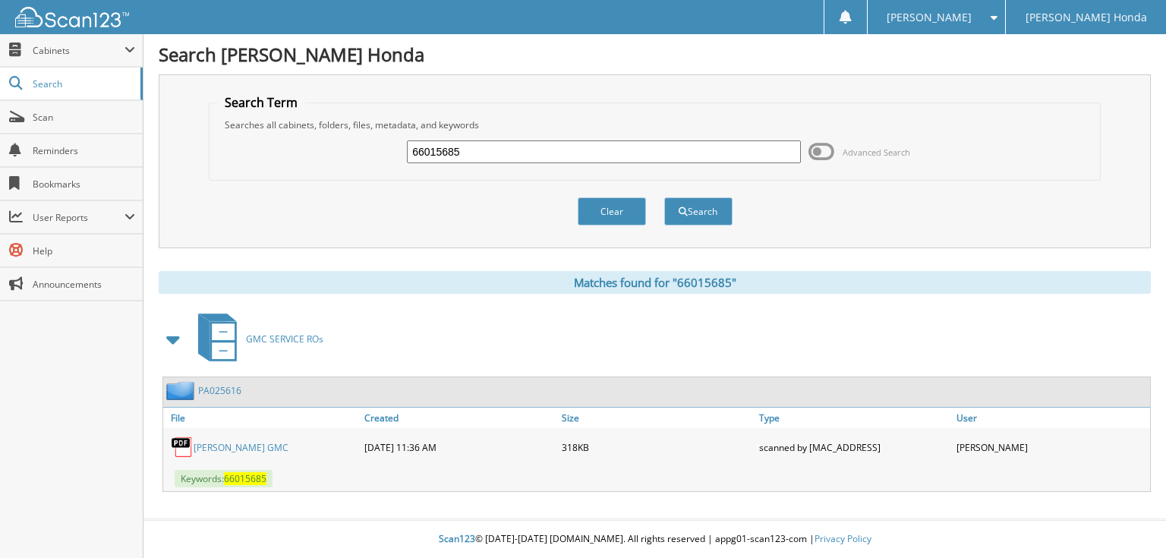
click at [586, 152] on input "66015685" at bounding box center [604, 151] width 394 height 23
type input "66015686"
click at [664, 197] on button "Search" at bounding box center [698, 211] width 68 height 28
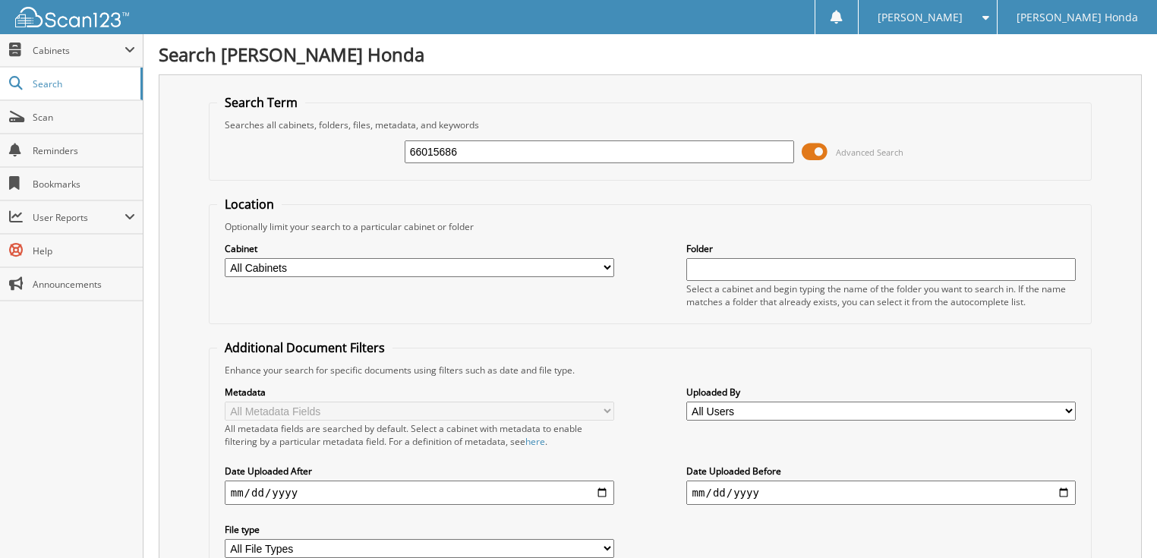
click at [819, 146] on span at bounding box center [815, 151] width 26 height 23
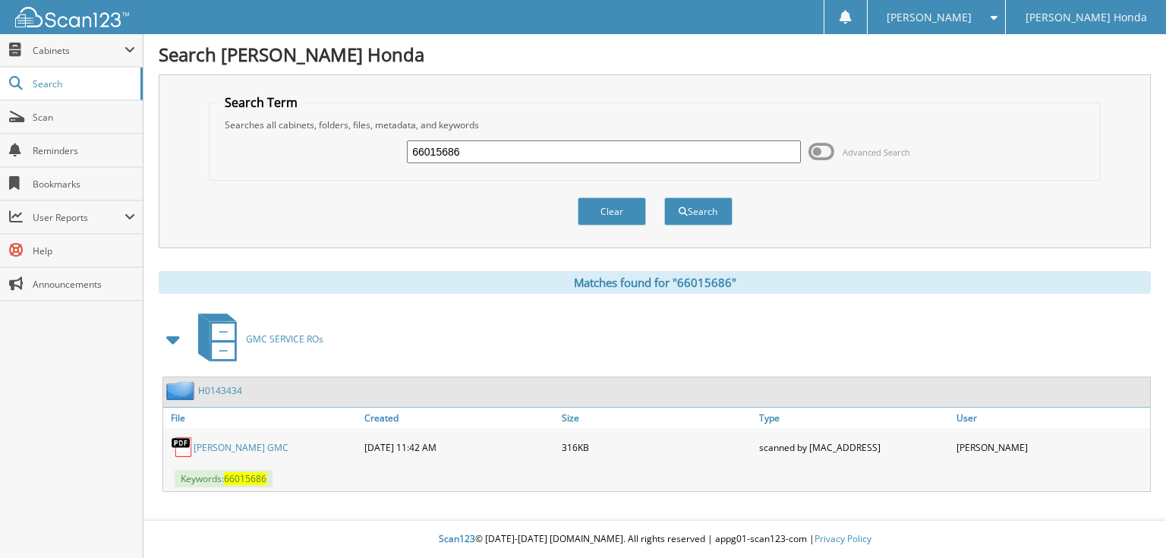
click at [532, 149] on input "66015686" at bounding box center [604, 151] width 394 height 23
type input "66015687"
click at [664, 197] on button "Search" at bounding box center [698, 211] width 68 height 28
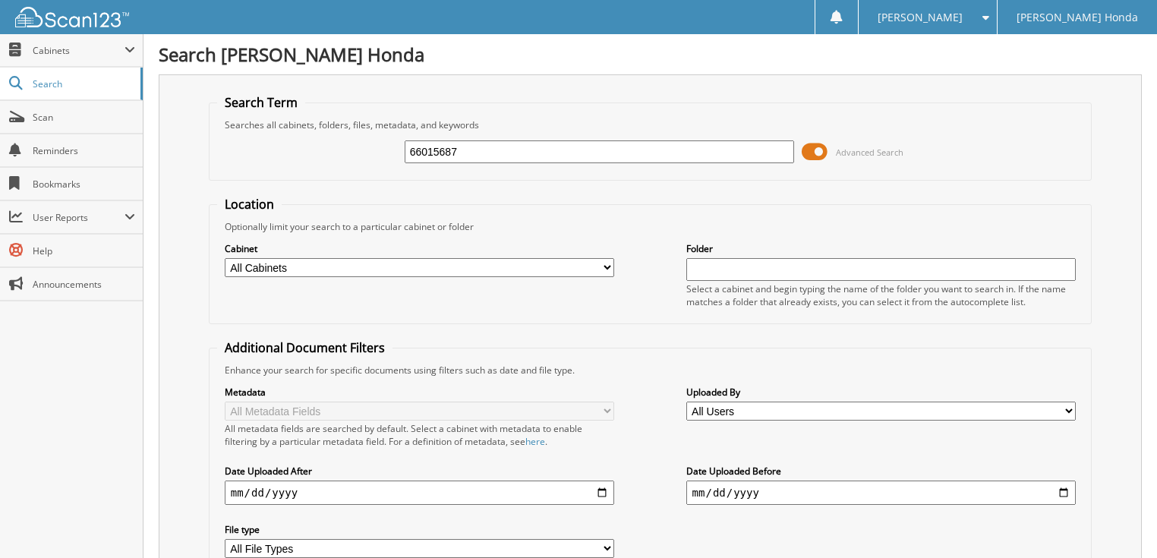
click at [814, 149] on span at bounding box center [815, 151] width 26 height 23
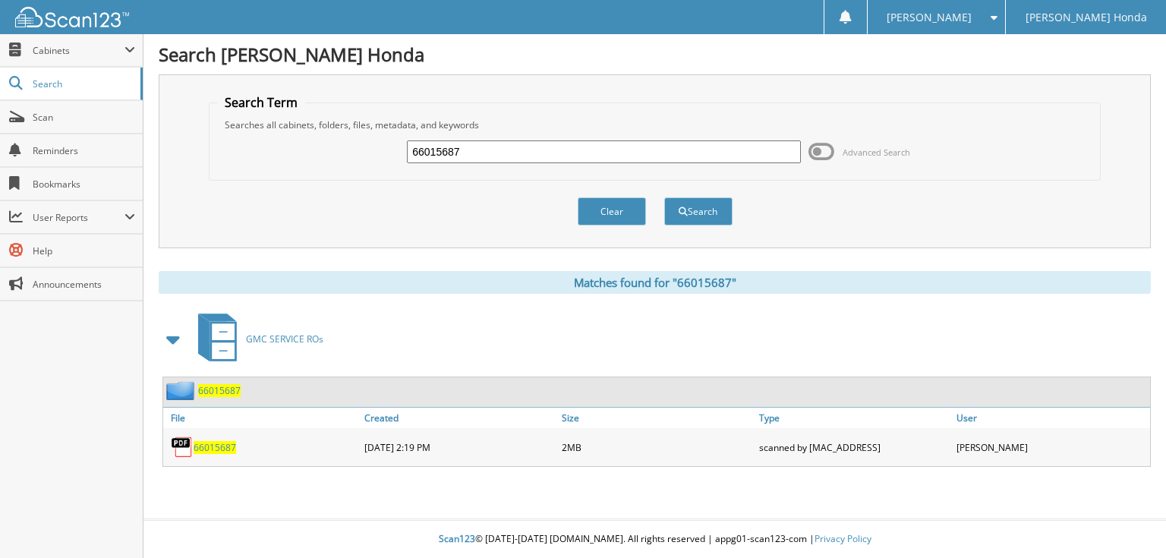
click at [598, 153] on input "66015687" at bounding box center [604, 151] width 394 height 23
type input "66015688"
click at [664, 197] on button "Search" at bounding box center [698, 211] width 68 height 28
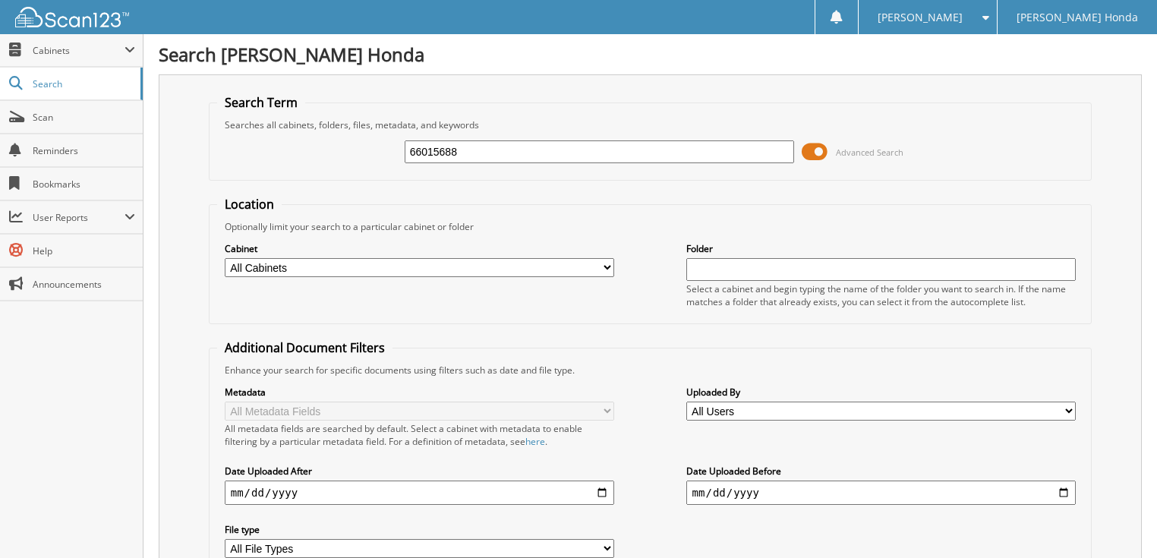
click at [826, 152] on span at bounding box center [815, 151] width 26 height 23
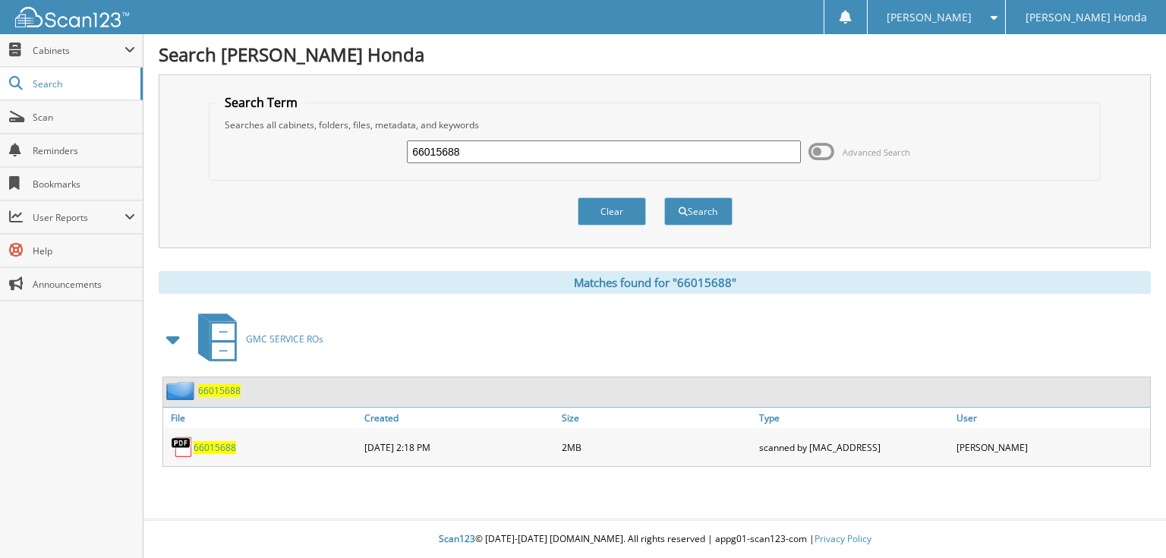
click at [606, 140] on input "66015688" at bounding box center [604, 151] width 394 height 23
type input "66015689"
click at [664, 197] on button "Search" at bounding box center [698, 211] width 68 height 28
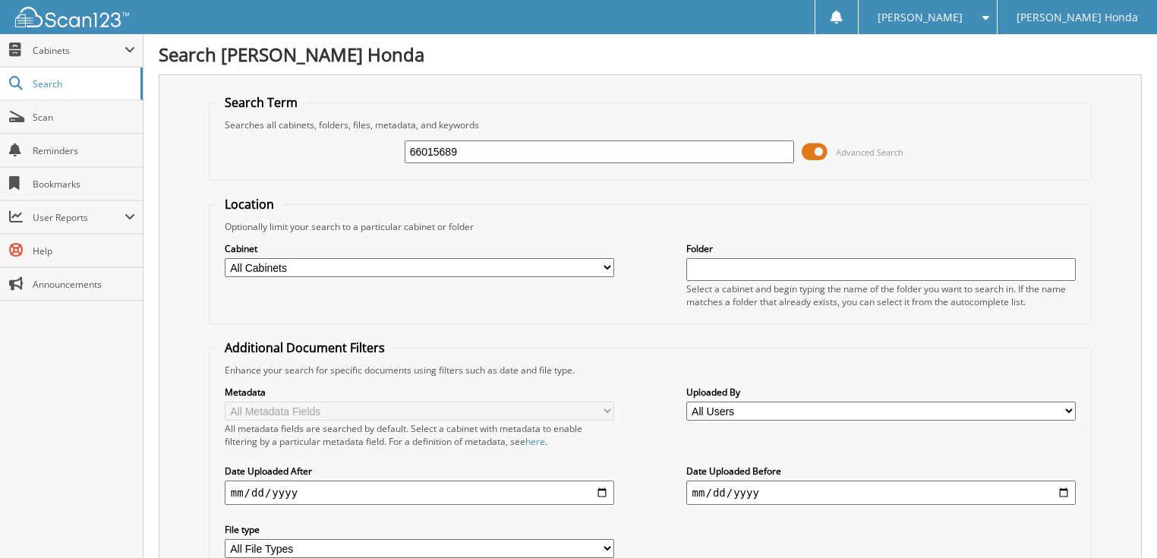
click at [814, 146] on span at bounding box center [815, 151] width 26 height 23
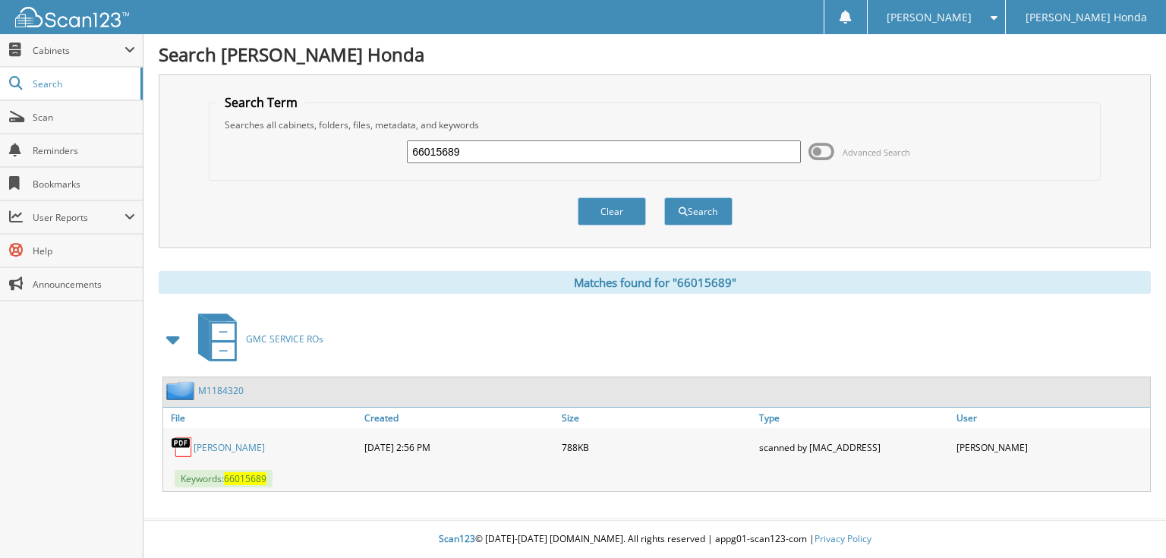
click at [584, 150] on input "66015689" at bounding box center [604, 151] width 394 height 23
type input "66015690"
click at [664, 197] on button "Search" at bounding box center [698, 211] width 68 height 28
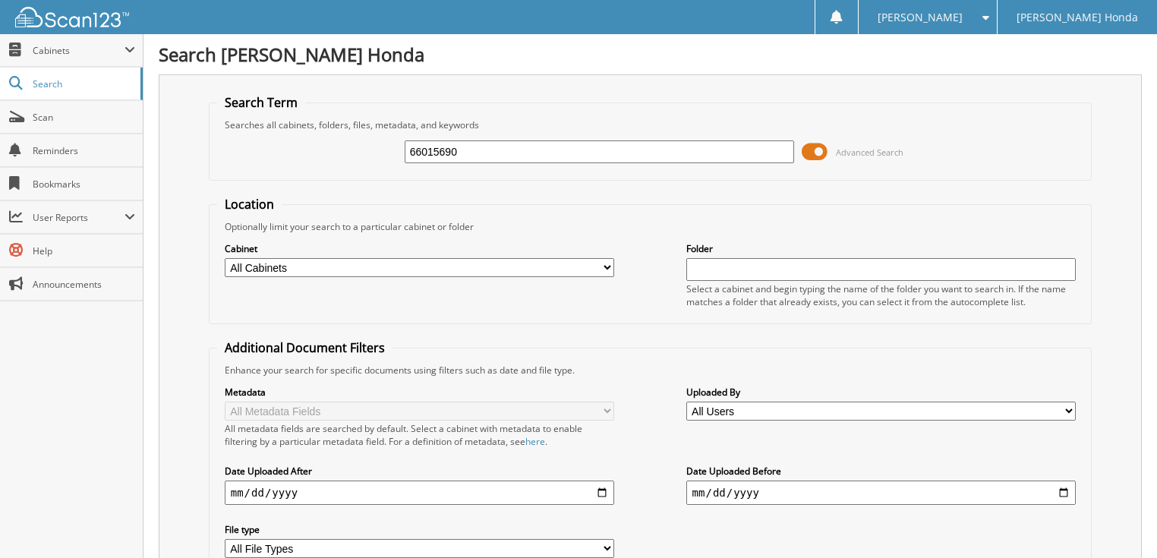
click at [811, 145] on span at bounding box center [815, 151] width 26 height 23
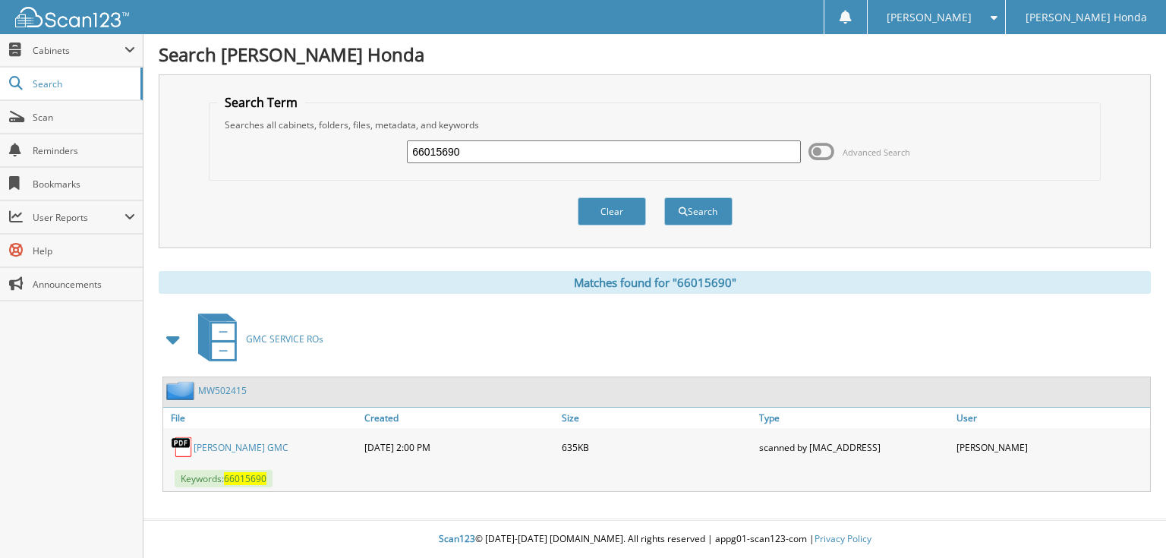
click at [703, 148] on input "66015690" at bounding box center [604, 151] width 394 height 23
type input "66015691"
click at [664, 197] on button "Search" at bounding box center [698, 211] width 68 height 28
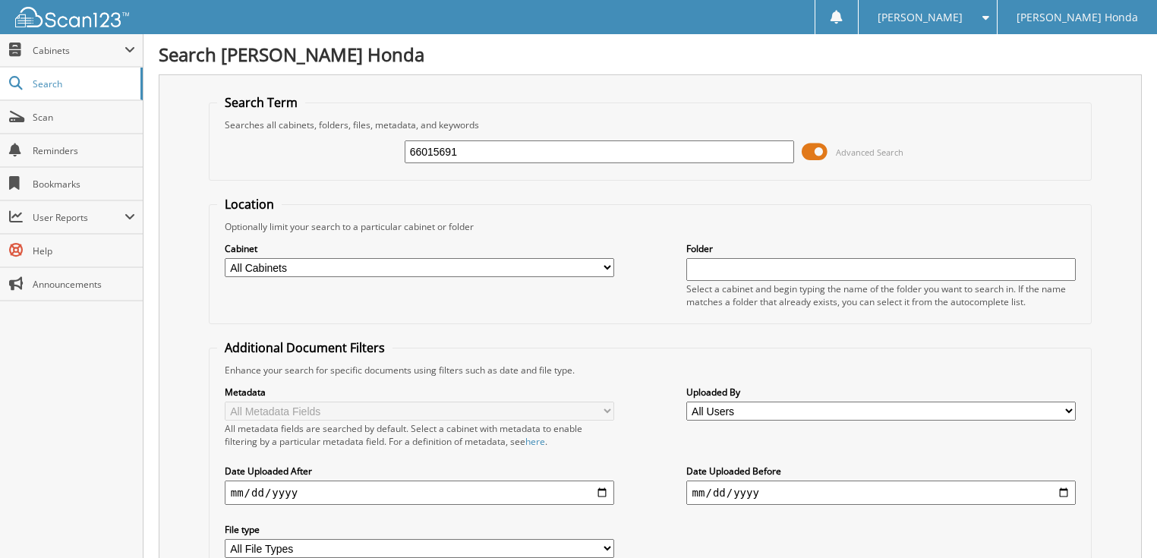
click at [816, 153] on span at bounding box center [815, 151] width 26 height 23
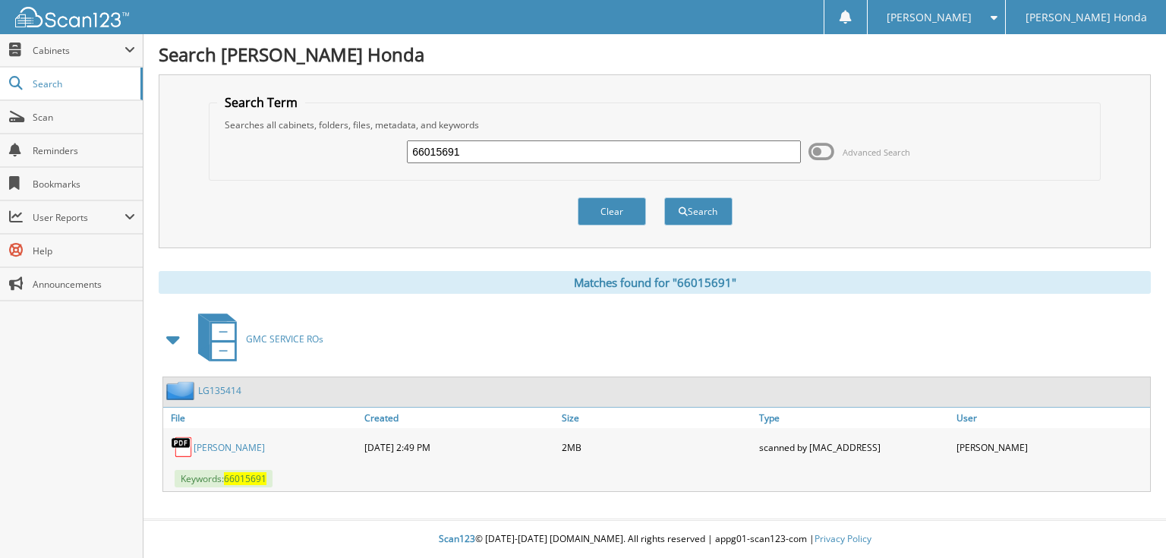
click at [626, 153] on input "66015691" at bounding box center [604, 151] width 394 height 23
type input "66015692"
click at [664, 197] on button "Search" at bounding box center [698, 211] width 68 height 28
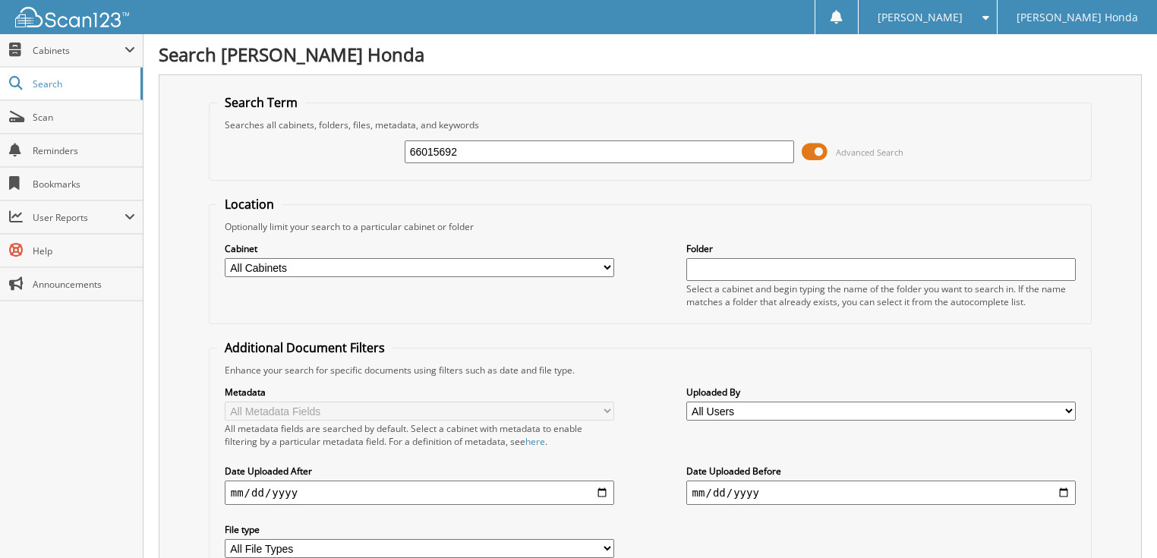
click at [823, 152] on span at bounding box center [815, 151] width 26 height 23
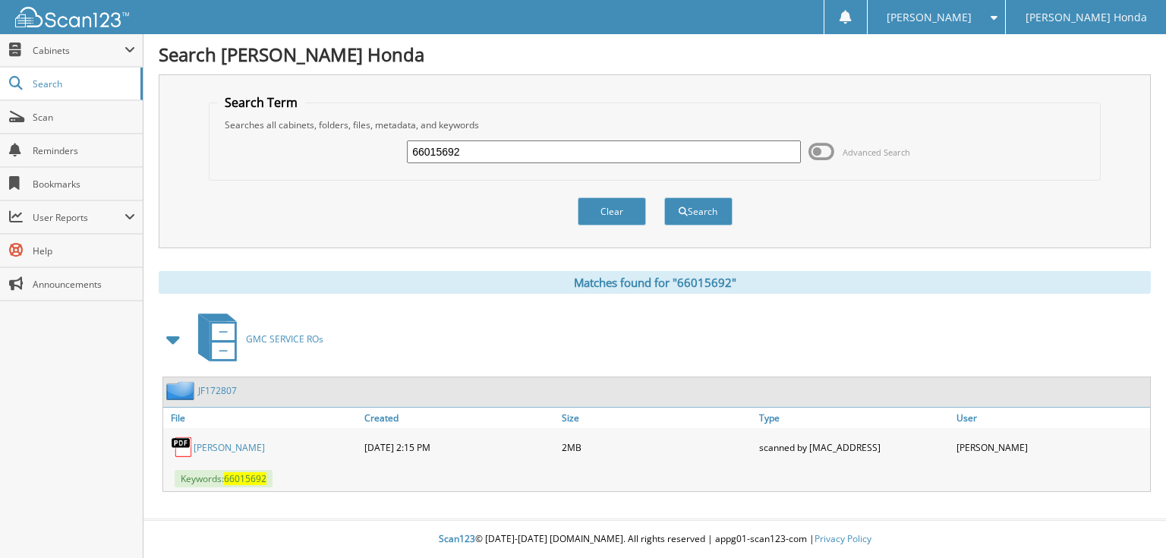
click at [635, 152] on input "66015692" at bounding box center [604, 151] width 394 height 23
type input "66015693"
click at [664, 197] on button "Search" at bounding box center [698, 211] width 68 height 28
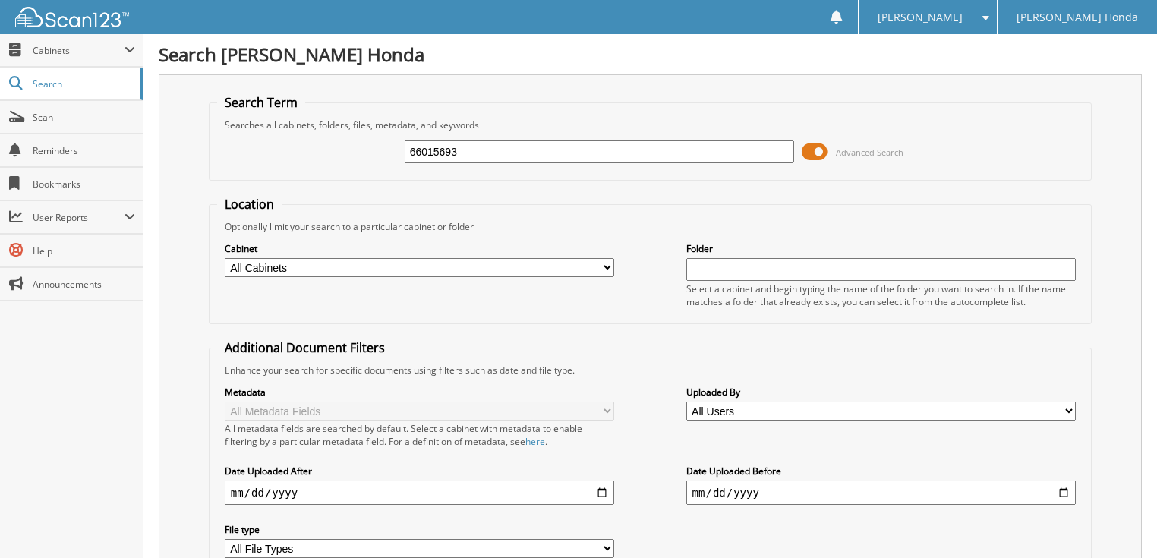
click at [814, 150] on span at bounding box center [815, 151] width 26 height 23
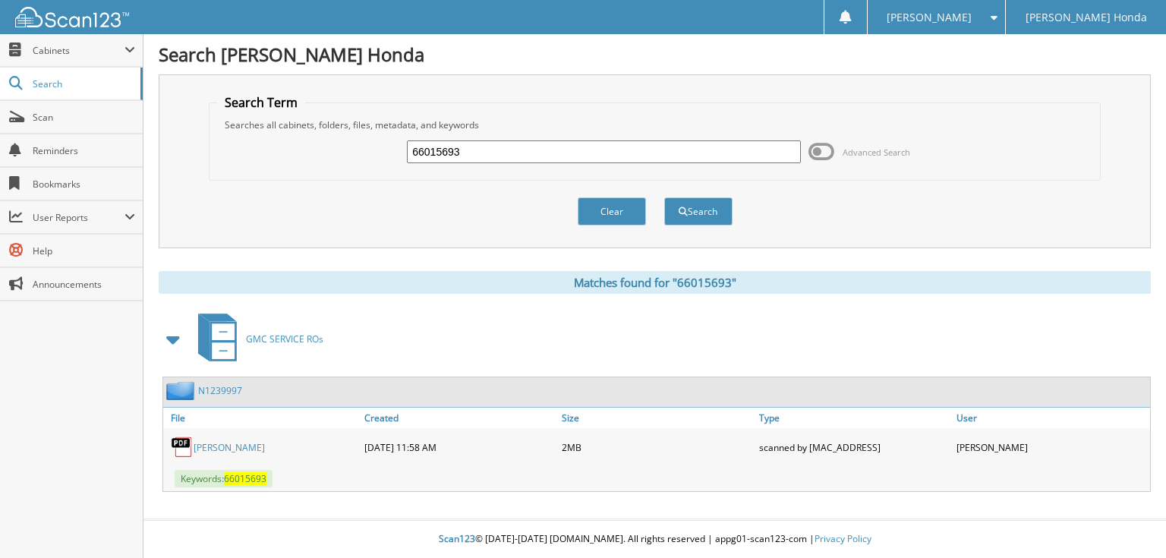
click at [681, 148] on input "66015693" at bounding box center [604, 151] width 394 height 23
type input "66015694"
click at [664, 197] on button "Search" at bounding box center [698, 211] width 68 height 28
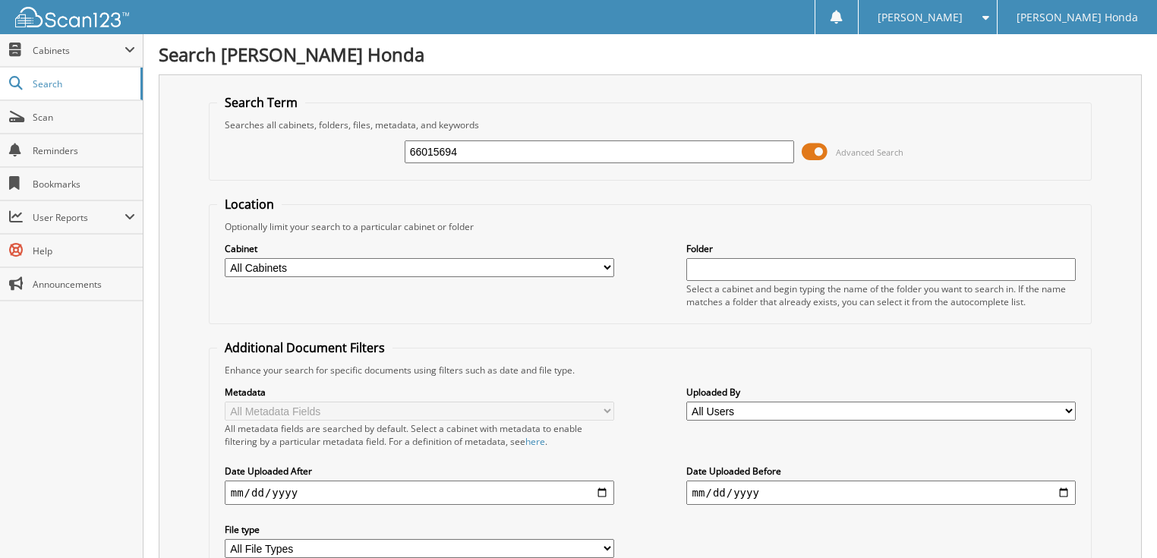
click at [821, 150] on span at bounding box center [815, 151] width 26 height 23
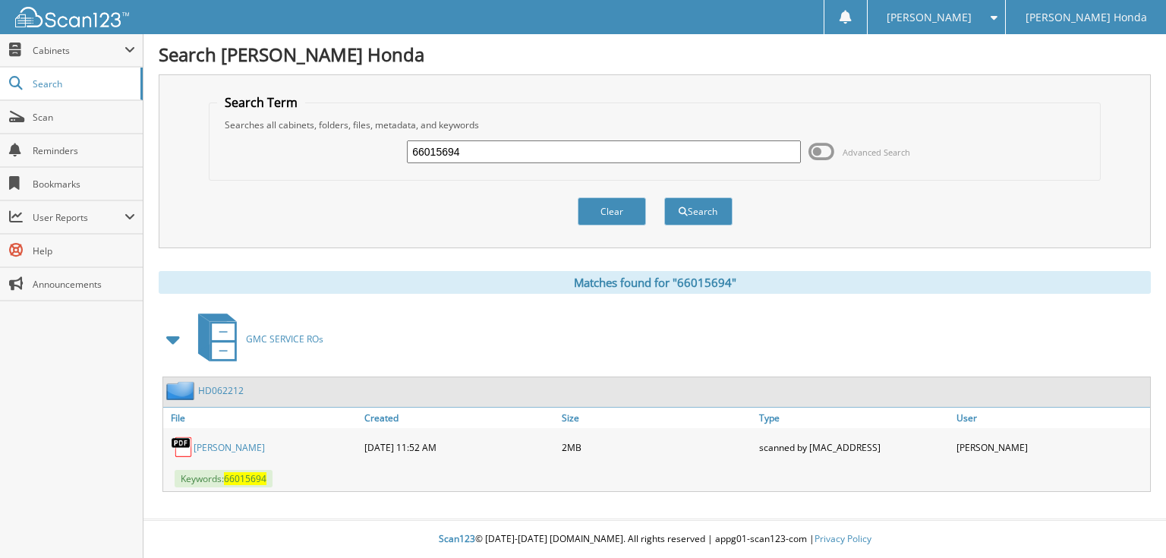
click at [668, 159] on input "66015694" at bounding box center [604, 151] width 394 height 23
type input "66015695"
click at [664, 197] on button "Search" at bounding box center [698, 211] width 68 height 28
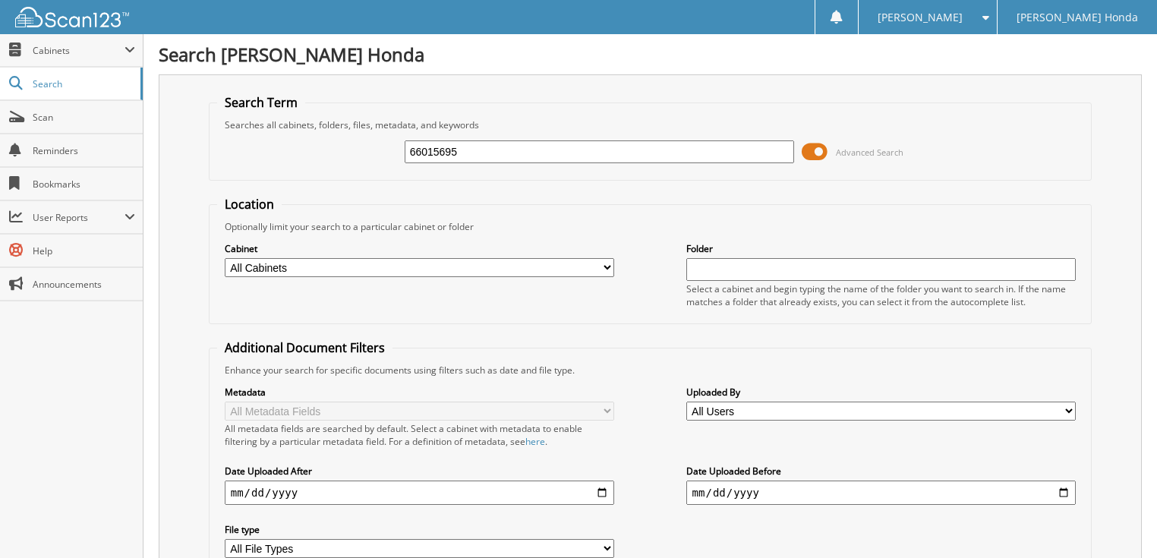
drag, startPoint x: 0, startPoint y: 0, endPoint x: 649, endPoint y: 152, distance: 666.1
click at [816, 150] on span at bounding box center [815, 151] width 26 height 23
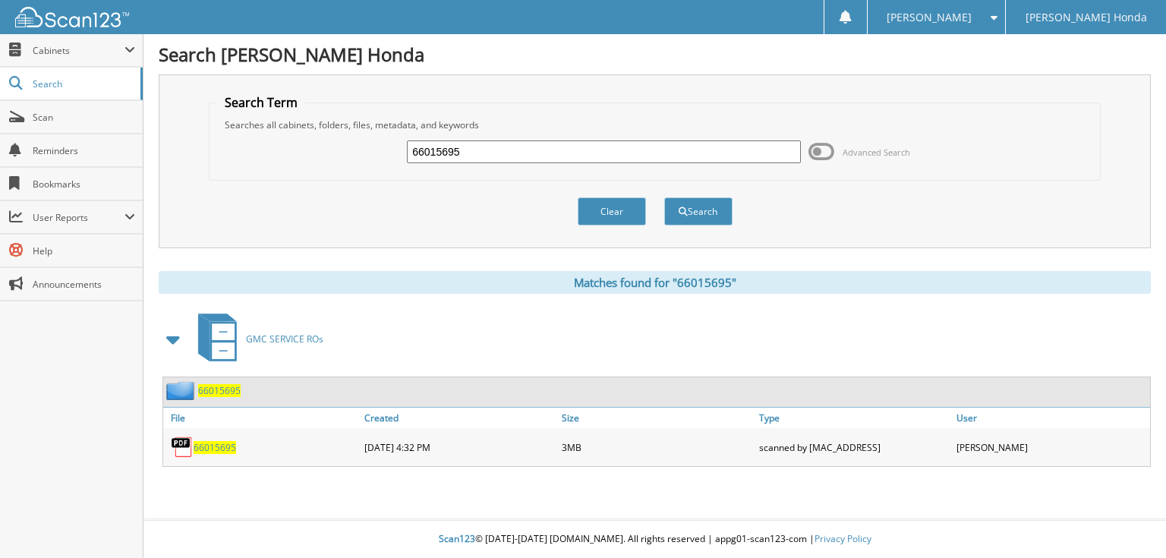
click at [567, 147] on input "66015695" at bounding box center [604, 151] width 394 height 23
type input "66015696"
click at [664, 197] on button "Search" at bounding box center [698, 211] width 68 height 28
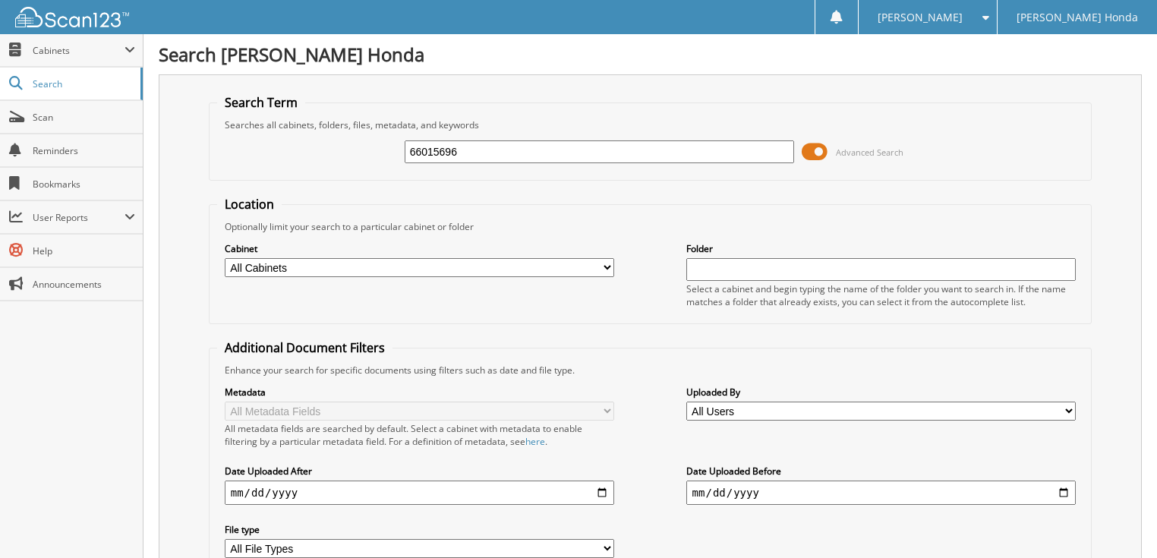
click at [824, 148] on span at bounding box center [815, 151] width 26 height 23
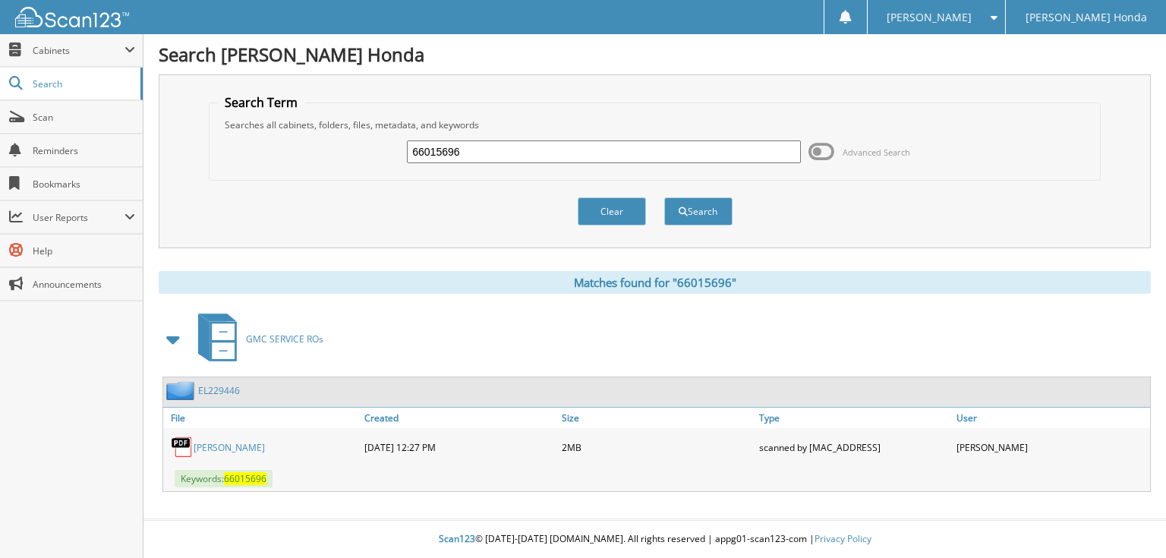
click at [677, 148] on input "66015696" at bounding box center [604, 151] width 394 height 23
type input "66015697"
click at [664, 197] on button "Search" at bounding box center [698, 211] width 68 height 28
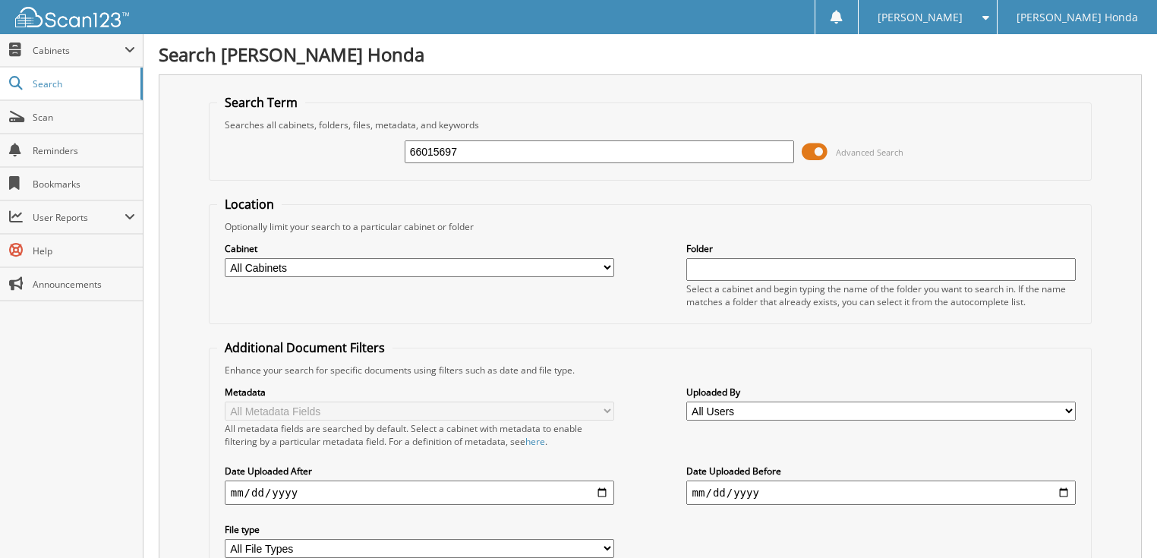
click at [820, 145] on span at bounding box center [815, 151] width 26 height 23
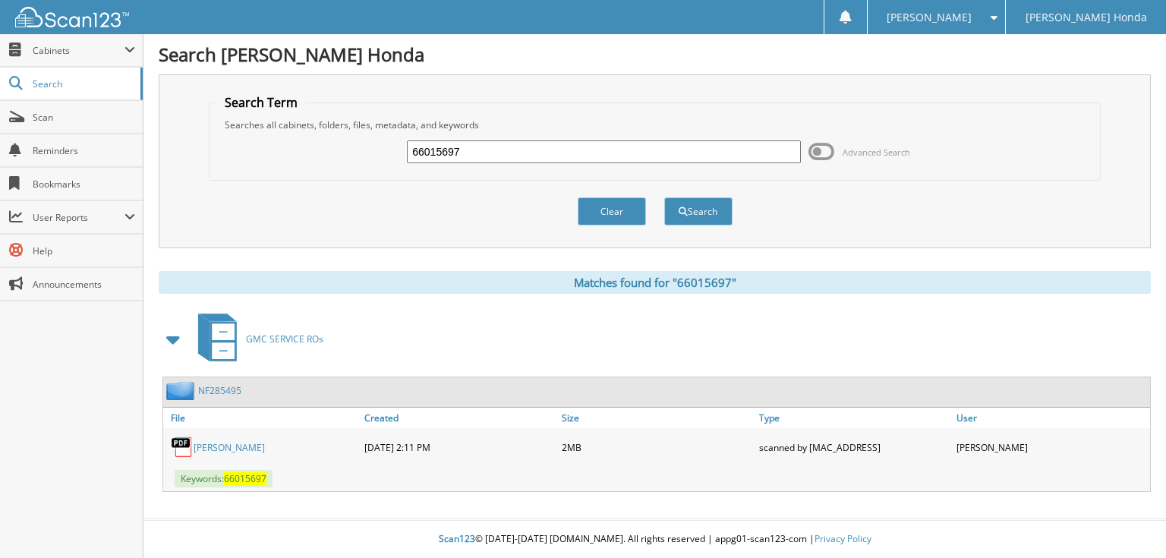
click at [653, 144] on input "66015697" at bounding box center [604, 151] width 394 height 23
type input "66015698"
click at [664, 197] on button "Search" at bounding box center [698, 211] width 68 height 28
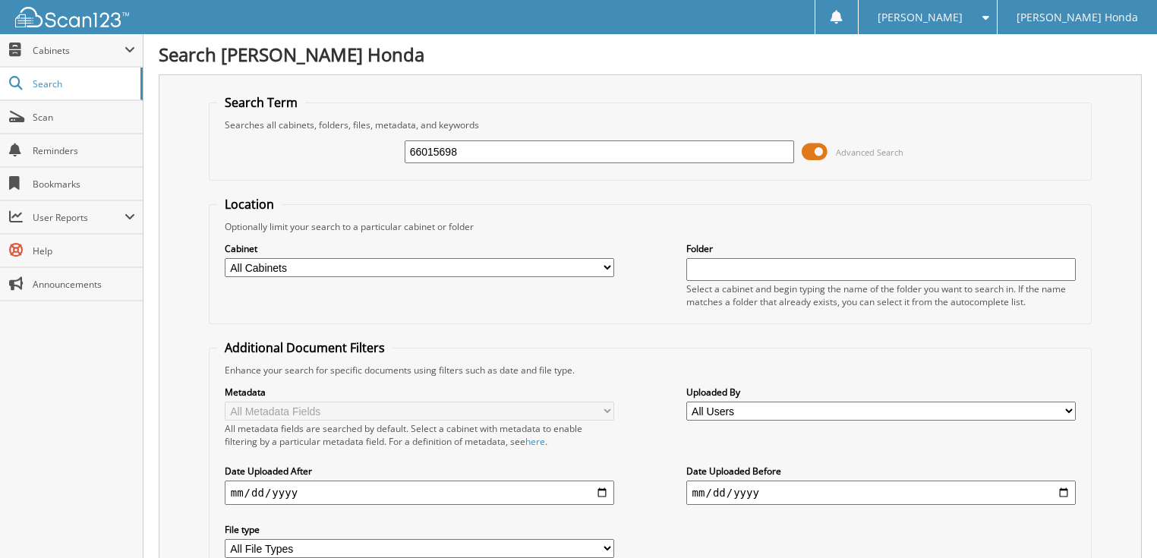
click at [847, 147] on span "Advanced Search" at bounding box center [870, 152] width 68 height 11
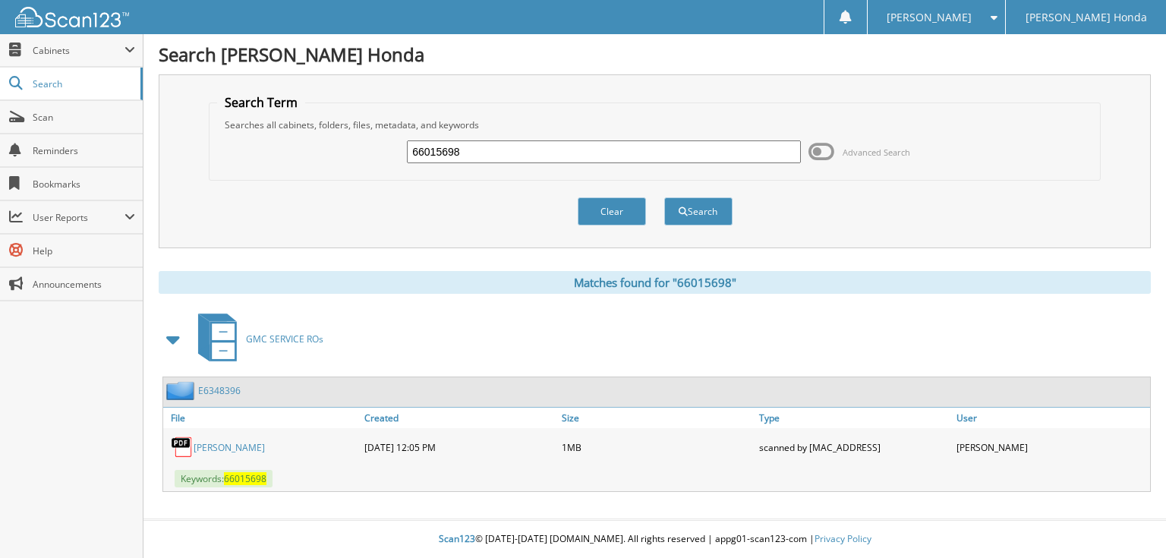
click at [617, 147] on input "66015698" at bounding box center [604, 151] width 394 height 23
type input "66015699"
click at [664, 197] on button "Search" at bounding box center [698, 211] width 68 height 28
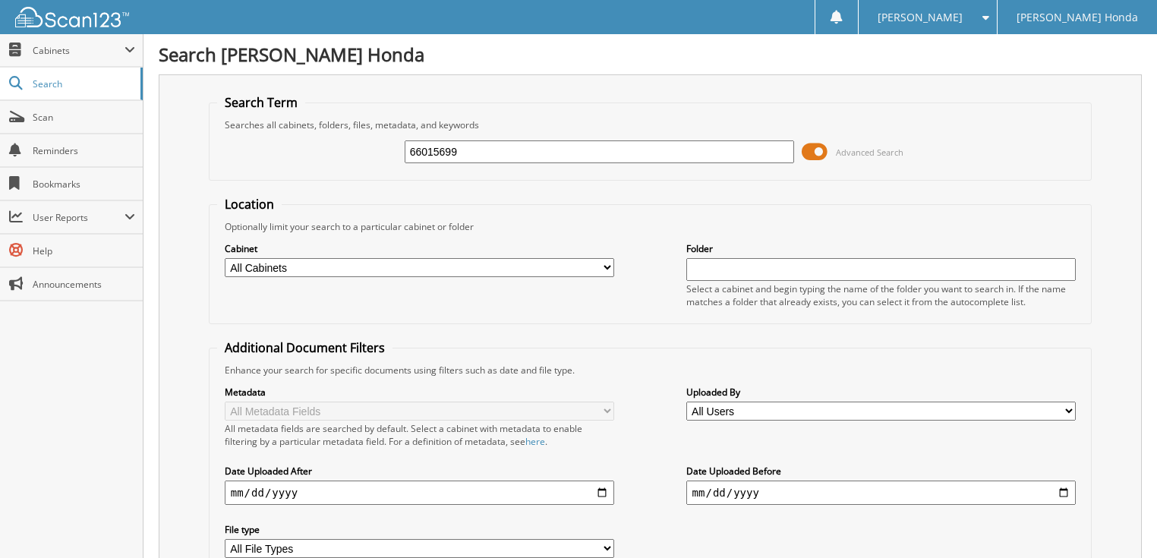
click at [803, 147] on span at bounding box center [815, 151] width 26 height 23
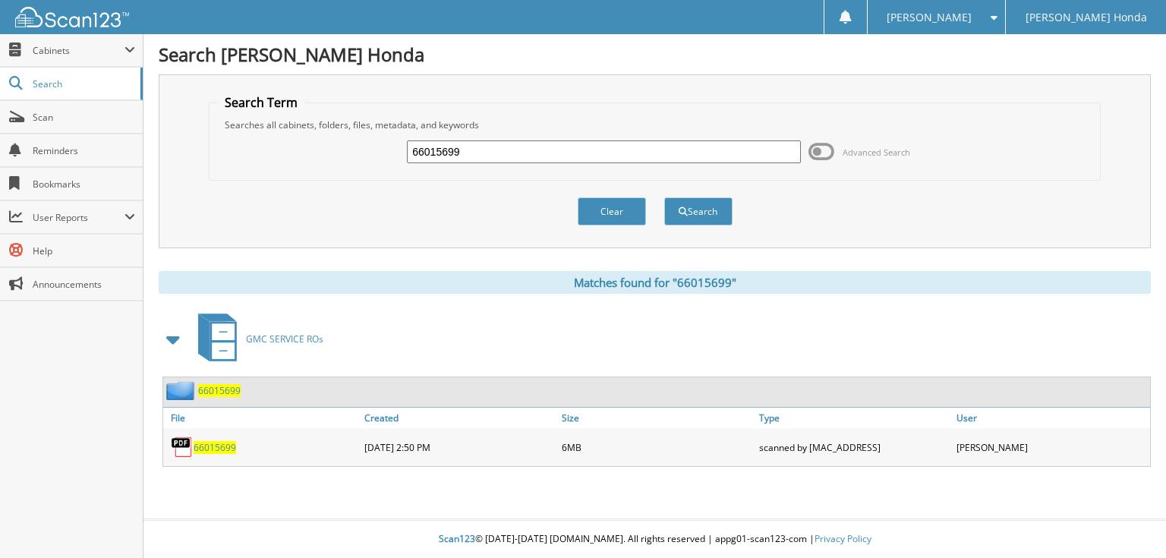
click at [620, 147] on input "66015699" at bounding box center [604, 151] width 394 height 23
type input "66015700"
click at [664, 197] on button "Search" at bounding box center [698, 211] width 68 height 28
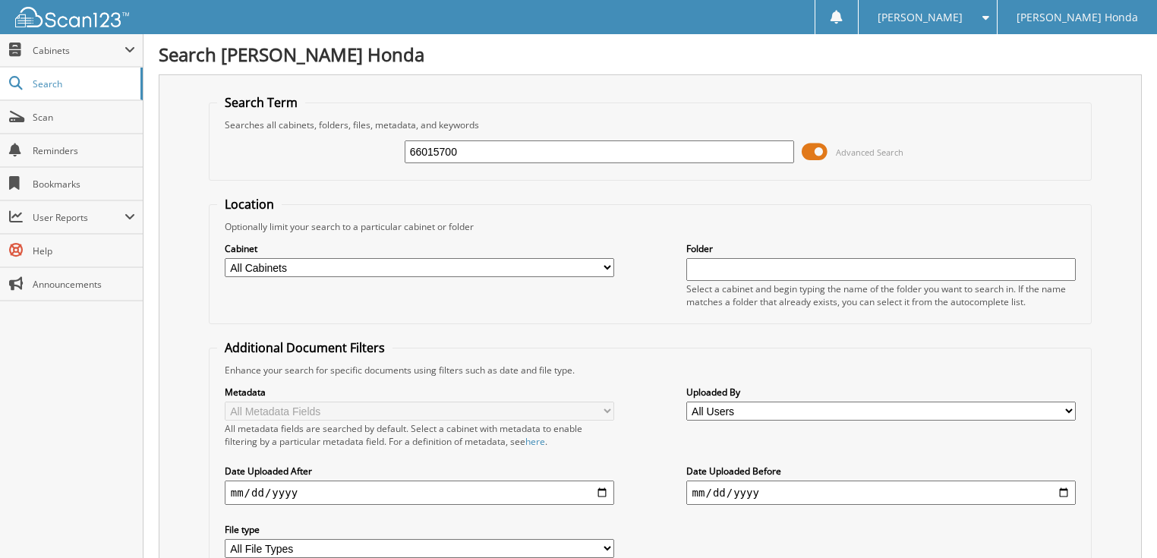
click at [813, 158] on span at bounding box center [815, 151] width 26 height 23
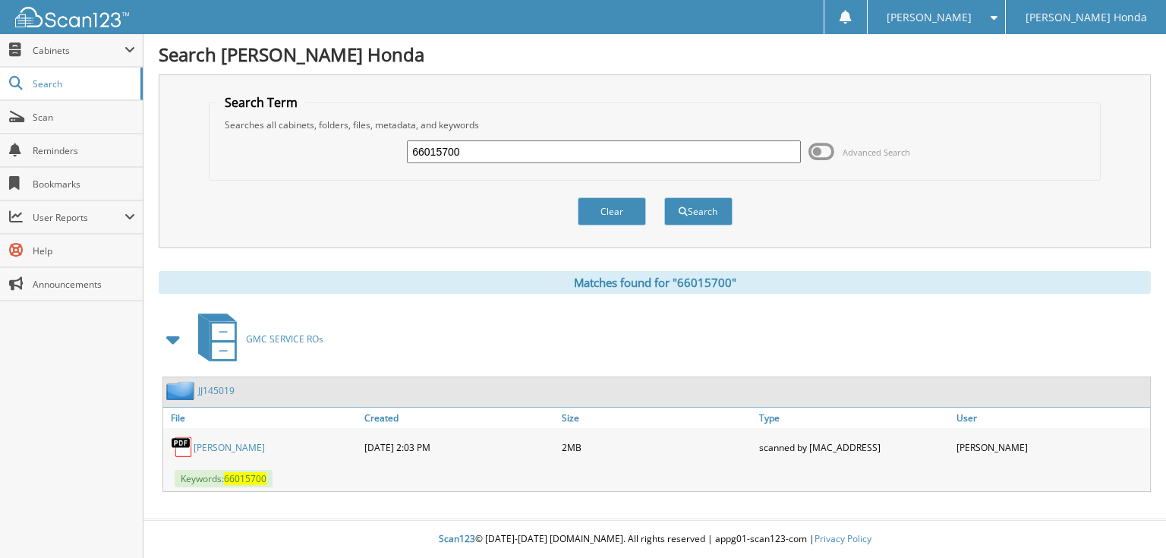
click at [472, 145] on input "66015700" at bounding box center [604, 151] width 394 height 23
type input "66015701"
click at [664, 197] on button "Search" at bounding box center [698, 211] width 68 height 28
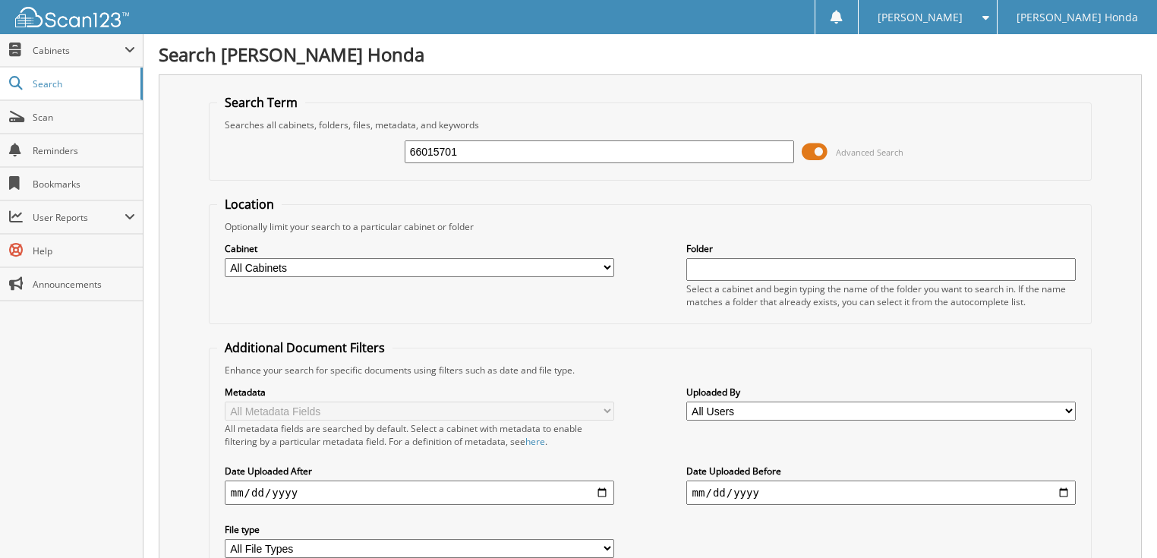
click at [815, 147] on span at bounding box center [815, 151] width 26 height 23
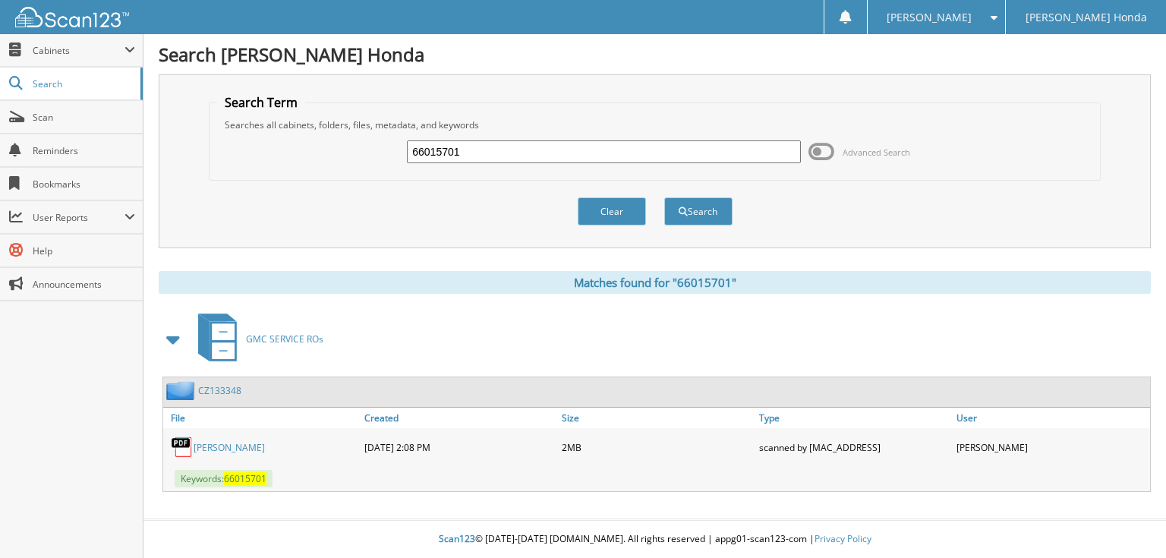
click at [604, 150] on input "66015701" at bounding box center [604, 151] width 394 height 23
type input "66015702"
click at [664, 197] on button "Search" at bounding box center [698, 211] width 68 height 28
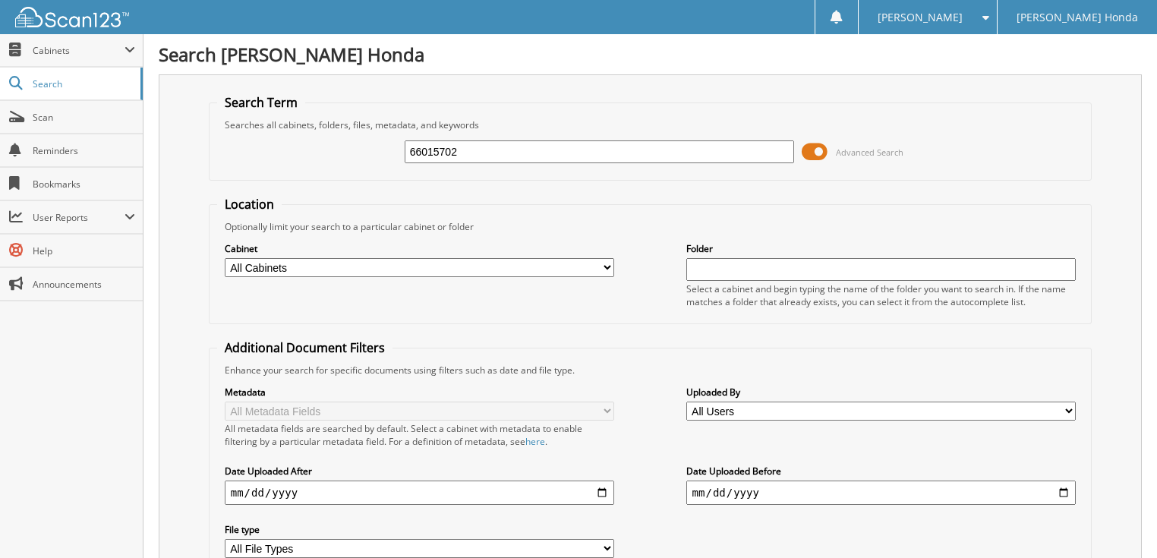
click at [823, 147] on span at bounding box center [815, 151] width 26 height 23
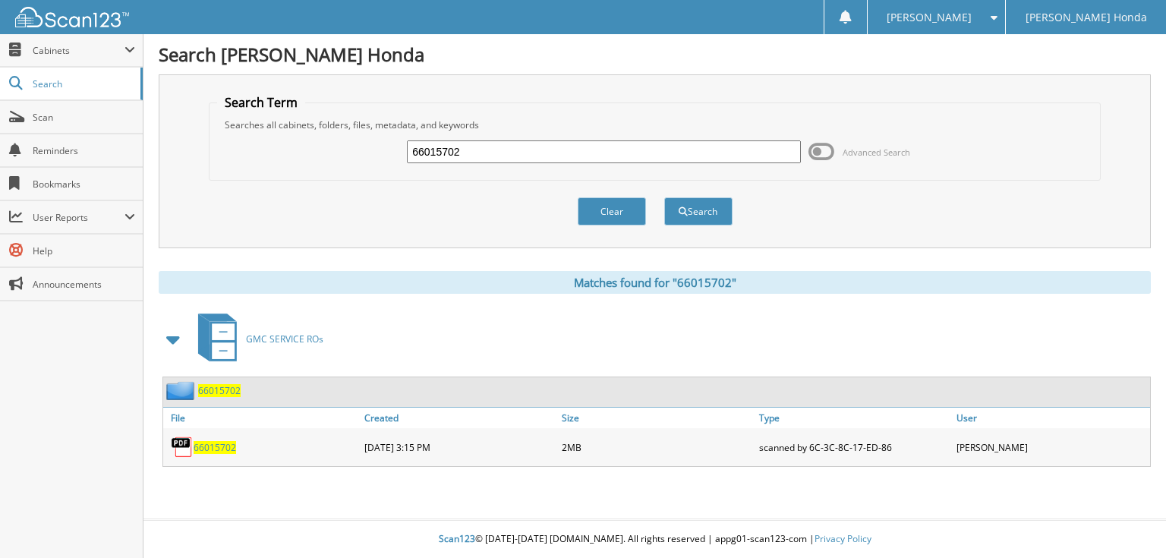
click at [596, 140] on input "66015702" at bounding box center [604, 151] width 394 height 23
type input "66015703"
click at [664, 197] on button "Search" at bounding box center [698, 211] width 68 height 28
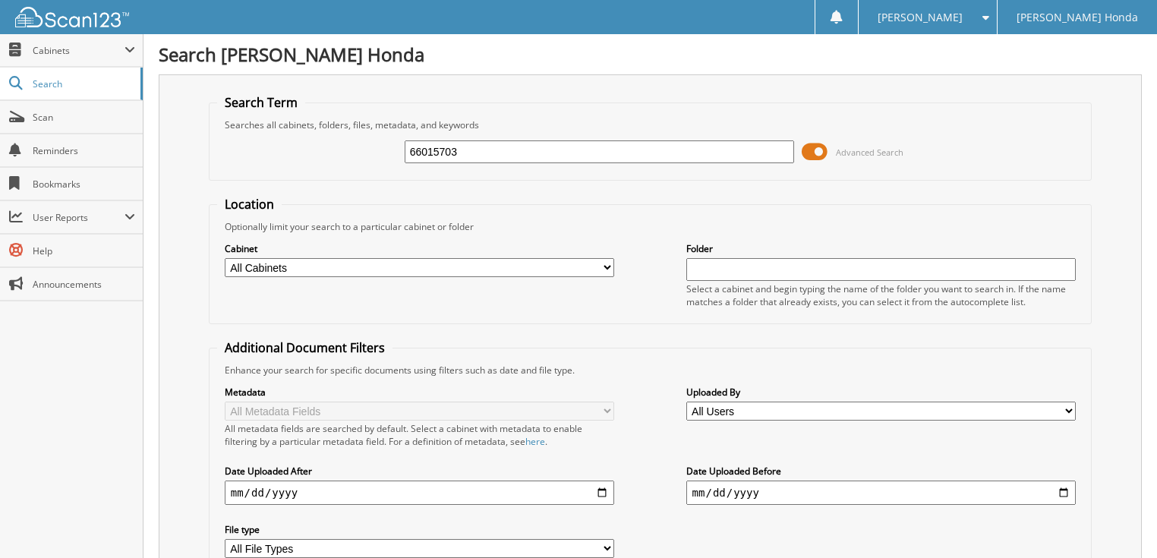
click at [812, 144] on span at bounding box center [815, 151] width 26 height 23
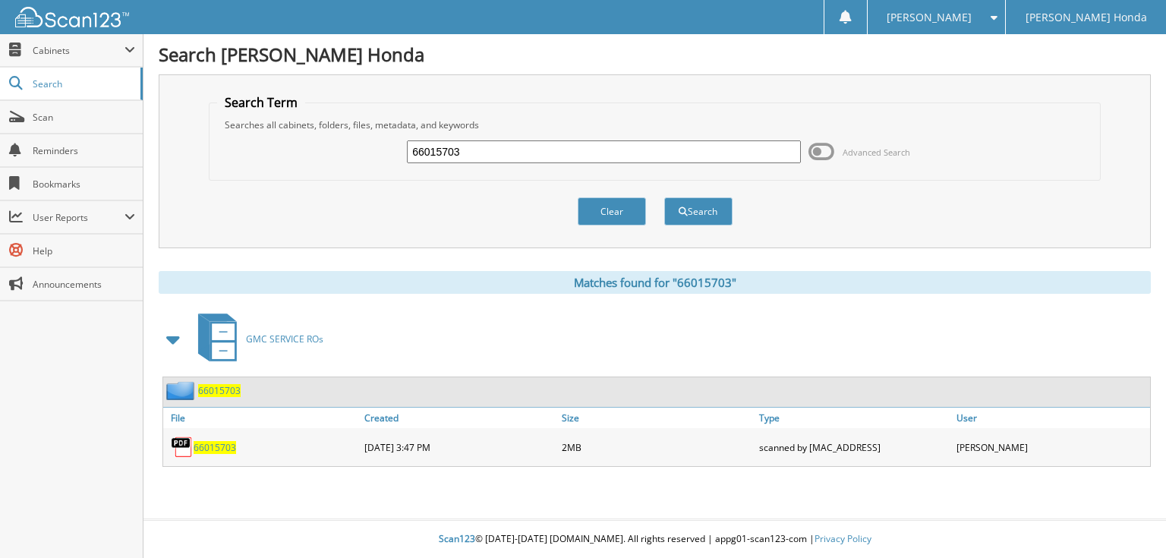
click at [631, 144] on input "66015703" at bounding box center [604, 151] width 394 height 23
type input "66015704"
click at [664, 197] on button "Search" at bounding box center [698, 211] width 68 height 28
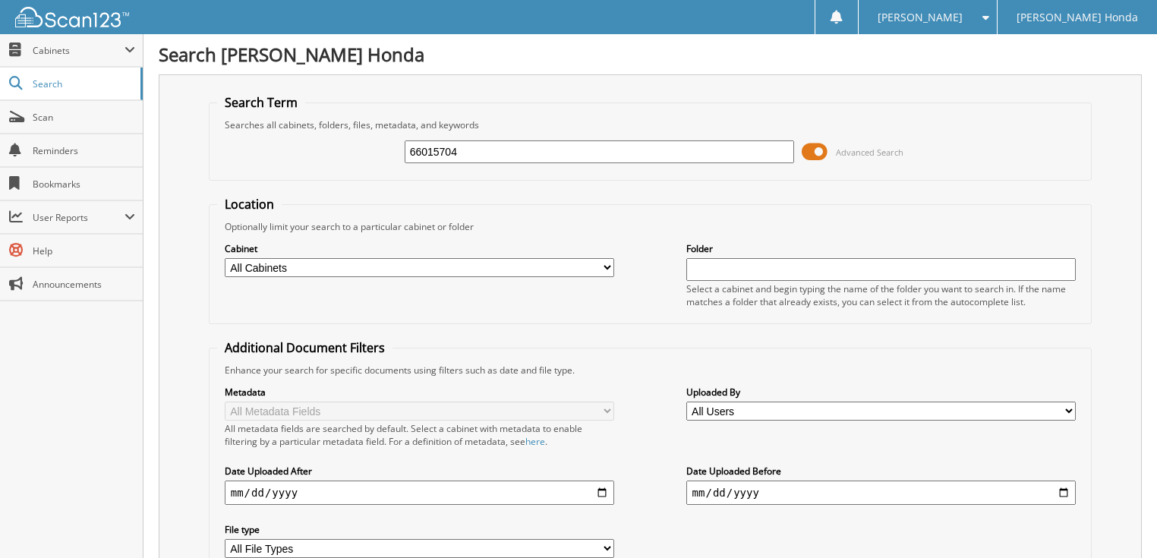
click at [829, 149] on span "Advanced Search" at bounding box center [853, 151] width 102 height 23
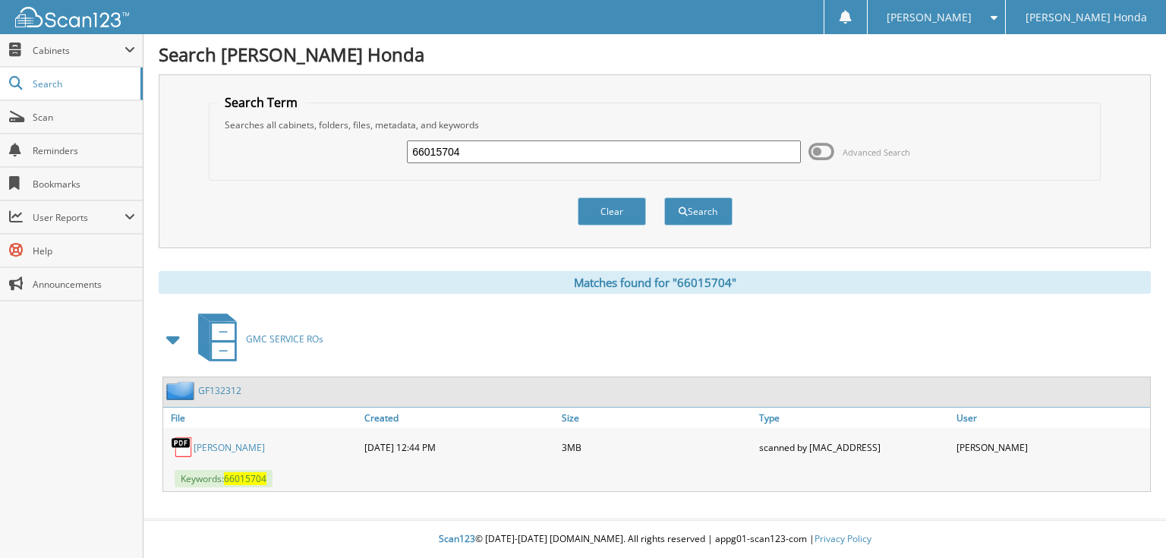
click at [583, 155] on input "66015704" at bounding box center [604, 151] width 394 height 23
type input "66015705"
click at [664, 197] on button "Search" at bounding box center [698, 211] width 68 height 28
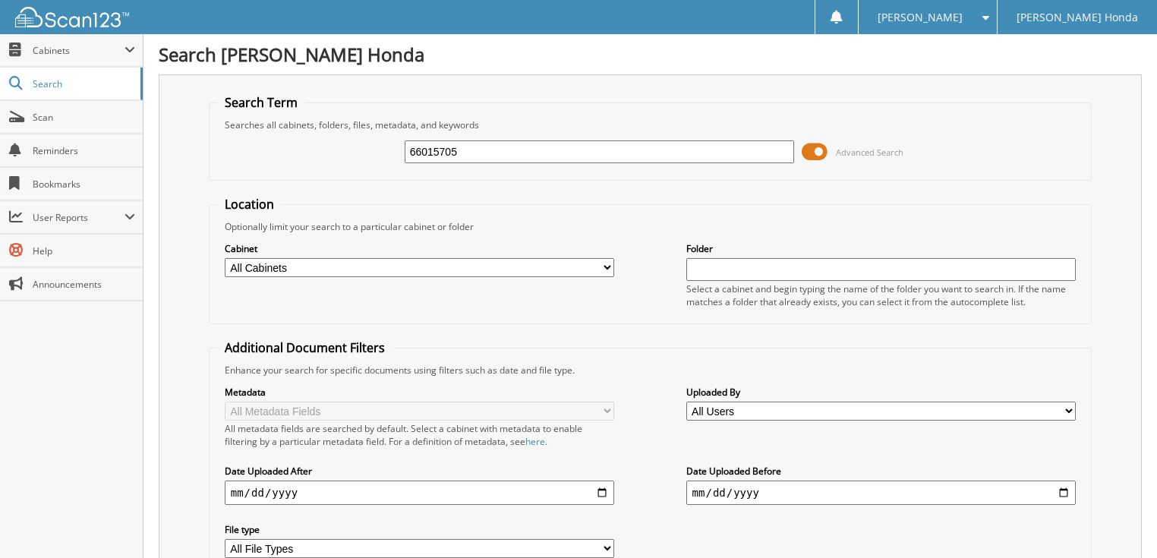
click at [824, 147] on span at bounding box center [815, 151] width 26 height 23
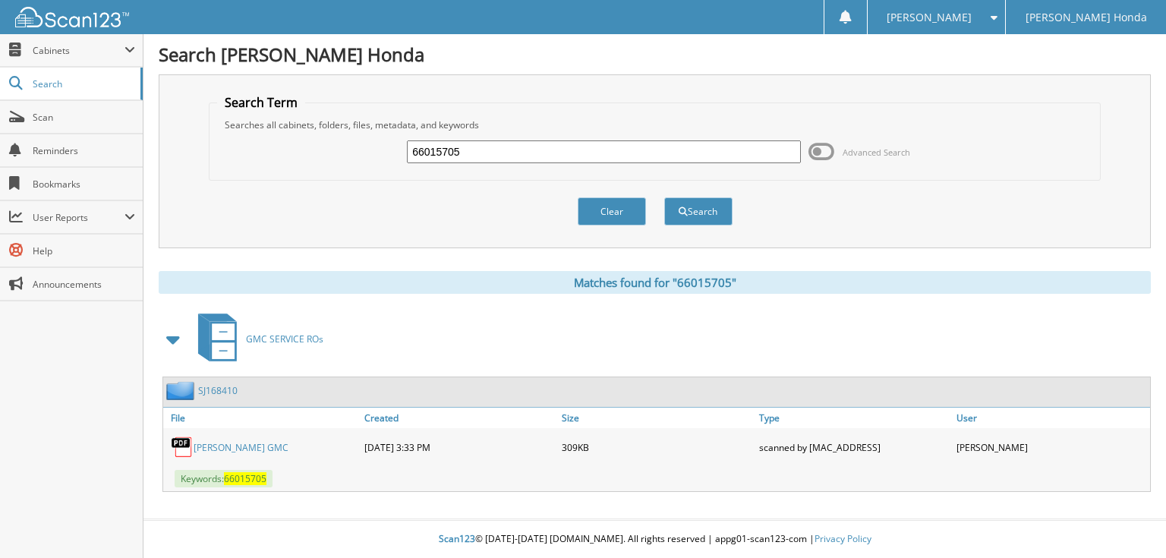
click at [528, 150] on input "66015705" at bounding box center [604, 151] width 394 height 23
type input "66015706"
click at [664, 197] on button "Search" at bounding box center [698, 211] width 68 height 28
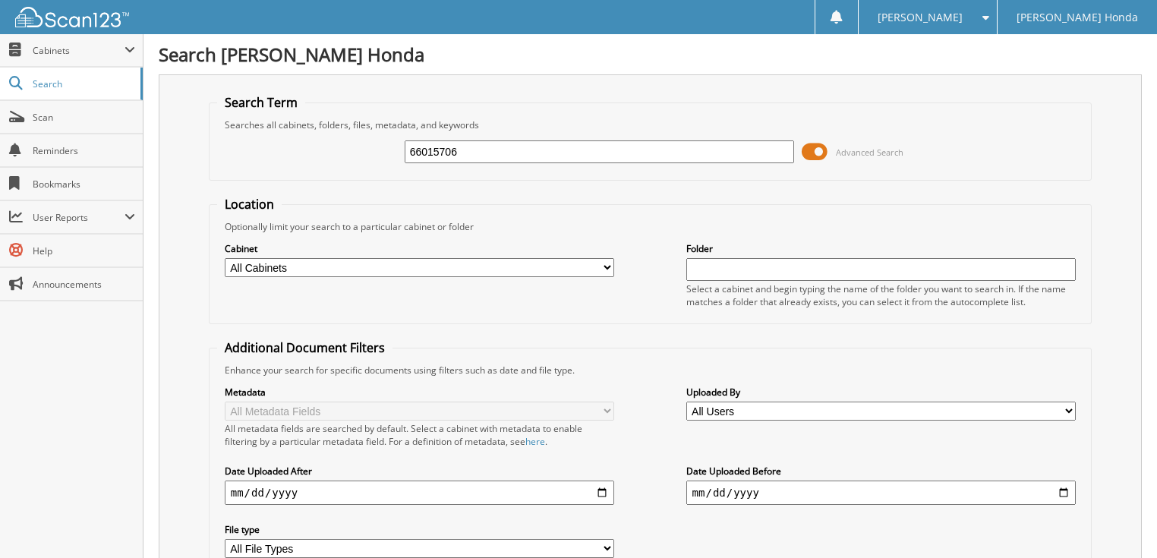
click at [816, 149] on span at bounding box center [815, 151] width 26 height 23
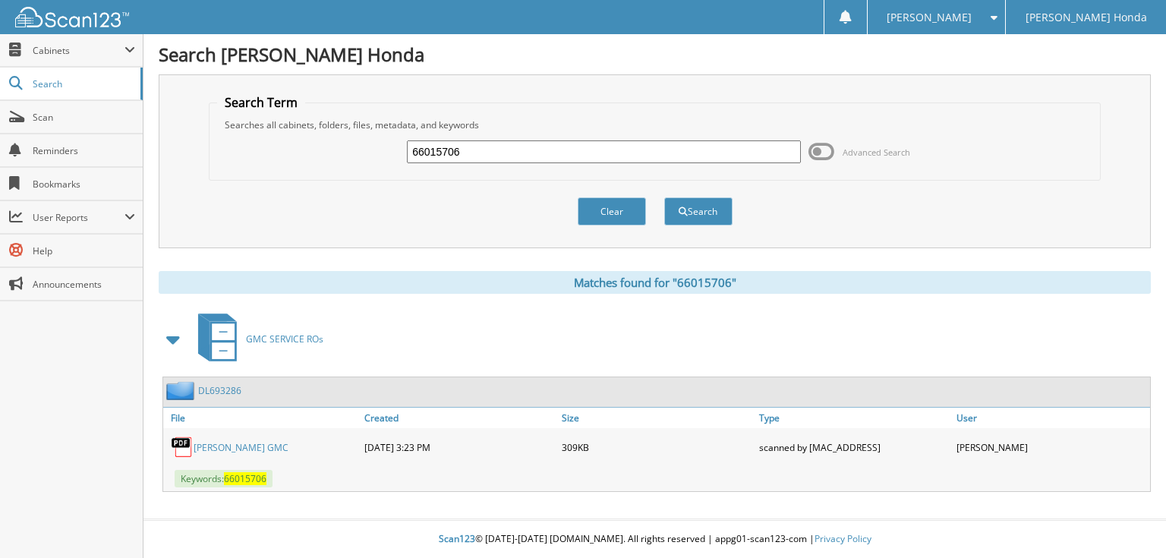
click at [644, 161] on input "66015706" at bounding box center [604, 151] width 394 height 23
type input "66015707"
click at [664, 197] on button "Search" at bounding box center [698, 211] width 68 height 28
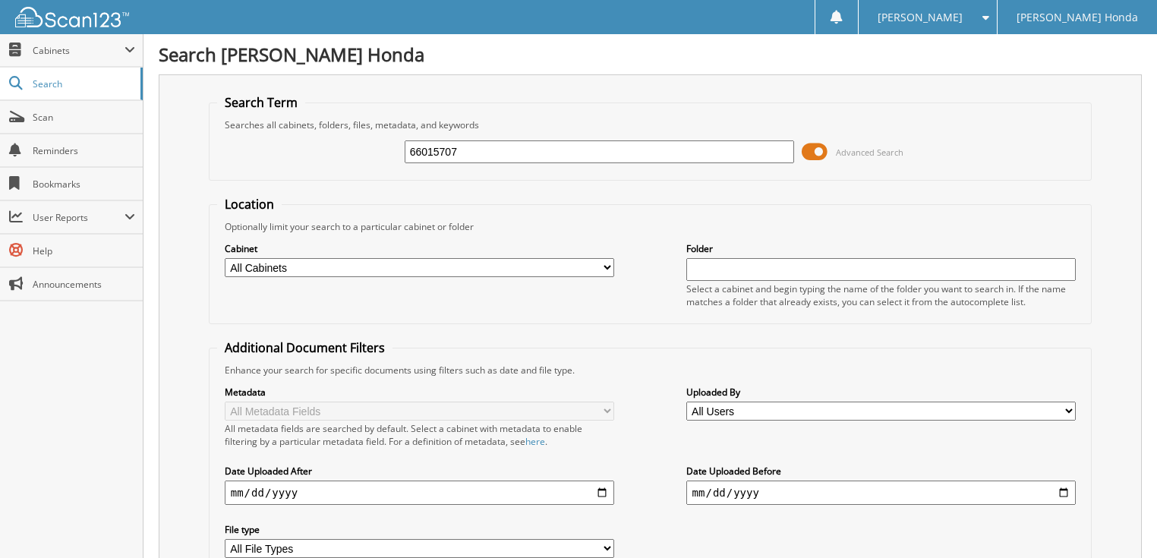
click at [811, 156] on span at bounding box center [815, 151] width 26 height 23
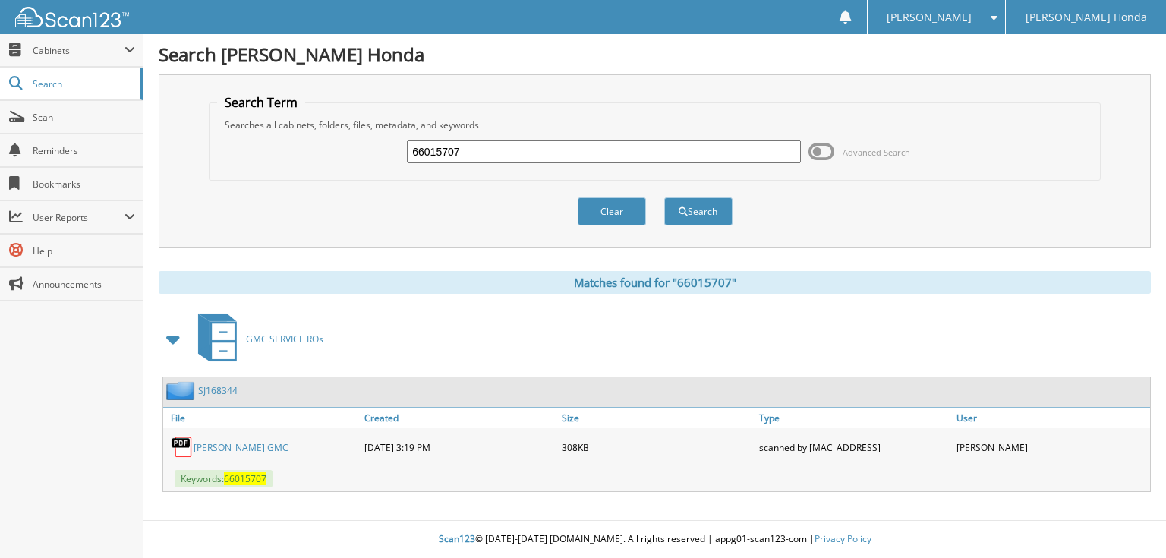
click at [529, 144] on input "66015707" at bounding box center [604, 151] width 394 height 23
type input "66015708"
click at [664, 197] on button "Search" at bounding box center [698, 211] width 68 height 28
